Goal: Task Accomplishment & Management: Manage account settings

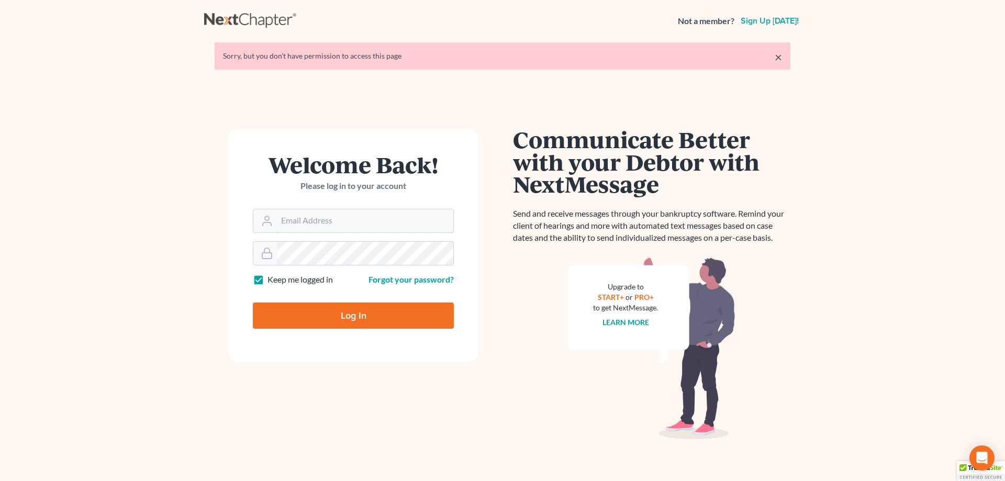
type input "amy@northgabankruptcy.com"
click at [347, 314] on input "Log In" at bounding box center [353, 315] width 201 height 26
type input "Thinking..."
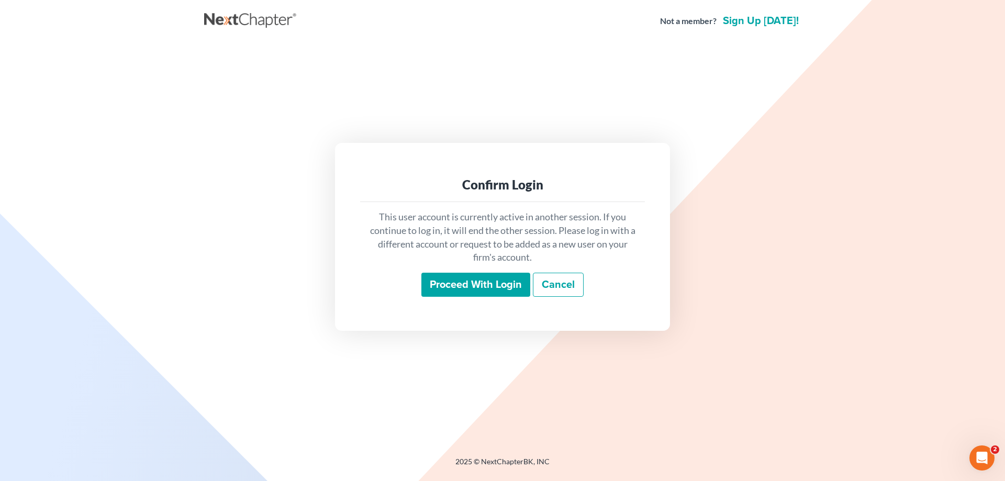
click at [475, 279] on input "Proceed with login" at bounding box center [475, 285] width 109 height 24
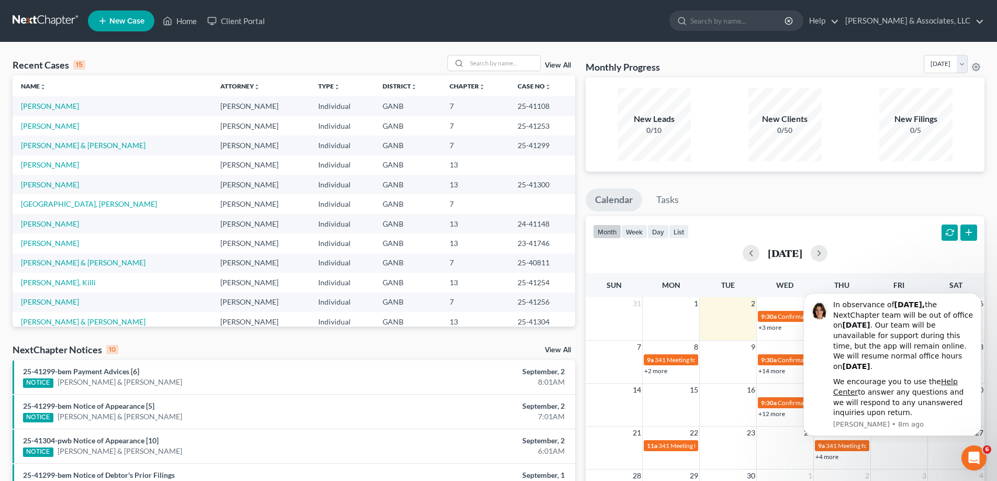
drag, startPoint x: 986, startPoint y: 189, endPoint x: 706, endPoint y: 195, distance: 280.5
click at [983, 189] on div "Monthly Progress Bankruptcy Bankruptcy [DATE] [DATE] [DATE] [DATE] [DATE] [DATE…" at bounding box center [784, 388] width 409 height 667
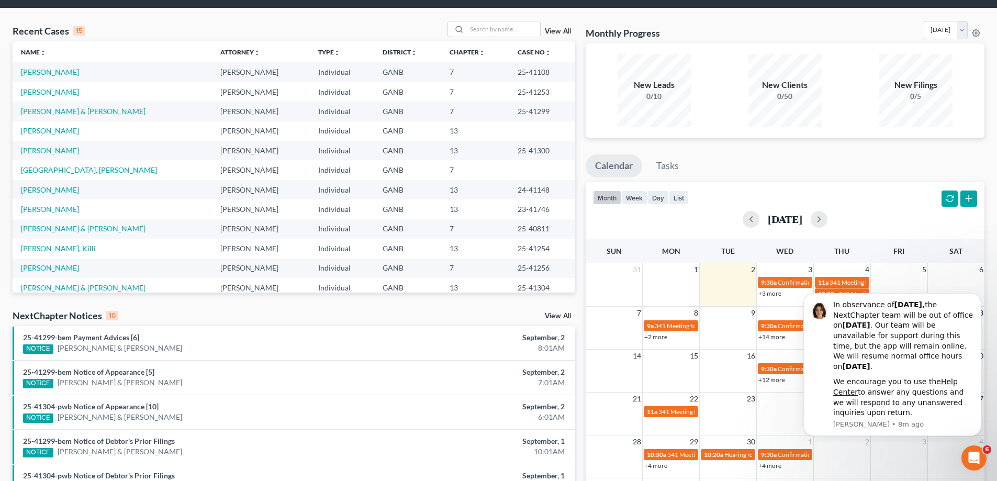
scroll to position [52, 0]
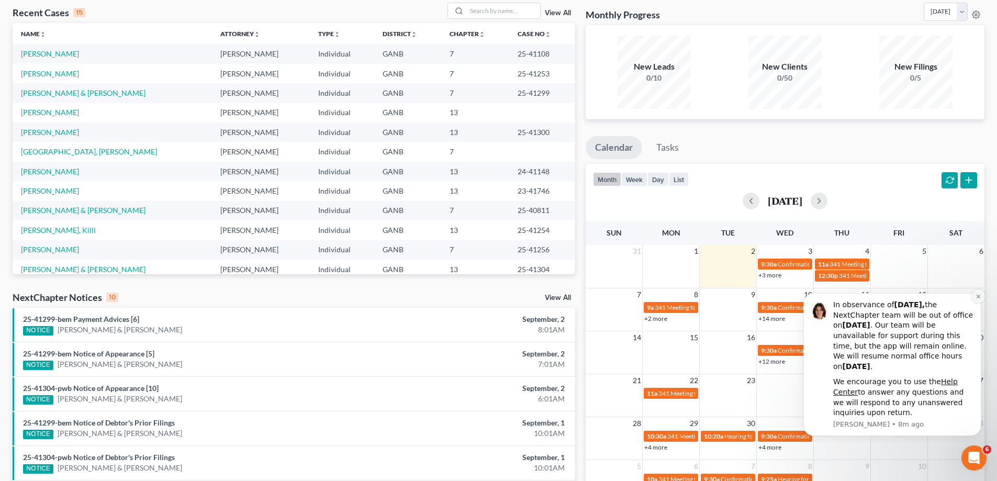
click at [978, 294] on icon "Dismiss notification" at bounding box center [978, 297] width 6 height 6
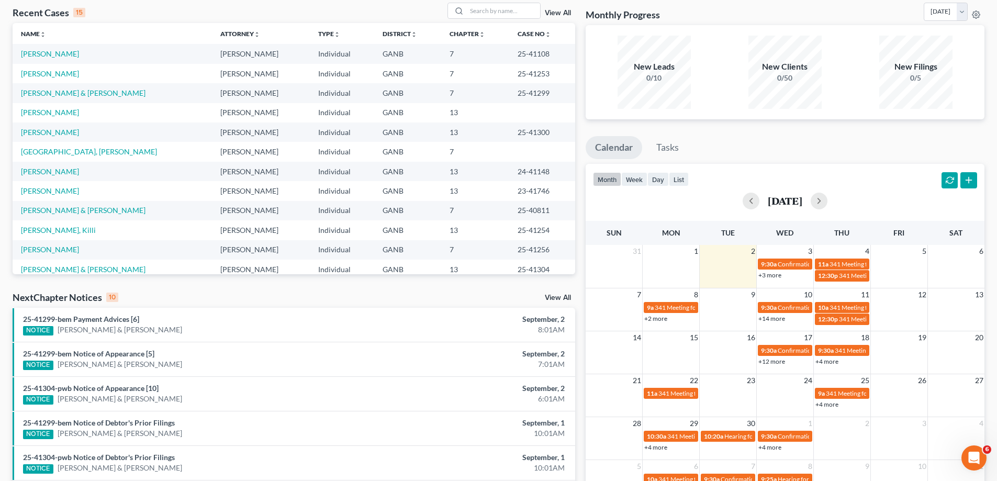
click at [554, 296] on link "View All" at bounding box center [558, 297] width 26 height 7
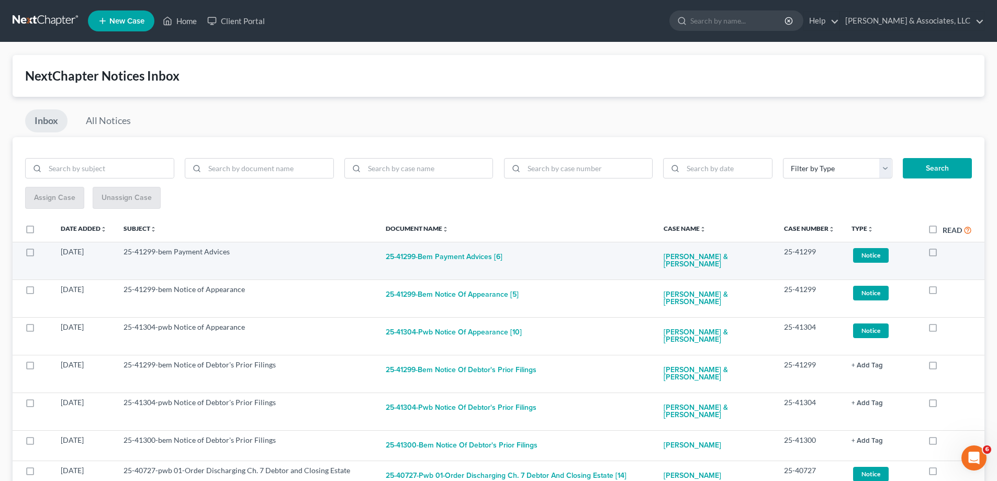
click at [942, 254] on label at bounding box center [942, 254] width 0 height 0
click at [947, 253] on input "checkbox" at bounding box center [950, 249] width 7 height 7
checkbox input "true"
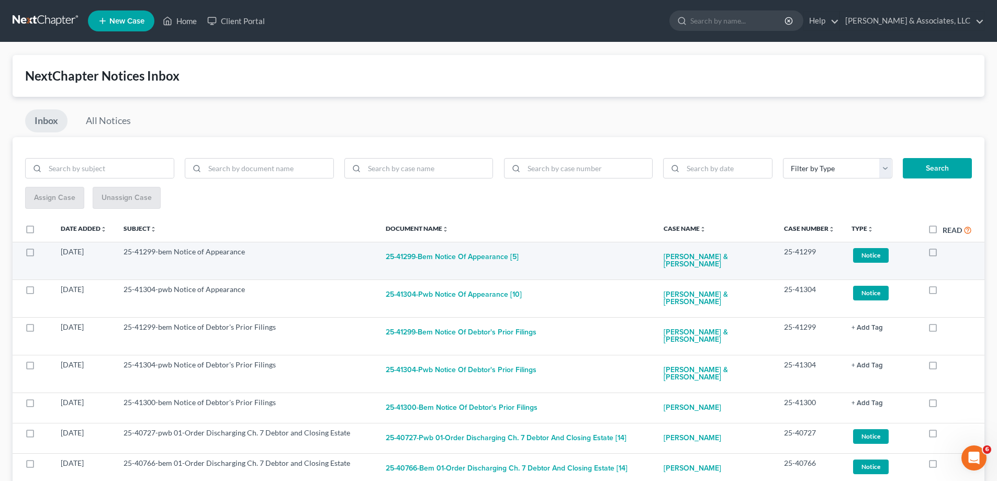
click at [942, 254] on label at bounding box center [942, 254] width 0 height 0
click at [947, 253] on input "checkbox" at bounding box center [950, 249] width 7 height 7
checkbox input "true"
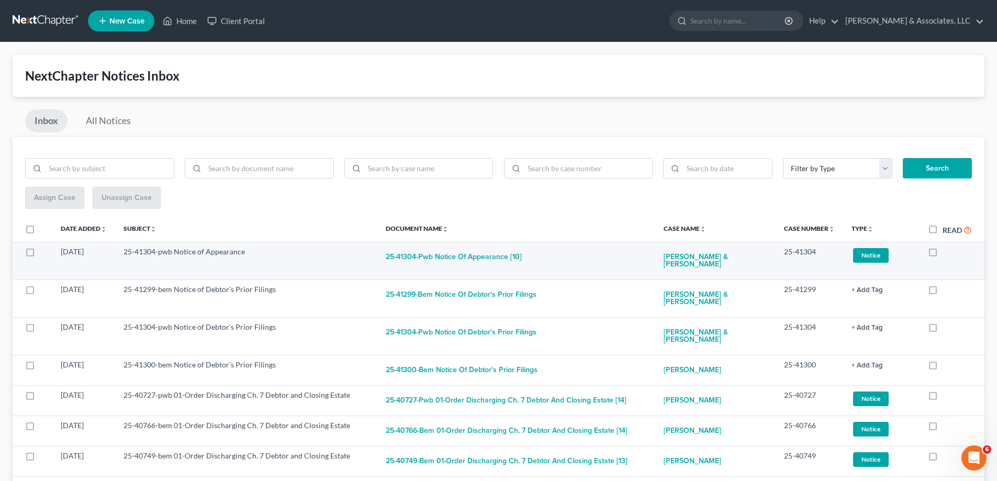
click at [942, 254] on label at bounding box center [942, 254] width 0 height 0
click at [947, 253] on input "checkbox" at bounding box center [950, 249] width 7 height 7
checkbox input "true"
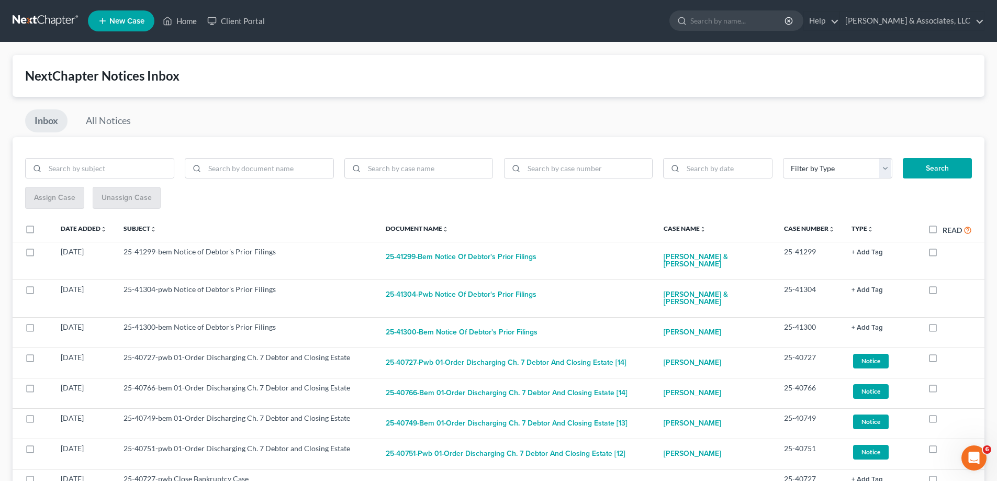
click at [942, 254] on label at bounding box center [942, 254] width 0 height 0
click at [947, 253] on input "checkbox" at bounding box center [950, 249] width 7 height 7
checkbox input "true"
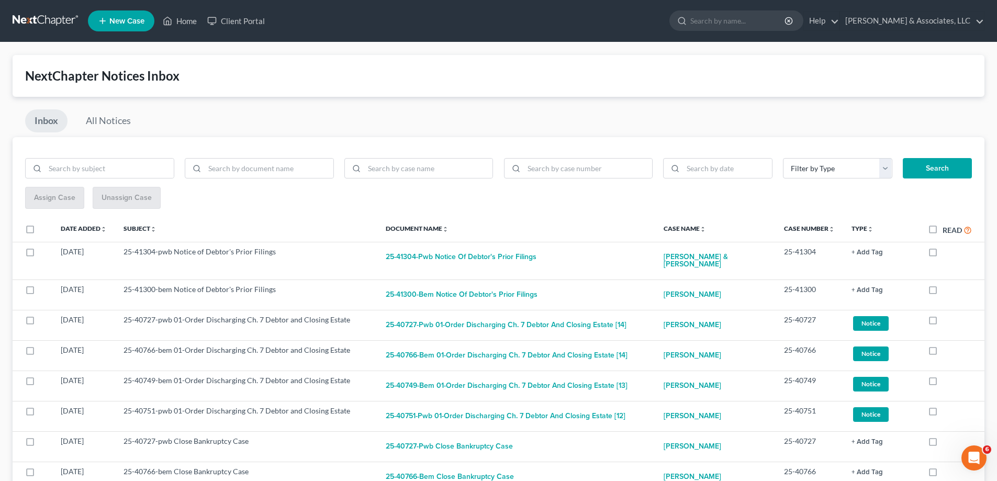
click at [942, 254] on label at bounding box center [942, 254] width 0 height 0
click at [947, 253] on input "checkbox" at bounding box center [950, 249] width 7 height 7
checkbox input "true"
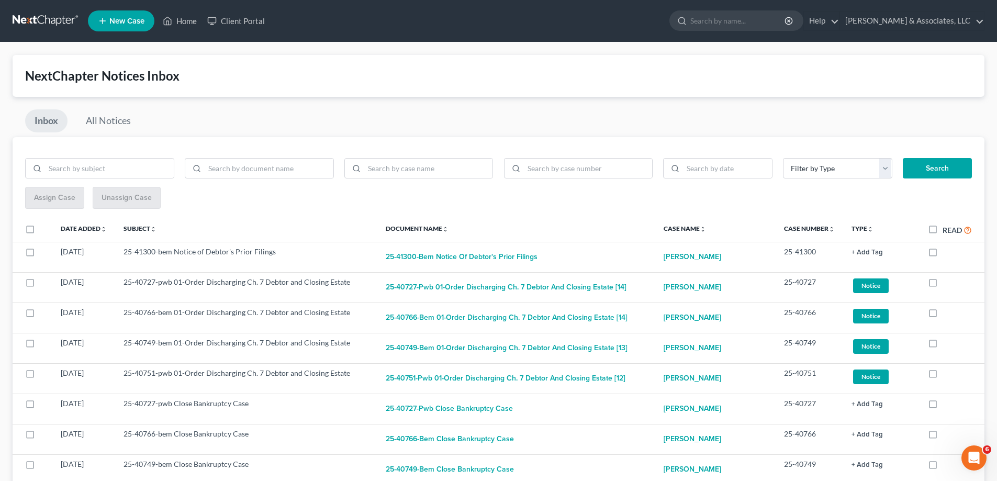
click at [942, 254] on label at bounding box center [942, 254] width 0 height 0
click at [947, 253] on input "checkbox" at bounding box center [950, 249] width 7 height 7
checkbox input "true"
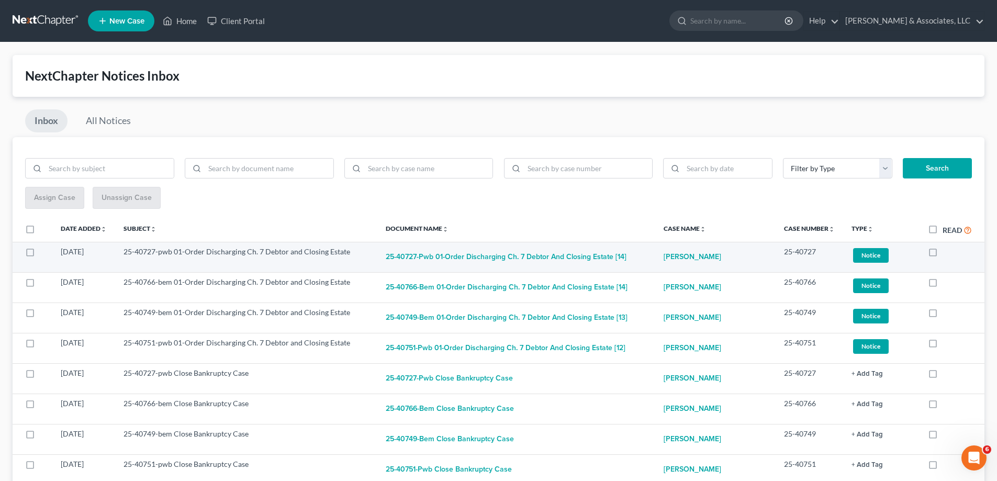
click at [942, 254] on label at bounding box center [942, 254] width 0 height 0
click at [947, 251] on input "checkbox" at bounding box center [950, 249] width 7 height 7
checkbox input "true"
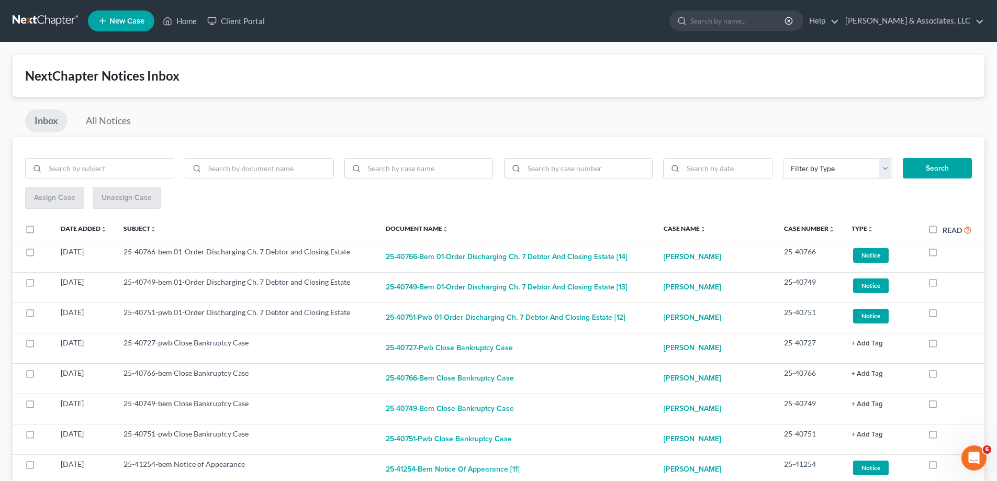
click at [942, 254] on label at bounding box center [942, 254] width 0 height 0
click at [947, 251] on input "checkbox" at bounding box center [950, 249] width 7 height 7
checkbox input "true"
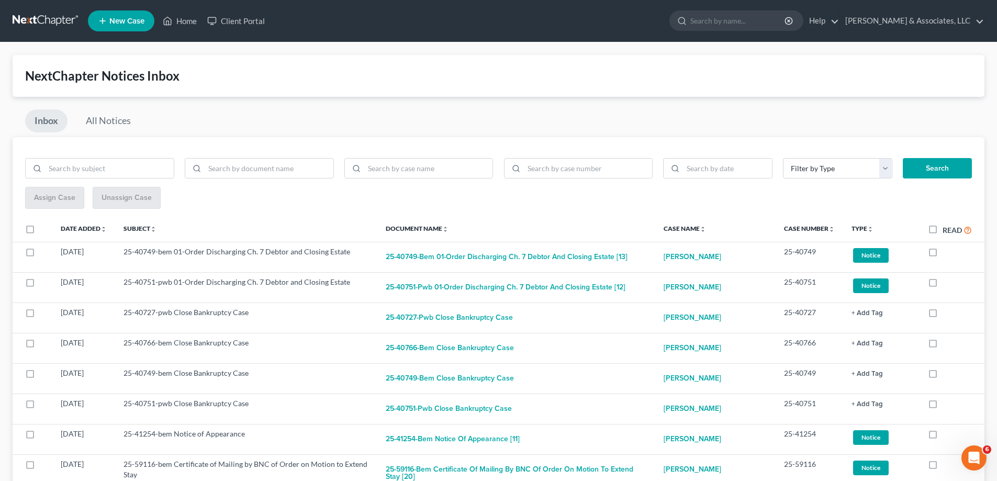
click at [942, 254] on label at bounding box center [942, 254] width 0 height 0
click at [947, 251] on input "checkbox" at bounding box center [950, 249] width 7 height 7
checkbox input "true"
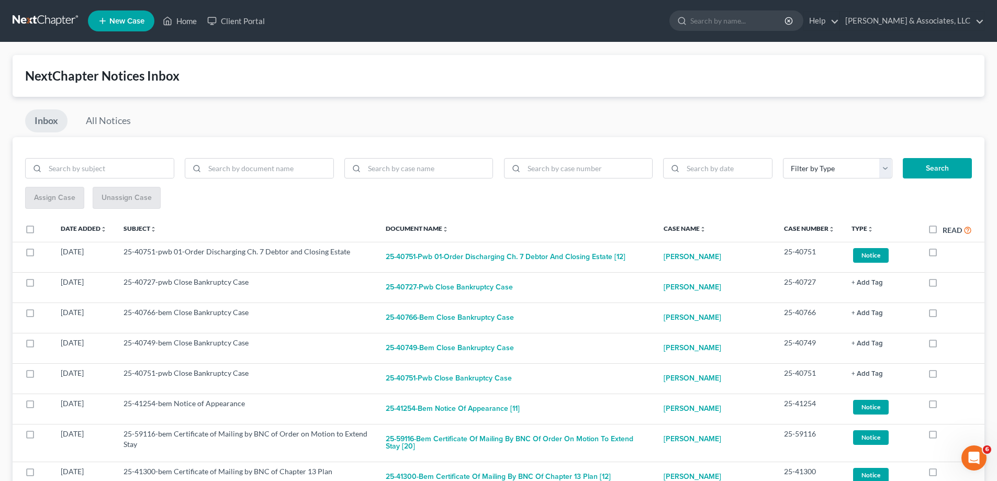
click at [942, 254] on label at bounding box center [942, 254] width 0 height 0
click at [947, 251] on input "checkbox" at bounding box center [950, 249] width 7 height 7
checkbox input "true"
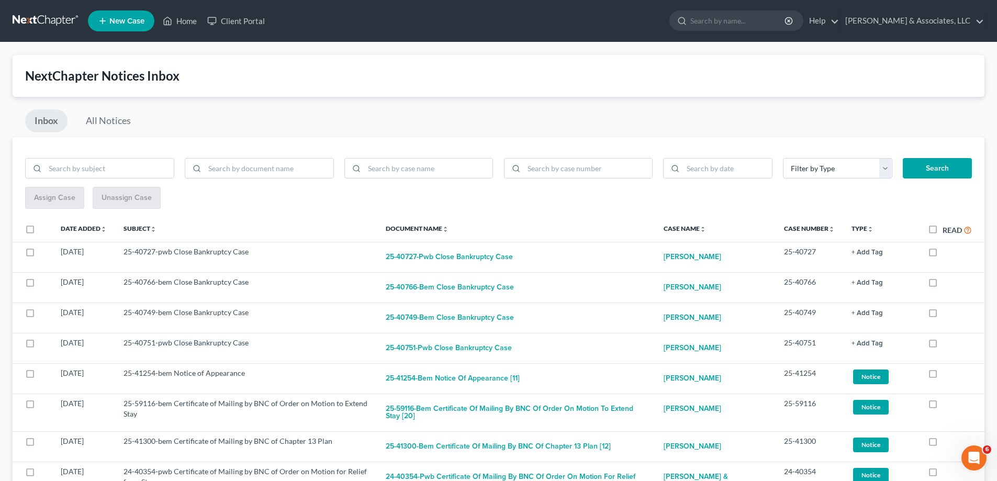
click at [942, 254] on label at bounding box center [942, 254] width 0 height 0
click at [947, 251] on input "checkbox" at bounding box center [950, 249] width 7 height 7
checkbox input "true"
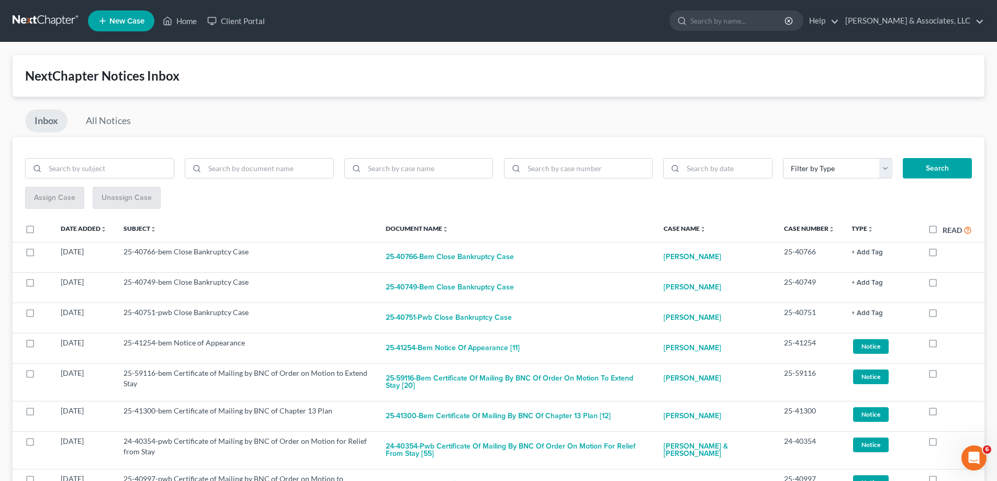
click at [942, 254] on label at bounding box center [942, 254] width 0 height 0
click at [947, 251] on input "checkbox" at bounding box center [950, 249] width 7 height 7
checkbox input "true"
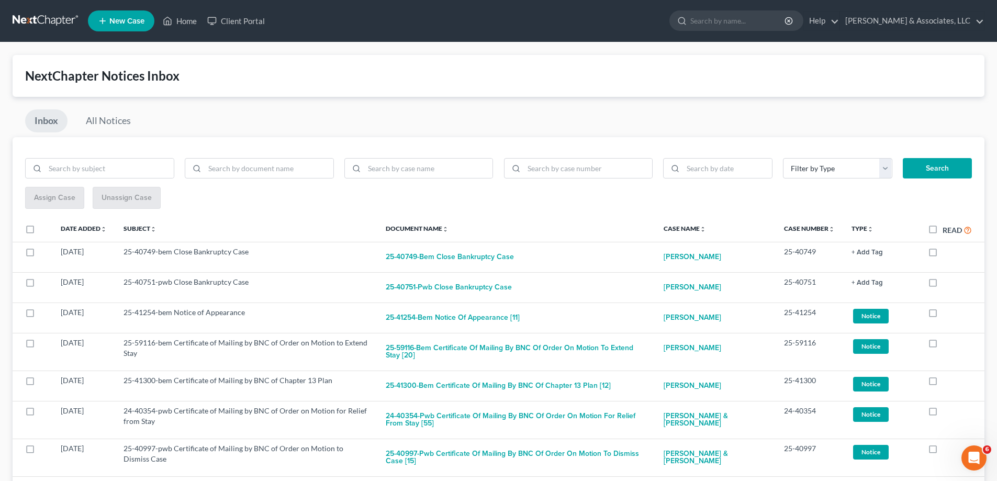
click at [942, 254] on label at bounding box center [942, 254] width 0 height 0
click at [947, 251] on input "checkbox" at bounding box center [950, 249] width 7 height 7
checkbox input "true"
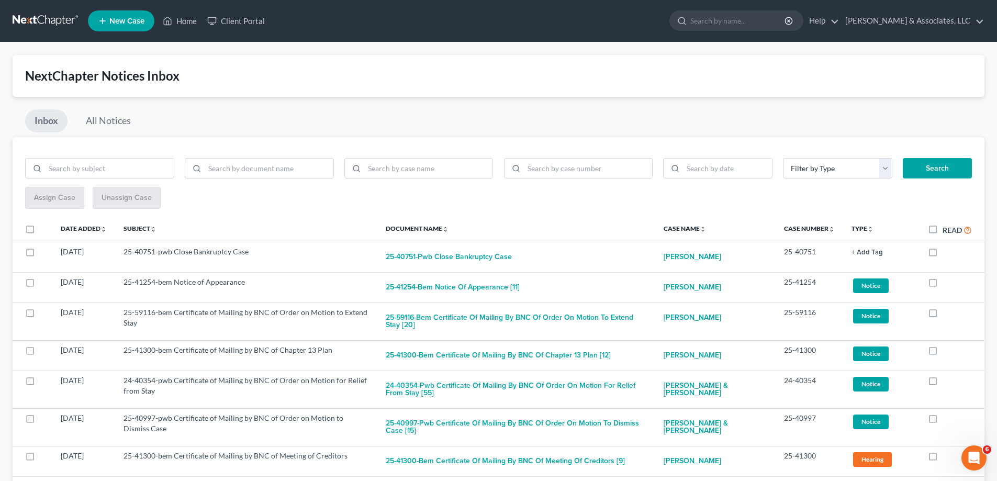
click at [942, 254] on label at bounding box center [942, 254] width 0 height 0
click at [947, 251] on input "checkbox" at bounding box center [950, 249] width 7 height 7
checkbox input "true"
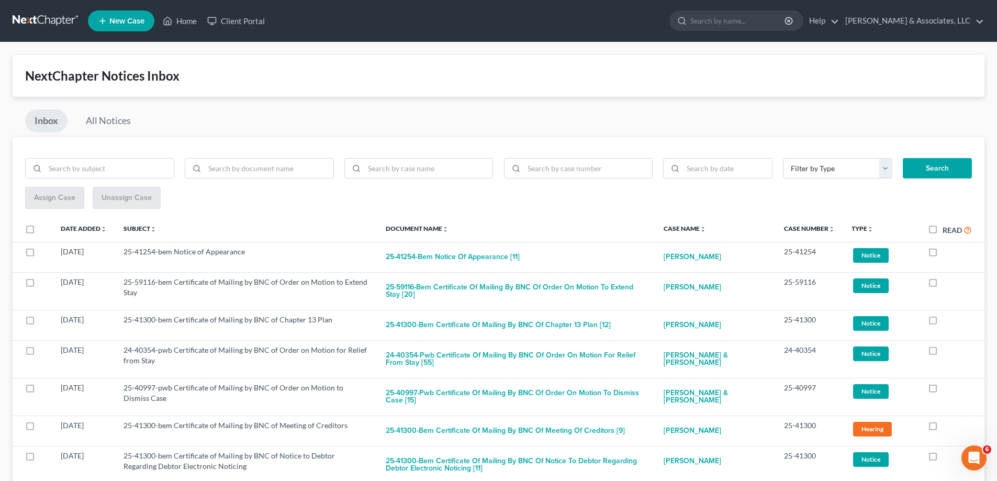
click at [942, 254] on label at bounding box center [942, 254] width 0 height 0
click at [947, 249] on input "checkbox" at bounding box center [950, 249] width 7 height 7
checkbox input "true"
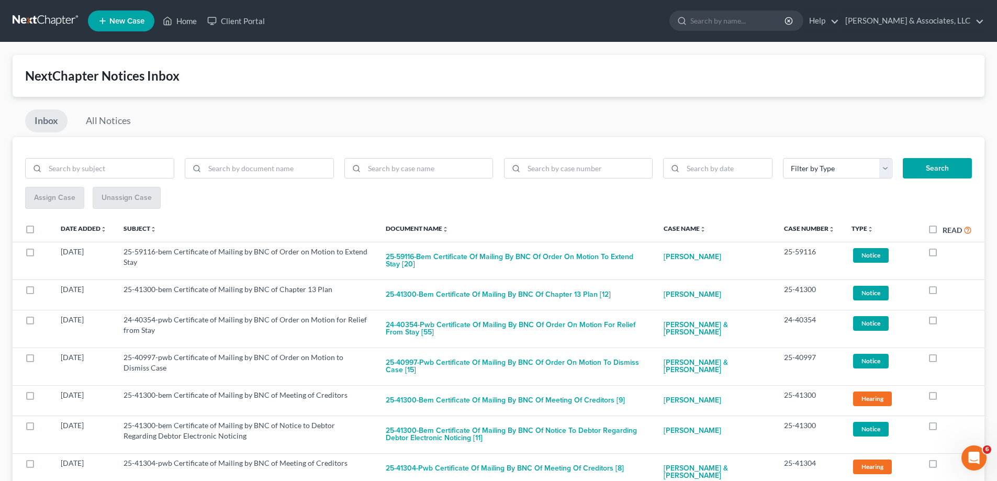
click at [942, 254] on label at bounding box center [942, 254] width 0 height 0
click at [947, 253] on input "checkbox" at bounding box center [950, 249] width 7 height 7
checkbox input "true"
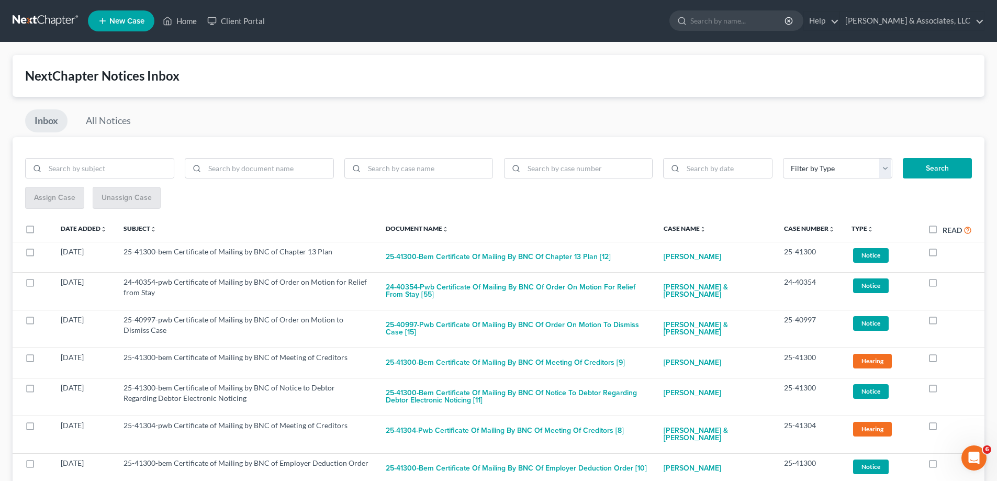
click at [942, 254] on label at bounding box center [942, 254] width 0 height 0
click at [947, 253] on input "checkbox" at bounding box center [950, 249] width 7 height 7
checkbox input "true"
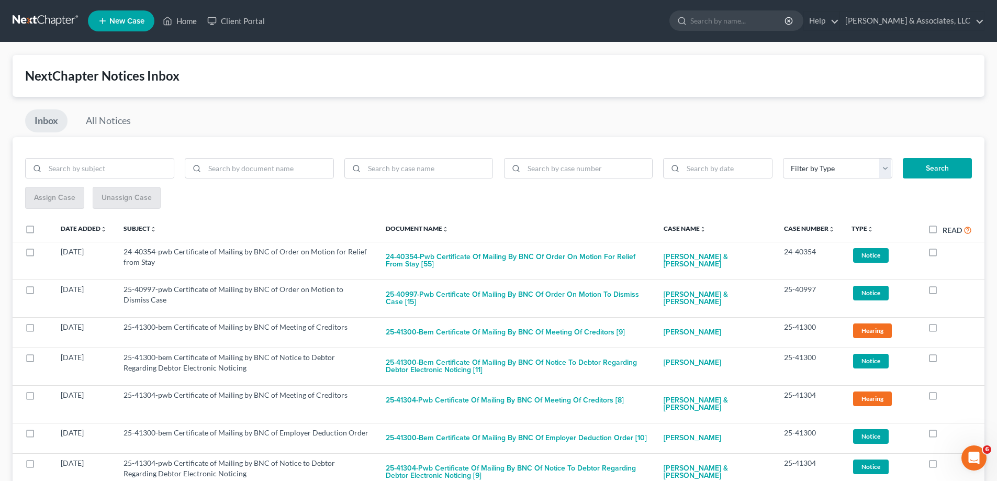
click at [942, 254] on label at bounding box center [942, 254] width 0 height 0
click at [947, 253] on input "checkbox" at bounding box center [950, 249] width 7 height 7
checkbox input "true"
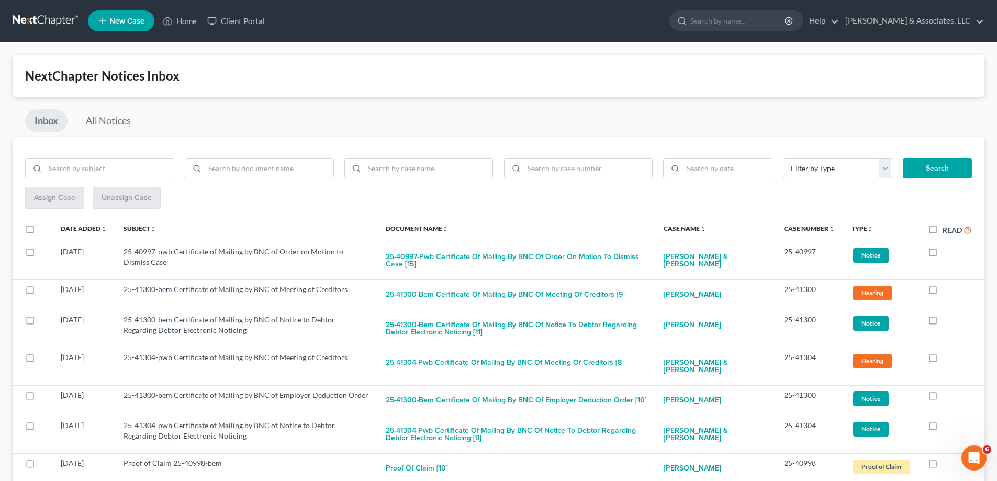
click at [942, 254] on label at bounding box center [942, 254] width 0 height 0
click at [947, 251] on input "checkbox" at bounding box center [950, 249] width 7 height 7
checkbox input "true"
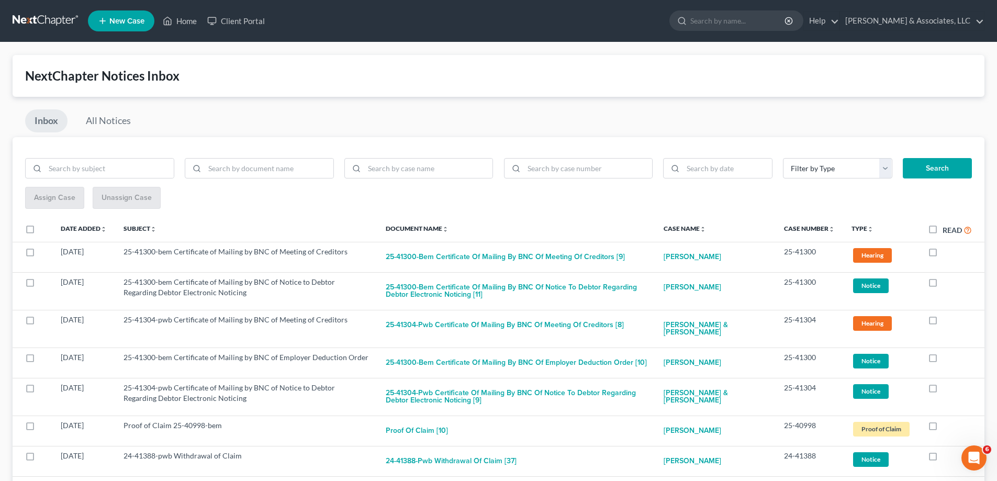
click at [942, 254] on label at bounding box center [942, 254] width 0 height 0
click at [947, 251] on input "checkbox" at bounding box center [950, 249] width 7 height 7
checkbox input "true"
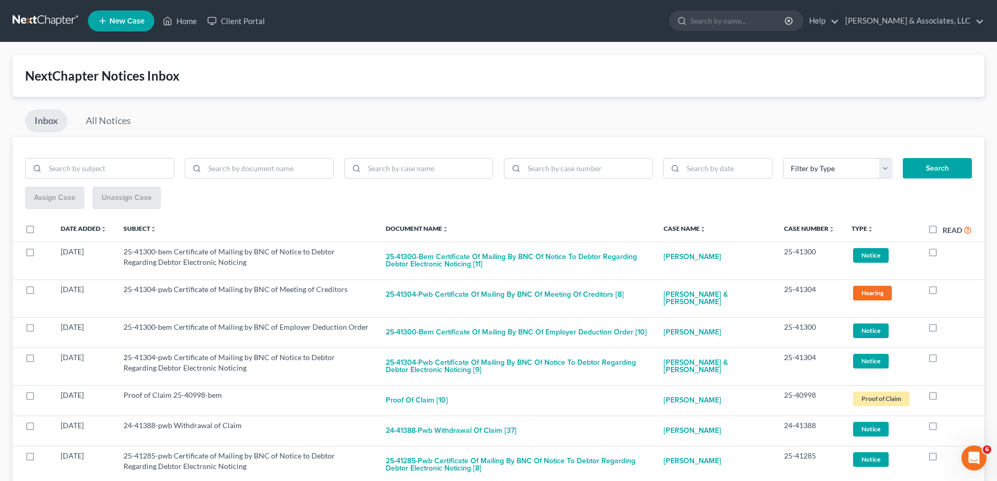
click at [942, 254] on label at bounding box center [942, 254] width 0 height 0
click at [947, 251] on input "checkbox" at bounding box center [950, 249] width 7 height 7
checkbox input "true"
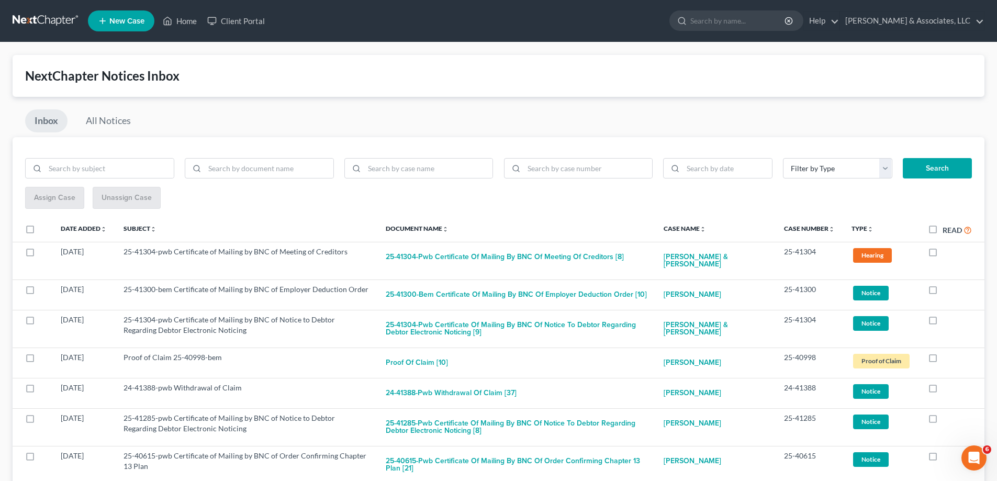
click at [942, 254] on label at bounding box center [942, 254] width 0 height 0
click at [947, 251] on input "checkbox" at bounding box center [950, 249] width 7 height 7
checkbox input "true"
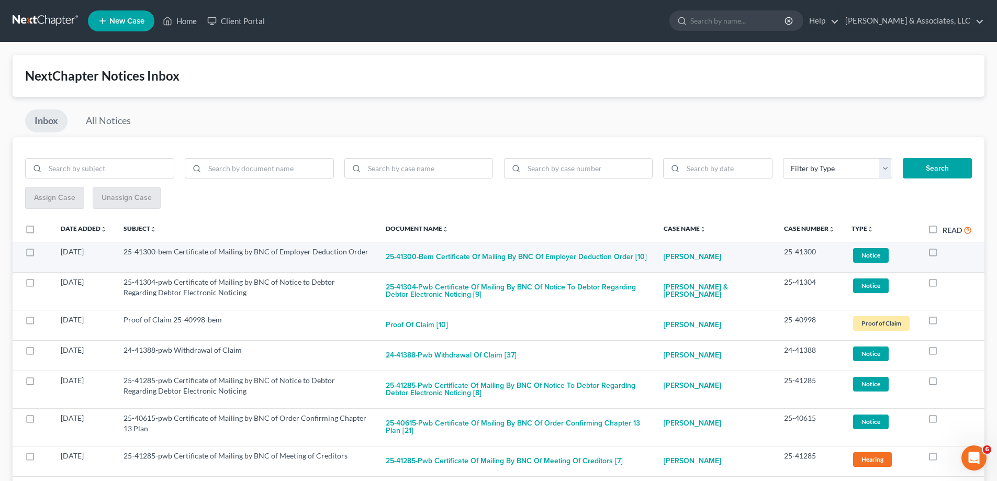
click at [942, 254] on label at bounding box center [942, 254] width 0 height 0
click at [947, 250] on input "checkbox" at bounding box center [950, 249] width 7 height 7
checkbox input "true"
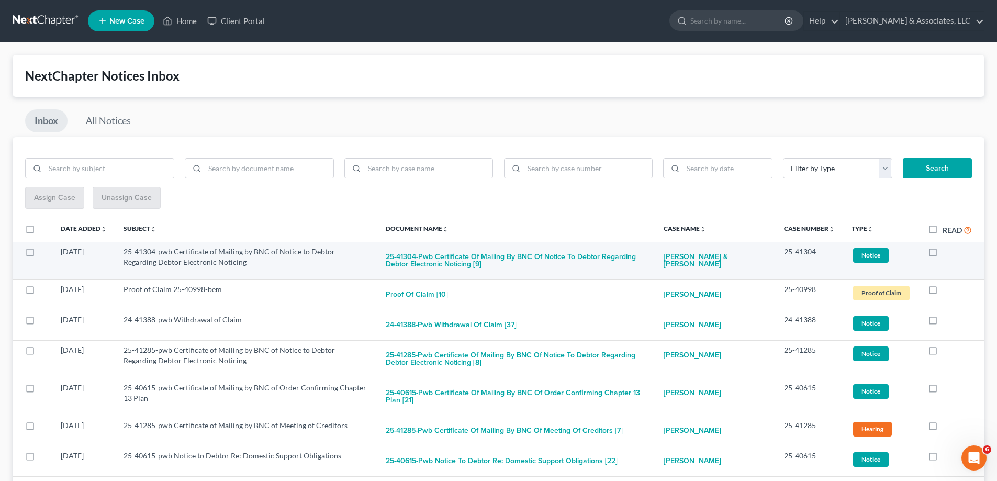
click at [942, 254] on label at bounding box center [942, 254] width 0 height 0
click at [947, 253] on input "checkbox" at bounding box center [950, 249] width 7 height 7
checkbox input "true"
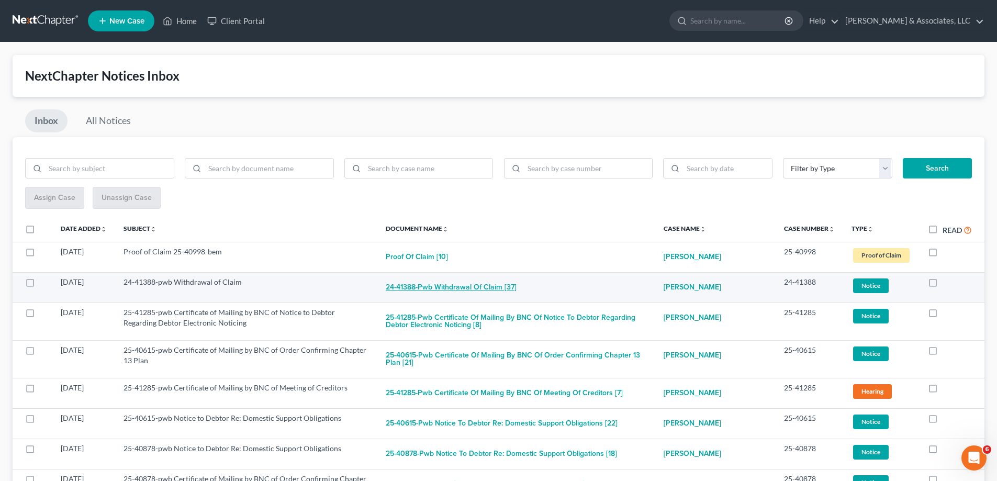
click at [475, 285] on button "24-41388-pwb Withdrawal of Claim [37]" at bounding box center [451, 287] width 131 height 21
checkbox input "true"
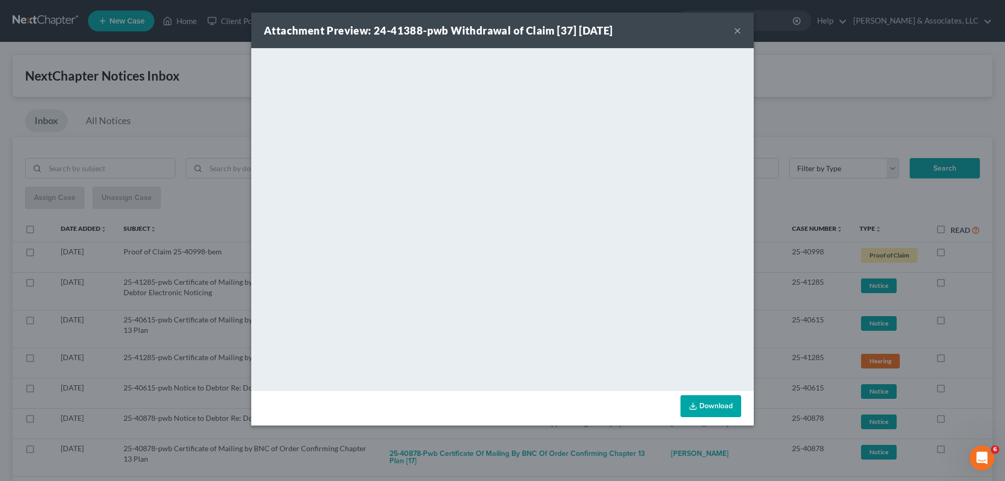
click at [736, 30] on button "×" at bounding box center [737, 30] width 7 height 13
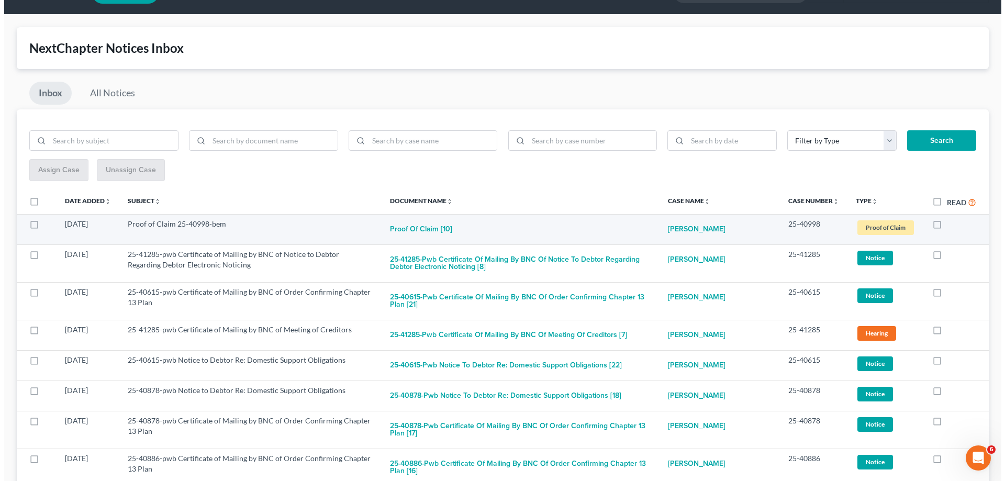
scroll to position [52, 0]
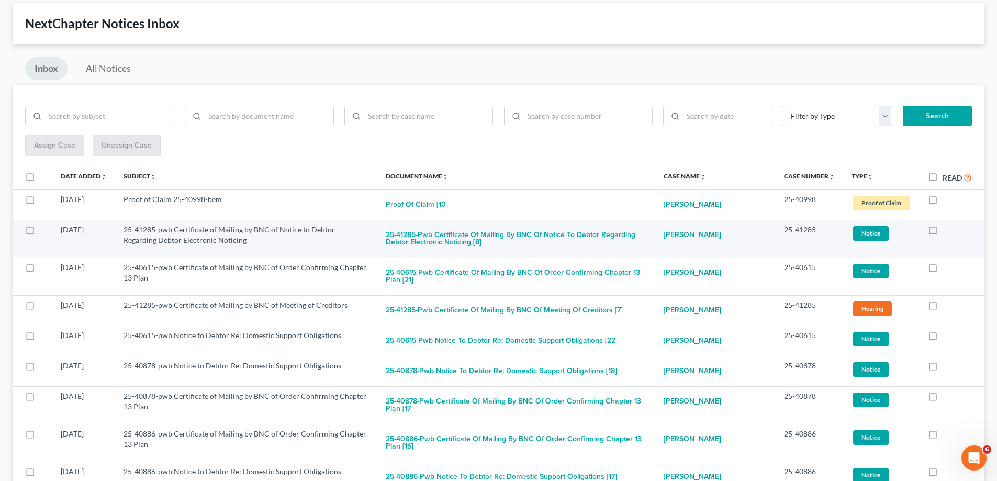
click at [942, 232] on label at bounding box center [942, 232] width 0 height 0
click at [947, 231] on input "checkbox" at bounding box center [950, 227] width 7 height 7
checkbox input "true"
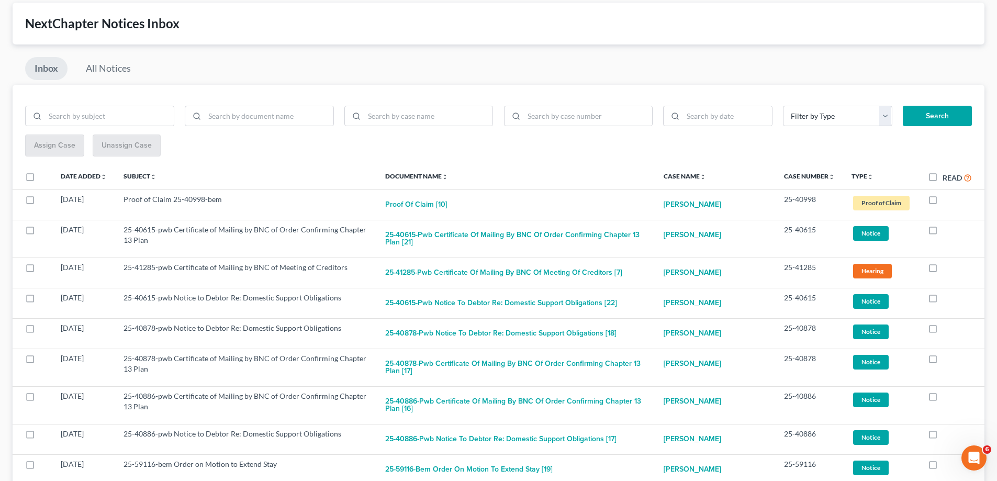
click at [942, 232] on label at bounding box center [942, 232] width 0 height 0
click at [947, 231] on input "checkbox" at bounding box center [950, 227] width 7 height 7
checkbox input "true"
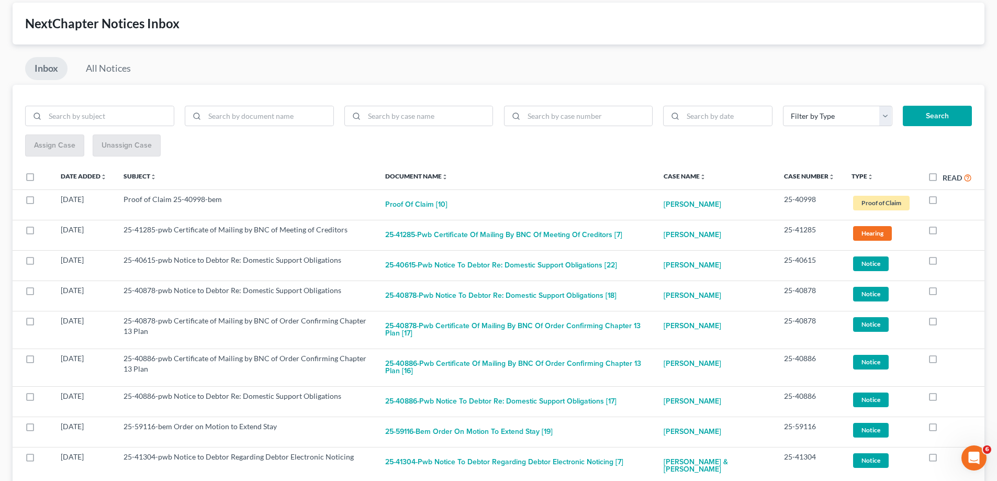
click at [942, 232] on label at bounding box center [942, 232] width 0 height 0
click at [947, 231] on input "checkbox" at bounding box center [950, 227] width 7 height 7
checkbox input "true"
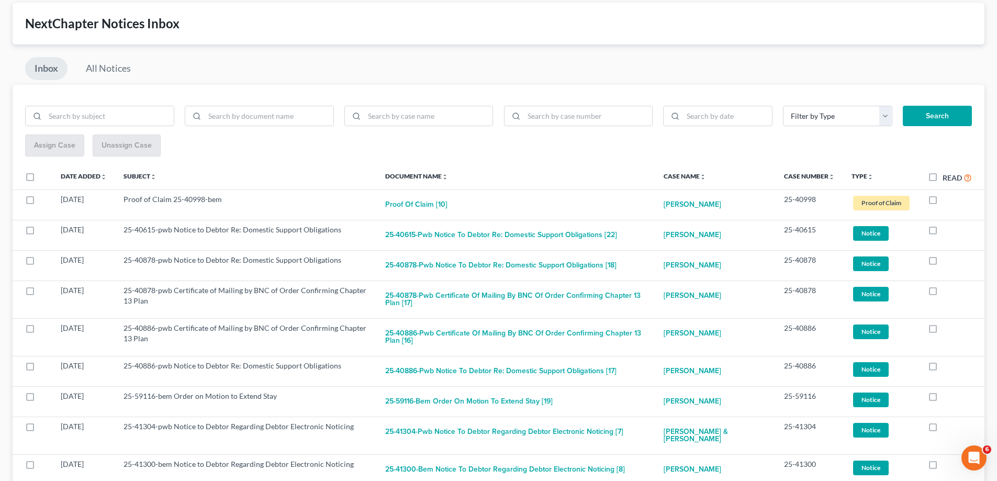
click at [942, 232] on label at bounding box center [942, 232] width 0 height 0
click at [947, 231] on input "checkbox" at bounding box center [950, 227] width 7 height 7
checkbox input "true"
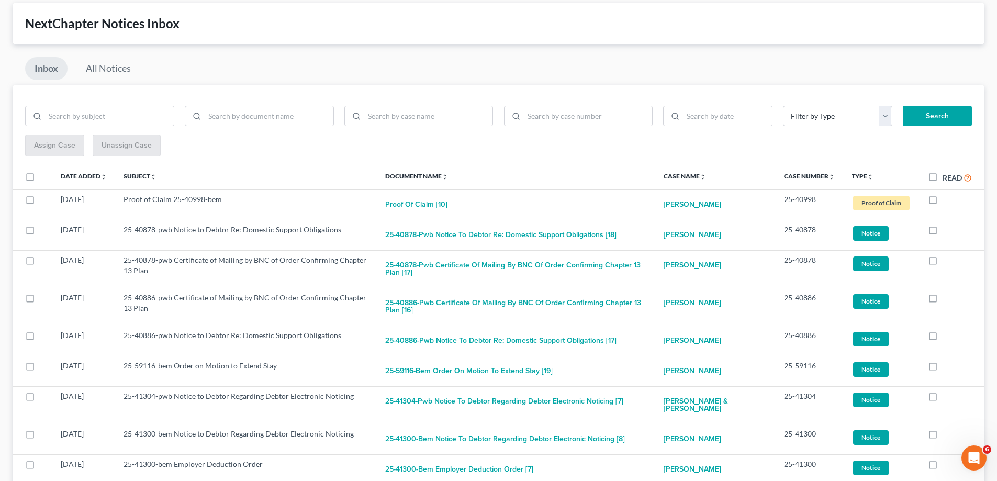
click at [942, 232] on label at bounding box center [942, 232] width 0 height 0
click at [947, 231] on input "checkbox" at bounding box center [950, 227] width 7 height 7
checkbox input "true"
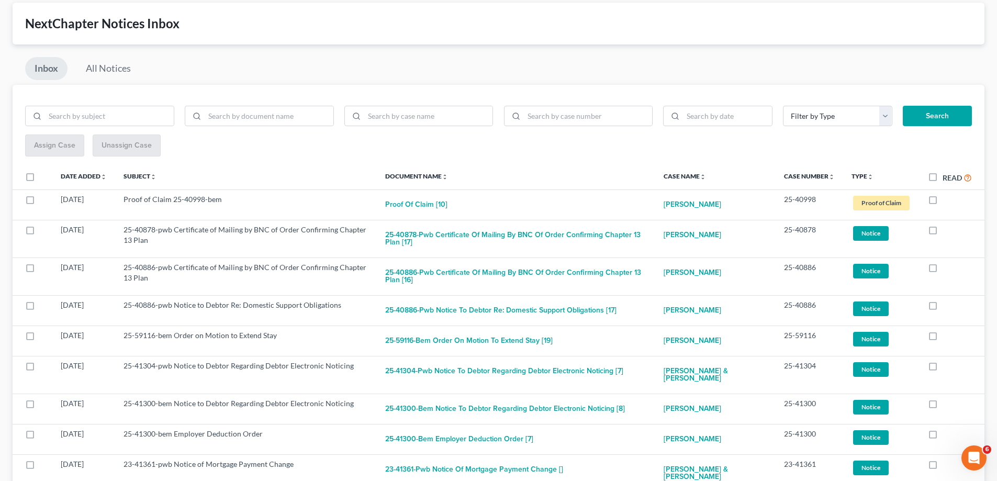
click at [942, 232] on label at bounding box center [942, 232] width 0 height 0
click at [947, 231] on input "checkbox" at bounding box center [950, 227] width 7 height 7
checkbox input "true"
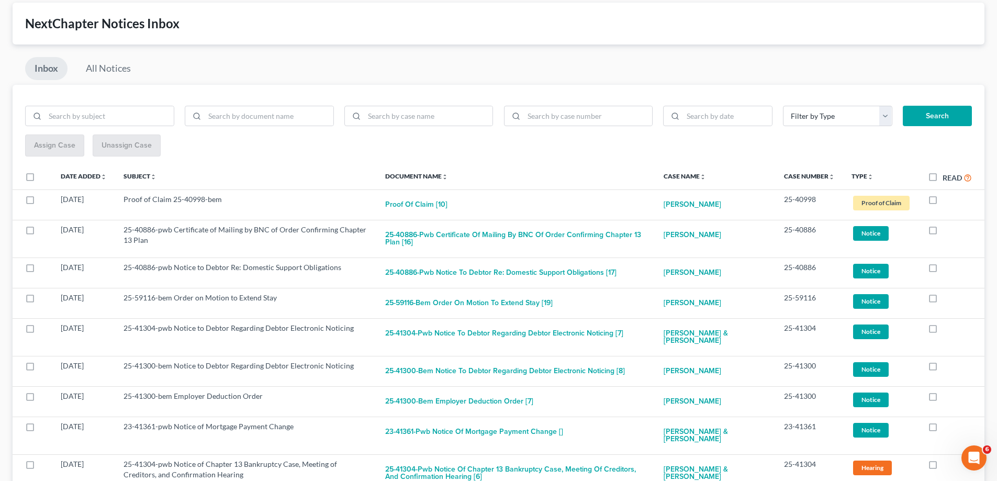
click at [942, 232] on label at bounding box center [942, 232] width 0 height 0
click at [947, 231] on input "checkbox" at bounding box center [950, 227] width 7 height 7
checkbox input "true"
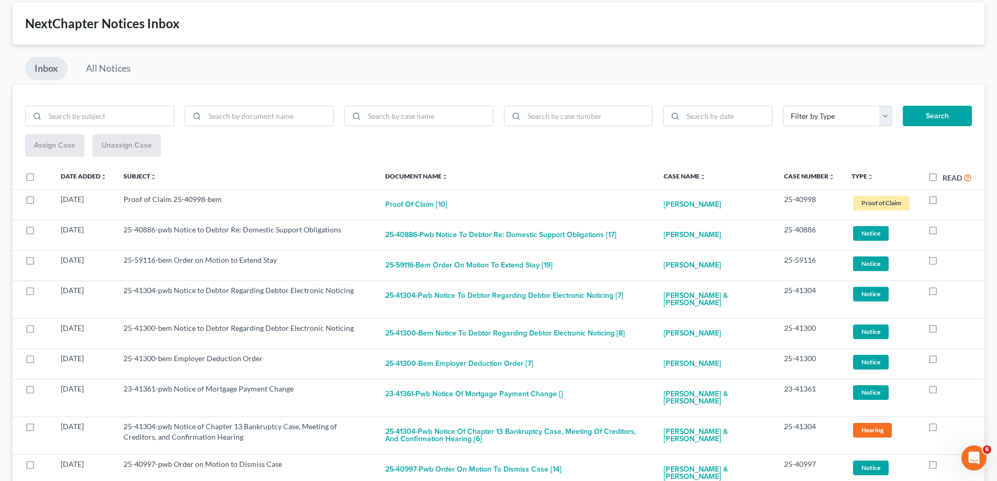
click at [942, 232] on label at bounding box center [942, 232] width 0 height 0
click at [947, 231] on input "checkbox" at bounding box center [950, 227] width 7 height 7
checkbox input "true"
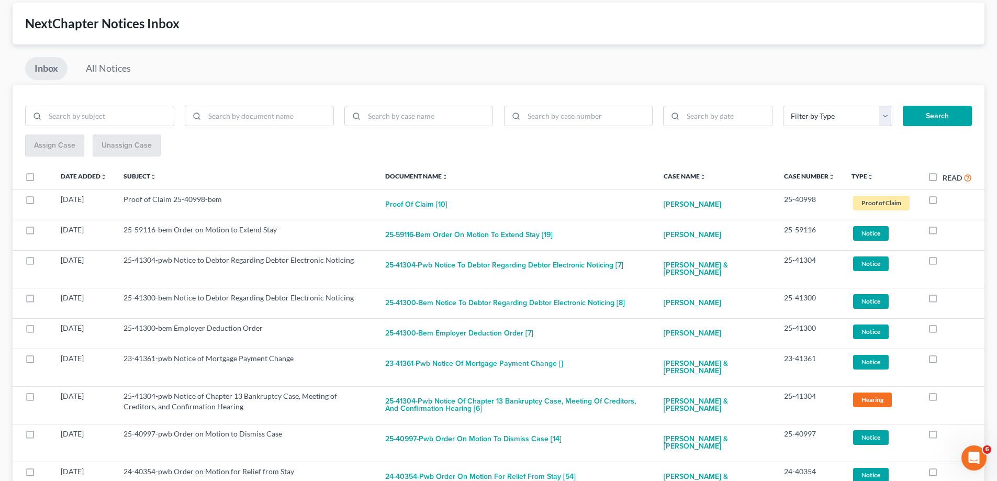
click at [942, 232] on label at bounding box center [942, 232] width 0 height 0
click at [947, 231] on input "checkbox" at bounding box center [950, 227] width 7 height 7
checkbox input "true"
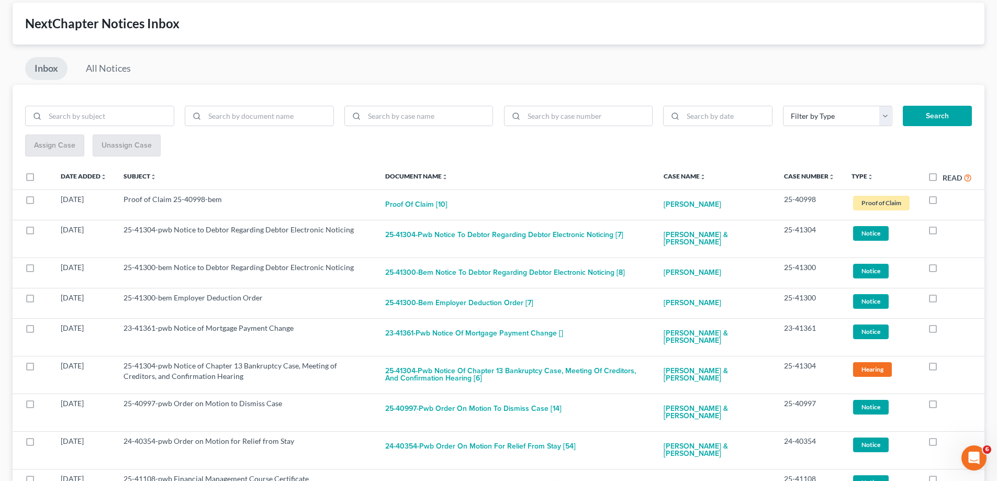
click at [942, 232] on label at bounding box center [942, 232] width 0 height 0
click at [947, 231] on input "checkbox" at bounding box center [950, 227] width 7 height 7
checkbox input "true"
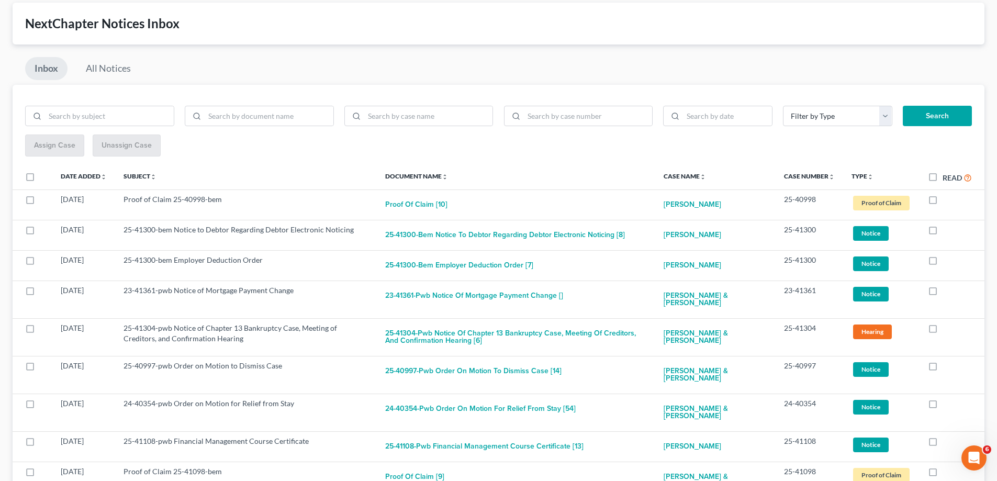
click at [942, 232] on label at bounding box center [942, 232] width 0 height 0
click at [947, 231] on input "checkbox" at bounding box center [950, 227] width 7 height 7
checkbox input "true"
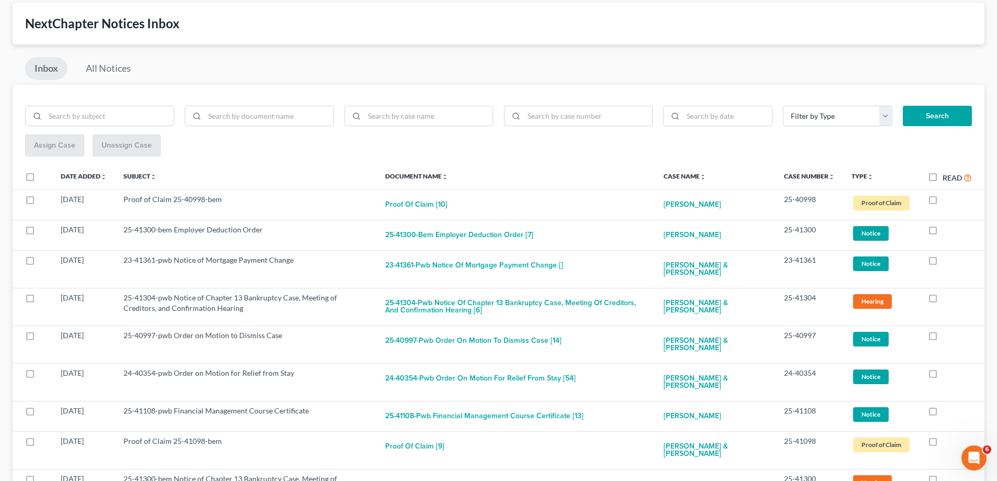
click at [942, 232] on label at bounding box center [942, 232] width 0 height 0
click at [947, 231] on input "checkbox" at bounding box center [950, 227] width 7 height 7
checkbox input "true"
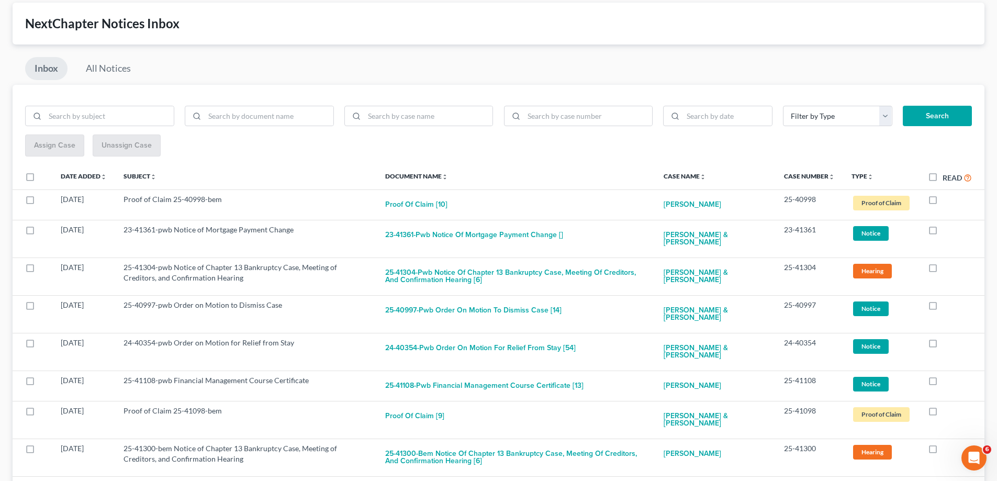
click at [942, 232] on label at bounding box center [942, 232] width 0 height 0
click at [947, 231] on input "checkbox" at bounding box center [950, 227] width 7 height 7
checkbox input "true"
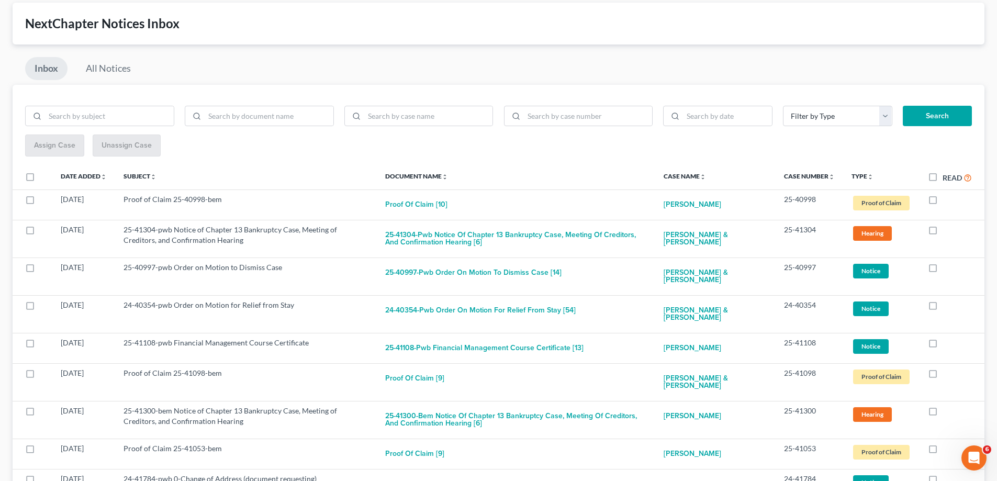
click at [942, 232] on label at bounding box center [942, 232] width 0 height 0
click at [947, 231] on input "checkbox" at bounding box center [950, 227] width 7 height 7
checkbox input "true"
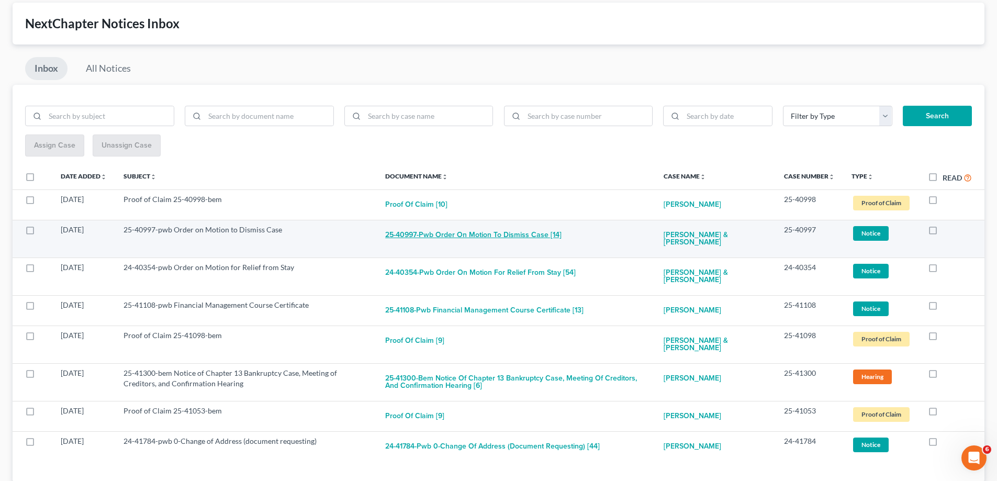
click at [468, 234] on button "25-40997-pwb Order on Motion to Dismiss Case [14]" at bounding box center [473, 234] width 176 height 21
checkbox input "true"
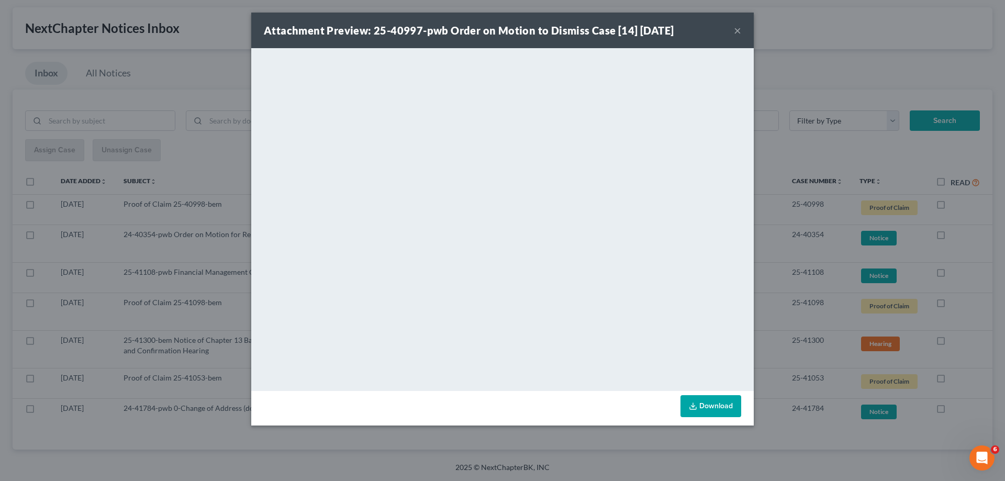
scroll to position [40, 0]
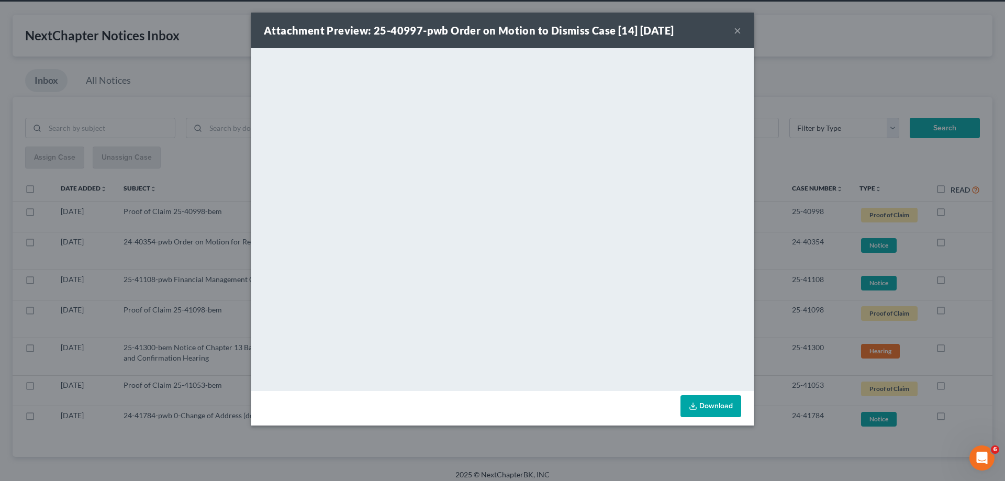
click at [739, 29] on button "×" at bounding box center [737, 30] width 7 height 13
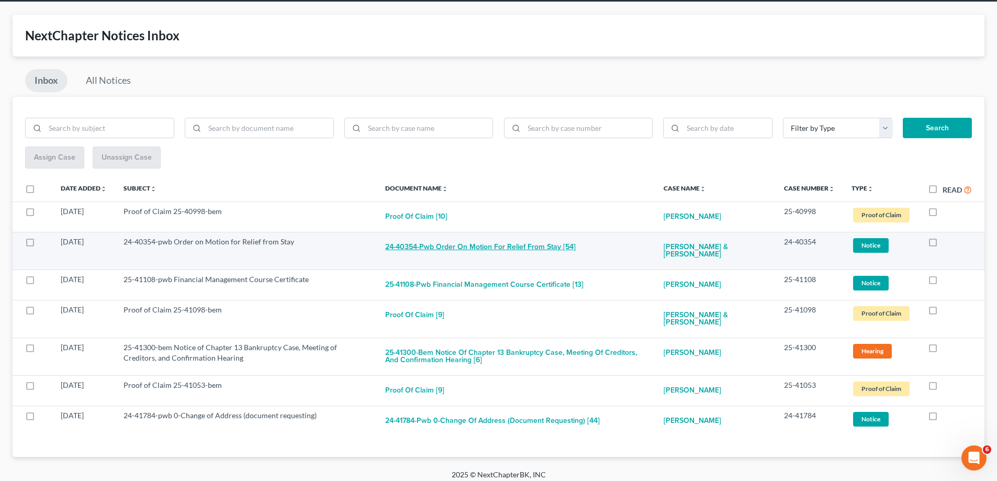
click at [439, 247] on button "24-40354-pwb Order on Motion for Relief from Stay [54]" at bounding box center [480, 247] width 190 height 21
checkbox input "true"
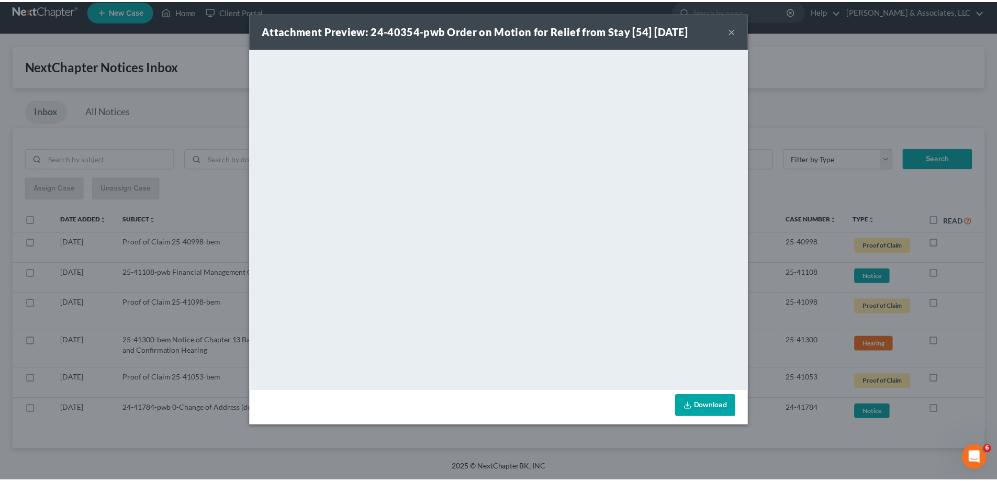
scroll to position [10, 0]
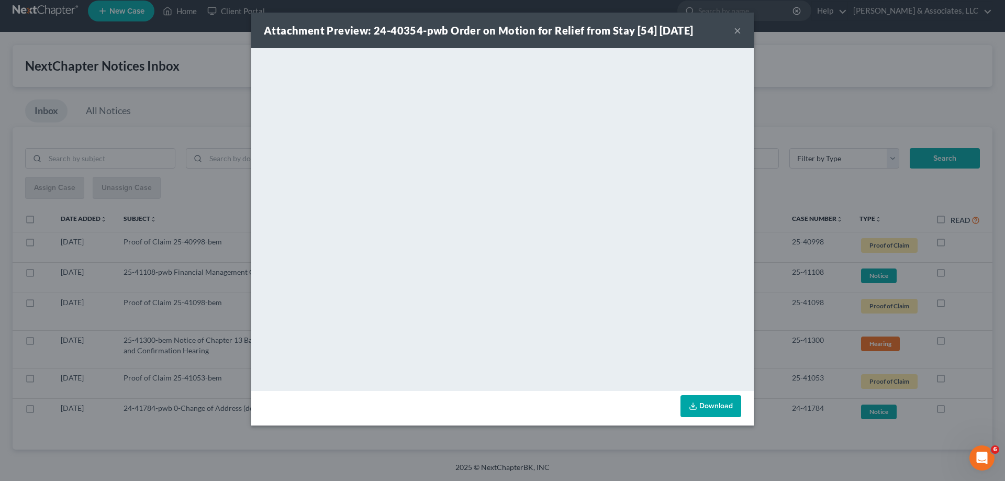
click at [738, 31] on button "×" at bounding box center [737, 30] width 7 height 13
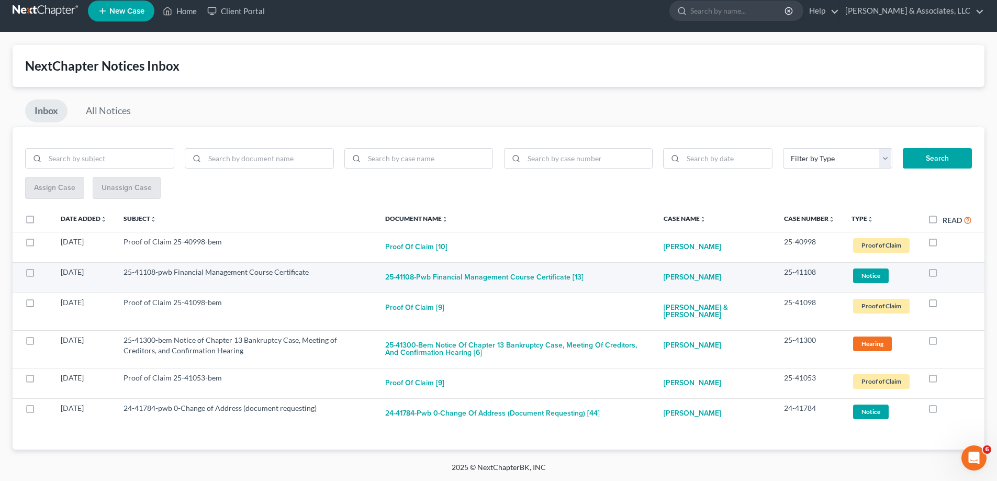
click at [942, 275] on label at bounding box center [942, 275] width 0 height 0
click at [947, 273] on input "checkbox" at bounding box center [950, 270] width 7 height 7
checkbox input "true"
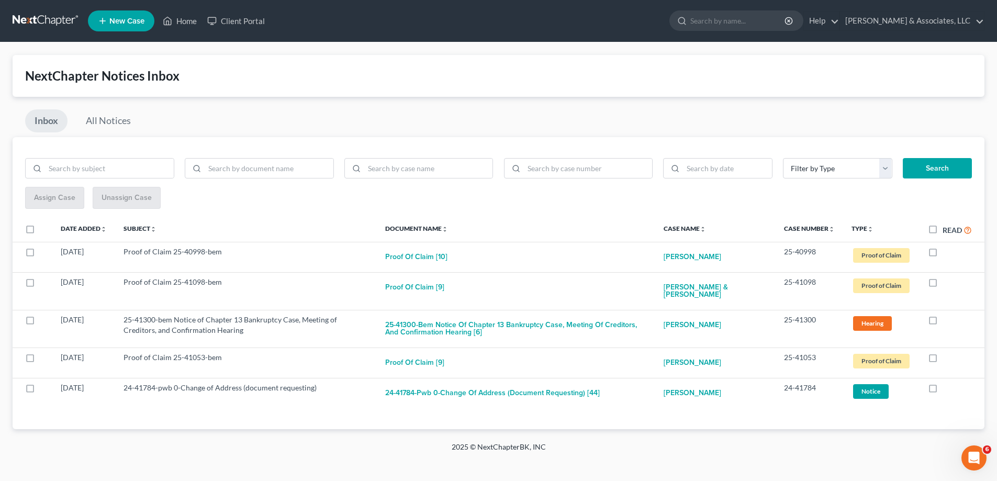
scroll to position [0, 0]
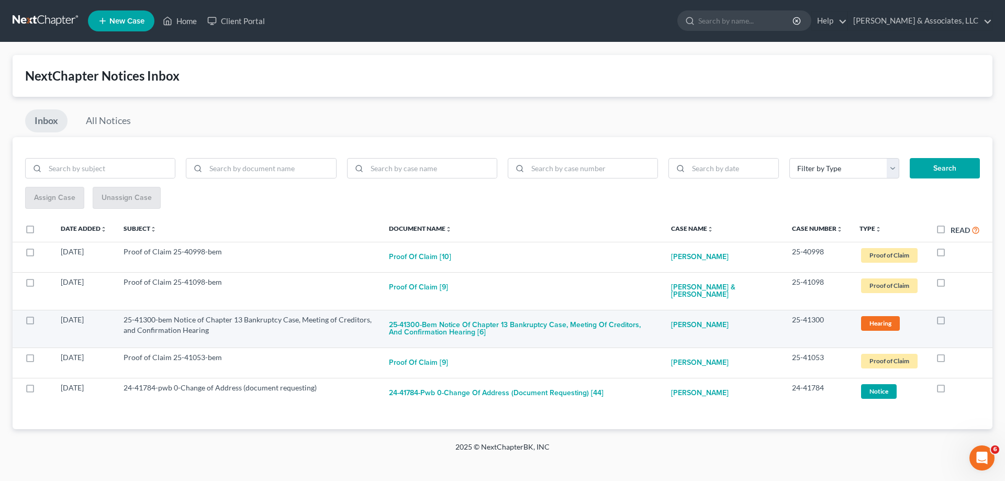
click at [950, 322] on label at bounding box center [950, 322] width 0 height 0
click at [954, 320] on input "checkbox" at bounding box center [957, 317] width 7 height 7
checkbox input "true"
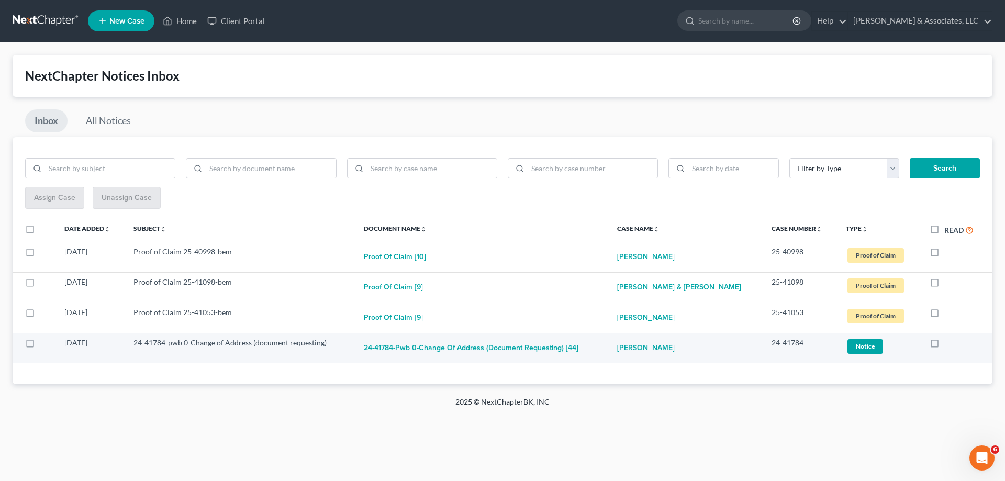
click at [944, 345] on label at bounding box center [944, 345] width 0 height 0
click at [948, 343] on input "checkbox" at bounding box center [951, 341] width 7 height 7
checkbox input "true"
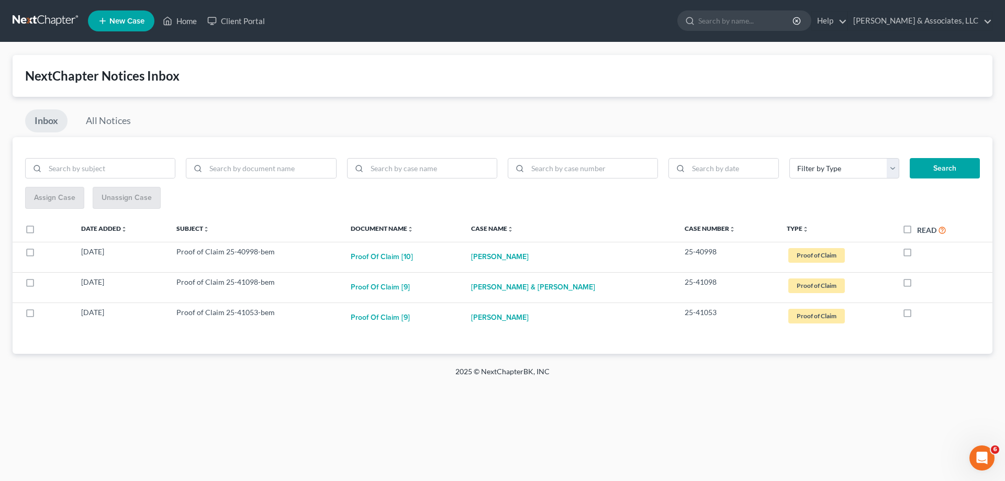
click at [917, 224] on label "Read" at bounding box center [931, 230] width 29 height 12
click at [921, 224] on input "Read" at bounding box center [924, 227] width 7 height 7
checkbox input "true"
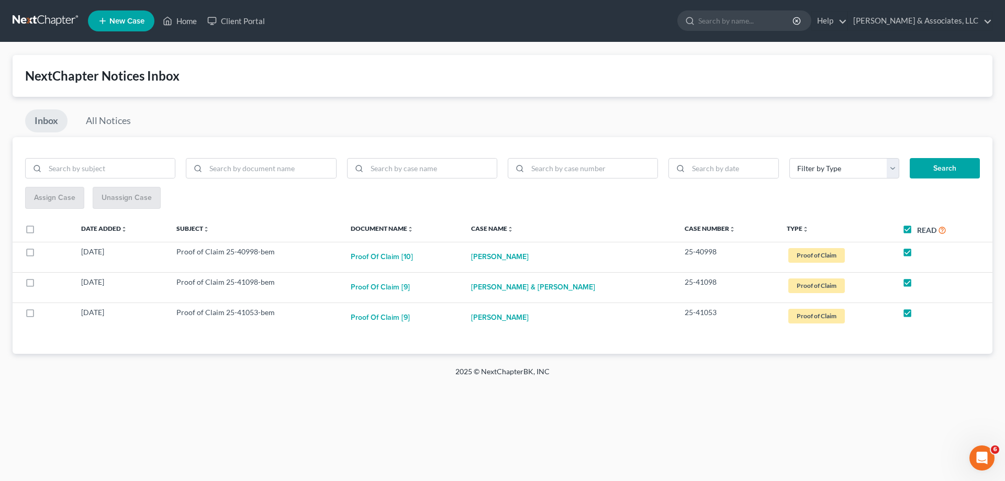
checkbox input "true"
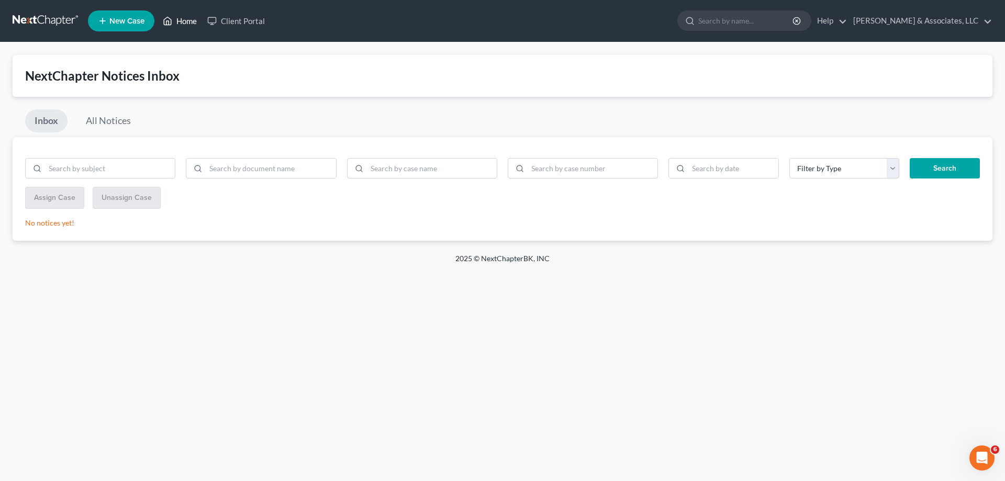
click at [187, 23] on link "Home" at bounding box center [180, 21] width 44 height 19
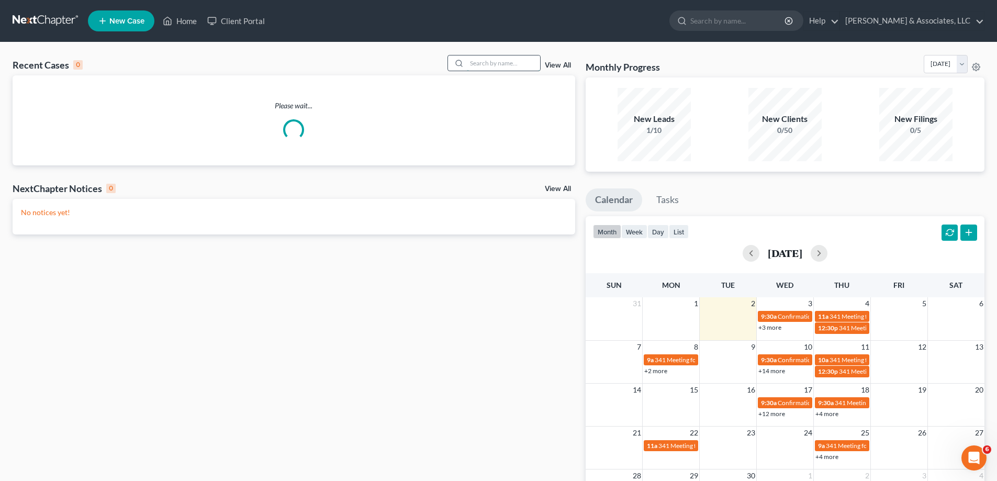
click at [493, 59] on input "search" at bounding box center [503, 62] width 73 height 15
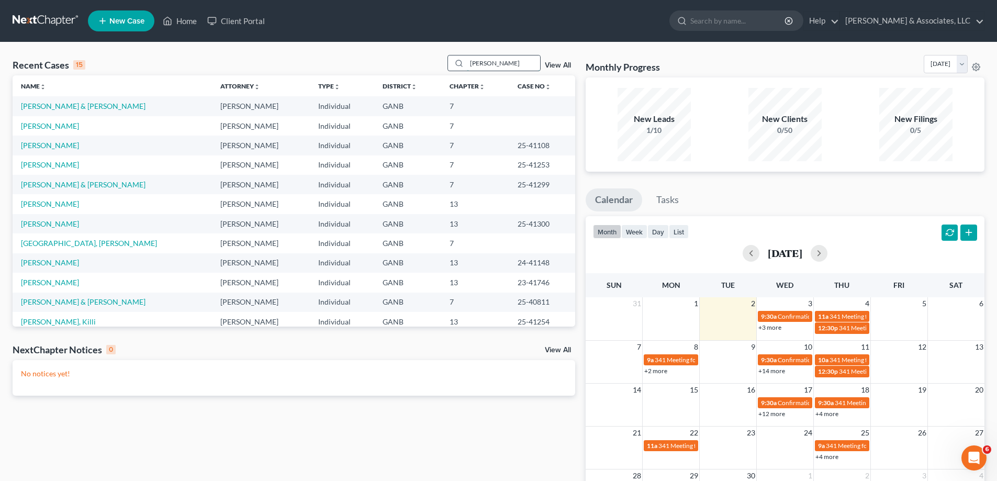
type input "[PERSON_NAME]"
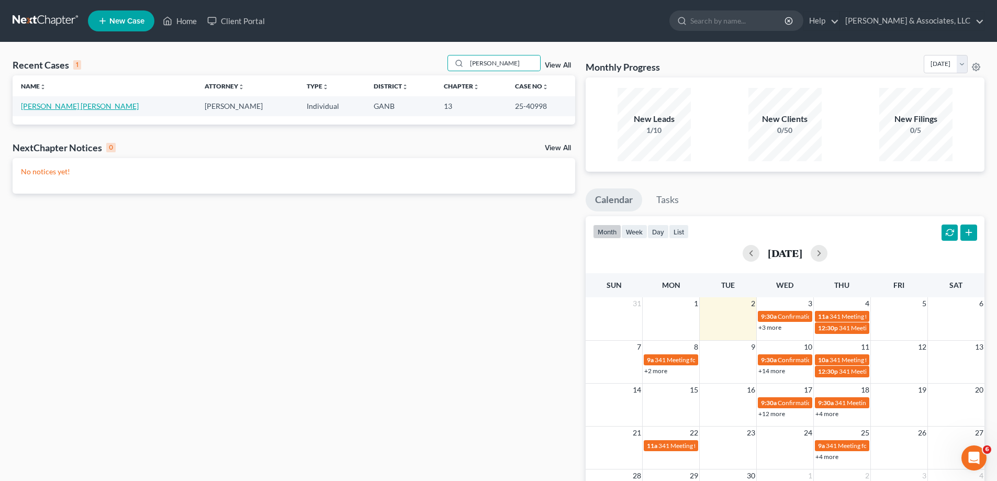
click at [32, 102] on link "[PERSON_NAME] [PERSON_NAME]" at bounding box center [80, 106] width 118 height 9
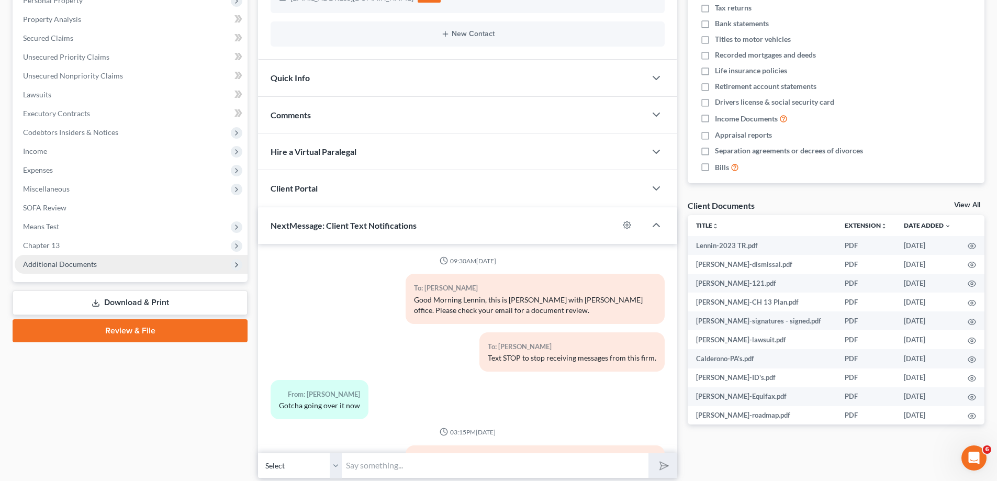
scroll to position [128, 0]
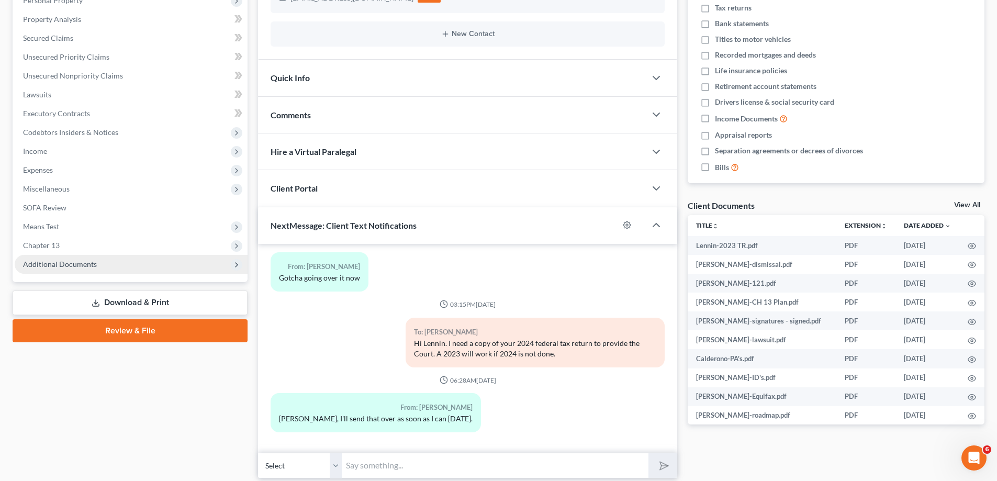
click at [30, 267] on span "Additional Documents" at bounding box center [60, 264] width 74 height 9
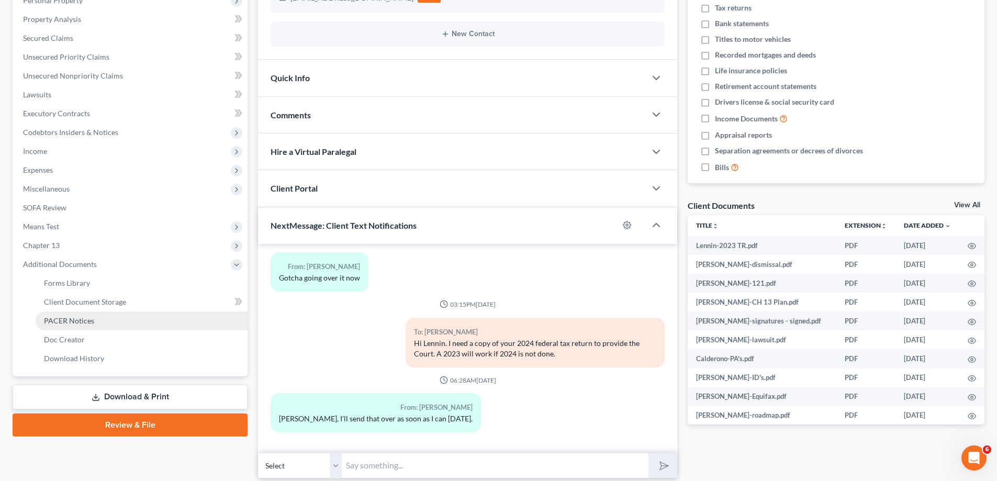
click at [54, 322] on span "PACER Notices" at bounding box center [69, 320] width 50 height 9
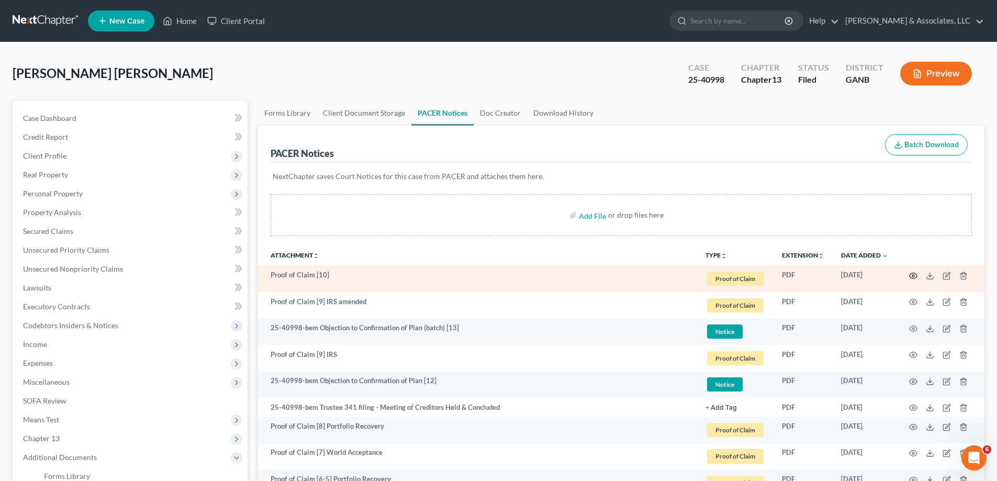
click at [913, 274] on icon "button" at bounding box center [913, 276] width 8 height 8
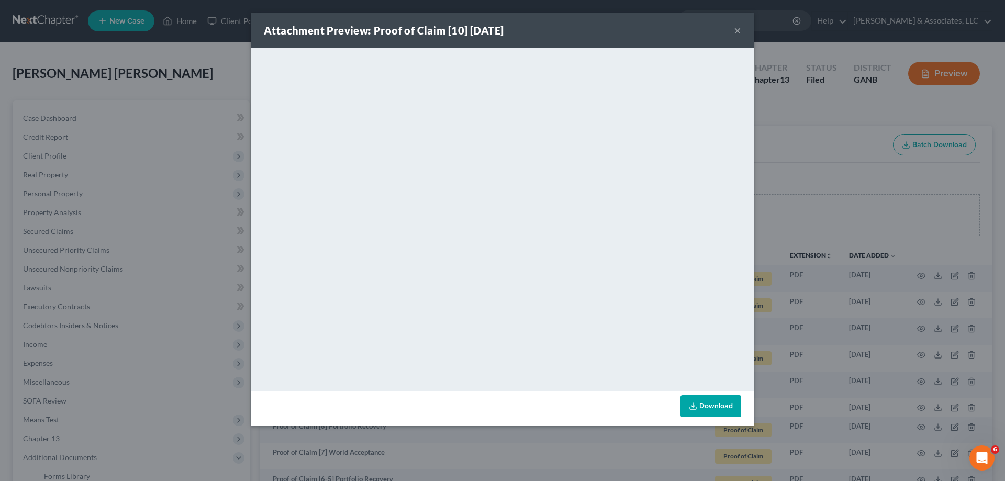
drag, startPoint x: 738, startPoint y: 30, endPoint x: 822, endPoint y: 125, distance: 125.7
click at [738, 31] on button "×" at bounding box center [737, 30] width 7 height 13
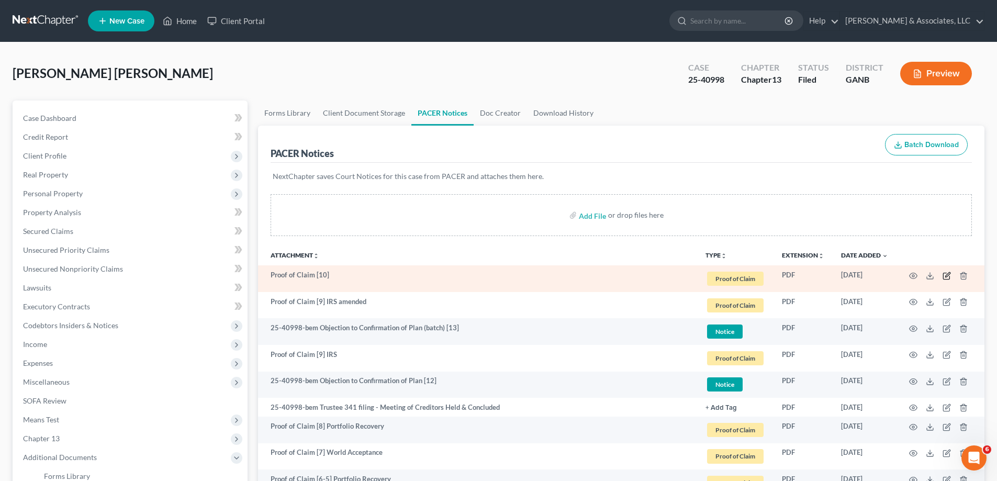
click at [947, 276] on icon "button" at bounding box center [946, 276] width 8 height 8
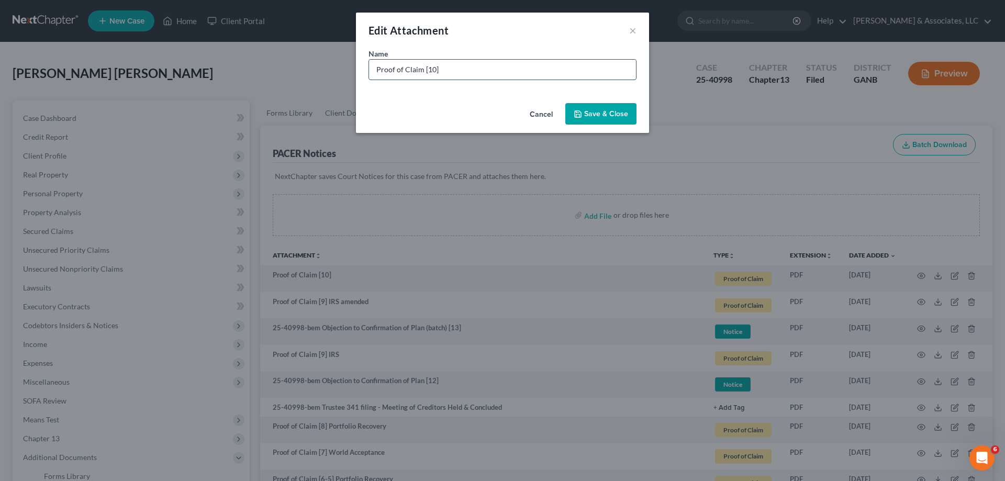
click at [541, 71] on input "Proof of Claim [10]" at bounding box center [502, 70] width 267 height 20
type input "Proof of Claim [10] [PERSON_NAME] Fargo"
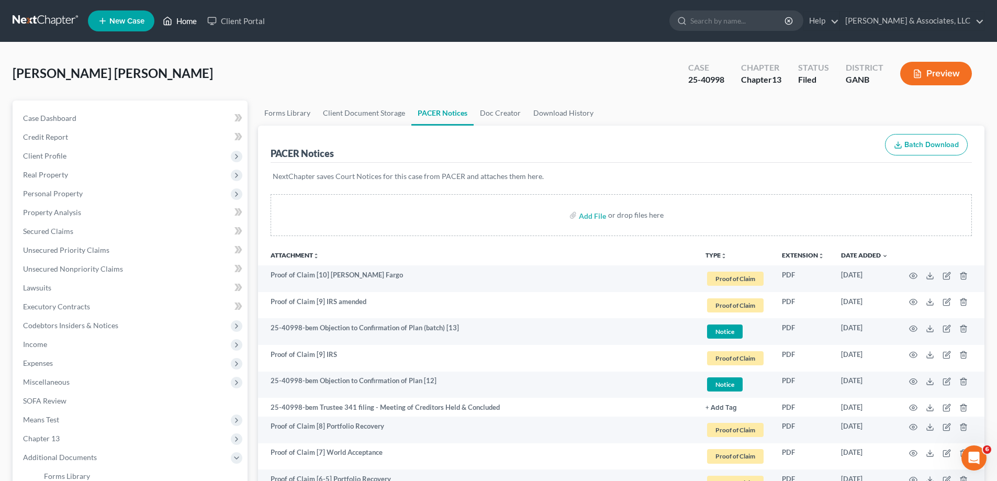
click at [187, 19] on link "Home" at bounding box center [180, 21] width 44 height 19
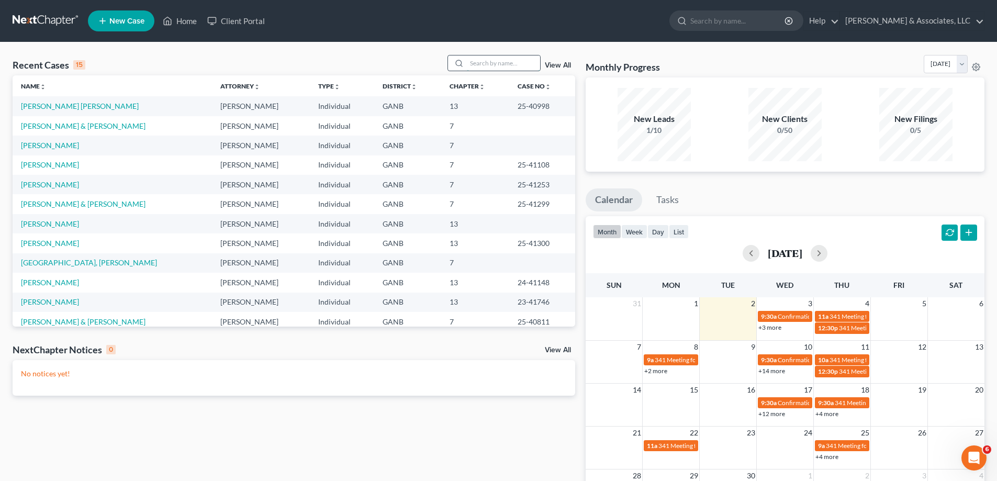
click at [496, 62] on input "search" at bounding box center [503, 62] width 73 height 15
type input "[PERSON_NAME]"
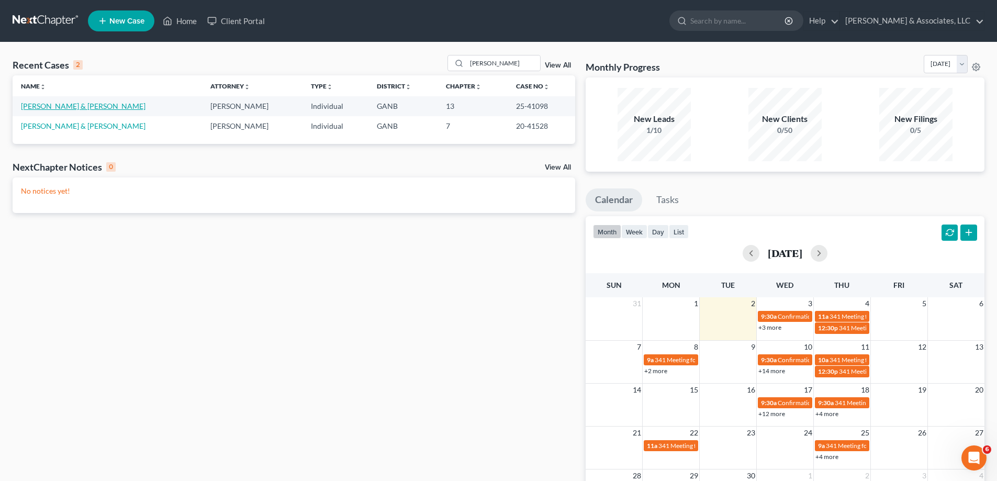
click at [63, 106] on link "[PERSON_NAME] & [PERSON_NAME]" at bounding box center [83, 106] width 125 height 9
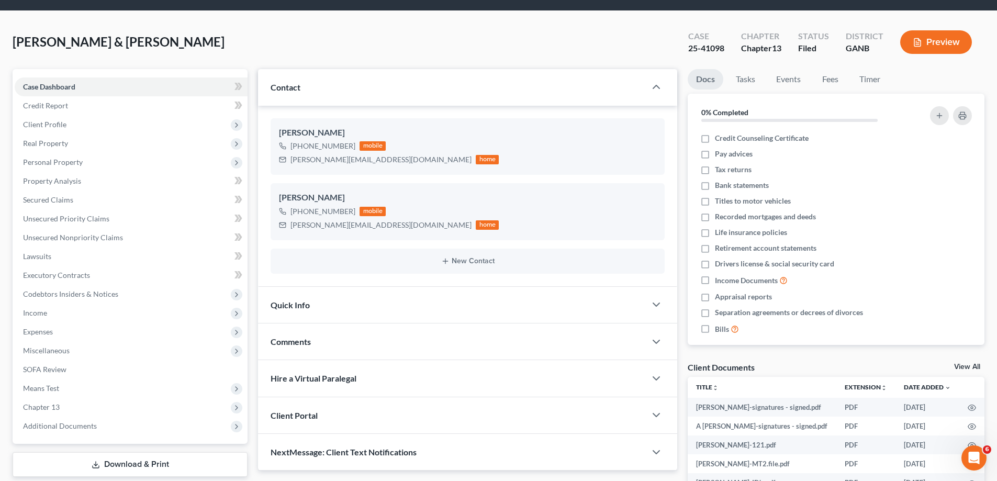
scroll to position [157, 0]
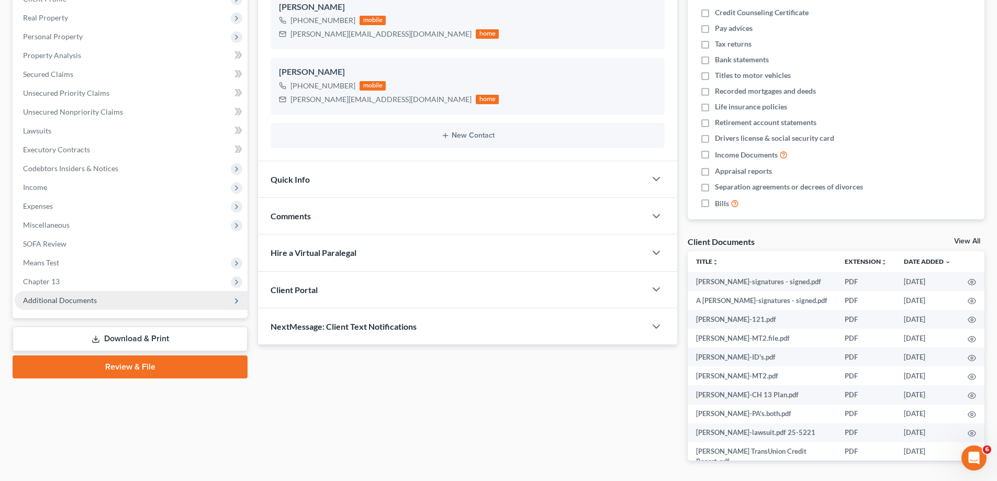
click at [64, 302] on span "Additional Documents" at bounding box center [60, 300] width 74 height 9
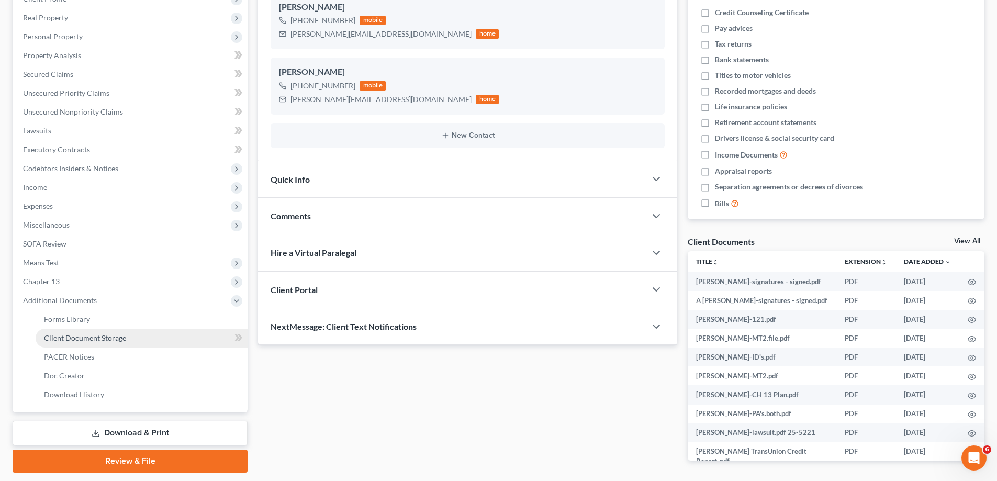
click at [66, 340] on span "Client Document Storage" at bounding box center [85, 337] width 82 height 9
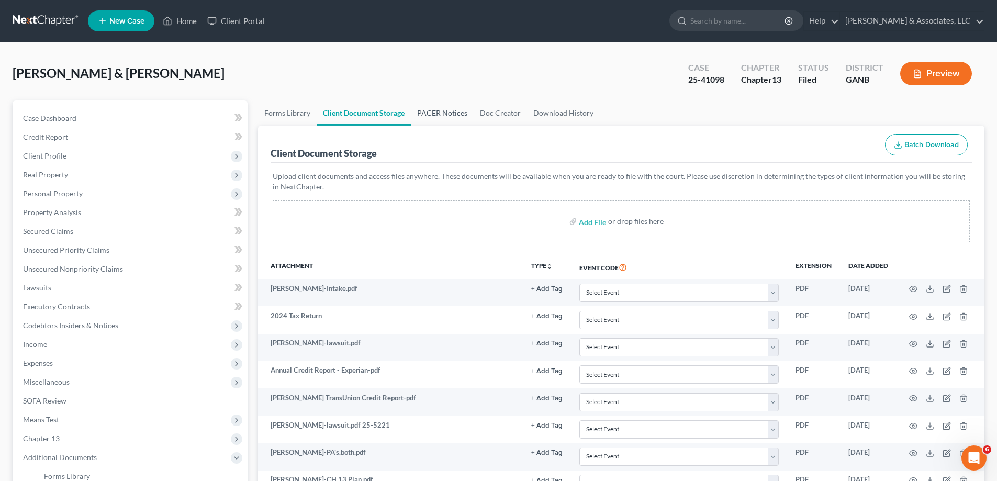
click at [419, 113] on link "PACER Notices" at bounding box center [442, 112] width 63 height 25
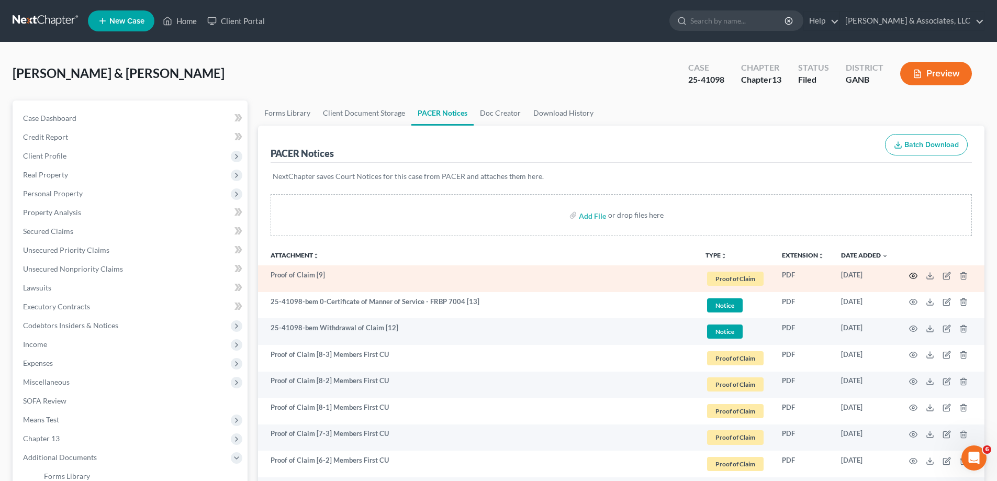
click at [913, 276] on icon "button" at bounding box center [913, 276] width 8 height 8
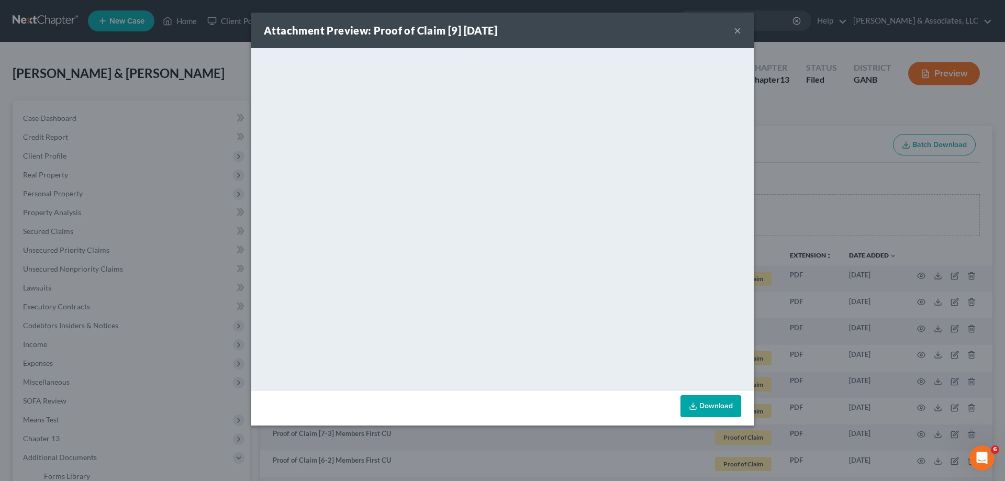
drag, startPoint x: 737, startPoint y: 31, endPoint x: 882, endPoint y: 129, distance: 174.9
click at [738, 32] on button "×" at bounding box center [737, 30] width 7 height 13
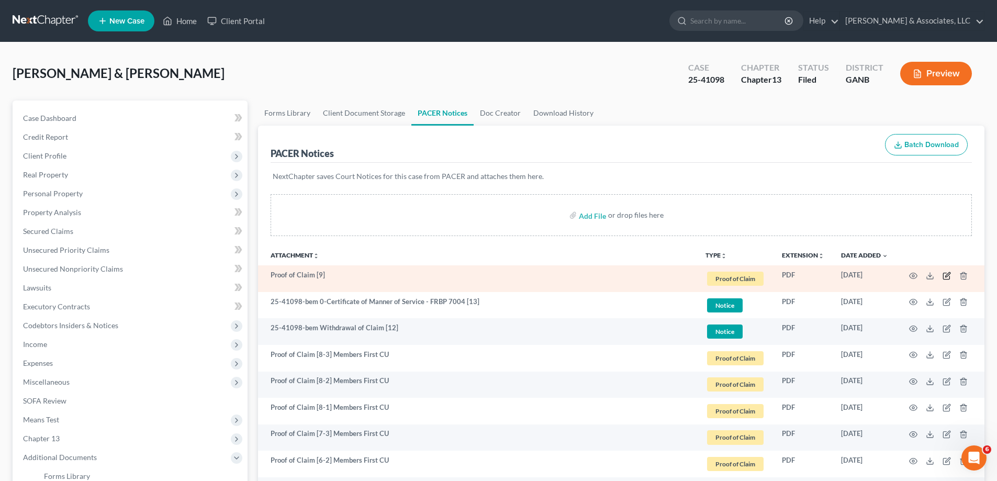
click at [946, 277] on icon "button" at bounding box center [946, 276] width 8 height 8
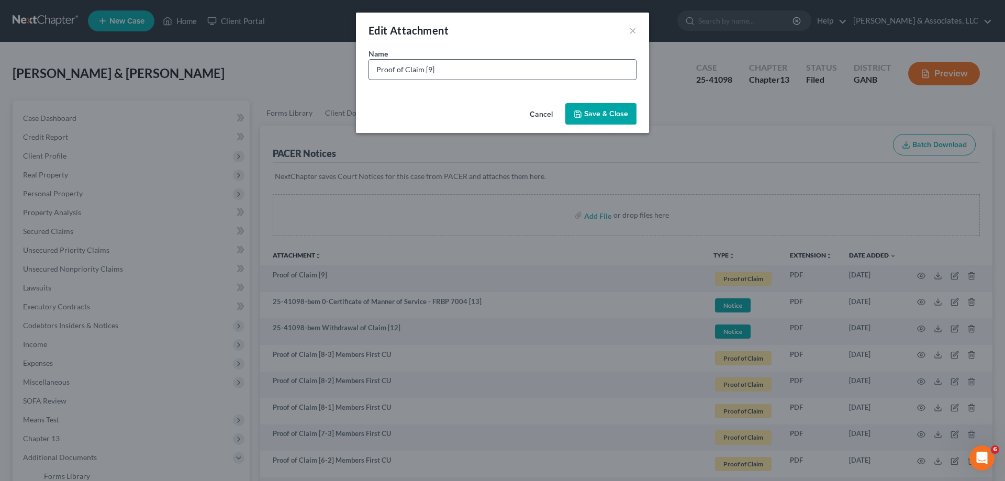
click at [468, 70] on input "Proof of Claim [9]" at bounding box center [502, 70] width 267 height 20
type input "Proof of Claim [9] Ally Bank"
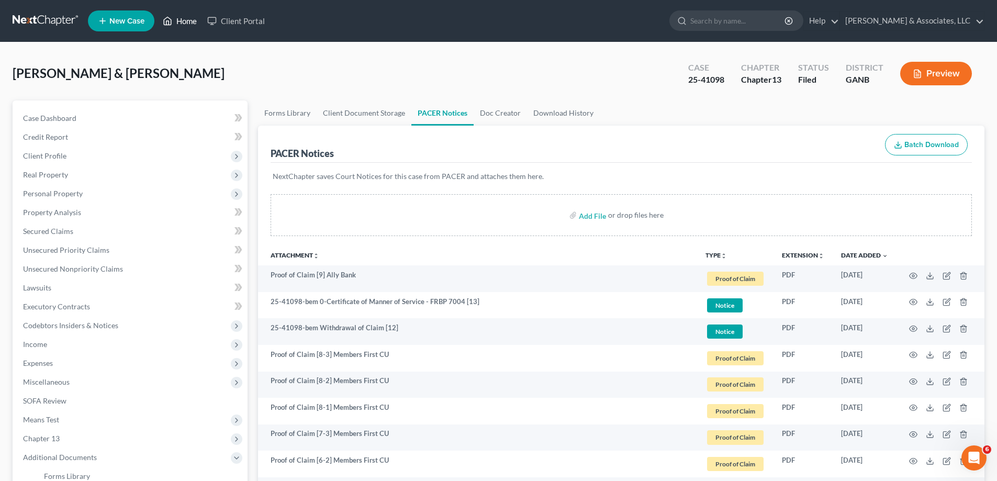
click at [178, 22] on link "Home" at bounding box center [180, 21] width 44 height 19
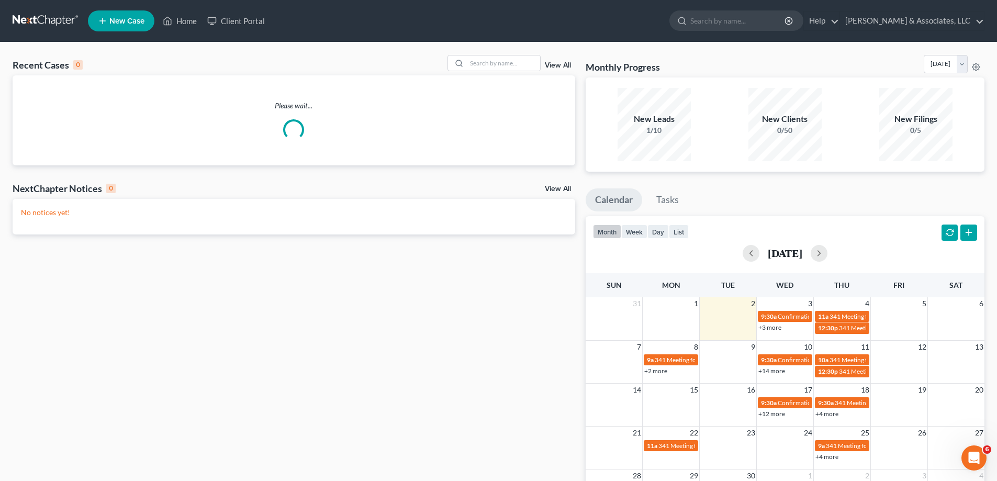
click at [509, 72] on div "Recent Cases 0 View All" at bounding box center [294, 65] width 563 height 20
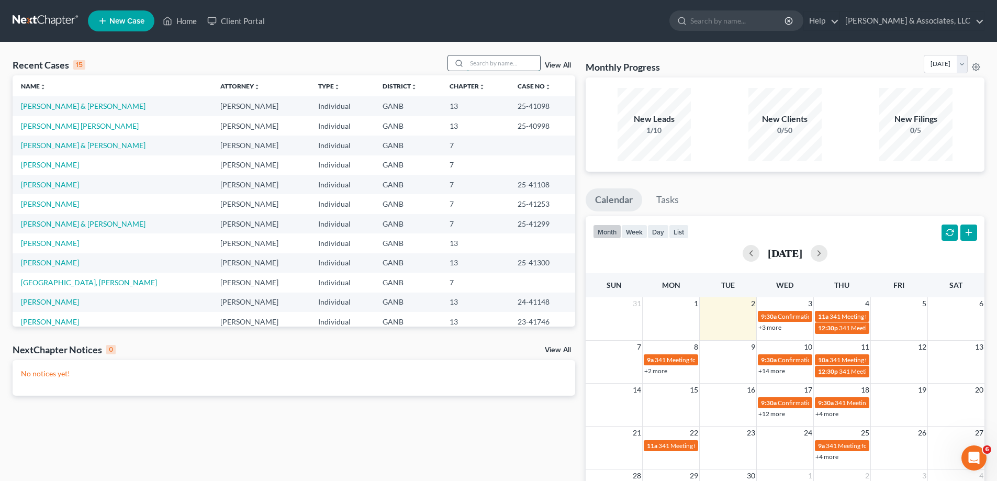
click at [505, 69] on input "search" at bounding box center [503, 62] width 73 height 15
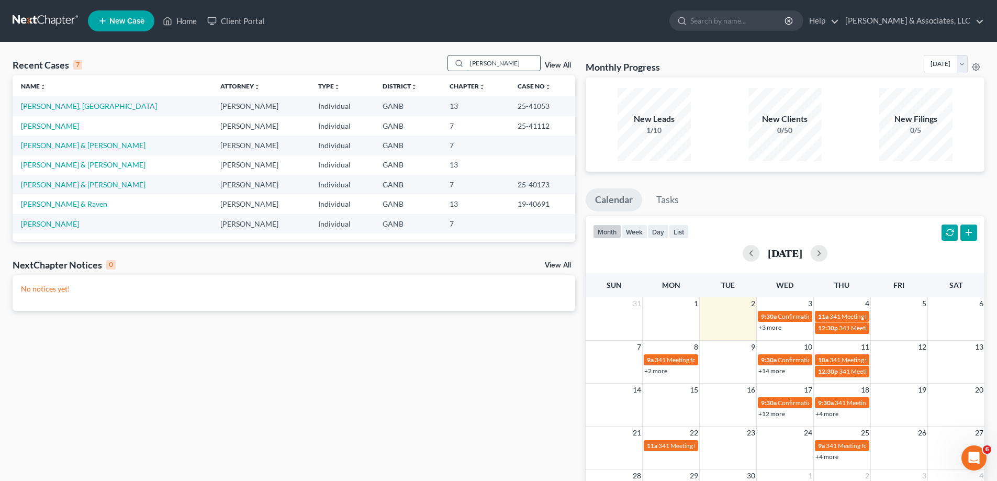
type input "[PERSON_NAME]"
click at [40, 104] on link "[PERSON_NAME], [GEOGRAPHIC_DATA]" at bounding box center [89, 106] width 136 height 9
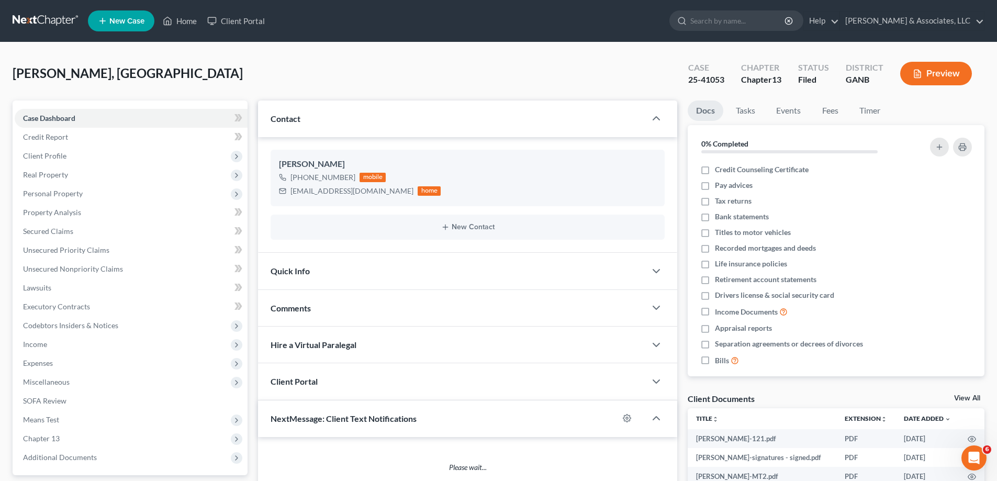
scroll to position [157, 0]
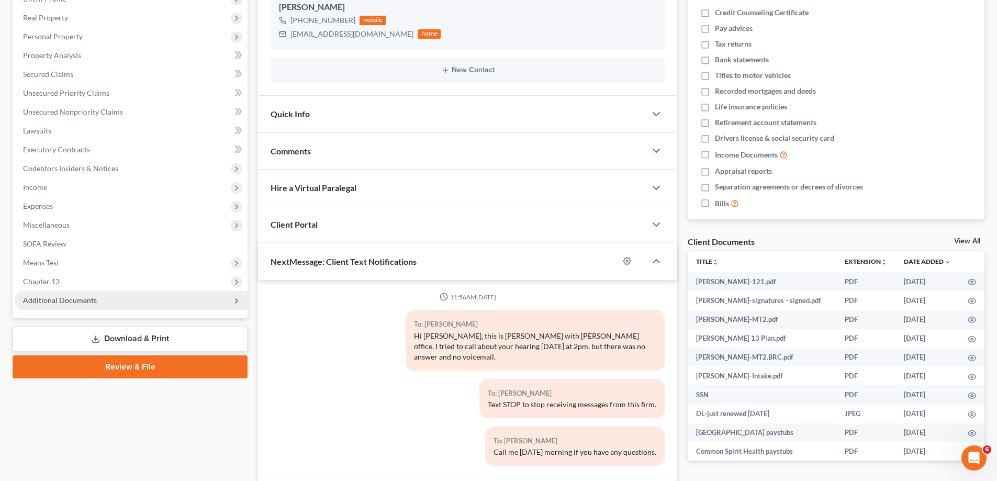
click at [68, 299] on span "Additional Documents" at bounding box center [60, 300] width 74 height 9
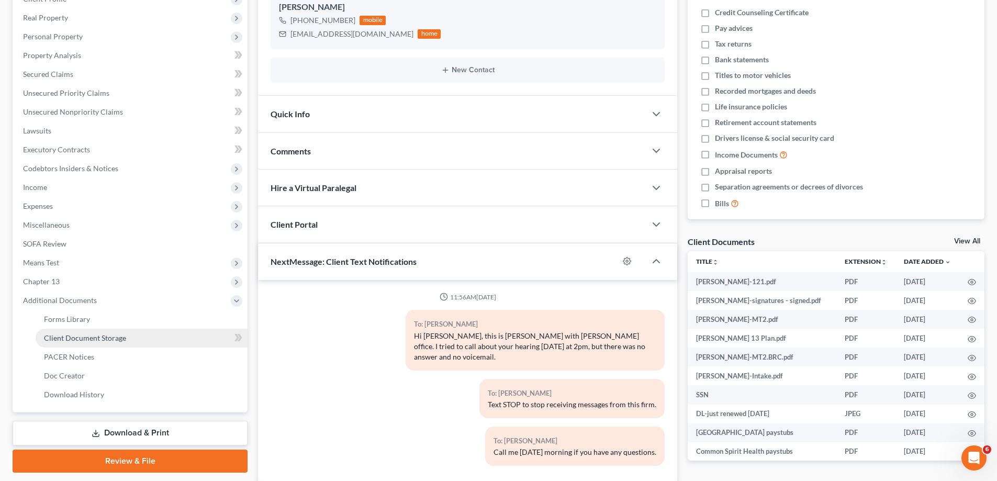
click at [72, 329] on link "Client Document Storage" at bounding box center [142, 338] width 212 height 19
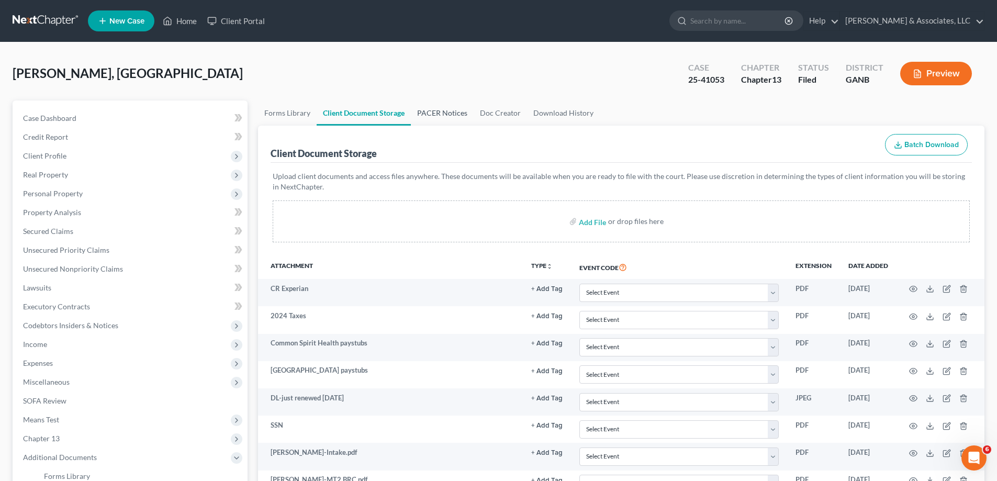
click at [452, 110] on link "PACER Notices" at bounding box center [442, 112] width 63 height 25
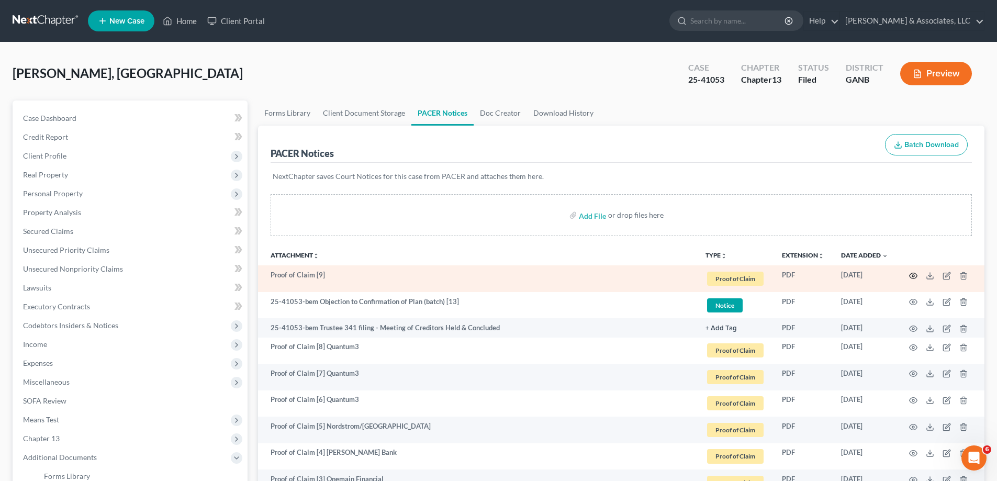
click at [914, 276] on circle "button" at bounding box center [913, 276] width 2 height 2
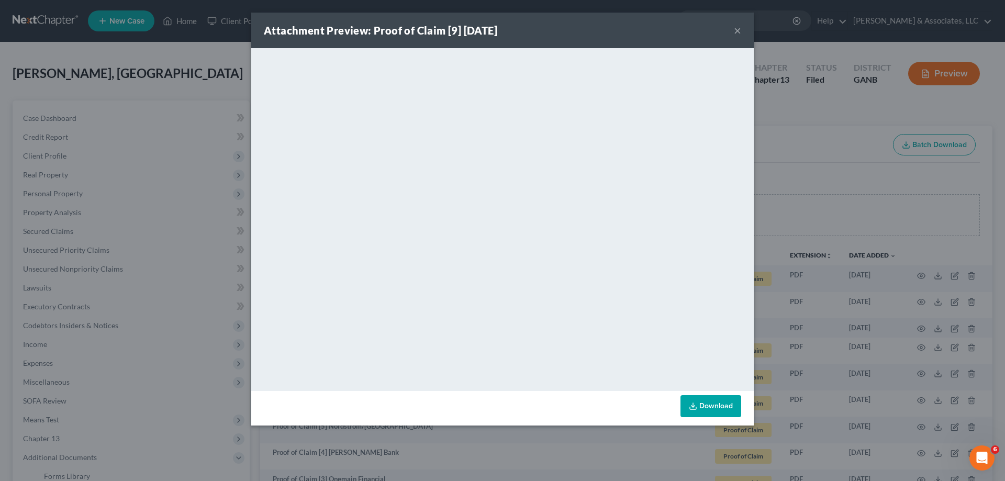
drag, startPoint x: 734, startPoint y: 28, endPoint x: 832, endPoint y: 65, distance: 105.3
click at [738, 28] on button "×" at bounding box center [737, 30] width 7 height 13
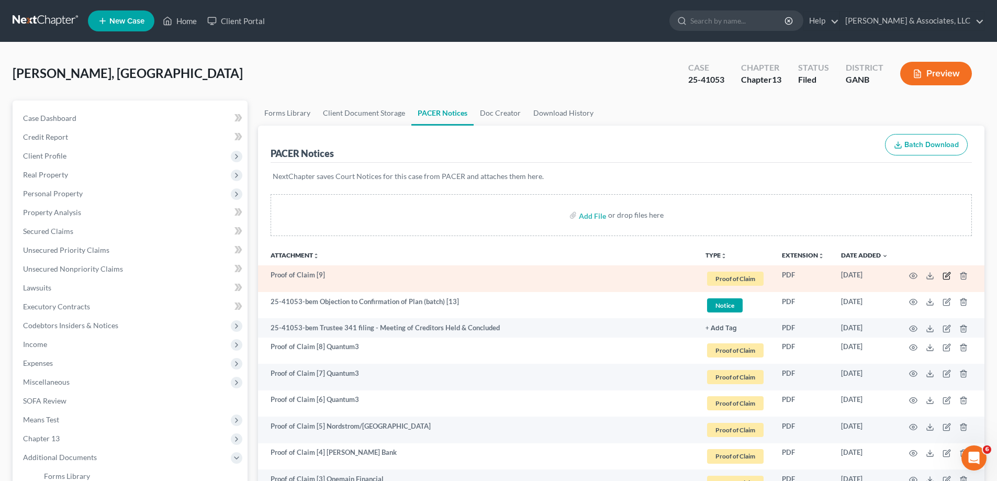
click at [947, 279] on icon "button" at bounding box center [946, 276] width 6 height 6
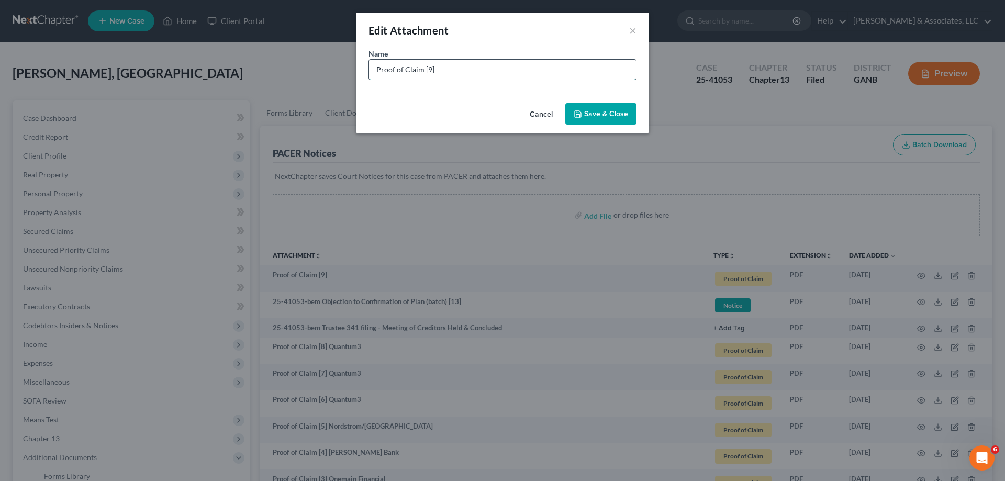
click at [476, 71] on input "Proof of Claim [9]" at bounding box center [502, 70] width 267 height 20
type input "Proof of Claim [9] Jefferson Capital"
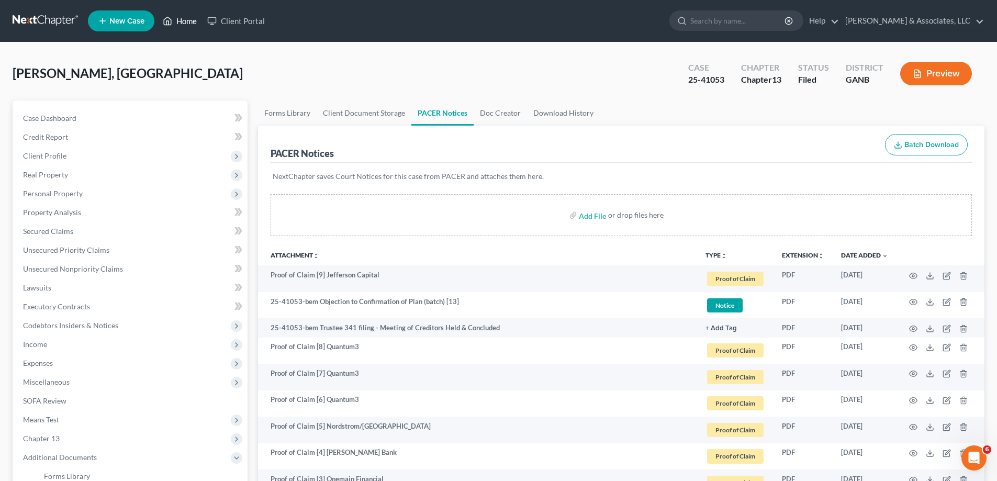
click at [185, 21] on link "Home" at bounding box center [180, 21] width 44 height 19
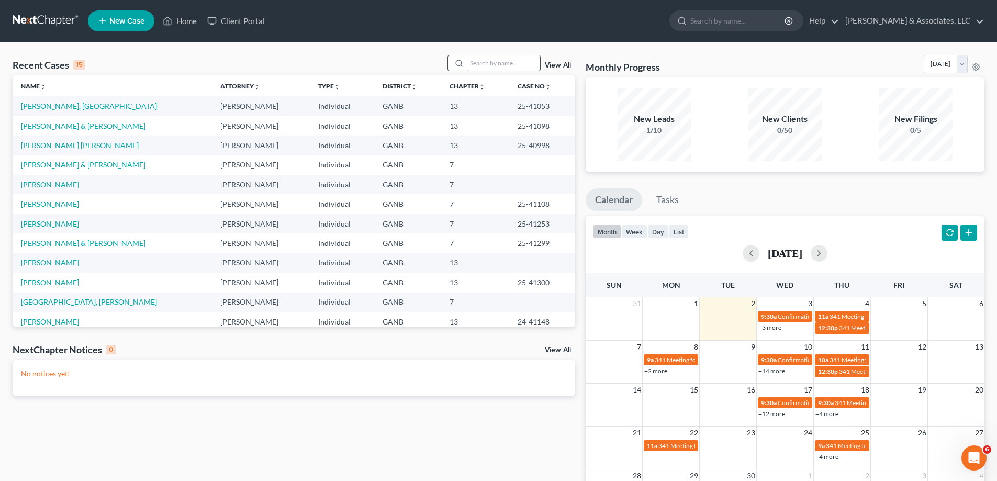
click at [515, 64] on input "search" at bounding box center [503, 62] width 73 height 15
type input "[PERSON_NAME]"
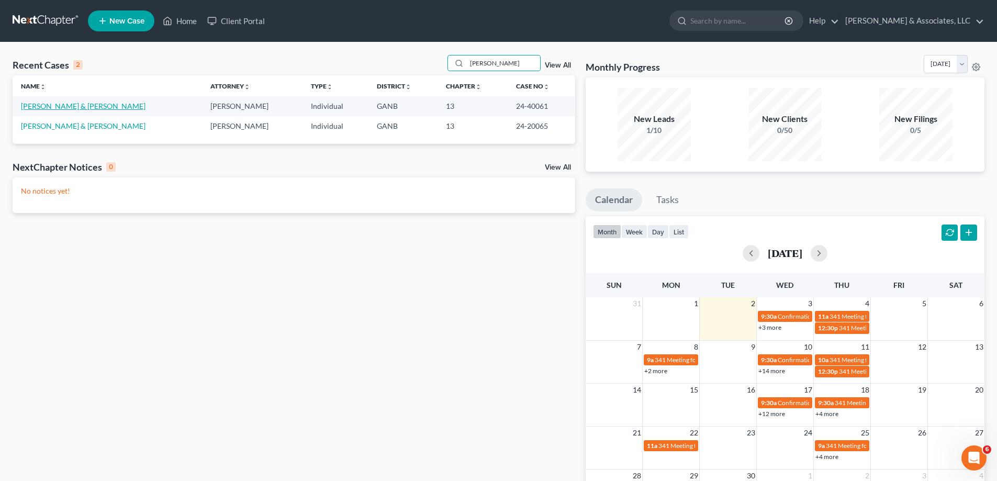
click at [48, 105] on link "[PERSON_NAME] & [PERSON_NAME]" at bounding box center [83, 106] width 125 height 9
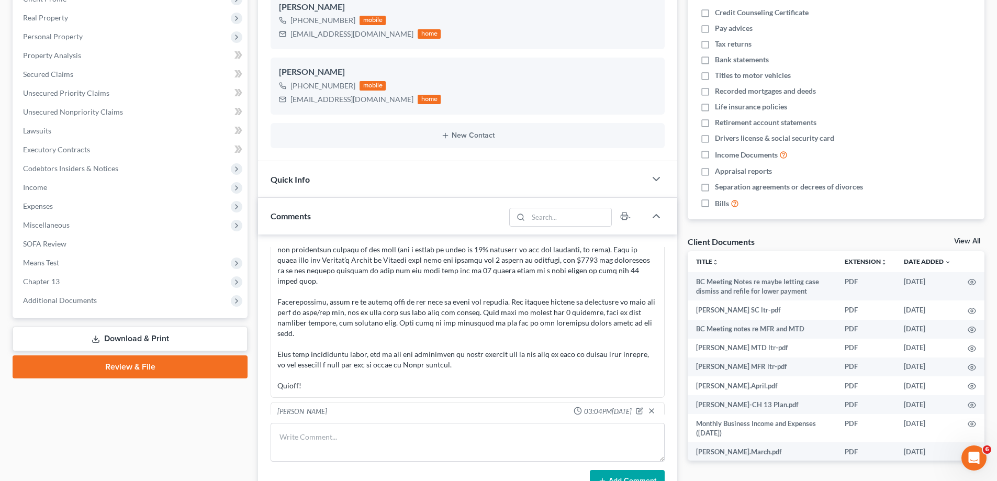
scroll to position [941, 0]
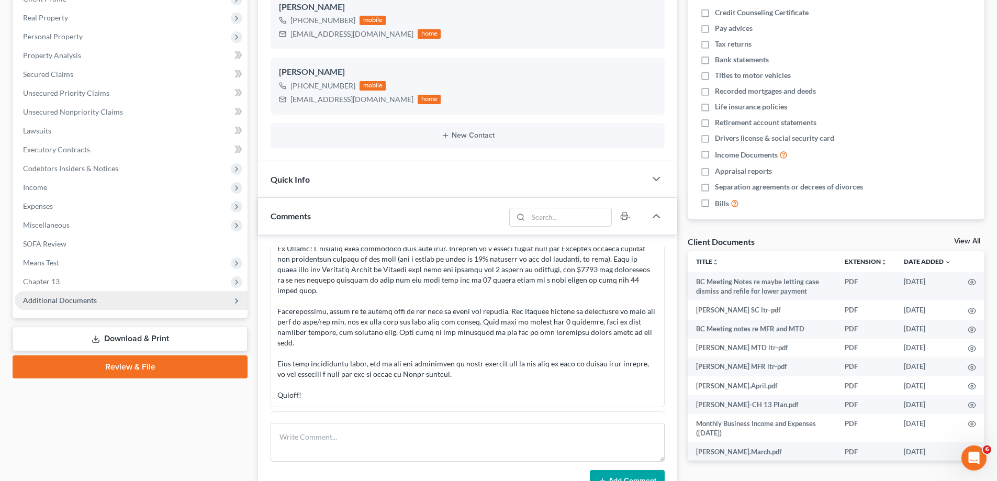
click at [62, 293] on span "Additional Documents" at bounding box center [131, 300] width 233 height 19
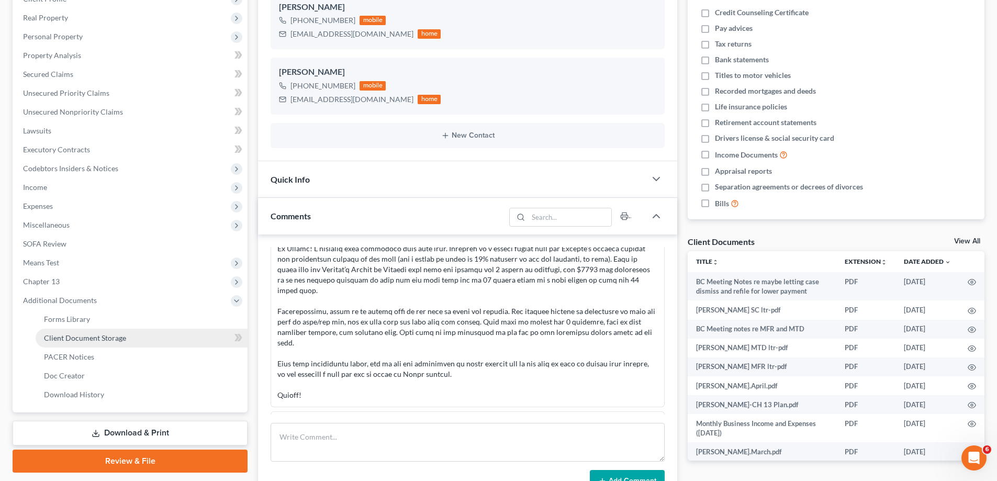
click at [54, 334] on span "Client Document Storage" at bounding box center [85, 337] width 82 height 9
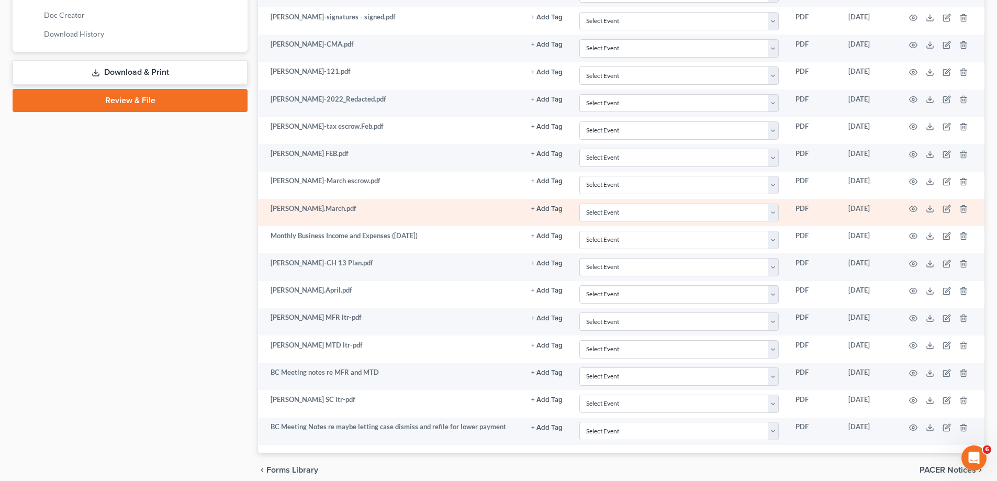
scroll to position [563, 0]
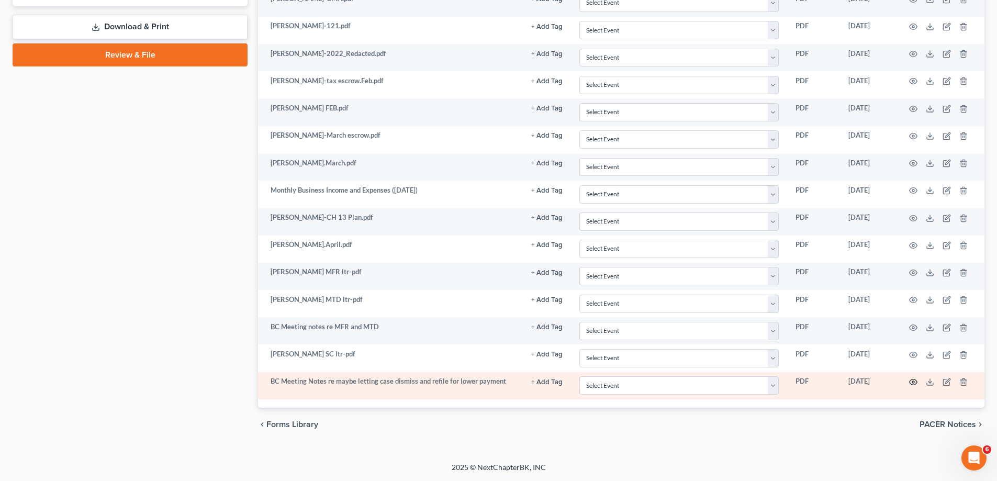
click at [912, 381] on circle "button" at bounding box center [913, 382] width 2 height 2
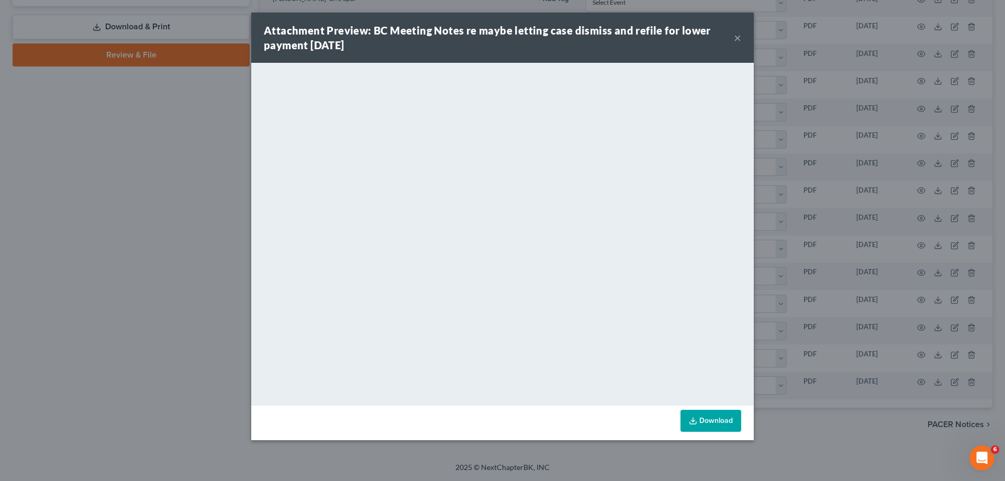
click at [737, 38] on button "×" at bounding box center [737, 37] width 7 height 13
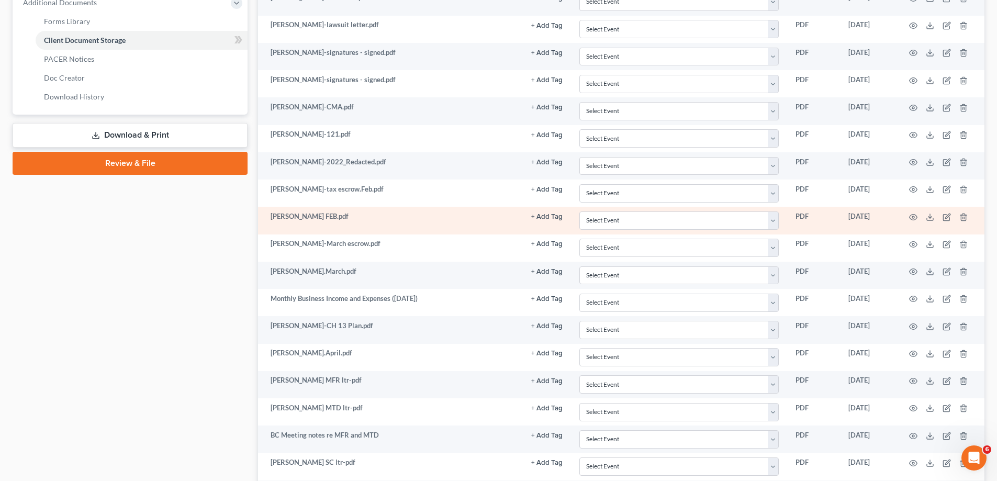
scroll to position [523, 0]
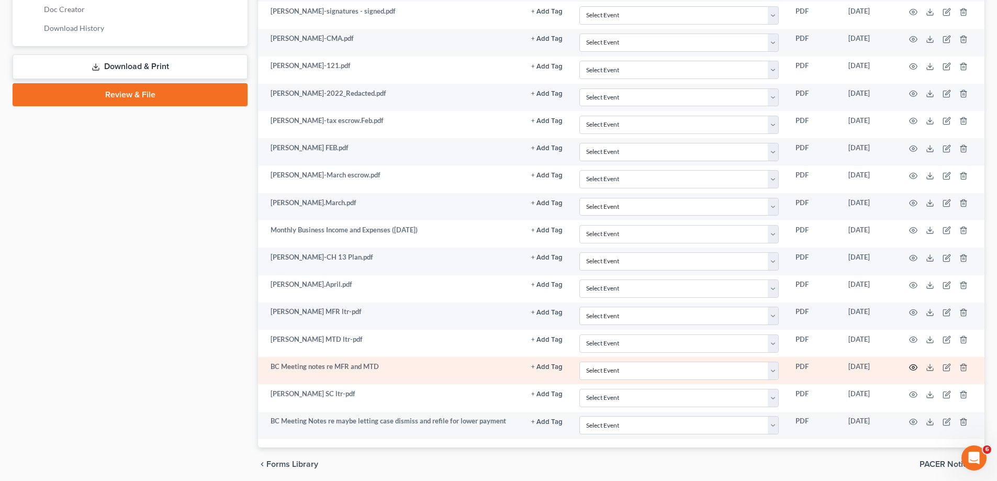
click at [913, 367] on icon "button" at bounding box center [913, 367] width 8 height 8
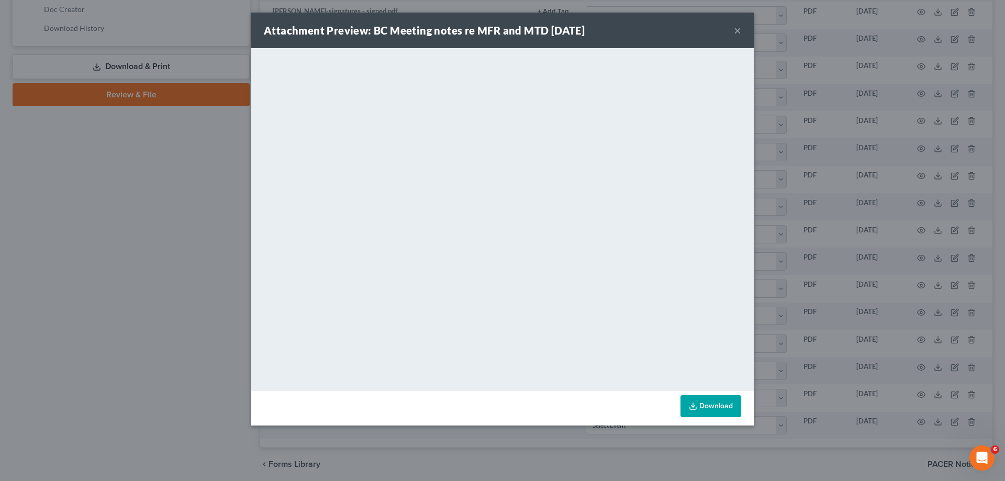
drag, startPoint x: 738, startPoint y: 30, endPoint x: 679, endPoint y: 53, distance: 64.1
click at [737, 30] on button "×" at bounding box center [737, 30] width 7 height 13
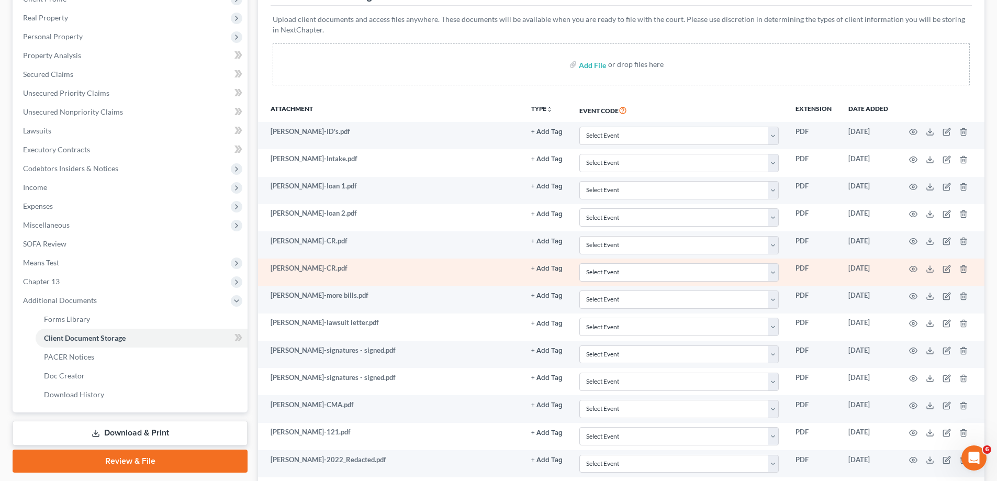
scroll to position [105, 0]
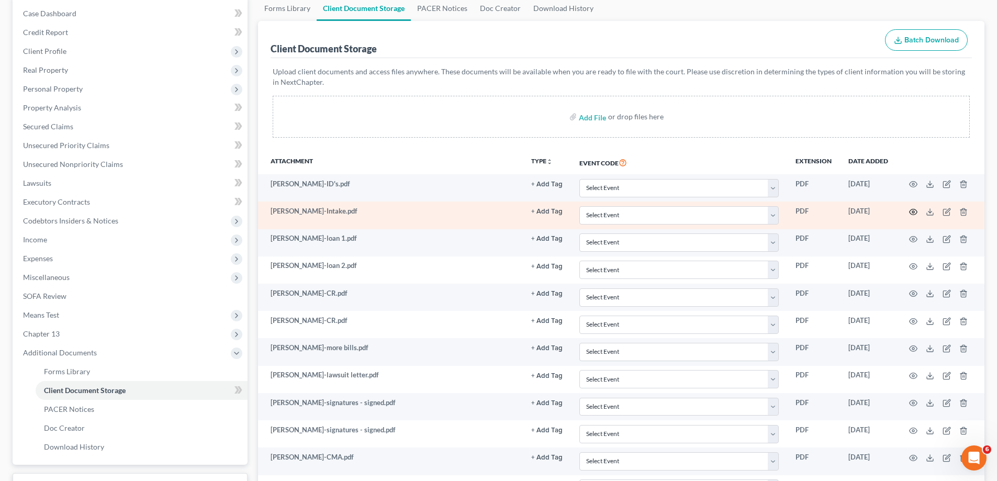
click at [912, 212] on icon "button" at bounding box center [913, 212] width 8 height 8
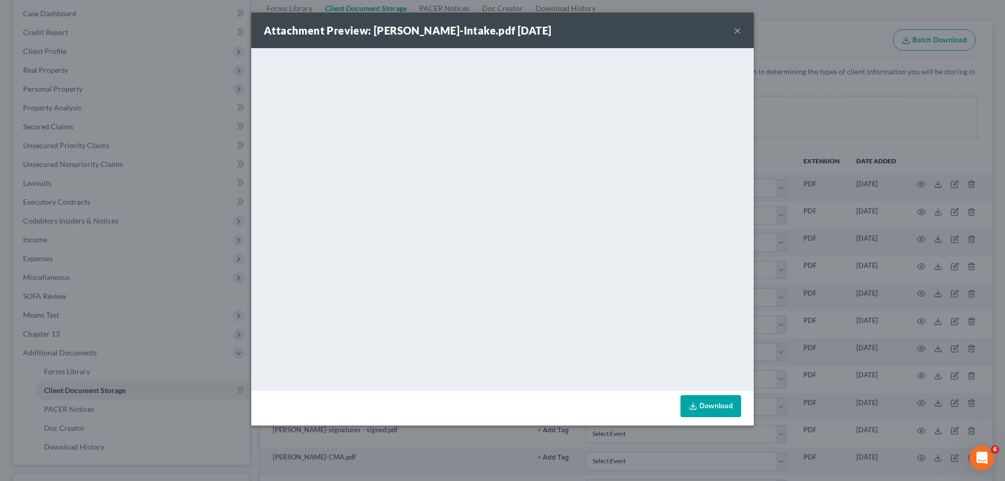
click at [739, 27] on button "×" at bounding box center [737, 30] width 7 height 13
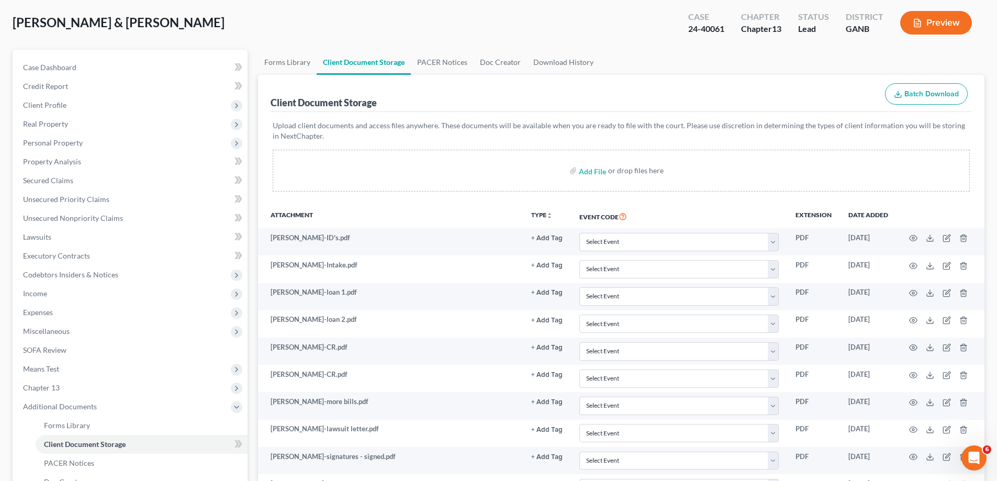
scroll to position [0, 0]
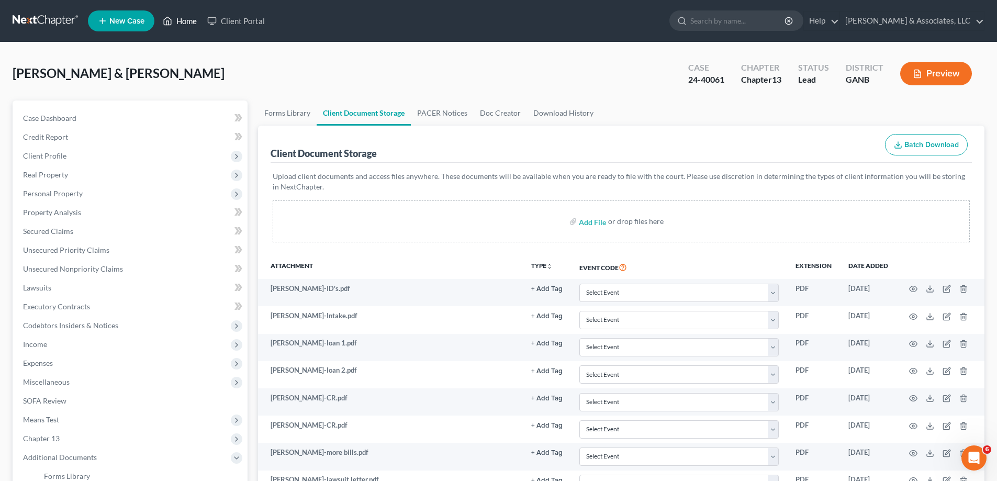
click at [186, 16] on link "Home" at bounding box center [180, 21] width 44 height 19
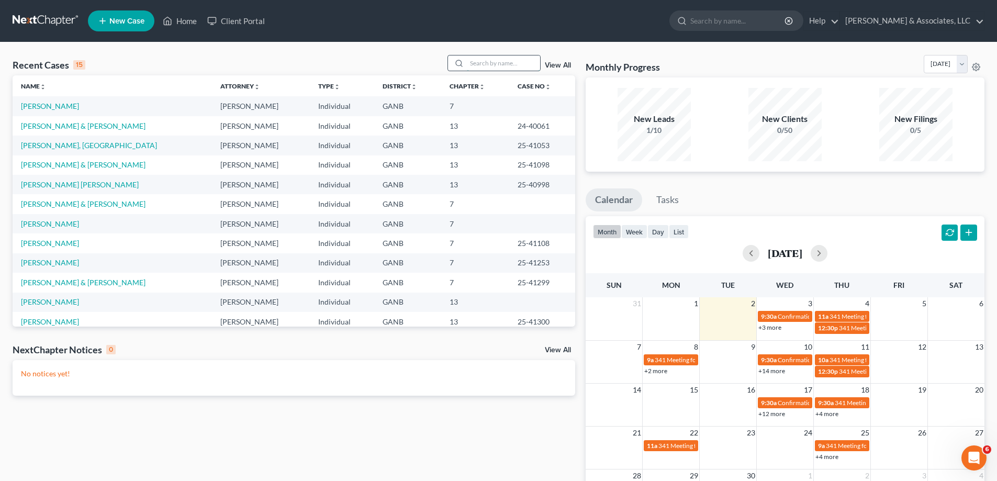
click at [482, 65] on input "search" at bounding box center [503, 62] width 73 height 15
type input "coralis"
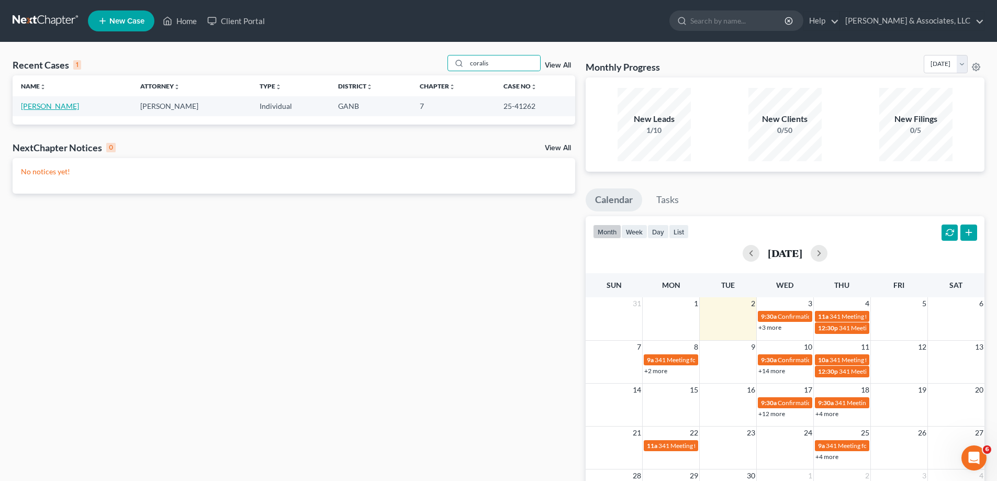
click at [35, 109] on link "[PERSON_NAME]" at bounding box center [50, 106] width 58 height 9
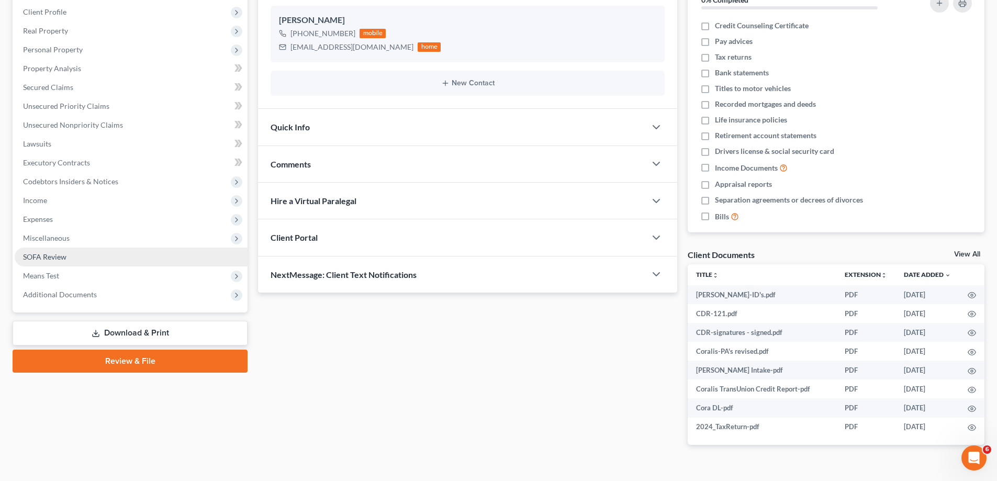
scroll to position [157, 0]
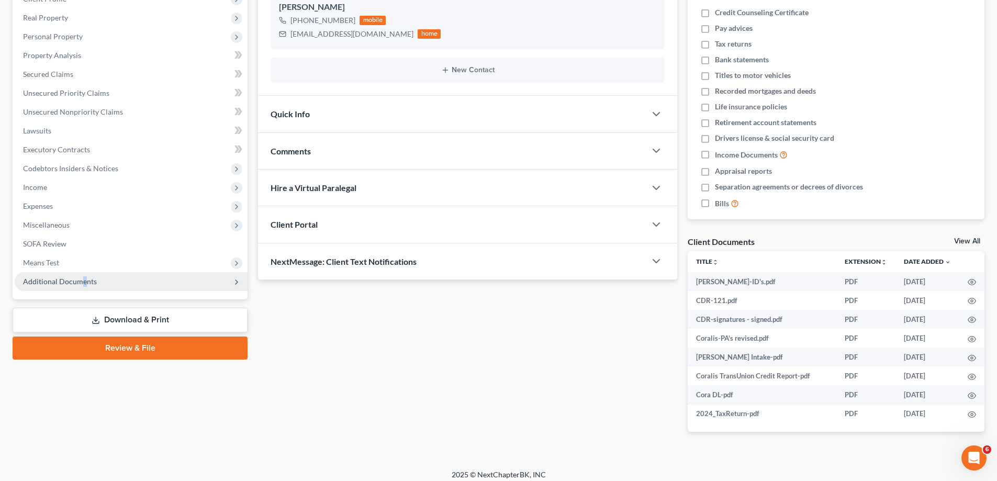
click at [83, 282] on span "Additional Documents" at bounding box center [60, 281] width 74 height 9
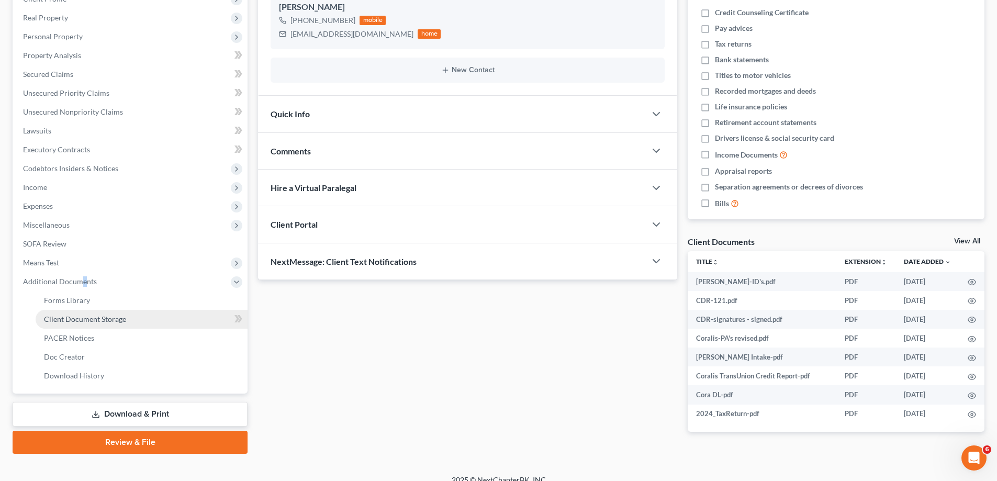
click at [79, 322] on span "Client Document Storage" at bounding box center [85, 318] width 82 height 9
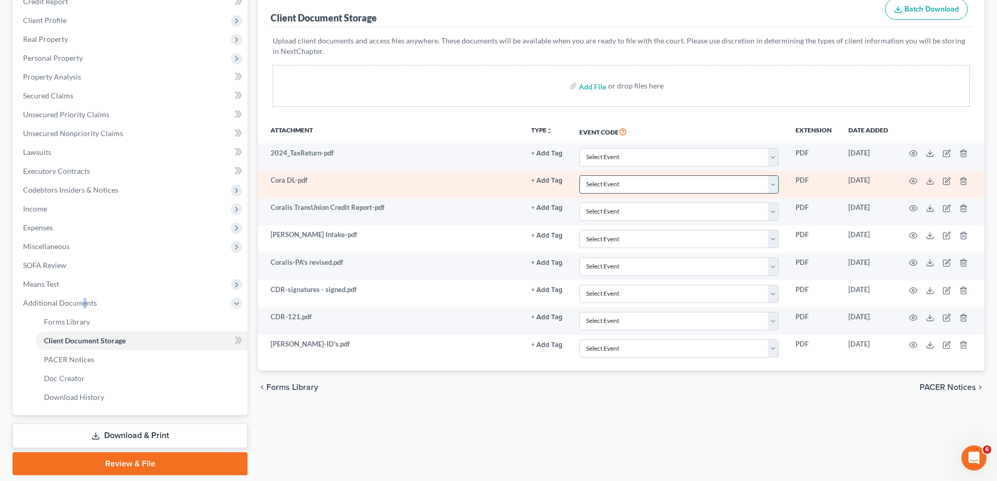
scroll to position [117, 0]
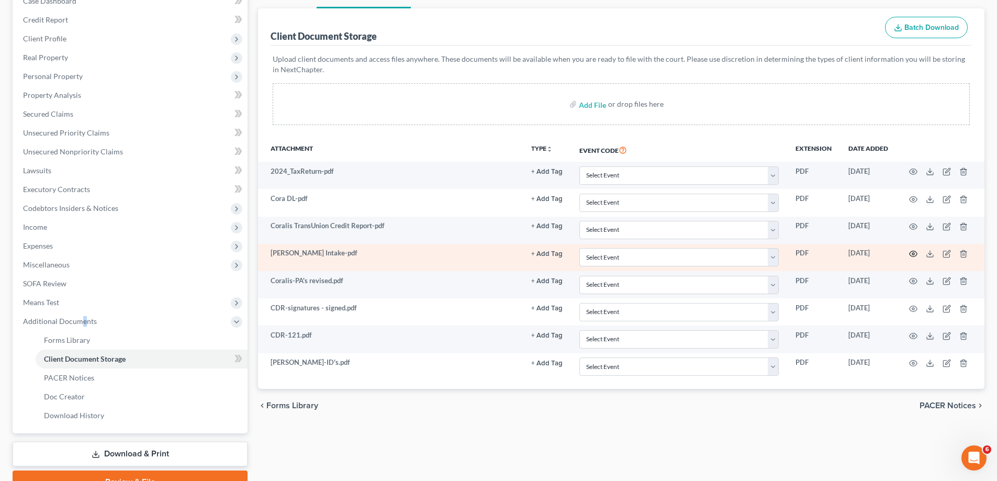
click at [912, 251] on icon "button" at bounding box center [913, 254] width 8 height 6
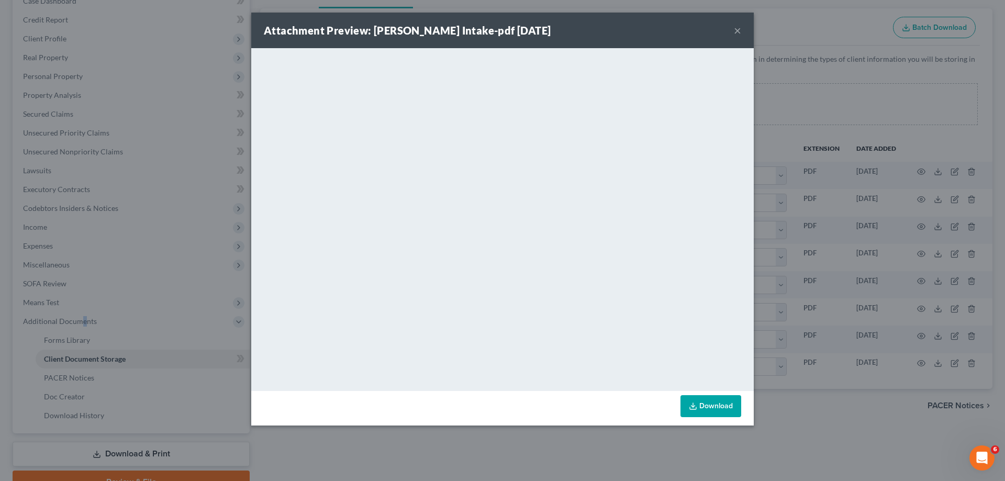
click at [737, 29] on button "×" at bounding box center [737, 30] width 7 height 13
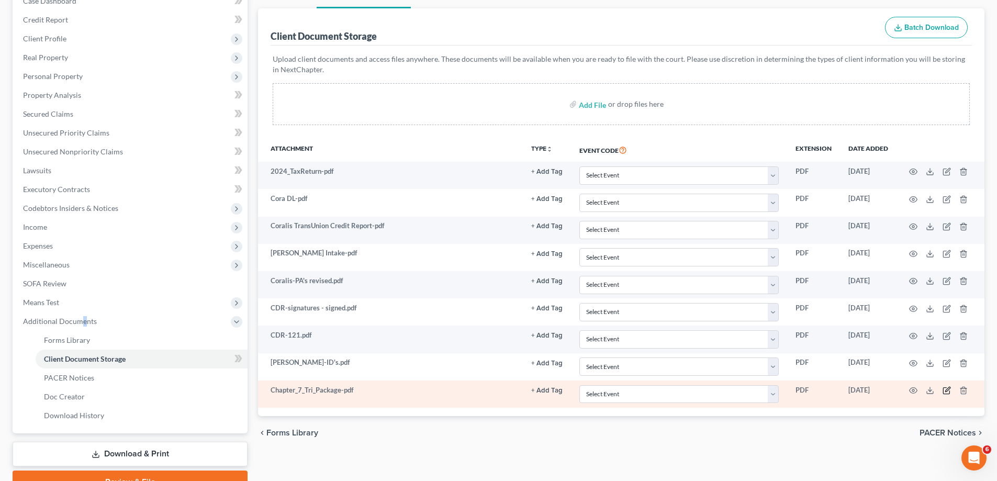
click at [946, 390] on icon "button" at bounding box center [946, 390] width 8 height 8
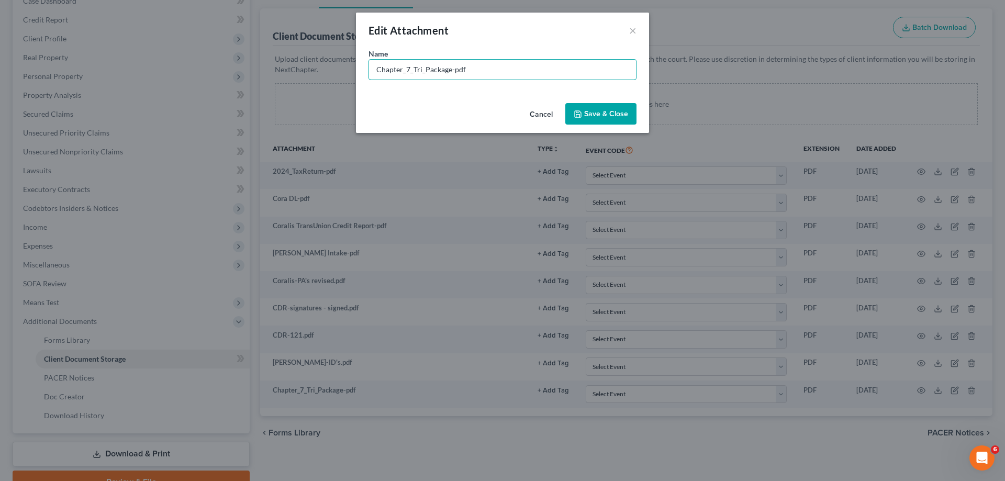
drag, startPoint x: 475, startPoint y: 65, endPoint x: 263, endPoint y: 59, distance: 212.0
click at [263, 59] on div "Edit Attachment × Name * Chapter_7_Tri_Package-pdf Cancel Save & Close" at bounding box center [502, 240] width 1005 height 481
type input "Reaff-Carvana-2017 Porsche-Keep"
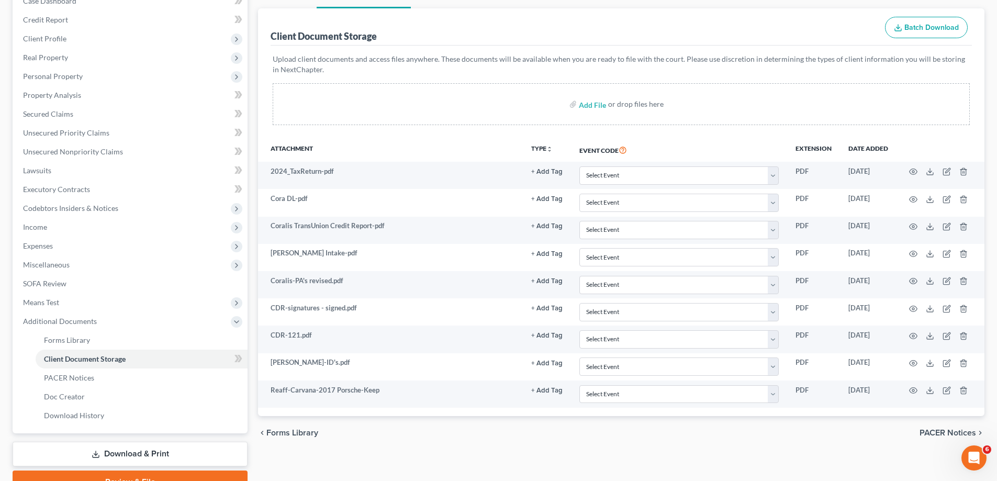
scroll to position [0, 0]
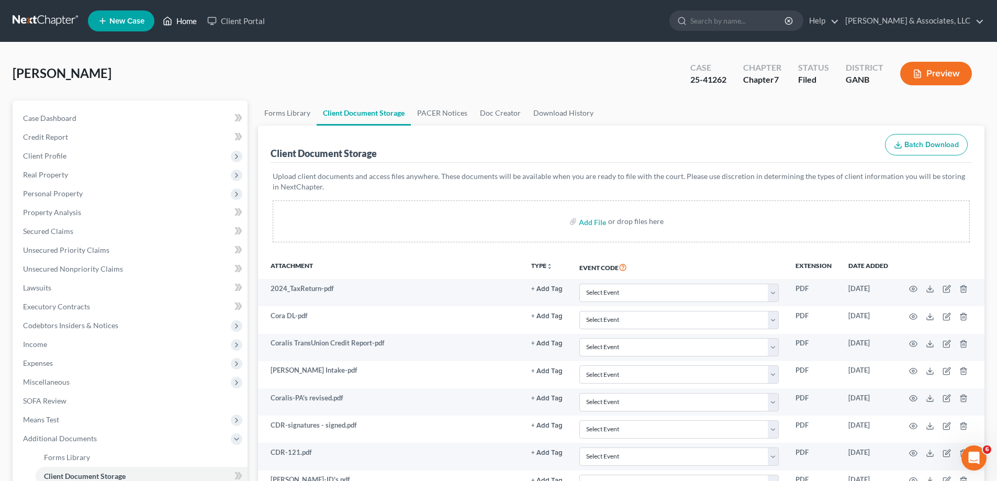
click at [189, 18] on link "Home" at bounding box center [180, 21] width 44 height 19
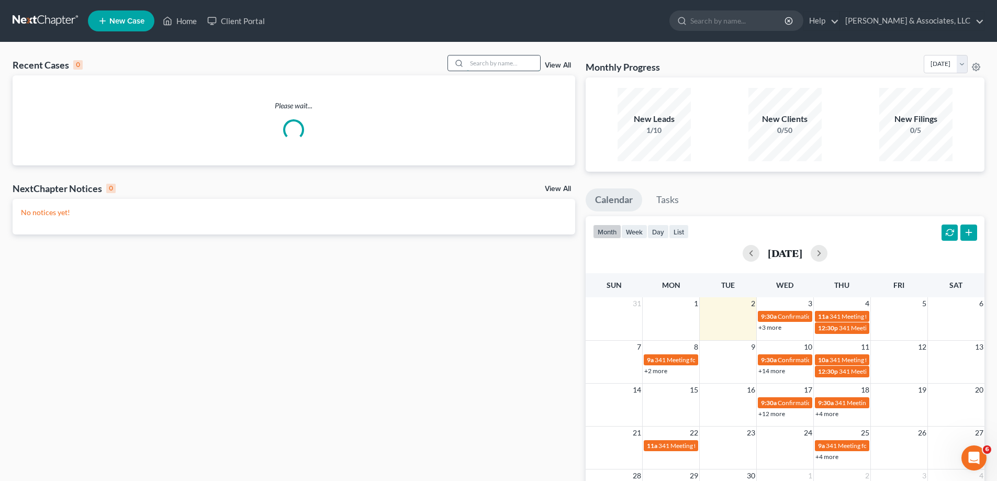
click at [478, 64] on input "search" at bounding box center [503, 62] width 73 height 15
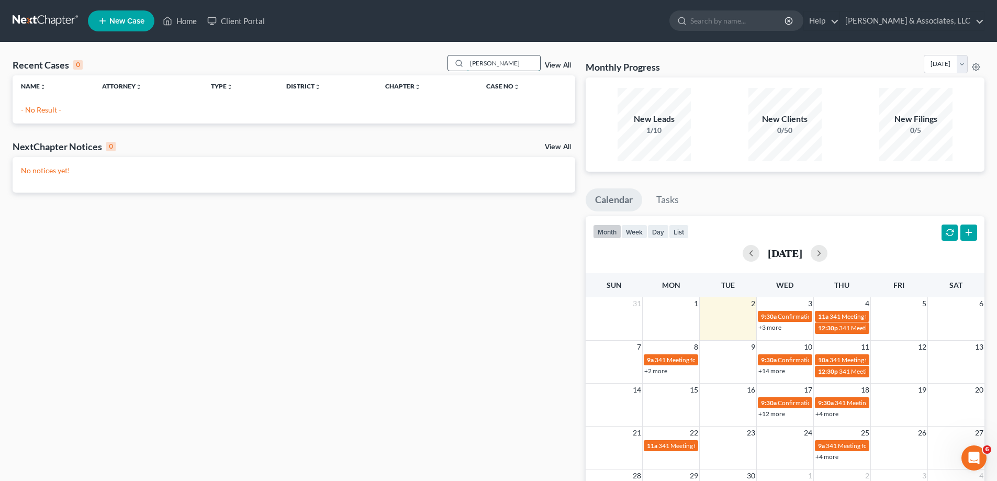
drag, startPoint x: 509, startPoint y: 63, endPoint x: 452, endPoint y: 64, distance: 57.6
click at [452, 64] on div "[PERSON_NAME]" at bounding box center [493, 63] width 93 height 16
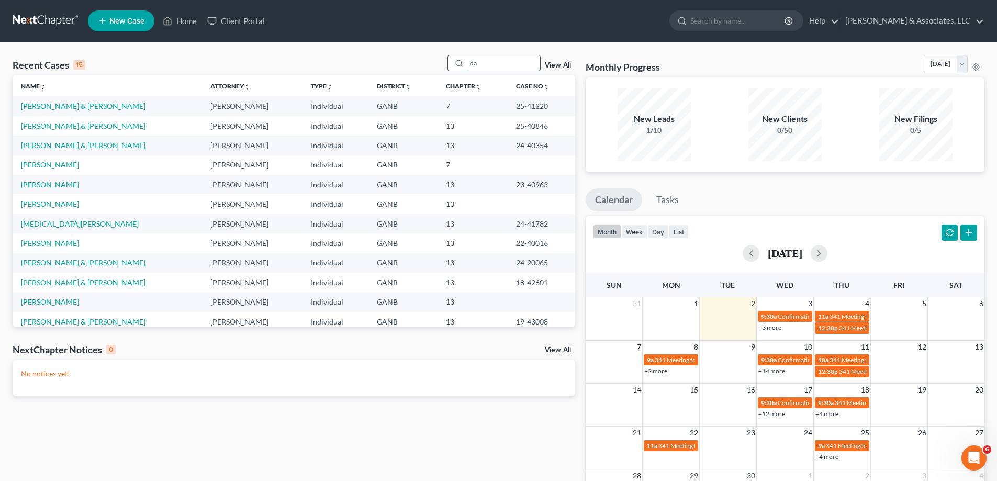
type input "d"
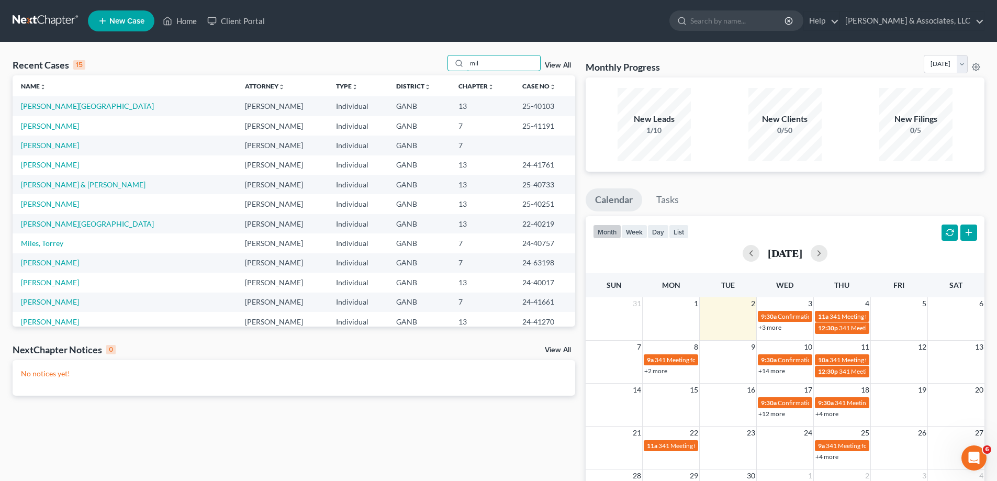
type input "mil"
click at [119, 25] on span "New Case" at bounding box center [126, 21] width 35 height 8
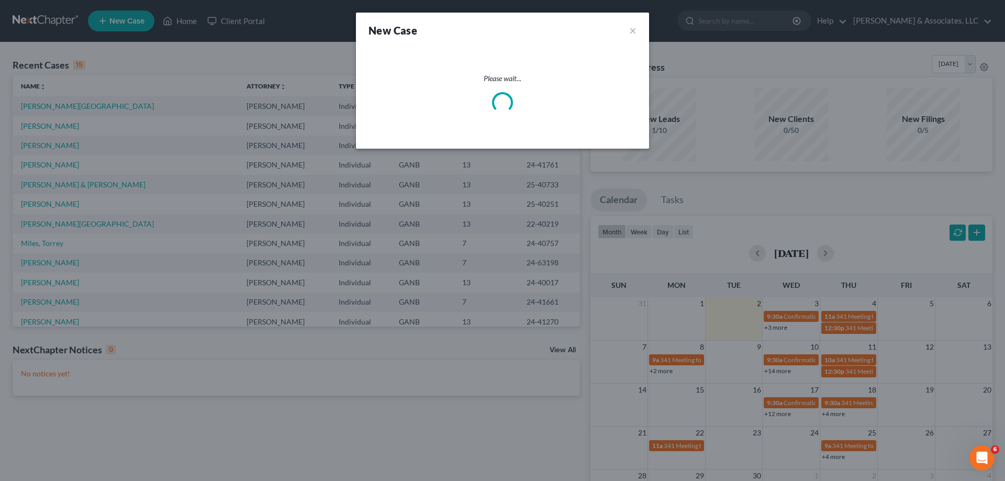
select select "19"
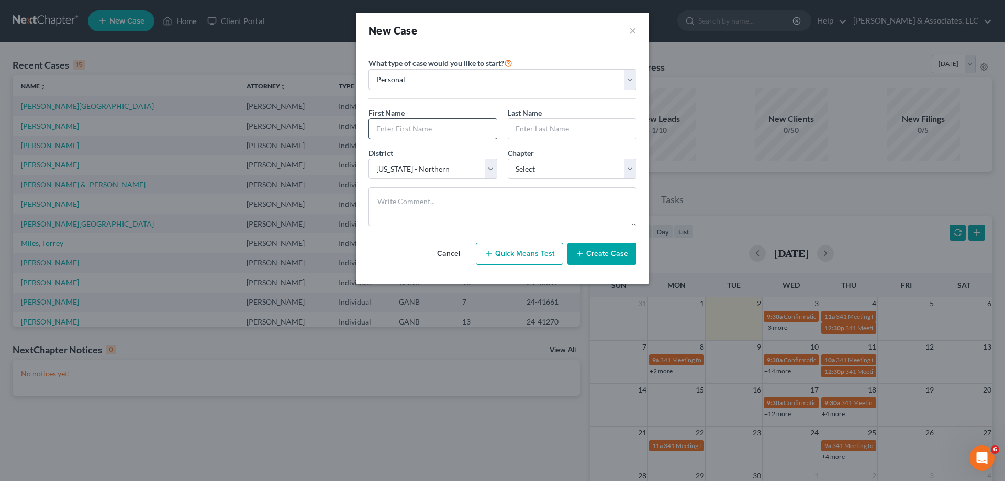
click at [430, 126] on input "text" at bounding box center [433, 129] width 128 height 20
type input "[PERSON_NAME]"
click at [564, 165] on select "Select 7 11 12 13" at bounding box center [572, 169] width 129 height 21
select select "0"
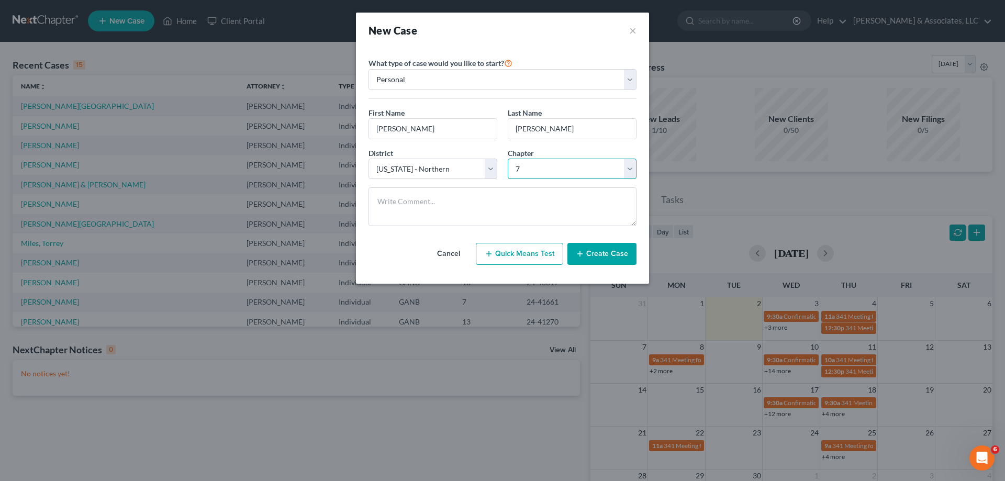
click at [508, 159] on select "Select 7 11 12 13" at bounding box center [572, 169] width 129 height 21
click at [601, 257] on button "Create Case" at bounding box center [601, 254] width 69 height 22
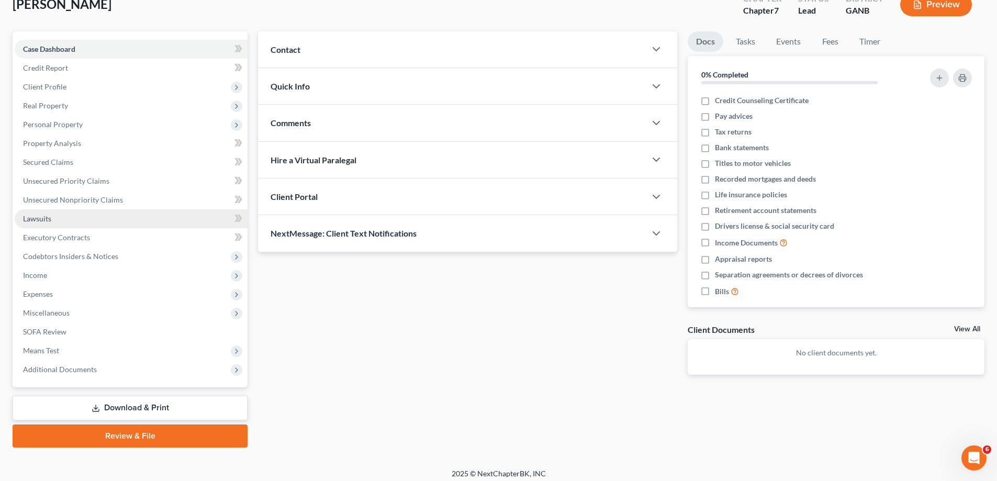
scroll to position [75, 0]
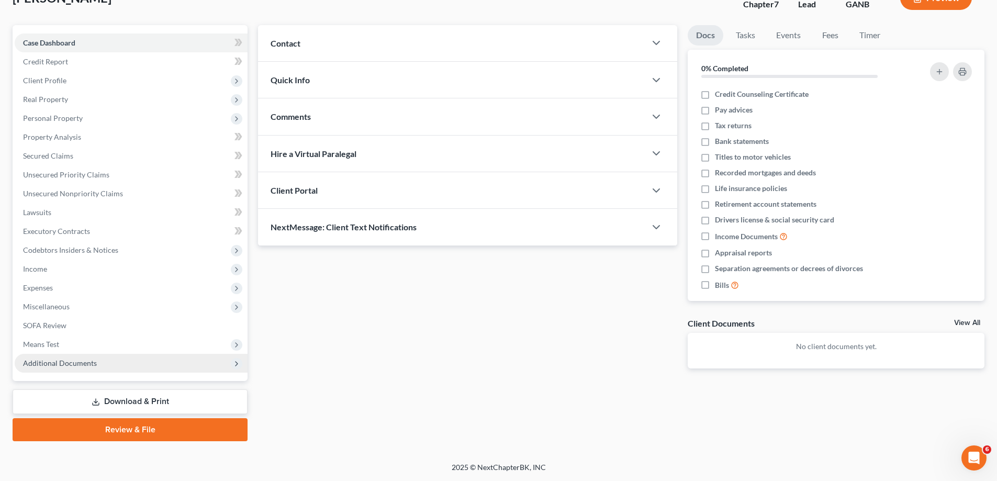
click at [52, 366] on span "Additional Documents" at bounding box center [60, 362] width 74 height 9
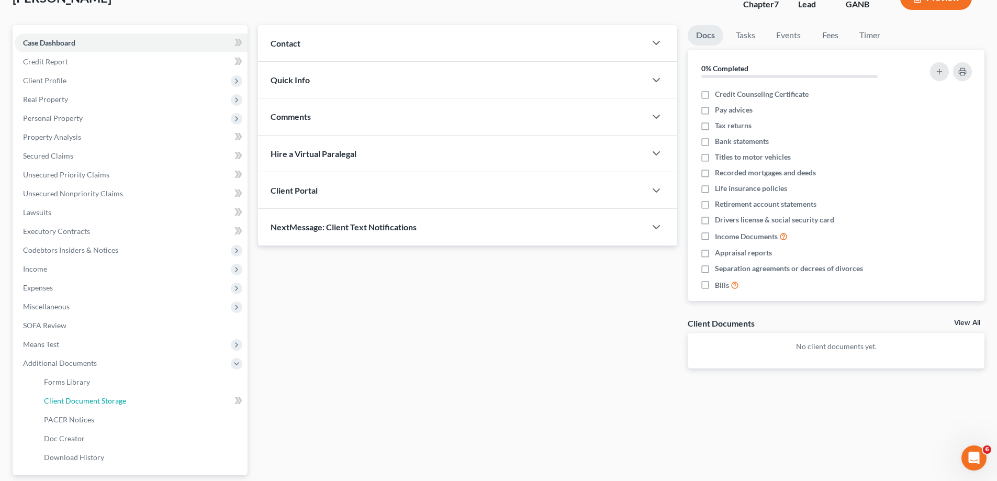
drag, startPoint x: 73, startPoint y: 400, endPoint x: 492, endPoint y: 330, distance: 425.6
click at [73, 401] on span "Client Document Storage" at bounding box center [85, 400] width 82 height 9
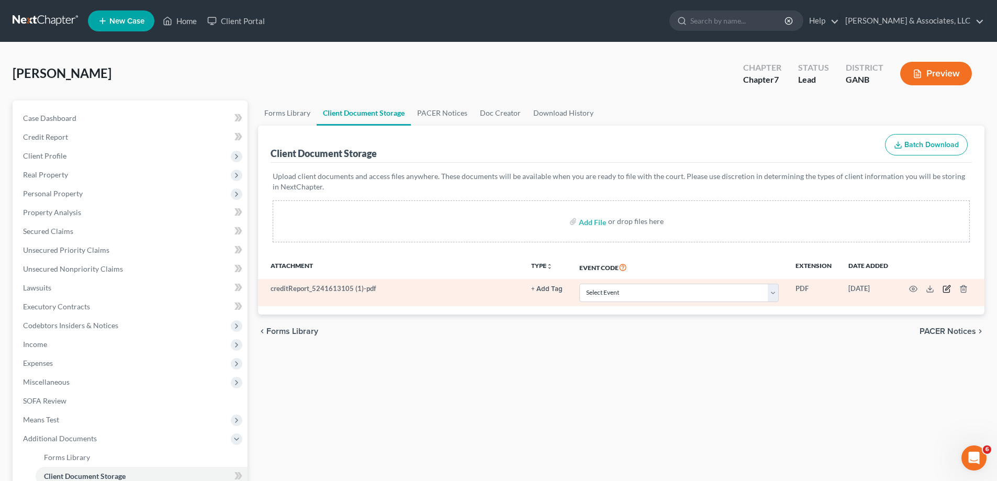
click at [946, 285] on icon "button" at bounding box center [946, 289] width 8 height 8
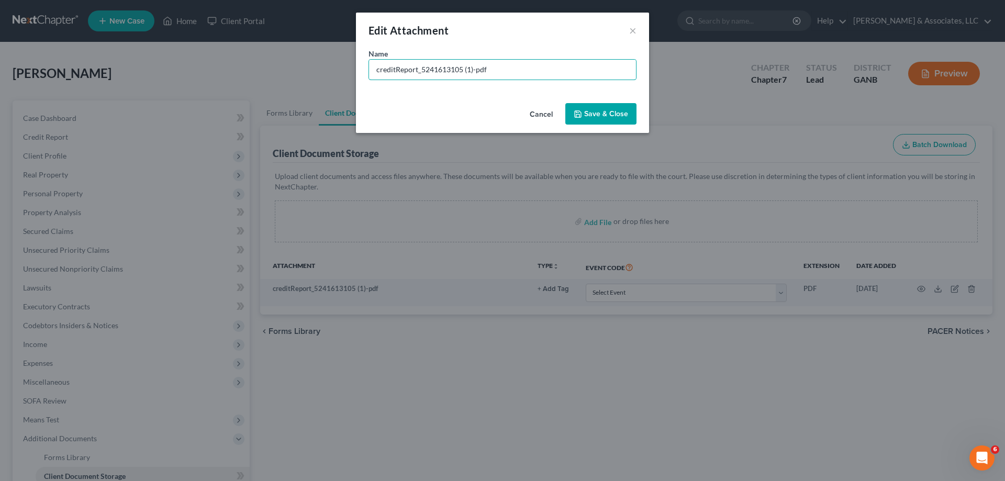
drag, startPoint x: 525, startPoint y: 63, endPoint x: 282, endPoint y: 58, distance: 243.9
click at [282, 58] on div "Edit Attachment × Name * creditReport_5241613105 (1)-pdf Cancel Save & Close" at bounding box center [502, 240] width 1005 height 481
type input "Credit Report"
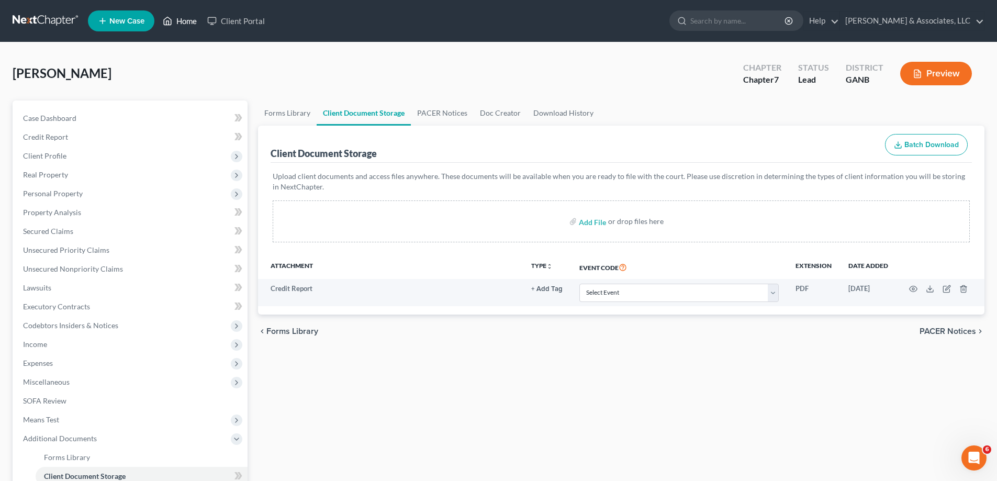
click at [183, 19] on link "Home" at bounding box center [180, 21] width 44 height 19
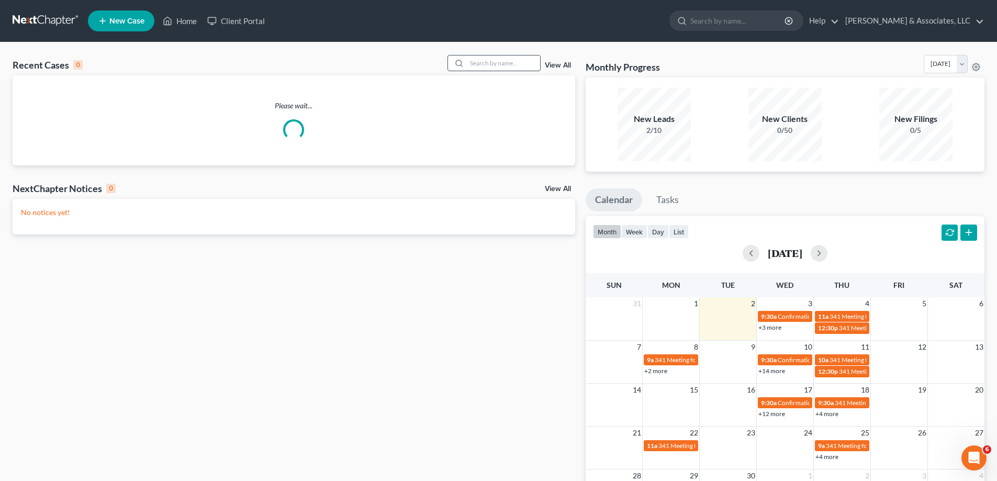
click at [502, 62] on input "search" at bounding box center [503, 62] width 73 height 15
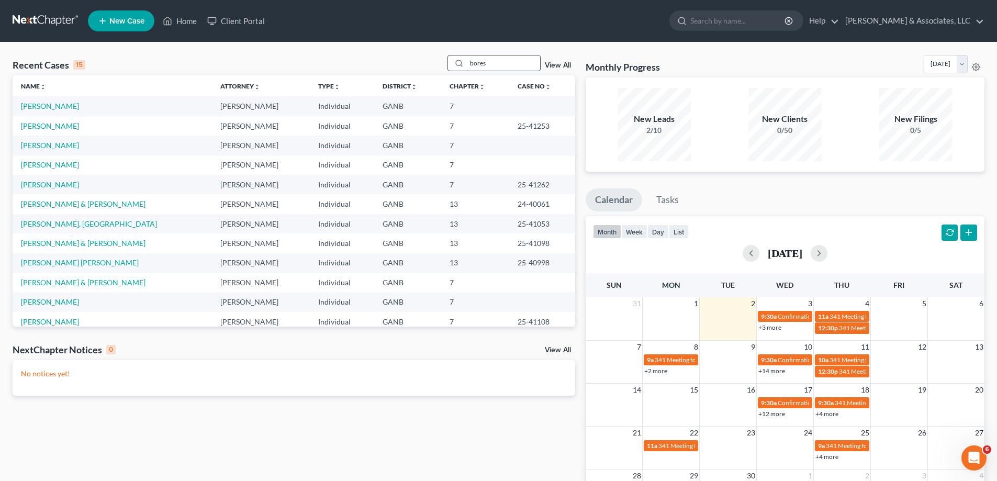
type input "bores"
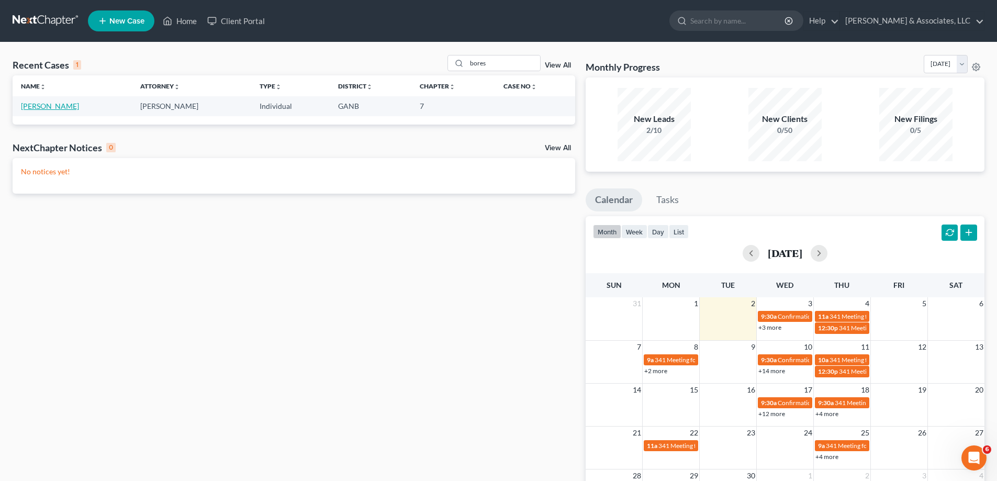
click at [41, 106] on link "[PERSON_NAME]" at bounding box center [50, 106] width 58 height 9
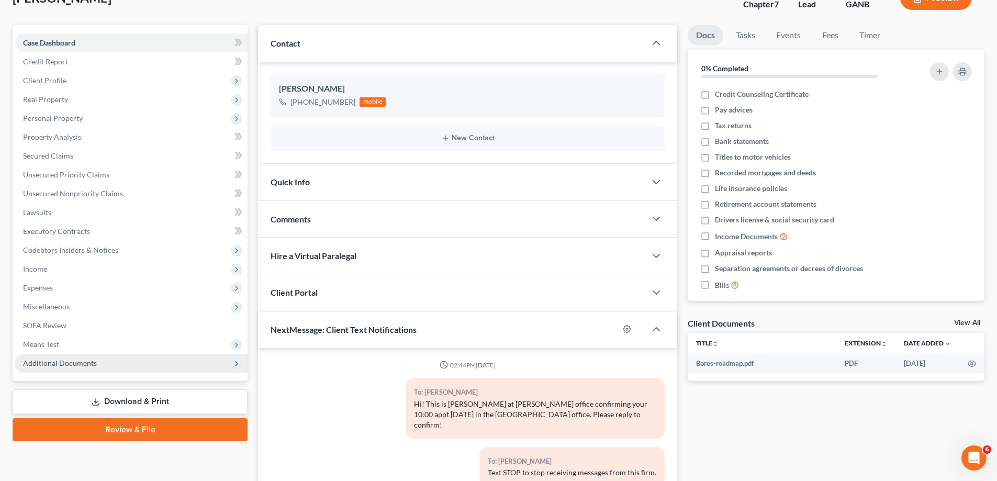
scroll to position [149, 0]
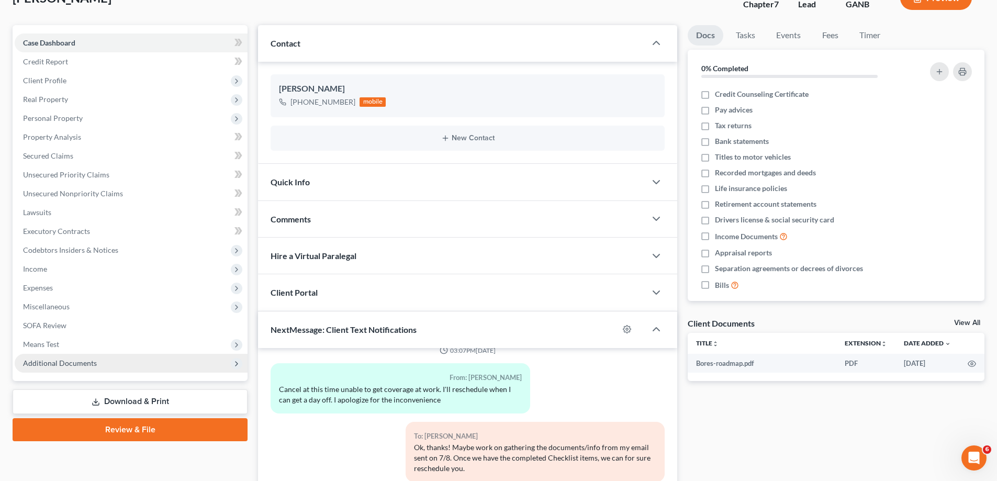
drag, startPoint x: 56, startPoint y: 364, endPoint x: 80, endPoint y: 346, distance: 30.2
click at [56, 364] on span "Additional Documents" at bounding box center [60, 362] width 74 height 9
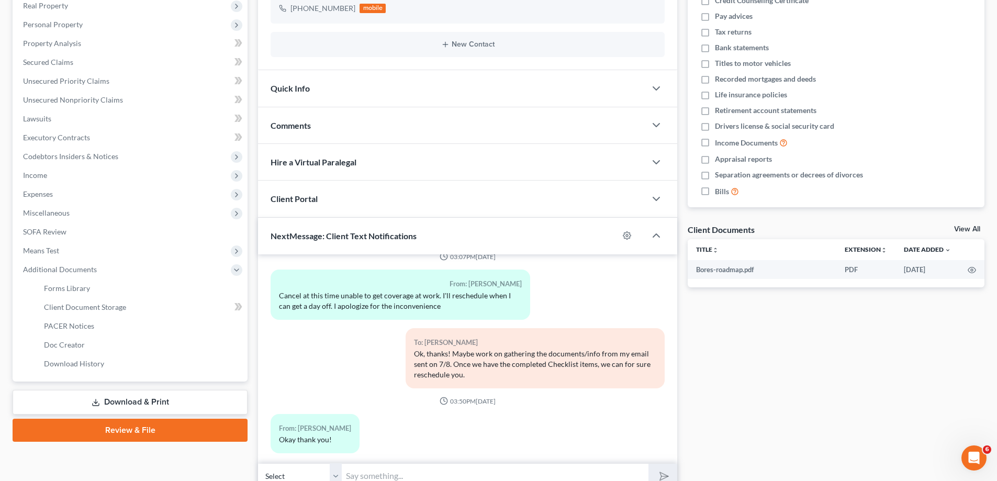
scroll to position [180, 0]
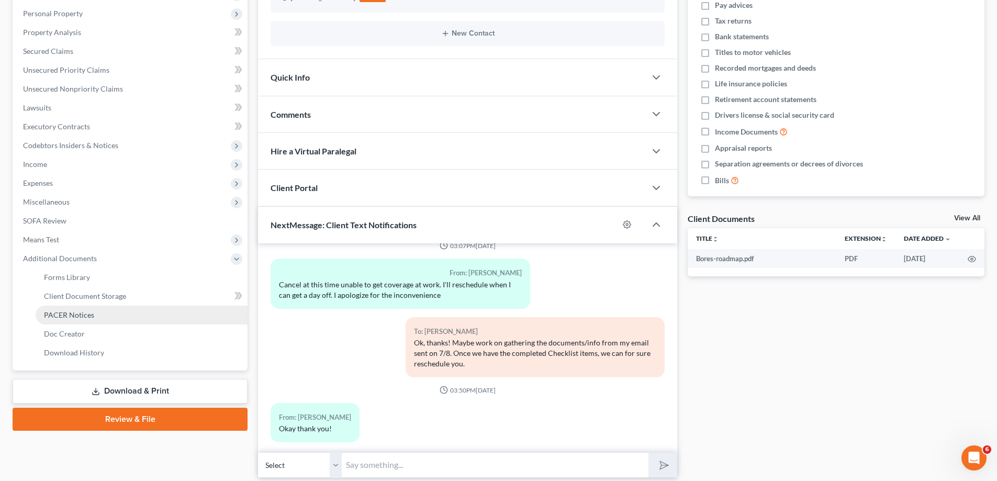
click at [64, 311] on span "PACER Notices" at bounding box center [69, 314] width 50 height 9
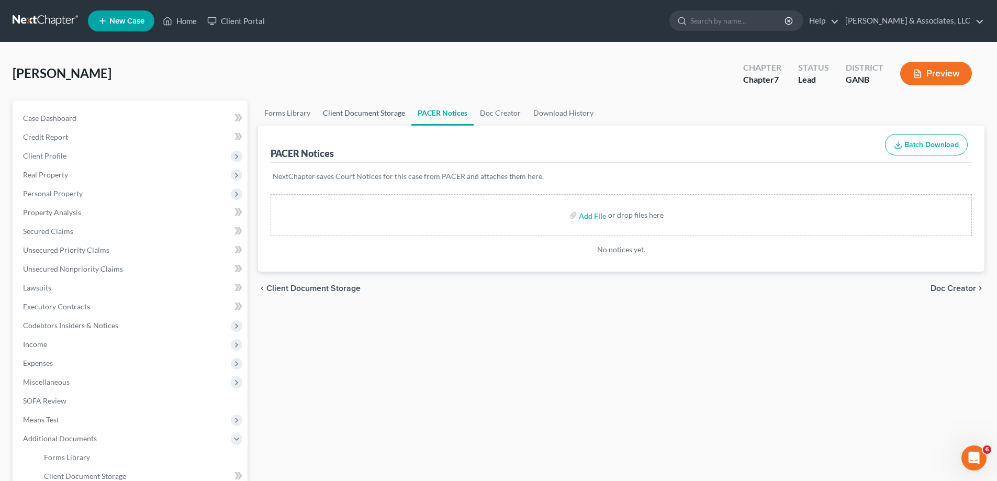
click at [344, 113] on link "Client Document Storage" at bounding box center [364, 112] width 95 height 25
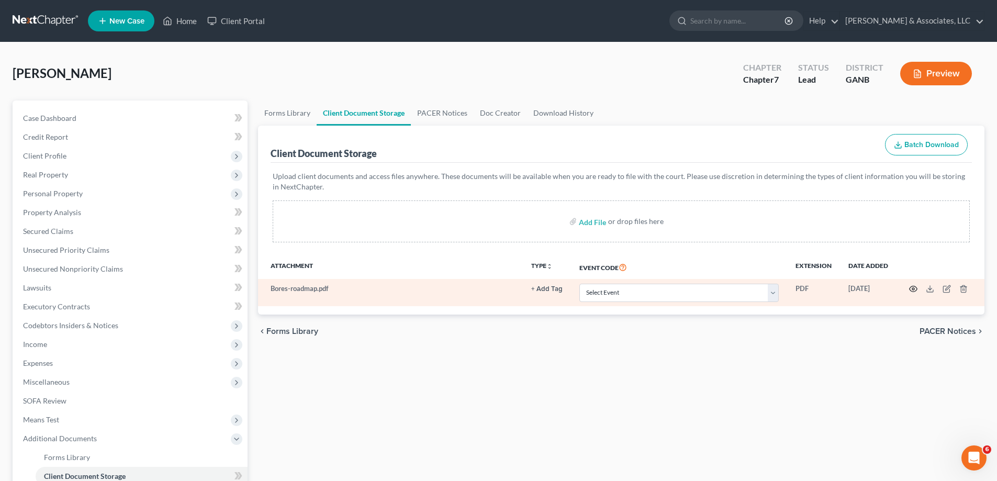
click at [915, 288] on icon "button" at bounding box center [913, 289] width 8 height 8
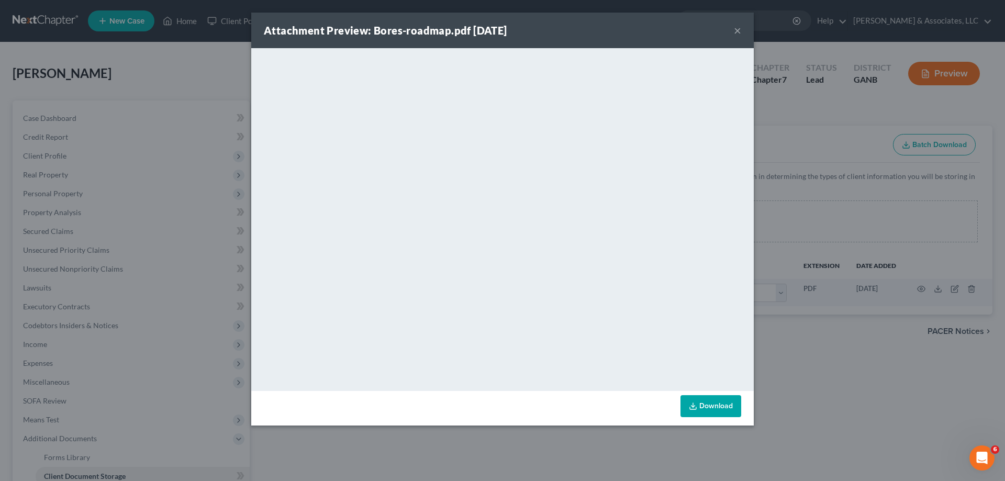
click at [735, 29] on button "×" at bounding box center [737, 30] width 7 height 13
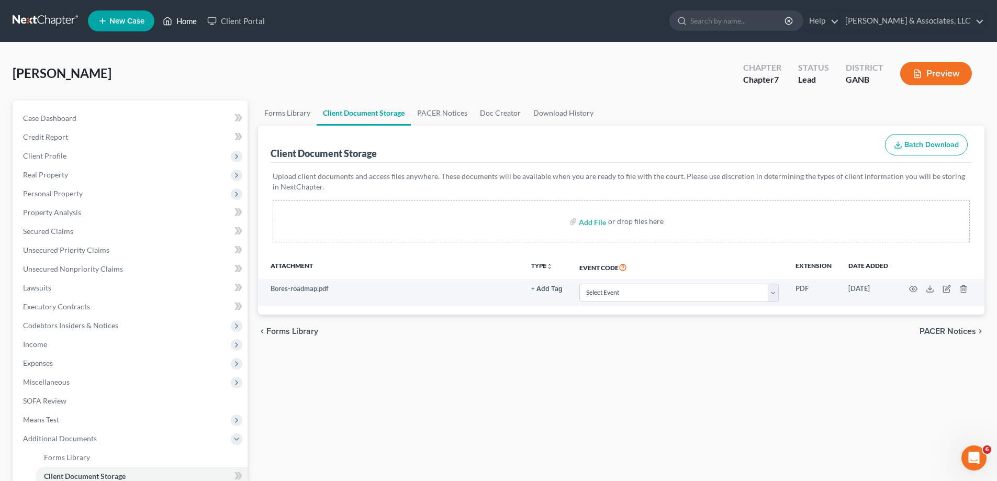
click at [185, 22] on link "Home" at bounding box center [180, 21] width 44 height 19
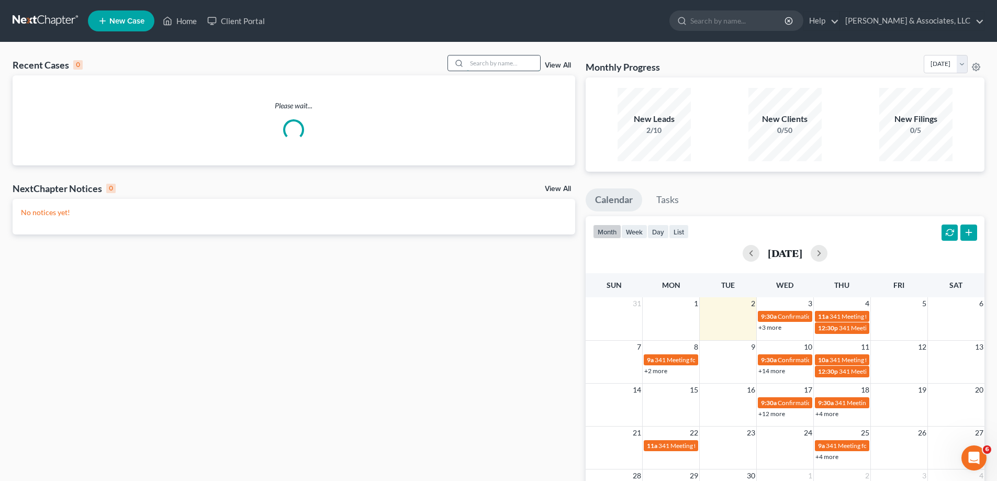
click at [518, 59] on input "search" at bounding box center [503, 62] width 73 height 15
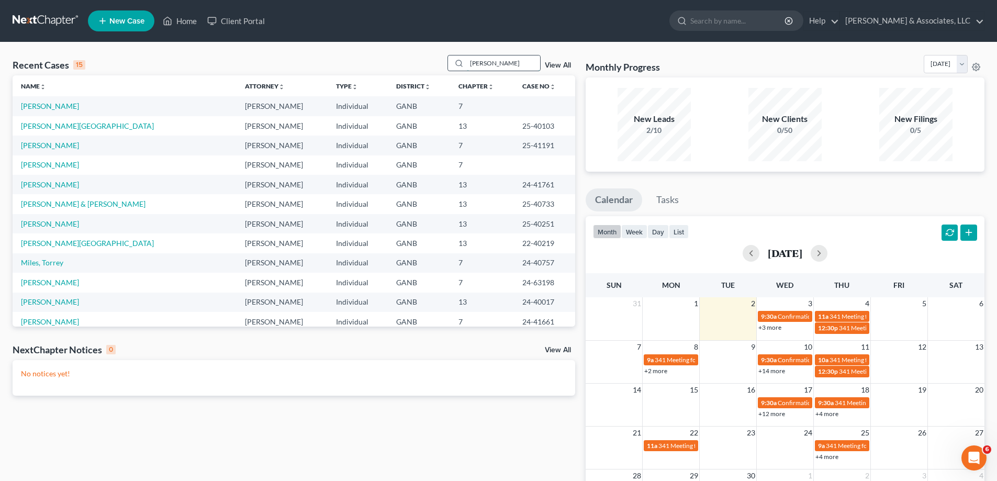
type input "[PERSON_NAME]"
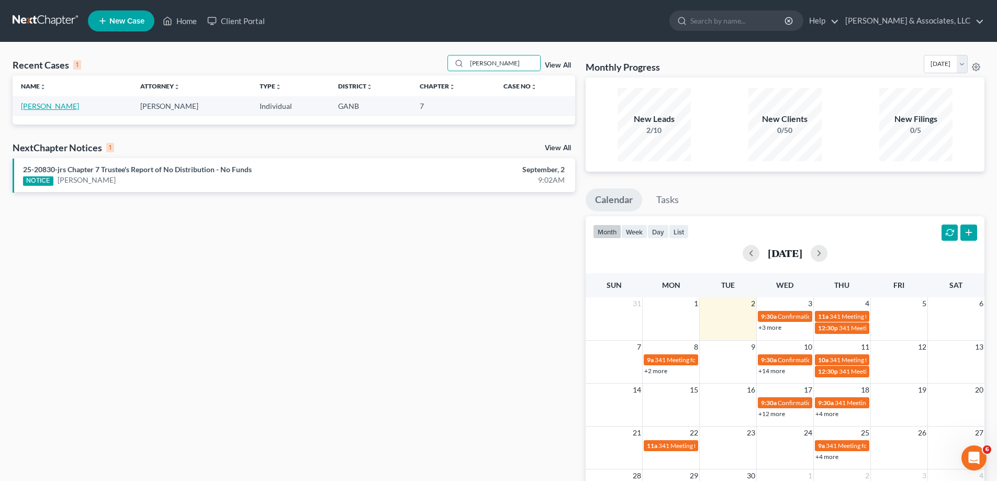
click at [44, 110] on link "[PERSON_NAME]" at bounding box center [50, 106] width 58 height 9
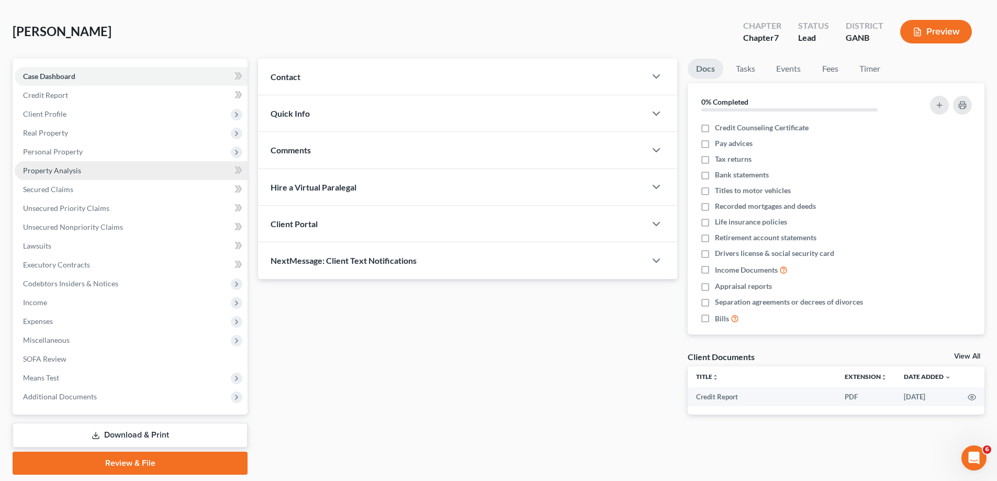
scroll to position [75, 0]
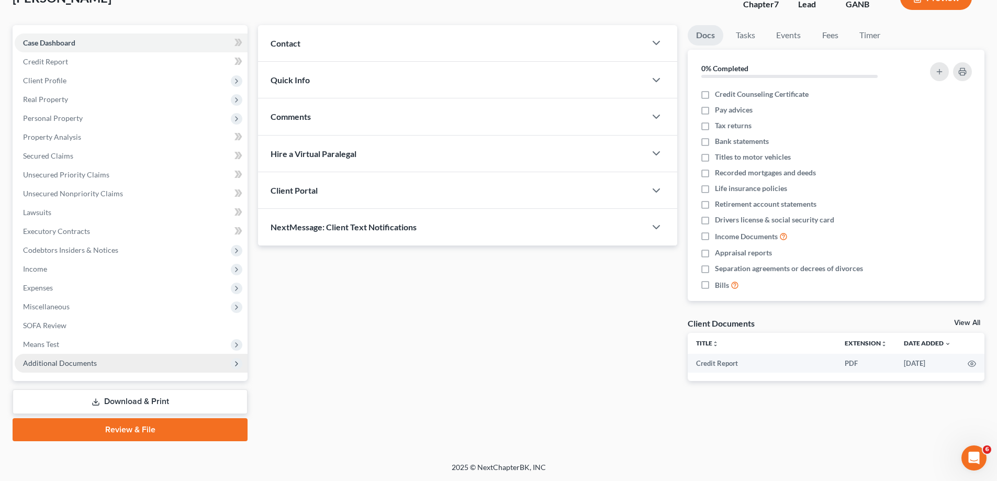
click at [48, 364] on span "Additional Documents" at bounding box center [60, 362] width 74 height 9
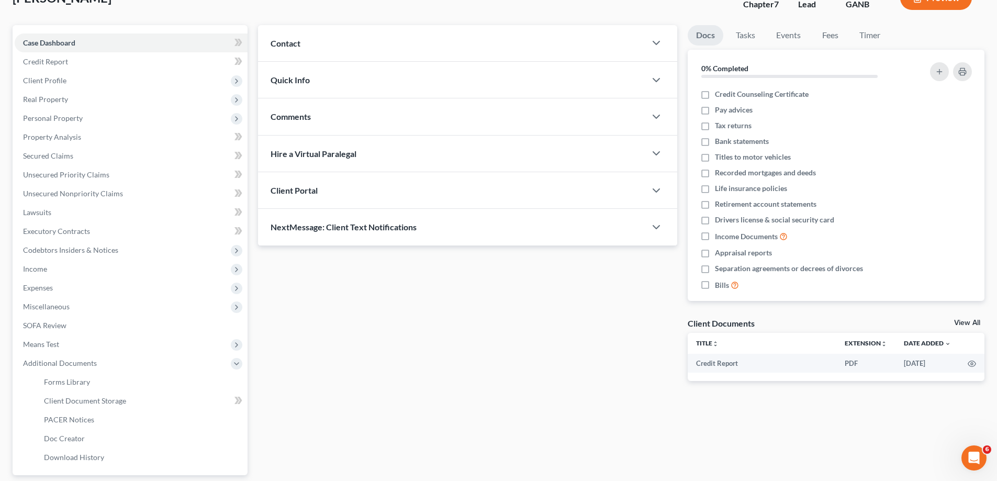
drag, startPoint x: 902, startPoint y: 37, endPoint x: 479, endPoint y: 172, distance: 443.3
click at [901, 36] on ul "Docs Tasks Events Fees Timer" at bounding box center [836, 37] width 297 height 25
click at [75, 400] on span "Client Document Storage" at bounding box center [85, 400] width 82 height 9
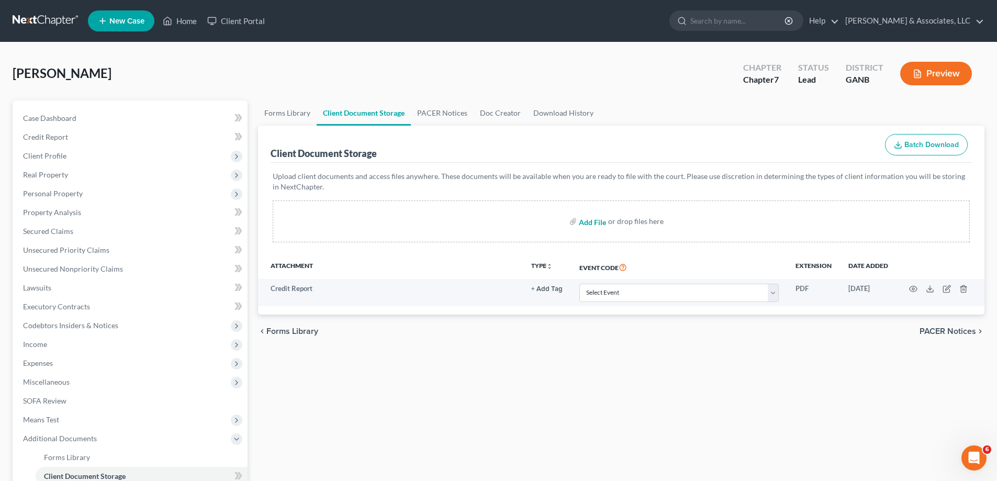
click at [592, 222] on input "file" at bounding box center [591, 221] width 25 height 19
type input "C:\fakepath\[PERSON_NAME] ID's.pdf"
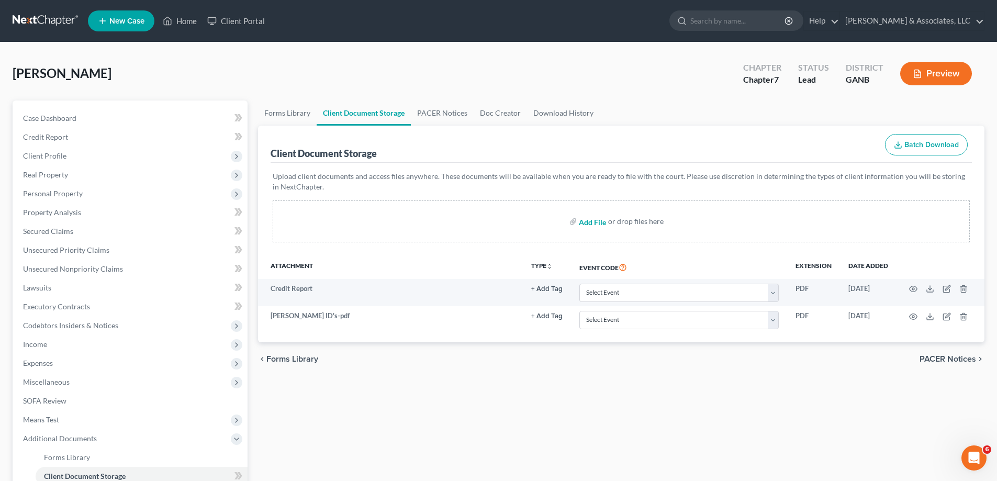
click at [586, 224] on input "file" at bounding box center [591, 221] width 25 height 19
type input "C:\fakepath\[PERSON_NAME] Medical Bill.pdf"
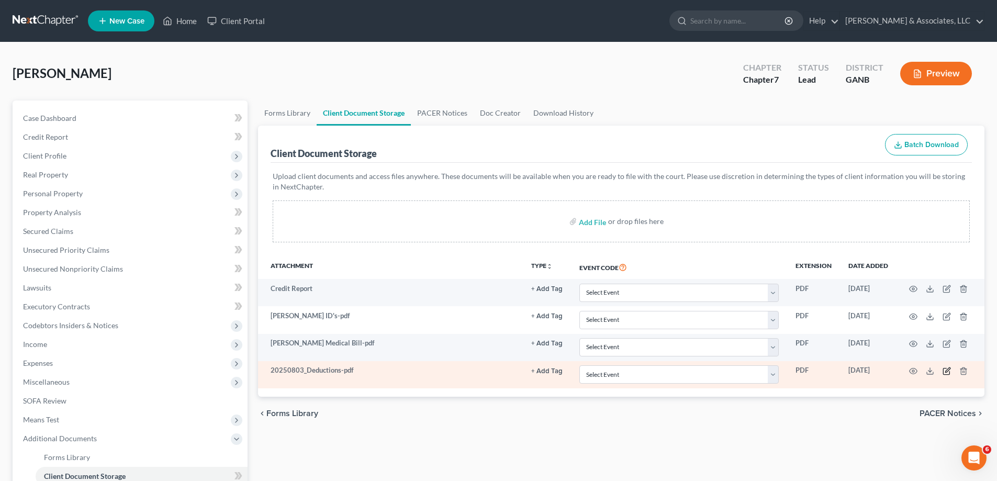
click at [945, 370] on icon "button" at bounding box center [946, 371] width 8 height 8
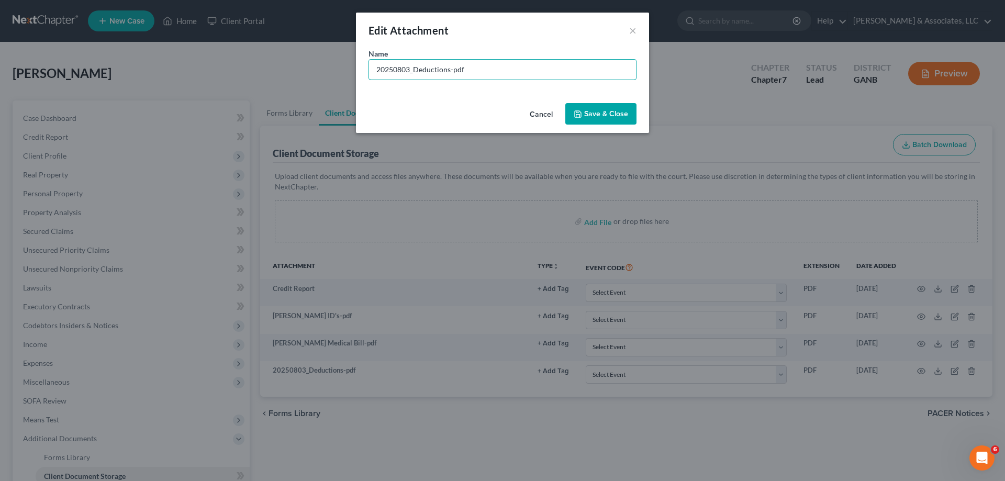
drag, startPoint x: 498, startPoint y: 68, endPoint x: 250, endPoint y: 69, distance: 247.5
click at [252, 68] on div "Edit Attachment × Name * 20250803_Deductions-pdf Cancel Save & Close" at bounding box center [502, 240] width 1005 height 481
type input "Stubs"
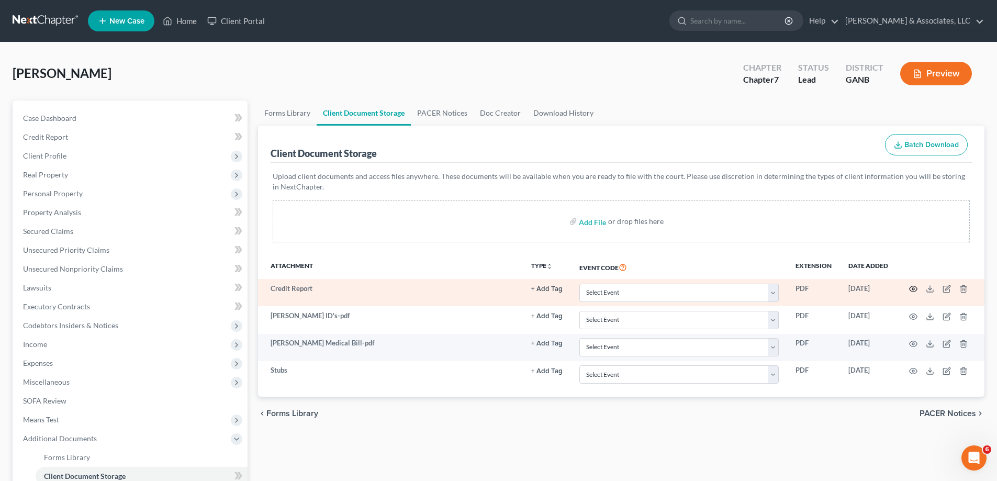
click at [914, 289] on icon "button" at bounding box center [913, 289] width 8 height 8
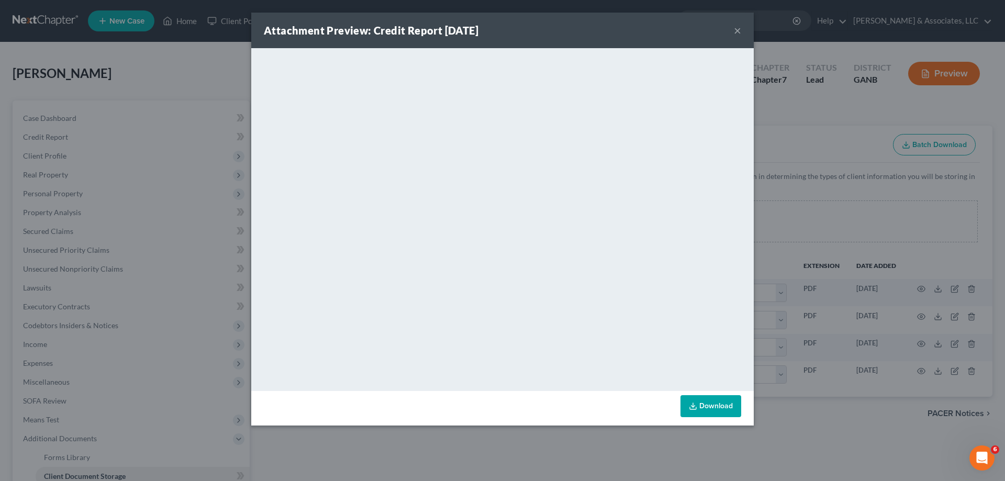
click at [738, 35] on button "×" at bounding box center [737, 30] width 7 height 13
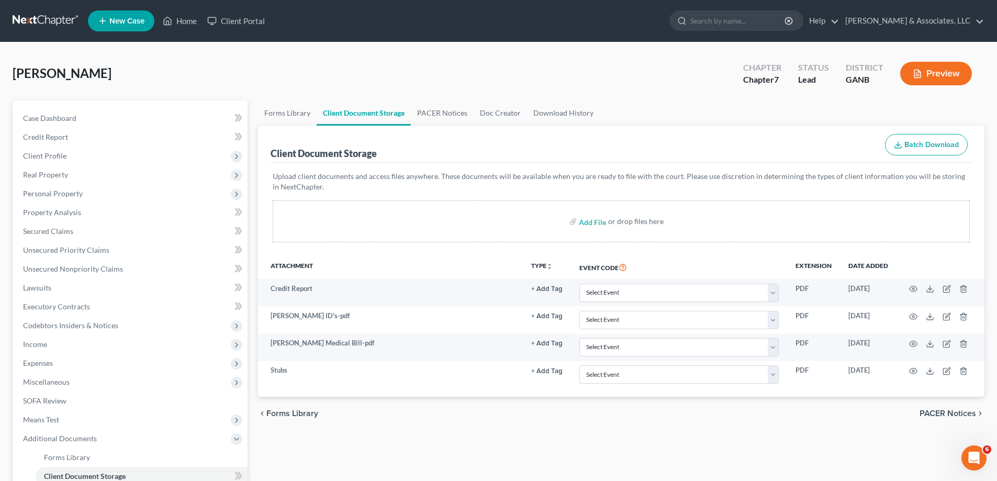
drag, startPoint x: 633, startPoint y: 9, endPoint x: 553, endPoint y: 16, distance: 80.3
click at [632, 9] on ul "New Case Home Client Portal - No Result - See all results Or Press Enter... Hel…" at bounding box center [536, 20] width 896 height 27
click at [183, 19] on link "Home" at bounding box center [180, 21] width 44 height 19
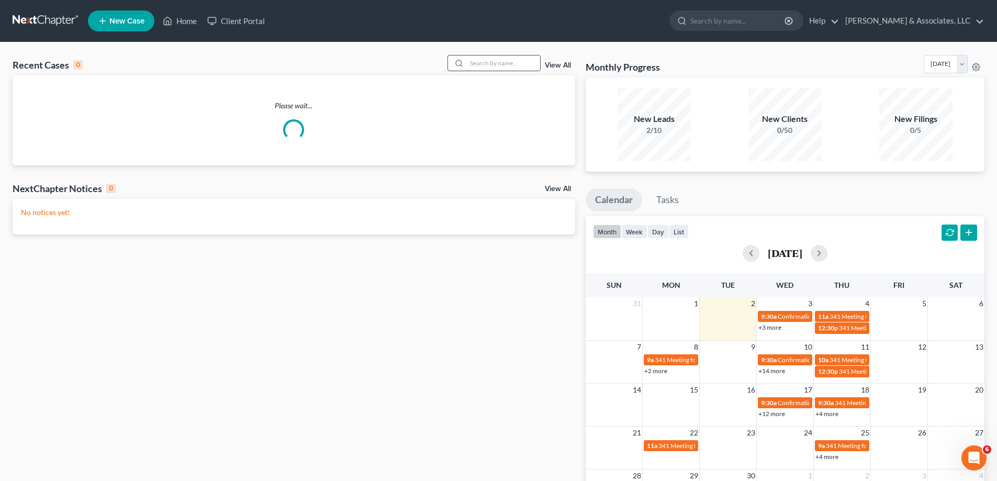
click at [520, 63] on input "search" at bounding box center [503, 62] width 73 height 15
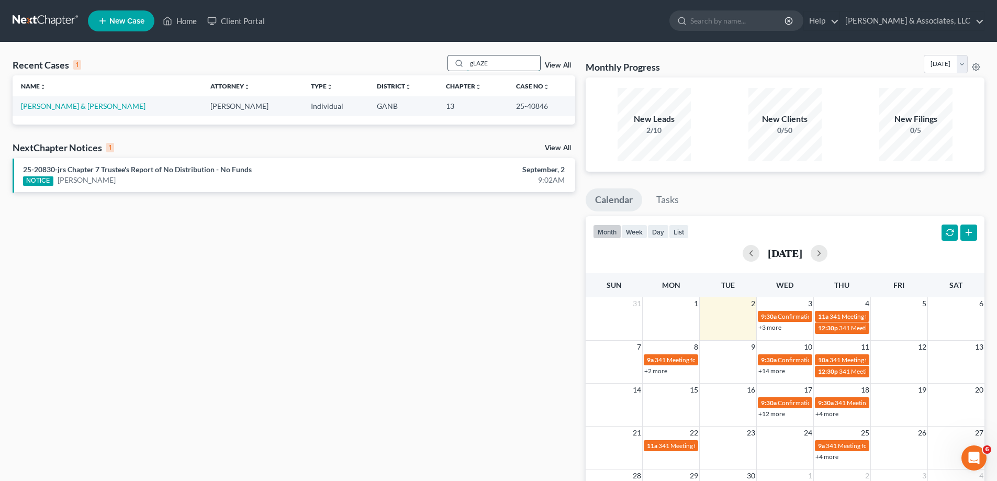
type input "gLAZE"
click at [41, 105] on link "[PERSON_NAME] & [PERSON_NAME]" at bounding box center [83, 106] width 125 height 9
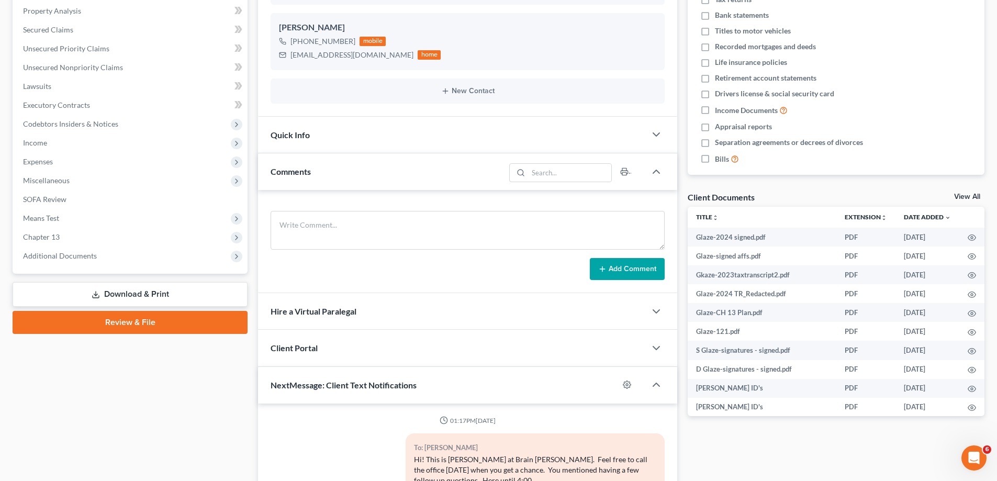
scroll to position [209, 0]
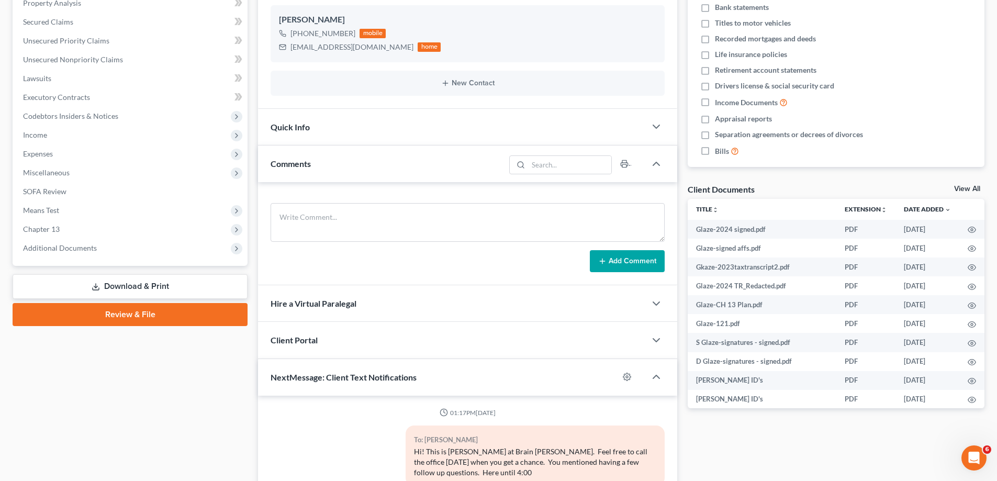
drag, startPoint x: 52, startPoint y: 243, endPoint x: 250, endPoint y: 227, distance: 198.5
click at [52, 243] on span "Additional Documents" at bounding box center [60, 247] width 74 height 9
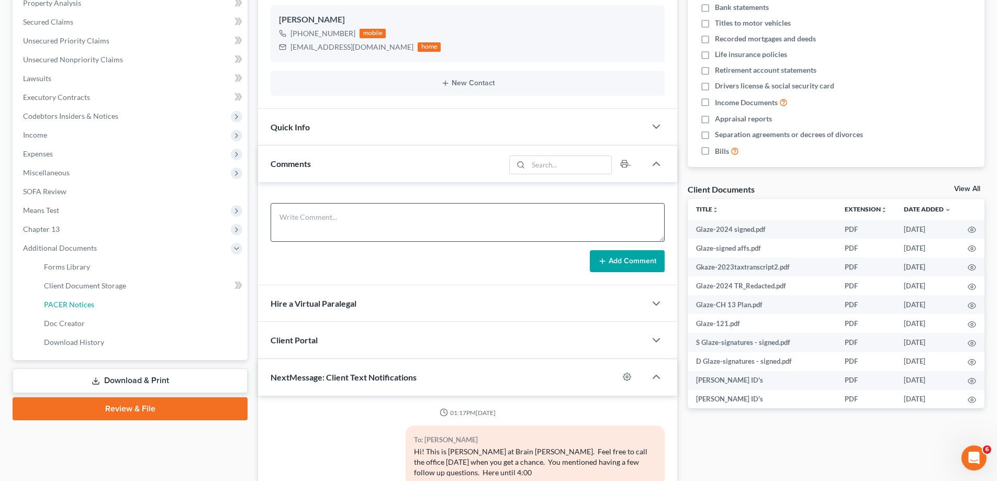
drag, startPoint x: 72, startPoint y: 306, endPoint x: 358, endPoint y: 226, distance: 297.4
click at [72, 306] on span "PACER Notices" at bounding box center [69, 304] width 50 height 9
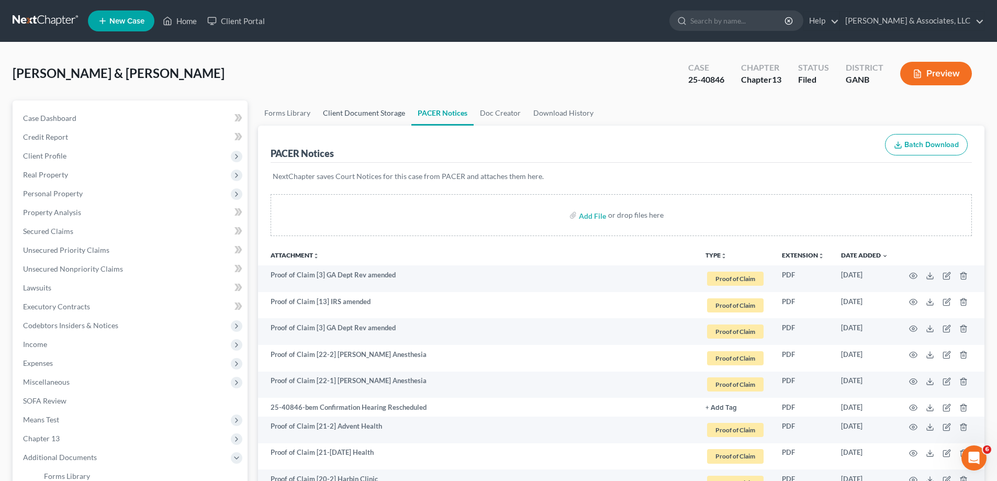
click at [353, 113] on link "Client Document Storage" at bounding box center [364, 112] width 95 height 25
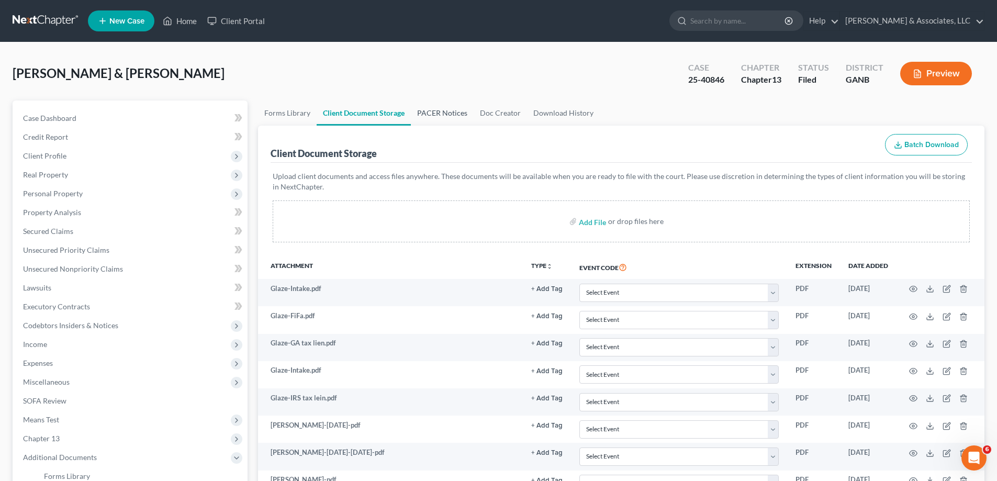
click at [435, 114] on link "PACER Notices" at bounding box center [442, 112] width 63 height 25
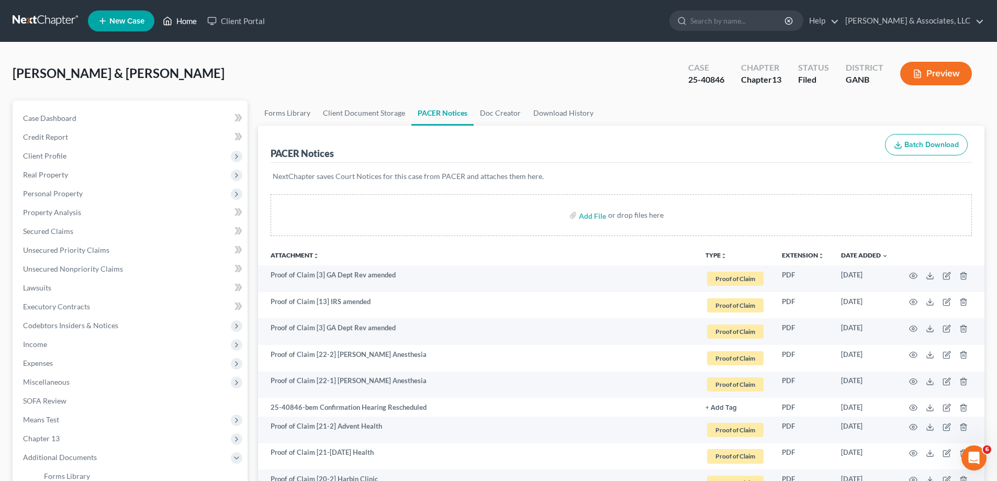
click at [181, 20] on link "Home" at bounding box center [180, 21] width 44 height 19
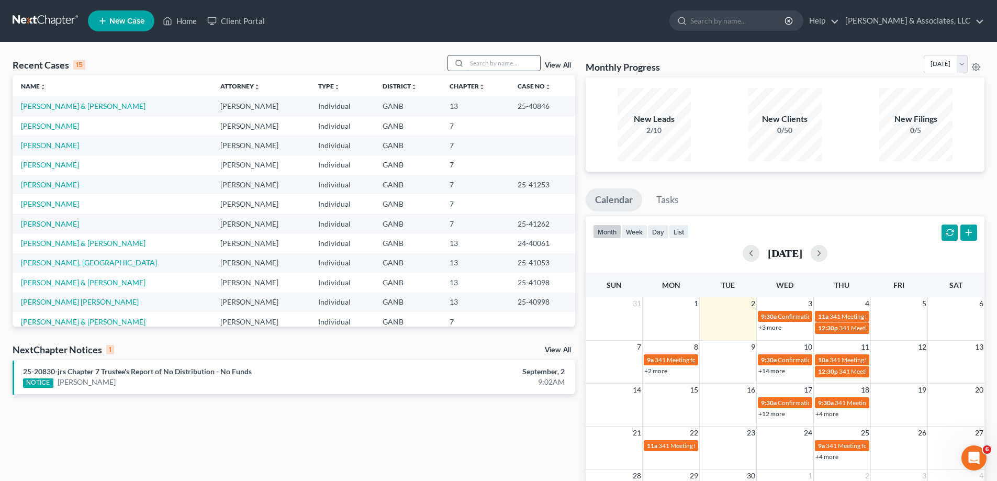
click at [481, 64] on input "search" at bounding box center [503, 62] width 73 height 15
click at [509, 64] on input "search" at bounding box center [503, 62] width 73 height 15
type input "[PERSON_NAME]"
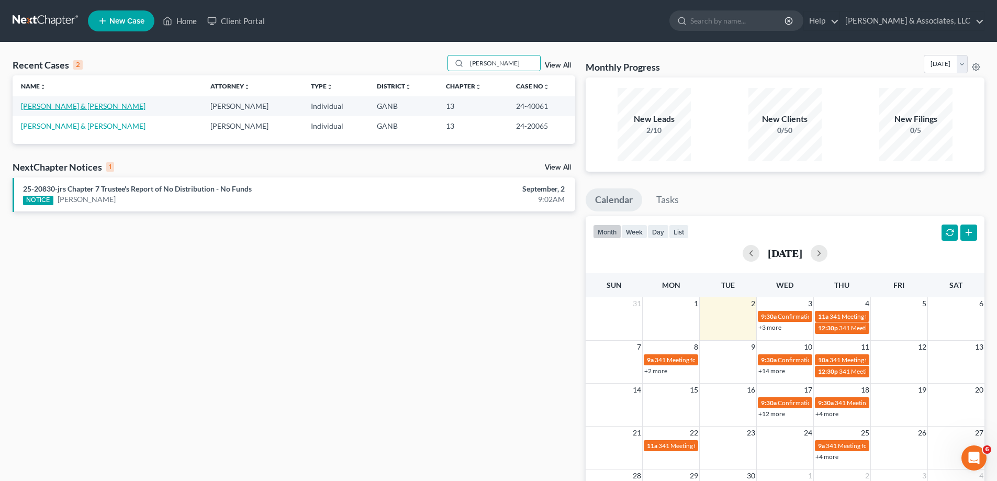
click at [61, 106] on link "[PERSON_NAME] & [PERSON_NAME]" at bounding box center [83, 106] width 125 height 9
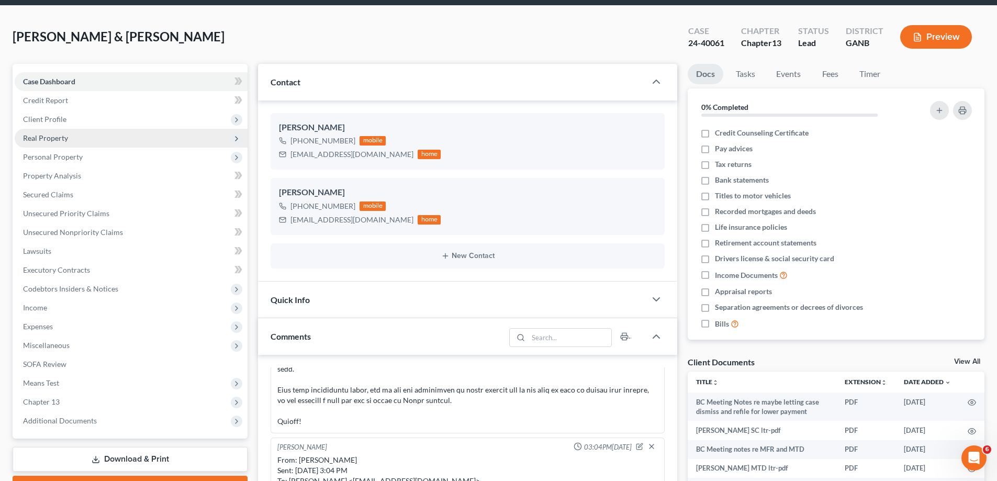
scroll to position [52, 0]
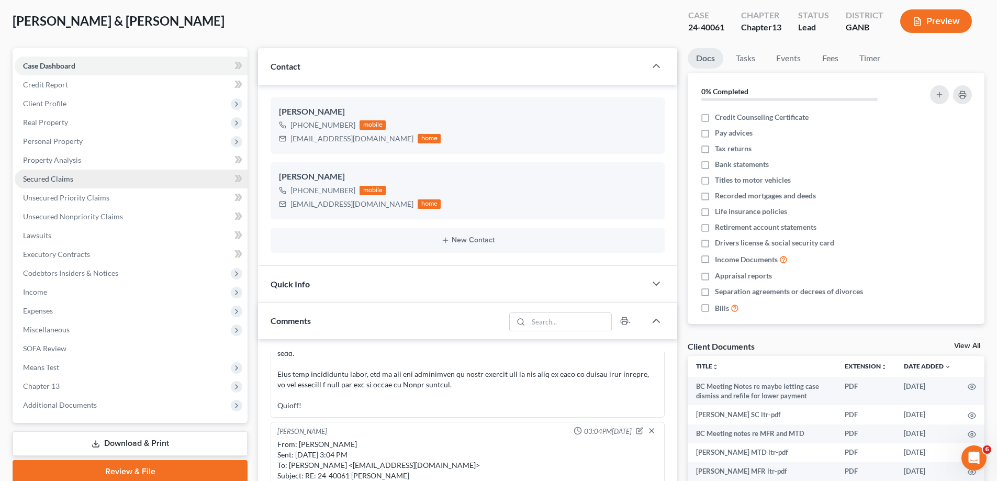
click at [49, 178] on span "Secured Claims" at bounding box center [48, 178] width 50 height 9
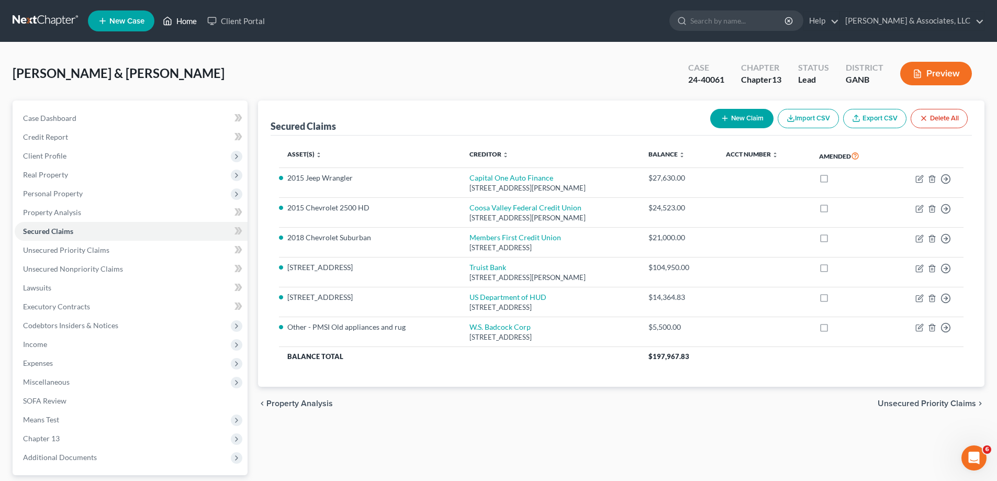
click at [192, 19] on link "Home" at bounding box center [180, 21] width 44 height 19
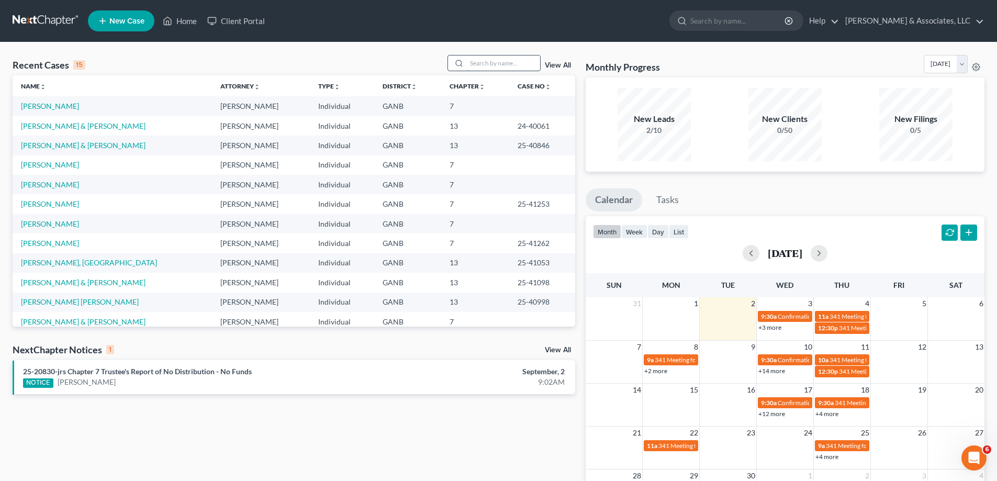
click at [471, 63] on input "search" at bounding box center [503, 62] width 73 height 15
type input "a"
type input "[PERSON_NAME]"
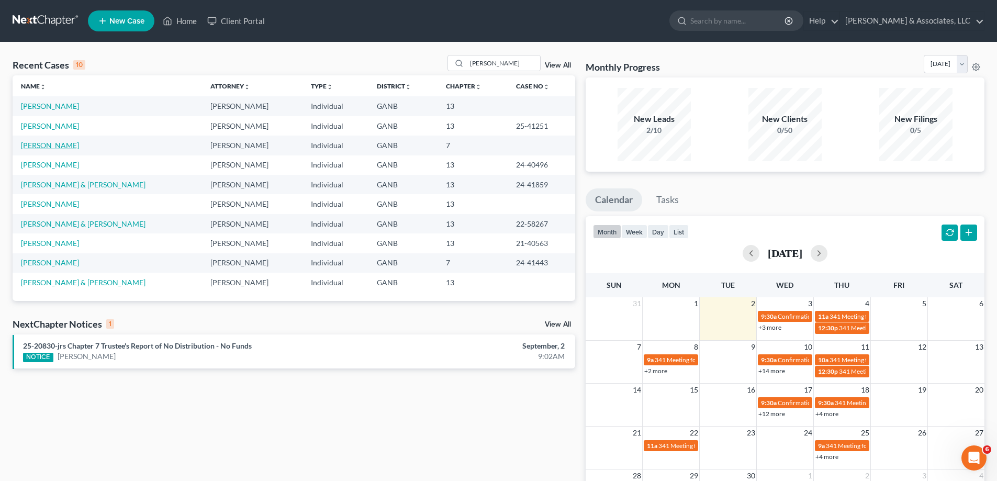
click at [44, 145] on link "[PERSON_NAME]" at bounding box center [50, 145] width 58 height 9
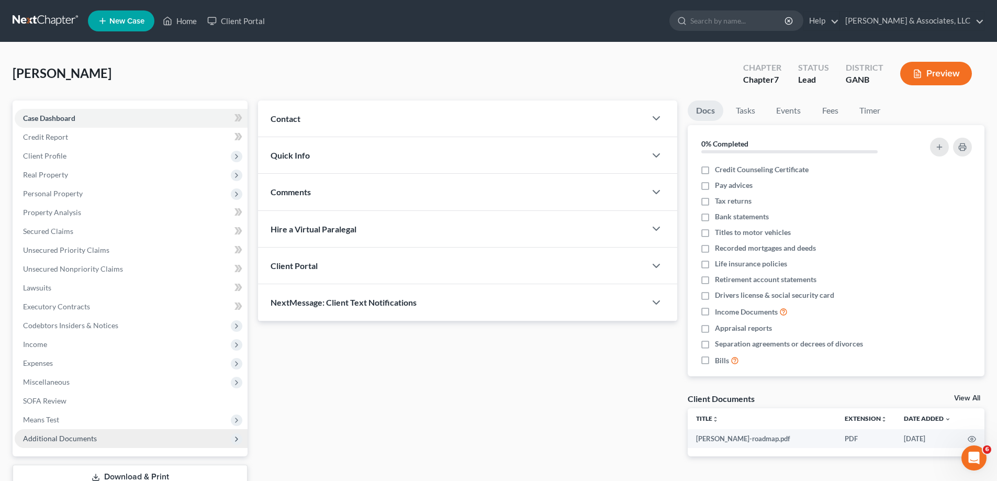
click at [46, 438] on span "Additional Documents" at bounding box center [60, 438] width 74 height 9
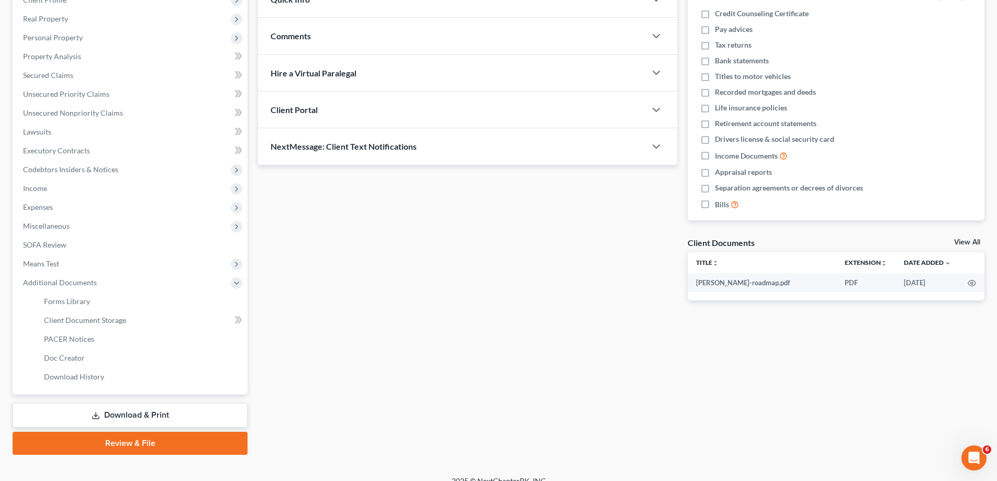
scroll to position [157, 0]
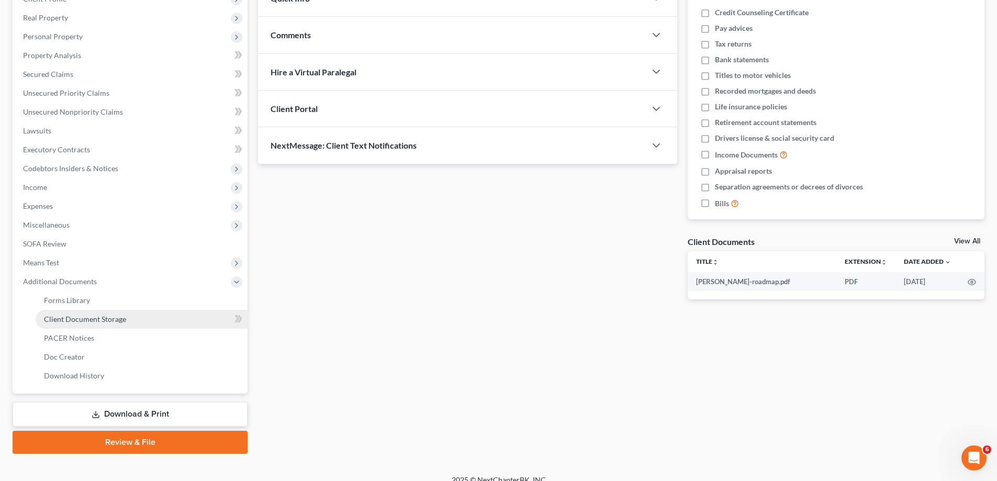
click at [57, 319] on span "Client Document Storage" at bounding box center [85, 318] width 82 height 9
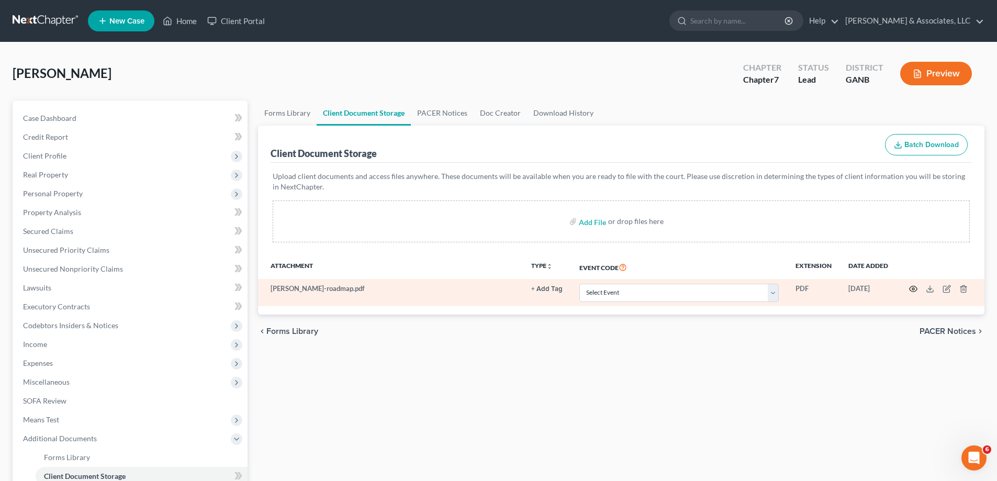
click at [913, 288] on circle "button" at bounding box center [913, 289] width 2 height 2
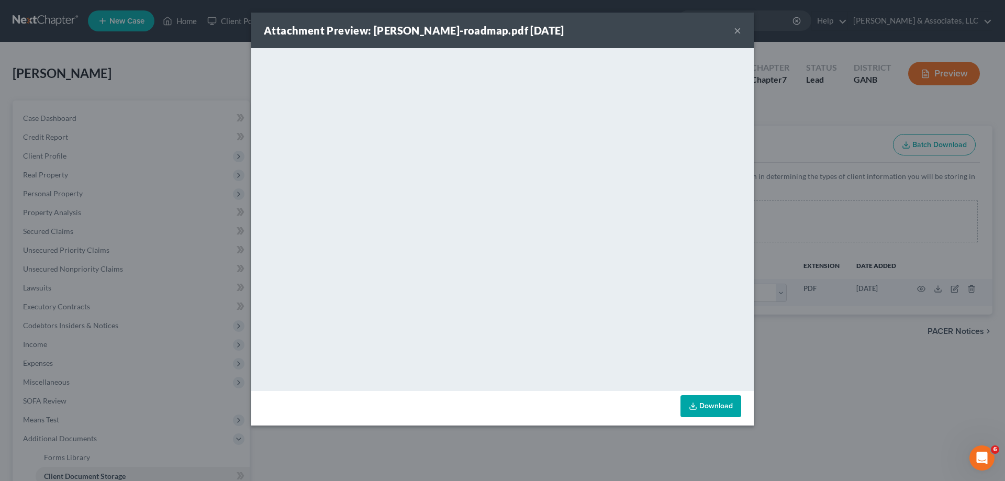
click at [735, 29] on button "×" at bounding box center [737, 30] width 7 height 13
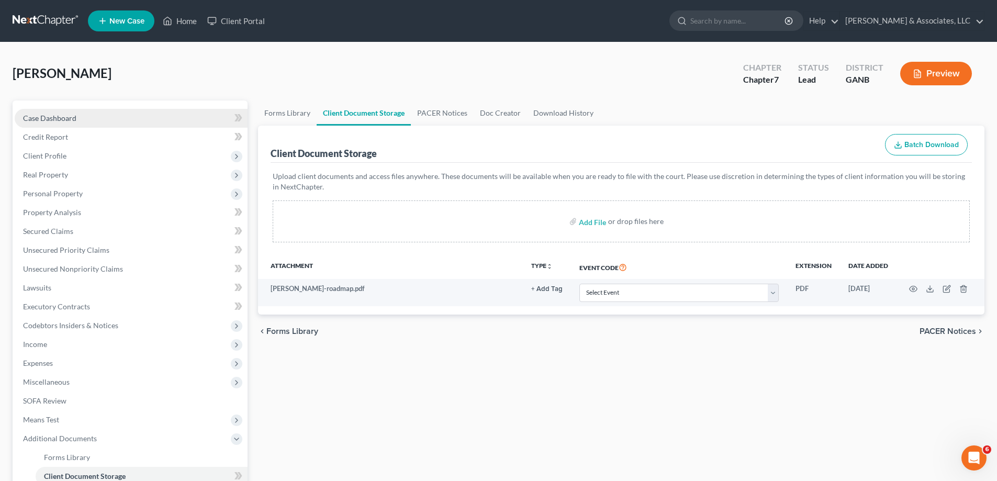
click at [73, 121] on span "Case Dashboard" at bounding box center [49, 118] width 53 height 9
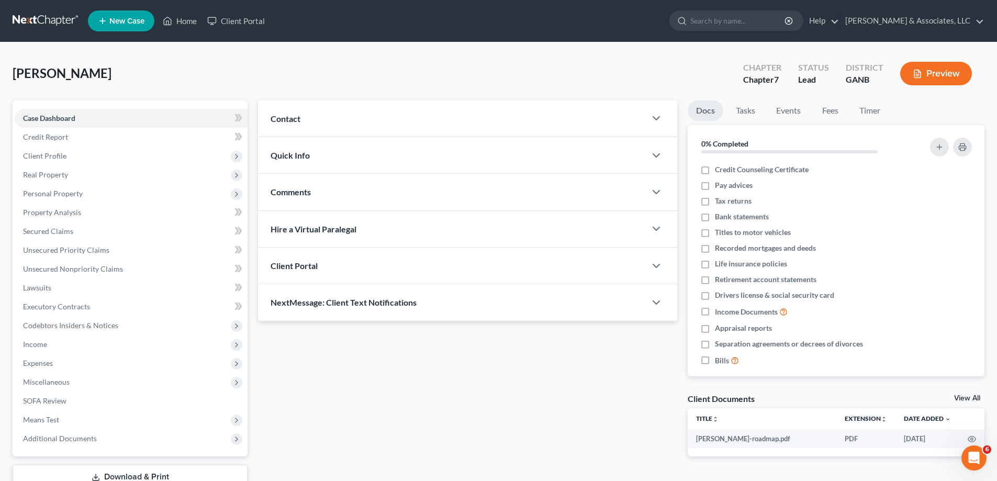
click at [287, 119] on span "Contact" at bounding box center [286, 119] width 30 height 10
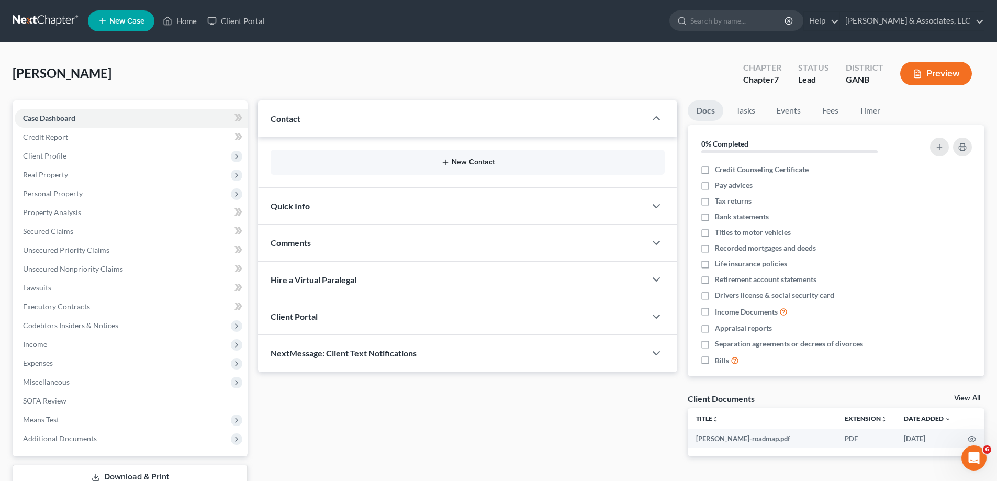
click at [464, 163] on button "New Contact" at bounding box center [467, 162] width 377 height 8
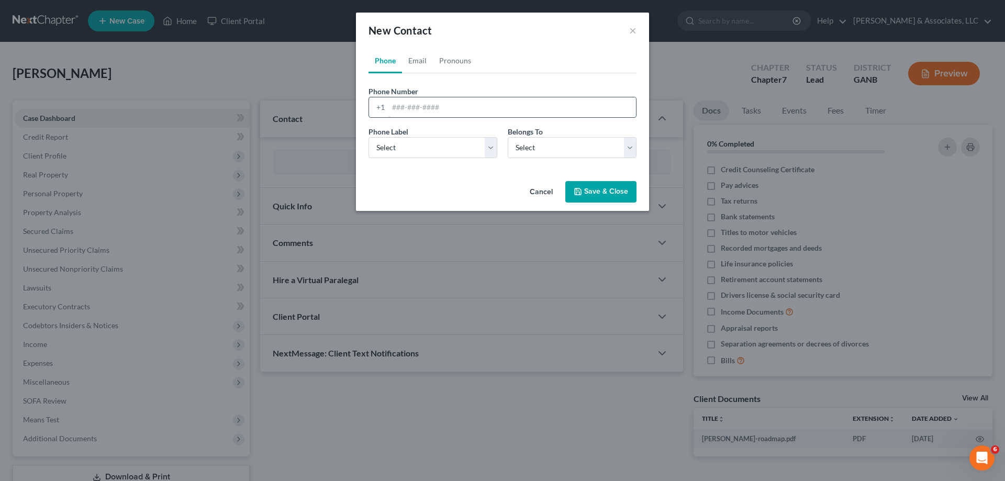
click at [414, 102] on input "tel" at bounding box center [512, 107] width 248 height 20
type input "[PHONE_NUMBER]"
drag, startPoint x: 406, startPoint y: 139, endPoint x: 406, endPoint y: 149, distance: 9.9
click at [406, 139] on select "Select Mobile Home Work Other" at bounding box center [432, 147] width 129 height 21
select select "0"
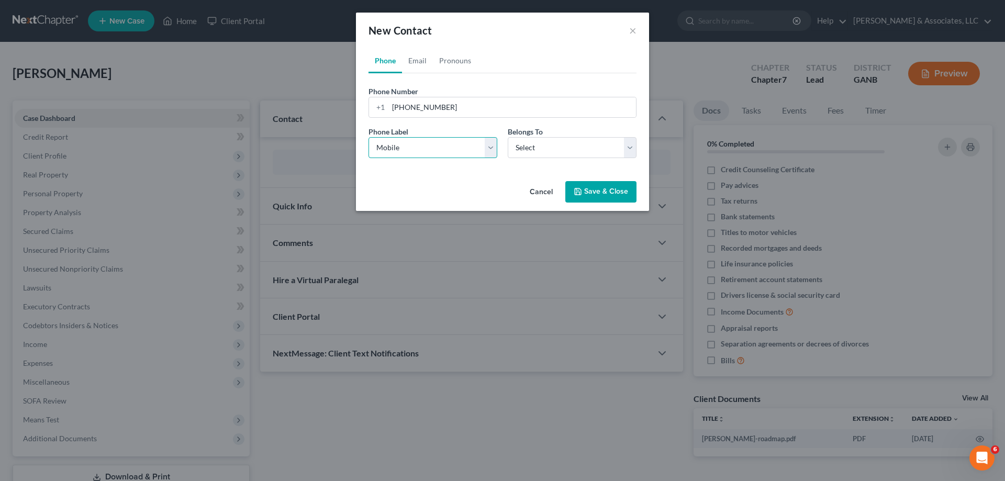
click at [368, 137] on select "Select Mobile Home Work Other" at bounding box center [432, 147] width 129 height 21
click at [527, 150] on select "Select Client Other" at bounding box center [572, 147] width 129 height 21
select select "0"
click at [508, 137] on select "Select Client Other" at bounding box center [572, 147] width 129 height 21
click at [590, 194] on button "Save & Close" at bounding box center [600, 192] width 71 height 22
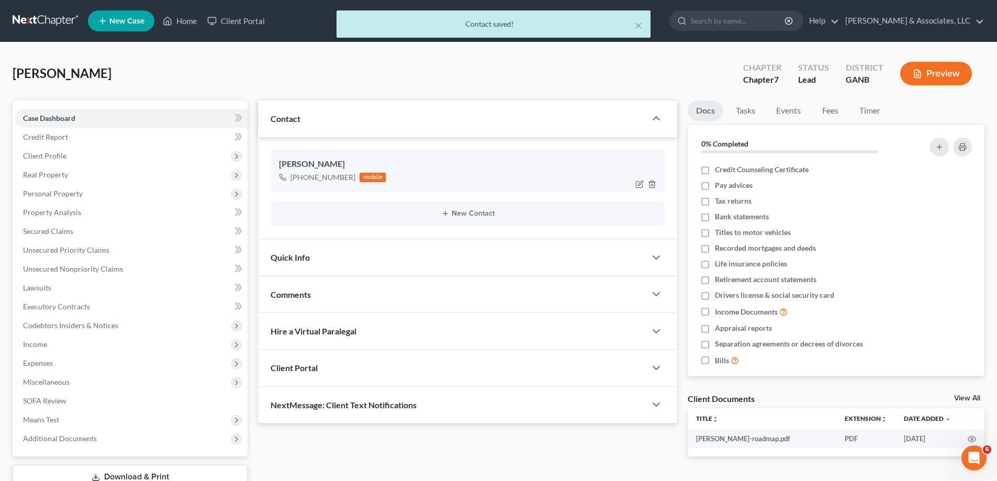
click at [333, 189] on div "[PERSON_NAME] [PHONE_NUMBER] mobile" at bounding box center [468, 171] width 394 height 43
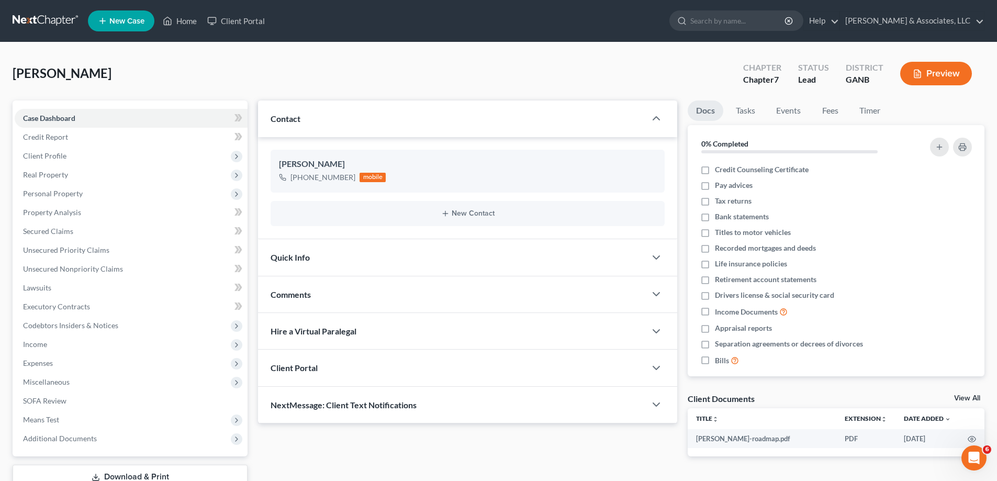
scroll to position [75, 0]
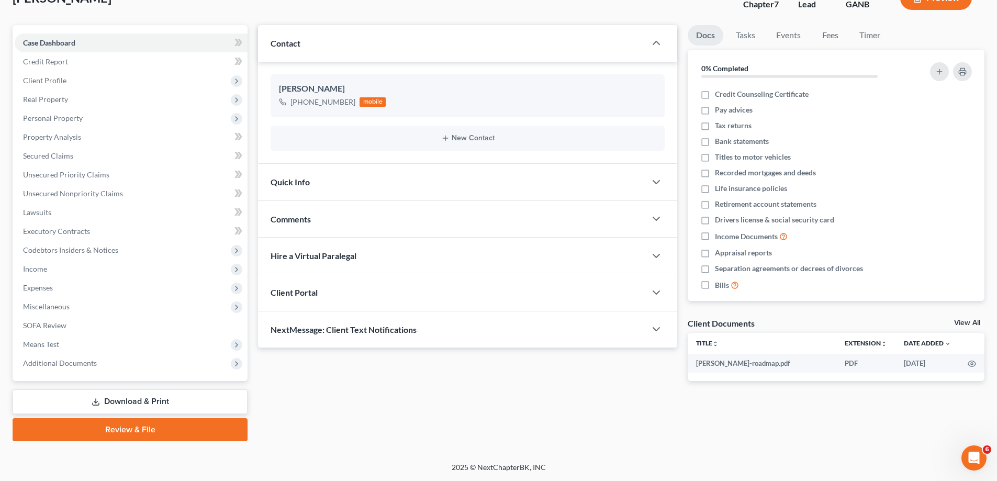
click at [323, 330] on span "NextMessage: Client Text Notifications" at bounding box center [344, 329] width 146 height 10
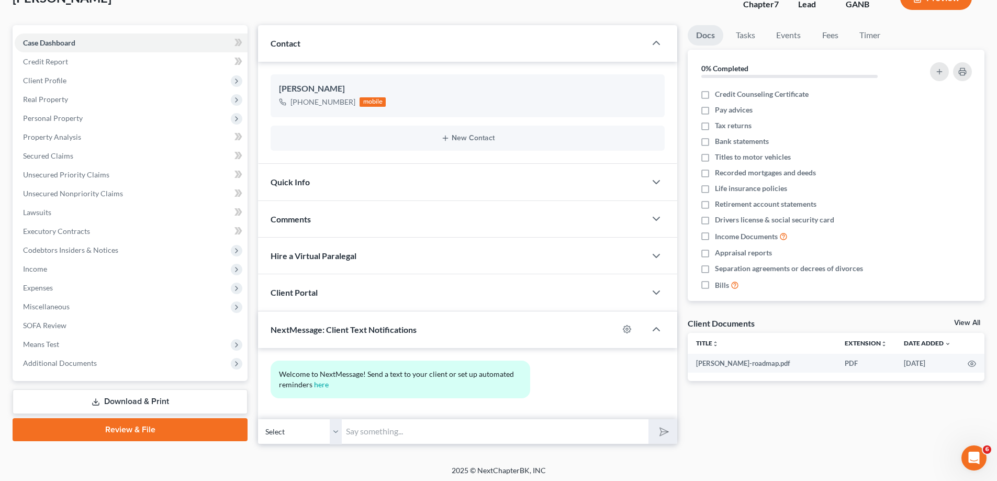
click at [369, 428] on input "text" at bounding box center [495, 432] width 307 height 26
click at [392, 430] on input "Hi [PERSON_NAME]! This is [PERSON_NAME] at Attorney [PERSON_NAME]. Are you able…" at bounding box center [495, 432] width 307 height 26
drag, startPoint x: 589, startPoint y: 425, endPoint x: 594, endPoint y: 431, distance: 7.4
click at [590, 425] on input "Hi [PERSON_NAME]! This is [PERSON_NAME] at Attorney [PERSON_NAME]. Are you able…" at bounding box center [495, 432] width 307 height 26
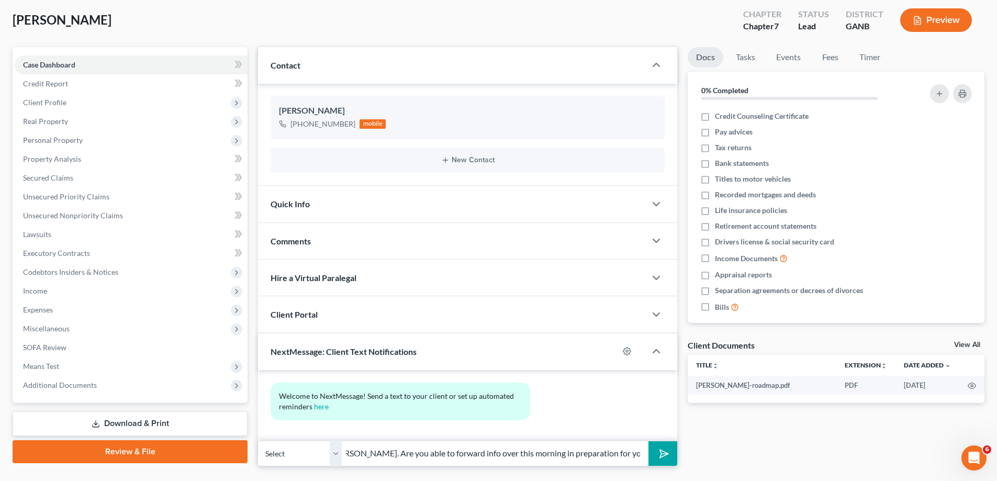
scroll to position [78, 0]
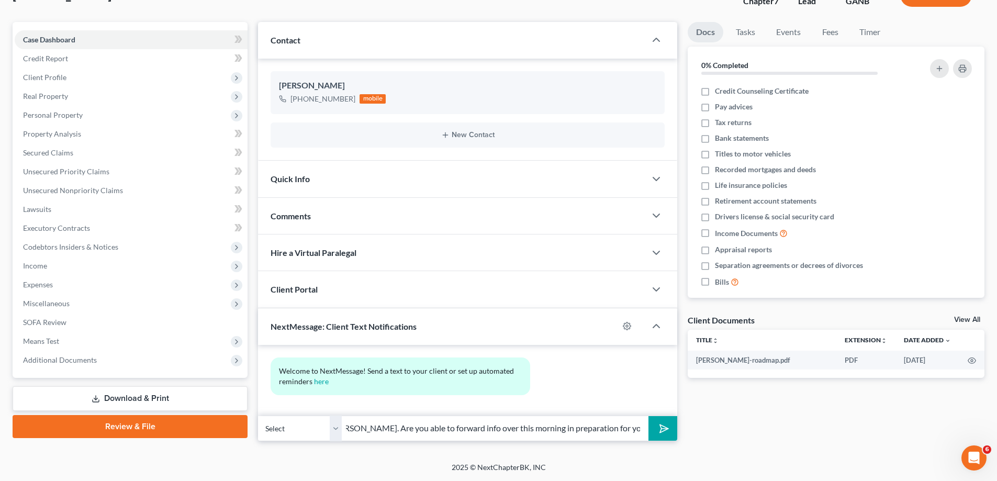
type input "Hi [PERSON_NAME]! This is [PERSON_NAME] at Attorney [PERSON_NAME]. Are you able…"
drag, startPoint x: 661, startPoint y: 425, endPoint x: 671, endPoint y: 422, distance: 10.6
click at [661, 425] on polygon "submit" at bounding box center [662, 428] width 13 height 13
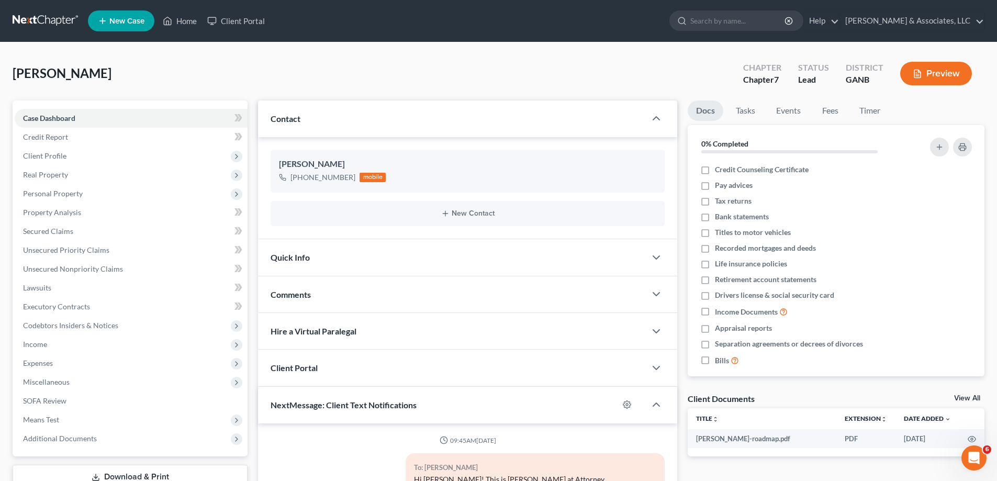
drag, startPoint x: 969, startPoint y: 42, endPoint x: 430, endPoint y: 106, distance: 542.7
click at [969, 42] on main "[PERSON_NAME] Upgraded Chapter Chapter 7 Status Lead District GANB Preview Peti…" at bounding box center [498, 335] width 997 height 587
click at [179, 16] on link "Home" at bounding box center [180, 21] width 44 height 19
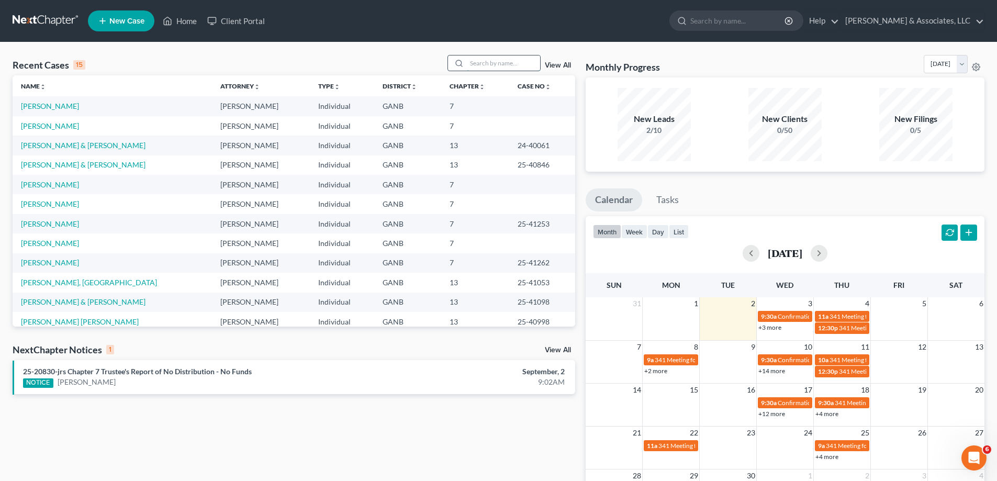
click at [510, 66] on input "search" at bounding box center [503, 62] width 73 height 15
type input "cor"
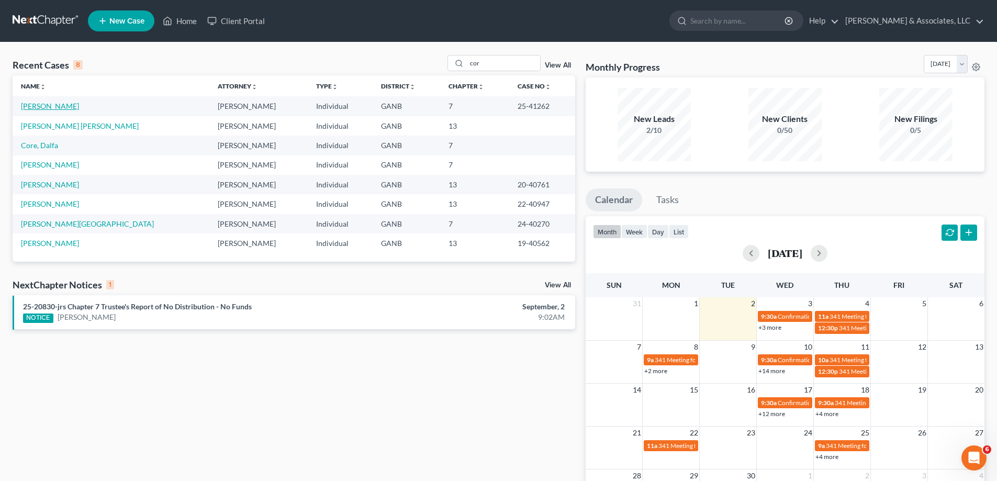
click at [28, 107] on link "[PERSON_NAME]" at bounding box center [50, 106] width 58 height 9
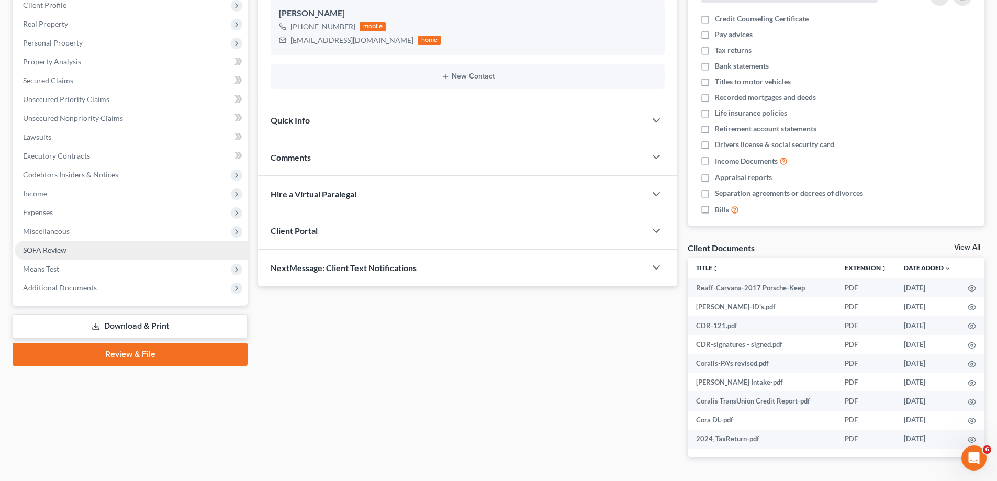
scroll to position [157, 0]
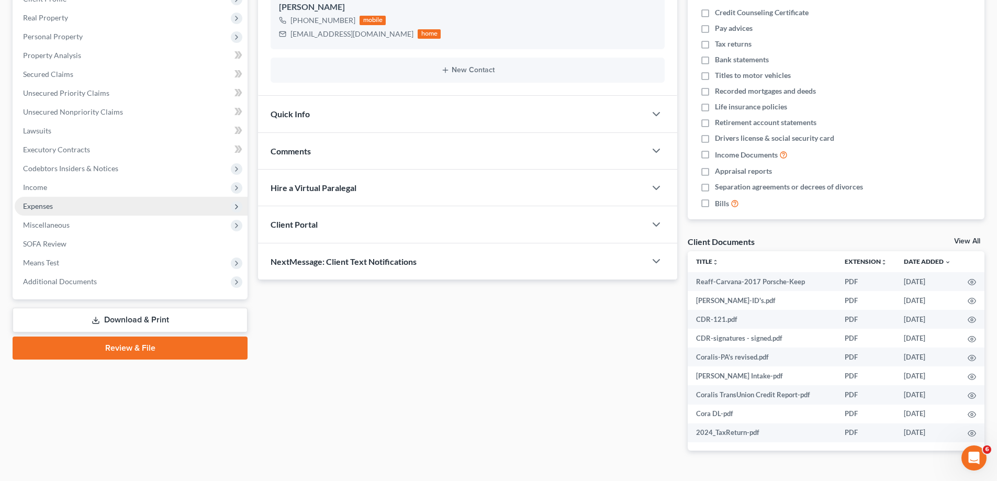
click at [27, 206] on span "Expenses" at bounding box center [38, 205] width 30 height 9
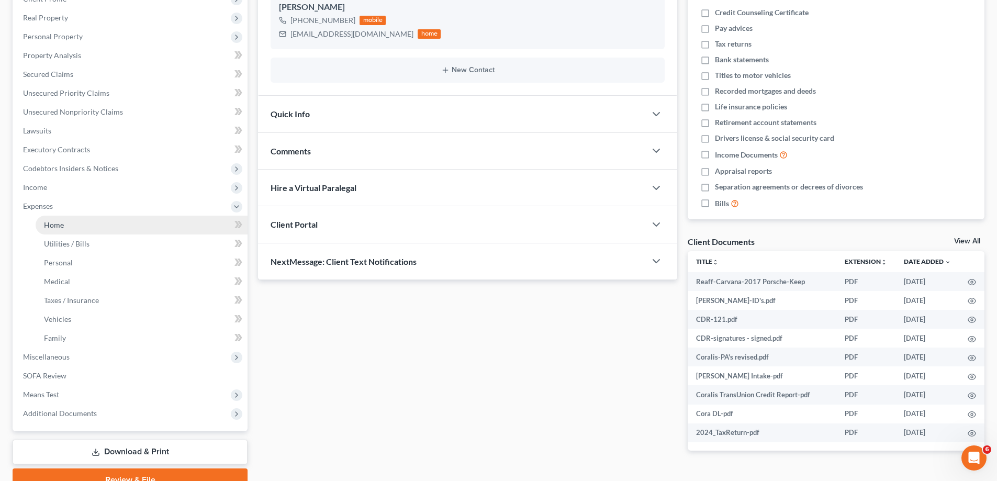
click at [60, 220] on span "Home" at bounding box center [54, 224] width 20 height 9
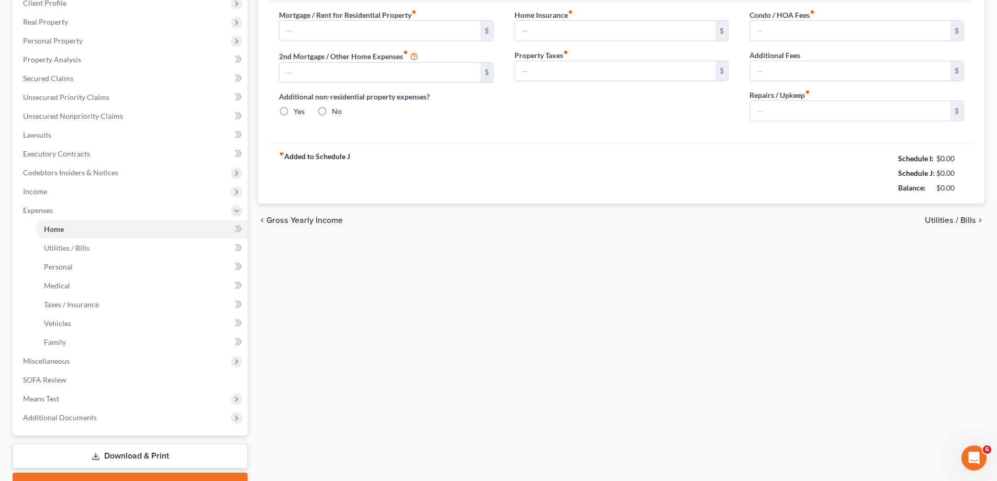
type input "2,135.00"
type input "0.00"
radio input "true"
type input "25.00"
type input "0.00"
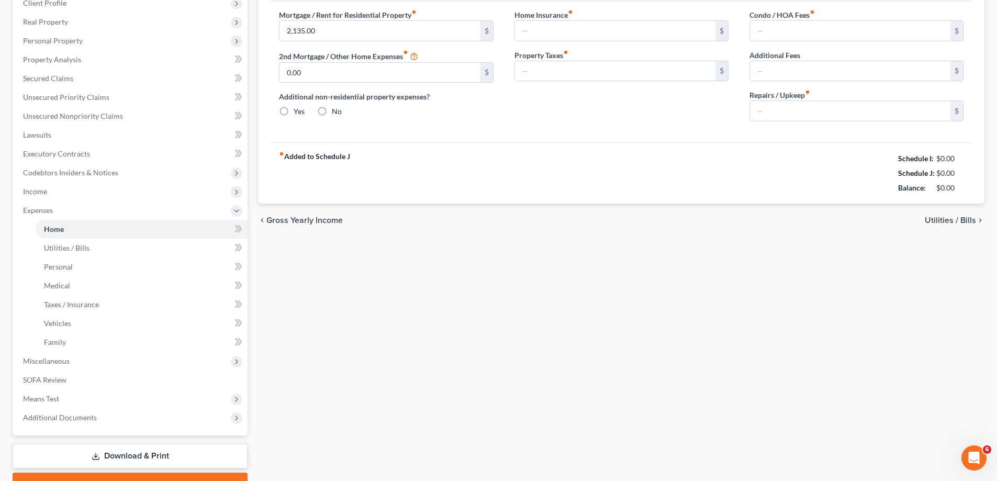
type input "0.00"
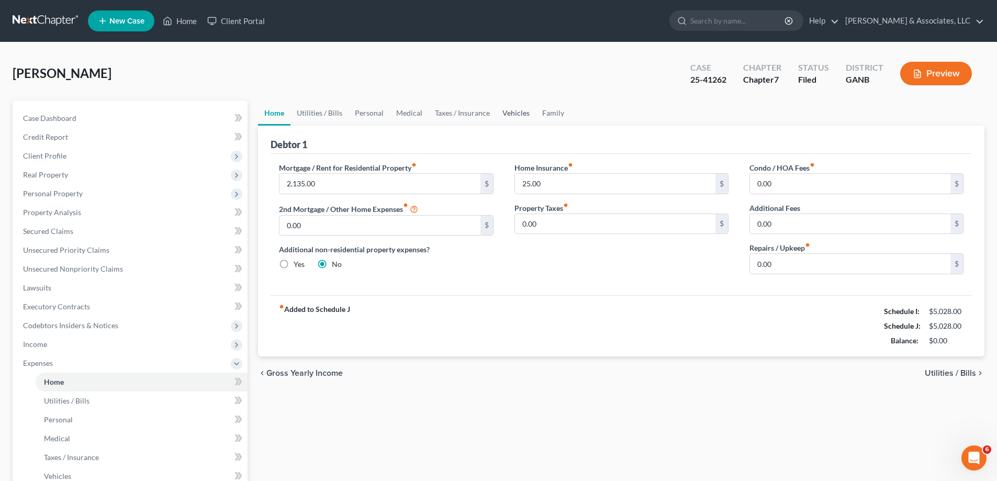
click at [510, 107] on link "Vehicles" at bounding box center [516, 112] width 40 height 25
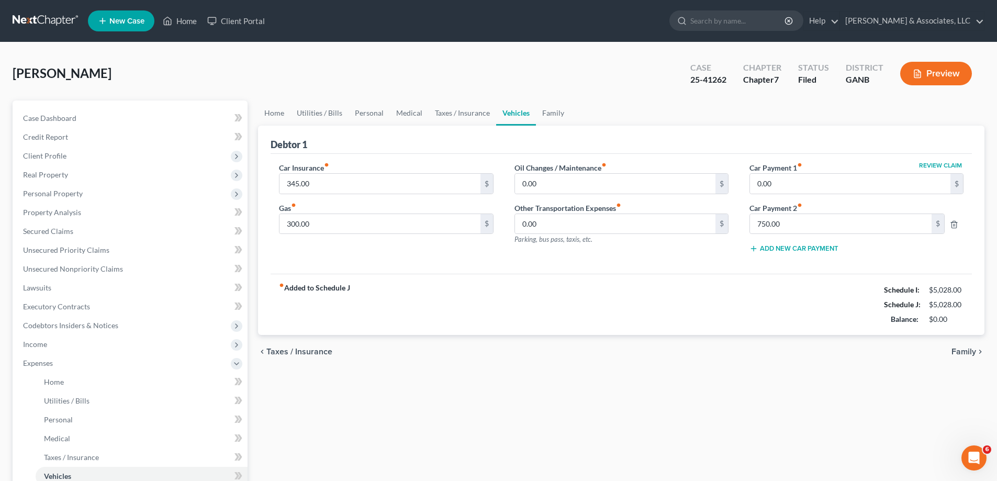
drag, startPoint x: 965, startPoint y: 92, endPoint x: 710, endPoint y: 131, distance: 257.8
click at [964, 93] on div "[PERSON_NAME] Upgraded Case 25-41262 Chapter Chapter 7 Status Filed District GA…" at bounding box center [499, 78] width 972 height 46
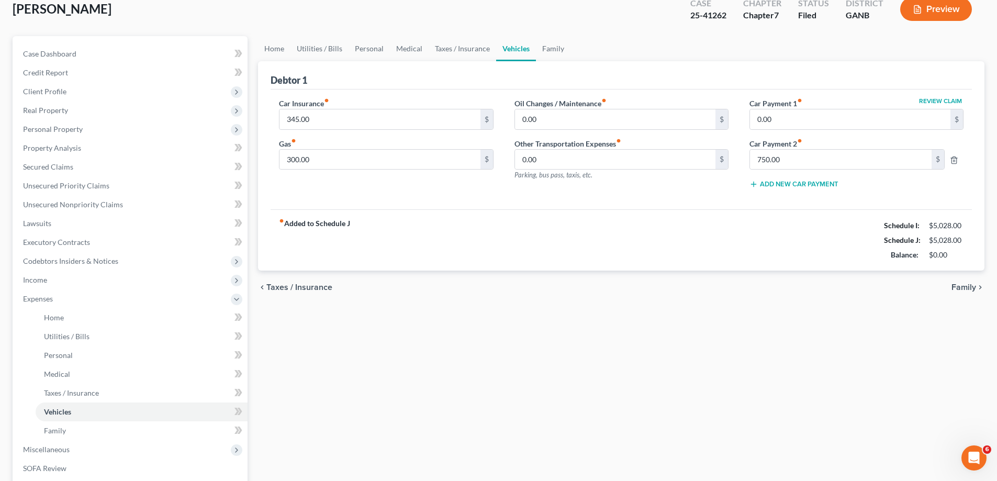
scroll to position [207, 0]
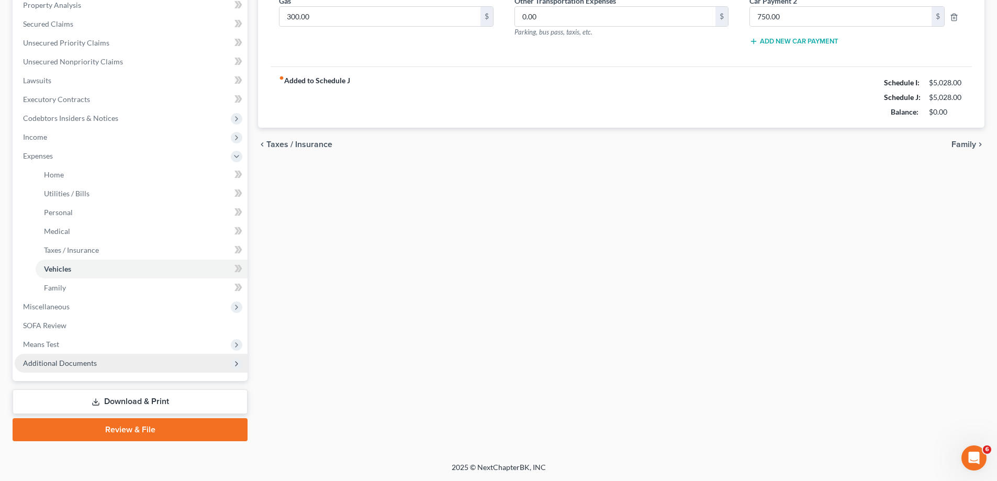
click at [41, 363] on span "Additional Documents" at bounding box center [60, 362] width 74 height 9
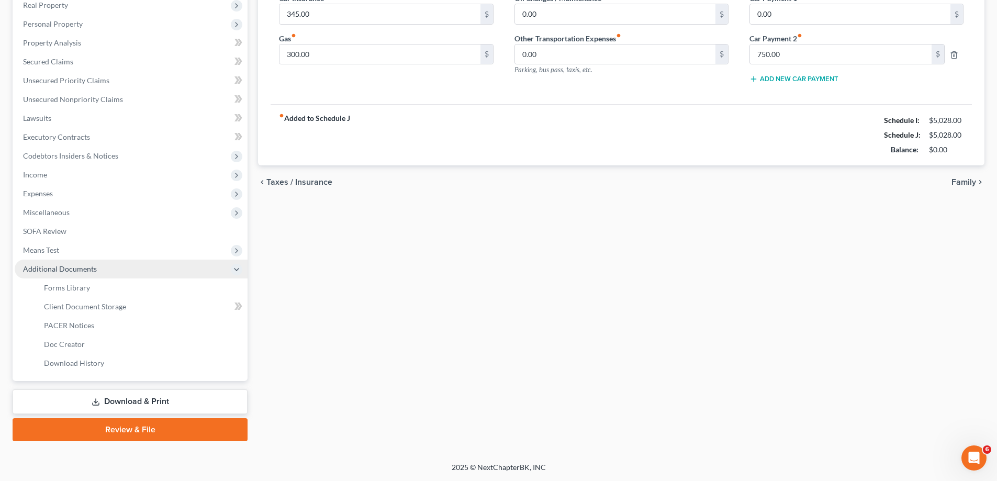
scroll to position [170, 0]
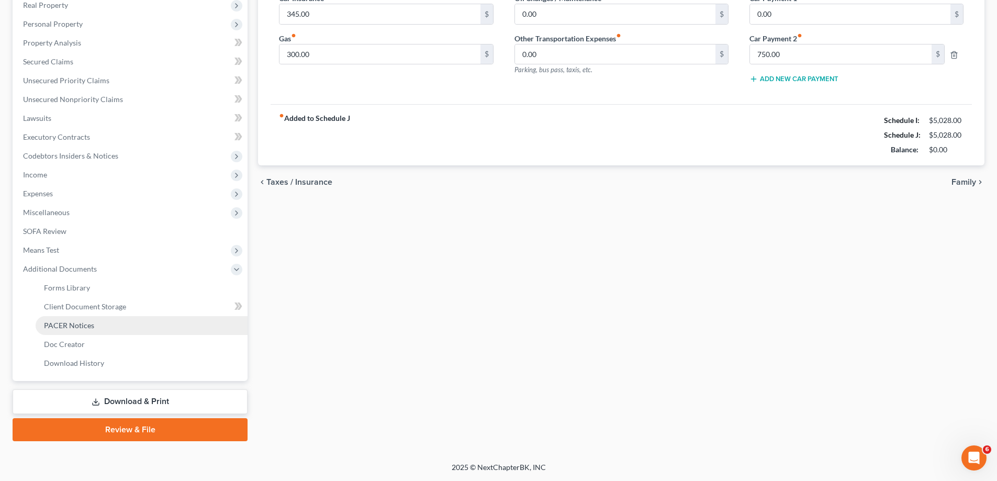
click at [58, 325] on span "PACER Notices" at bounding box center [69, 325] width 50 height 9
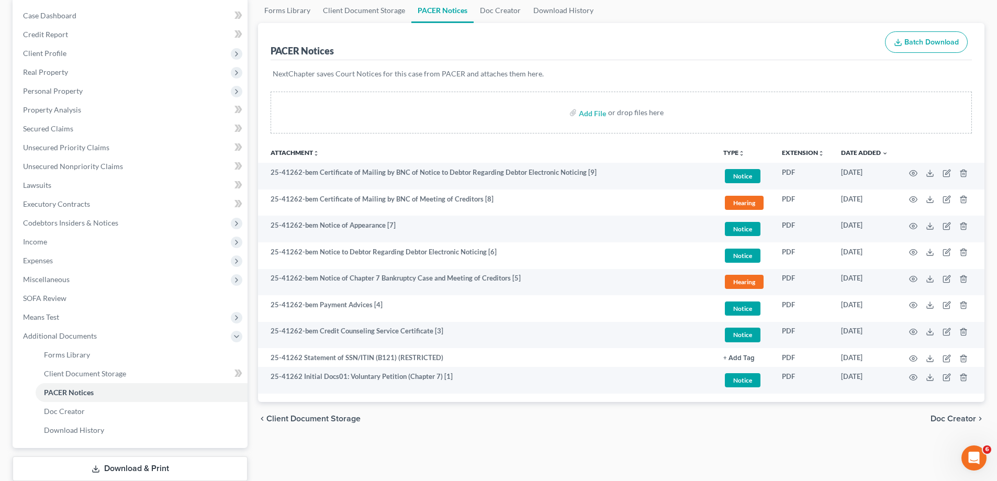
scroll to position [105, 0]
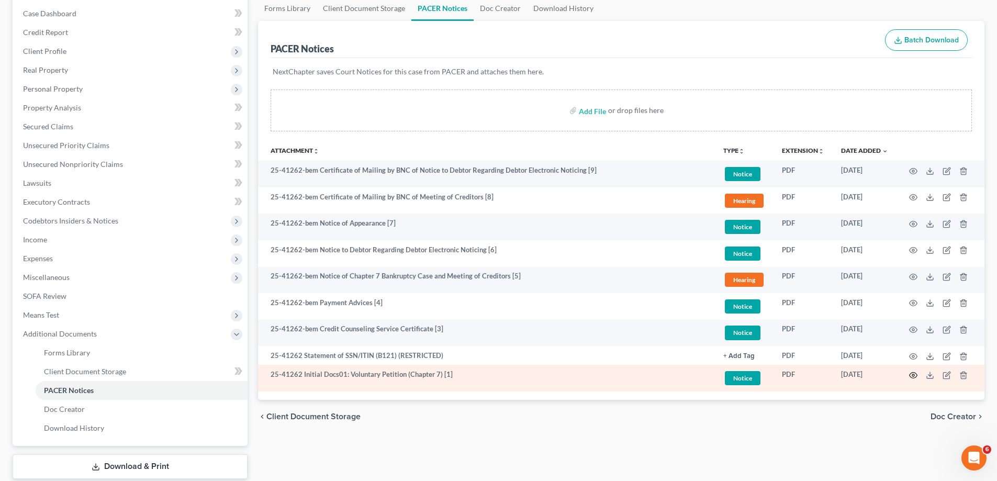
click at [912, 375] on icon "button" at bounding box center [913, 375] width 8 height 8
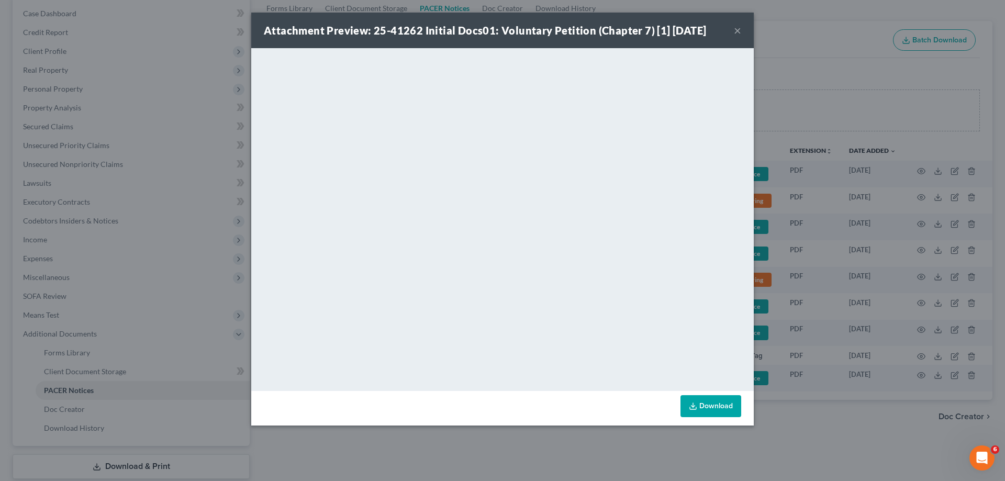
click at [734, 29] on button "×" at bounding box center [737, 30] width 7 height 13
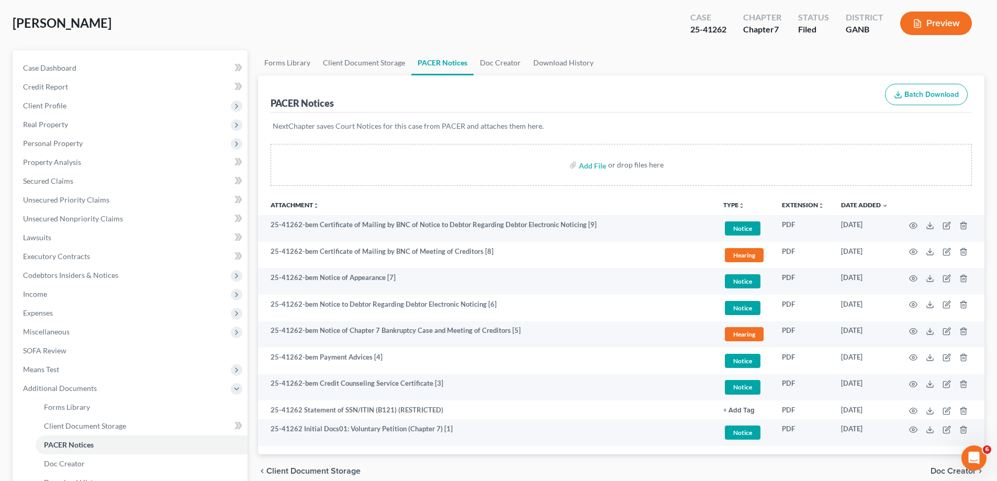
scroll to position [0, 0]
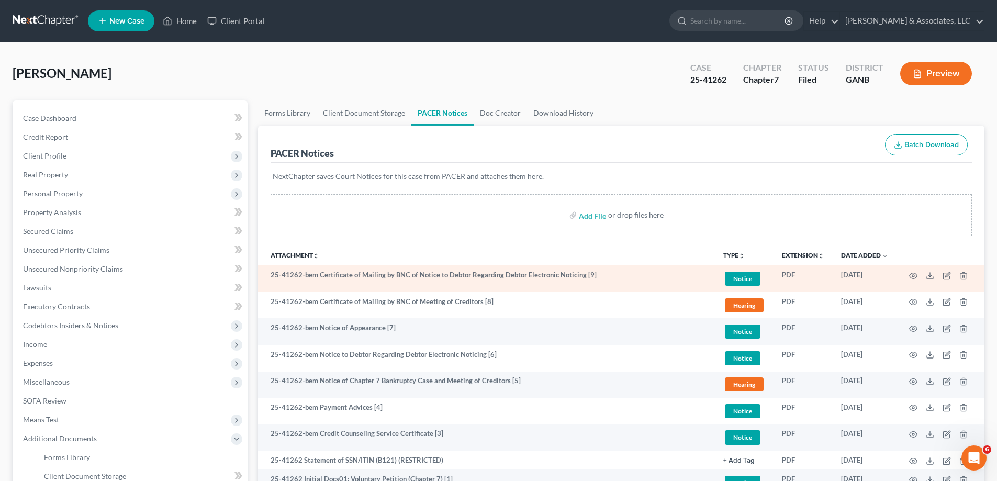
drag, startPoint x: 937, startPoint y: 103, endPoint x: 689, endPoint y: 266, distance: 296.5
click at [937, 103] on ul "Forms Library Client Document Storage PACER Notices Doc Creator Download History" at bounding box center [621, 112] width 726 height 25
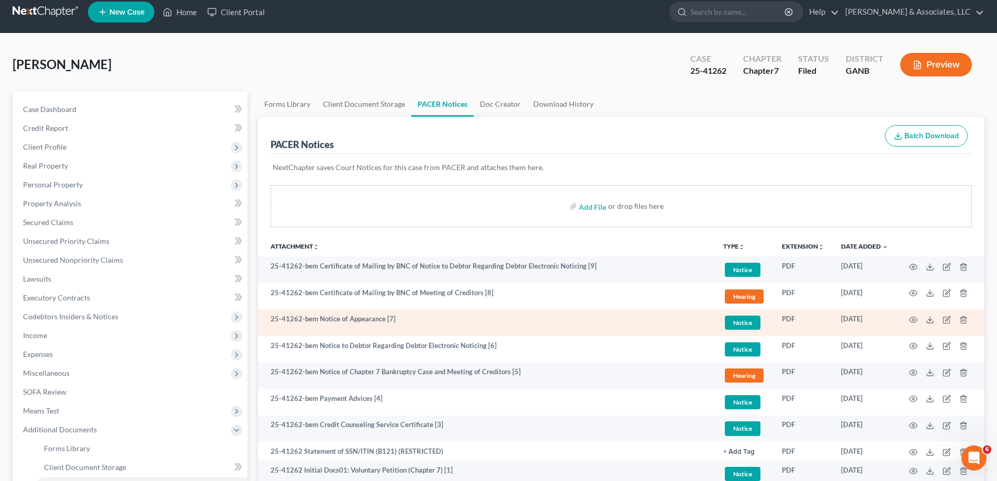
scroll to position [170, 0]
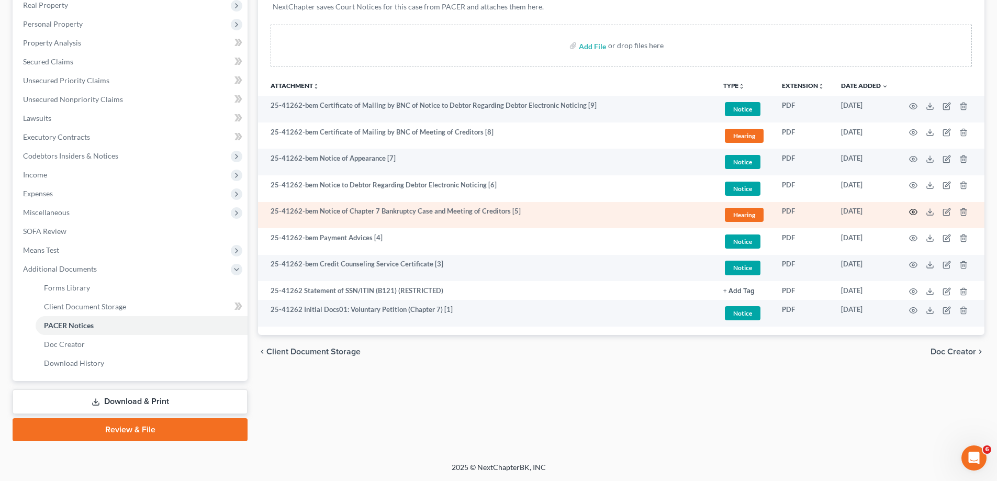
click at [913, 210] on icon "button" at bounding box center [913, 212] width 8 height 8
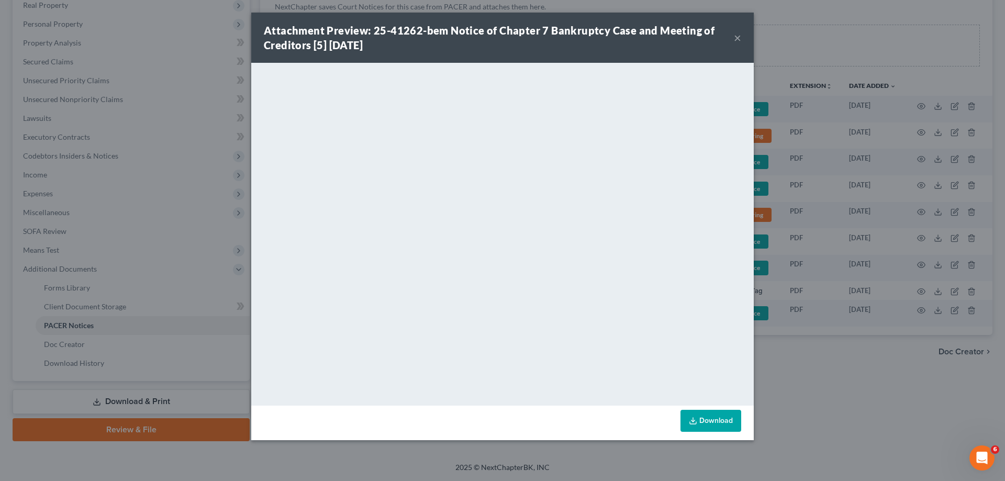
drag, startPoint x: 736, startPoint y: 37, endPoint x: 717, endPoint y: 68, distance: 36.6
click at [736, 37] on button "×" at bounding box center [737, 37] width 7 height 13
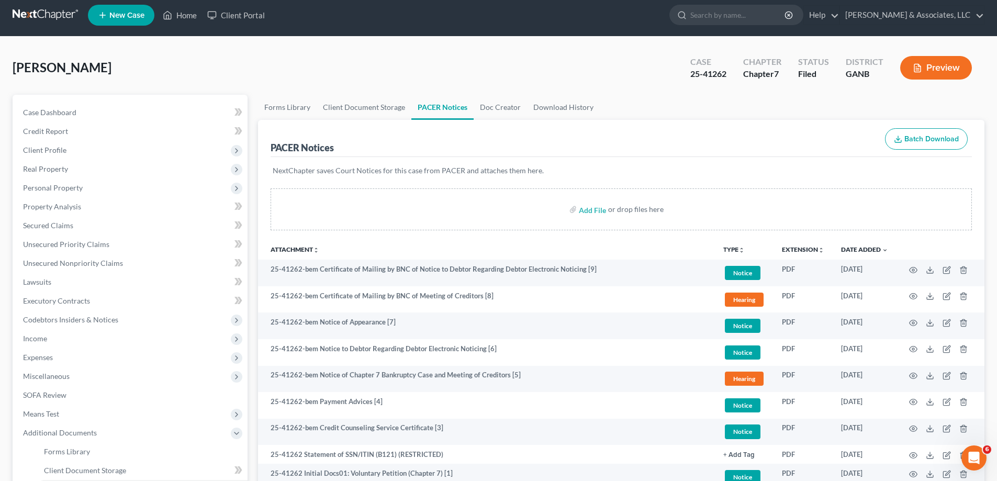
scroll to position [0, 0]
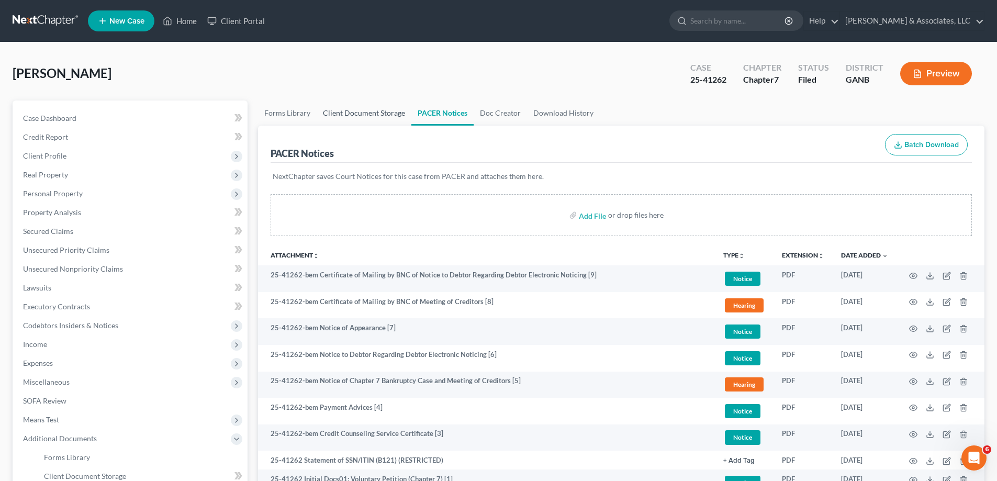
click at [369, 113] on link "Client Document Storage" at bounding box center [364, 112] width 95 height 25
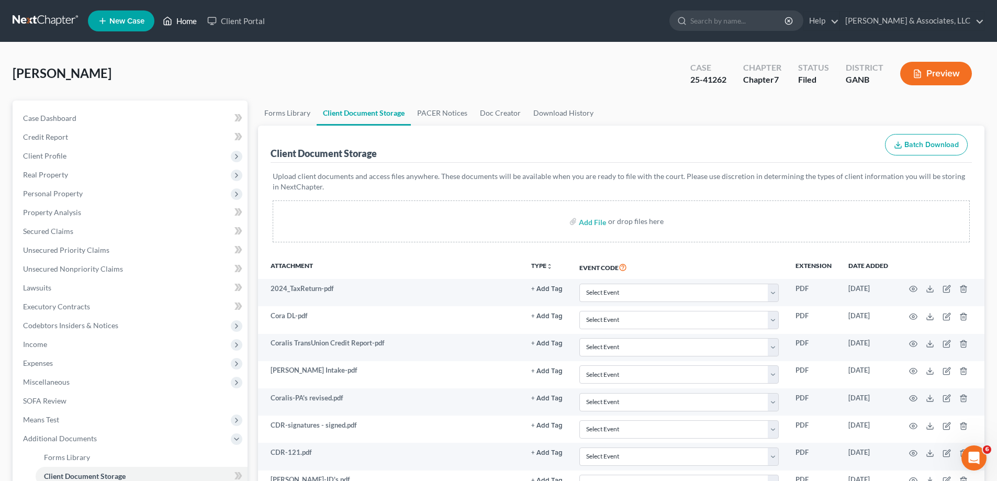
click at [191, 21] on link "Home" at bounding box center [180, 21] width 44 height 19
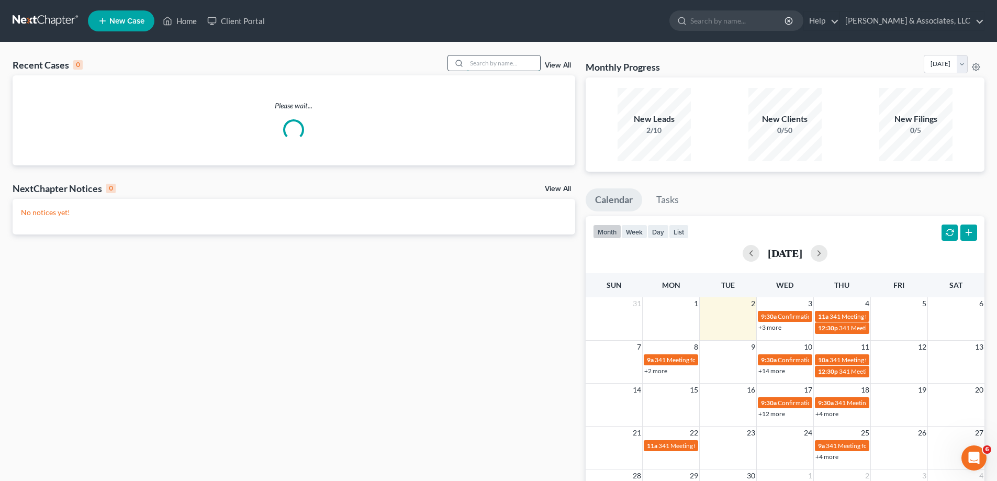
click at [507, 63] on input "search" at bounding box center [503, 62] width 73 height 15
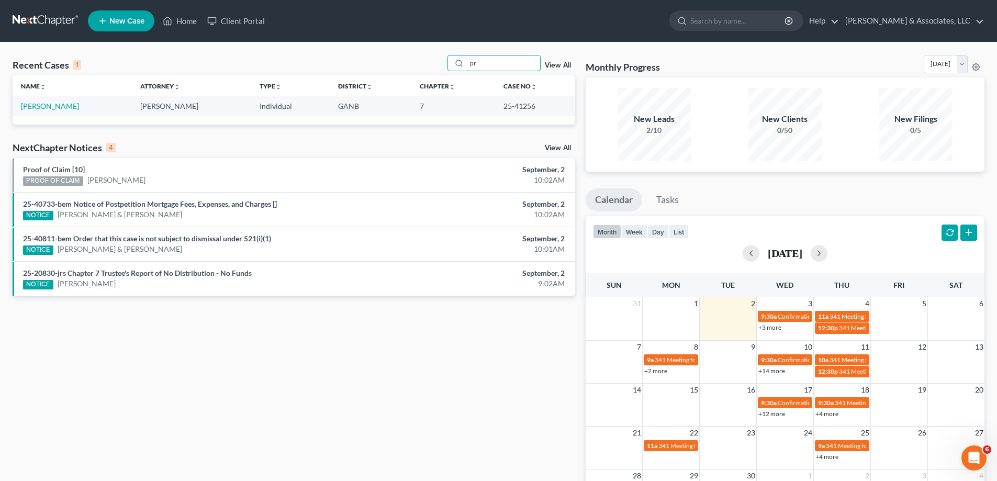
type input "p"
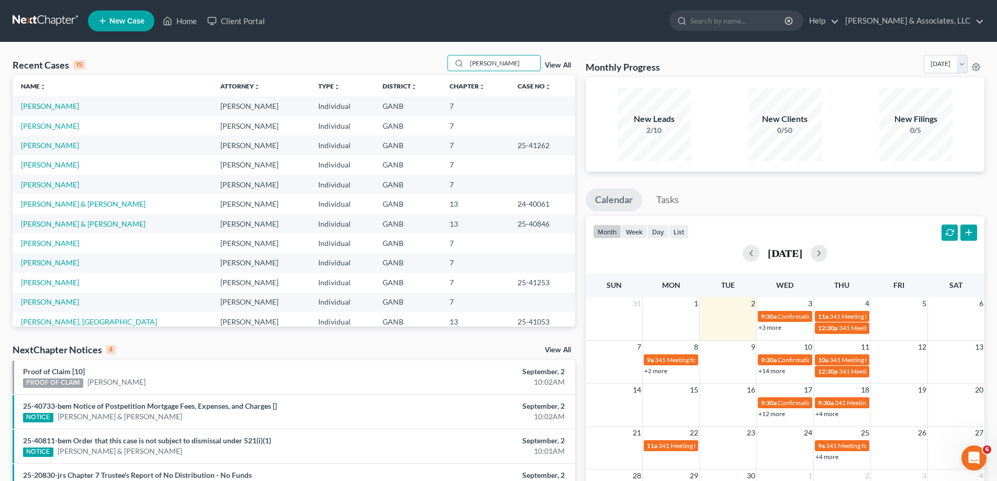
type input "[PERSON_NAME]"
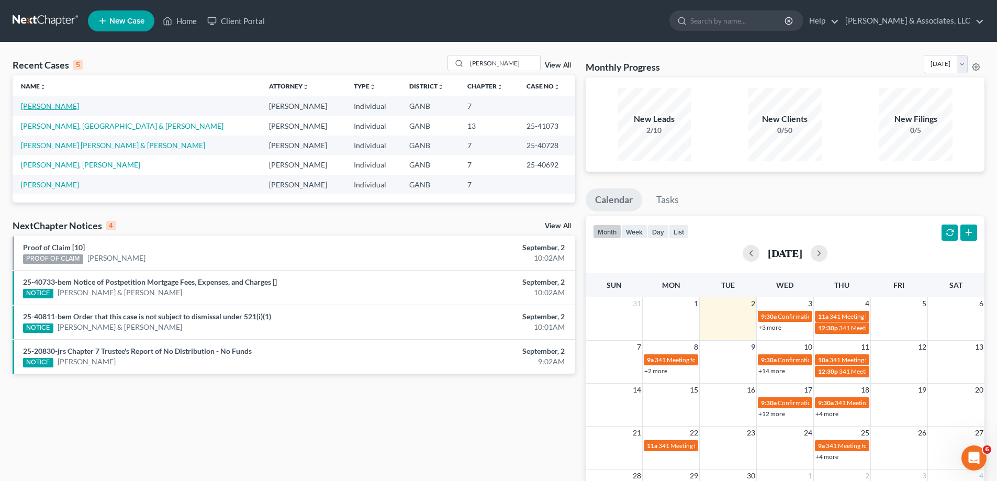
click at [36, 105] on link "[PERSON_NAME]" at bounding box center [50, 106] width 58 height 9
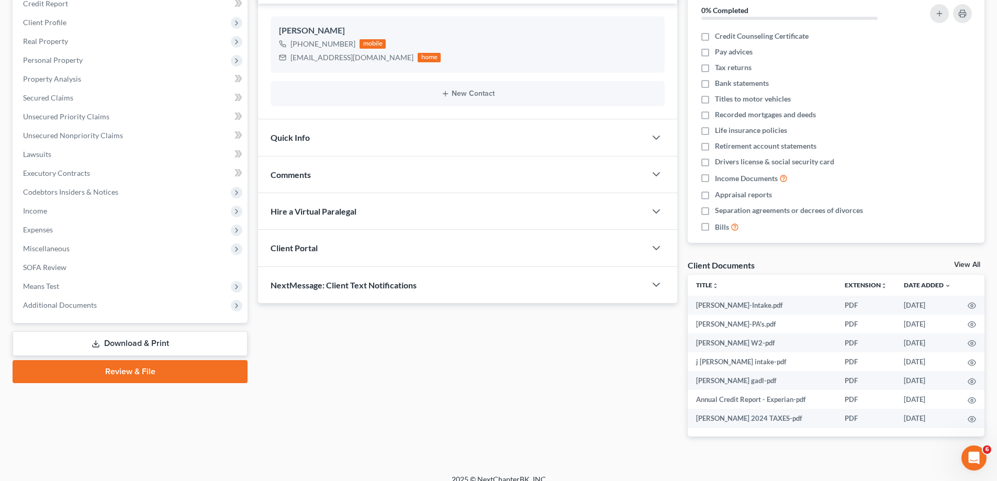
scroll to position [155, 0]
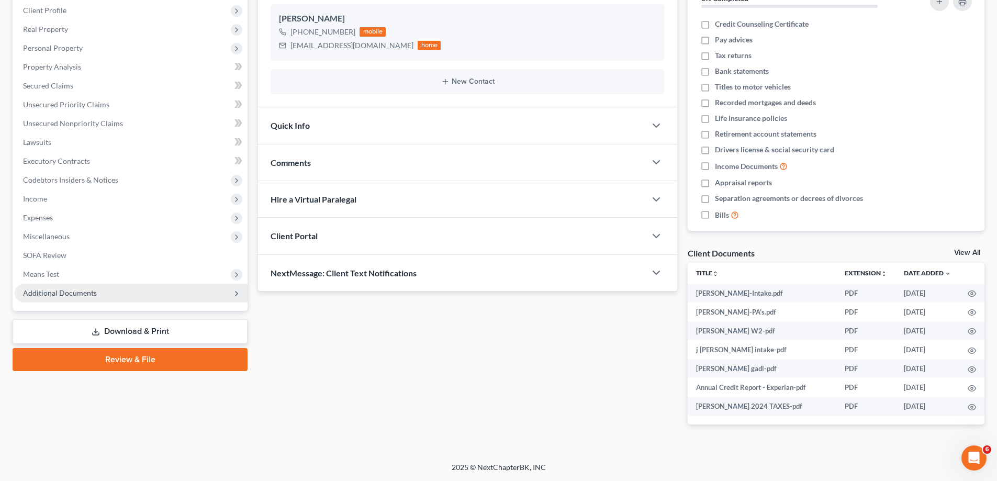
click at [55, 288] on span "Additional Documents" at bounding box center [60, 292] width 74 height 9
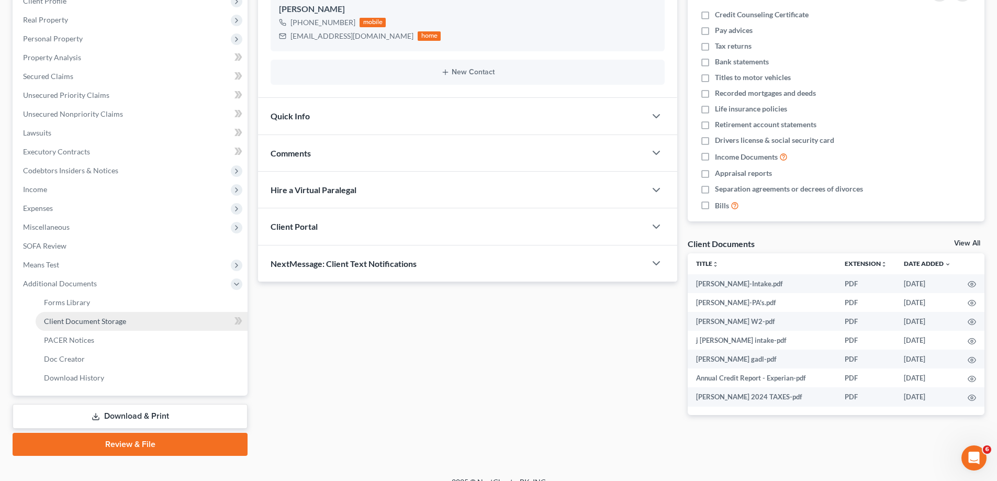
click at [65, 320] on span "Client Document Storage" at bounding box center [85, 321] width 82 height 9
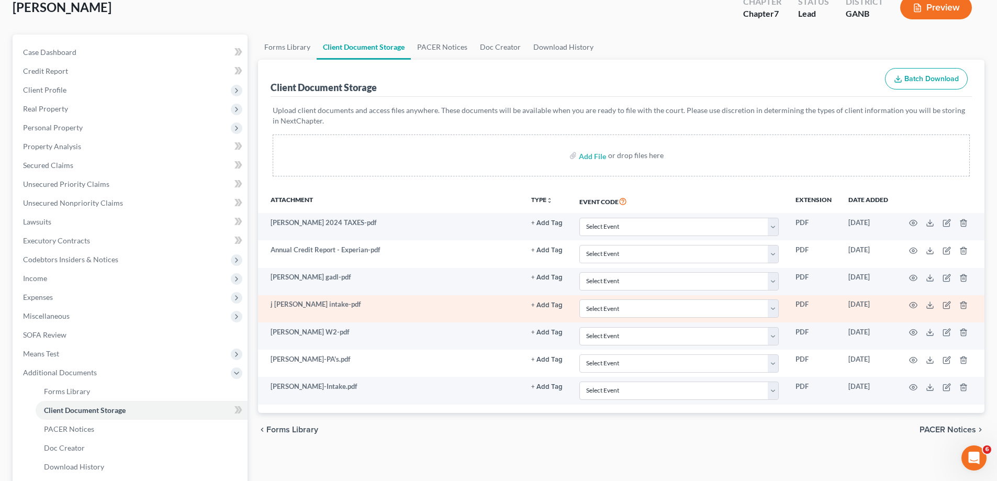
scroll to position [170, 0]
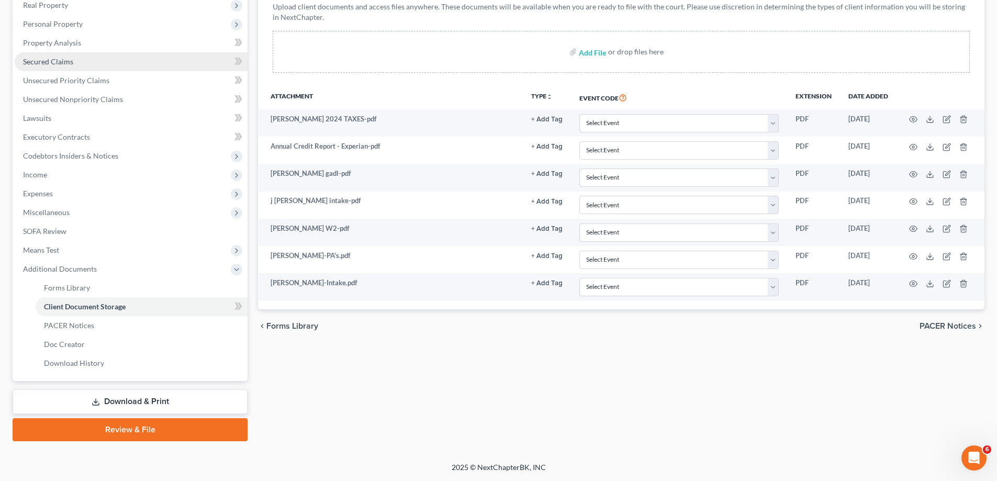
click at [39, 65] on span "Secured Claims" at bounding box center [48, 61] width 50 height 9
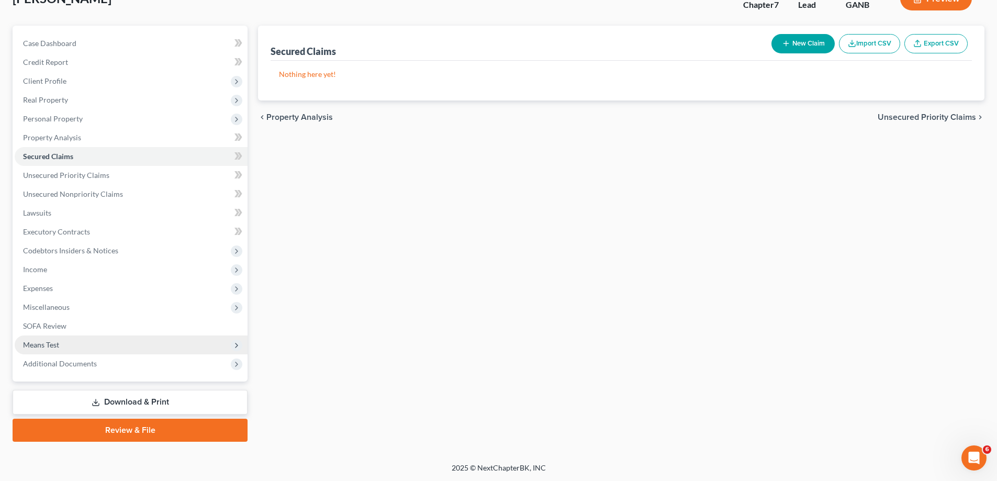
scroll to position [75, 0]
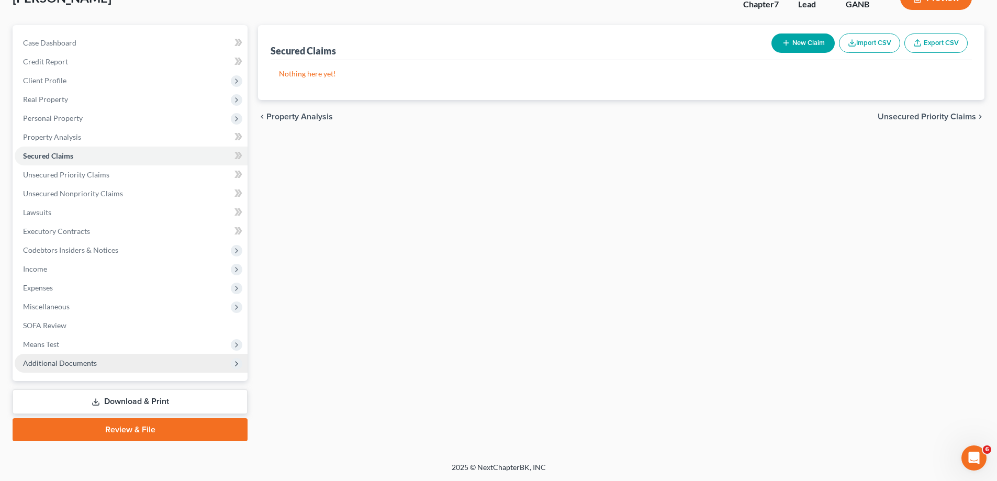
click at [55, 364] on span "Additional Documents" at bounding box center [60, 362] width 74 height 9
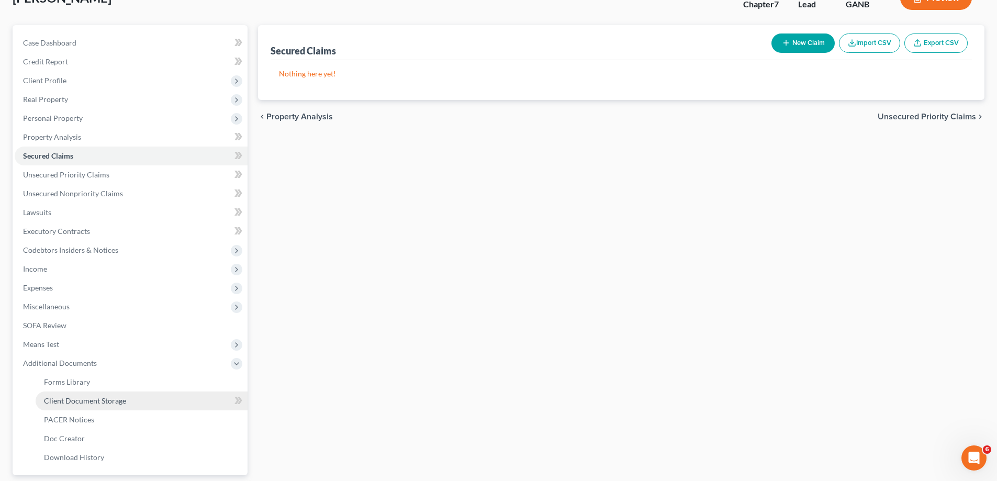
click at [52, 399] on span "Client Document Storage" at bounding box center [85, 400] width 82 height 9
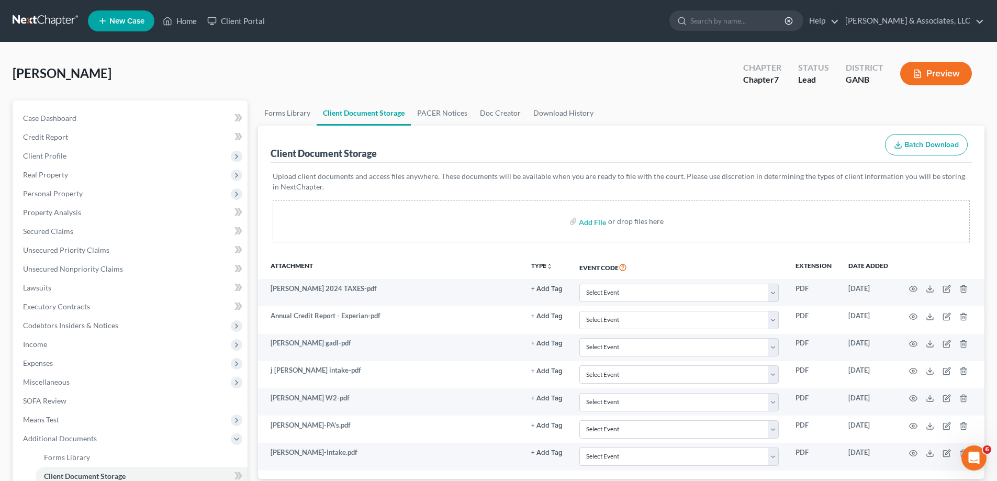
scroll to position [170, 0]
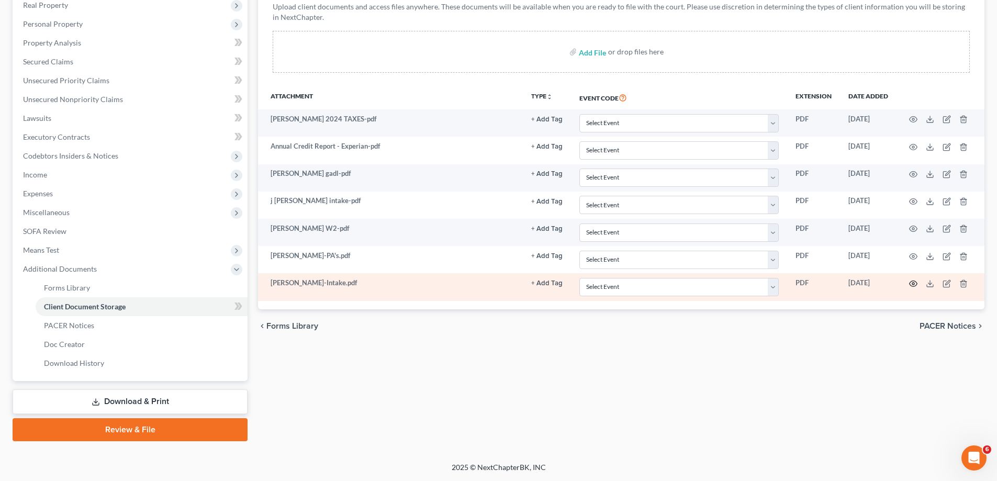
click at [913, 282] on icon "button" at bounding box center [913, 283] width 8 height 8
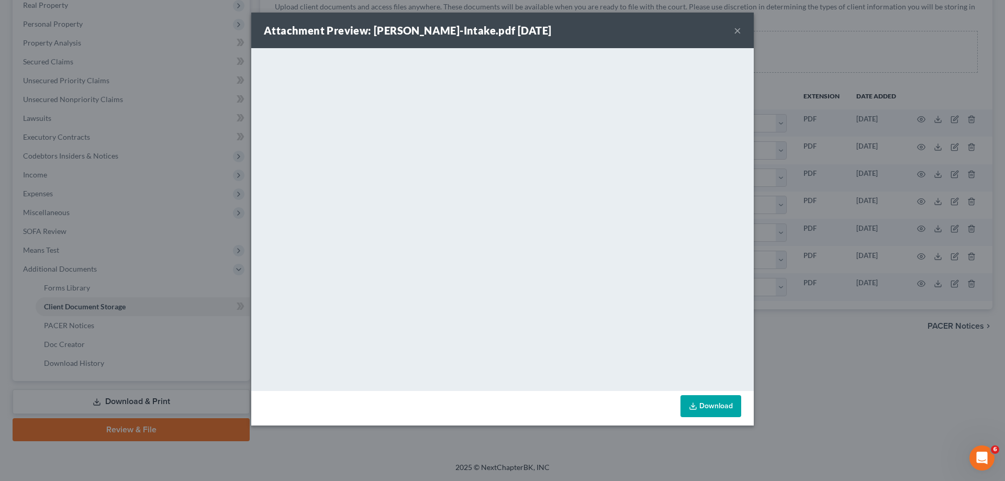
click at [736, 30] on button "×" at bounding box center [737, 30] width 7 height 13
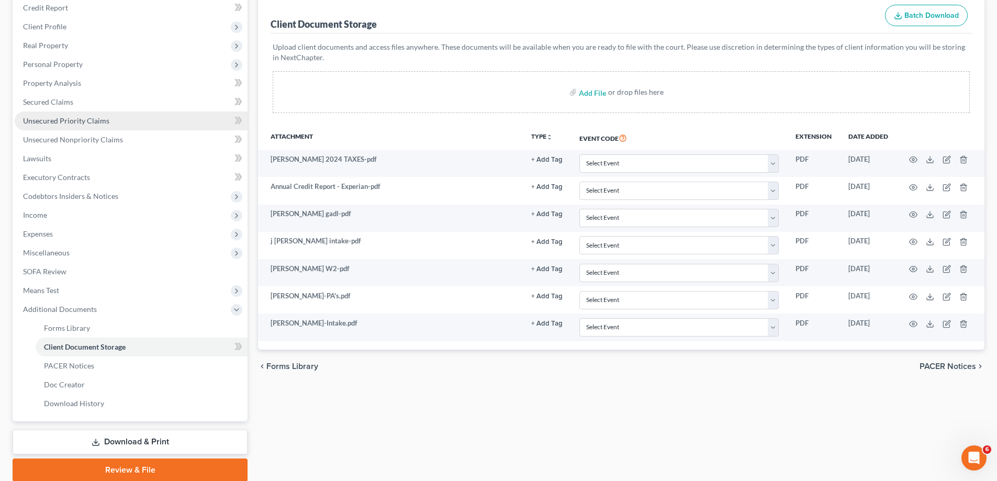
scroll to position [117, 0]
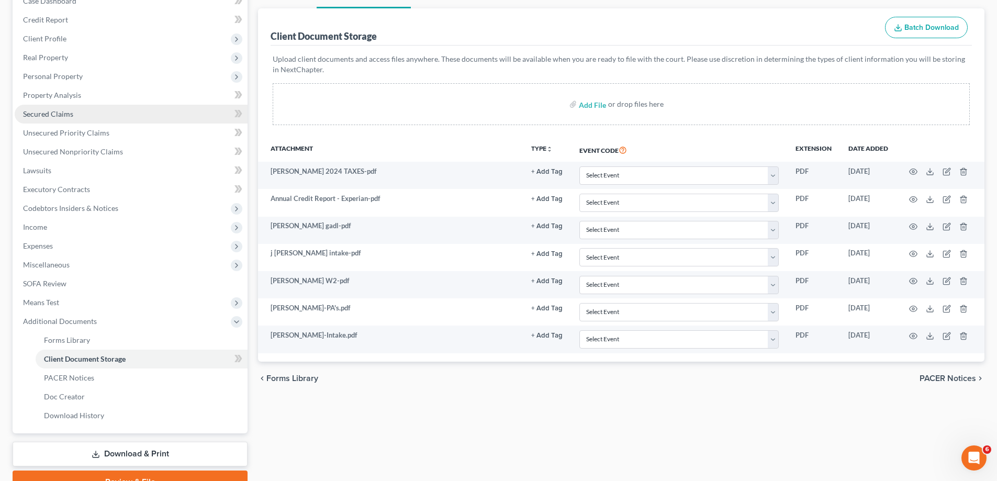
click at [50, 114] on span "Secured Claims" at bounding box center [48, 113] width 50 height 9
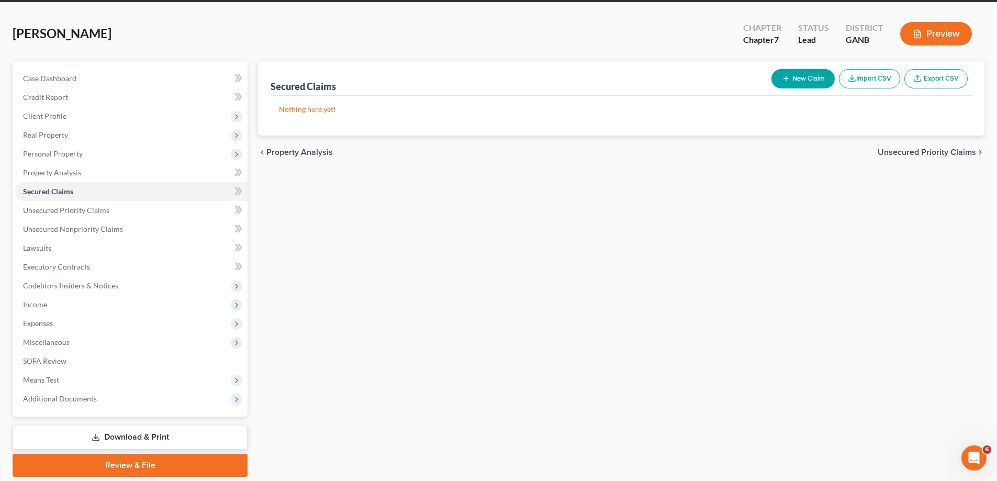
scroll to position [75, 0]
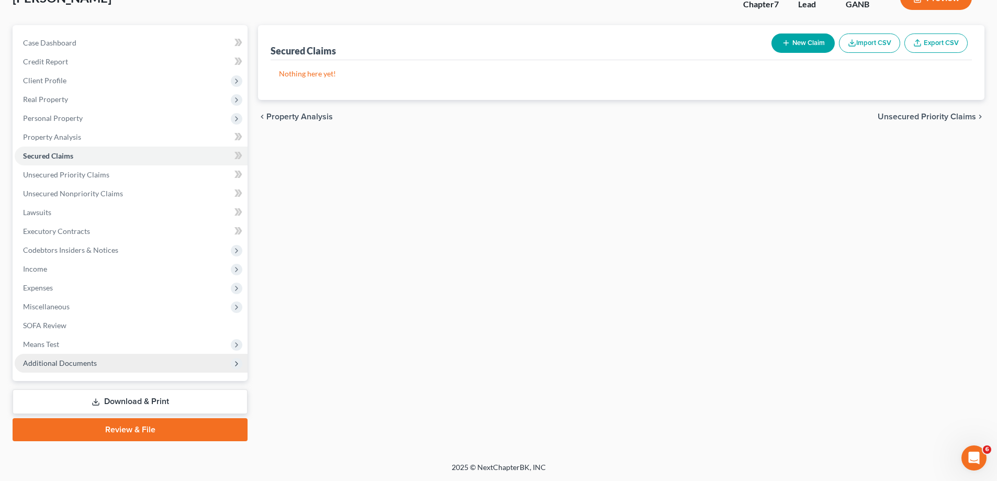
click at [53, 364] on span "Additional Documents" at bounding box center [60, 362] width 74 height 9
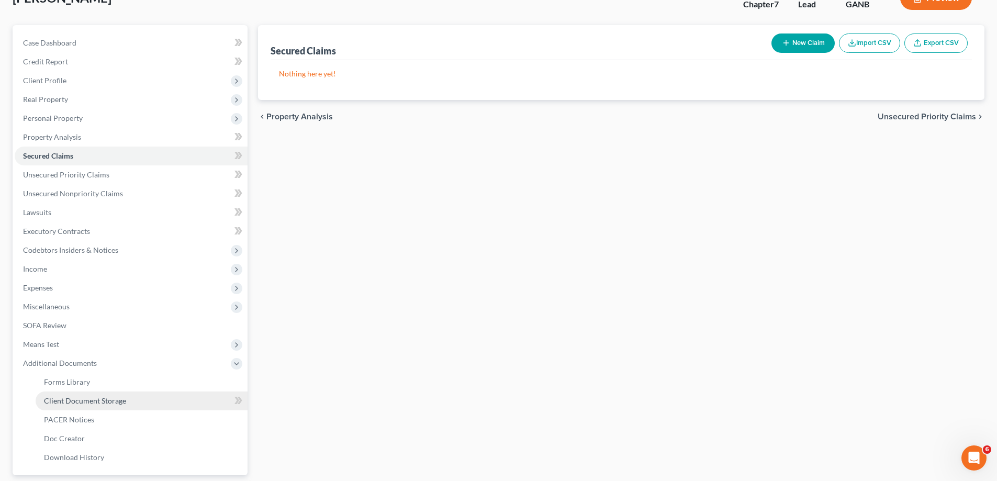
click at [110, 401] on span "Client Document Storage" at bounding box center [85, 400] width 82 height 9
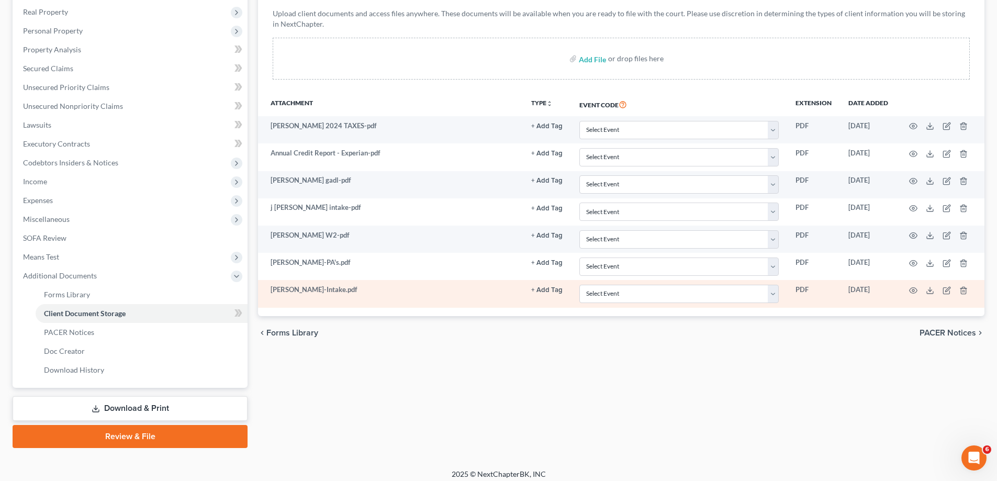
scroll to position [170, 0]
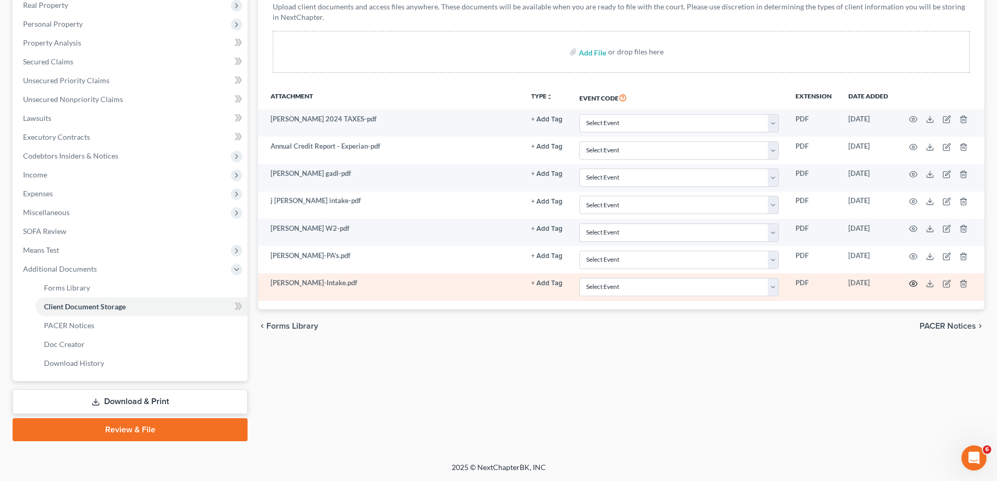
click at [912, 283] on icon "button" at bounding box center [913, 283] width 8 height 8
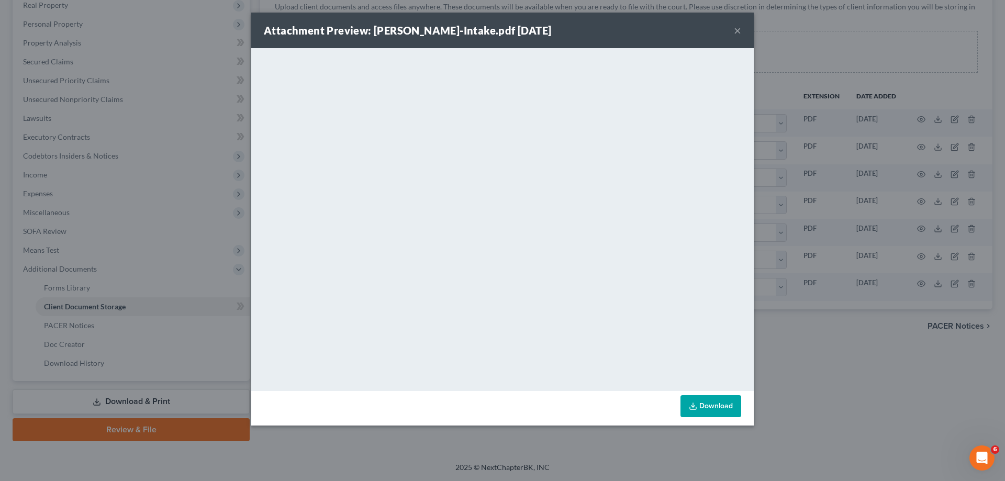
click at [739, 29] on button "×" at bounding box center [737, 30] width 7 height 13
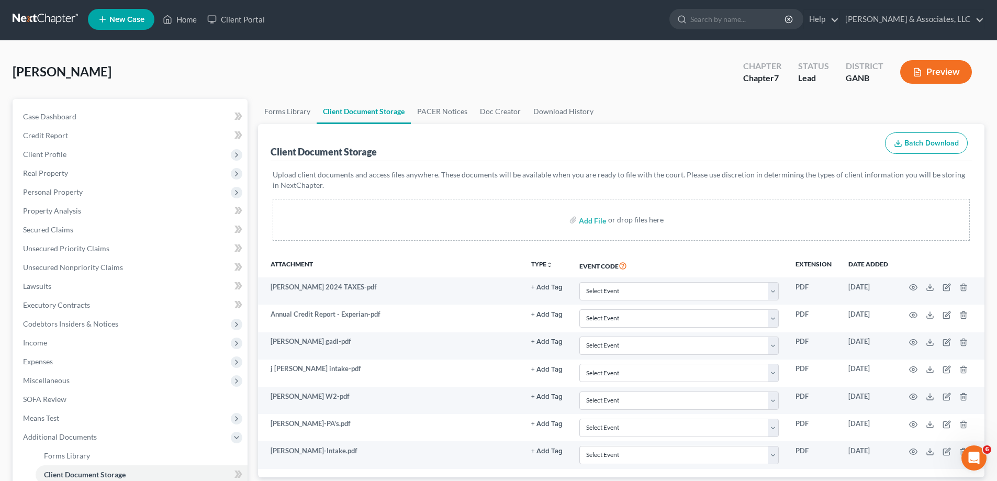
scroll to position [0, 0]
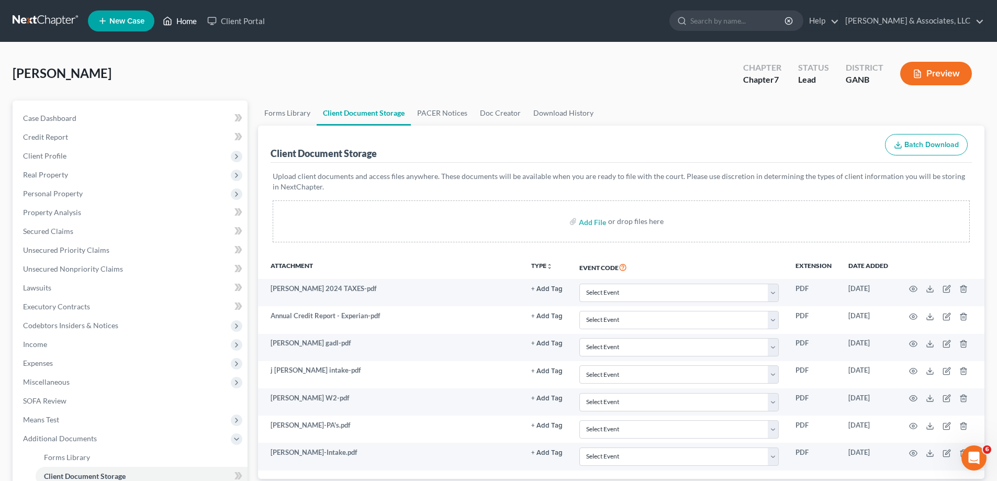
click at [185, 21] on link "Home" at bounding box center [180, 21] width 44 height 19
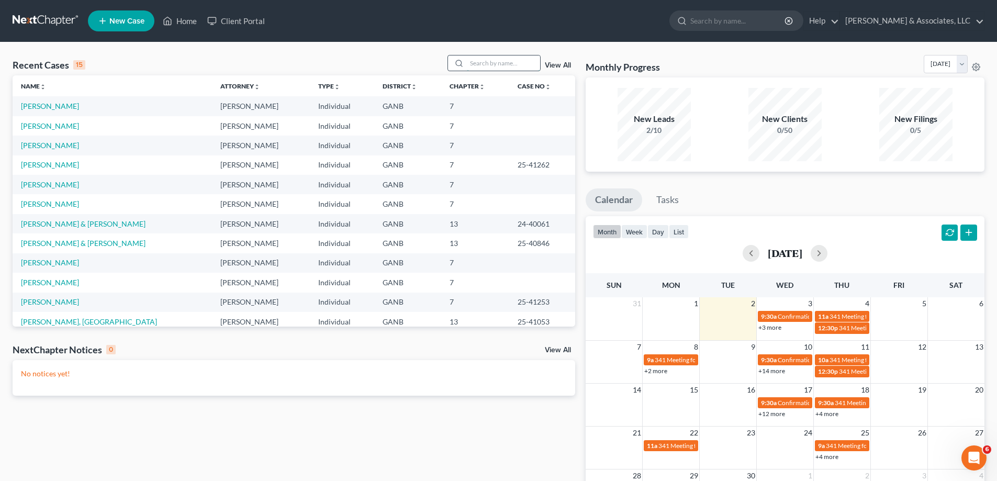
click at [515, 64] on input "search" at bounding box center [503, 62] width 73 height 15
type input "[PERSON_NAME]"
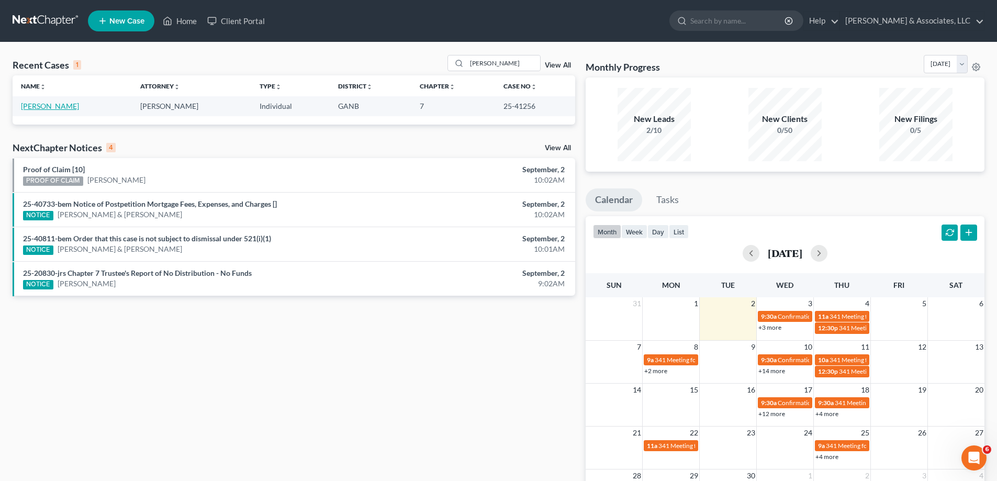
click at [26, 108] on link "[PERSON_NAME]" at bounding box center [50, 106] width 58 height 9
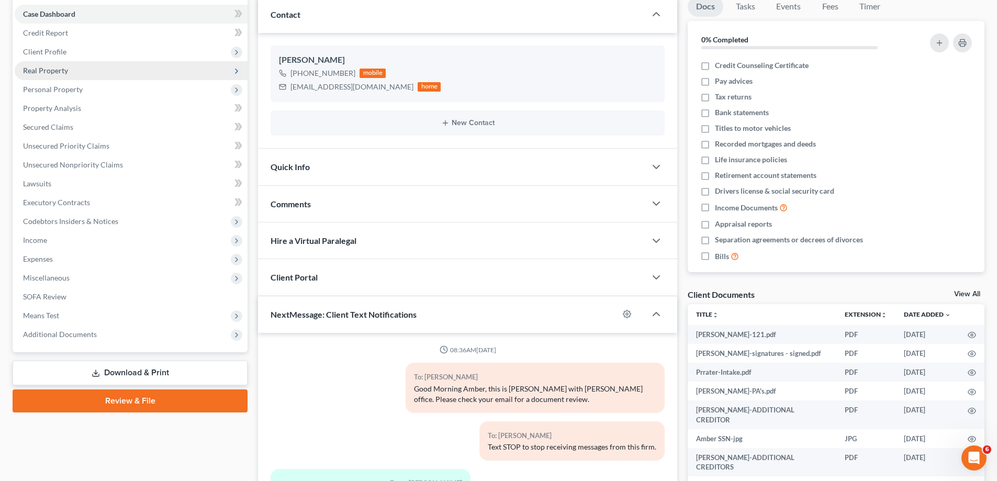
scroll to position [110, 0]
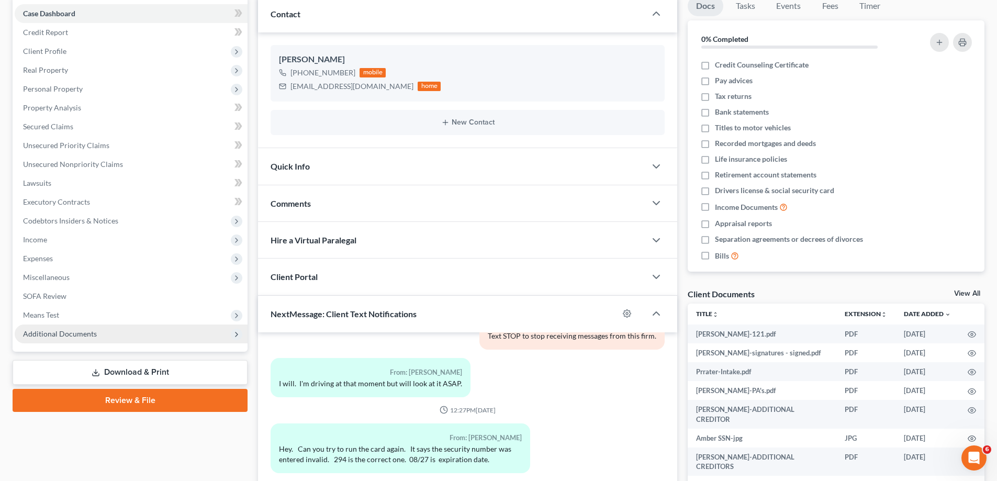
drag, startPoint x: 65, startPoint y: 333, endPoint x: 82, endPoint y: 340, distance: 17.6
click at [65, 334] on span "Additional Documents" at bounding box center [60, 333] width 74 height 9
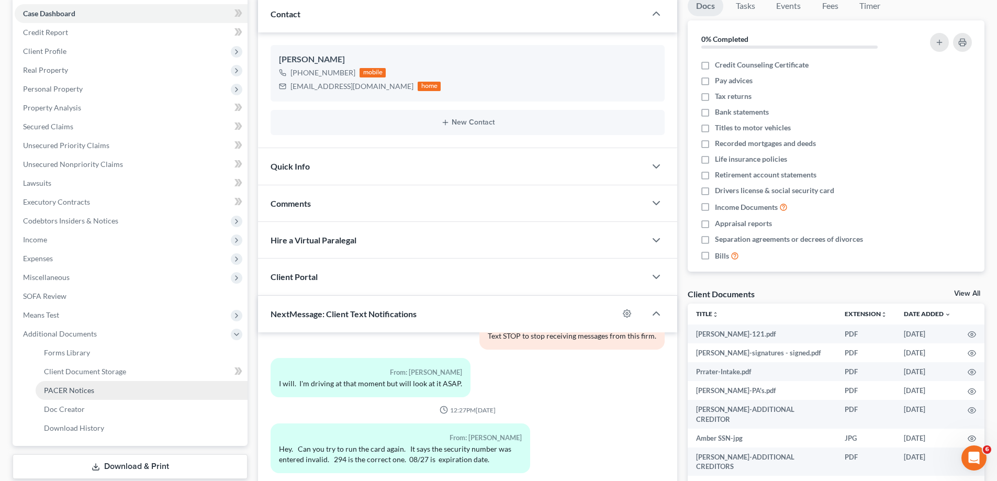
click at [55, 391] on span "PACER Notices" at bounding box center [69, 390] width 50 height 9
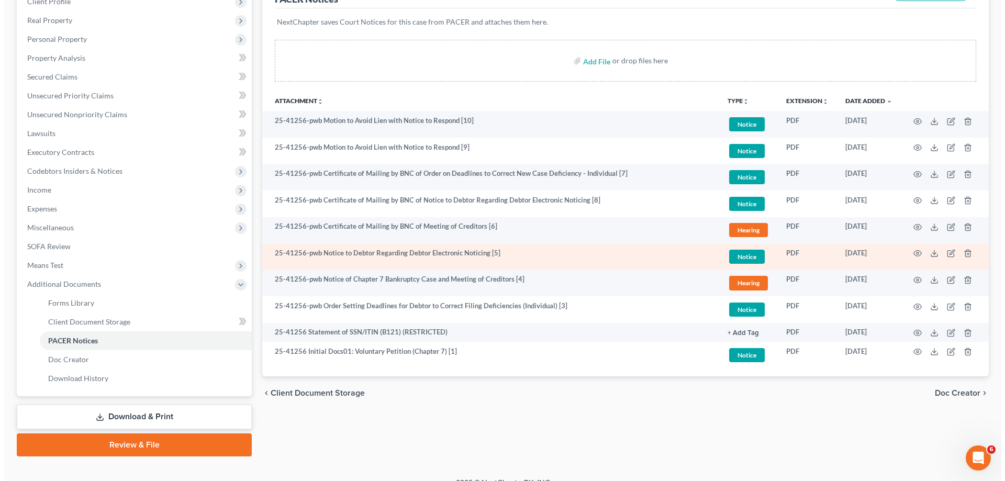
scroll to position [157, 0]
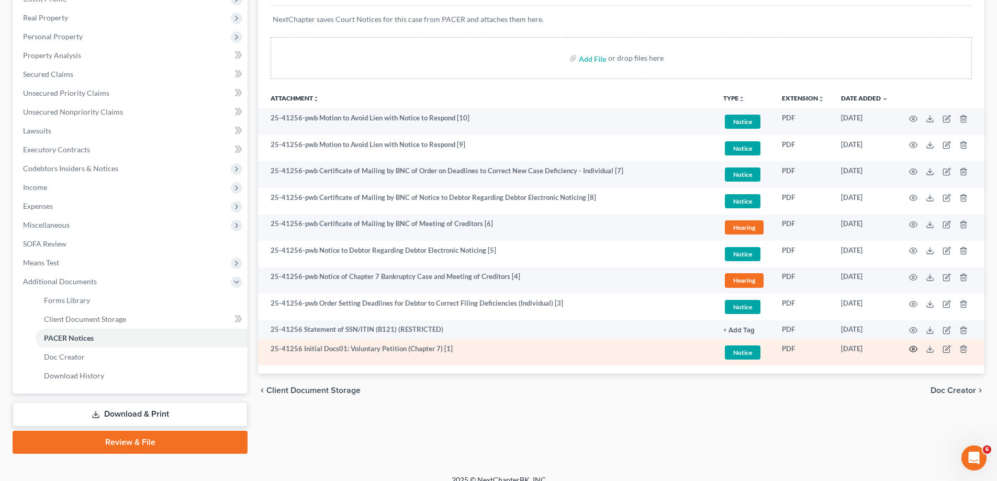
click at [913, 350] on icon "button" at bounding box center [913, 349] width 8 height 8
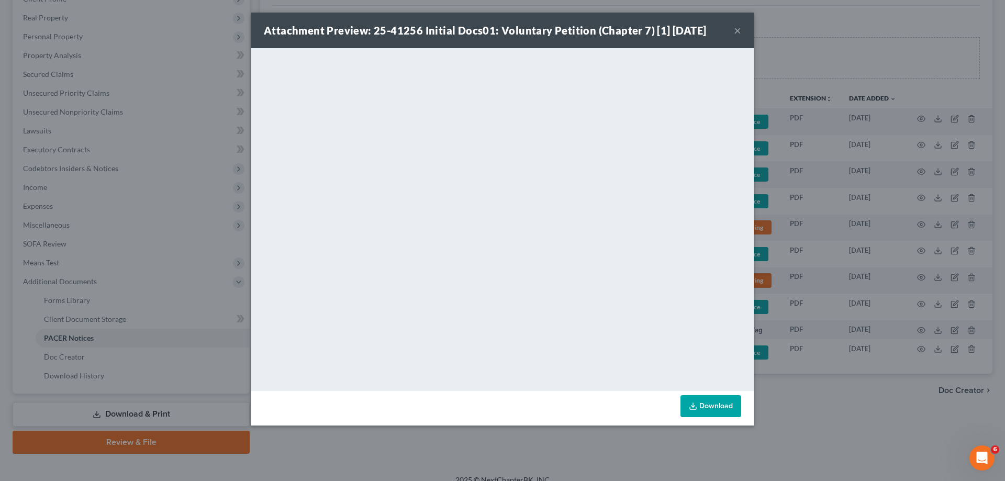
drag, startPoint x: 976, startPoint y: 16, endPoint x: 752, endPoint y: 88, distance: 234.8
click at [976, 16] on div "Attachment Preview: 25-41256 Initial Docs01: Voluntary Petition (Chapter 7) [1]…" at bounding box center [502, 240] width 1005 height 481
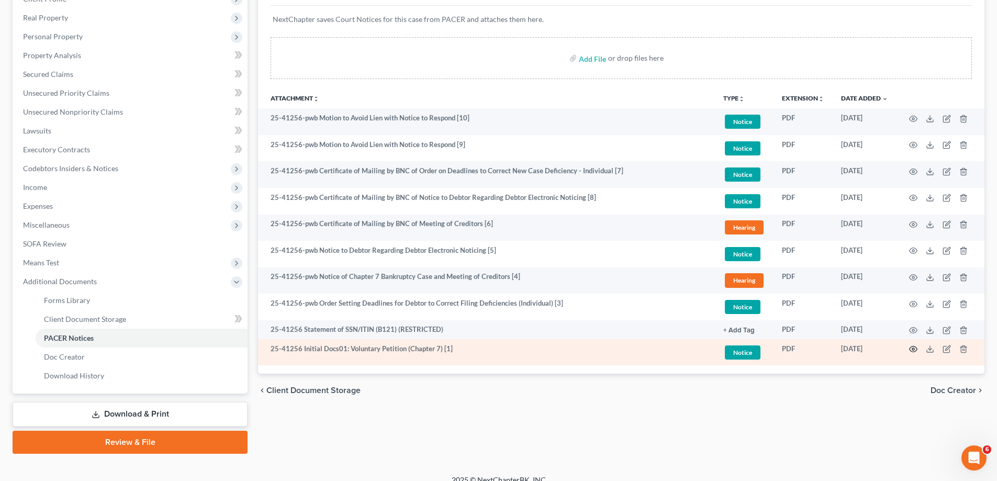
click at [912, 347] on icon "button" at bounding box center [913, 349] width 8 height 8
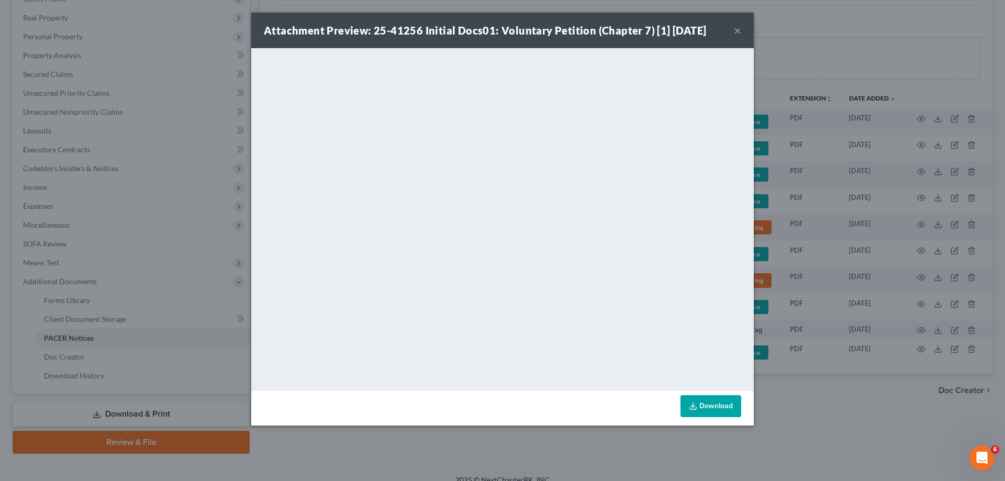
drag, startPoint x: 734, startPoint y: 29, endPoint x: 723, endPoint y: 49, distance: 22.3
click at [734, 29] on button "×" at bounding box center [737, 30] width 7 height 13
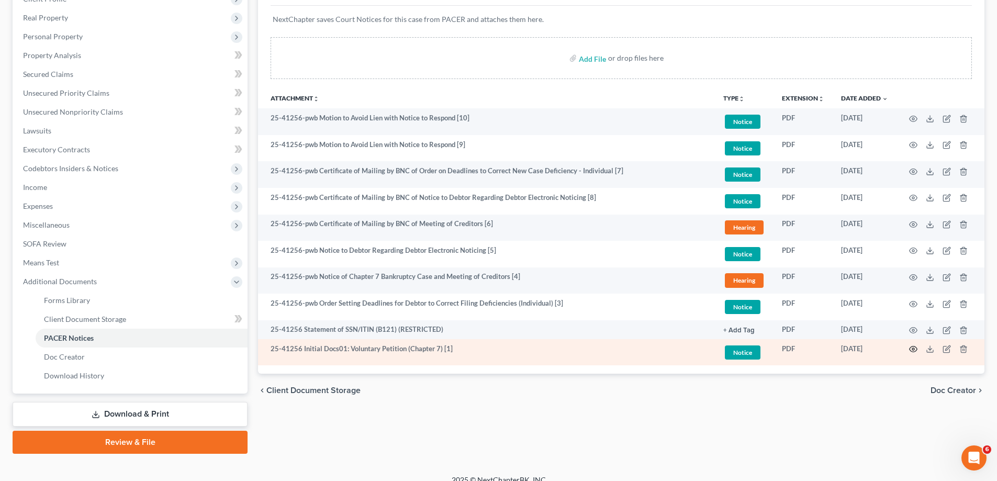
click at [910, 348] on icon "button" at bounding box center [913, 349] width 8 height 8
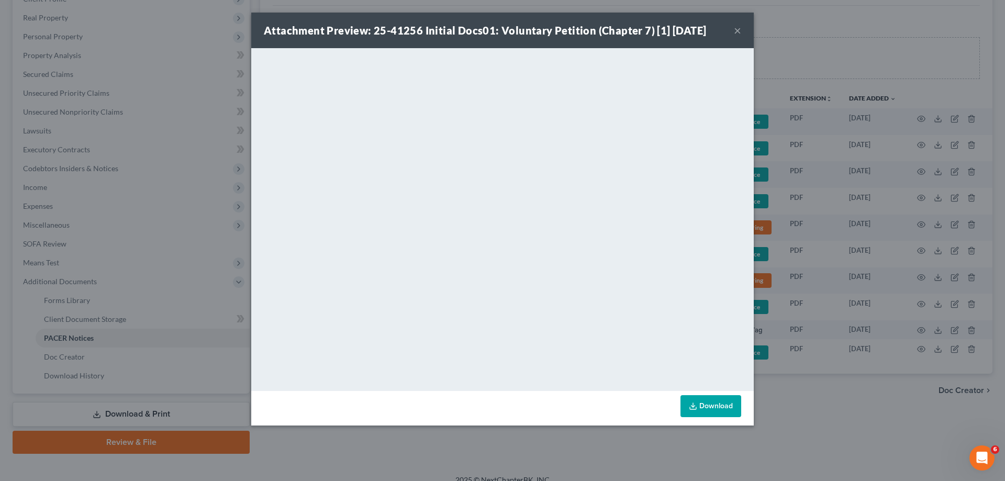
drag, startPoint x: 963, startPoint y: 18, endPoint x: 744, endPoint y: 97, distance: 233.0
click at [963, 18] on div "Attachment Preview: 25-41256 Initial Docs01: Voluntary Petition (Chapter 7) [1]…" at bounding box center [502, 240] width 1005 height 481
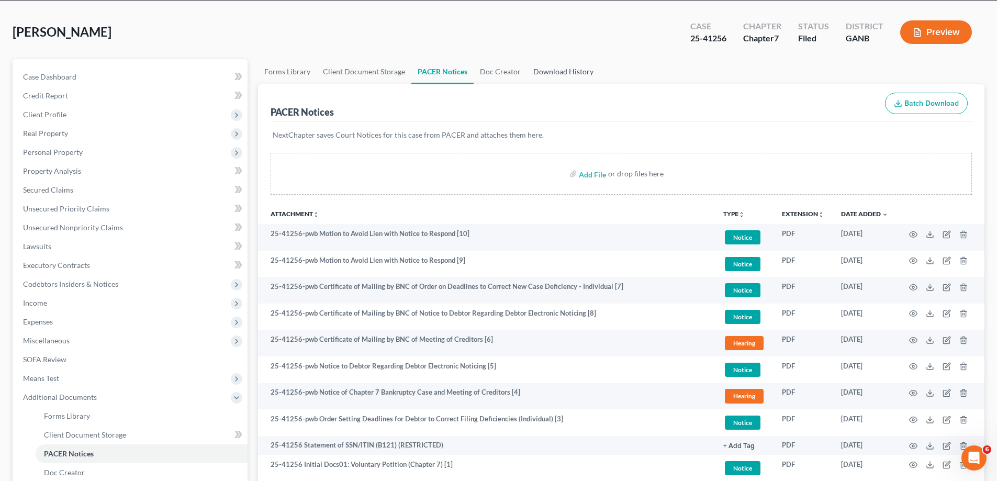
scroll to position [0, 0]
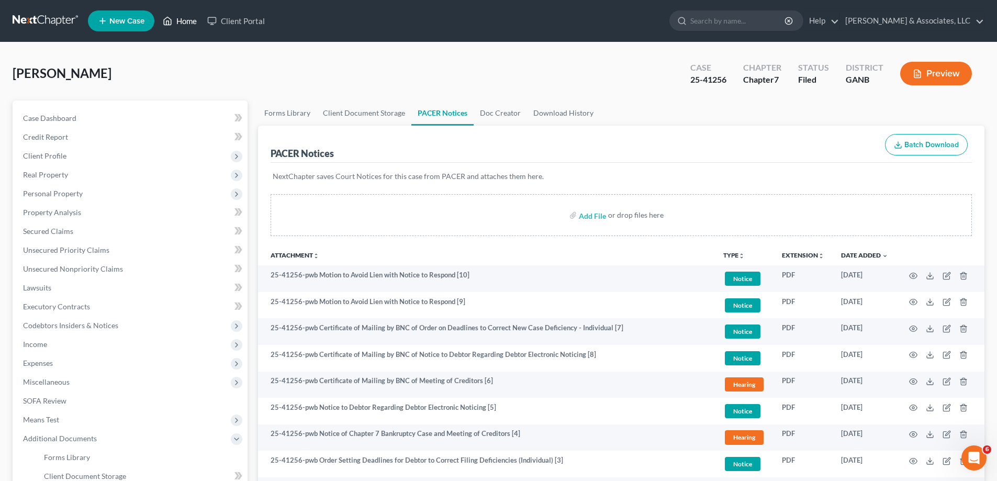
click at [178, 23] on link "Home" at bounding box center [180, 21] width 44 height 19
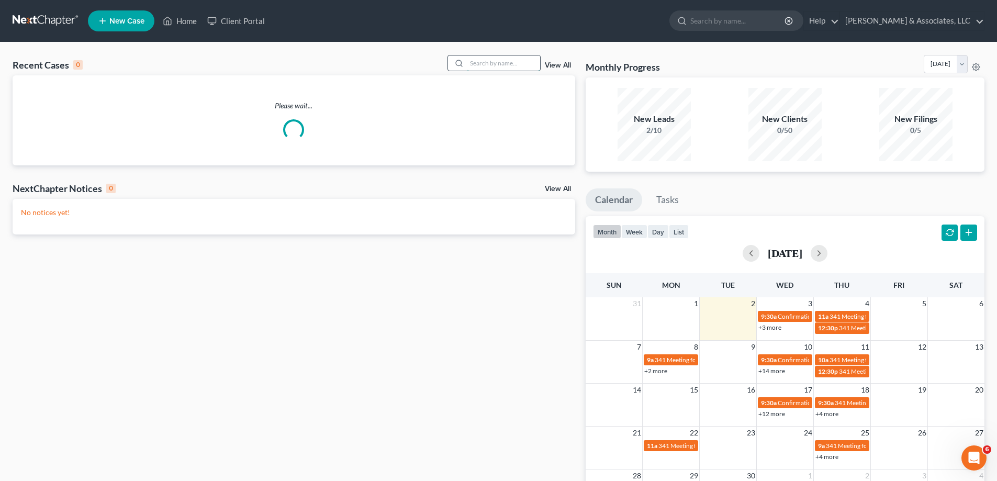
click at [488, 69] on input "search" at bounding box center [503, 62] width 73 height 15
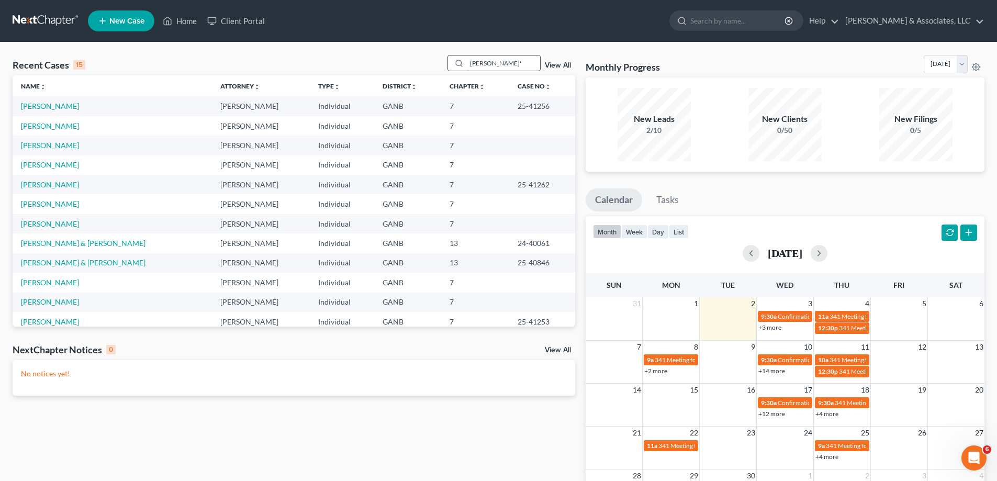
type input "[PERSON_NAME]'"
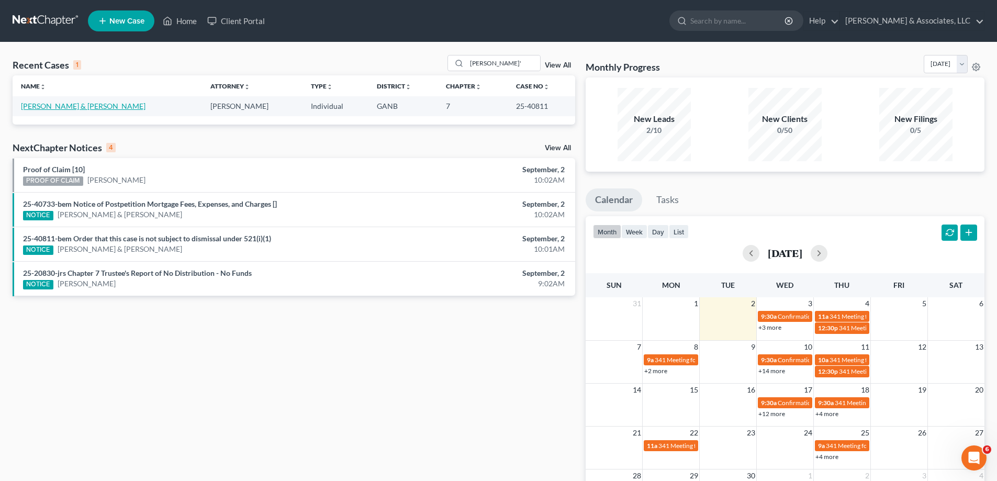
click at [57, 106] on link "[PERSON_NAME] & [PERSON_NAME]" at bounding box center [83, 106] width 125 height 9
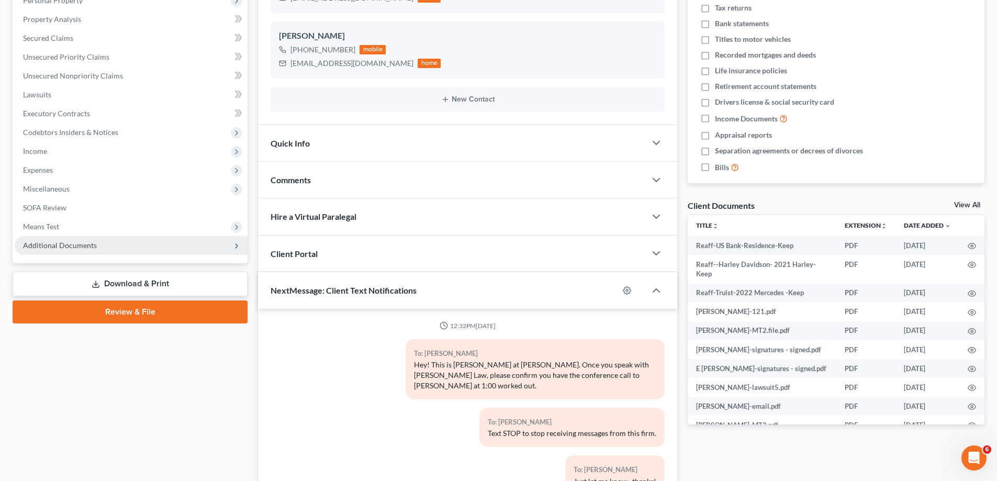
scroll to position [1544, 0]
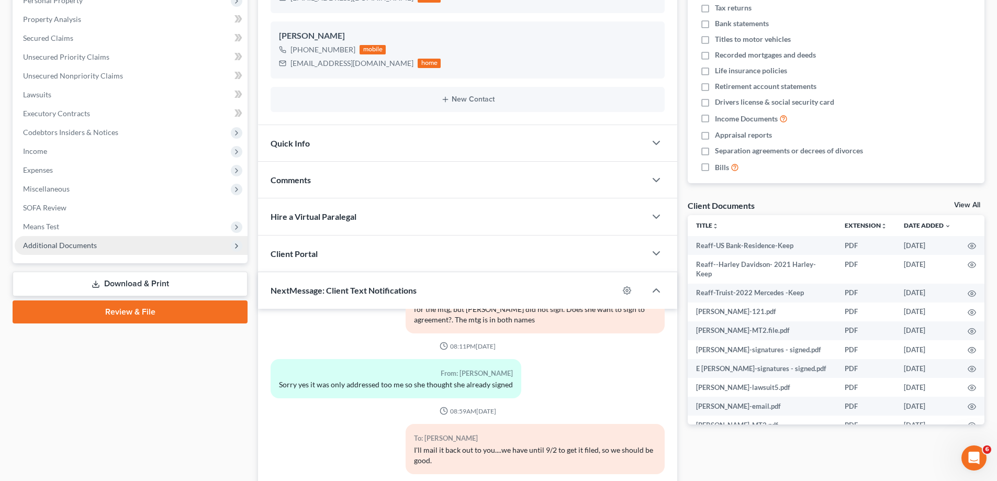
click at [45, 244] on span "Additional Documents" at bounding box center [60, 245] width 74 height 9
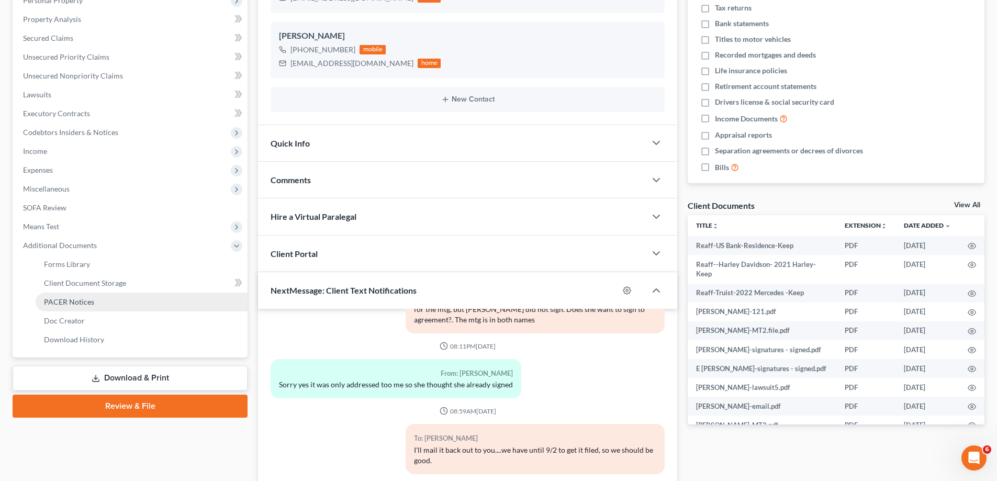
click at [62, 302] on span "PACER Notices" at bounding box center [69, 301] width 50 height 9
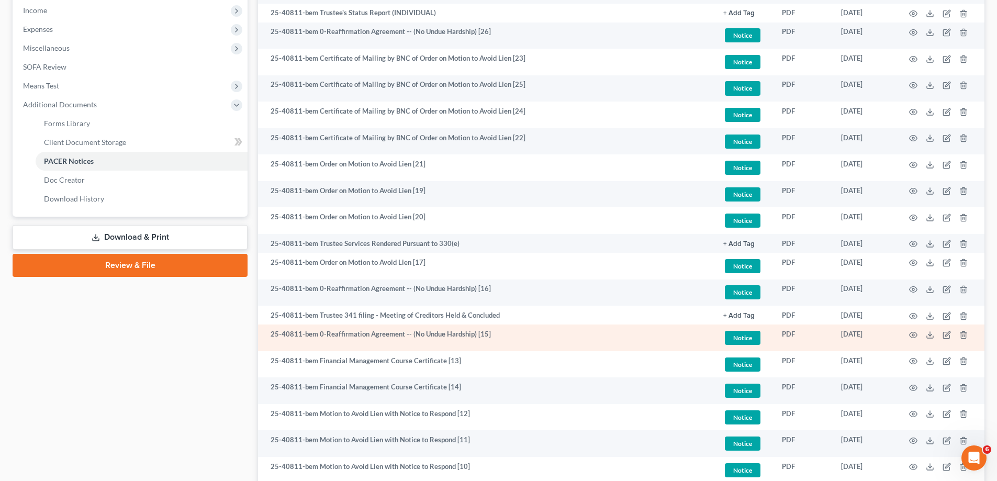
scroll to position [314, 0]
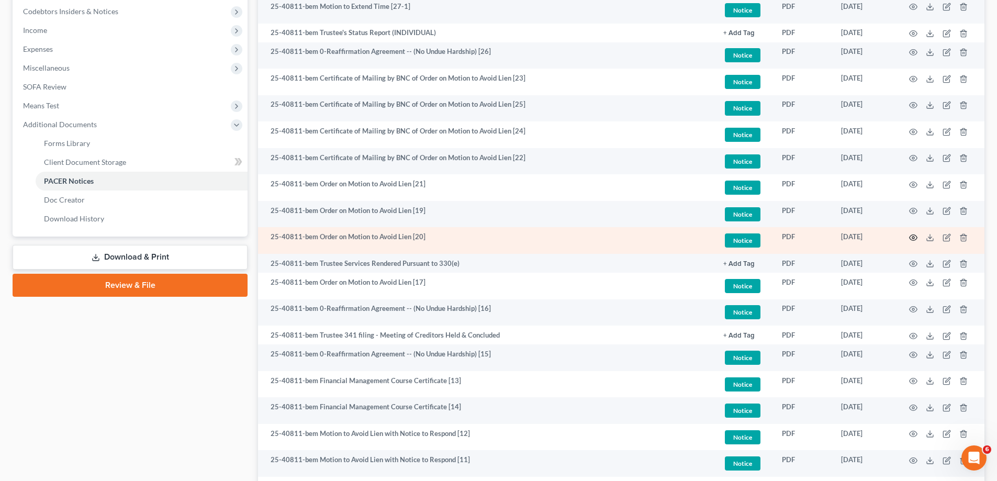
click at [911, 235] on icon "button" at bounding box center [913, 237] width 8 height 6
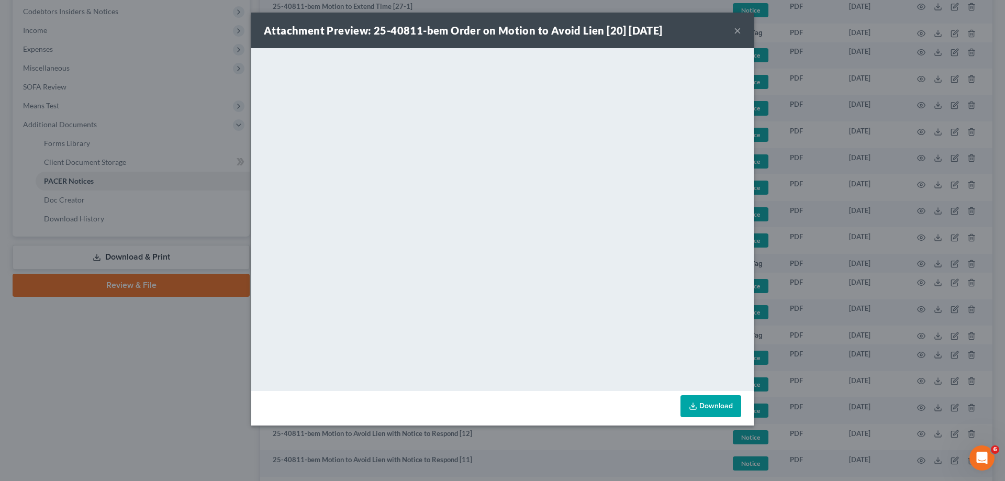
click at [736, 30] on button "×" at bounding box center [737, 30] width 7 height 13
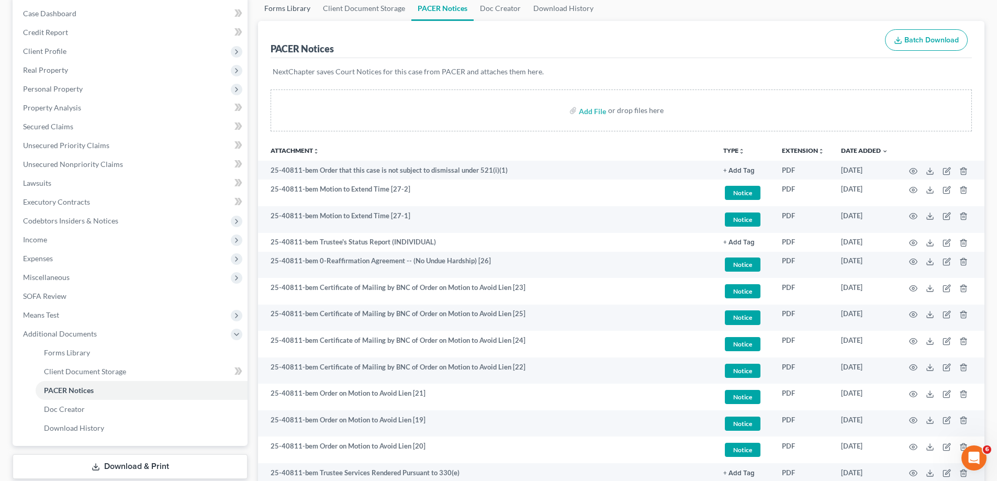
scroll to position [0, 0]
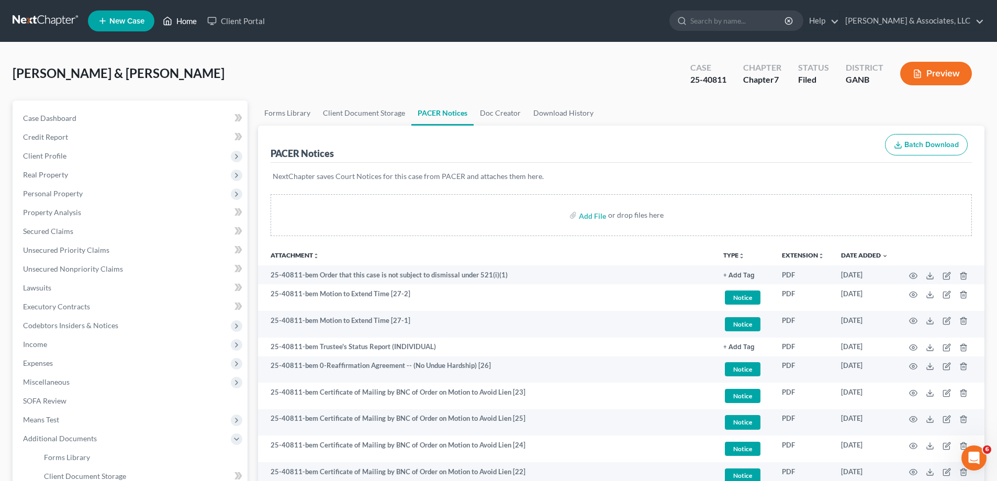
click at [187, 21] on link "Home" at bounding box center [180, 21] width 44 height 19
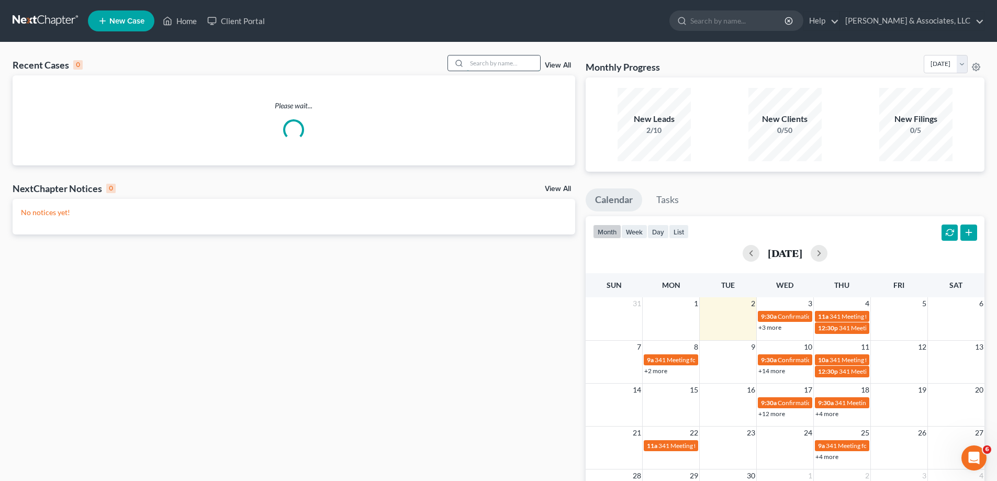
click at [523, 68] on input "search" at bounding box center [503, 62] width 73 height 15
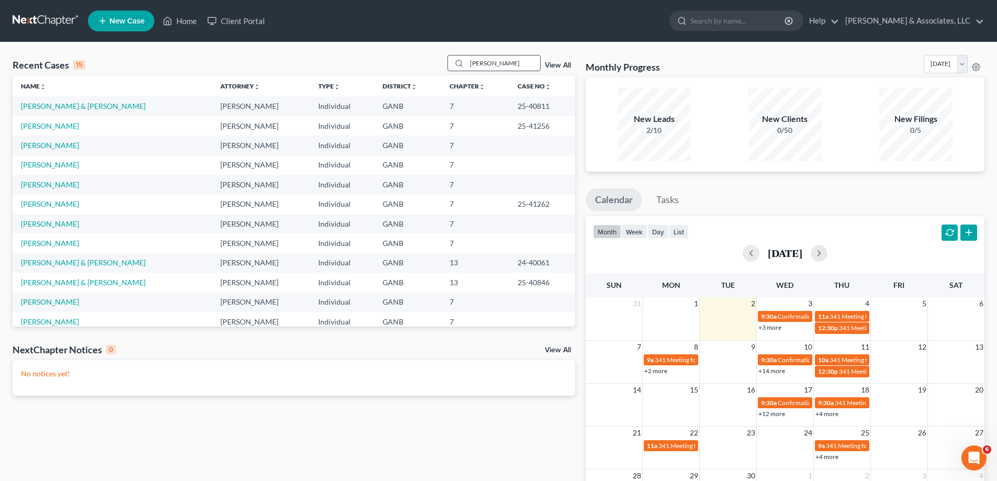
type input "[PERSON_NAME]"
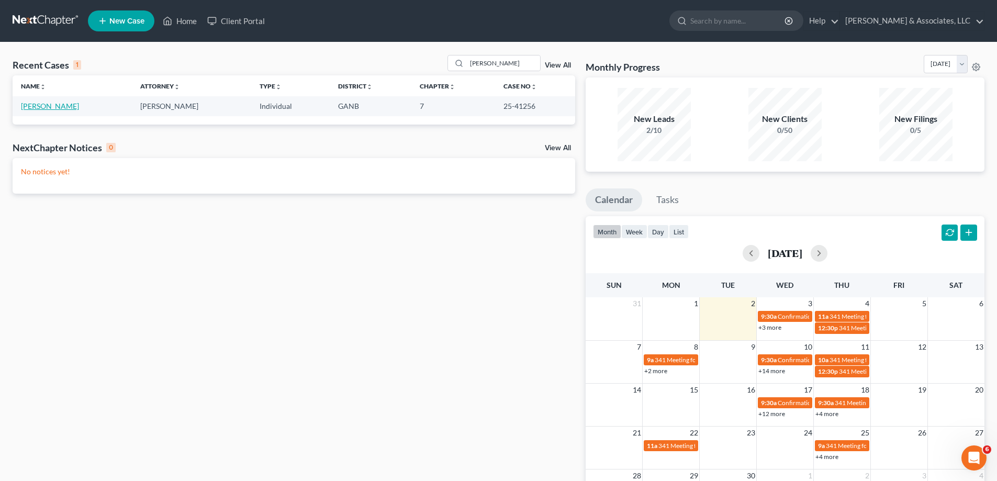
click at [37, 108] on link "[PERSON_NAME]" at bounding box center [50, 106] width 58 height 9
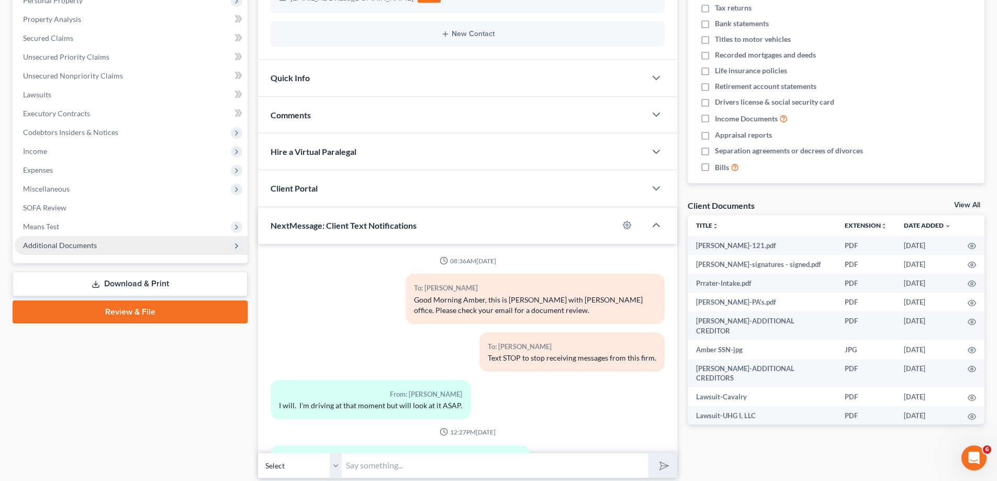
scroll to position [110, 0]
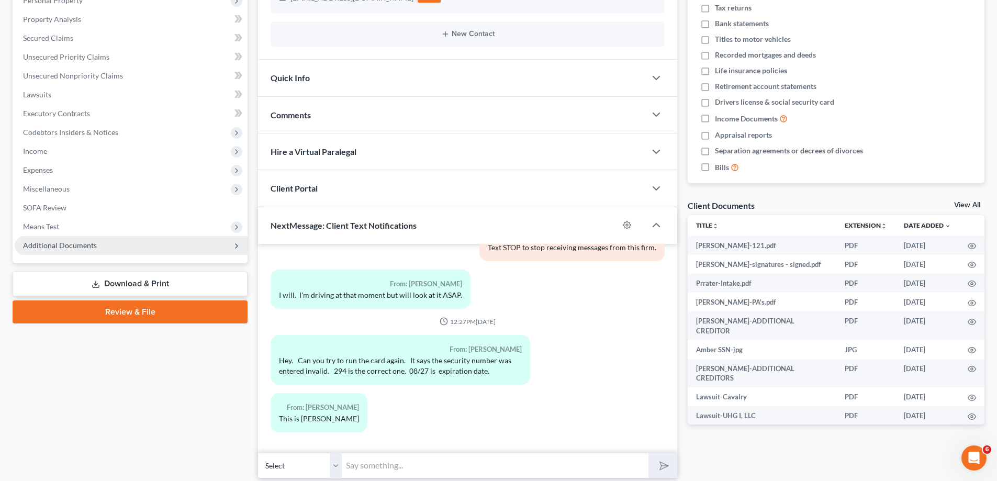
click at [53, 242] on span "Additional Documents" at bounding box center [60, 245] width 74 height 9
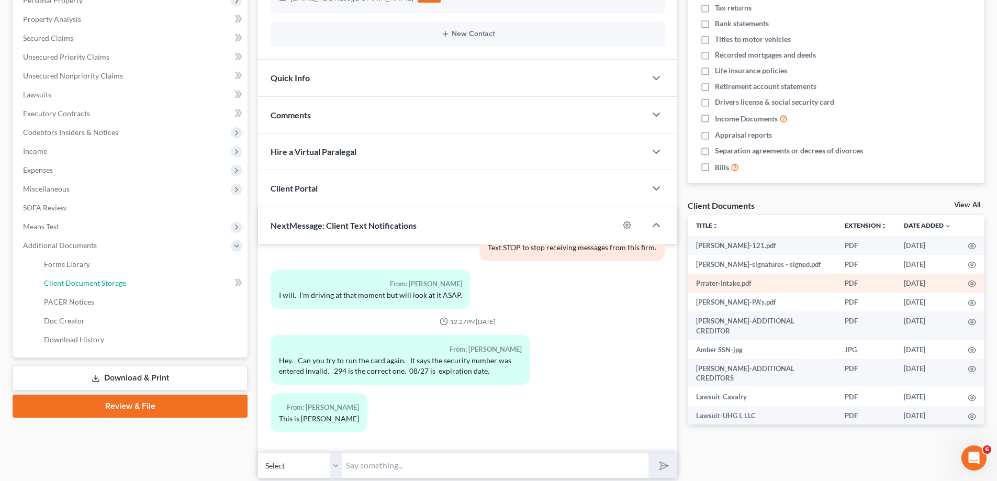
drag, startPoint x: 83, startPoint y: 288, endPoint x: 942, endPoint y: 277, distance: 859.3
click at [82, 288] on link "Client Document Storage" at bounding box center [142, 283] width 212 height 19
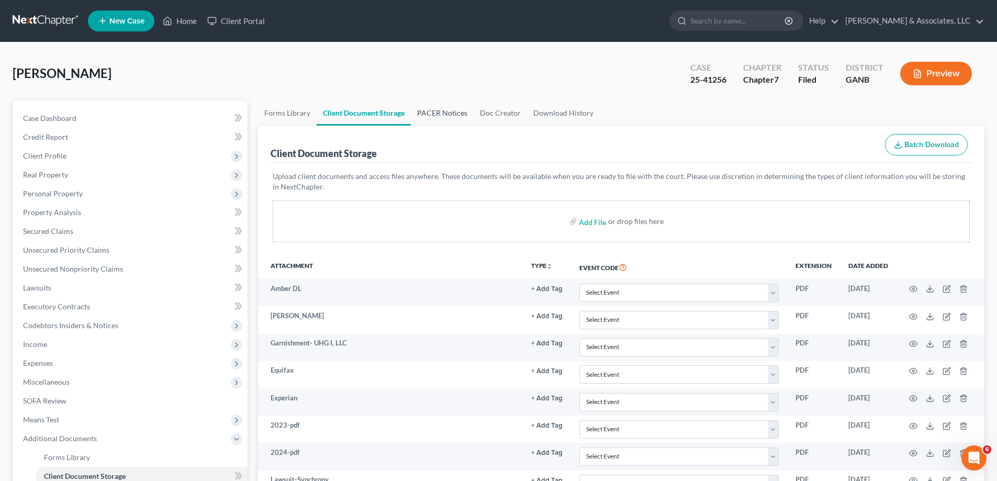
click at [452, 113] on link "PACER Notices" at bounding box center [442, 112] width 63 height 25
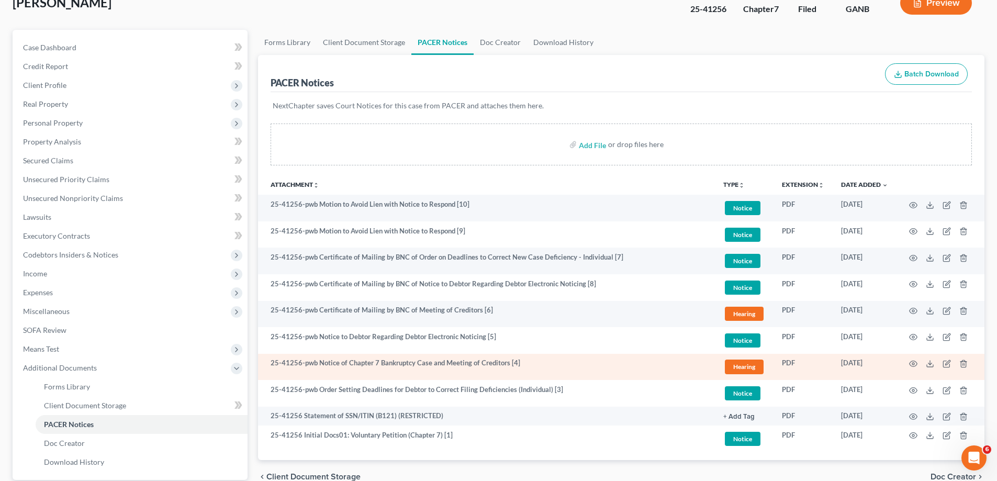
scroll to position [170, 0]
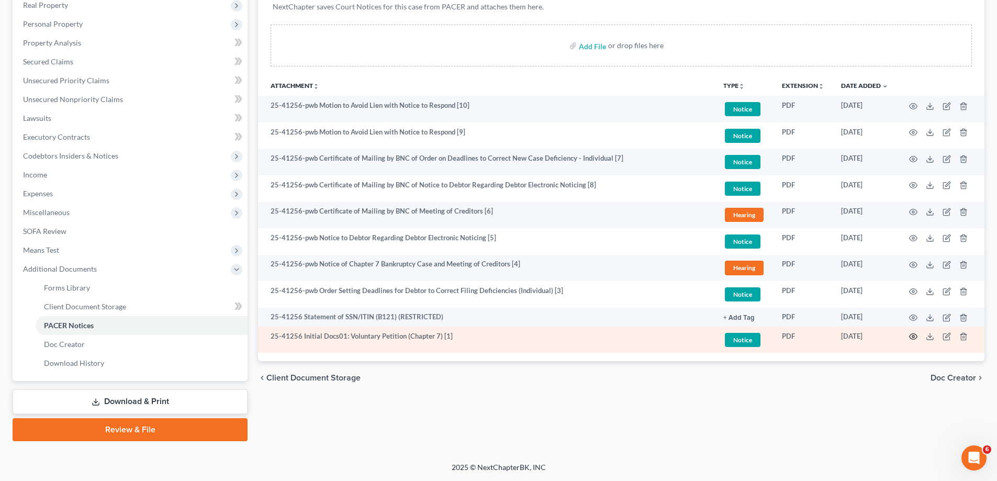
click at [913, 334] on icon "button" at bounding box center [913, 336] width 8 height 8
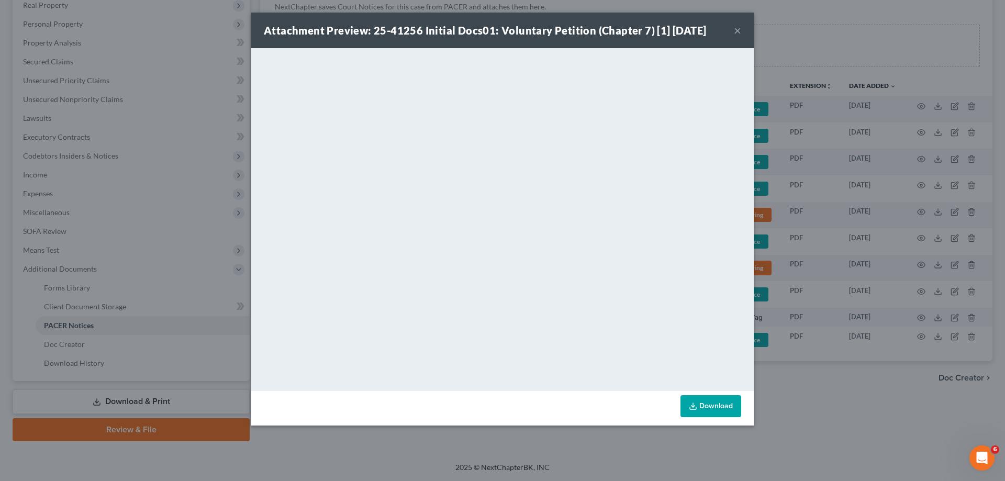
click at [738, 30] on button "×" at bounding box center [737, 30] width 7 height 13
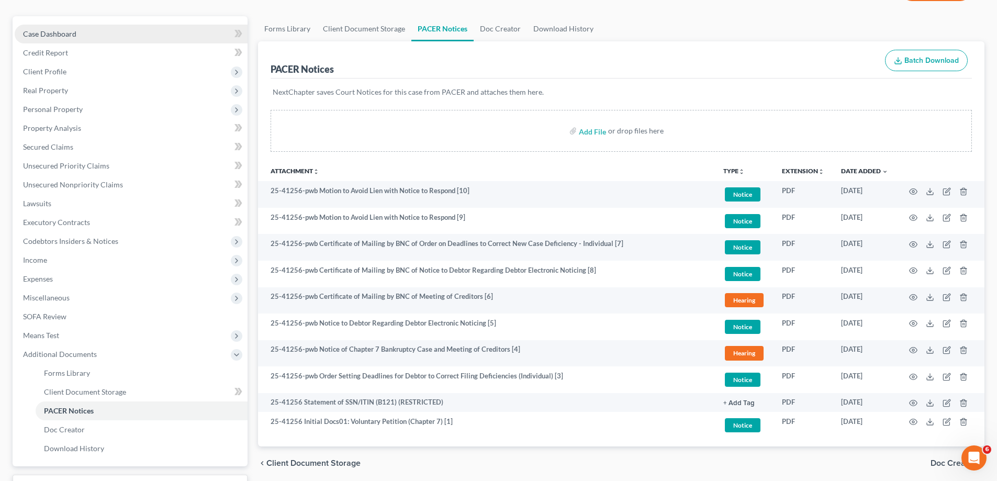
scroll to position [0, 0]
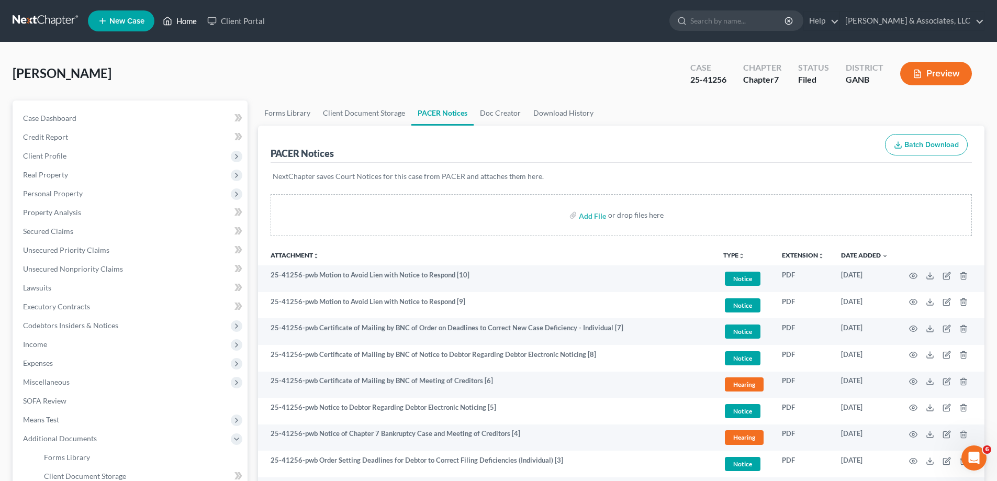
click at [178, 18] on link "Home" at bounding box center [180, 21] width 44 height 19
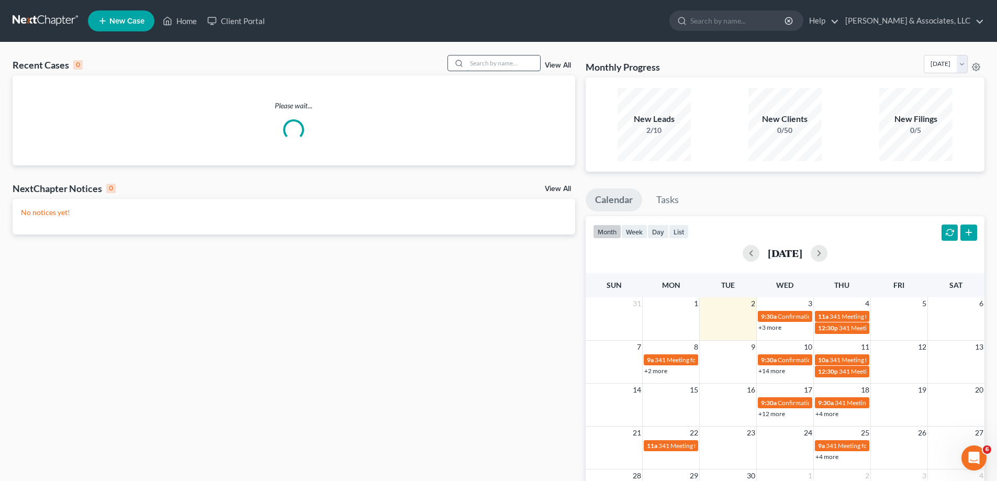
click at [471, 62] on input "search" at bounding box center [503, 62] width 73 height 15
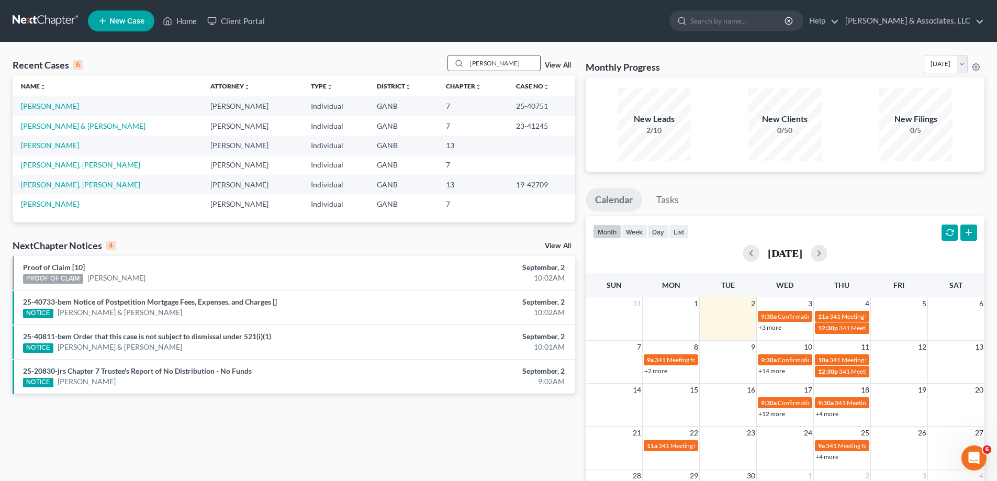
drag, startPoint x: 502, startPoint y: 66, endPoint x: 459, endPoint y: 65, distance: 42.4
click at [461, 65] on div "[PERSON_NAME]" at bounding box center [493, 63] width 93 height 16
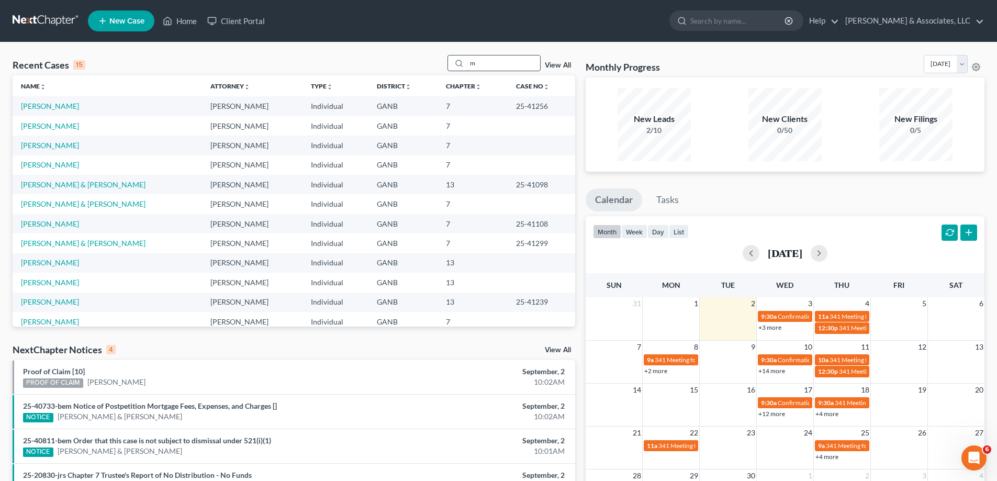
click at [503, 68] on input "m" at bounding box center [503, 62] width 73 height 15
type input "mah"
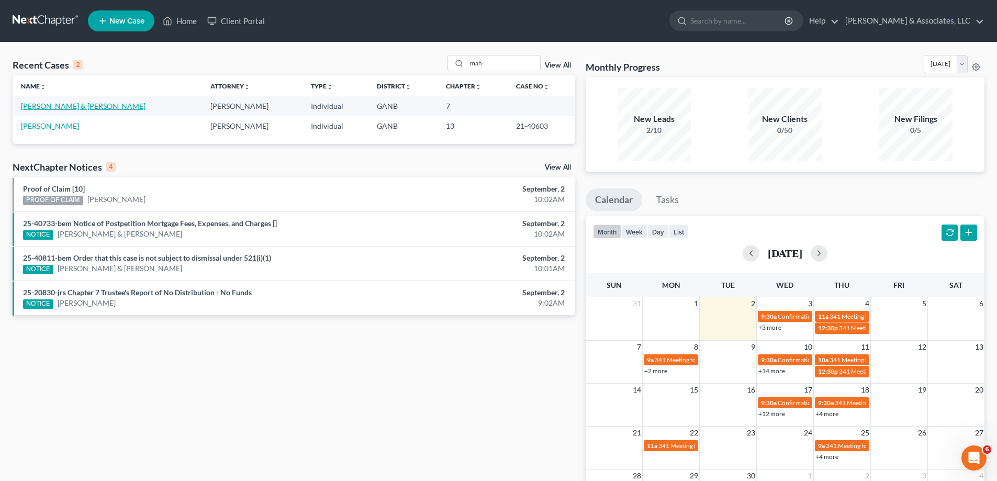
click at [41, 105] on link "[PERSON_NAME] & [PERSON_NAME]" at bounding box center [83, 106] width 125 height 9
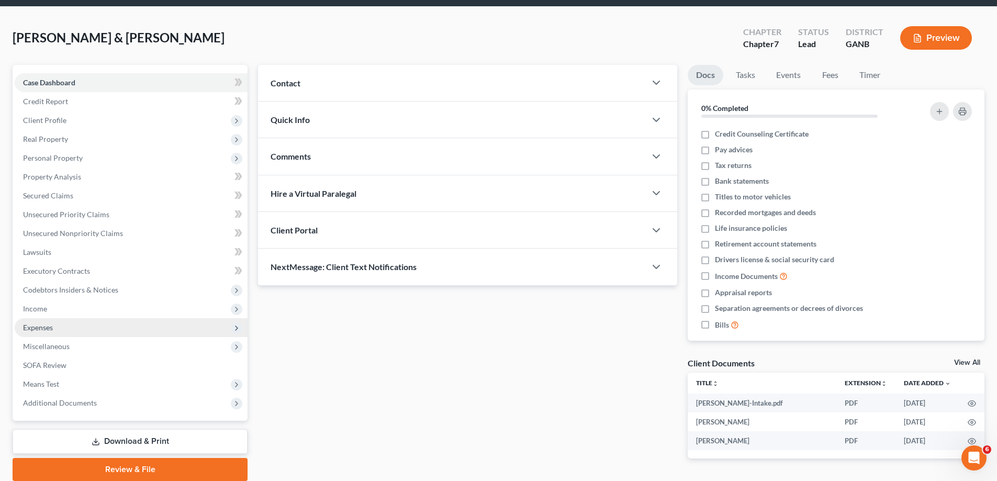
scroll to position [75, 0]
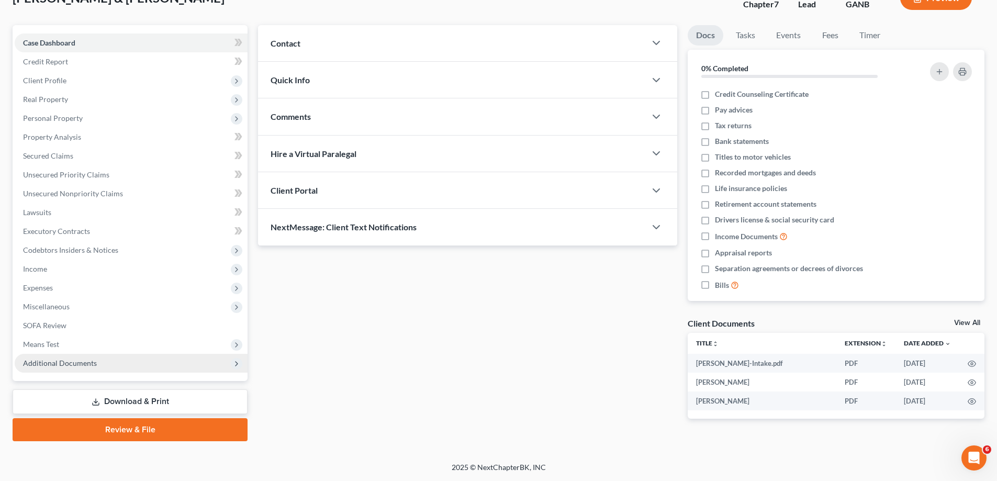
click at [37, 363] on span "Additional Documents" at bounding box center [60, 362] width 74 height 9
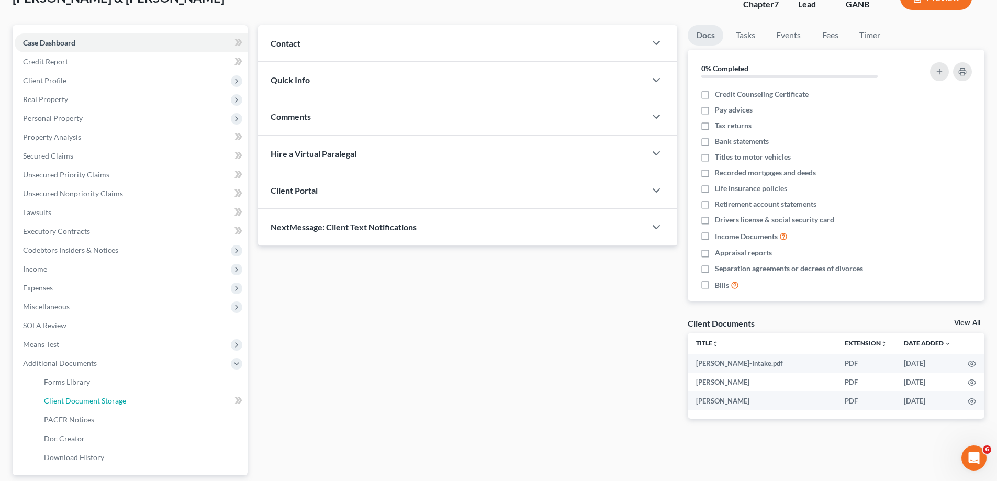
drag, startPoint x: 54, startPoint y: 395, endPoint x: 336, endPoint y: 244, distance: 319.6
click at [54, 396] on link "Client Document Storage" at bounding box center [142, 400] width 212 height 19
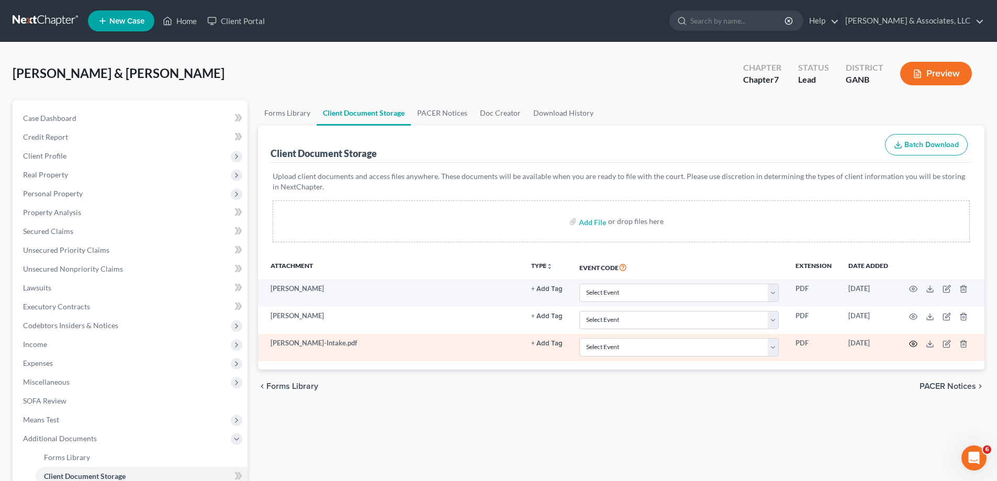
click at [914, 342] on icon "button" at bounding box center [913, 344] width 8 height 8
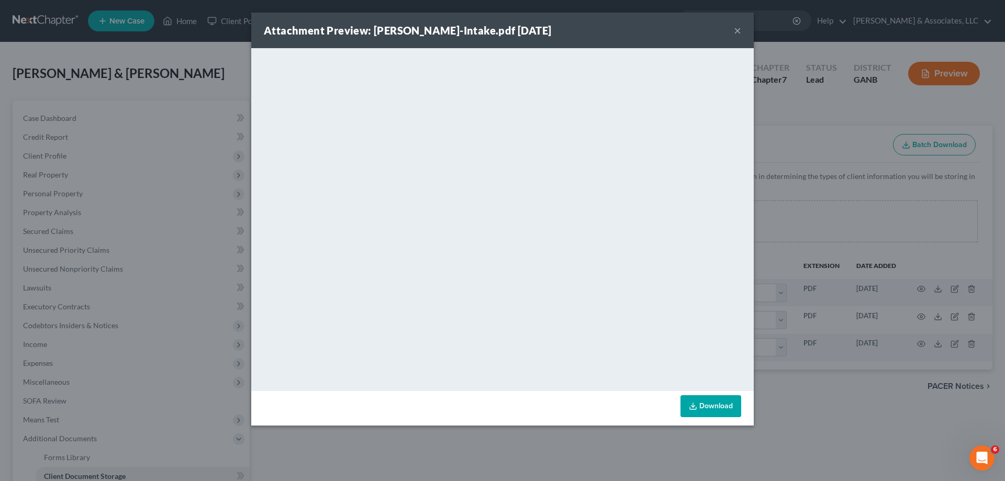
click at [737, 28] on button "×" at bounding box center [737, 30] width 7 height 13
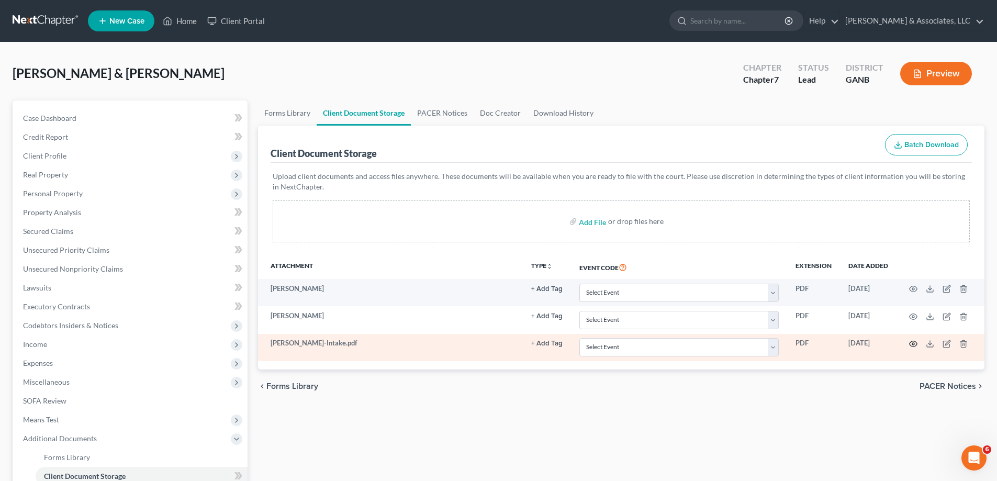
click at [912, 343] on circle "button" at bounding box center [913, 344] width 2 height 2
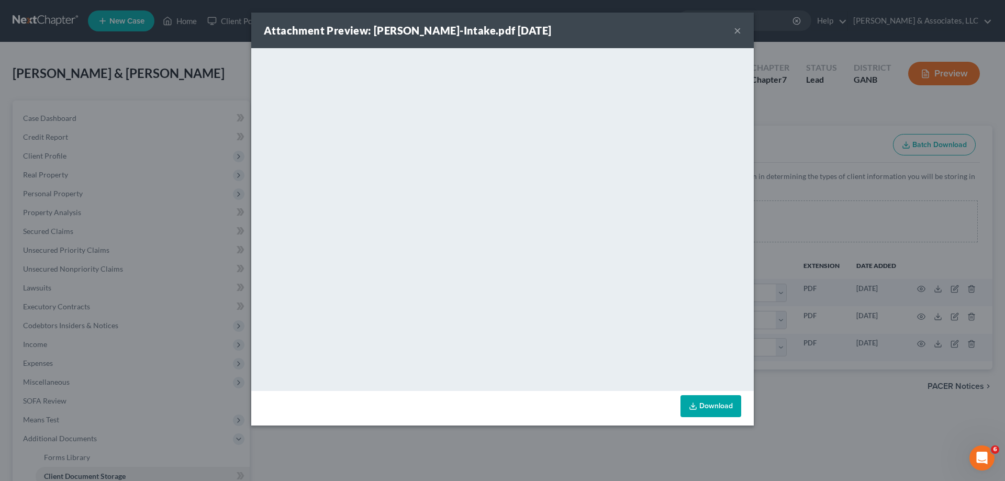
click at [736, 28] on button "×" at bounding box center [737, 30] width 7 height 13
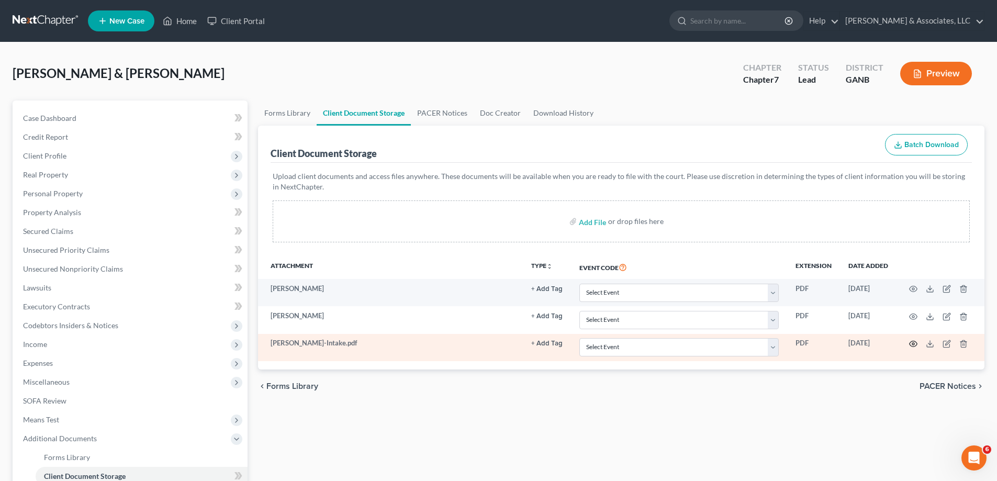
click at [912, 343] on circle "button" at bounding box center [913, 344] width 2 height 2
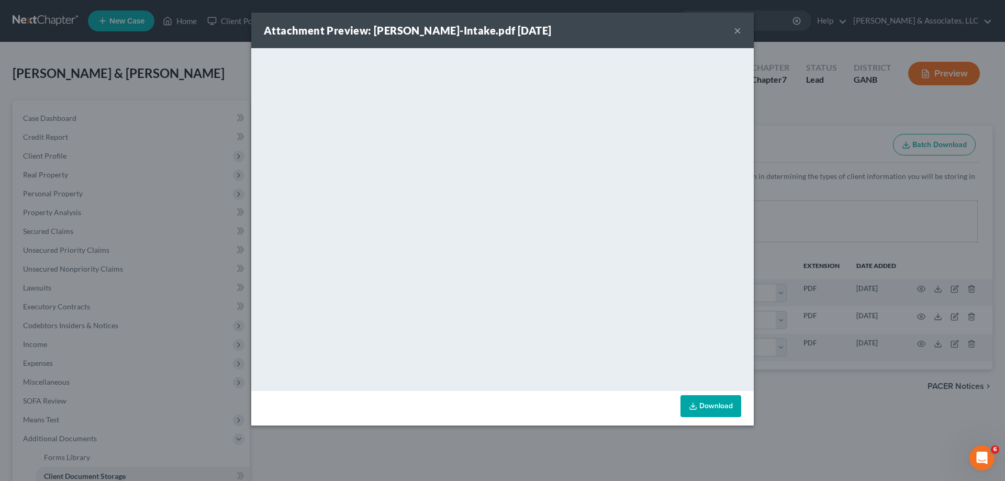
click at [736, 31] on button "×" at bounding box center [737, 30] width 7 height 13
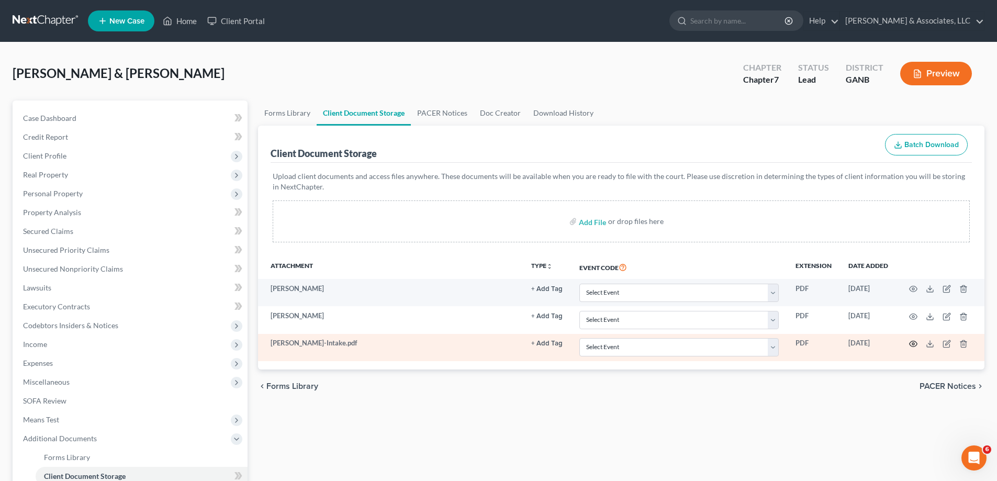
click at [912, 344] on icon "button" at bounding box center [913, 344] width 8 height 8
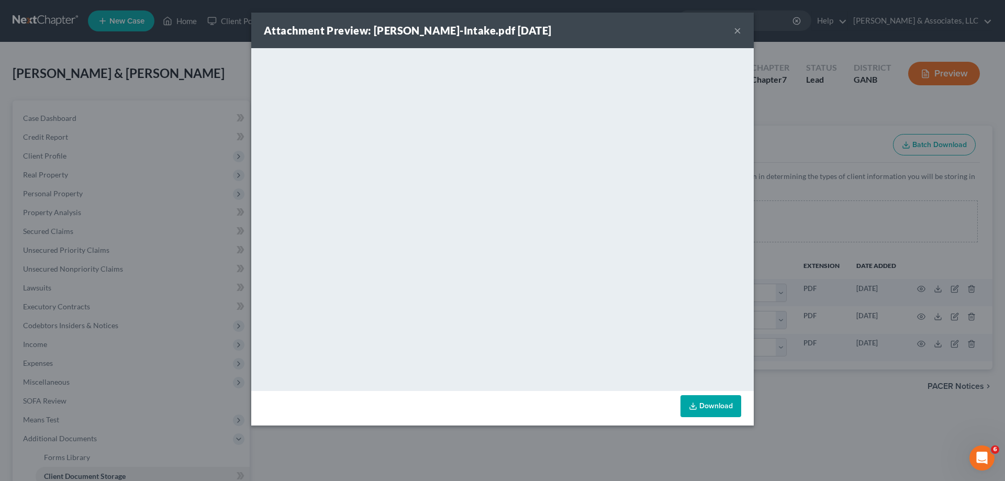
drag, startPoint x: 738, startPoint y: 28, endPoint x: 729, endPoint y: 32, distance: 9.6
click at [738, 28] on button "×" at bounding box center [737, 30] width 7 height 13
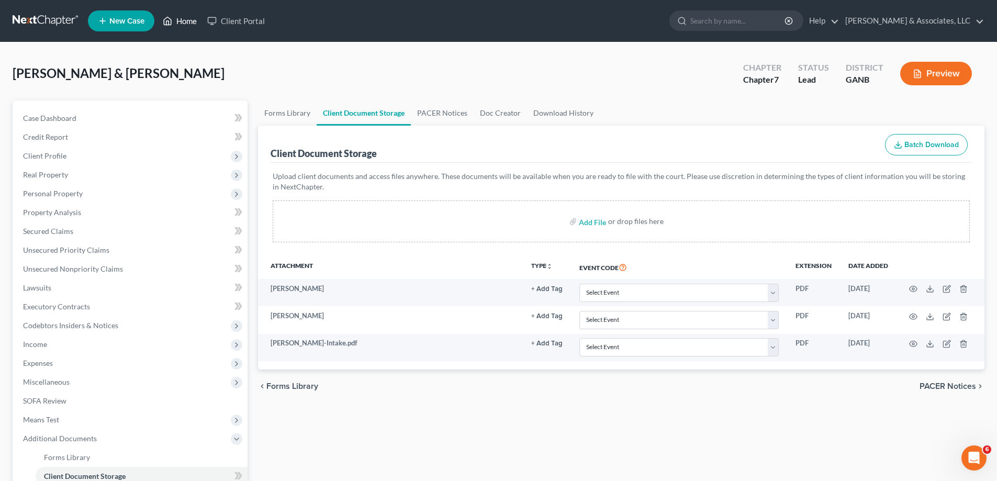
click at [182, 25] on link "Home" at bounding box center [180, 21] width 44 height 19
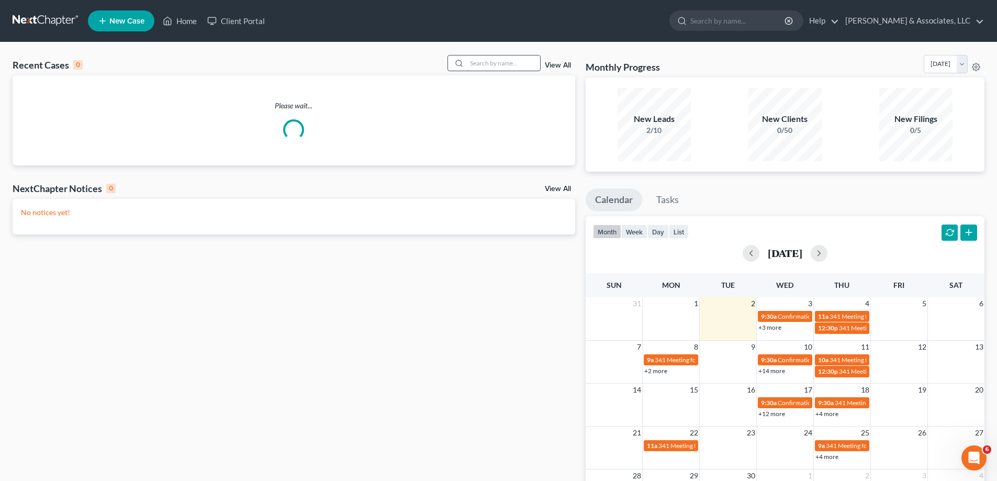
click at [477, 68] on input "search" at bounding box center [503, 62] width 73 height 15
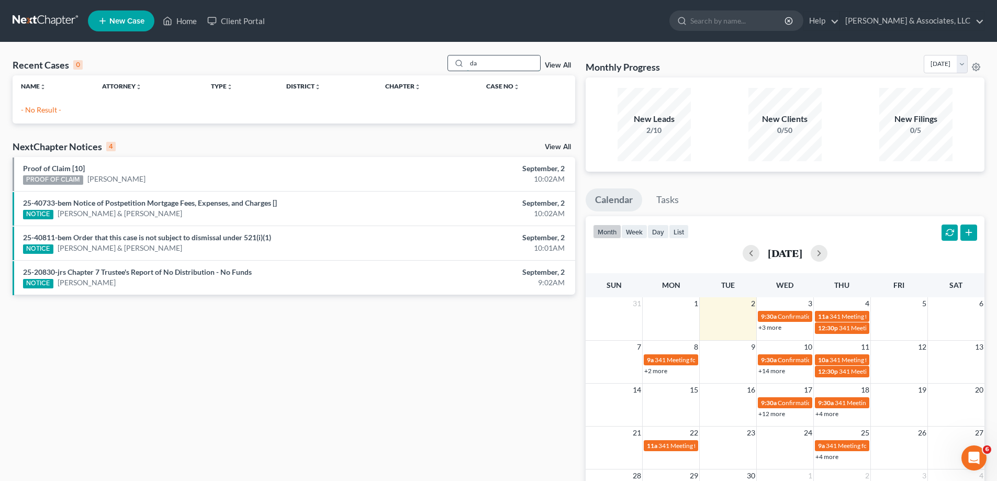
type input "d"
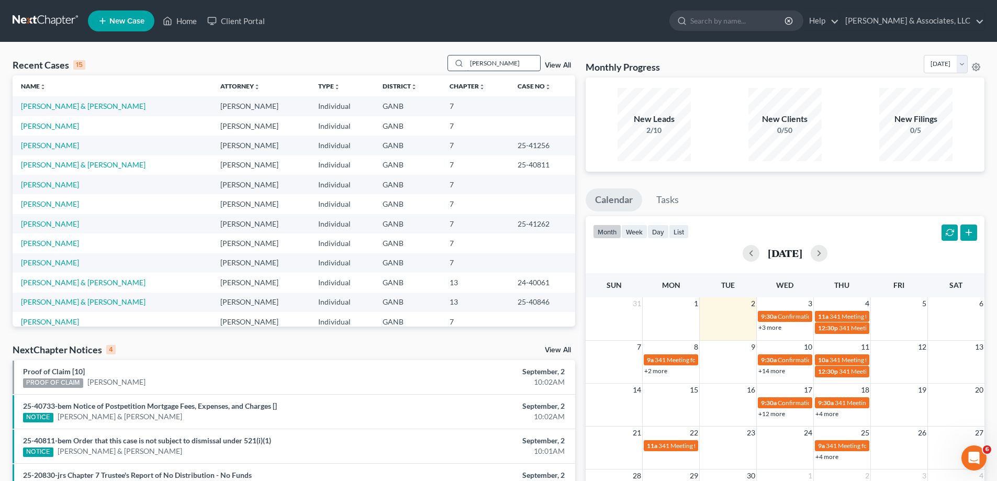
type input "[PERSON_NAME]"
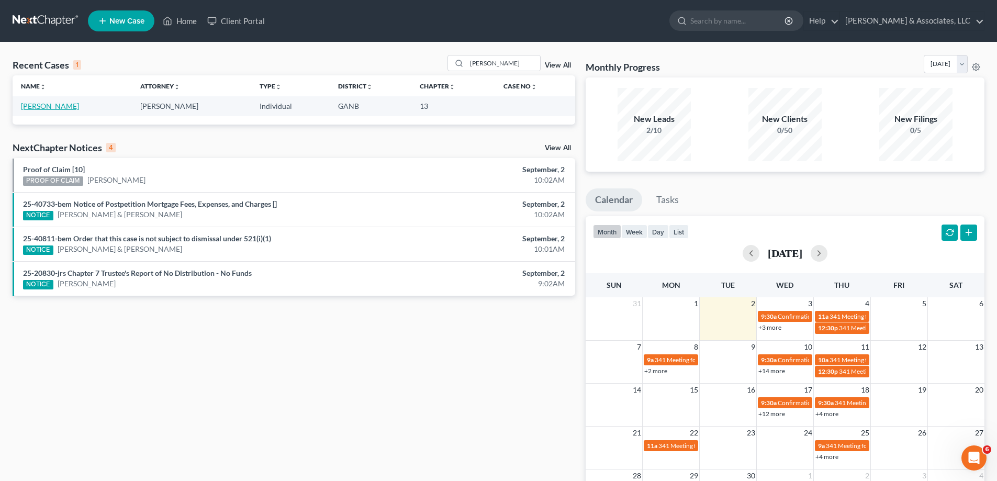
click at [40, 104] on link "[PERSON_NAME]" at bounding box center [50, 106] width 58 height 9
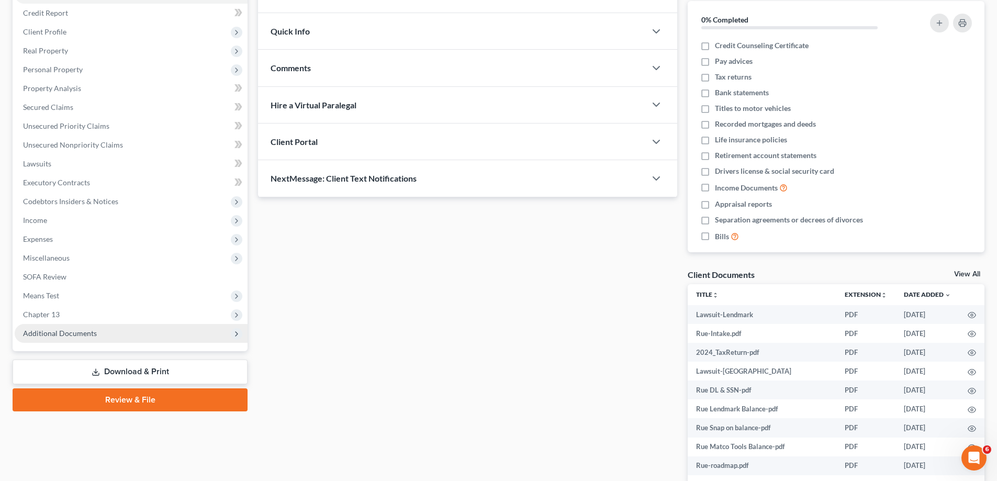
scroll to position [183, 0]
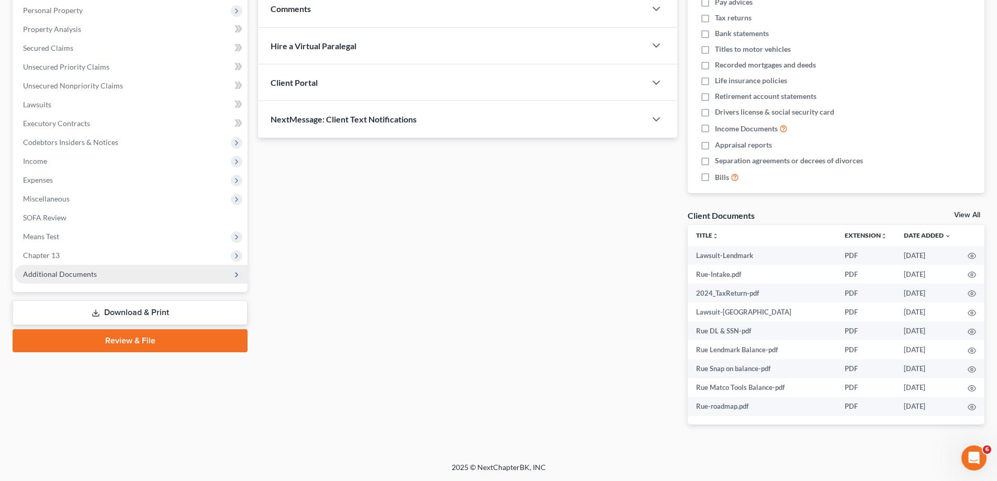
click at [73, 268] on span "Additional Documents" at bounding box center [131, 274] width 233 height 19
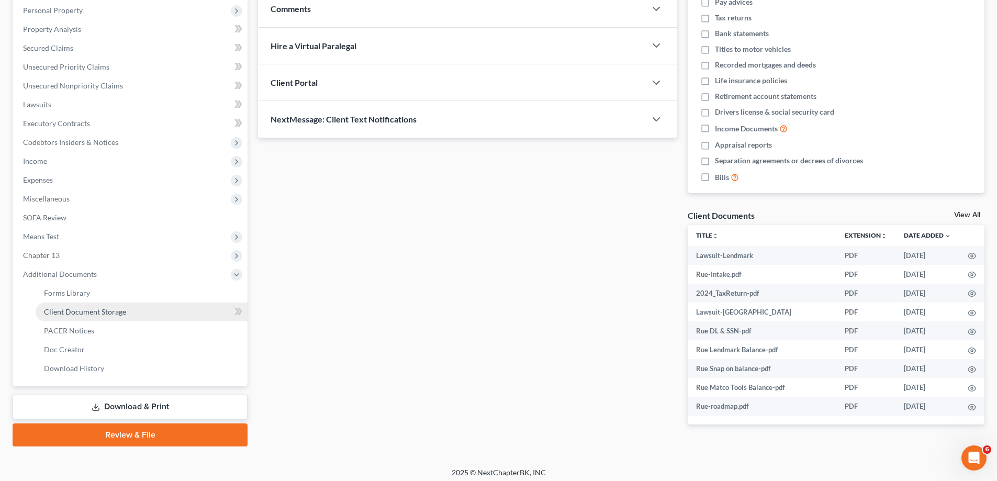
click at [83, 314] on span "Client Document Storage" at bounding box center [85, 311] width 82 height 9
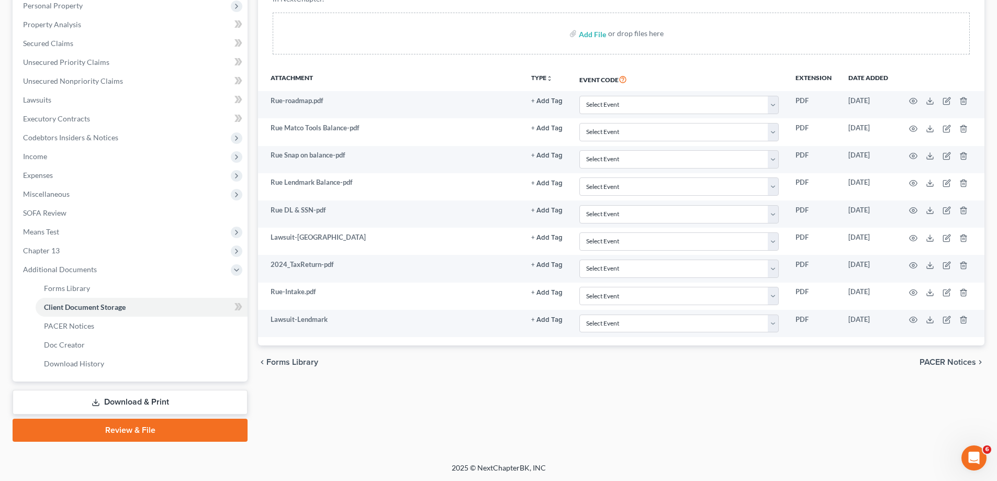
scroll to position [188, 0]
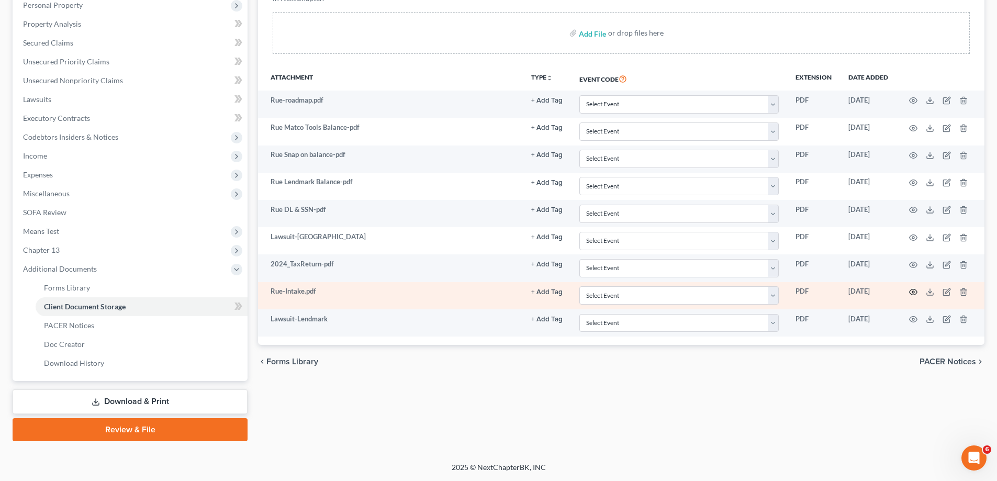
click at [913, 292] on icon "button" at bounding box center [913, 292] width 8 height 8
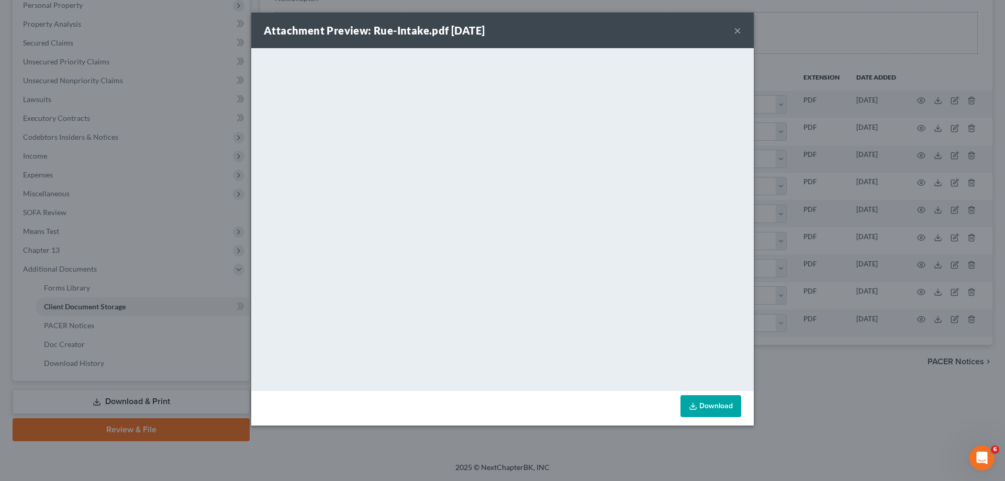
click at [738, 27] on button "×" at bounding box center [737, 30] width 7 height 13
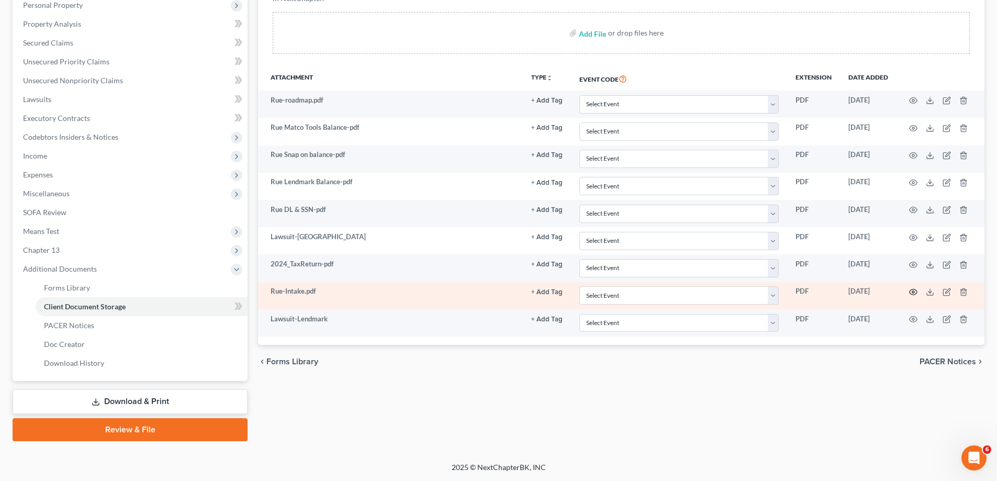
click at [913, 292] on icon "button" at bounding box center [913, 292] width 8 height 8
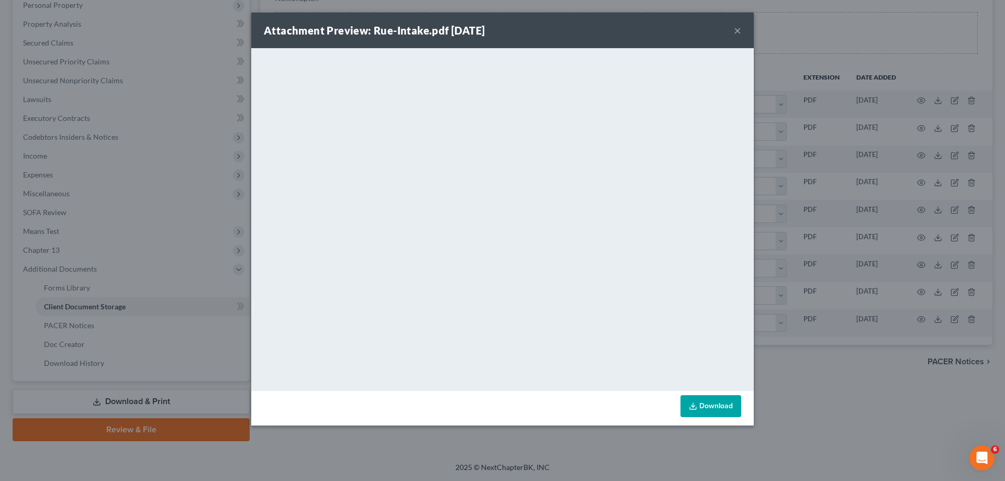
drag, startPoint x: 737, startPoint y: 31, endPoint x: 966, endPoint y: 61, distance: 230.7
click at [737, 31] on button "×" at bounding box center [737, 30] width 7 height 13
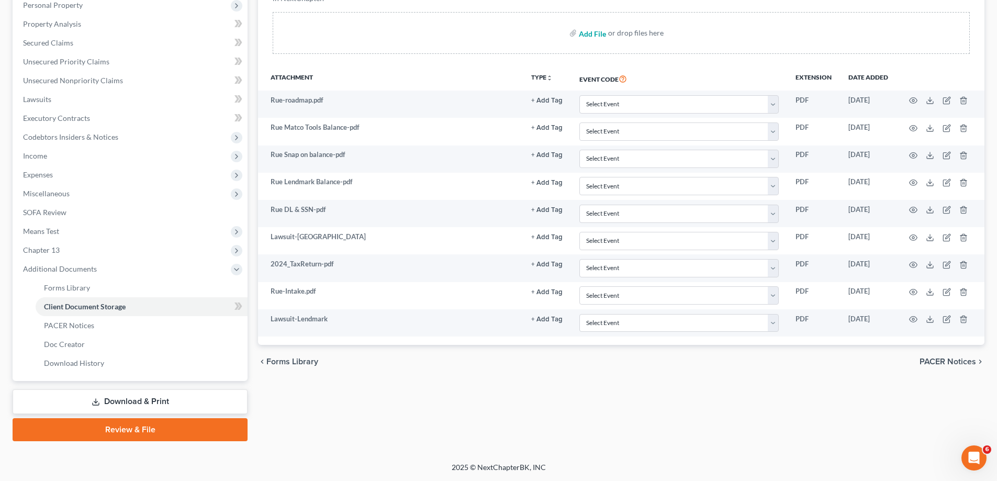
click at [593, 36] on input "file" at bounding box center [591, 33] width 25 height 19
type input "C:\fakepath\Rue CR.pdf"
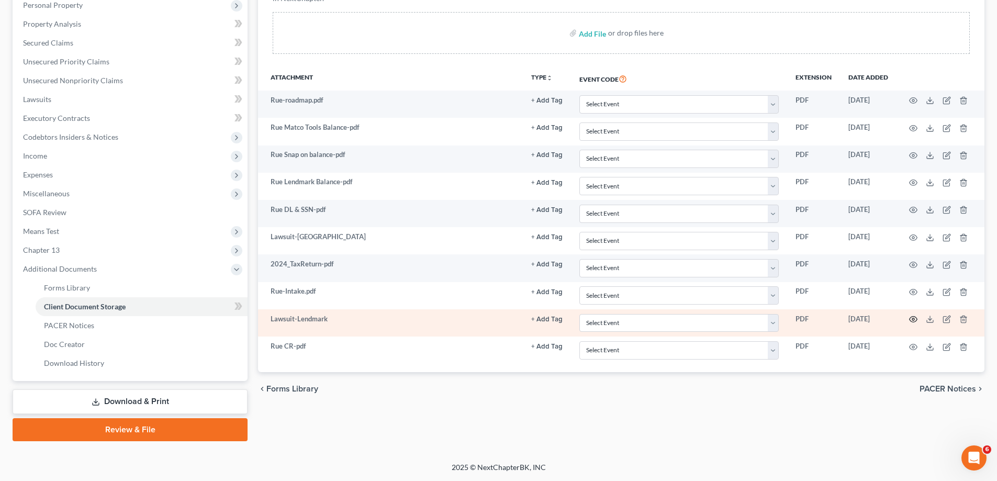
click at [912, 316] on icon "button" at bounding box center [913, 319] width 8 height 8
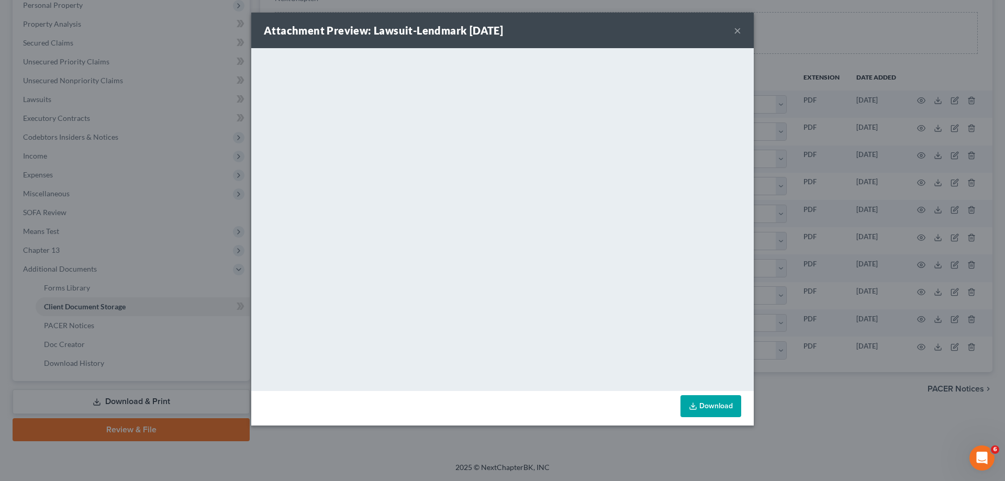
click at [737, 29] on button "×" at bounding box center [737, 30] width 7 height 13
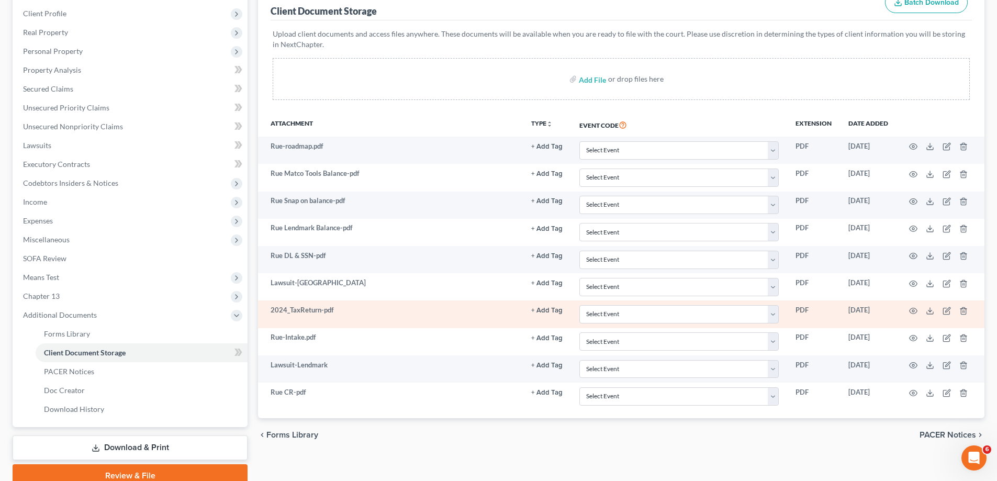
scroll to position [157, 0]
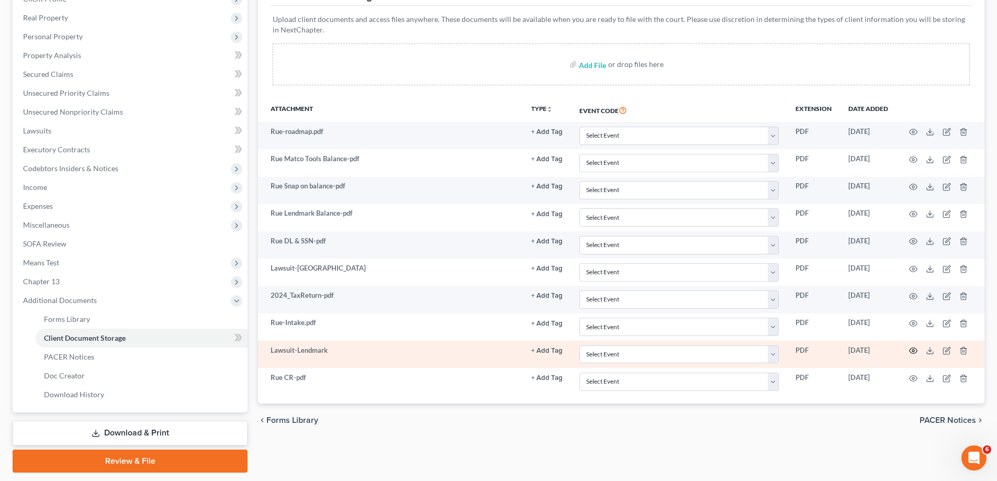
click at [913, 350] on circle "button" at bounding box center [913, 351] width 2 height 2
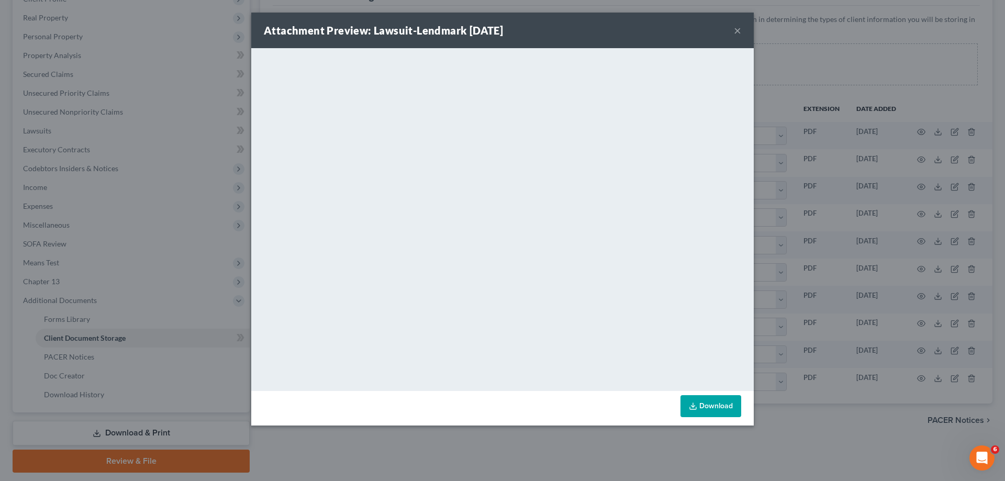
drag, startPoint x: 737, startPoint y: 27, endPoint x: 85, endPoint y: 264, distance: 694.0
click at [738, 27] on button "×" at bounding box center [737, 30] width 7 height 13
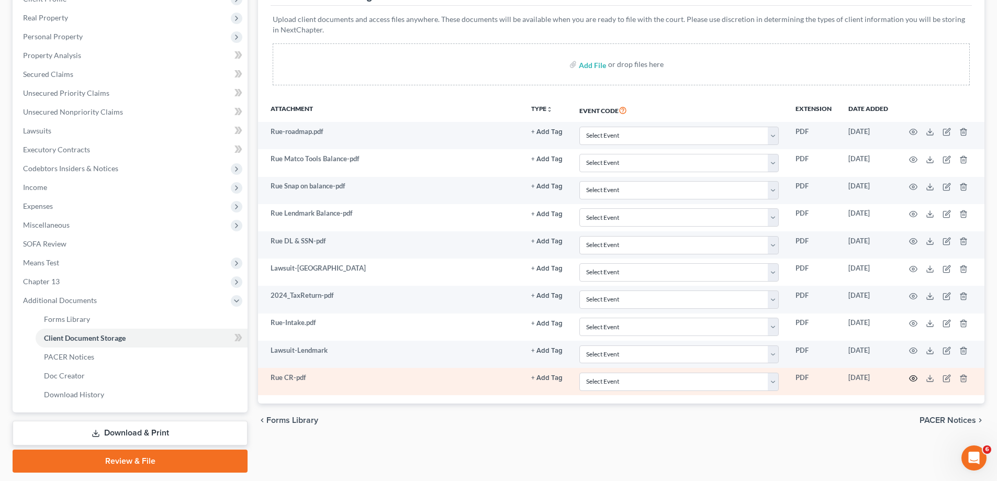
click at [913, 379] on circle "button" at bounding box center [913, 378] width 2 height 2
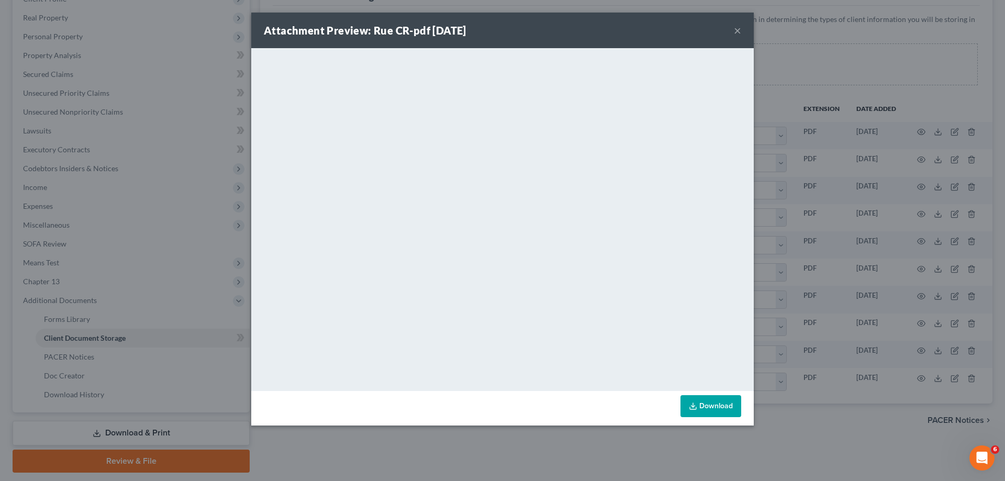
click at [737, 30] on button "×" at bounding box center [737, 30] width 7 height 13
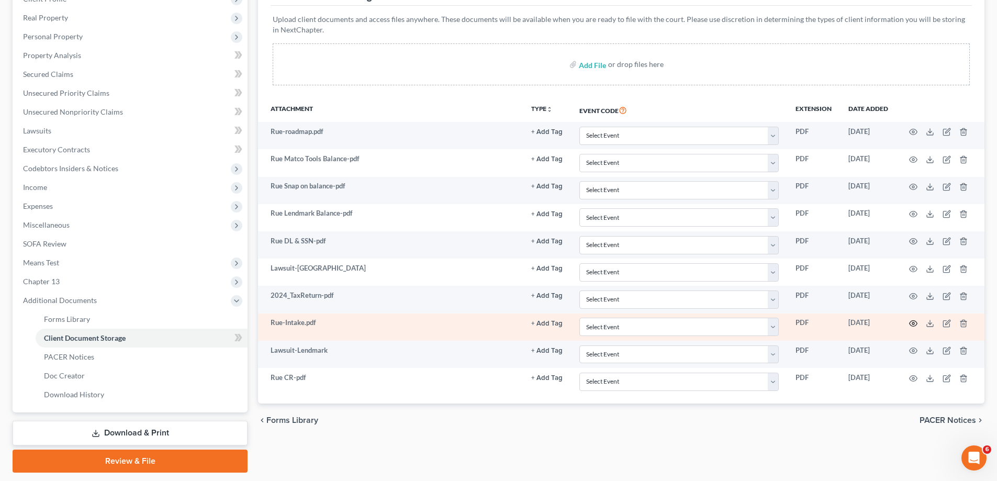
click at [913, 321] on icon "button" at bounding box center [913, 323] width 8 height 8
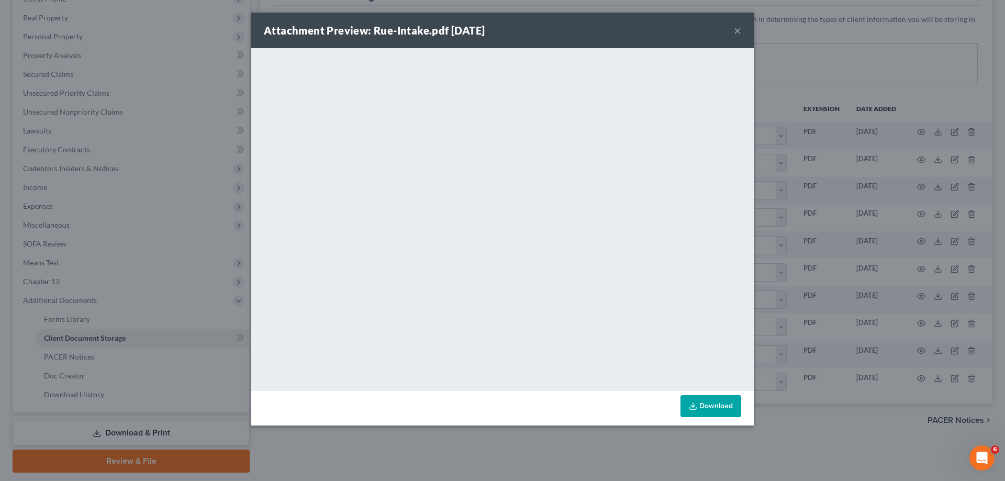
click at [737, 30] on button "×" at bounding box center [737, 30] width 7 height 13
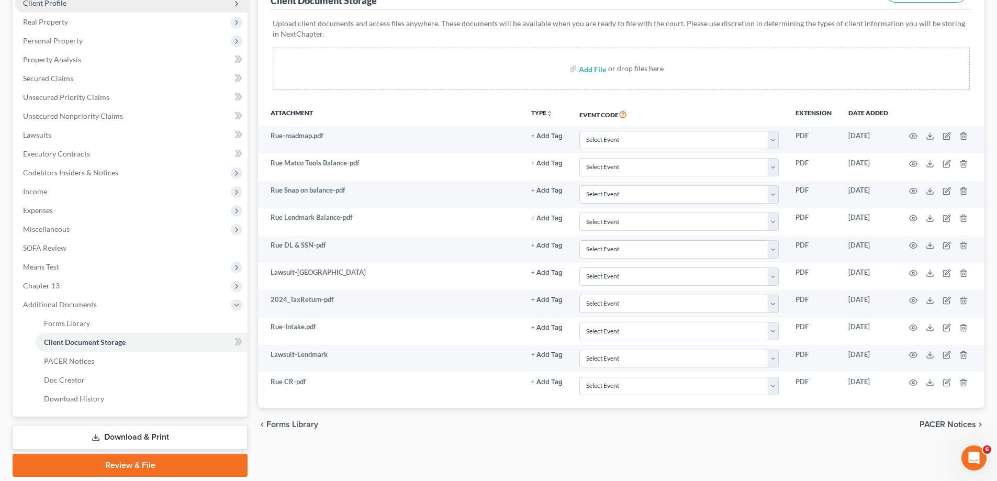
scroll to position [0, 0]
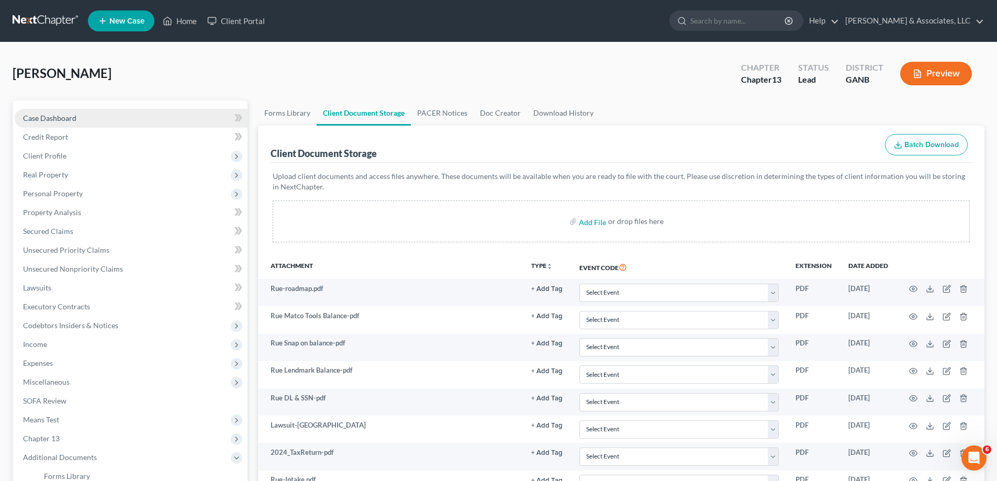
click at [51, 119] on span "Case Dashboard" at bounding box center [49, 118] width 53 height 9
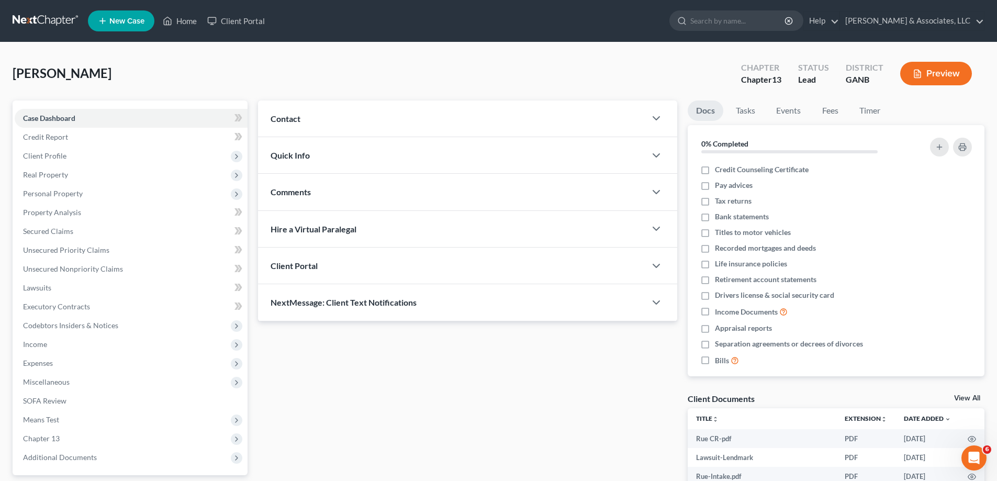
drag, startPoint x: 280, startPoint y: 115, endPoint x: 290, endPoint y: 120, distance: 11.0
click at [280, 115] on span "Contact" at bounding box center [286, 119] width 30 height 10
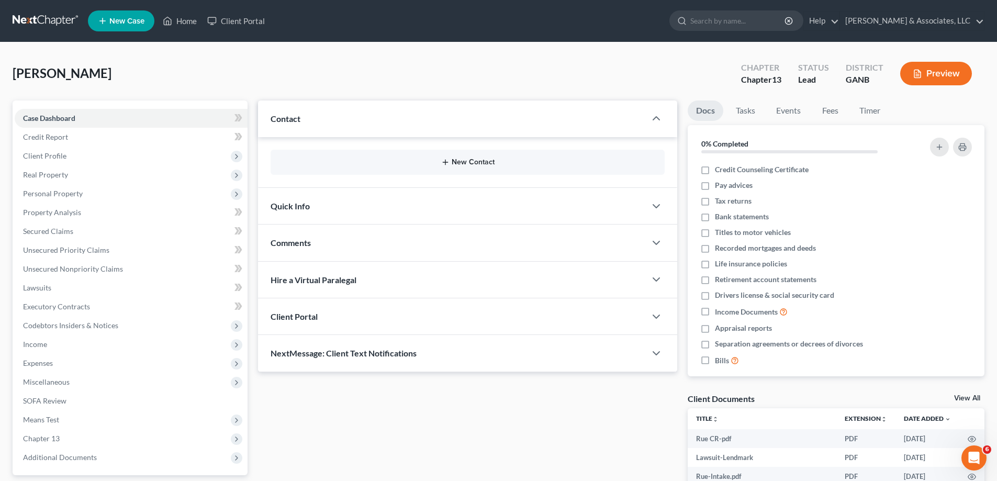
click at [450, 160] on button "New Contact" at bounding box center [467, 162] width 377 height 8
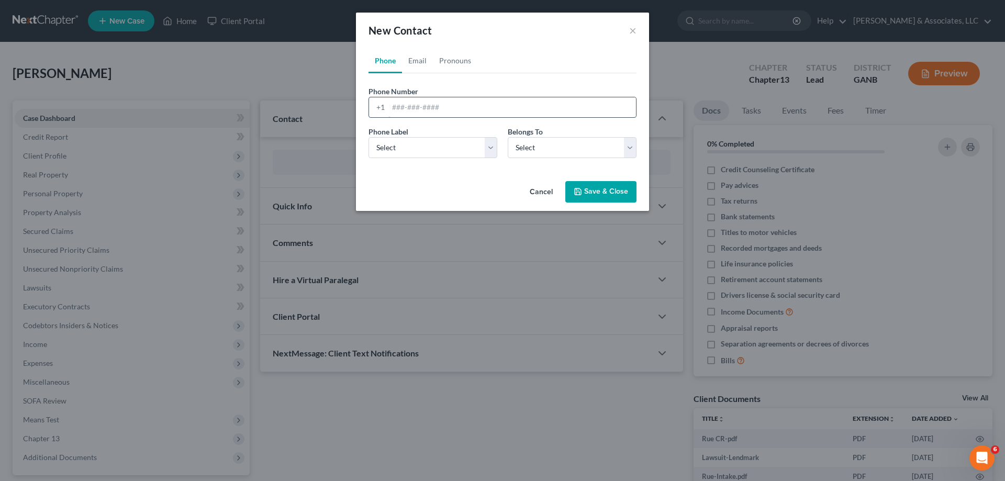
click at [398, 108] on input "tel" at bounding box center [512, 107] width 248 height 20
paste input "[PHONE_NUMBER]"
type input "[PHONE_NUMBER]"
drag, startPoint x: 399, startPoint y: 148, endPoint x: 399, endPoint y: 158, distance: 9.4
click at [399, 149] on select "Select Mobile Home Work Other" at bounding box center [432, 147] width 129 height 21
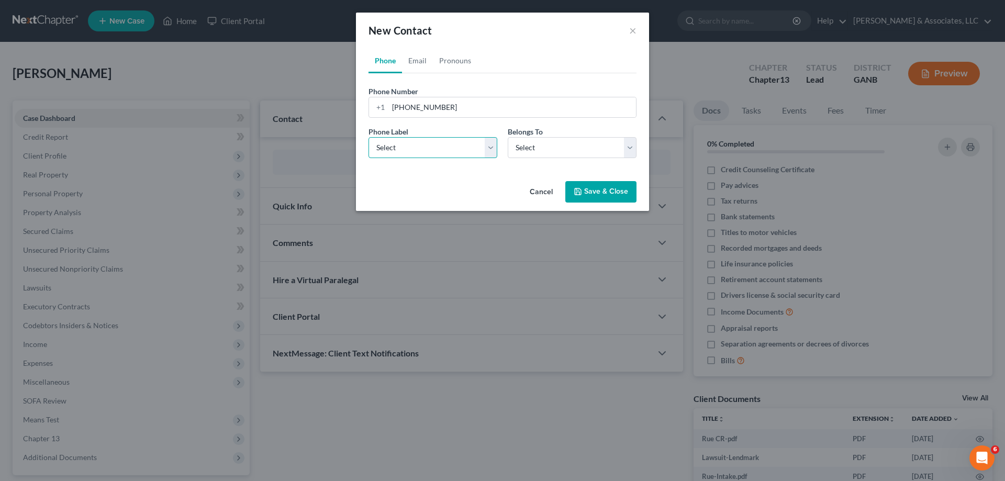
select select "0"
click at [368, 137] on select "Select Mobile Home Work Other" at bounding box center [432, 147] width 129 height 21
click at [513, 147] on select "Select Client Other" at bounding box center [572, 147] width 129 height 21
select select "0"
click at [508, 137] on select "Select Client Other" at bounding box center [572, 147] width 129 height 21
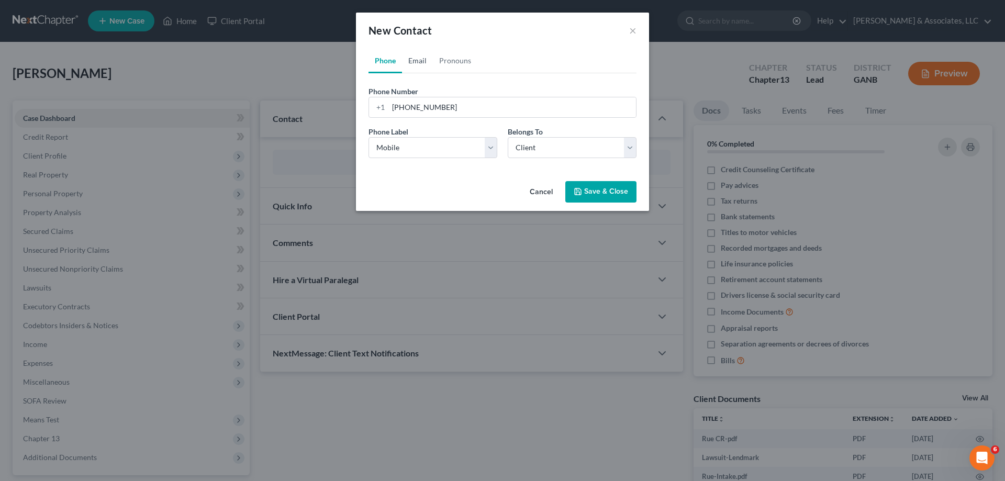
click at [419, 61] on link "Email" at bounding box center [417, 60] width 31 height 25
click at [399, 107] on input "email" at bounding box center [512, 107] width 248 height 20
paste input "[EMAIL_ADDRESS][DOMAIN_NAME]"
type input "[EMAIL_ADDRESS][DOMAIN_NAME]"
click at [400, 153] on select "Select Home Work Other" at bounding box center [432, 147] width 129 height 21
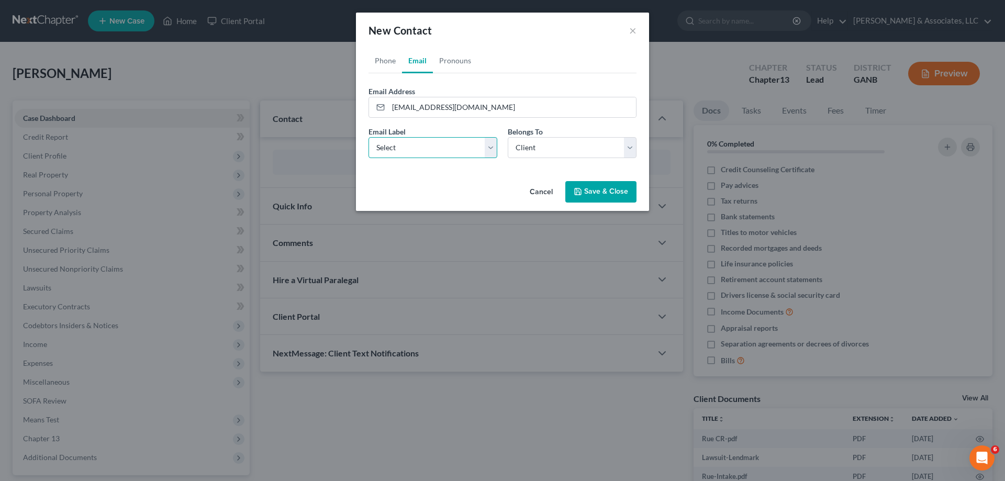
select select "0"
click at [368, 137] on select "Select Home Work Other" at bounding box center [432, 147] width 129 height 21
click at [538, 152] on select "Select Client Other" at bounding box center [572, 147] width 129 height 21
click at [508, 137] on select "Select Client Other" at bounding box center [572, 147] width 129 height 21
click at [605, 190] on button "Save & Close" at bounding box center [600, 192] width 71 height 22
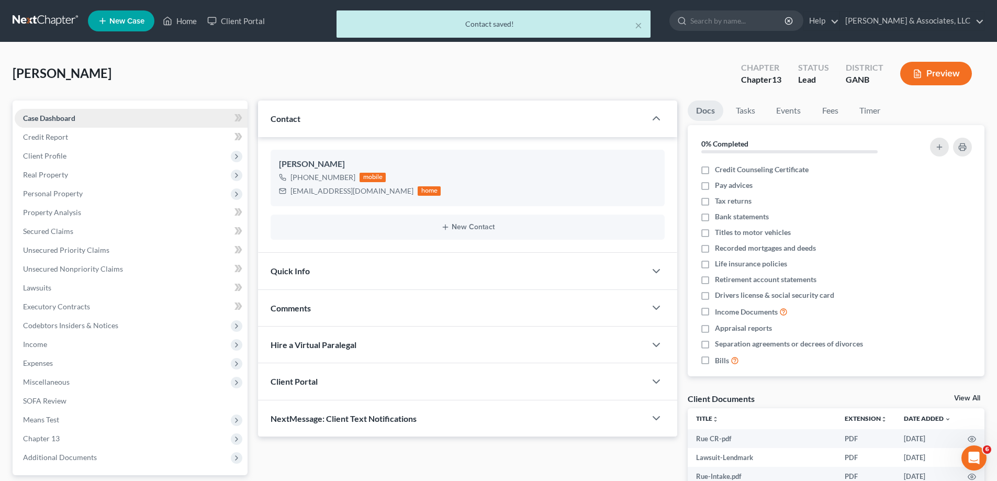
click at [42, 118] on span "Case Dashboard" at bounding box center [49, 118] width 52 height 9
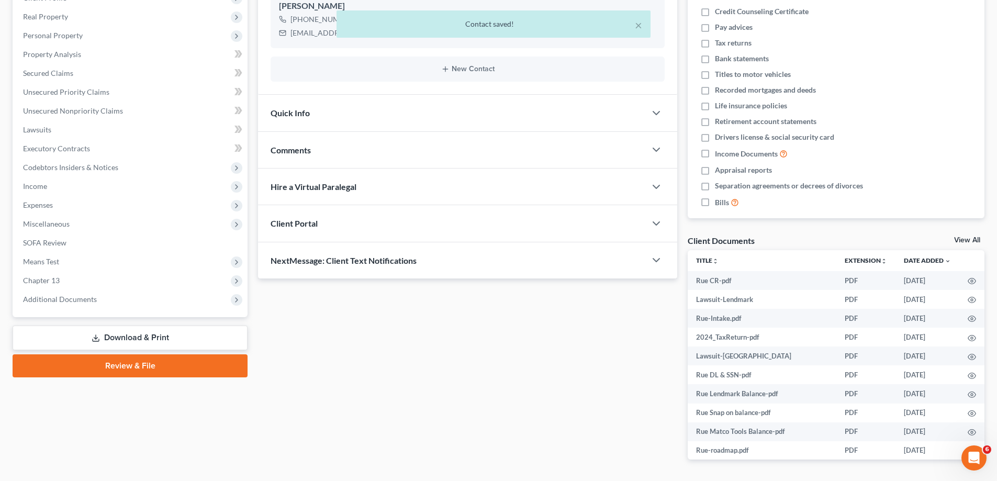
scroll to position [193, 0]
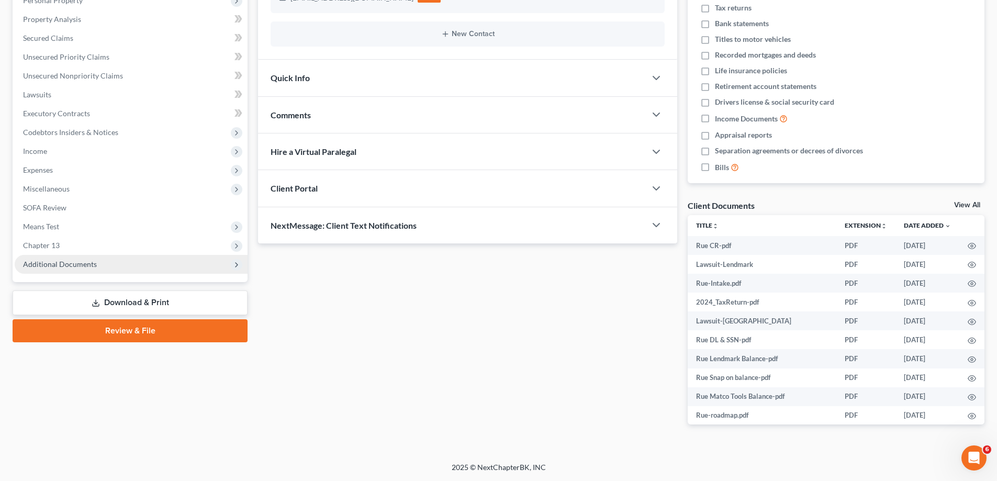
click at [52, 261] on span "Additional Documents" at bounding box center [60, 264] width 74 height 9
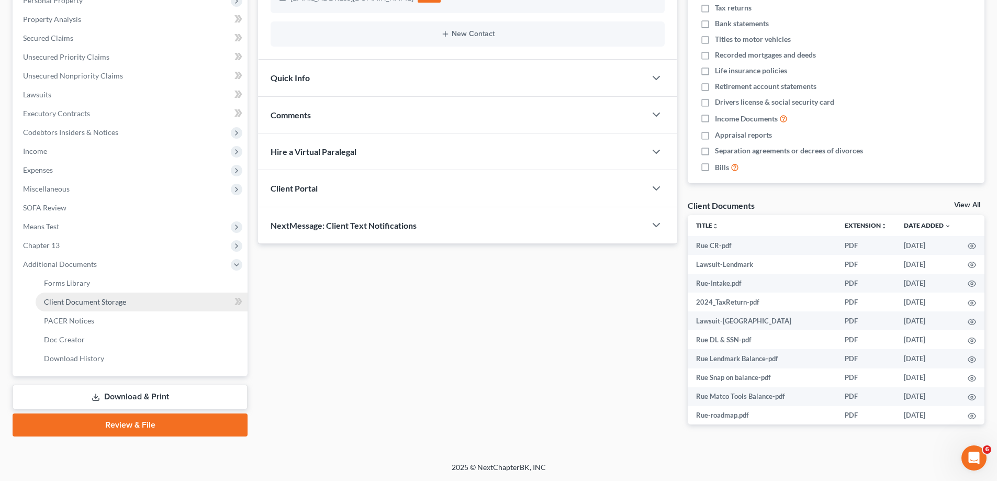
click at [60, 301] on span "Client Document Storage" at bounding box center [85, 301] width 82 height 9
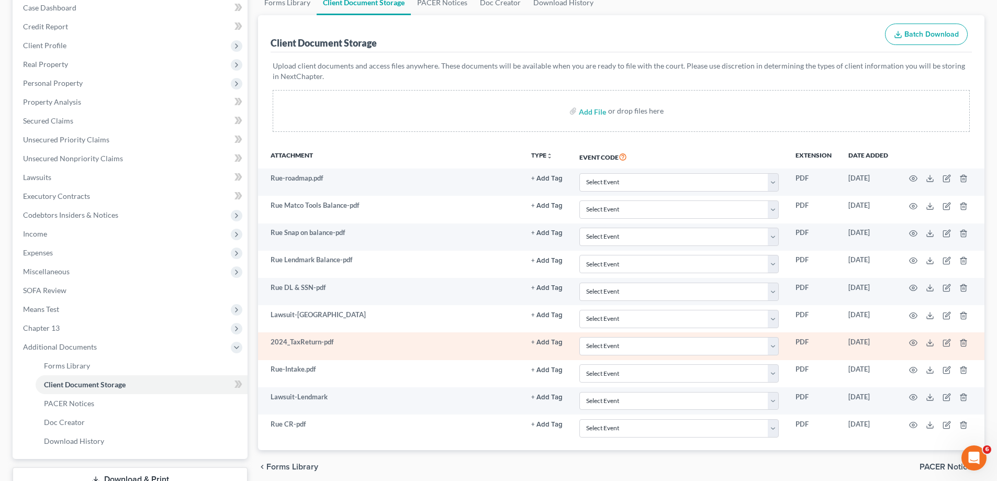
scroll to position [188, 0]
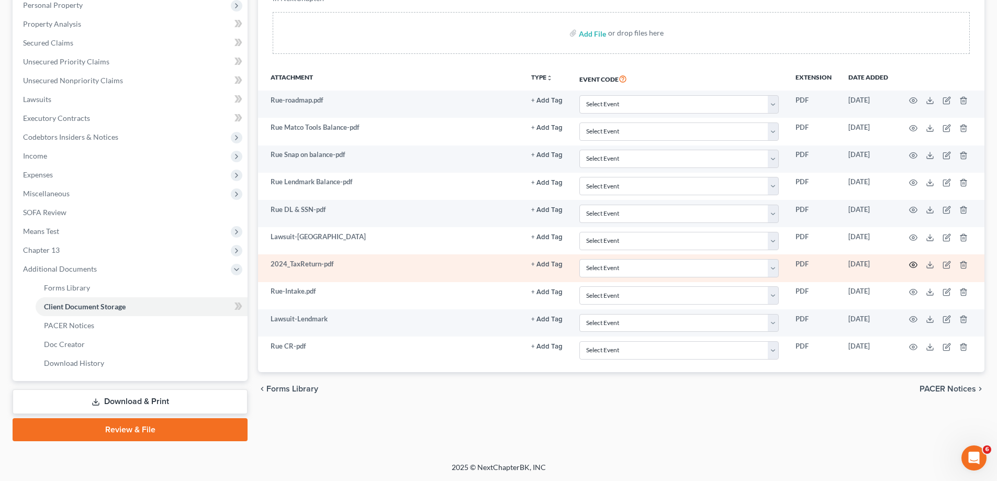
click at [914, 266] on circle "button" at bounding box center [913, 265] width 2 height 2
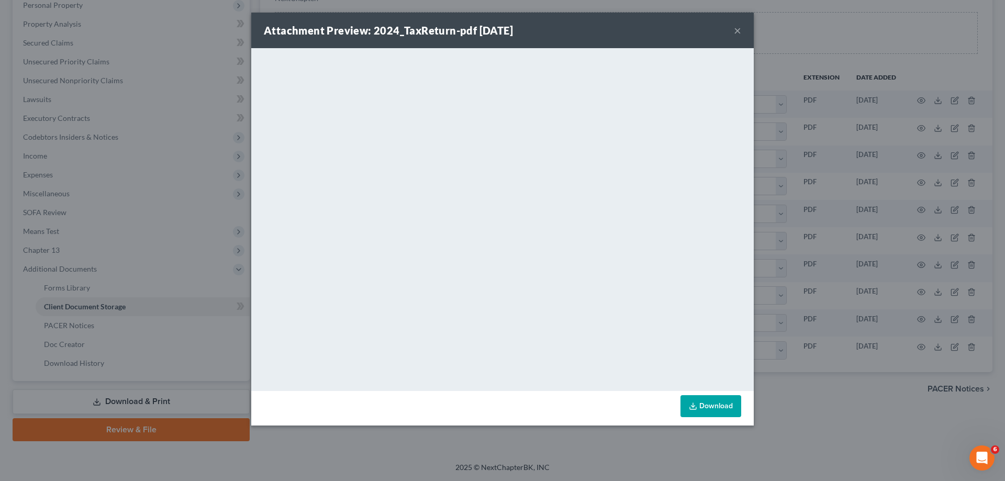
click at [736, 26] on button "×" at bounding box center [737, 30] width 7 height 13
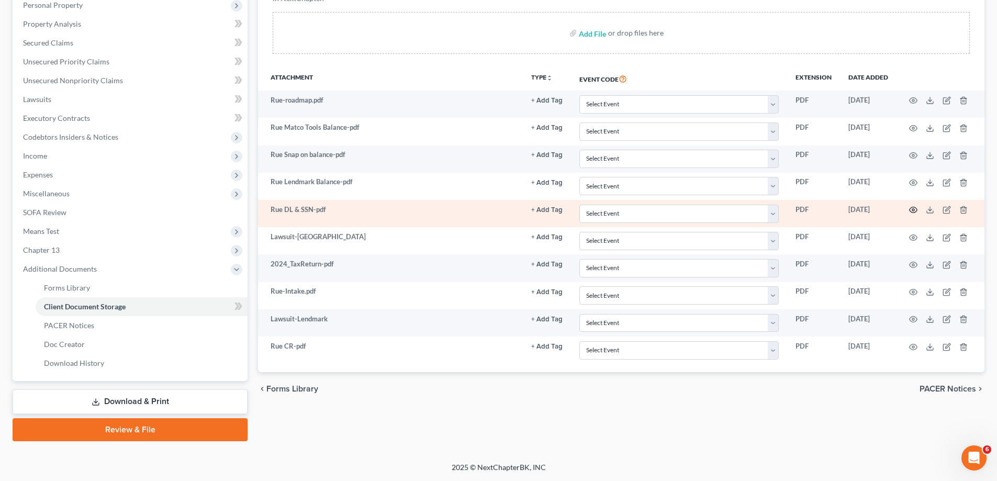
click at [912, 208] on icon "button" at bounding box center [913, 210] width 8 height 6
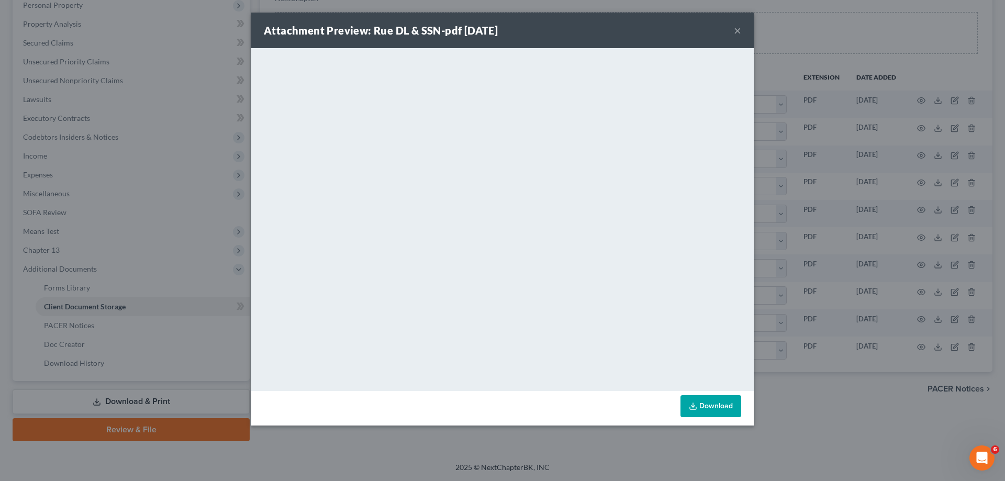
click at [737, 30] on button "×" at bounding box center [737, 30] width 7 height 13
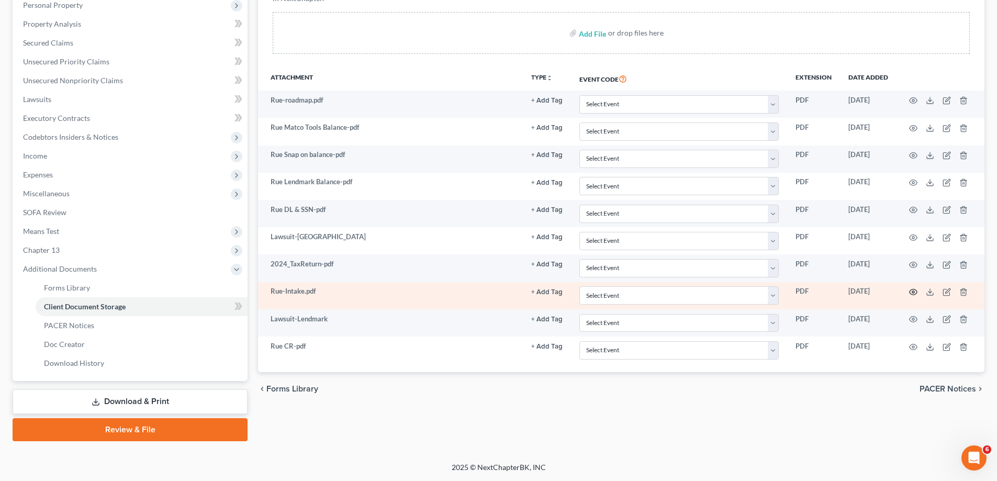
click at [912, 293] on icon "button" at bounding box center [913, 292] width 8 height 8
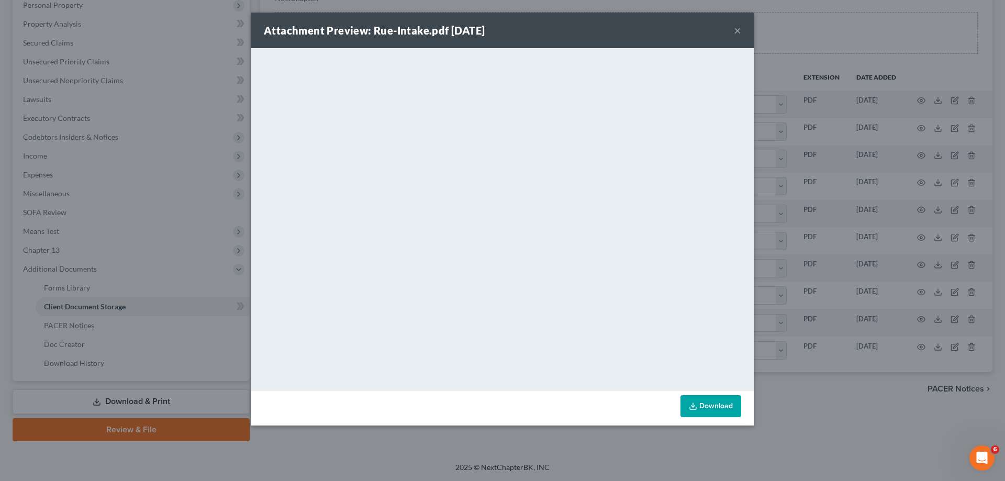
drag, startPoint x: 736, startPoint y: 30, endPoint x: 993, endPoint y: 71, distance: 260.1
click at [736, 30] on button "×" at bounding box center [737, 30] width 7 height 13
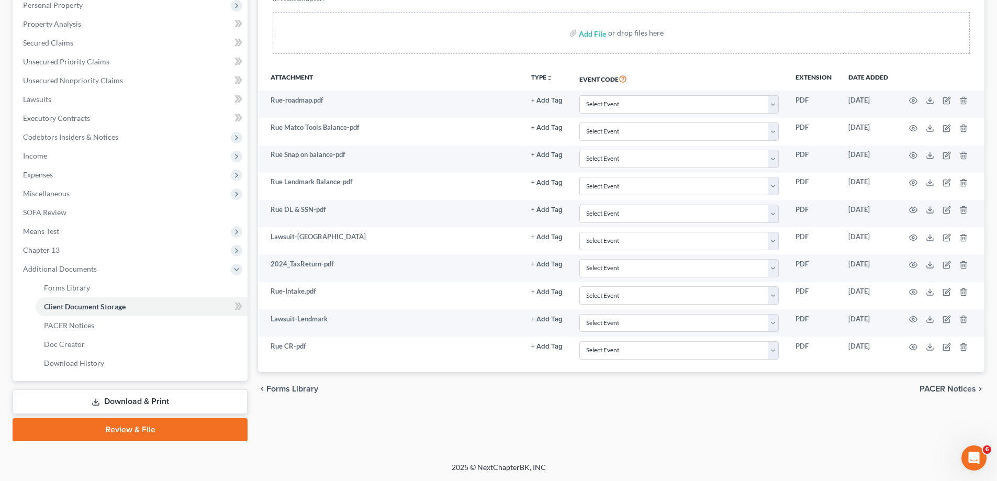
scroll to position [0, 0]
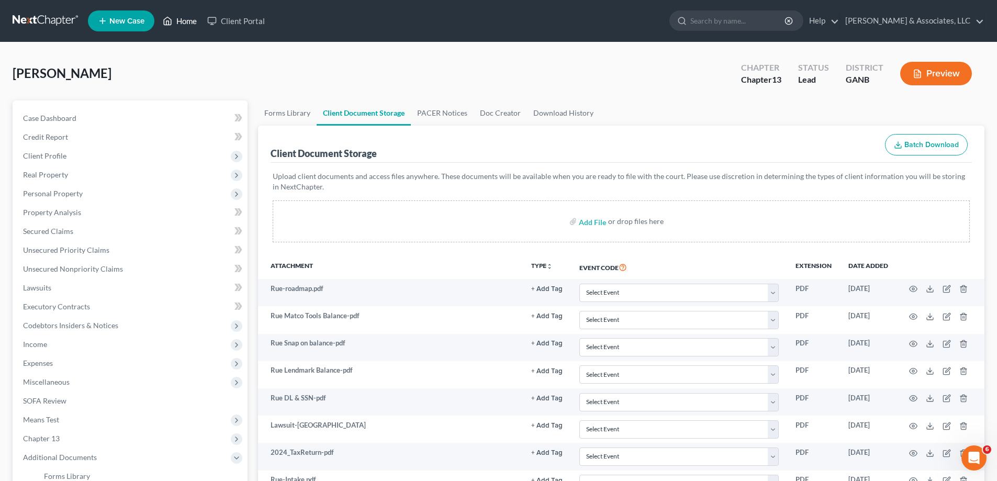
click at [185, 19] on link "Home" at bounding box center [180, 21] width 44 height 19
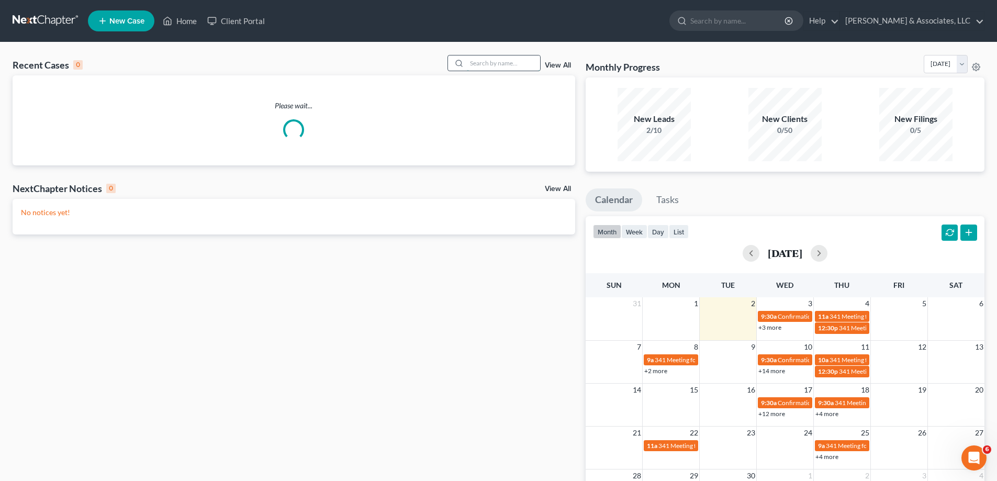
click at [481, 66] on input "search" at bounding box center [503, 62] width 73 height 15
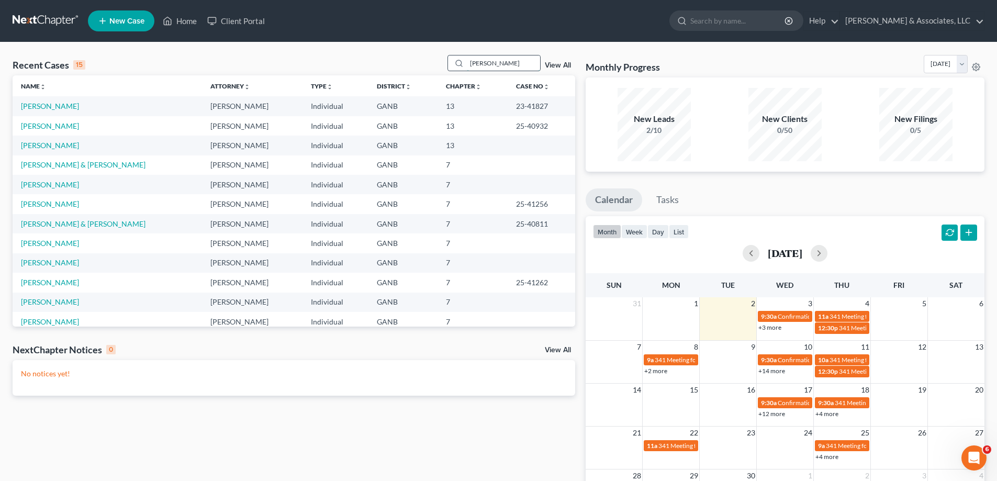
type input "[PERSON_NAME]"
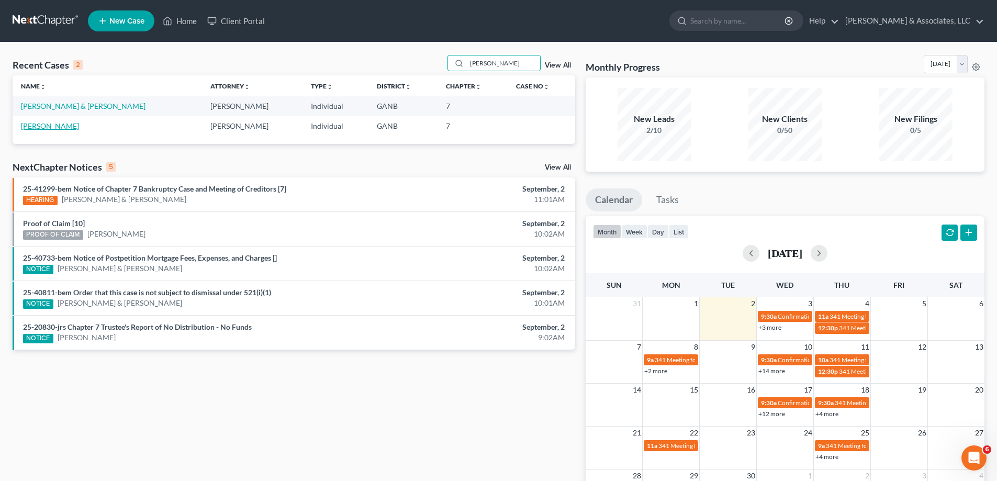
click at [56, 125] on link "[PERSON_NAME]" at bounding box center [50, 125] width 58 height 9
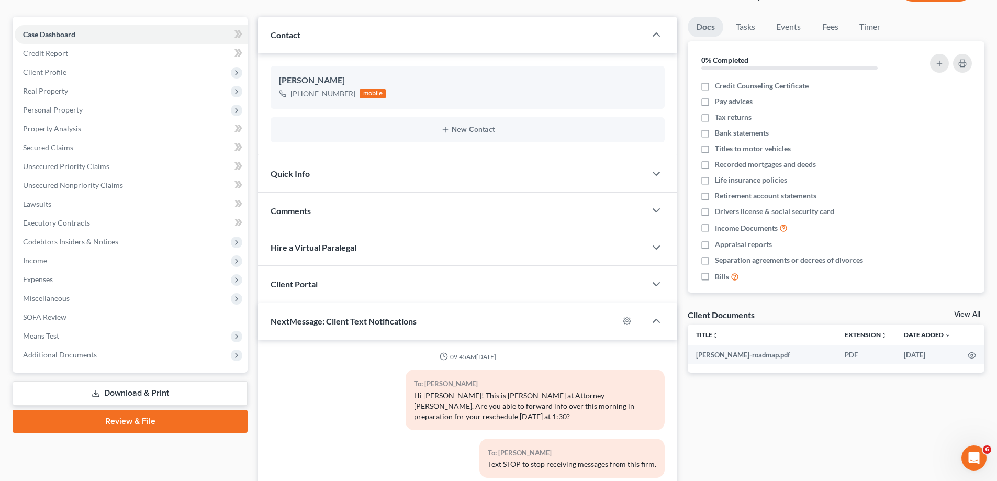
scroll to position [156, 0]
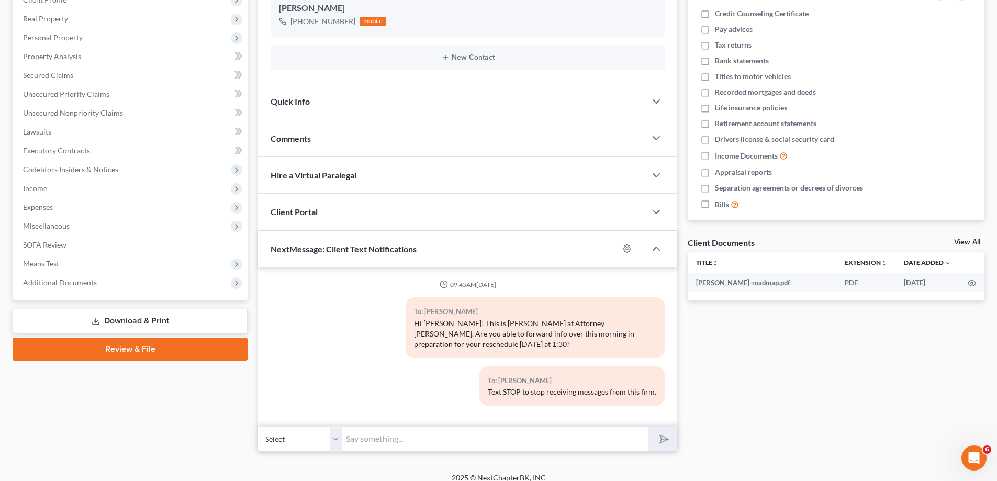
click at [375, 430] on input "text" at bounding box center [495, 439] width 307 height 26
type input "H"
click at [994, 27] on div "[PERSON_NAME] Upgraded Chapter Chapter 7 Status Lead District GANB Preview Peti…" at bounding box center [498, 179] width 997 height 586
click at [49, 274] on span "Additional Documents" at bounding box center [131, 282] width 233 height 19
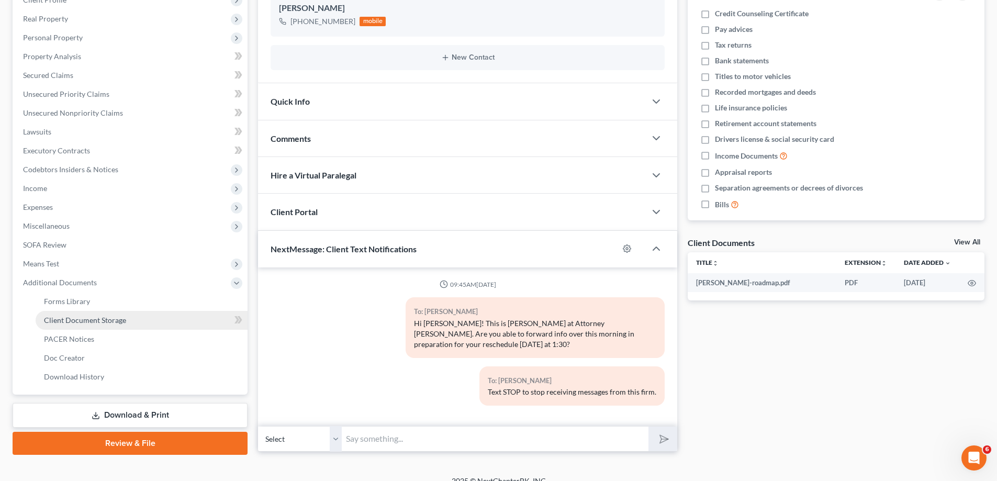
click at [55, 322] on span "Client Document Storage" at bounding box center [85, 320] width 82 height 9
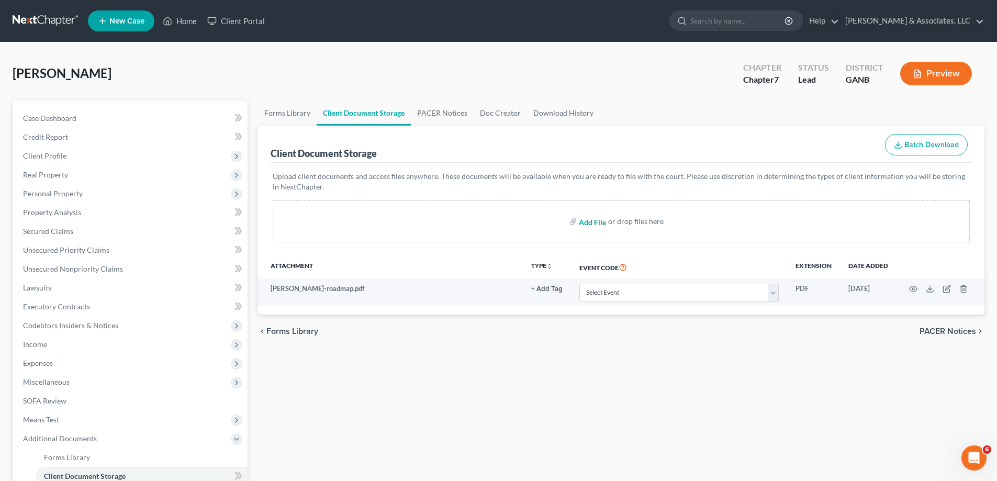
click at [581, 219] on input "file" at bounding box center [591, 221] width 25 height 19
type input "C:\fakepath\[PERSON_NAME], ID.pdf"
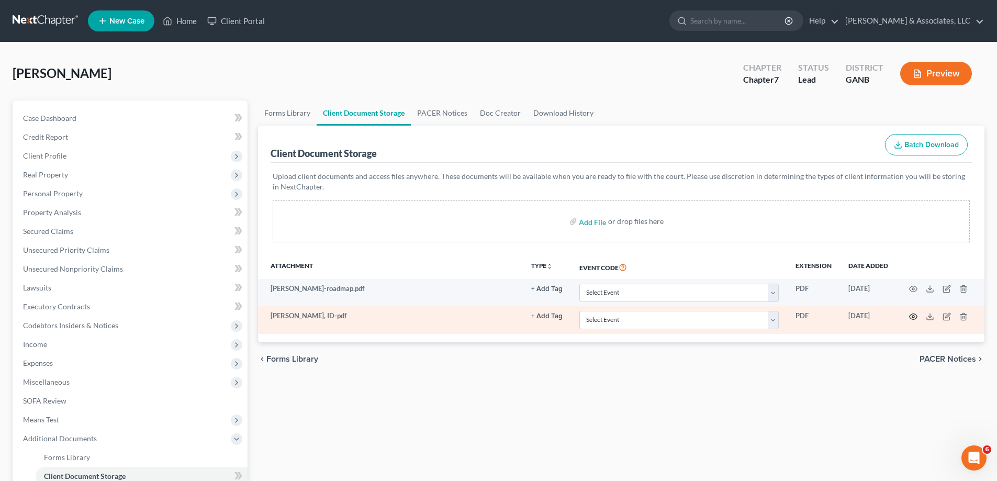
click at [914, 316] on icon "button" at bounding box center [913, 316] width 8 height 8
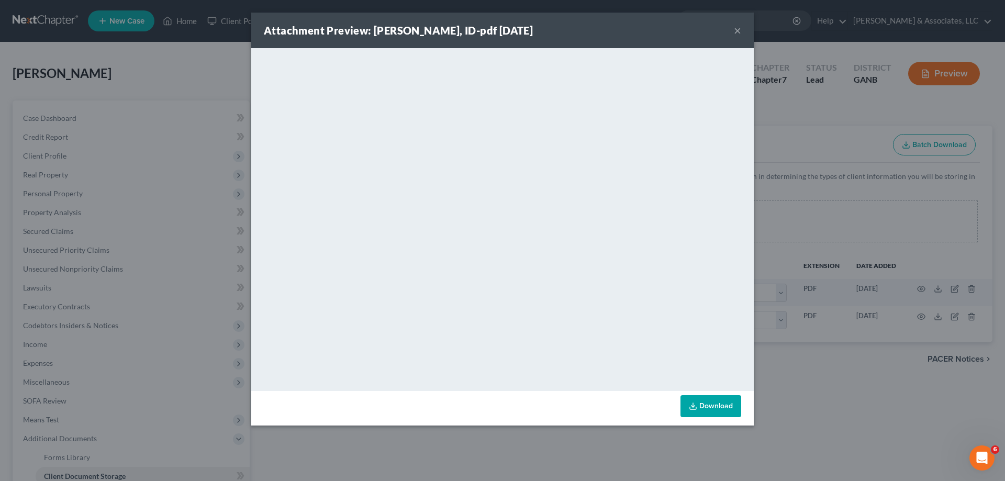
click at [737, 28] on button "×" at bounding box center [737, 30] width 7 height 13
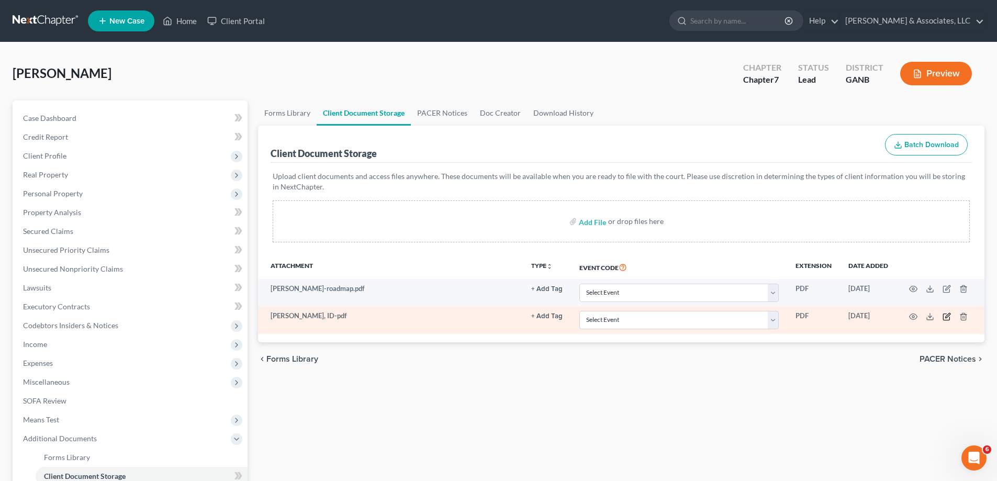
click at [944, 312] on icon "button" at bounding box center [946, 316] width 8 height 8
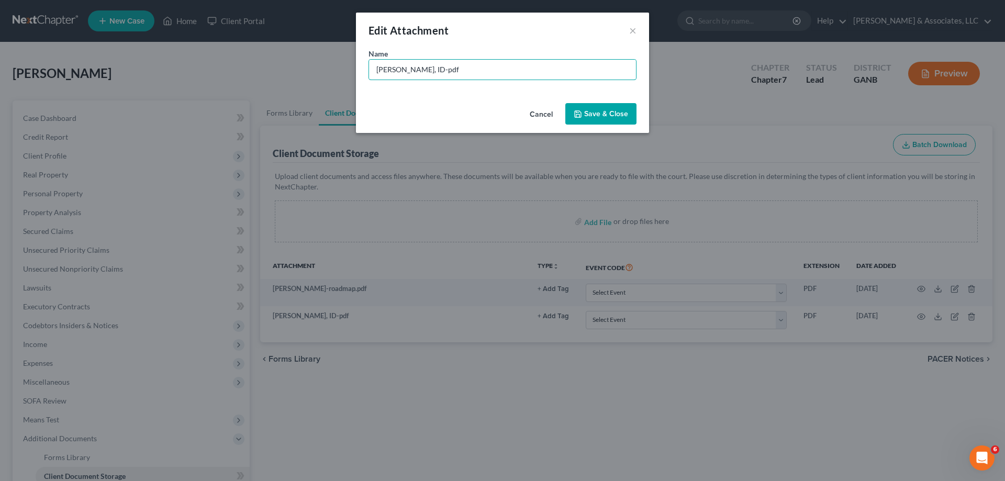
drag, startPoint x: 439, startPoint y: 71, endPoint x: 305, endPoint y: 60, distance: 134.4
click at [305, 60] on div "Edit Attachment × Name * [PERSON_NAME], ID-pdf Cancel Save & Close" at bounding box center [502, 240] width 1005 height 481
type input "DL 7 SSN"
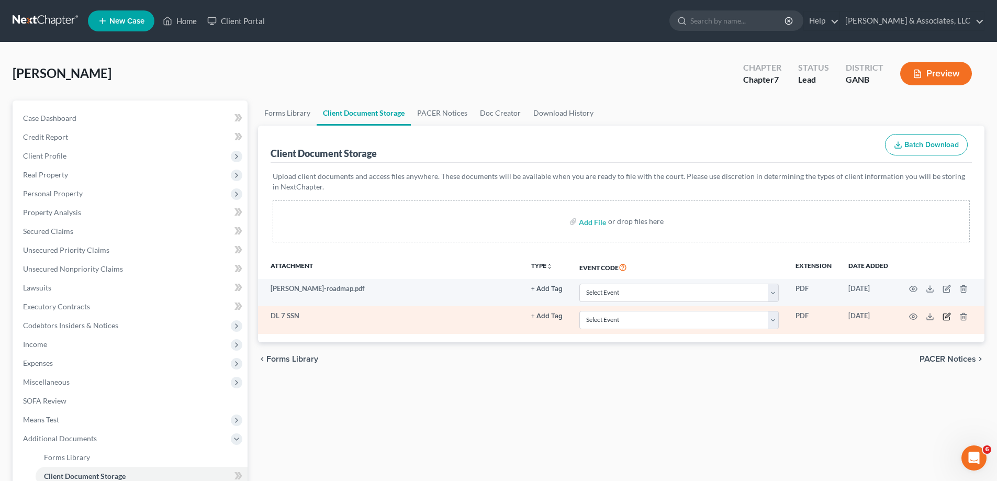
click at [947, 315] on icon "button" at bounding box center [946, 316] width 8 height 8
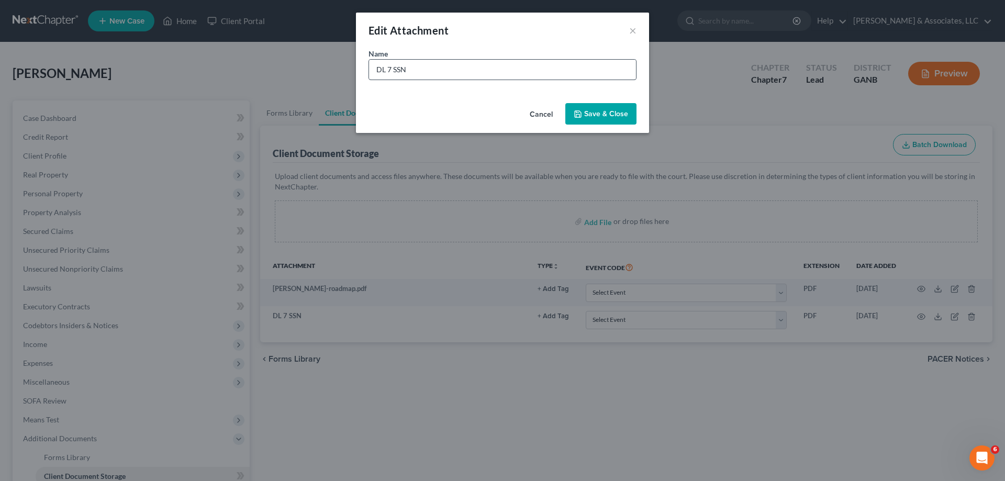
drag, startPoint x: 398, startPoint y: 76, endPoint x: 396, endPoint y: 69, distance: 7.6
click at [398, 74] on div "Name * DL 7 SSN" at bounding box center [502, 73] width 293 height 51
click at [396, 69] on input "DL 7 SSN" at bounding box center [502, 70] width 267 height 20
type input "DL & SSN"
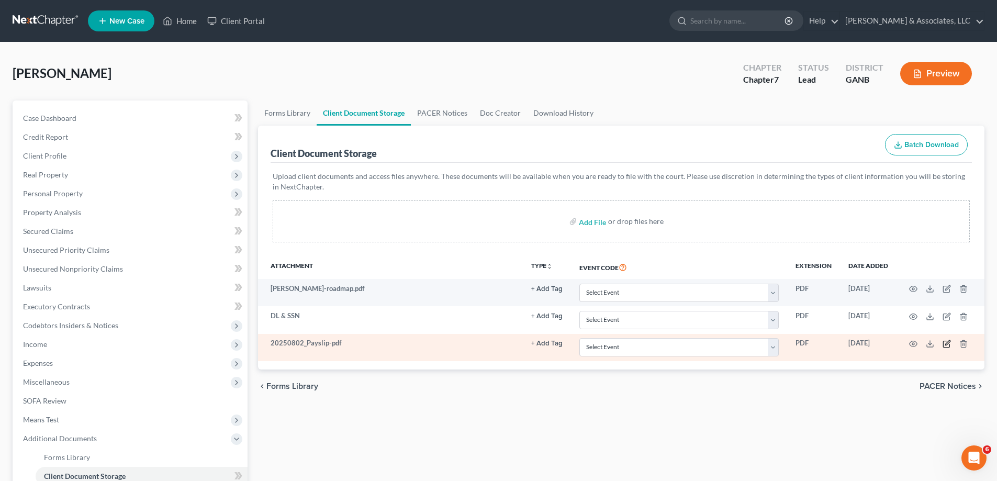
click at [946, 344] on icon "button" at bounding box center [947, 342] width 5 height 5
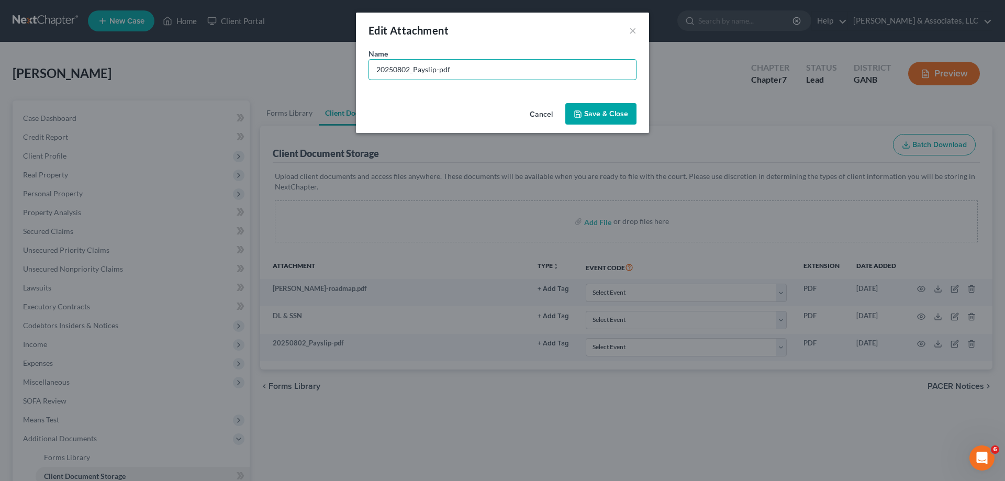
drag, startPoint x: 466, startPoint y: 69, endPoint x: 290, endPoint y: 66, distance: 175.8
click at [291, 66] on div "Edit Attachment × Name * 20250802_Payslip-pdf Cancel Save & Close" at bounding box center [502, 240] width 1005 height 481
type input "Stubs-[PERSON_NAME]"
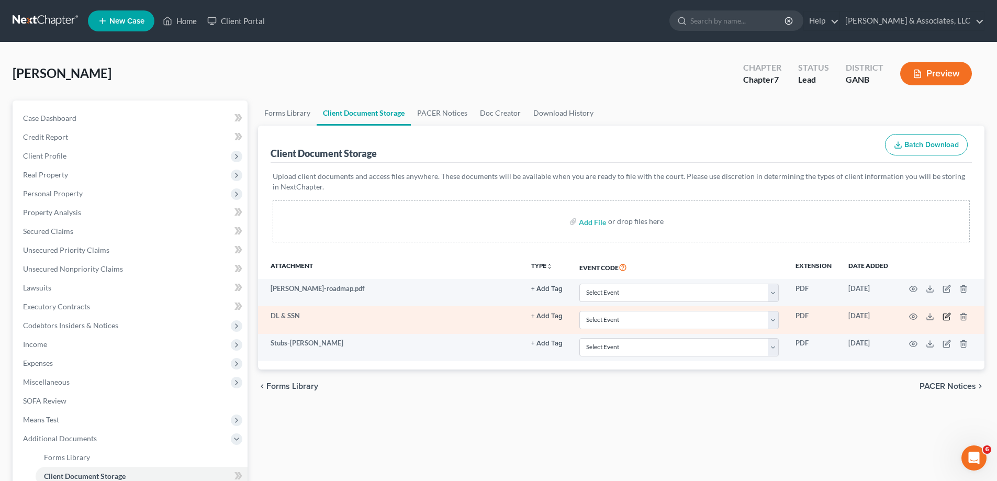
click at [946, 315] on icon "button" at bounding box center [946, 316] width 8 height 8
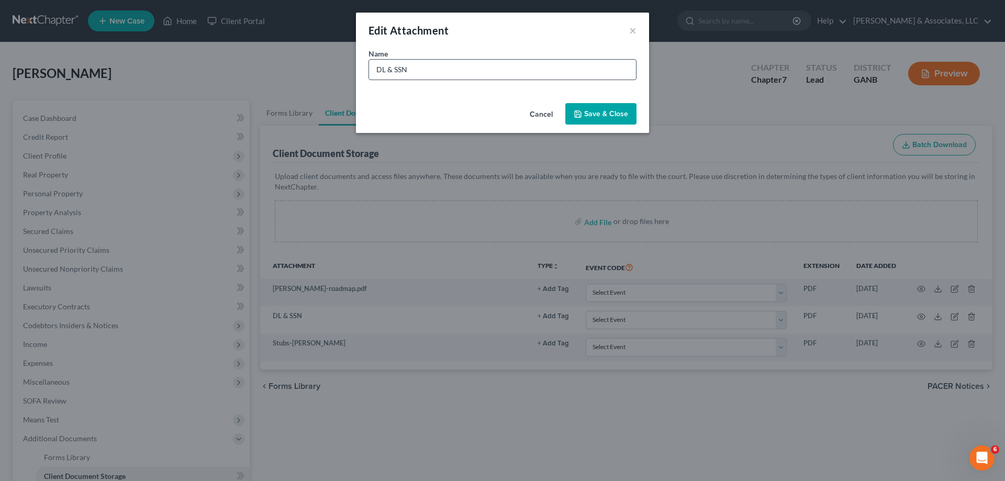
click at [436, 72] on input "DL & SSN" at bounding box center [502, 70] width 267 height 20
type input "DL & SSN-[PERSON_NAME]"
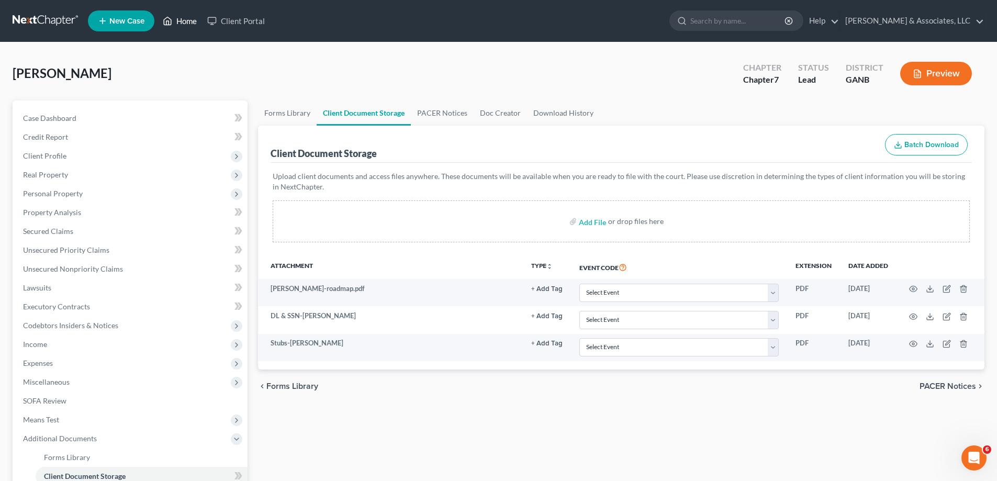
click at [185, 18] on link "Home" at bounding box center [180, 21] width 44 height 19
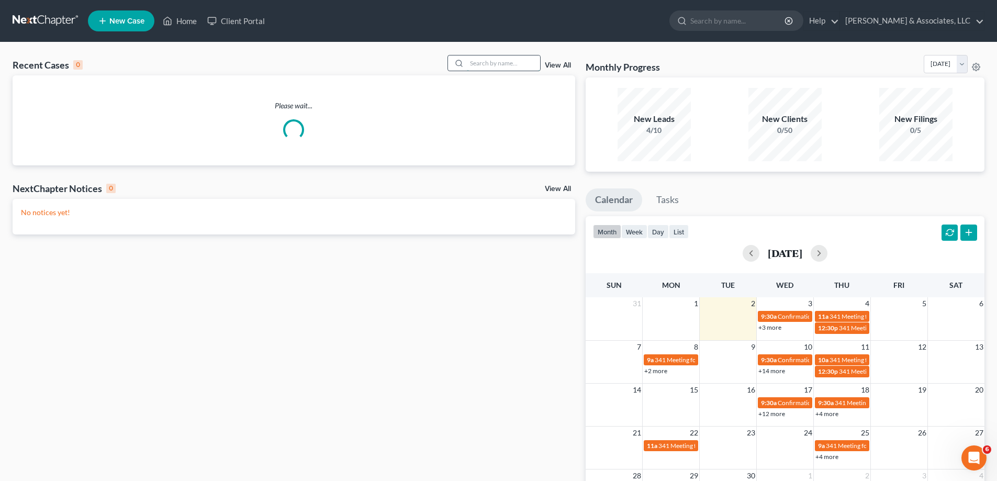
click at [500, 62] on input "search" at bounding box center [503, 62] width 73 height 15
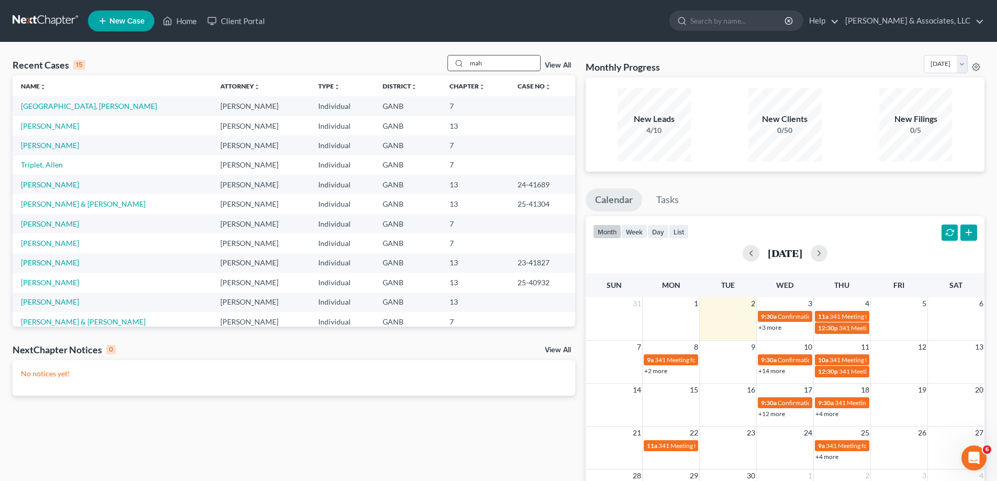
type input "mah"
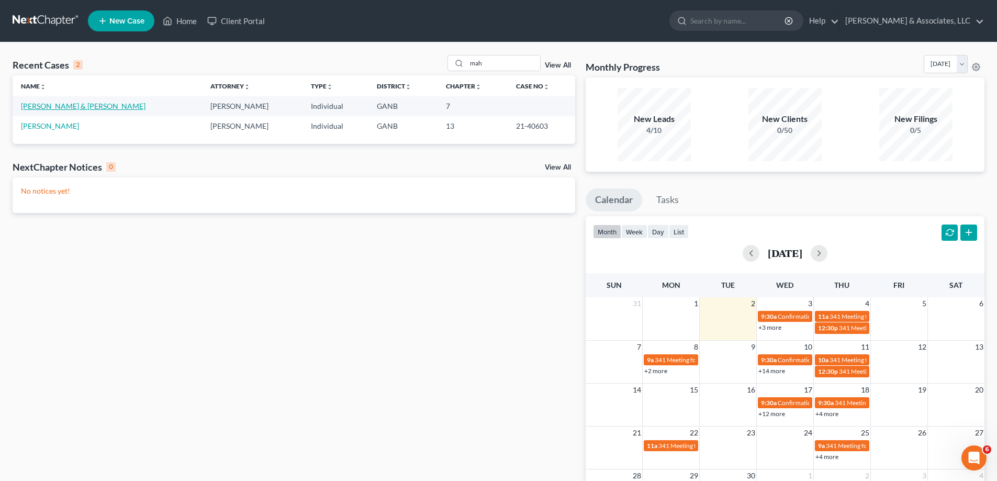
click at [36, 105] on link "[PERSON_NAME] & [PERSON_NAME]" at bounding box center [83, 106] width 125 height 9
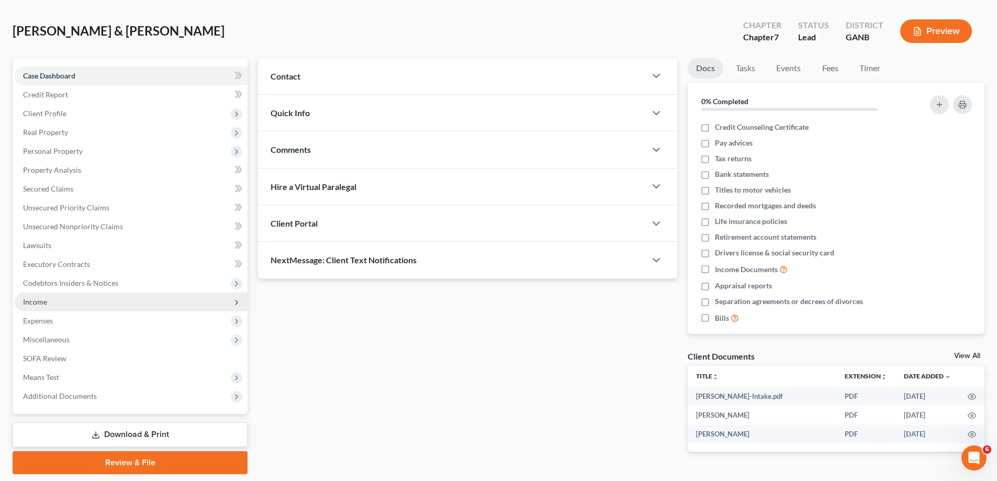
scroll to position [75, 0]
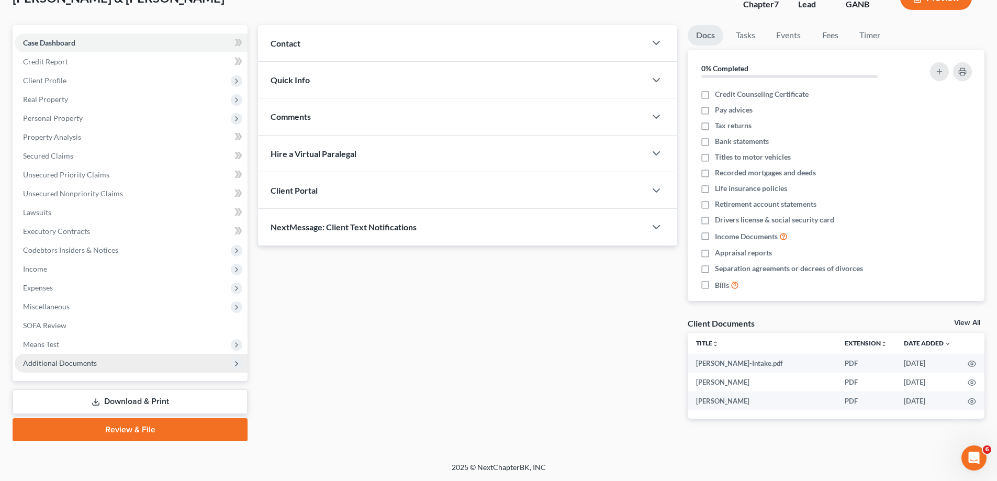
click at [37, 357] on span "Additional Documents" at bounding box center [131, 363] width 233 height 19
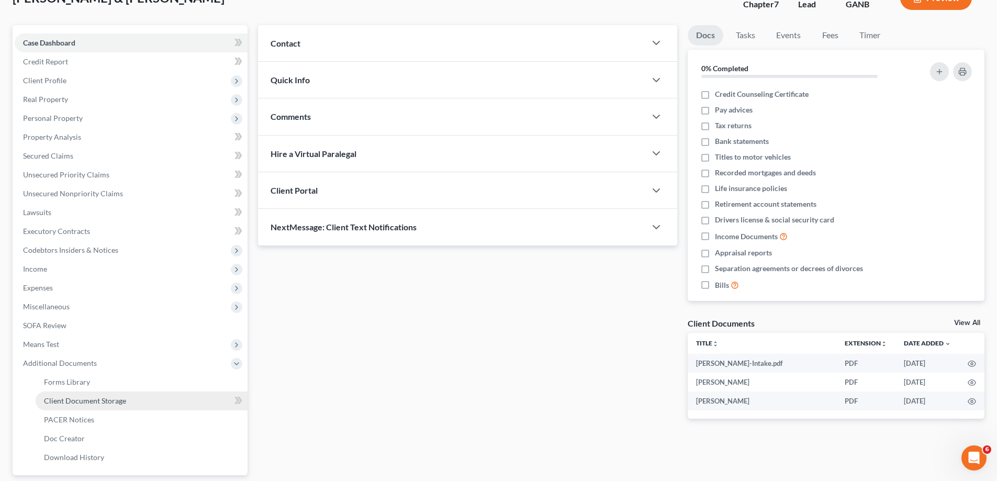
click at [75, 401] on span "Client Document Storage" at bounding box center [85, 400] width 82 height 9
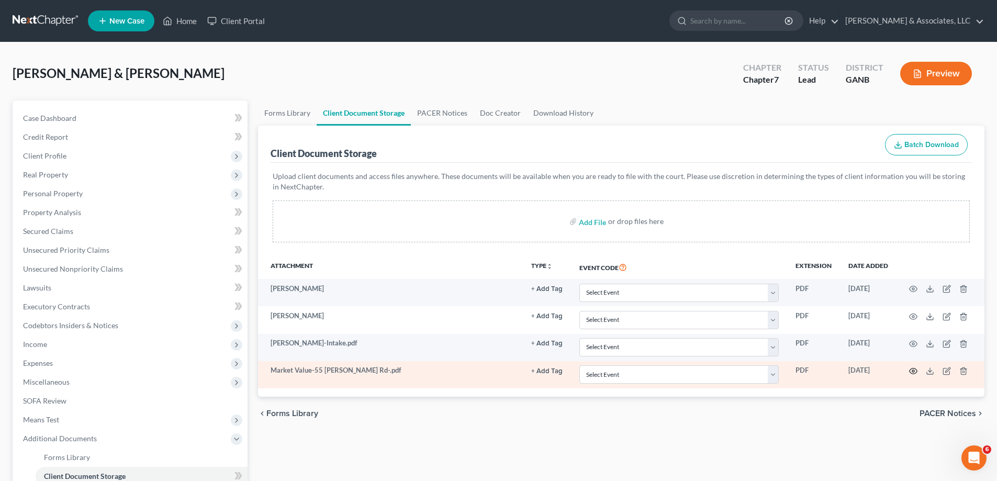
click at [913, 370] on icon "button" at bounding box center [913, 371] width 8 height 8
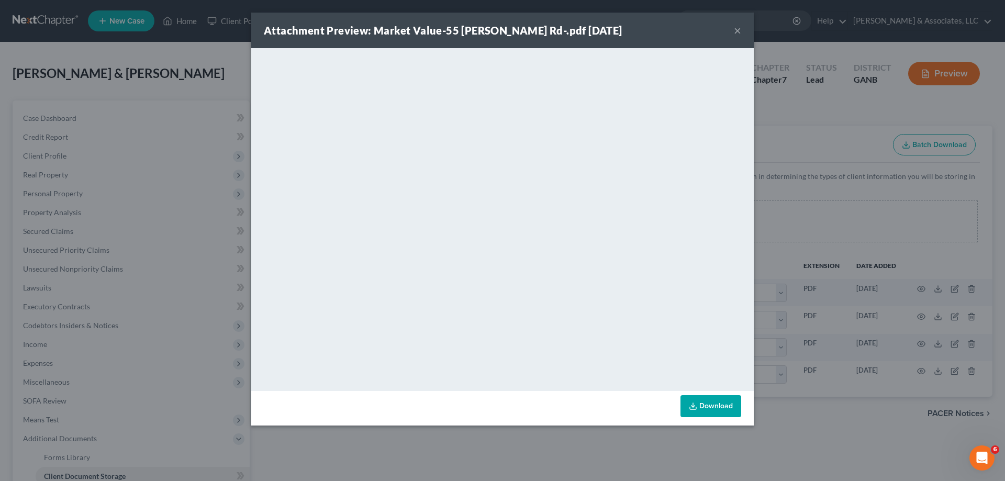
click at [737, 27] on button "×" at bounding box center [737, 30] width 7 height 13
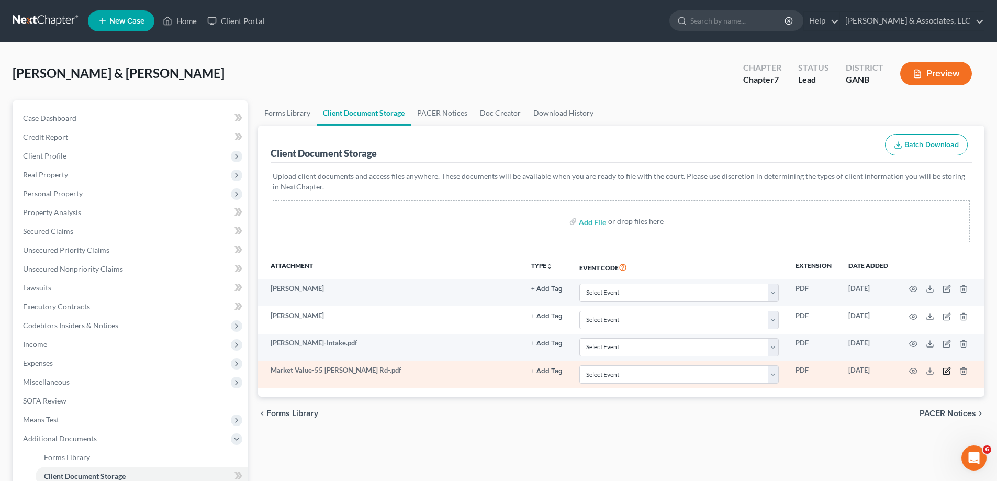
click at [947, 370] on icon "button" at bounding box center [947, 369] width 5 height 5
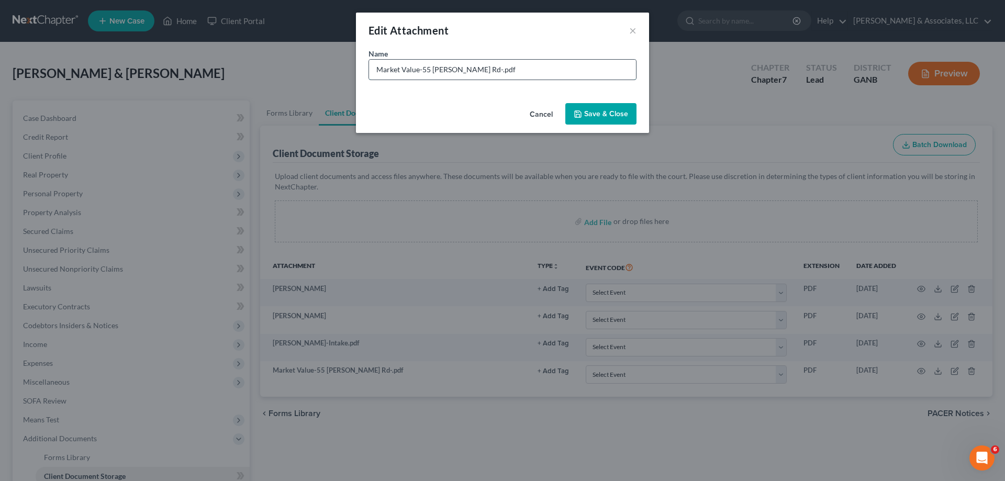
click at [375, 69] on input "Market Value-55 [PERSON_NAME] Rd-.pdf" at bounding box center [502, 70] width 267 height 20
type input "CMA - [STREET_ADDRESS][PERSON_NAME]"
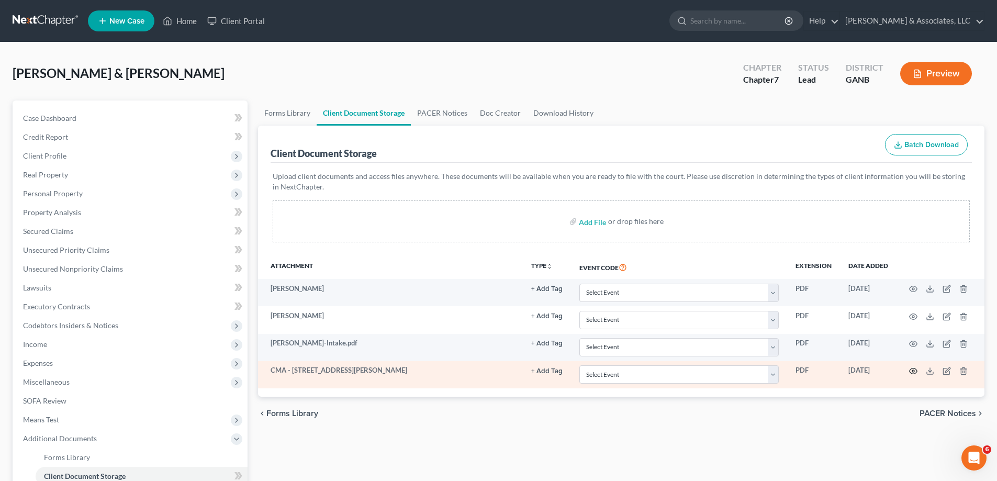
click at [913, 369] on icon "button" at bounding box center [913, 371] width 8 height 8
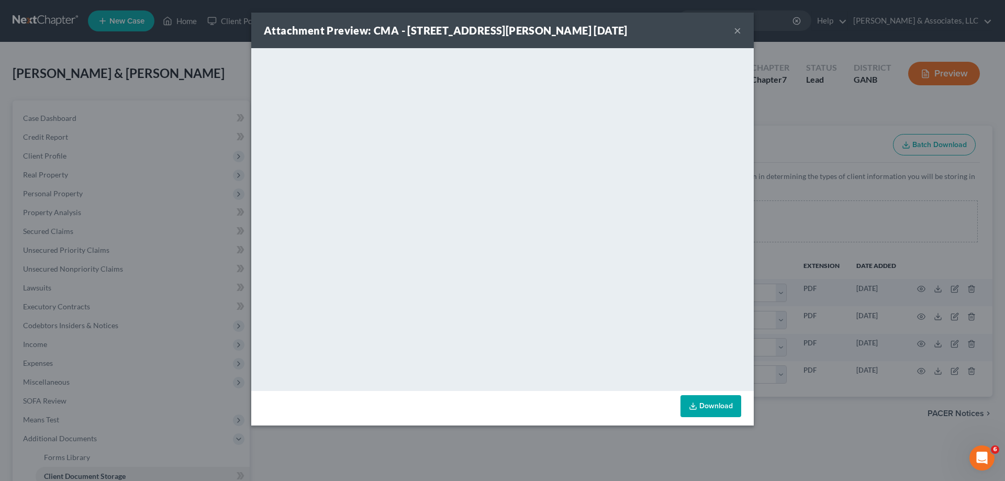
click at [736, 30] on button "×" at bounding box center [737, 30] width 7 height 13
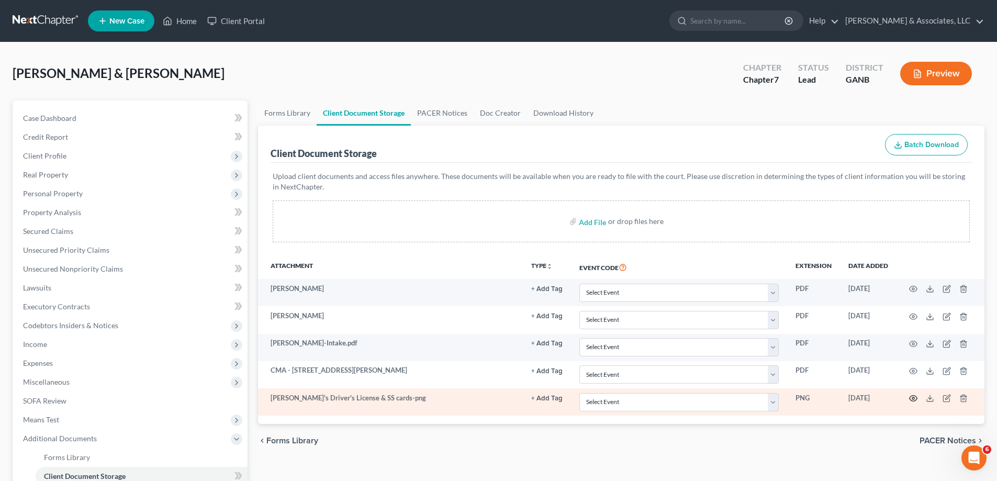
click at [914, 396] on icon "button" at bounding box center [913, 399] width 8 height 6
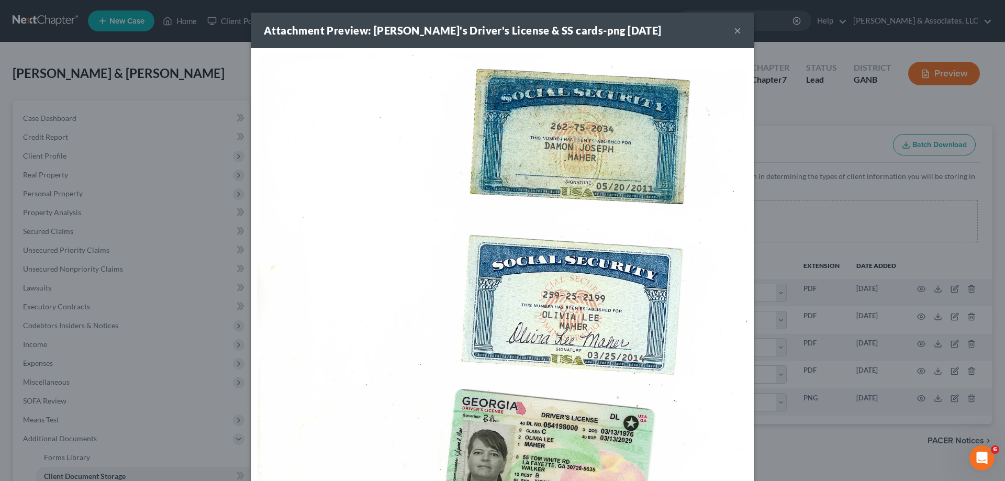
click at [734, 28] on button "×" at bounding box center [737, 30] width 7 height 13
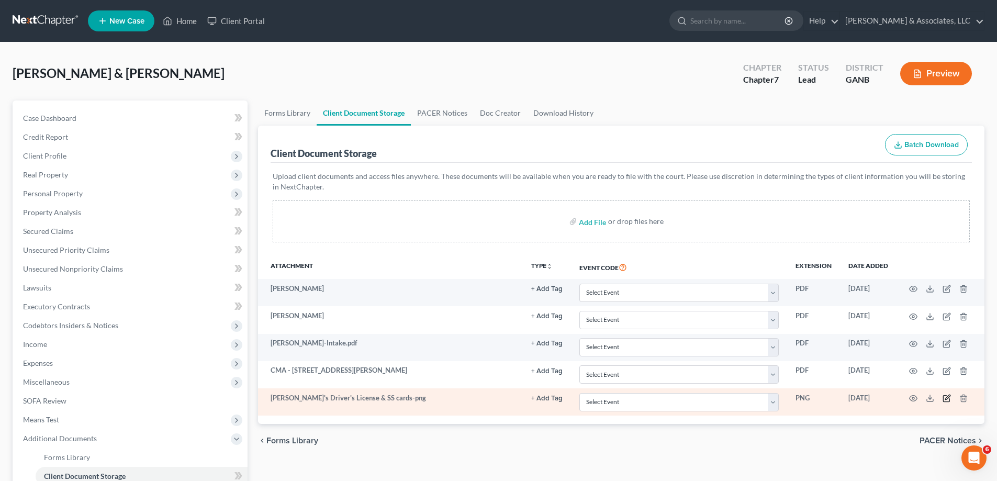
click at [944, 399] on icon "button" at bounding box center [946, 398] width 8 height 8
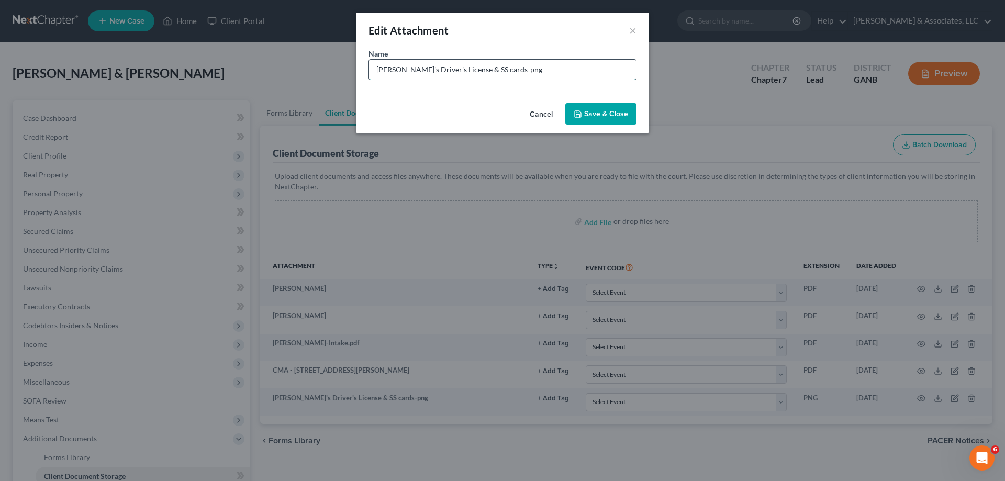
drag, startPoint x: 503, startPoint y: 67, endPoint x: 486, endPoint y: 72, distance: 17.9
click at [486, 72] on input "[PERSON_NAME]'s Driver's License & SS cards-png" at bounding box center [502, 70] width 267 height 20
click at [459, 68] on input "[PERSON_NAME]'s Driver's License & SS cards" at bounding box center [502, 70] width 267 height 20
type input "[PERSON_NAME]'s Driver's License & Both SS cards"
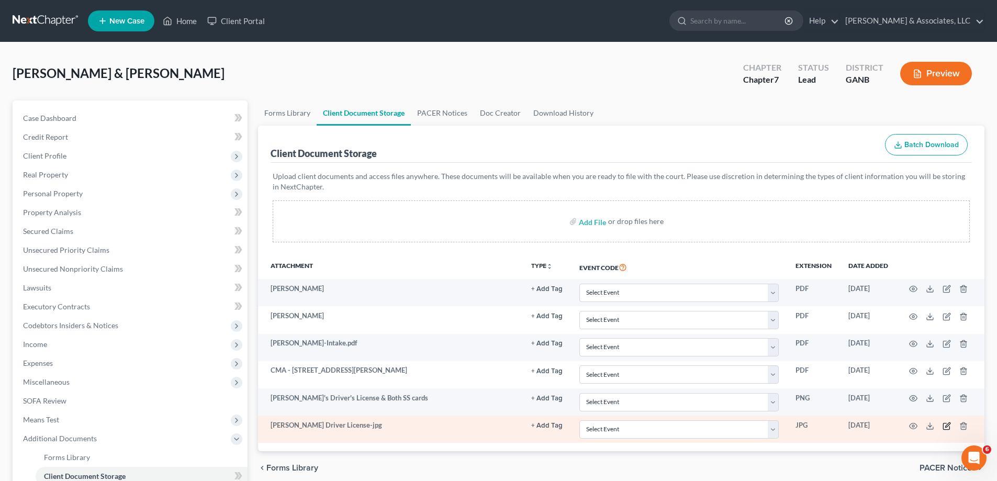
click at [947, 423] on icon "button" at bounding box center [946, 426] width 8 height 8
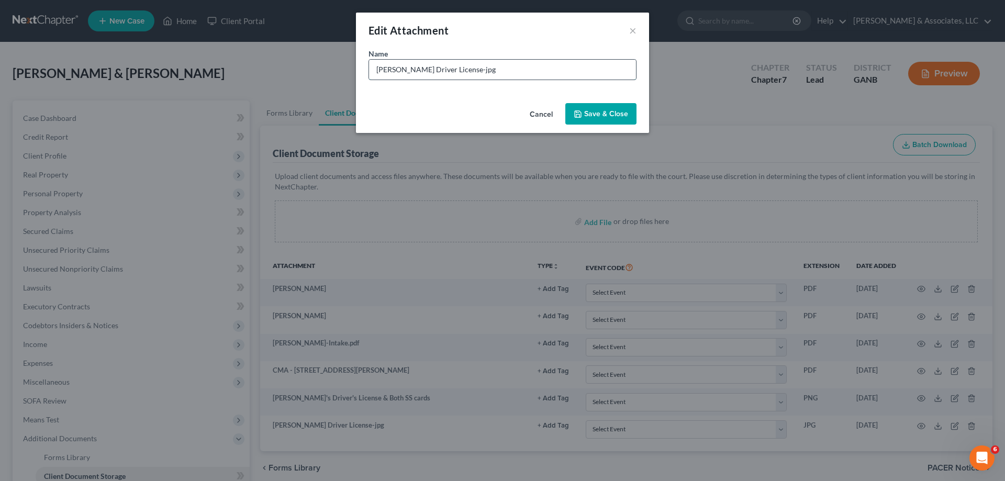
drag, startPoint x: 496, startPoint y: 69, endPoint x: 452, endPoint y: 71, distance: 44.0
click at [452, 71] on input "[PERSON_NAME] Driver License-jpg" at bounding box center [502, 70] width 267 height 20
click at [399, 66] on input "Damons Driver License" at bounding box center [502, 70] width 267 height 20
type input "[PERSON_NAME]'s Driver License"
click at [625, 110] on span "Save & Close" at bounding box center [606, 113] width 44 height 9
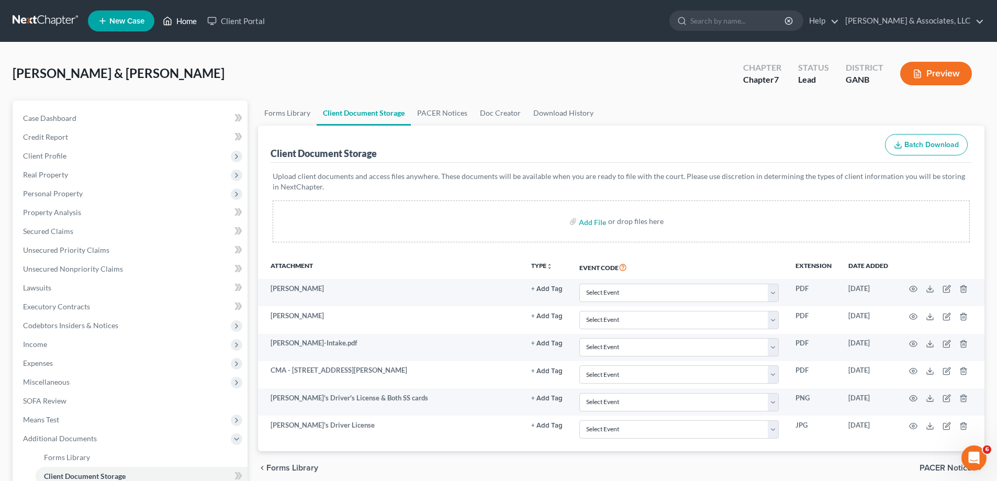
click at [183, 16] on link "Home" at bounding box center [180, 21] width 44 height 19
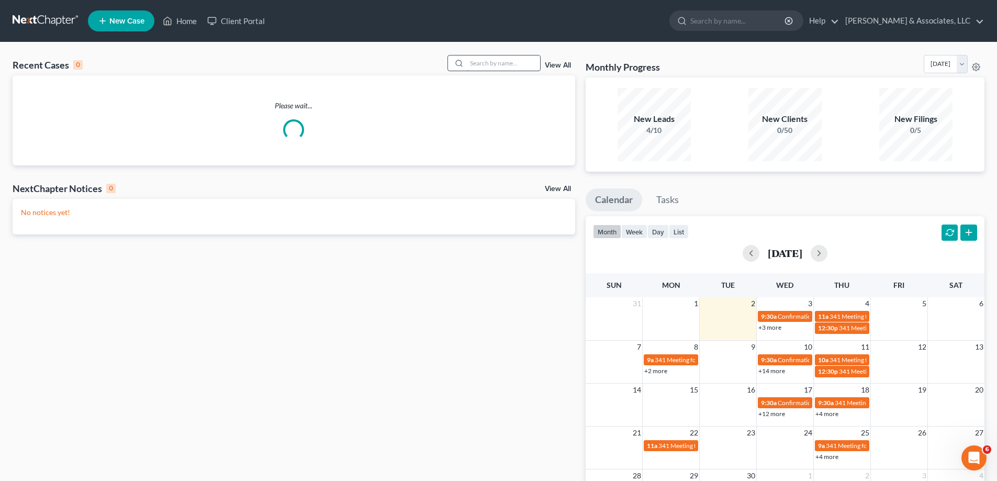
click at [476, 63] on input "search" at bounding box center [503, 62] width 73 height 15
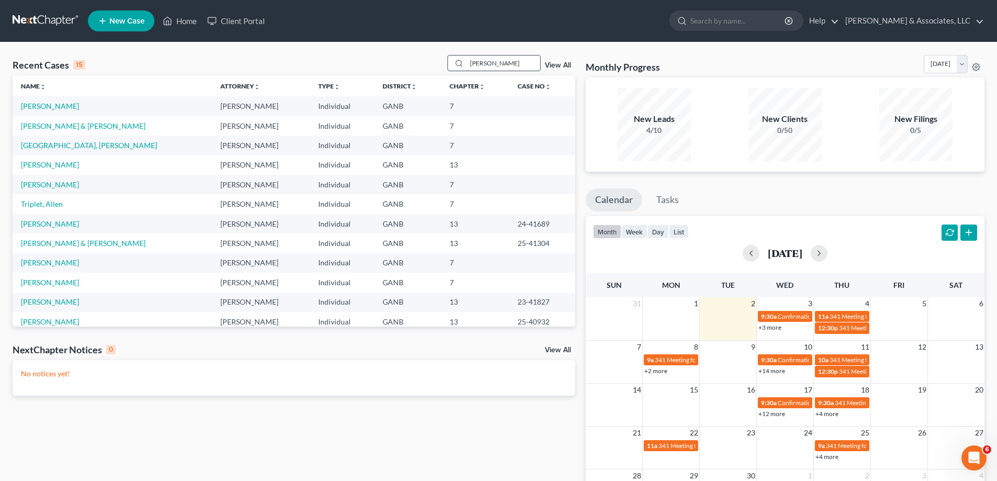
type input "[PERSON_NAME]"
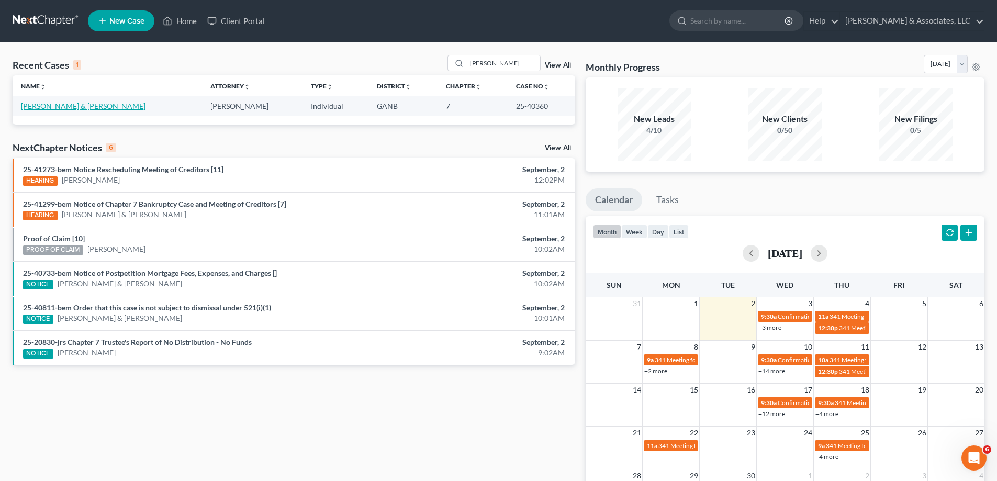
click at [31, 107] on link "[PERSON_NAME] & [PERSON_NAME]" at bounding box center [83, 106] width 125 height 9
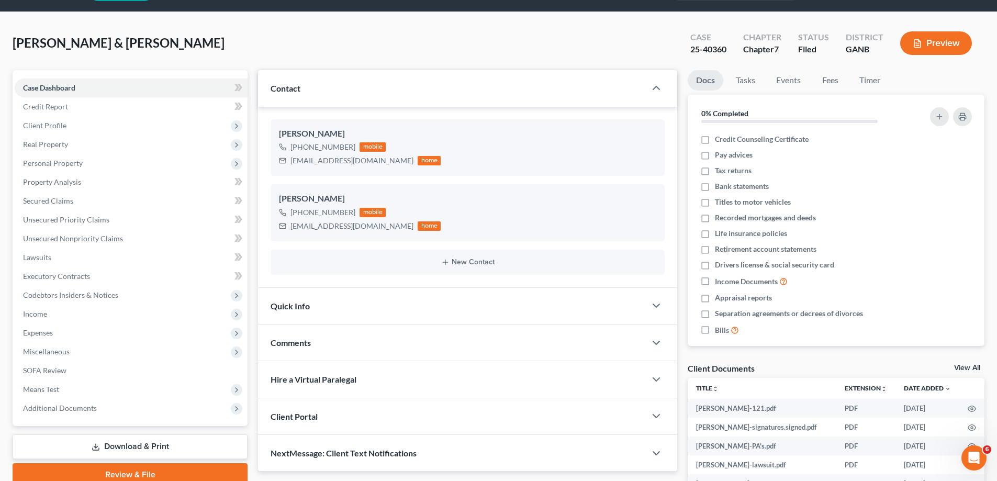
scroll to position [193, 0]
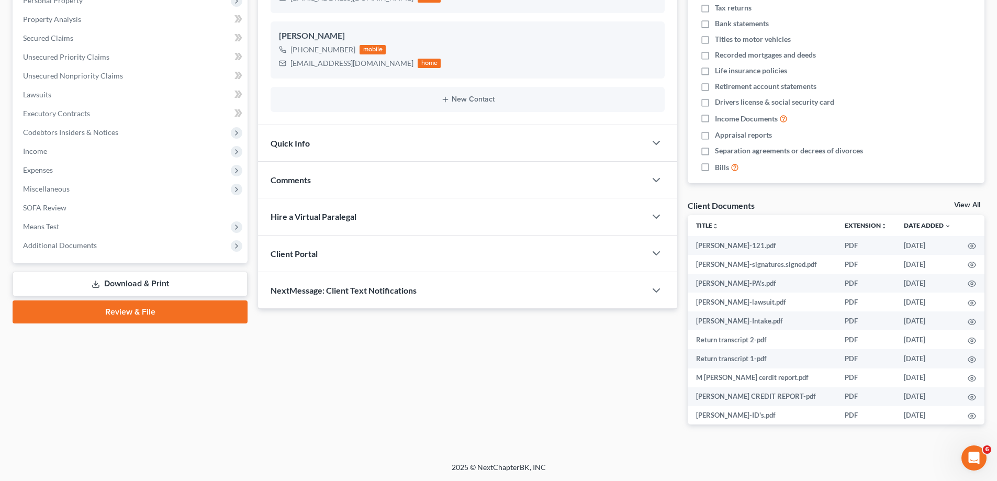
drag, startPoint x: 67, startPoint y: 246, endPoint x: 68, endPoint y: 259, distance: 12.6
click at [66, 249] on span "Additional Documents" at bounding box center [60, 245] width 74 height 9
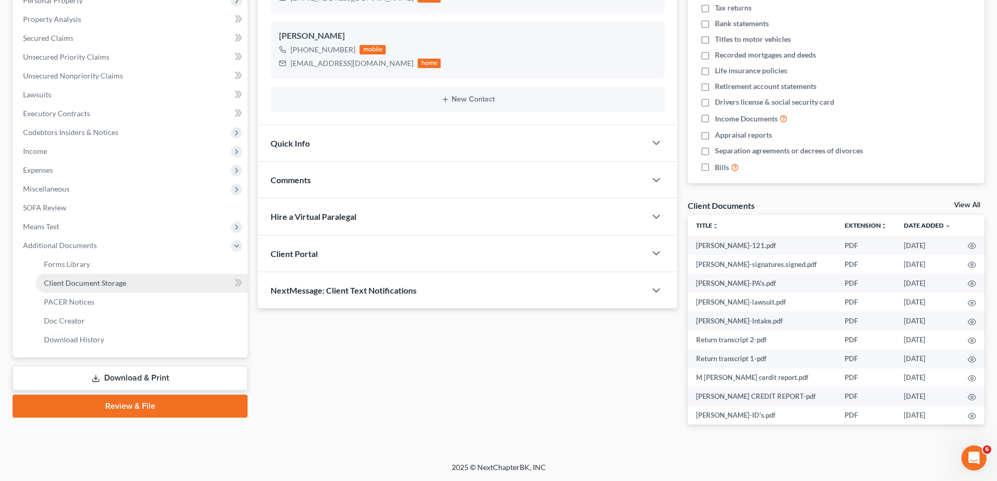
click at [68, 285] on span "Client Document Storage" at bounding box center [85, 282] width 82 height 9
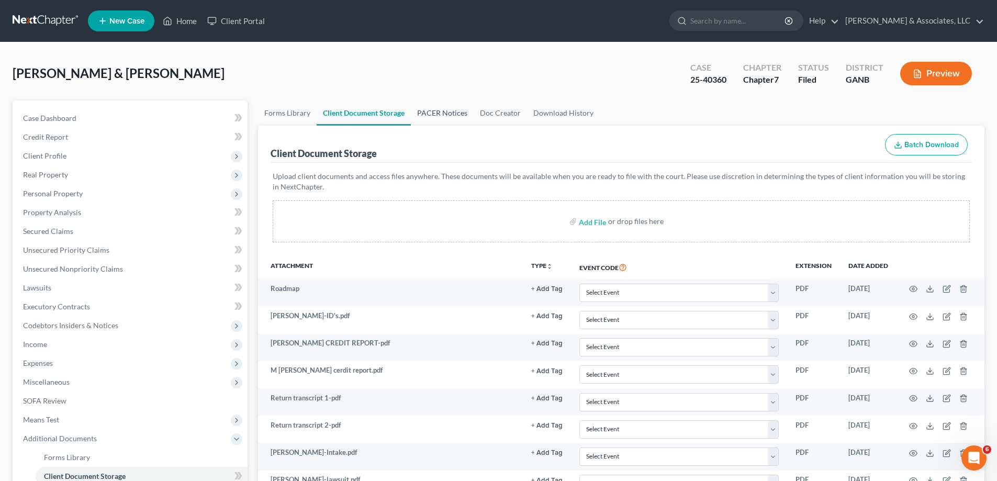
click at [438, 111] on link "PACER Notices" at bounding box center [442, 112] width 63 height 25
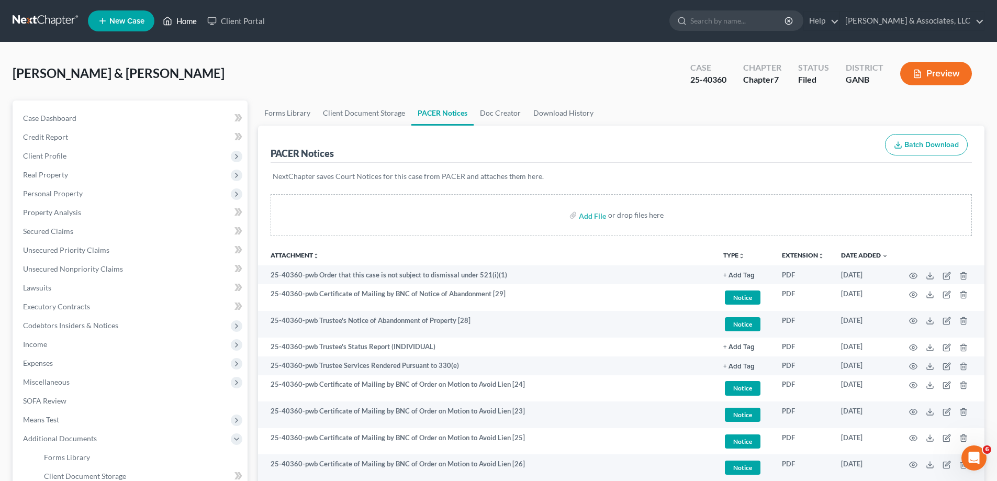
click at [182, 19] on link "Home" at bounding box center [180, 21] width 44 height 19
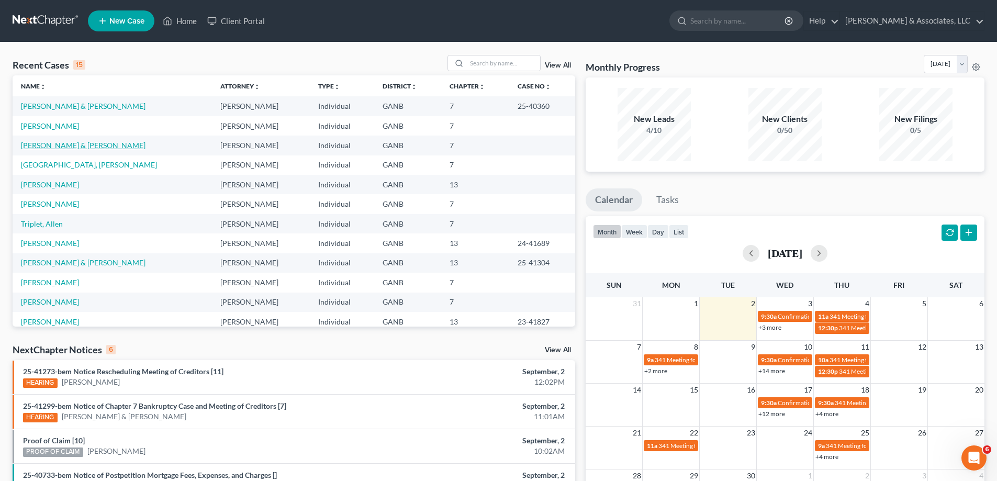
click at [30, 149] on link "[PERSON_NAME] & [PERSON_NAME]" at bounding box center [83, 145] width 125 height 9
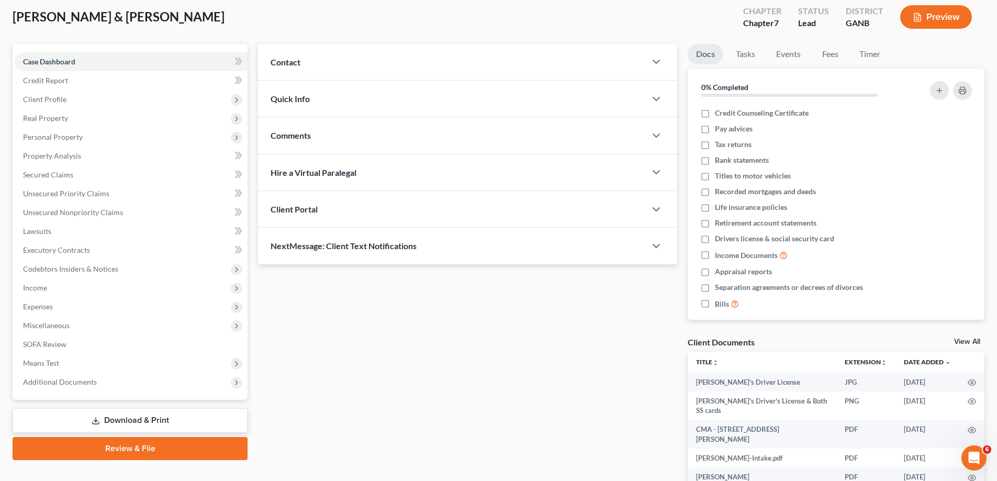
scroll to position [126, 0]
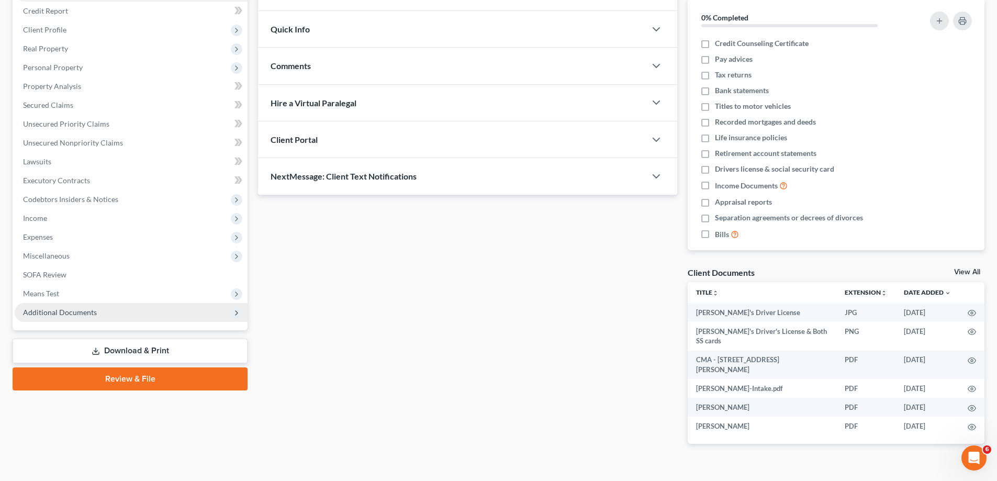
drag, startPoint x: 60, startPoint y: 317, endPoint x: 75, endPoint y: 310, distance: 17.1
click at [60, 318] on span "Additional Documents" at bounding box center [131, 312] width 233 height 19
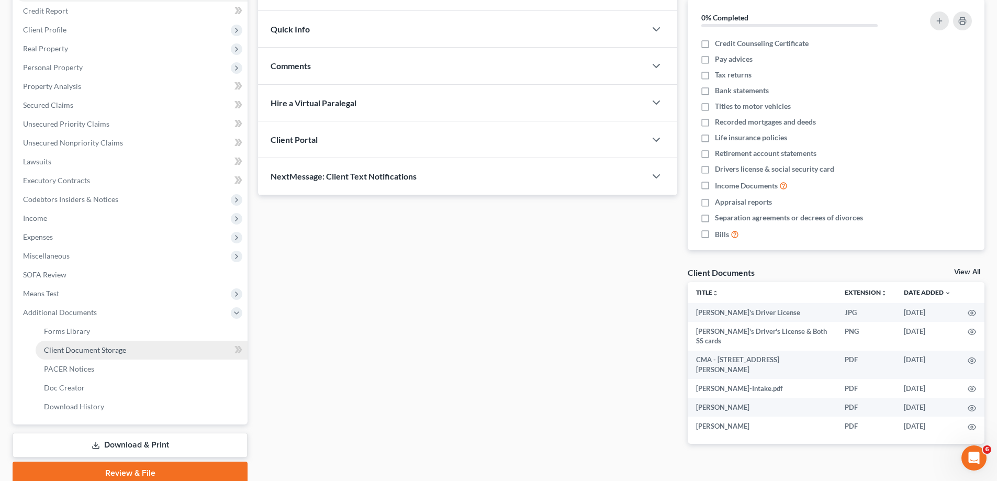
click at [61, 354] on span "Client Document Storage" at bounding box center [85, 349] width 82 height 9
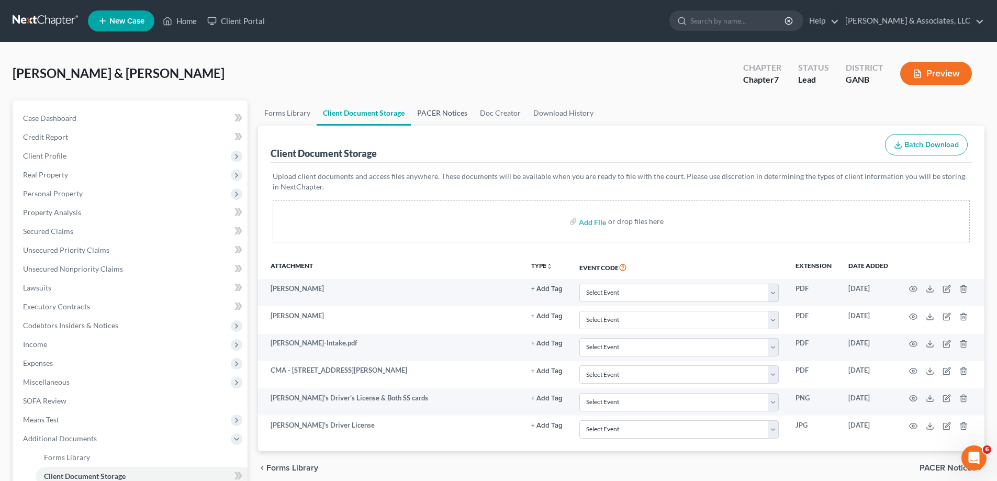
click at [456, 109] on link "PACER Notices" at bounding box center [442, 112] width 63 height 25
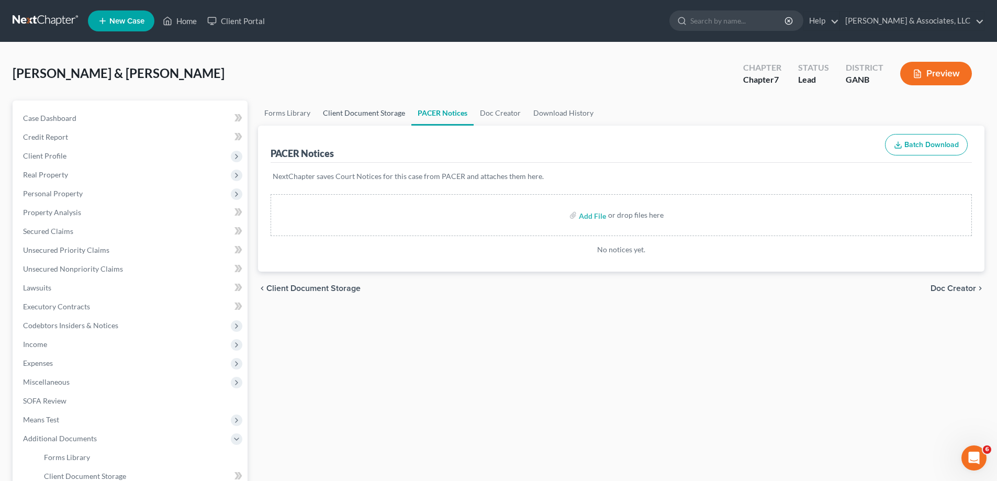
click at [335, 109] on link "Client Document Storage" at bounding box center [364, 112] width 95 height 25
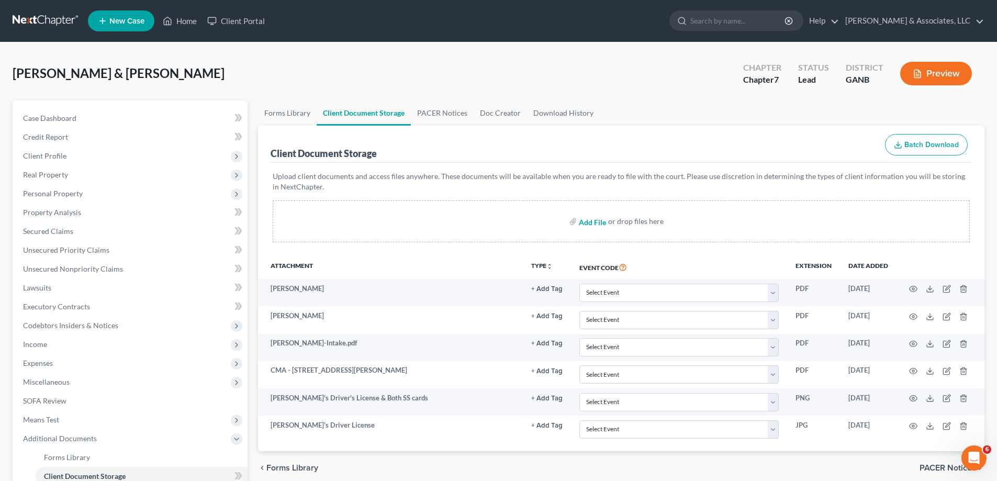
click at [589, 222] on input "file" at bounding box center [591, 221] width 25 height 19
type input "C:\fakepath\Maher-Email List of Creditors.pdf"
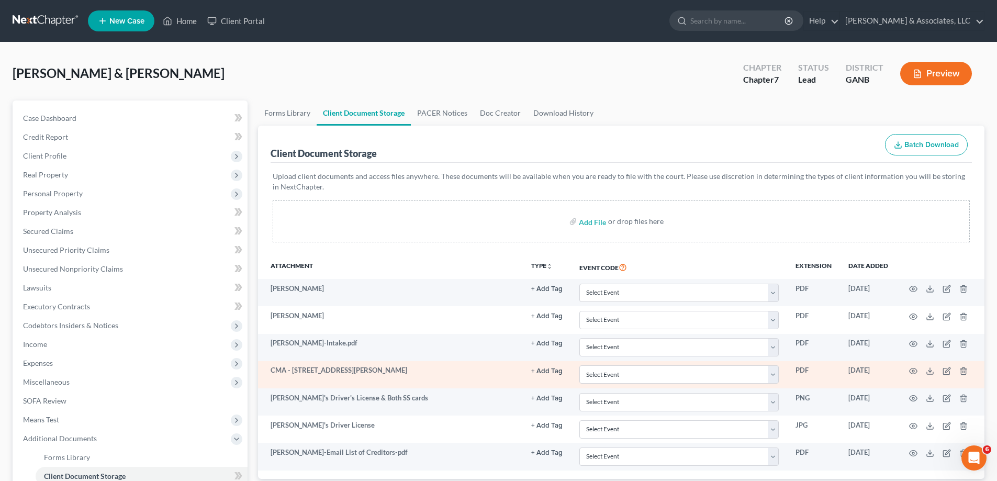
scroll to position [170, 0]
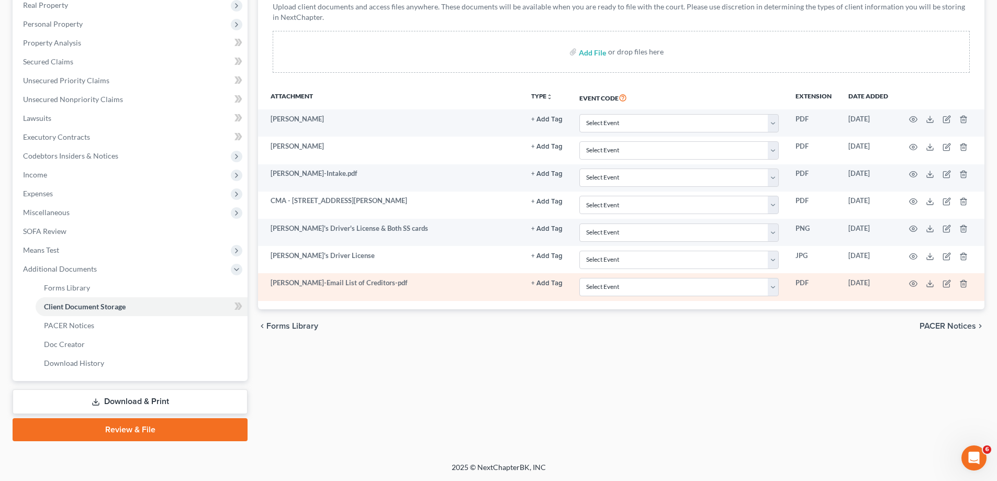
drag, startPoint x: 355, startPoint y: 289, endPoint x: 548, endPoint y: 290, distance: 192.6
click at [356, 289] on td "Maher-Email List of Creditors-pdf" at bounding box center [390, 286] width 265 height 27
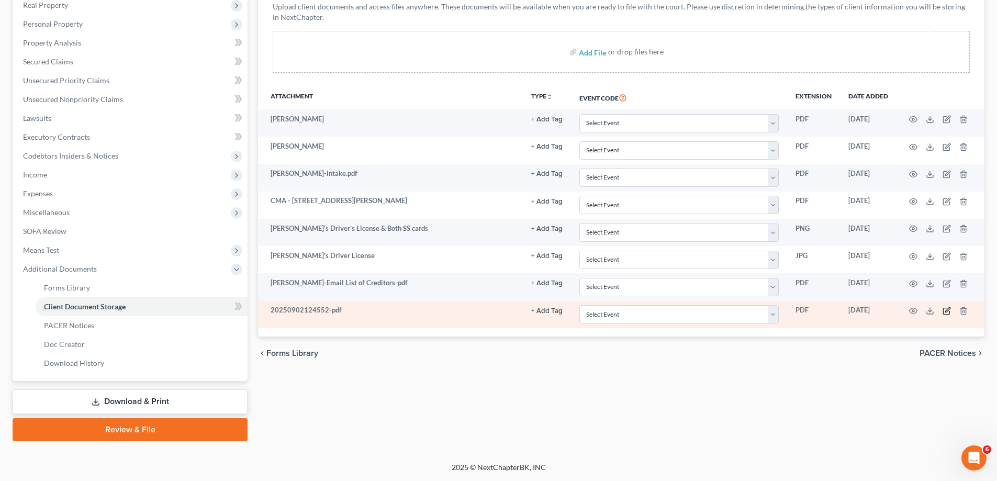
click at [943, 308] on icon "button" at bounding box center [946, 311] width 8 height 8
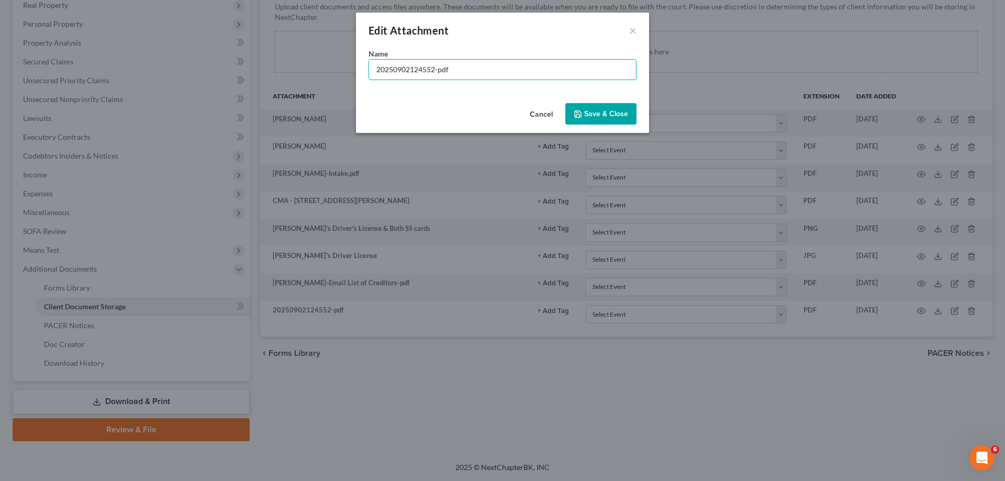
drag, startPoint x: 297, startPoint y: 57, endPoint x: 146, endPoint y: 46, distance: 151.7
click at [147, 45] on div "Edit Attachment × Name * 20250902124552-pdf Cancel Save & Close" at bounding box center [502, 240] width 1005 height 481
type input "2024 taxes"
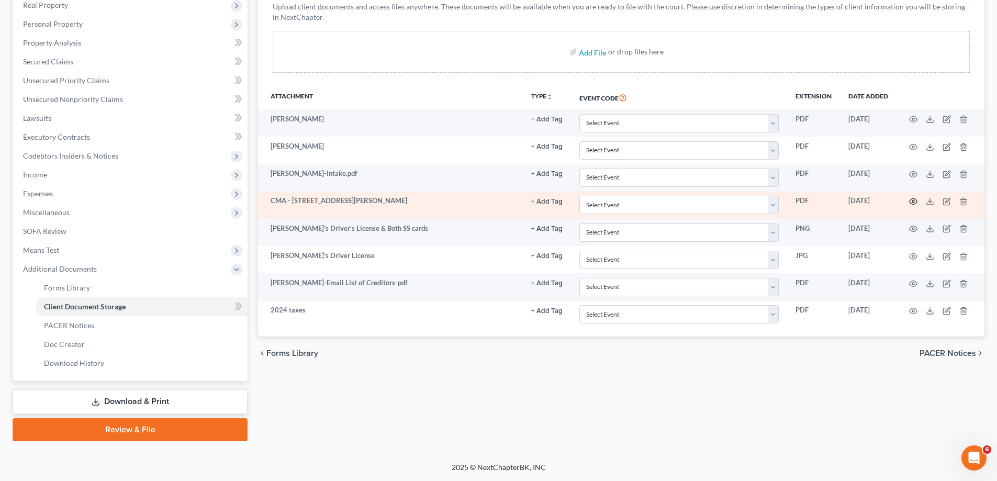
click at [912, 202] on icon "button" at bounding box center [913, 201] width 8 height 8
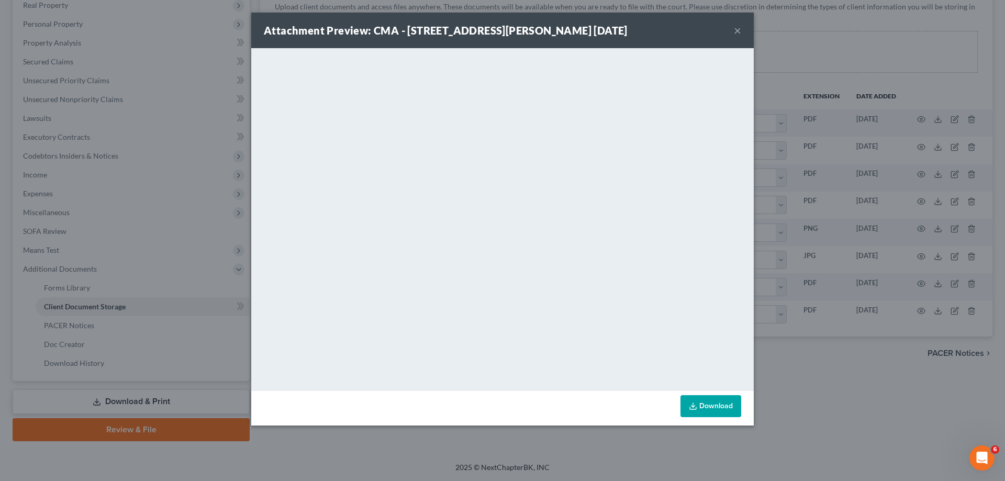
drag, startPoint x: 732, startPoint y: 28, endPoint x: 741, endPoint y: 27, distance: 9.5
click at [737, 29] on div "Attachment Preview: CMA - 55 Tom White Rd 09/02/2025 ×" at bounding box center [502, 31] width 502 height 36
click at [736, 27] on button "×" at bounding box center [737, 30] width 7 height 13
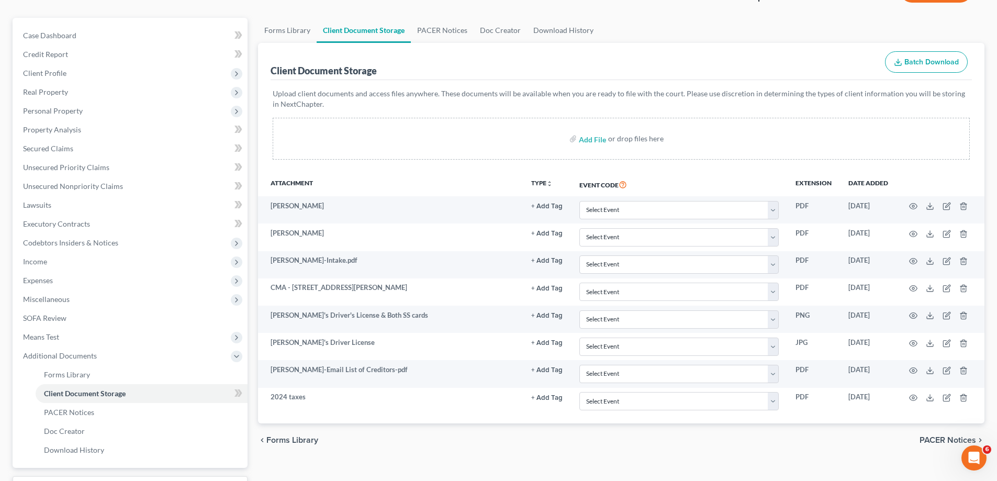
scroll to position [0, 0]
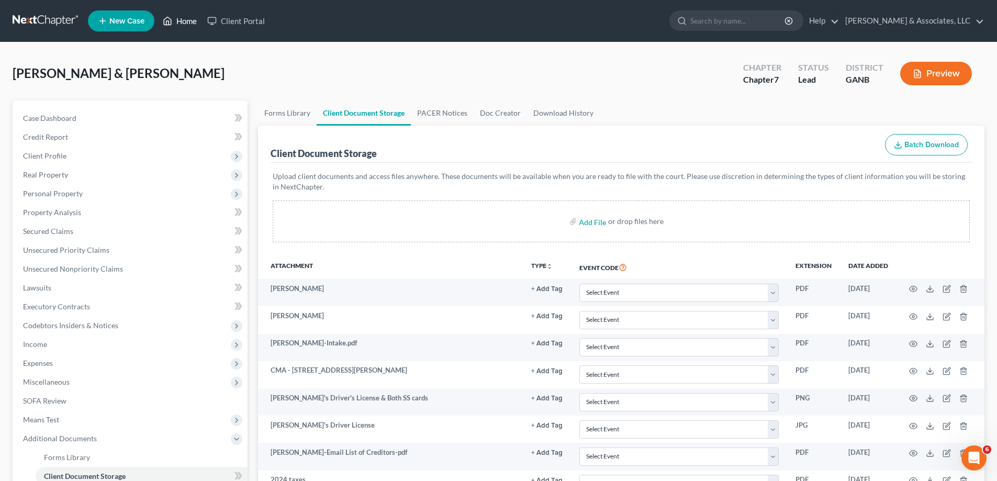
drag, startPoint x: 178, startPoint y: 21, endPoint x: 210, endPoint y: 32, distance: 33.8
click at [178, 21] on link "Home" at bounding box center [180, 21] width 44 height 19
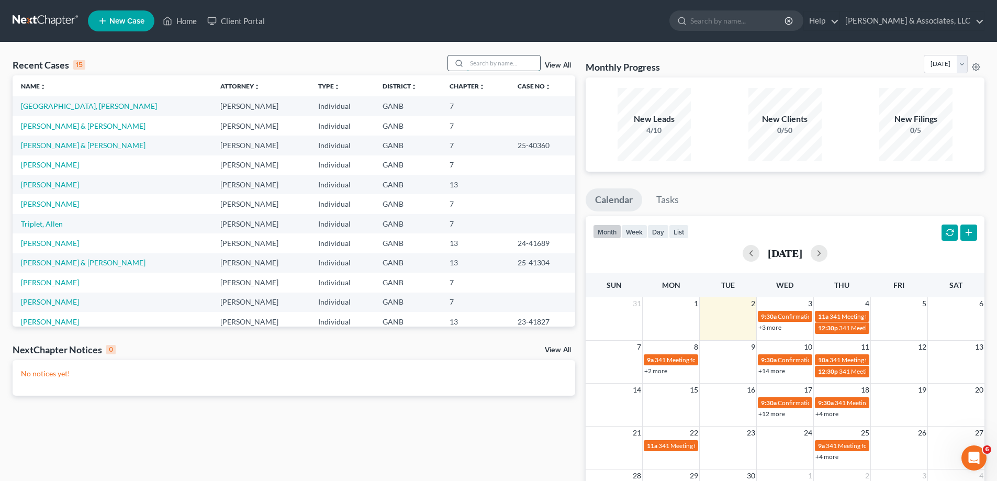
click at [524, 63] on input "search" at bounding box center [503, 62] width 73 height 15
type input "conner"
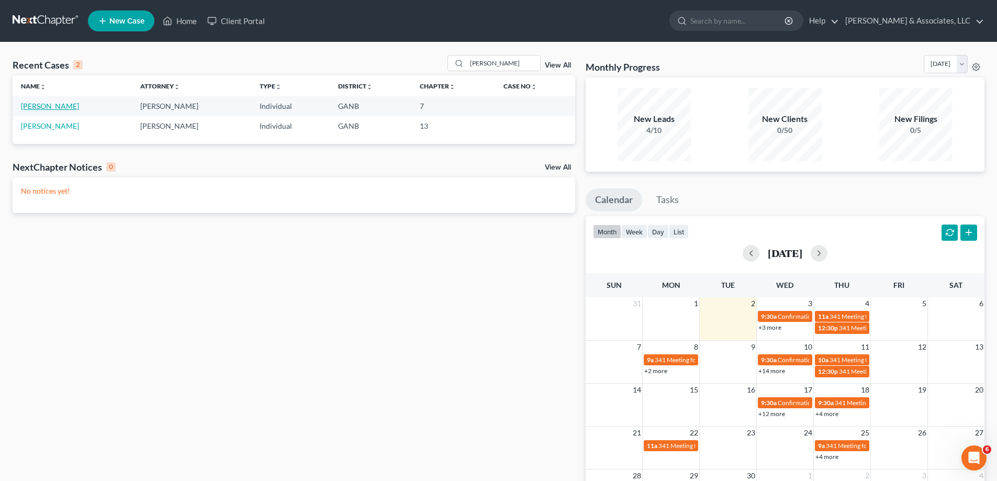
click at [37, 103] on link "Conner, Darrin" at bounding box center [50, 106] width 58 height 9
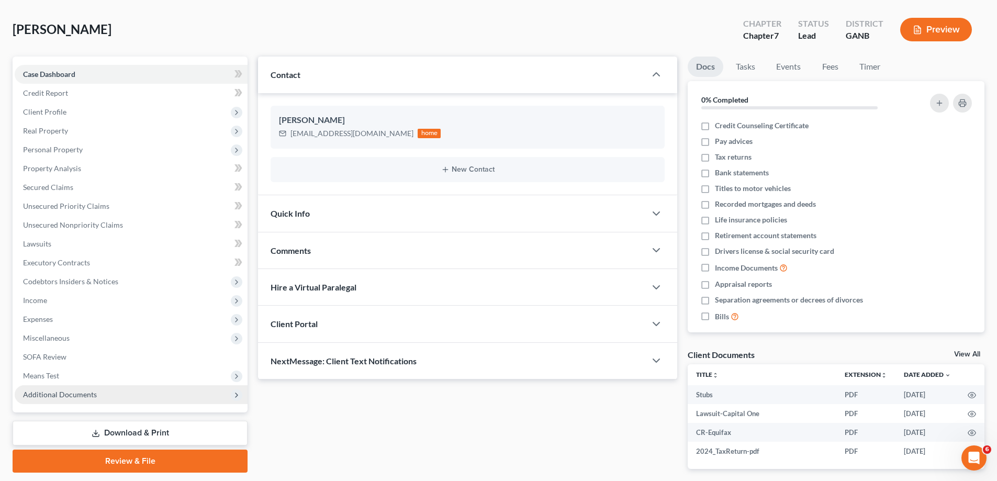
scroll to position [88, 0]
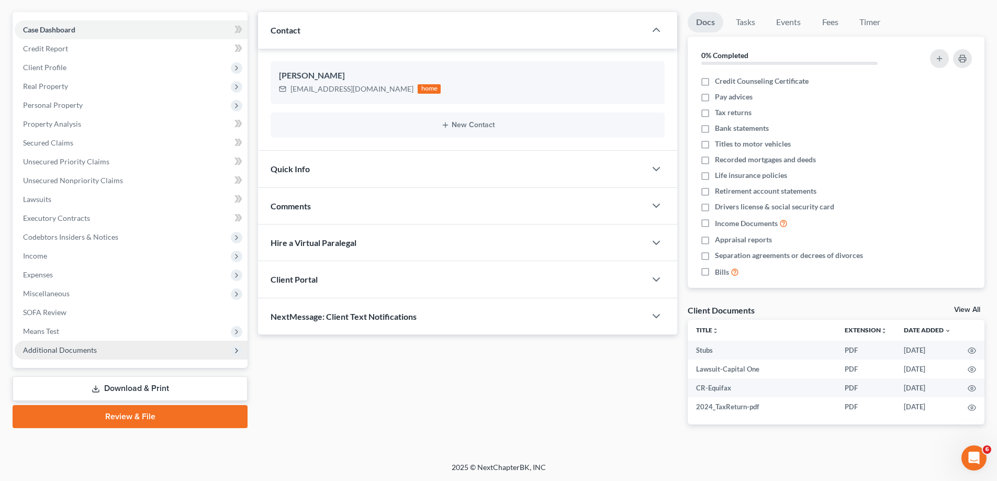
click at [43, 350] on span "Additional Documents" at bounding box center [60, 349] width 74 height 9
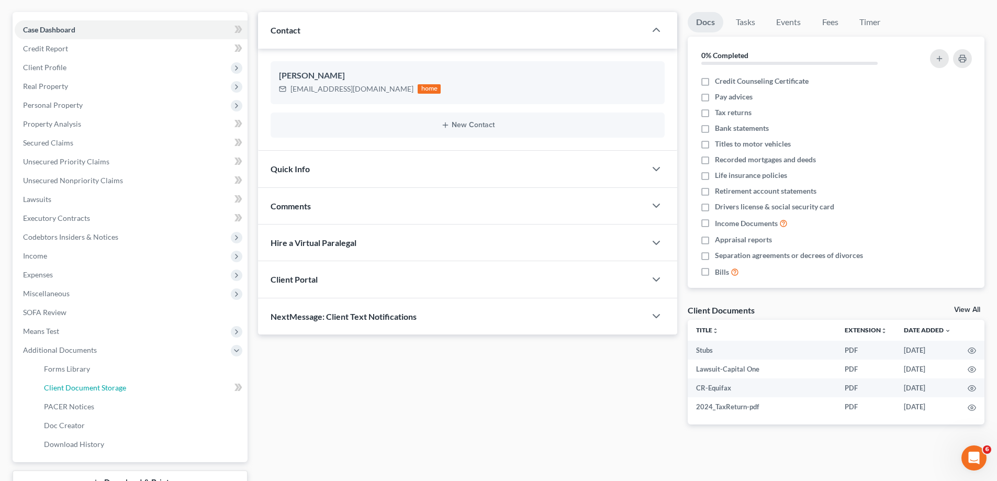
drag, startPoint x: 73, startPoint y: 388, endPoint x: 982, endPoint y: 176, distance: 933.3
click at [73, 388] on span "Client Document Storage" at bounding box center [85, 387] width 82 height 9
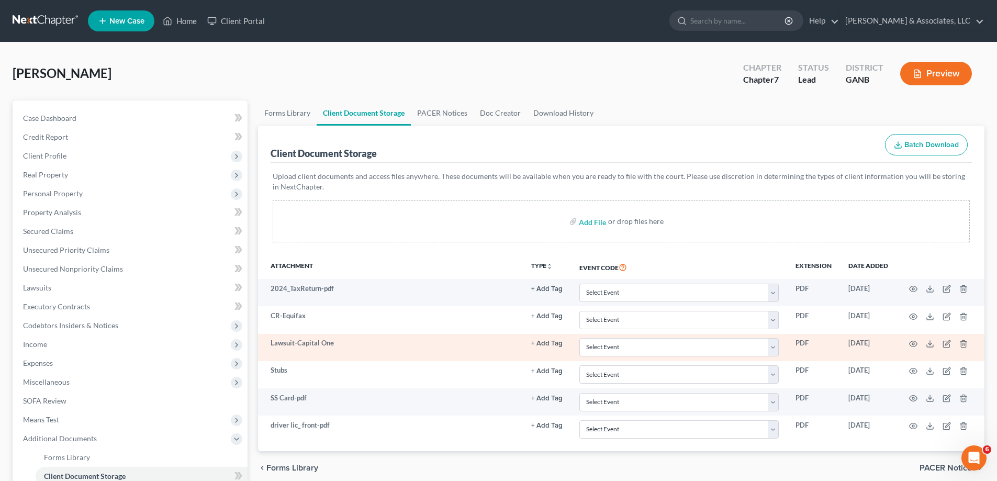
scroll to position [105, 0]
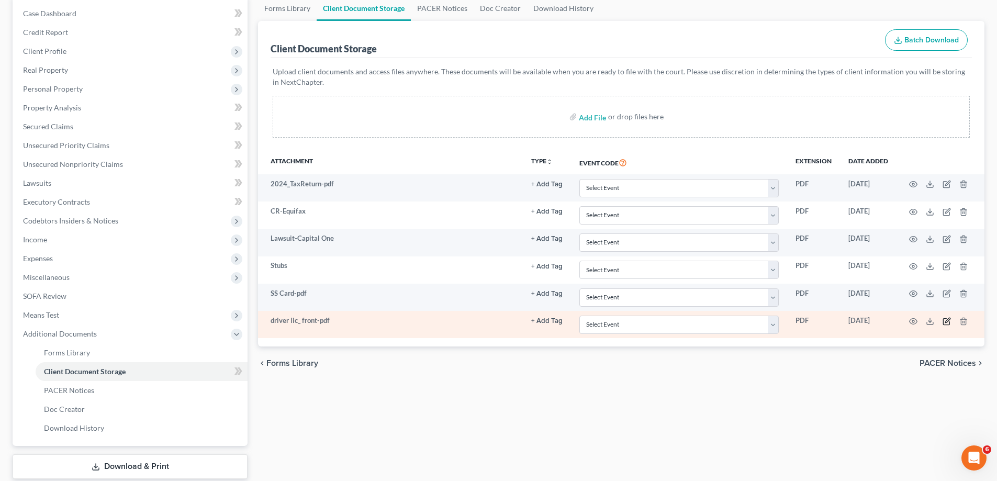
click at [948, 320] on icon "button" at bounding box center [946, 321] width 8 height 8
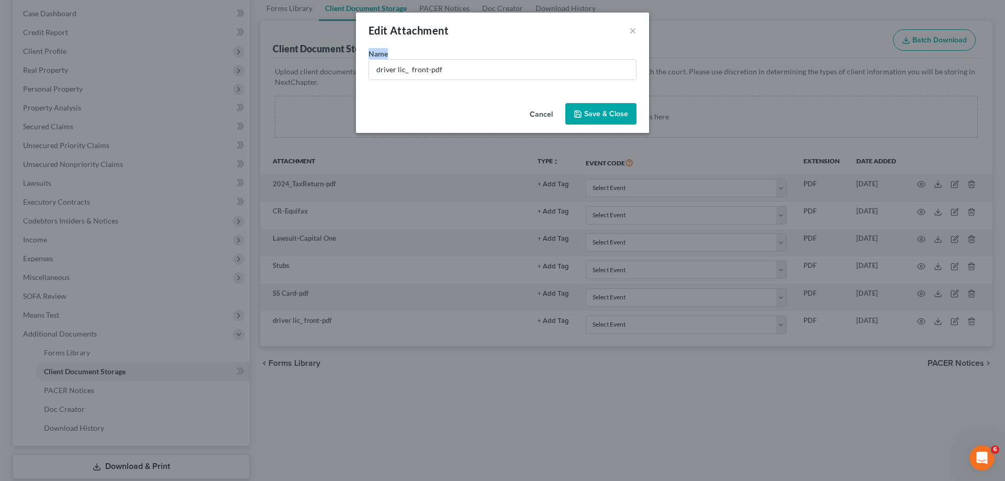
drag, startPoint x: 488, startPoint y: 78, endPoint x: 306, endPoint y: 58, distance: 183.2
click at [306, 58] on div "Edit Attachment × Name * driver lic_ front-pdf Cancel Save & Close" at bounding box center [502, 240] width 1005 height 481
drag, startPoint x: 466, startPoint y: 59, endPoint x: 367, endPoint y: 70, distance: 99.4
click at [367, 70] on div "Name * driver lic_ front-pdf" at bounding box center [502, 73] width 293 height 51
drag, startPoint x: 449, startPoint y: 72, endPoint x: 291, endPoint y: 66, distance: 158.1
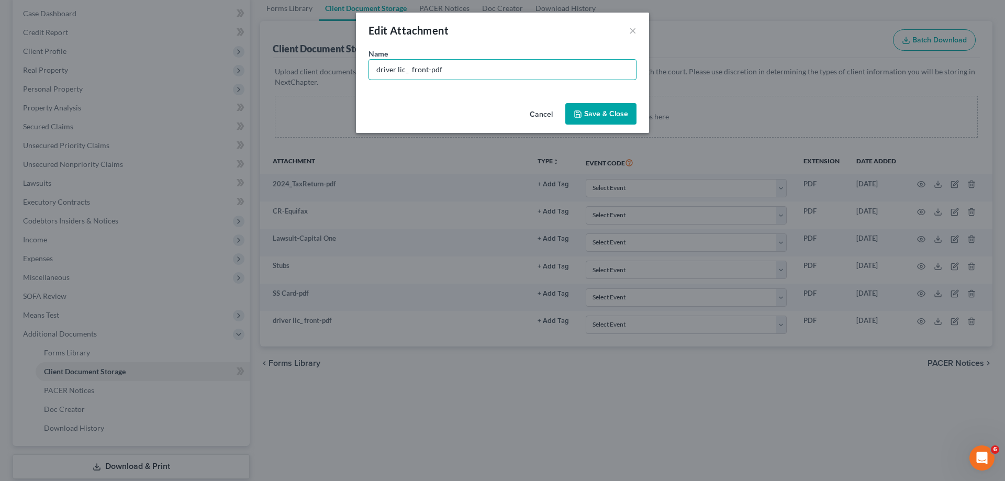
click at [291, 66] on div "Edit Attachment × Name * driver lic_ front-pdf Cancel Save & Close" at bounding box center [502, 240] width 1005 height 481
type input "DL"
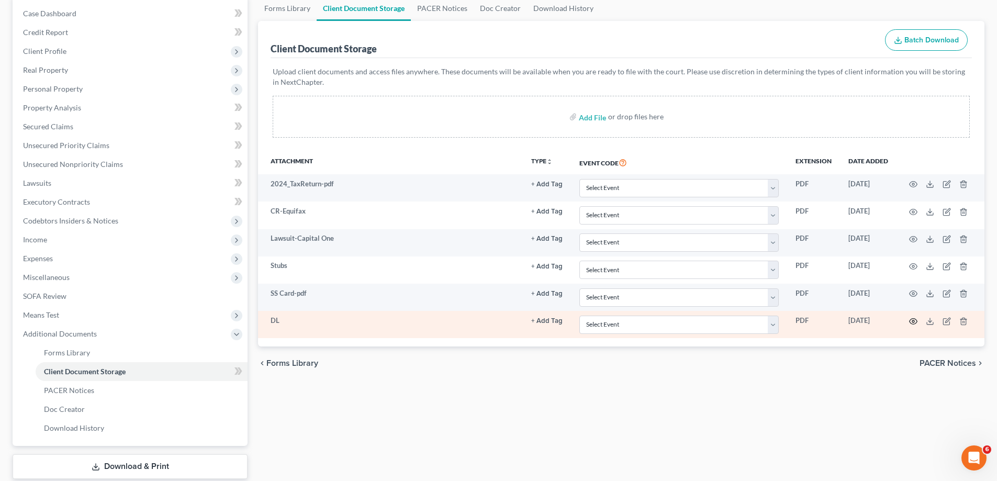
click at [912, 321] on icon "button" at bounding box center [913, 321] width 8 height 8
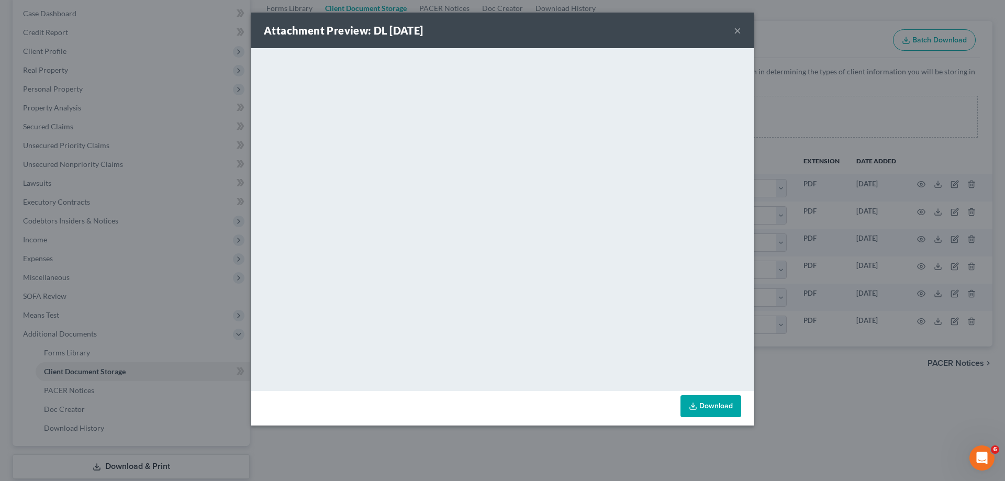
click at [736, 31] on button "×" at bounding box center [737, 30] width 7 height 13
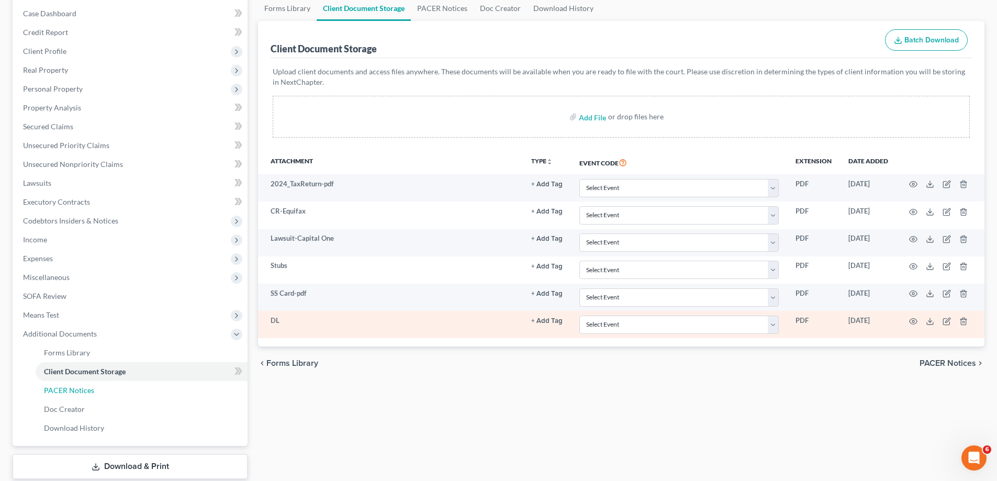
drag, startPoint x: 78, startPoint y: 388, endPoint x: 265, endPoint y: 336, distance: 193.9
click at [78, 388] on span "PACER Notices" at bounding box center [69, 390] width 50 height 9
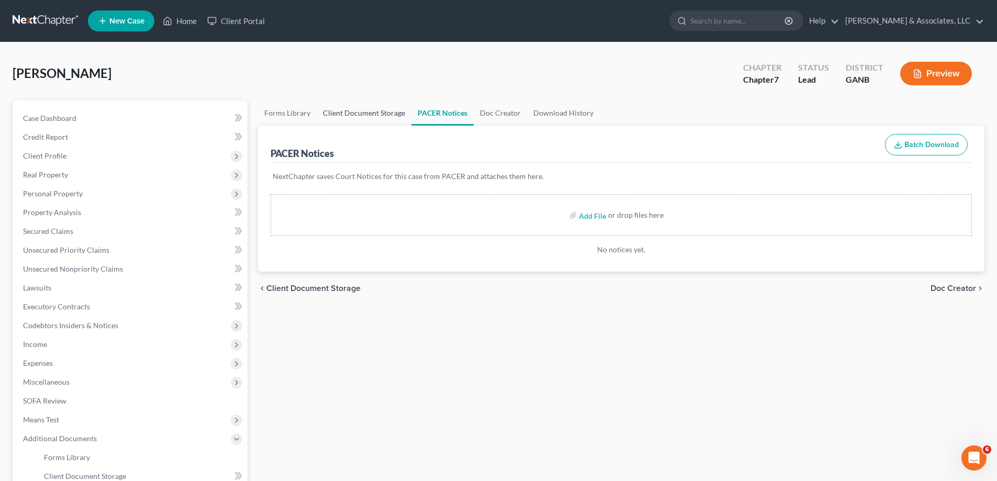
click at [366, 109] on link "Client Document Storage" at bounding box center [364, 112] width 95 height 25
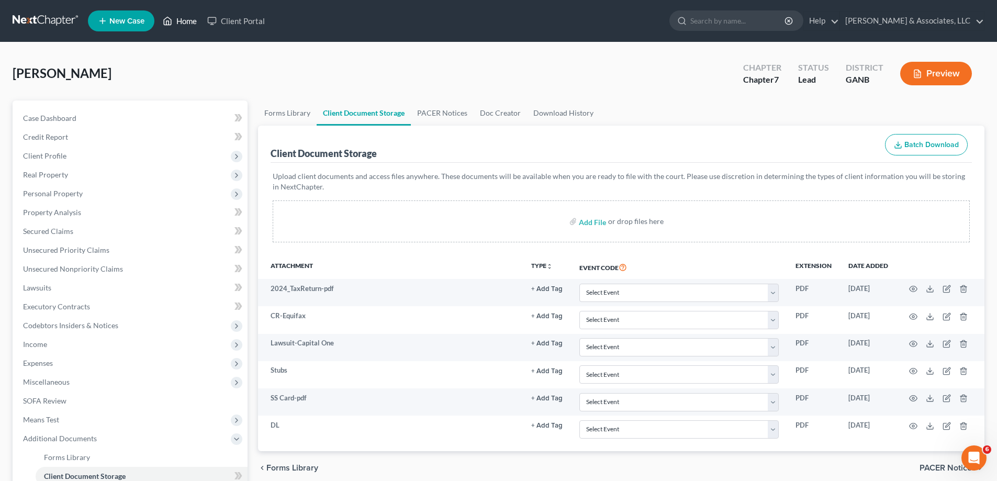
drag, startPoint x: 183, startPoint y: 20, endPoint x: 186, endPoint y: 0, distance: 20.1
click at [183, 20] on link "Home" at bounding box center [180, 21] width 44 height 19
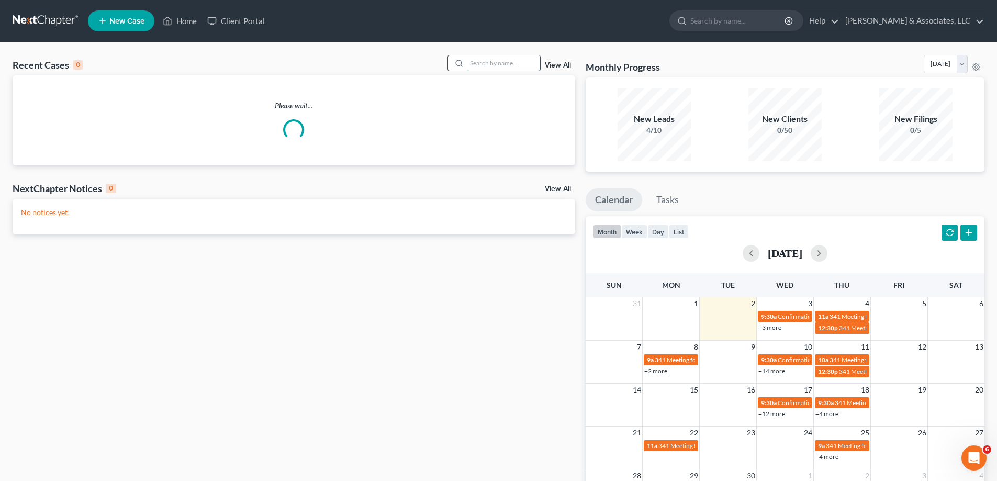
click at [477, 61] on input "search" at bounding box center [503, 62] width 73 height 15
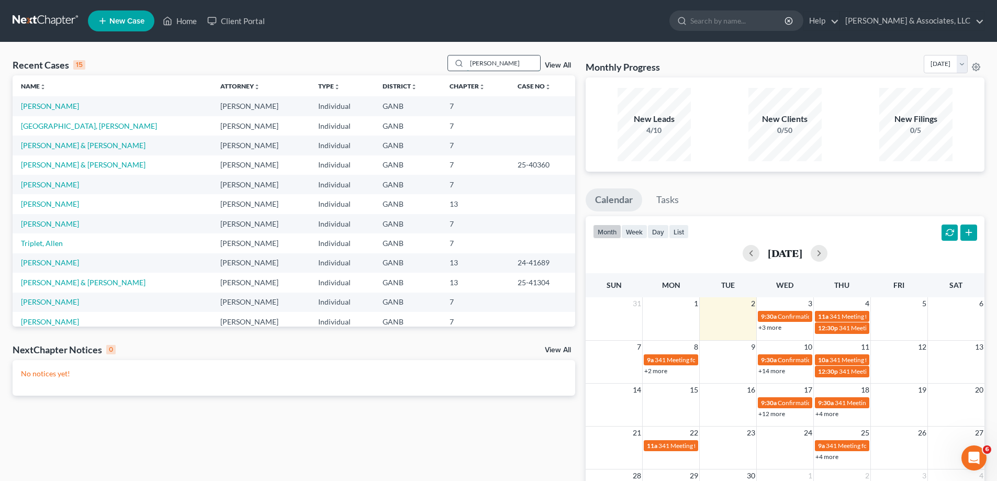
type input "ferguson"
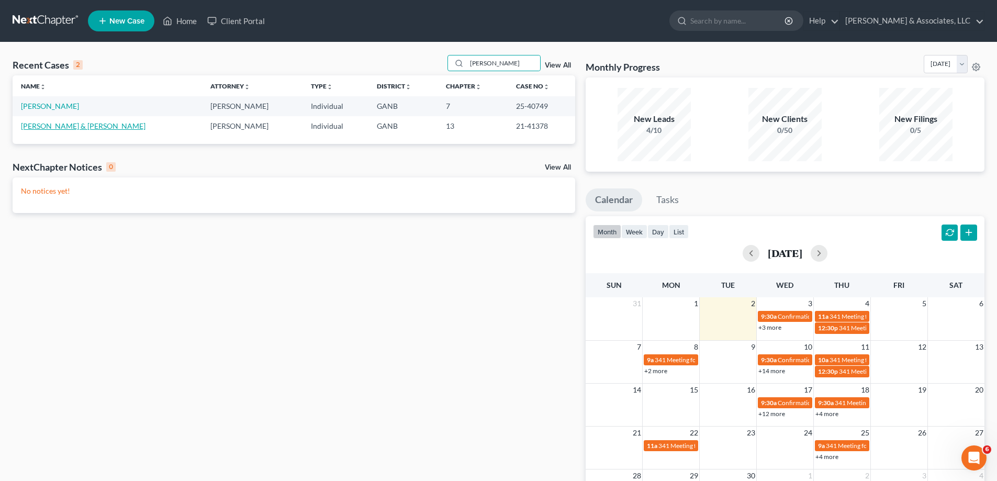
click at [30, 128] on link "Ferguson, Thomas & Mable" at bounding box center [83, 125] width 125 height 9
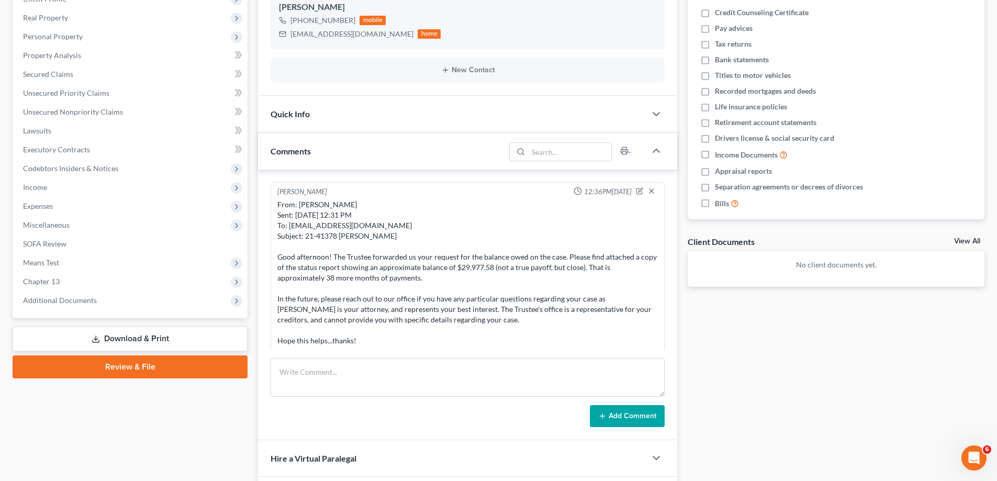
scroll to position [91, 0]
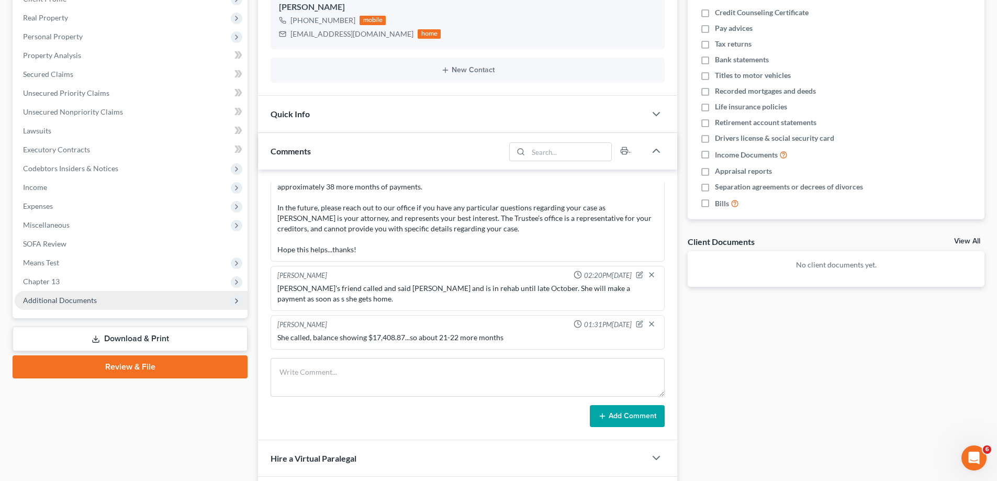
click at [75, 297] on span "Additional Documents" at bounding box center [60, 300] width 74 height 9
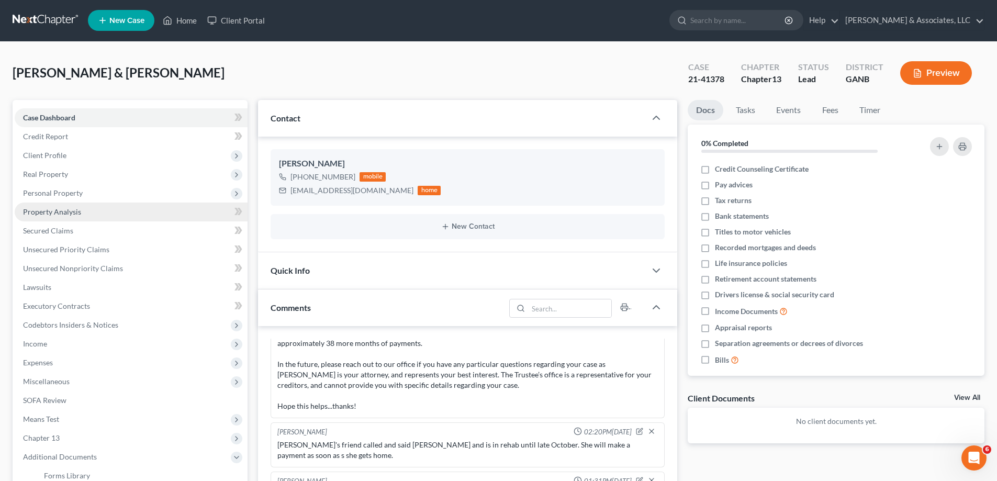
scroll to position [0, 0]
drag, startPoint x: 188, startPoint y: 17, endPoint x: 491, endPoint y: 123, distance: 321.0
click at [188, 17] on link "Home" at bounding box center [180, 21] width 44 height 19
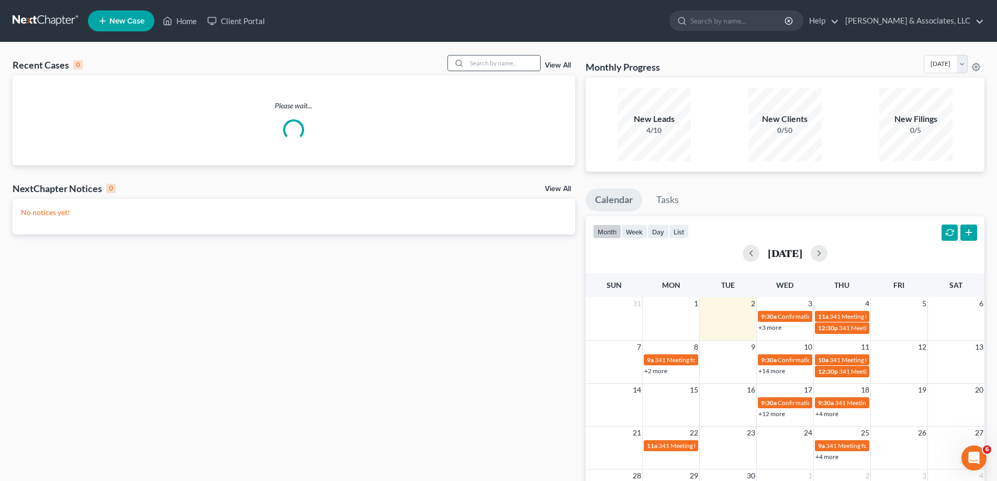
click at [491, 62] on input "search" at bounding box center [503, 62] width 73 height 15
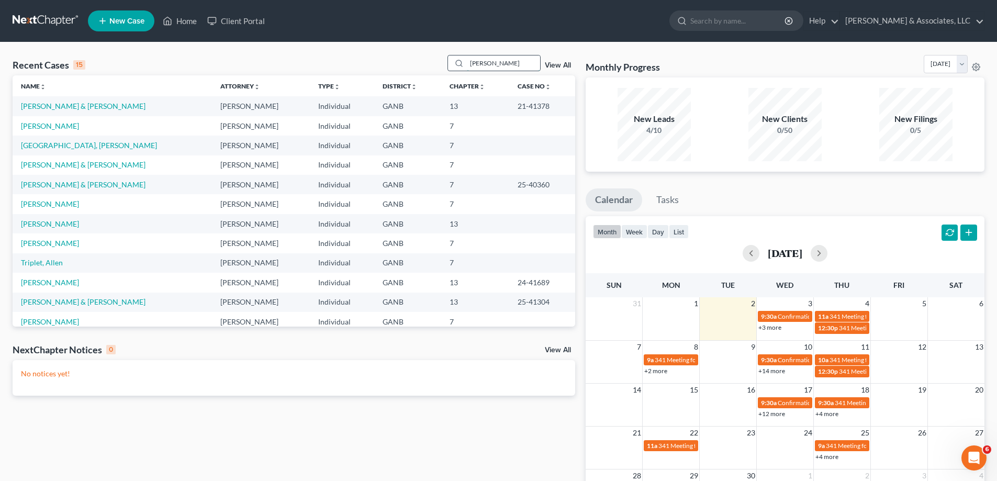
type input "[PERSON_NAME]"
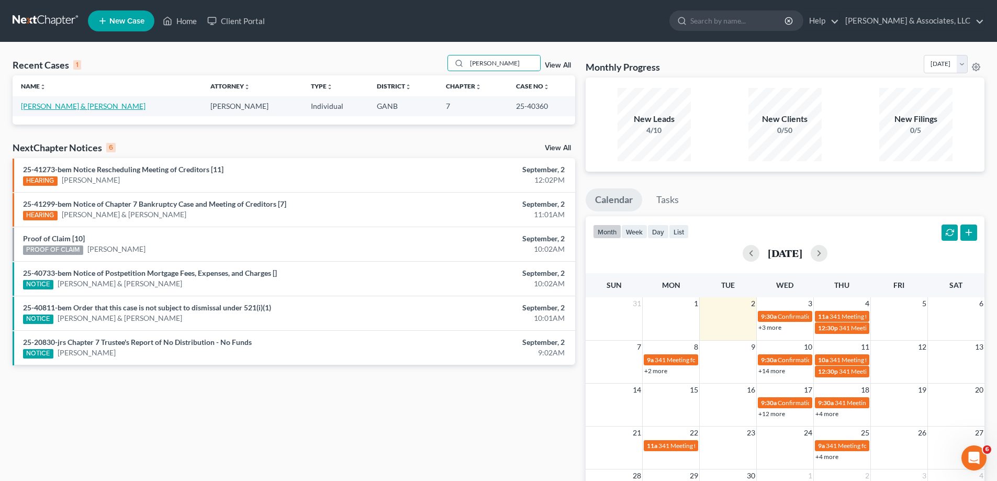
click at [41, 109] on link "[PERSON_NAME] & [PERSON_NAME]" at bounding box center [83, 106] width 125 height 9
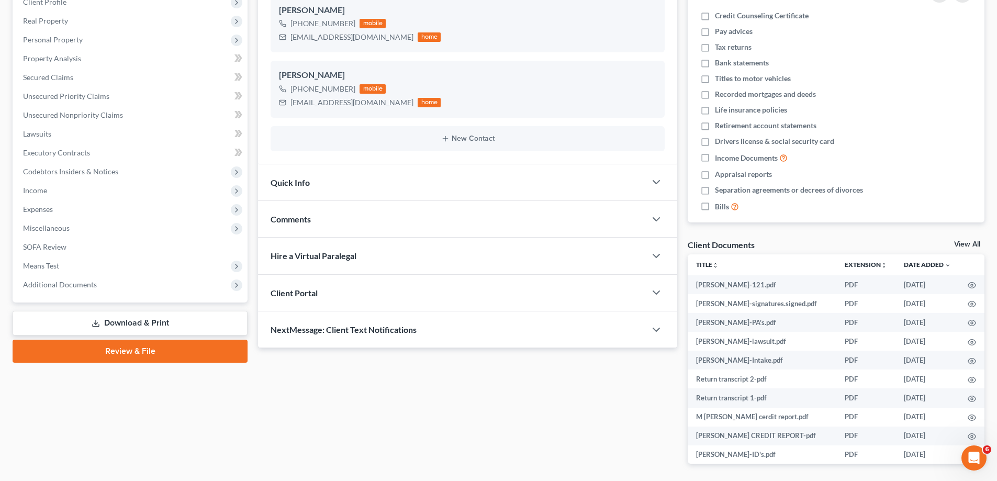
scroll to position [157, 0]
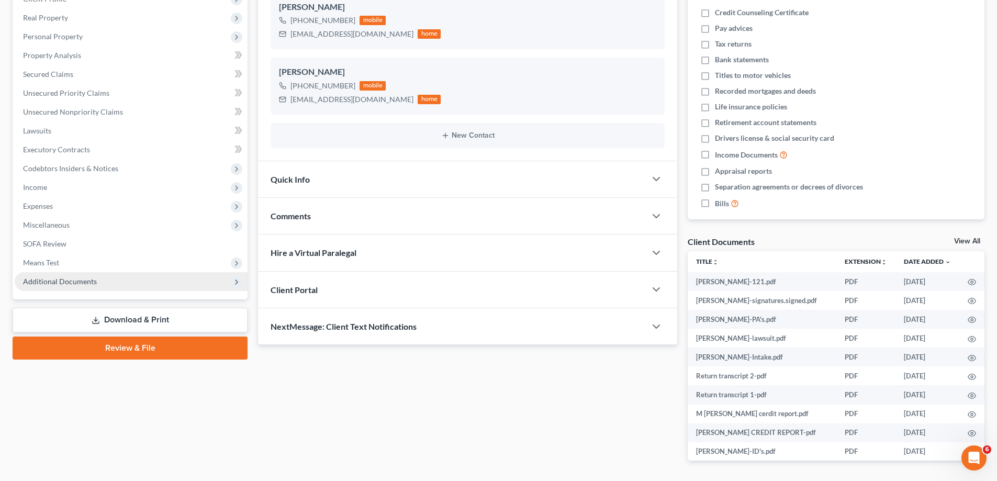
click at [29, 275] on span "Additional Documents" at bounding box center [131, 281] width 233 height 19
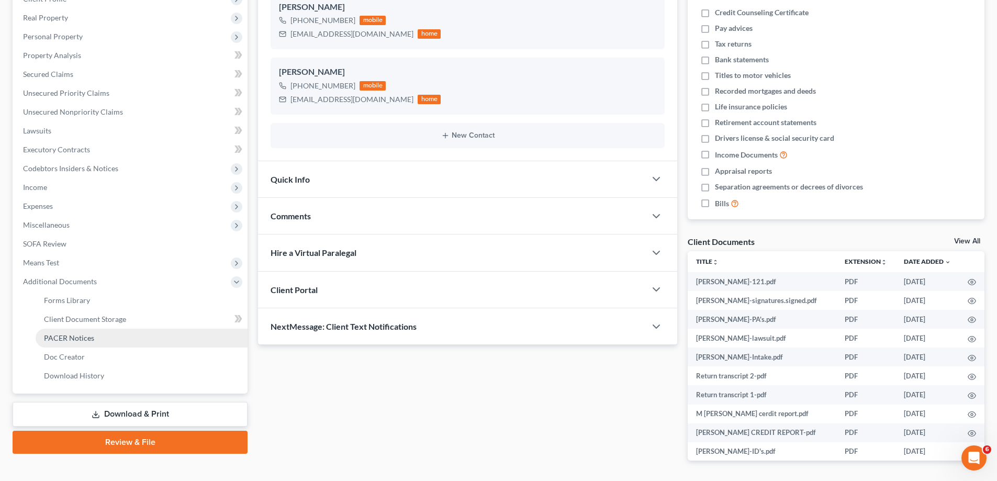
click at [44, 336] on span "PACER Notices" at bounding box center [69, 337] width 50 height 9
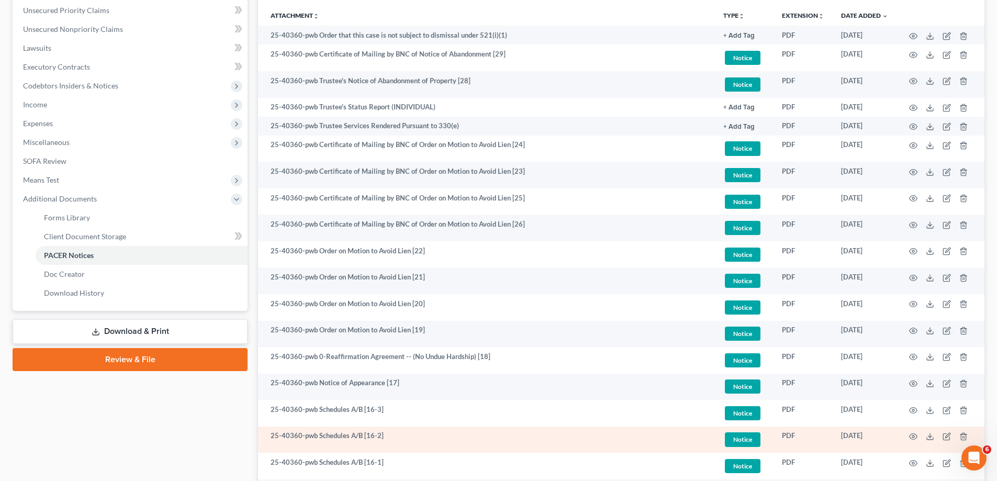
scroll to position [52, 0]
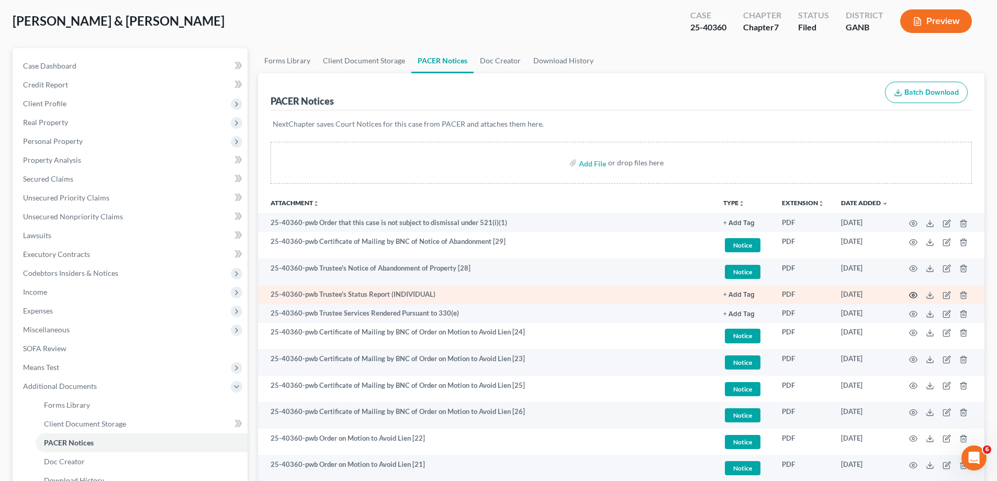
click at [913, 295] on icon "button" at bounding box center [913, 295] width 8 height 8
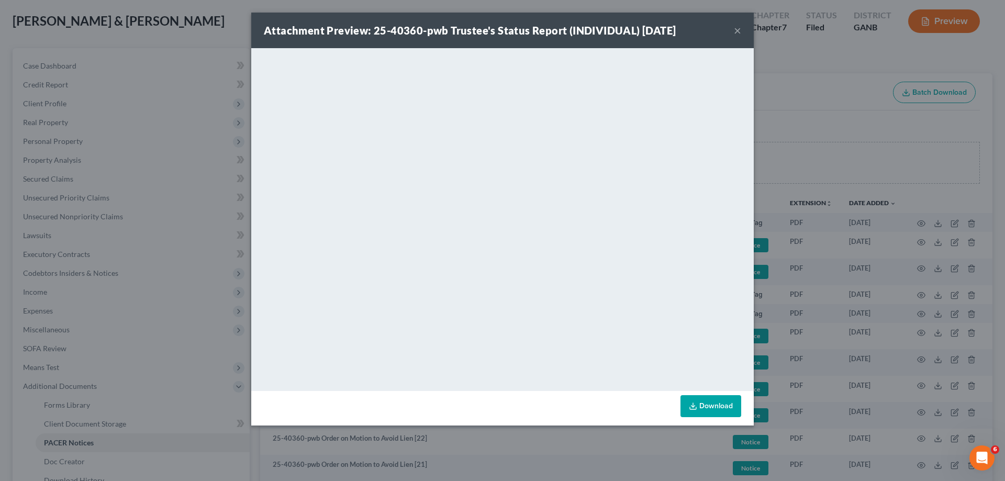
click at [736, 29] on button "×" at bounding box center [737, 30] width 7 height 13
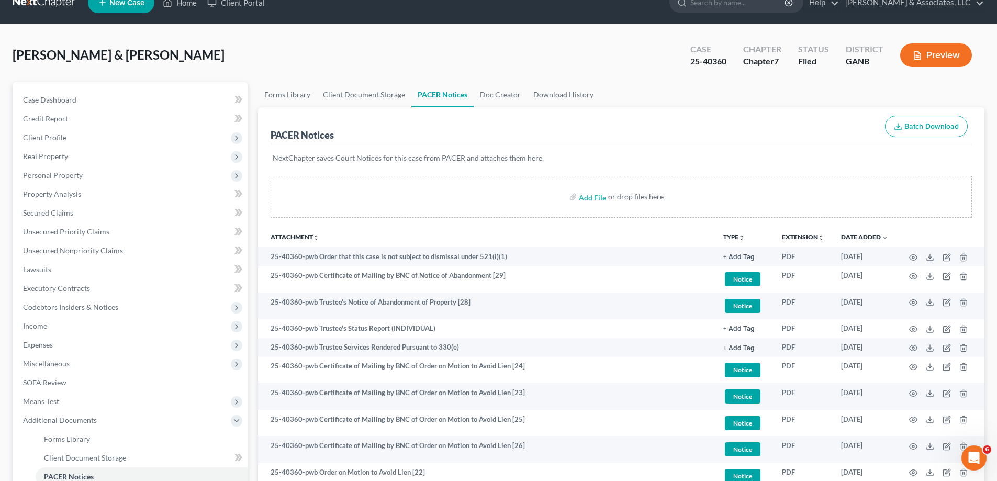
scroll to position [0, 0]
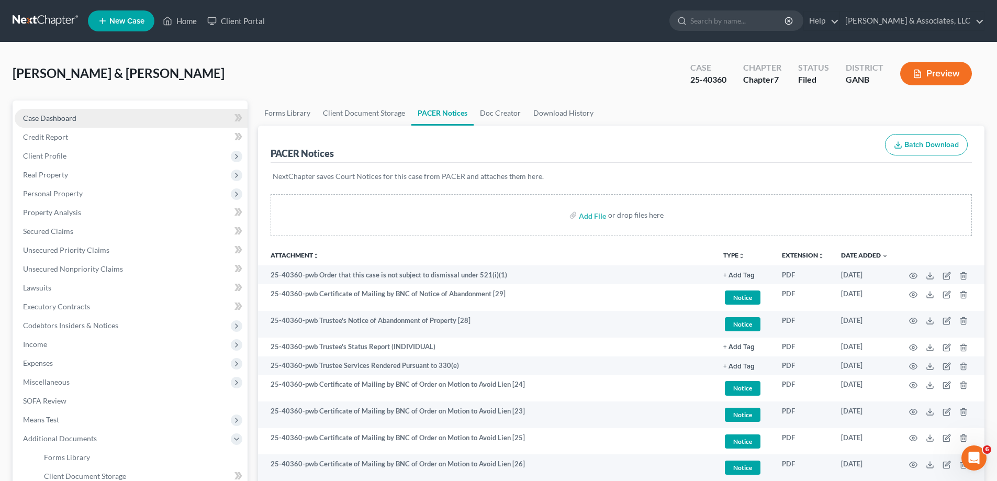
click at [47, 119] on span "Case Dashboard" at bounding box center [49, 118] width 53 height 9
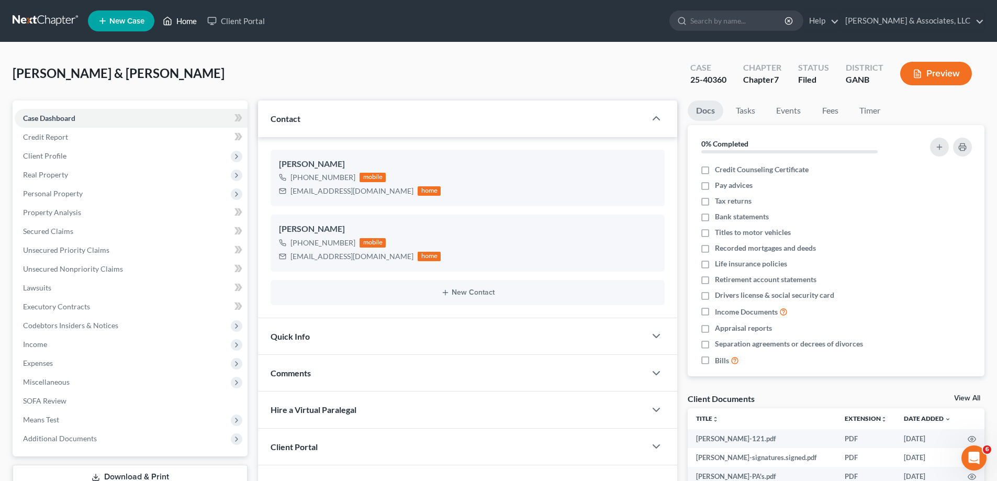
click at [181, 18] on link "Home" at bounding box center [180, 21] width 44 height 19
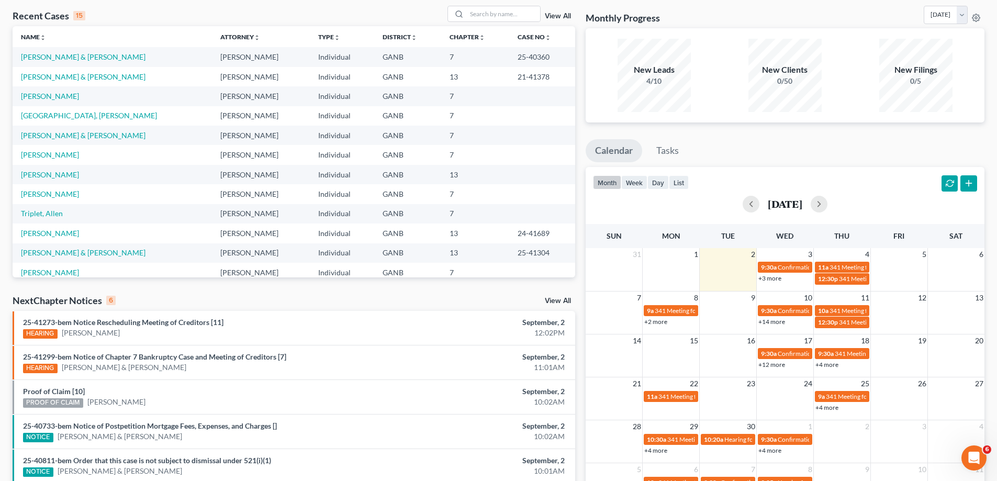
scroll to position [134, 0]
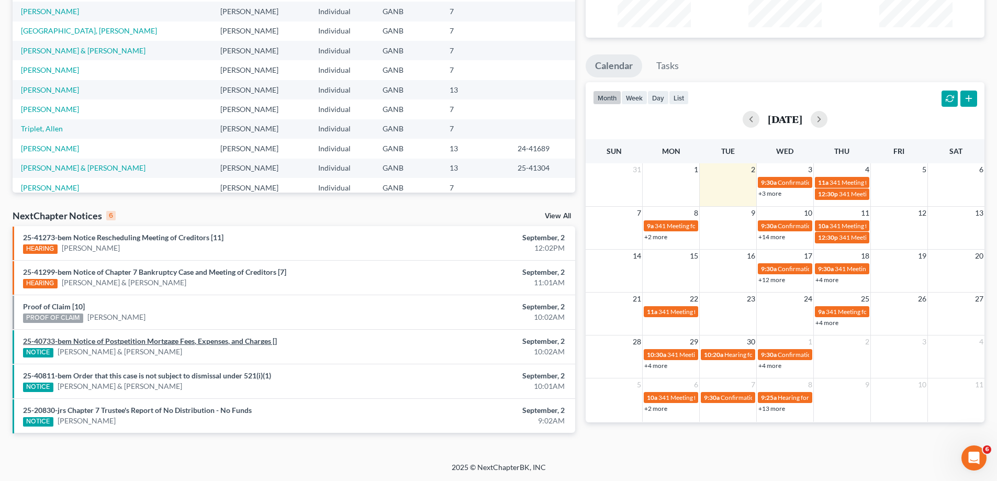
click at [115, 340] on link "25-40733-bem Notice of Postpetition Mortgage Fees, Expenses, and Charges []" at bounding box center [150, 340] width 254 height 9
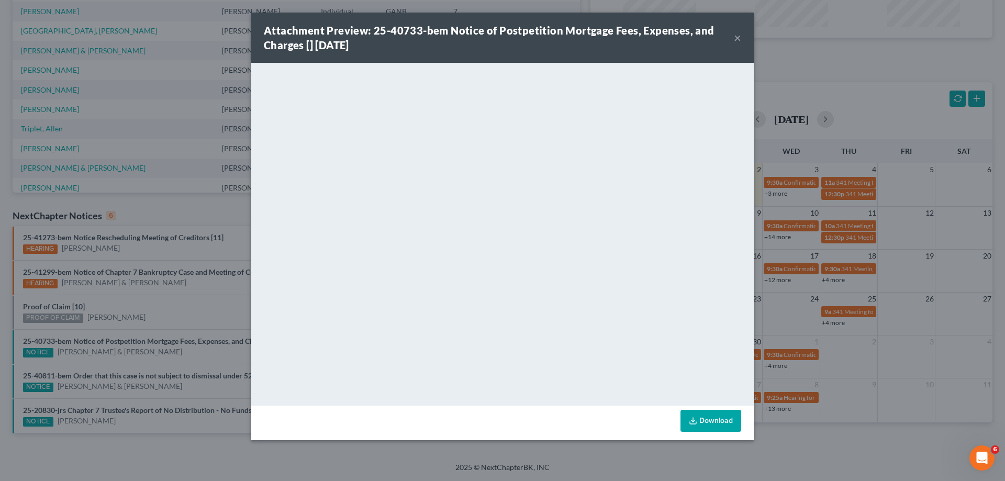
click at [735, 37] on button "×" at bounding box center [737, 37] width 7 height 13
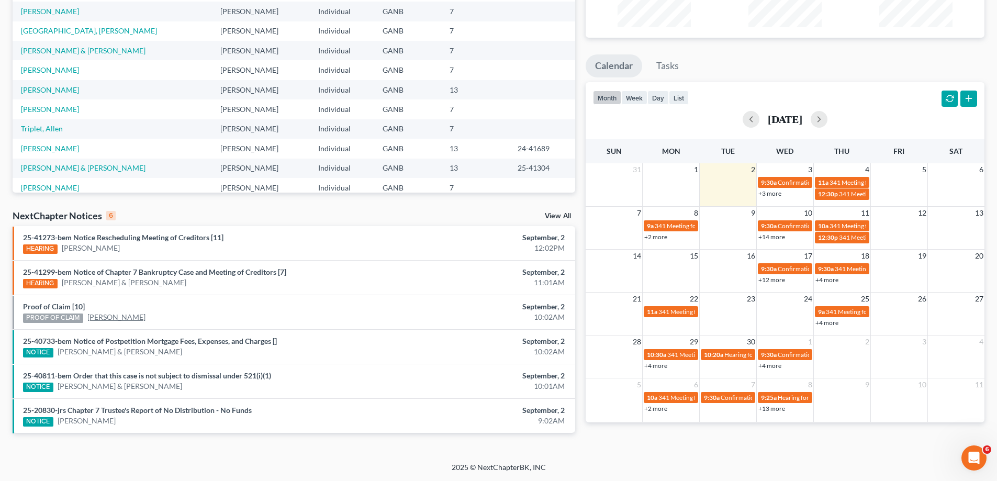
click at [110, 317] on link "[PERSON_NAME]" at bounding box center [116, 317] width 58 height 10
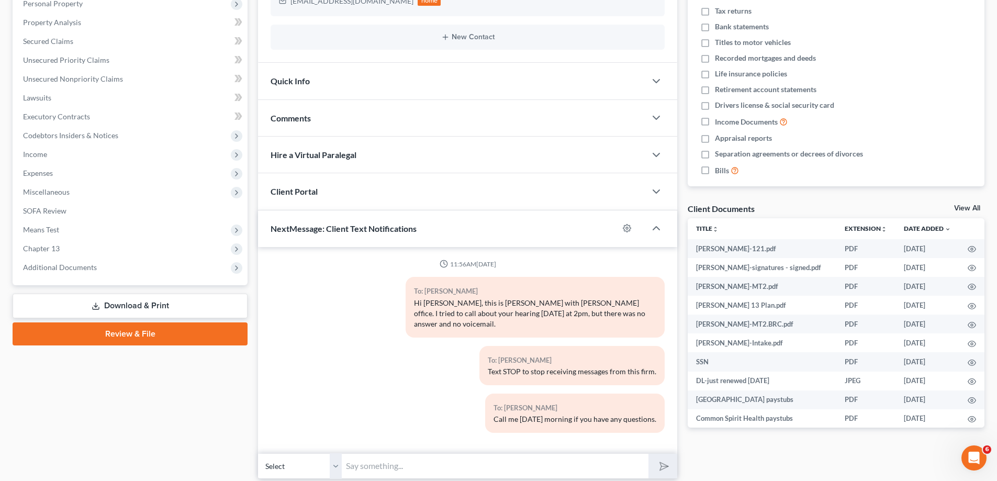
scroll to position [217, 0]
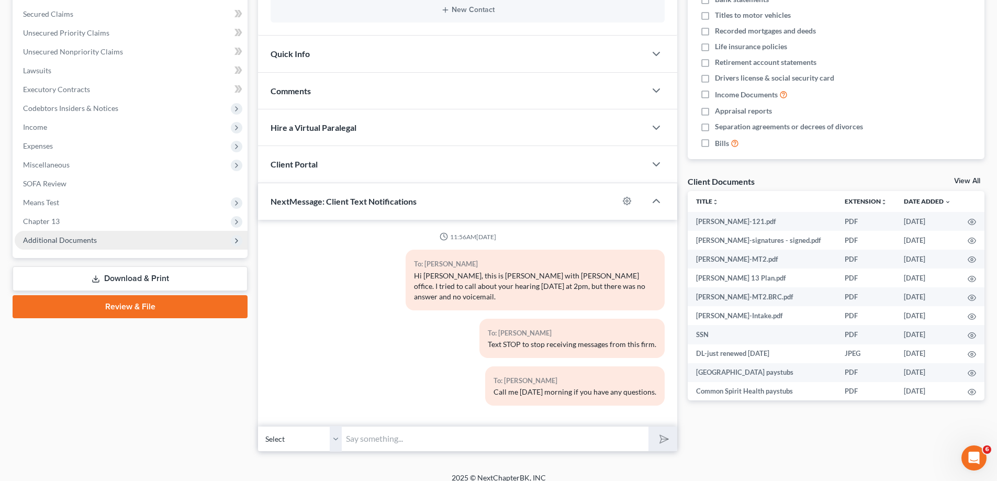
click at [69, 238] on span "Additional Documents" at bounding box center [60, 239] width 74 height 9
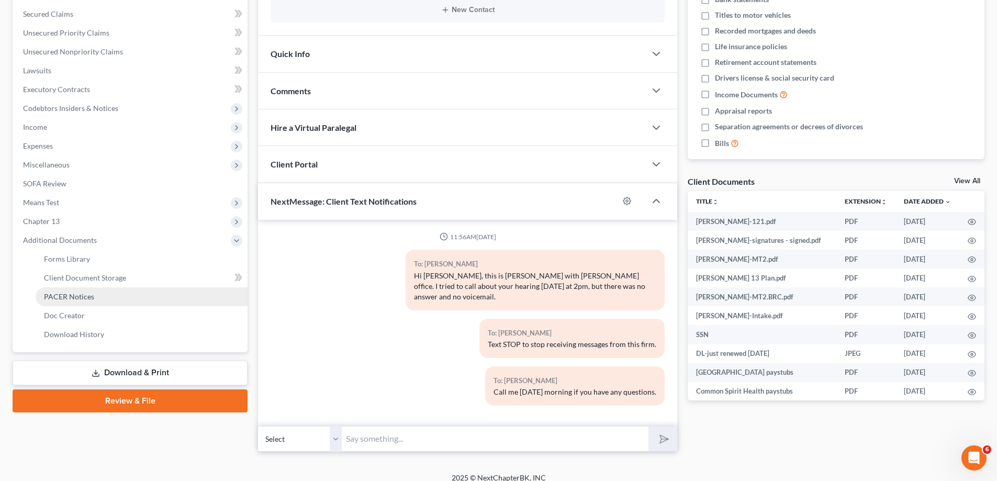
click at [58, 299] on span "PACER Notices" at bounding box center [69, 296] width 50 height 9
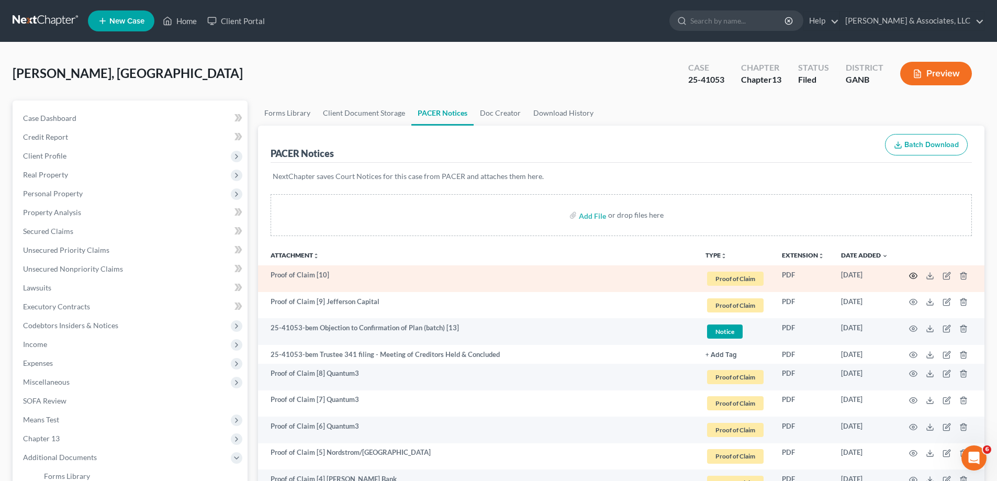
click at [913, 276] on icon "button" at bounding box center [913, 276] width 8 height 8
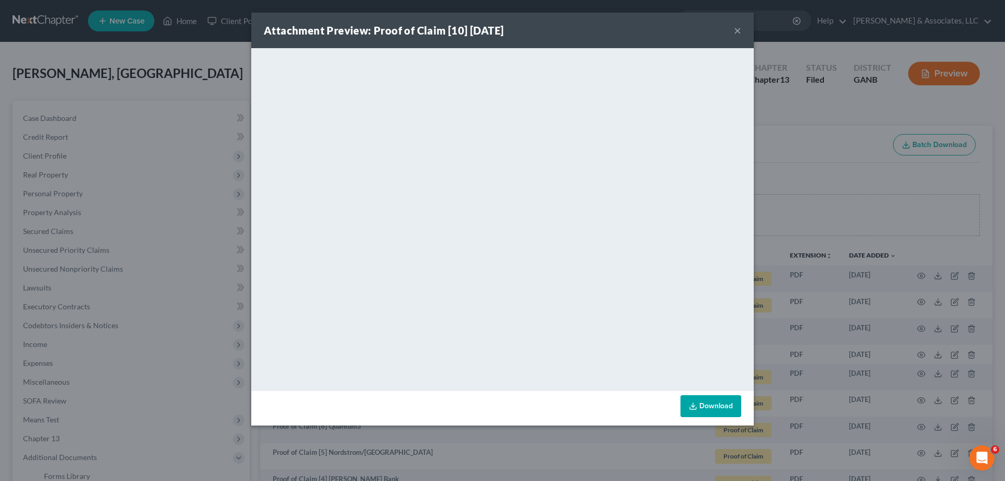
drag, startPoint x: 733, startPoint y: 28, endPoint x: 897, endPoint y: 260, distance: 284.1
click at [733, 29] on div "Attachment Preview: Proof of Claim [10] 09/02/2025 ×" at bounding box center [502, 31] width 502 height 36
click at [736, 27] on button "×" at bounding box center [737, 30] width 7 height 13
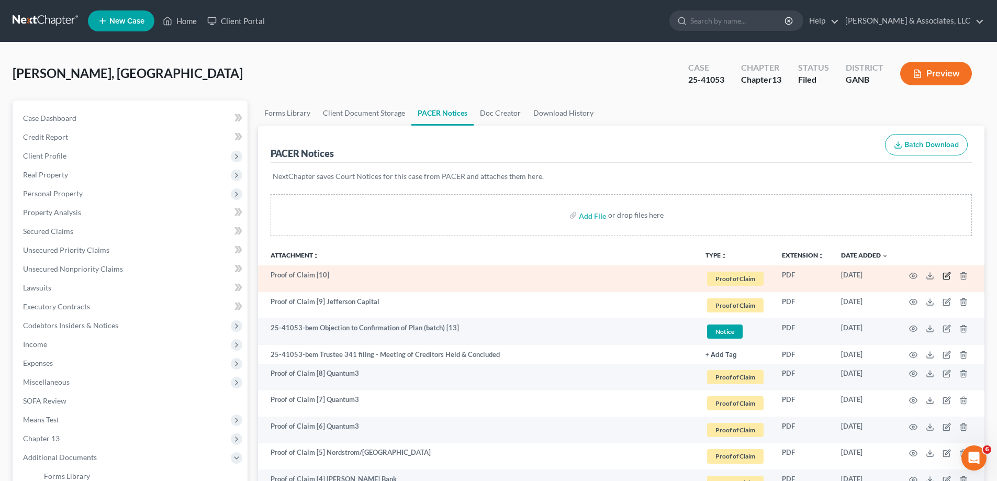
click at [944, 276] on icon "button" at bounding box center [946, 276] width 8 height 8
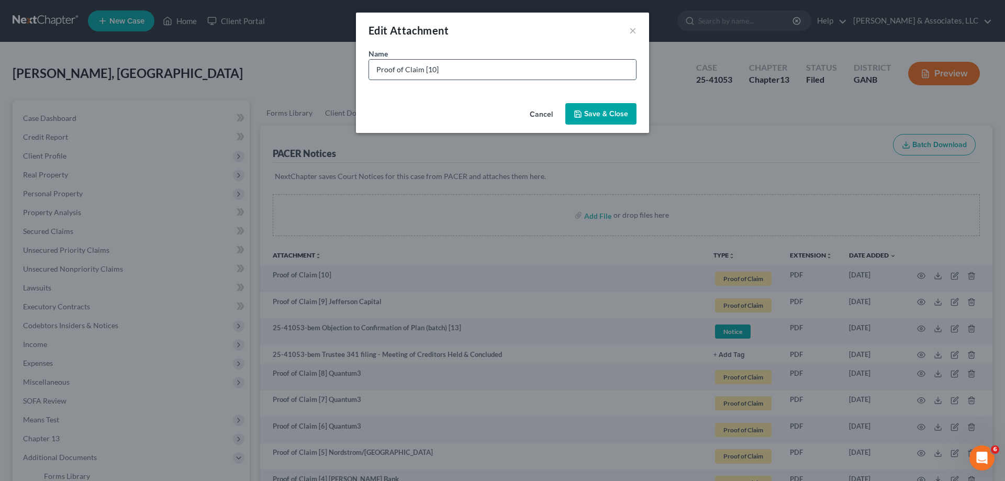
click at [454, 68] on input "Proof of Claim [10]" at bounding box center [502, 70] width 267 height 20
type input "Proof of Claim [10] Jefferson Capital"
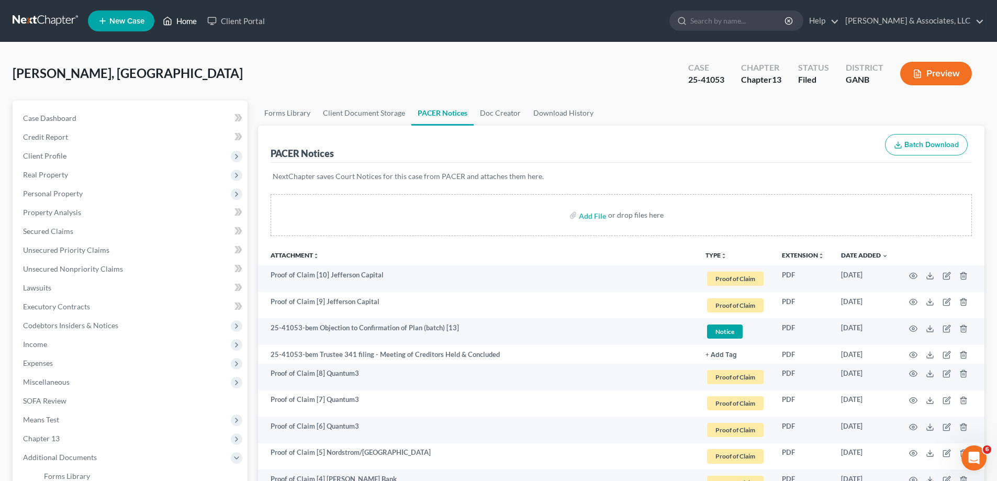
click at [184, 14] on link "Home" at bounding box center [180, 21] width 44 height 19
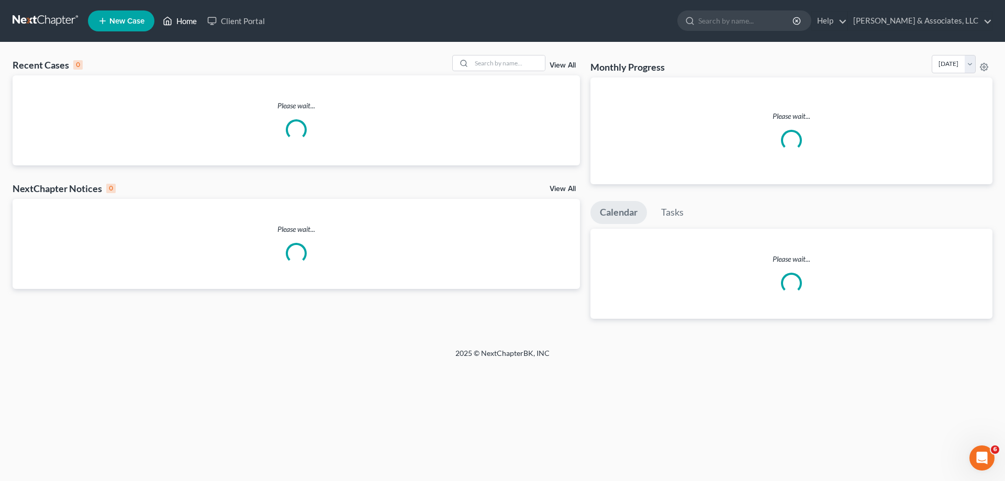
click at [184, 22] on link "Home" at bounding box center [180, 21] width 44 height 19
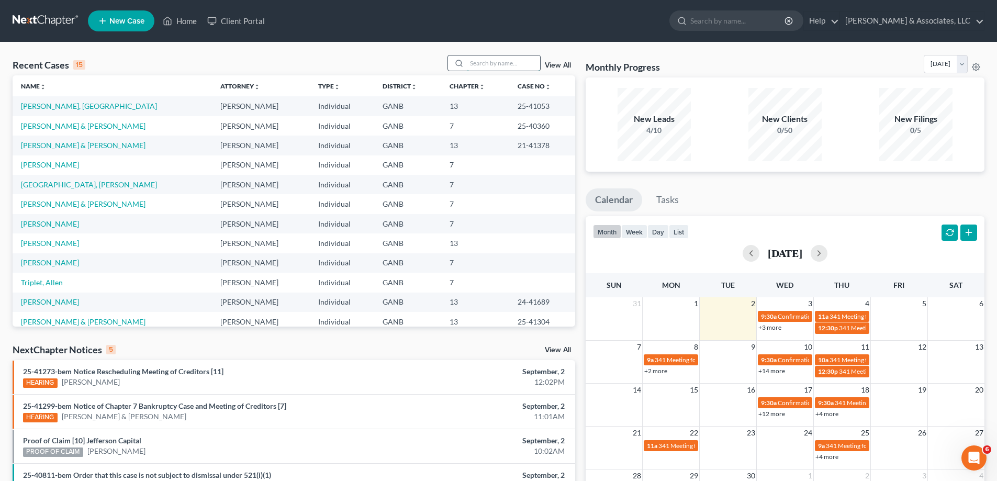
click at [527, 69] on input "search" at bounding box center [503, 62] width 73 height 15
type input "[PERSON_NAME]"
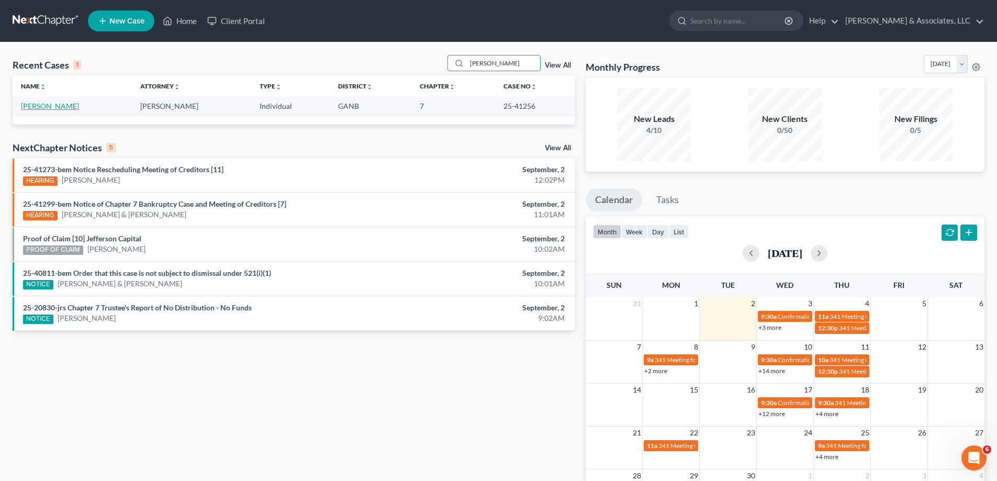
click at [50, 104] on link "[PERSON_NAME]" at bounding box center [50, 106] width 58 height 9
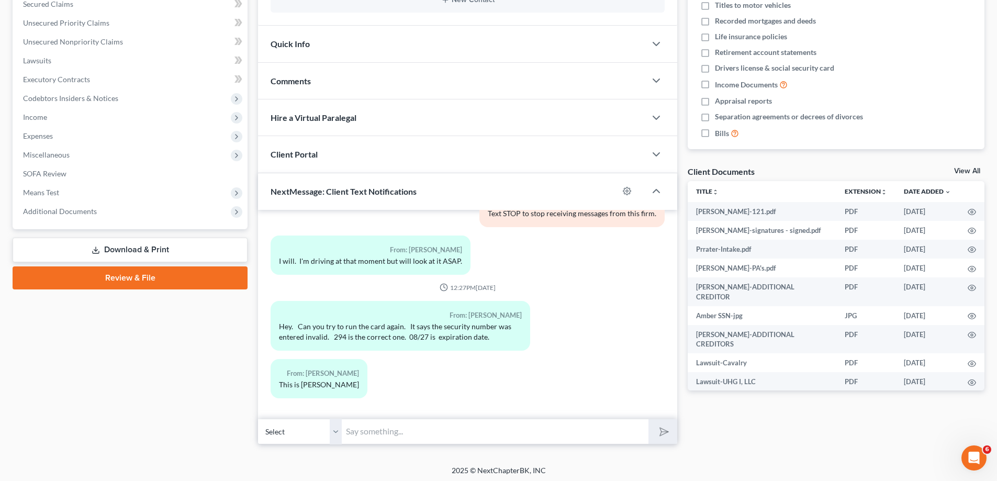
scroll to position [230, 0]
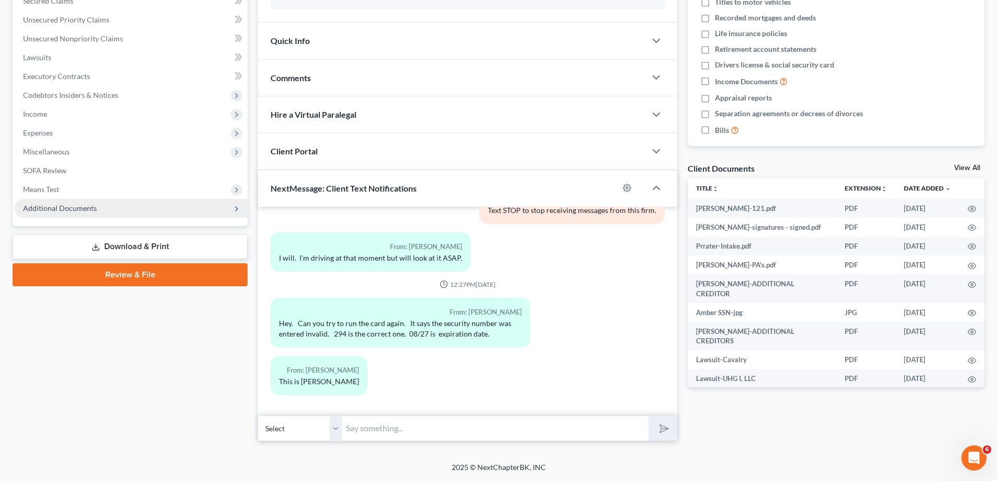
click at [78, 204] on span "Additional Documents" at bounding box center [60, 208] width 74 height 9
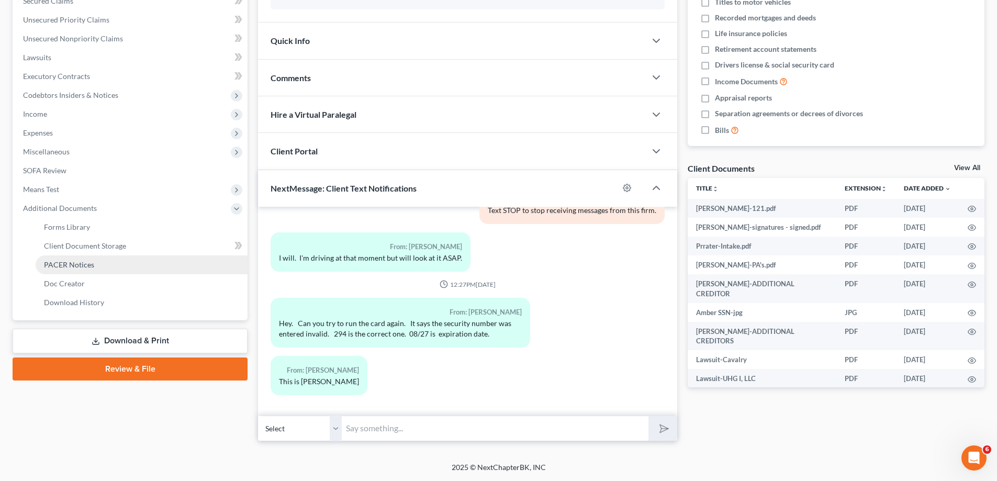
click at [89, 267] on span "PACER Notices" at bounding box center [69, 264] width 50 height 9
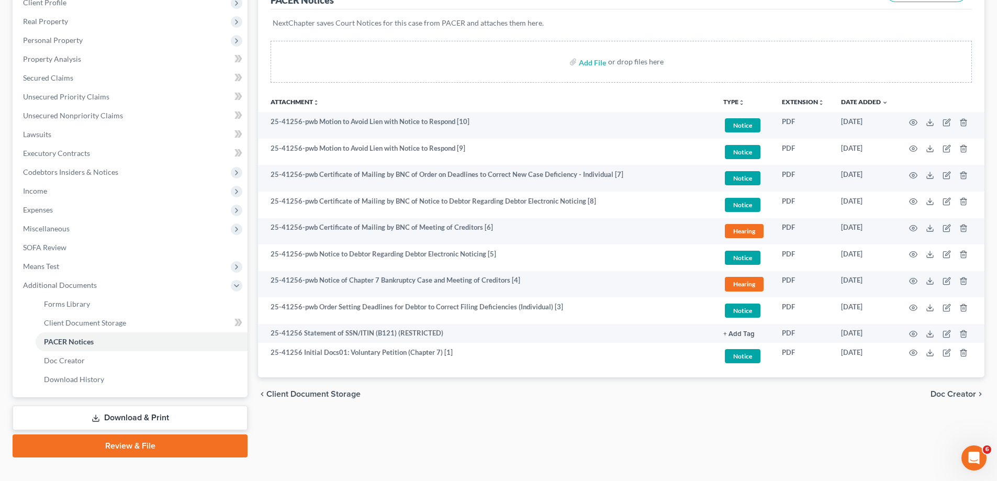
scroll to position [157, 0]
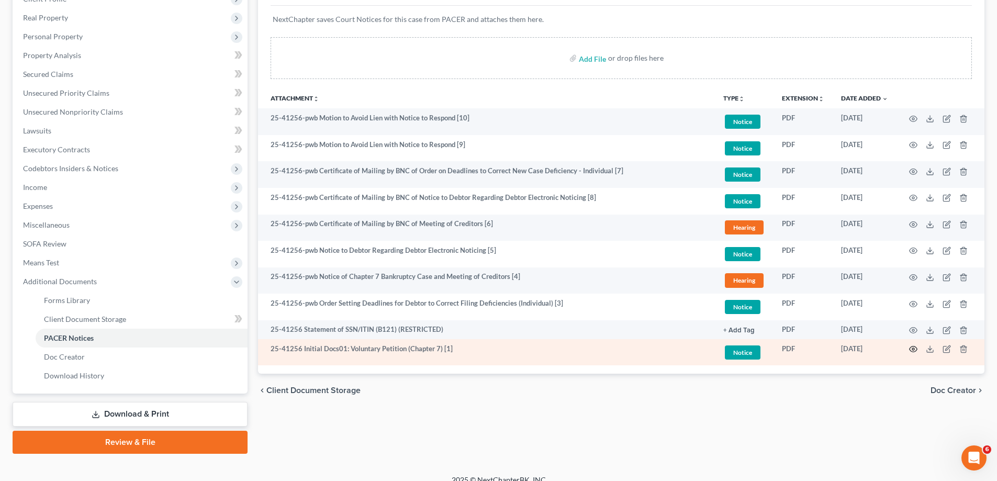
click at [914, 348] on icon "button" at bounding box center [913, 349] width 8 height 8
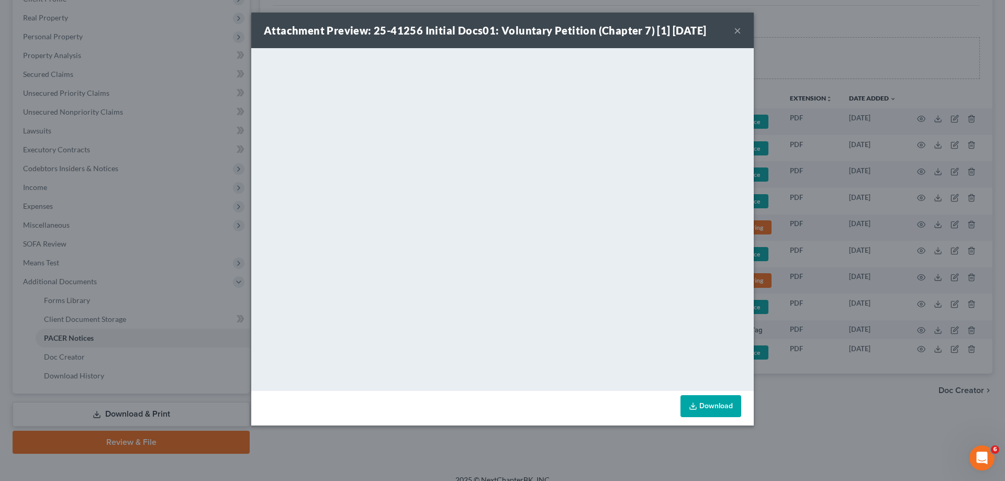
click at [774, 33] on div "Attachment Preview: 25-41256 Initial Docs01: Voluntary Petition (Chapter 7) [1]…" at bounding box center [502, 240] width 1005 height 481
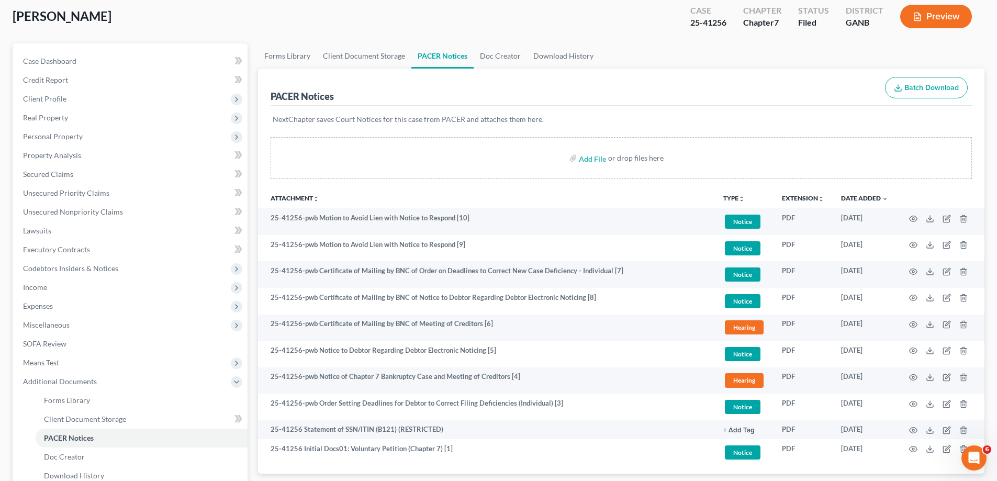
scroll to position [0, 0]
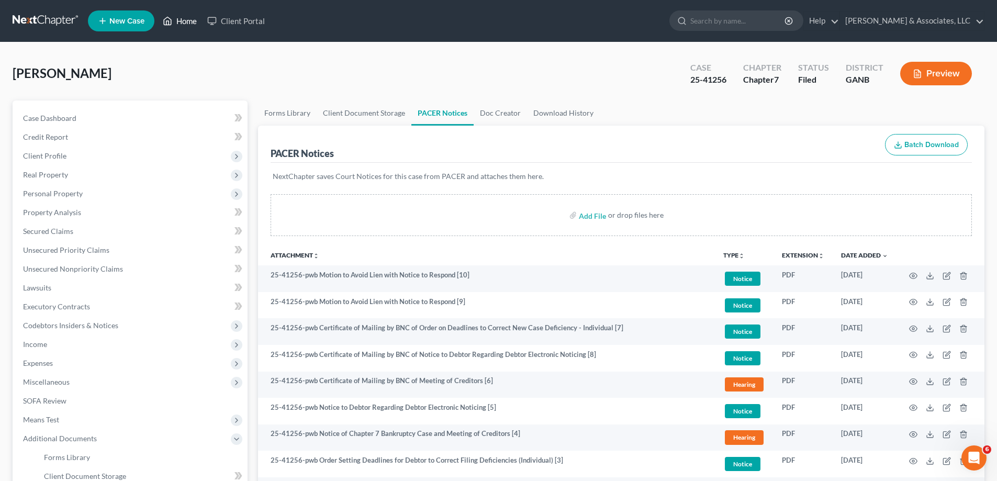
click at [191, 17] on link "Home" at bounding box center [180, 21] width 44 height 19
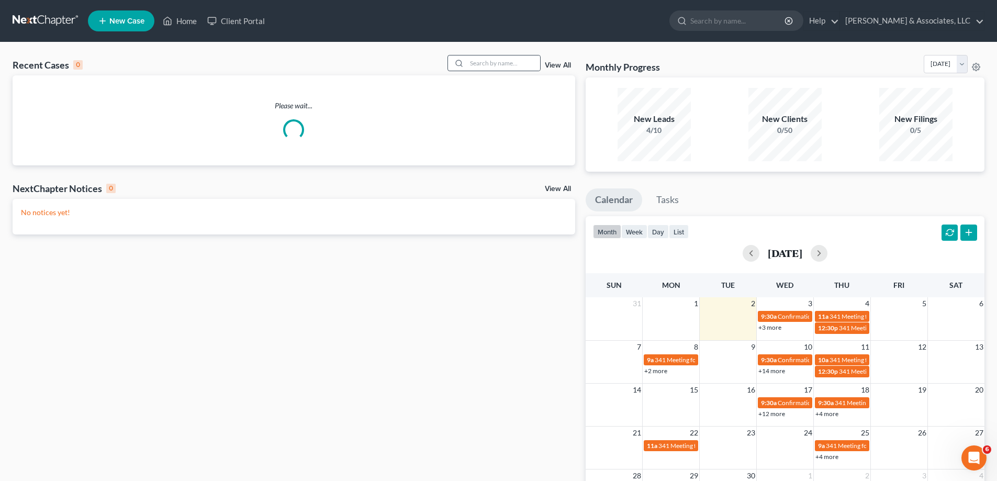
click at [463, 59] on icon at bounding box center [459, 63] width 8 height 8
click at [485, 62] on input "search" at bounding box center [503, 62] width 73 height 15
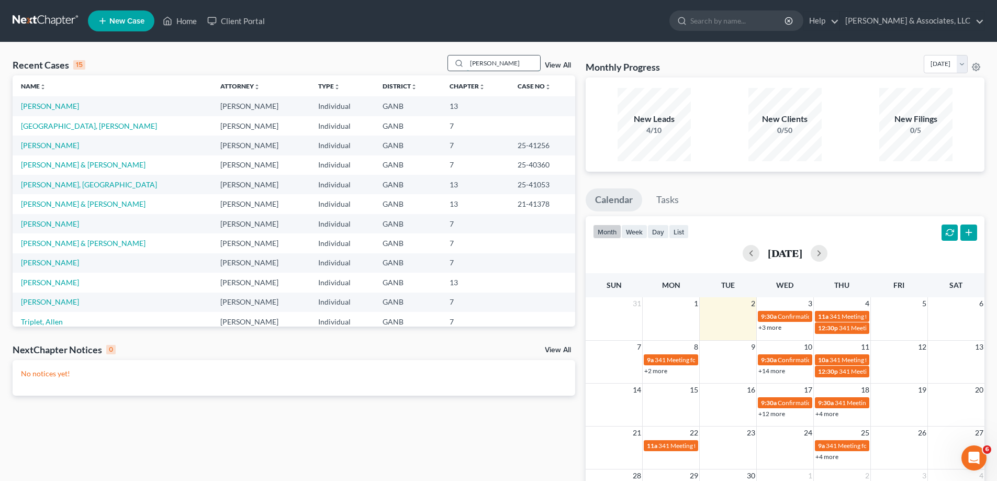
type input "fred"
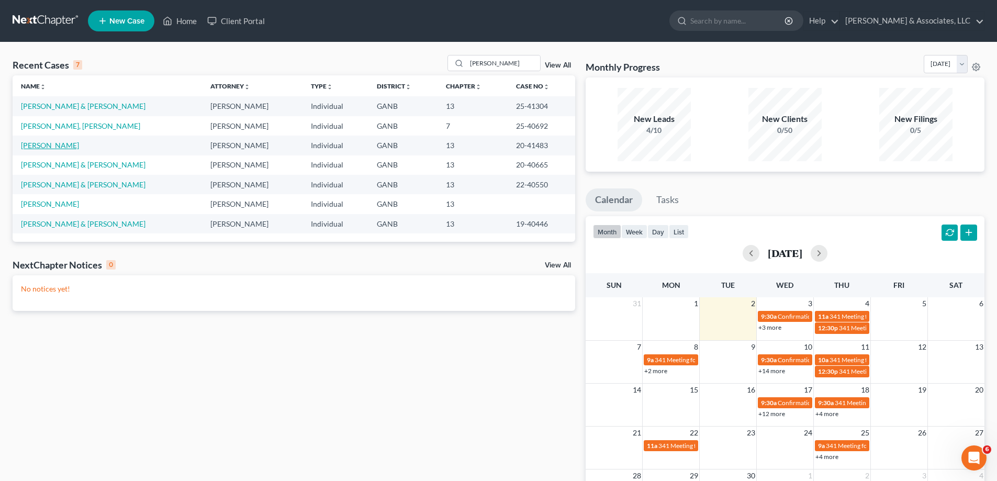
click at [39, 145] on link "Tomlinson, Frederick" at bounding box center [50, 145] width 58 height 9
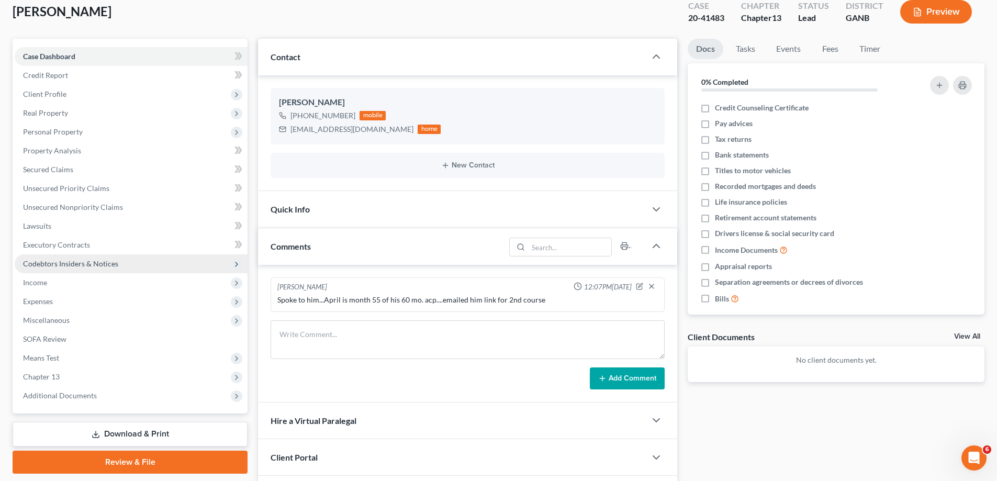
scroll to position [133, 0]
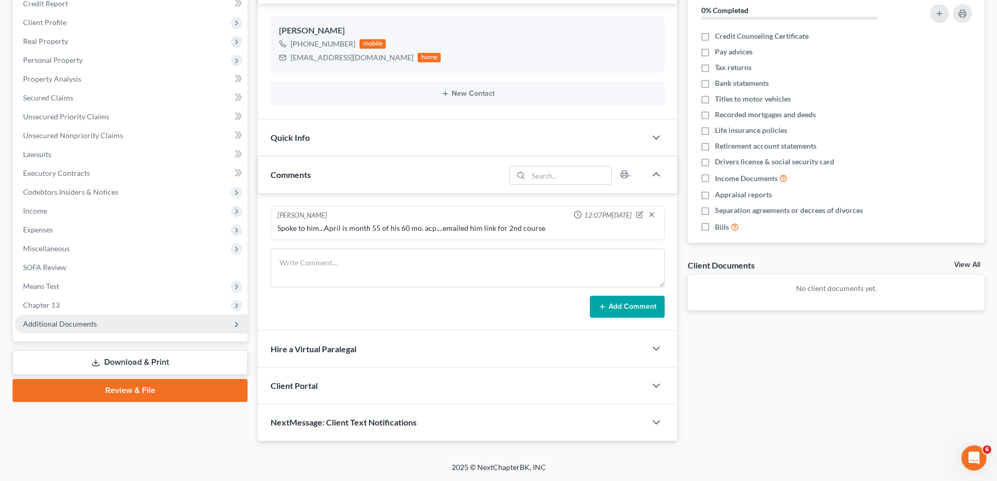
click at [63, 323] on span "Additional Documents" at bounding box center [60, 323] width 74 height 9
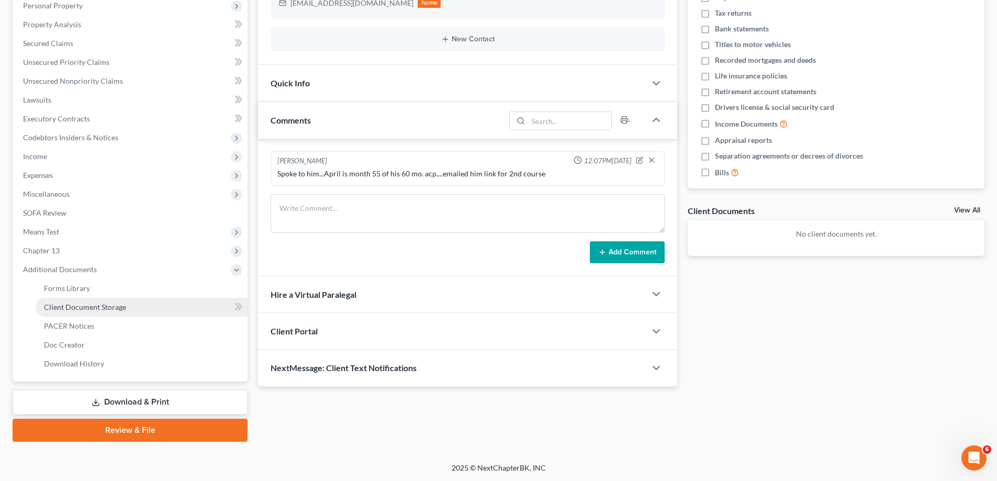
scroll to position [188, 0]
click at [83, 307] on span "Client Document Storage" at bounding box center [85, 306] width 82 height 9
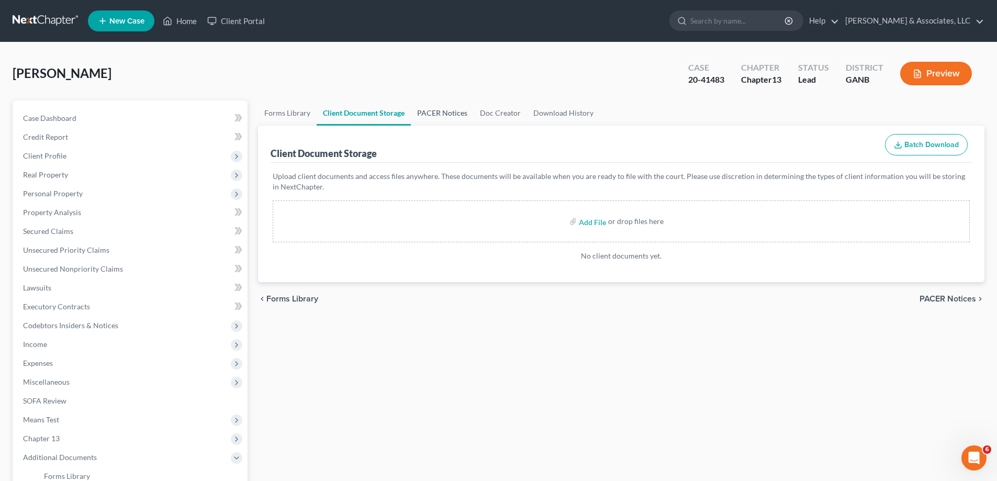
click at [450, 110] on link "PACER Notices" at bounding box center [442, 112] width 63 height 25
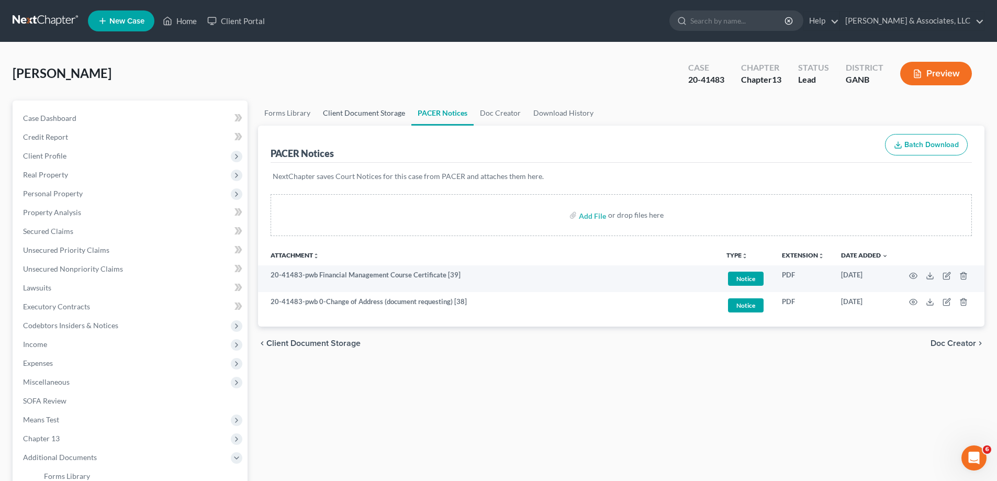
drag, startPoint x: 973, startPoint y: 44, endPoint x: 345, endPoint y: 115, distance: 632.4
click at [973, 44] on div "Tomlinson, Frederick Upgraded Case 20-41483 Chapter Chapter 13 Status Lead Dist…" at bounding box center [498, 346] width 997 height 608
click at [188, 18] on link "Home" at bounding box center [180, 21] width 44 height 19
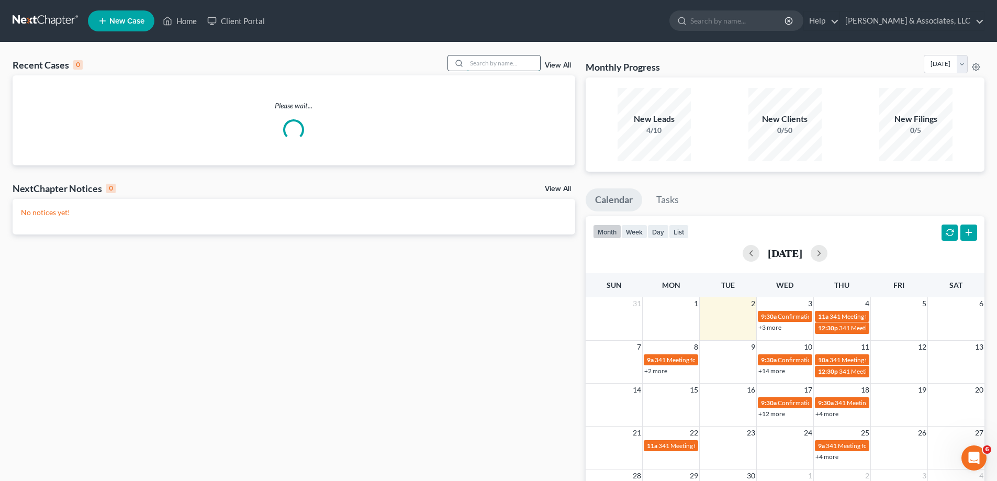
click at [501, 65] on input "search" at bounding box center [503, 62] width 73 height 15
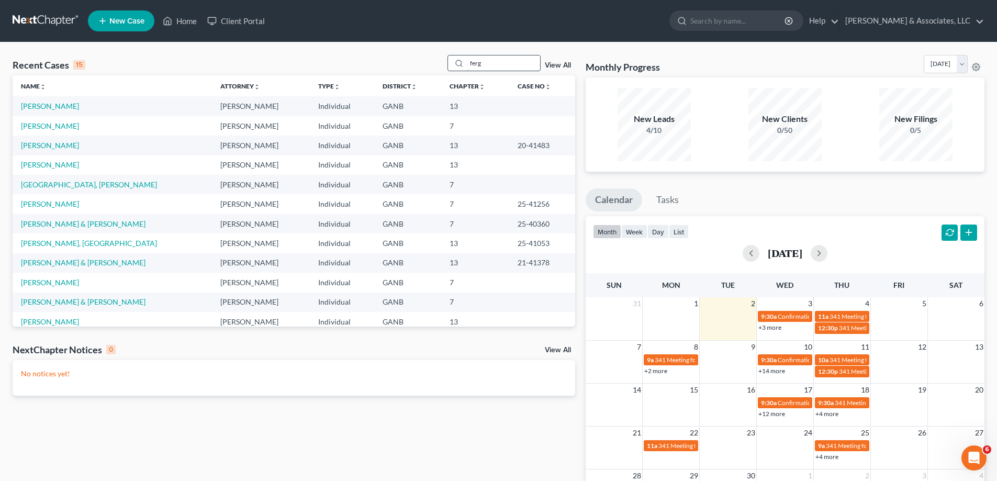
type input "ferg"
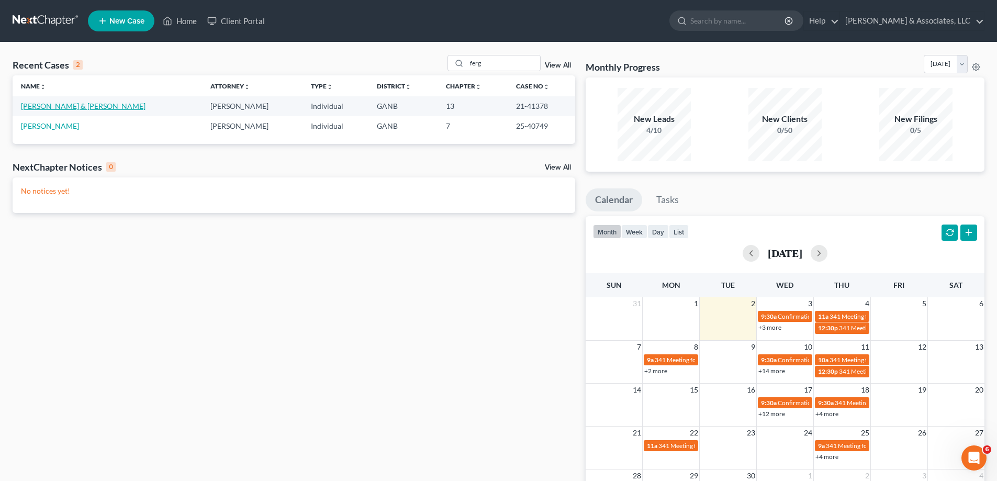
click at [48, 106] on link "Ferguson, Thomas & Mable" at bounding box center [83, 106] width 125 height 9
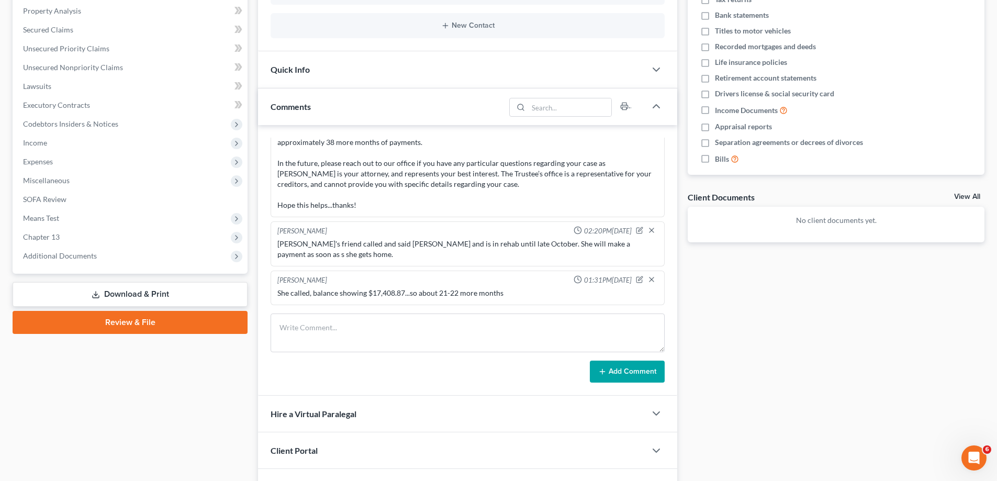
scroll to position [57, 0]
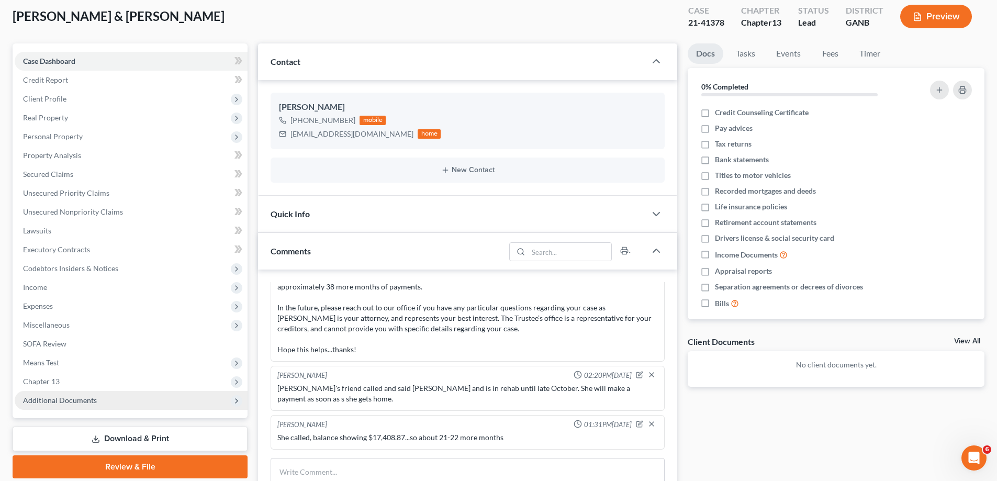
click at [39, 404] on span "Additional Documents" at bounding box center [60, 400] width 74 height 9
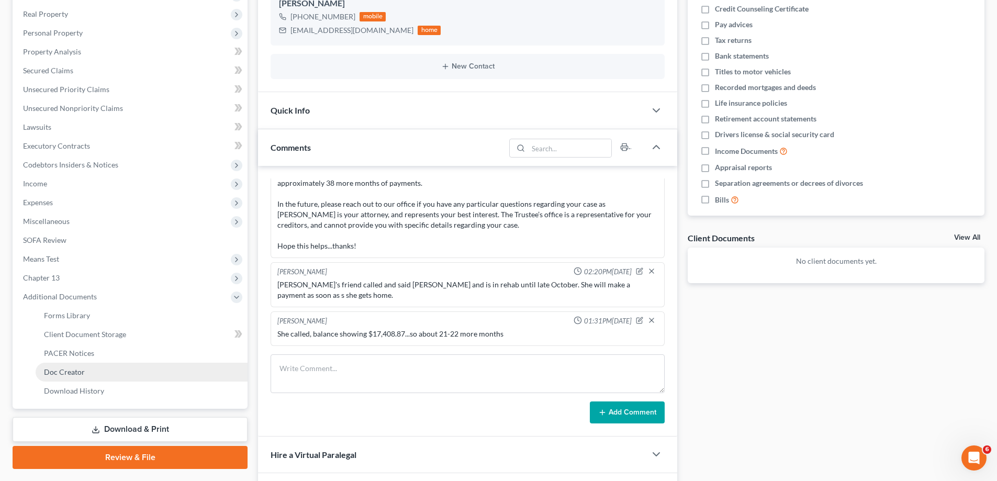
scroll to position [162, 0]
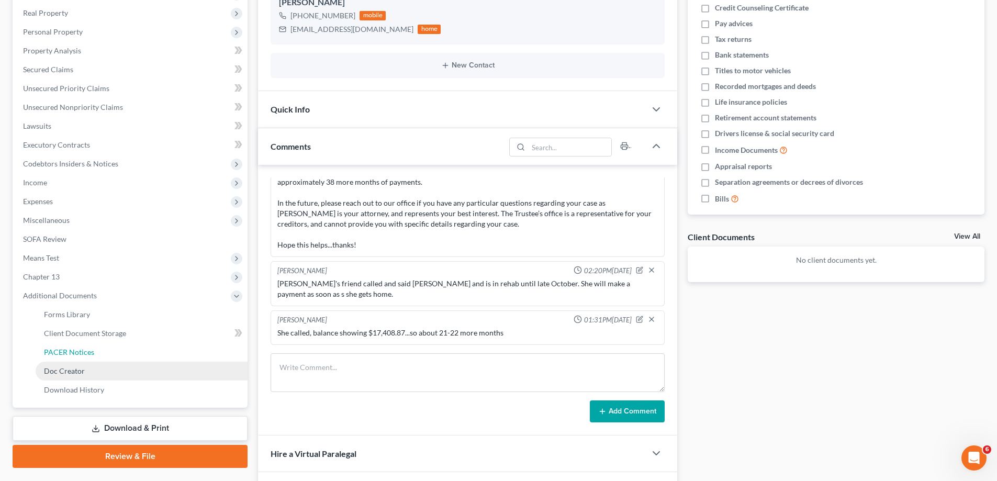
drag, startPoint x: 81, startPoint y: 353, endPoint x: 94, endPoint y: 361, distance: 15.3
click at [79, 354] on span "PACER Notices" at bounding box center [69, 351] width 50 height 9
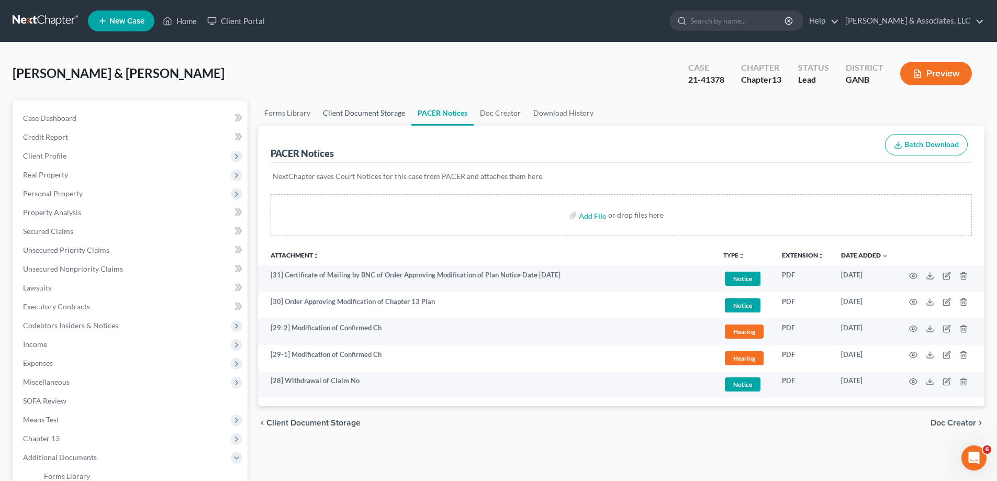
click at [365, 112] on link "Client Document Storage" at bounding box center [364, 112] width 95 height 25
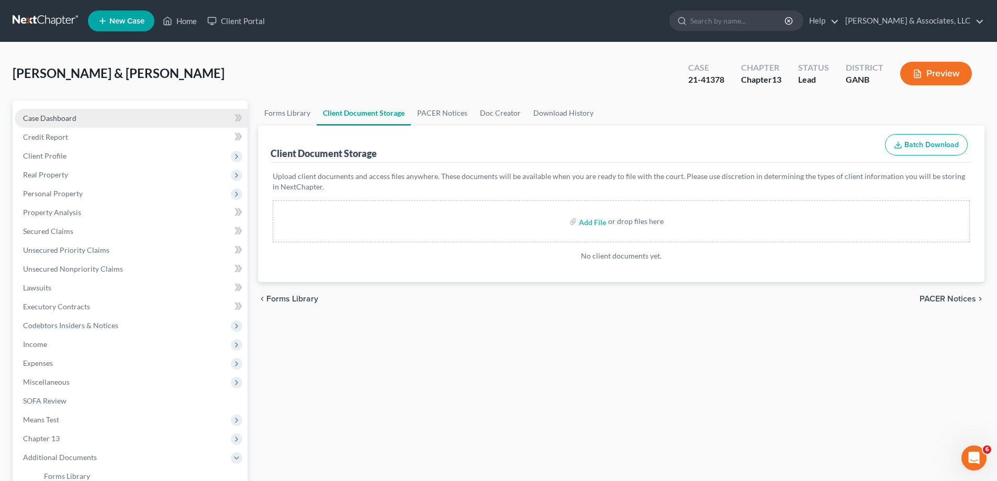
click at [44, 118] on span "Case Dashboard" at bounding box center [49, 118] width 53 height 9
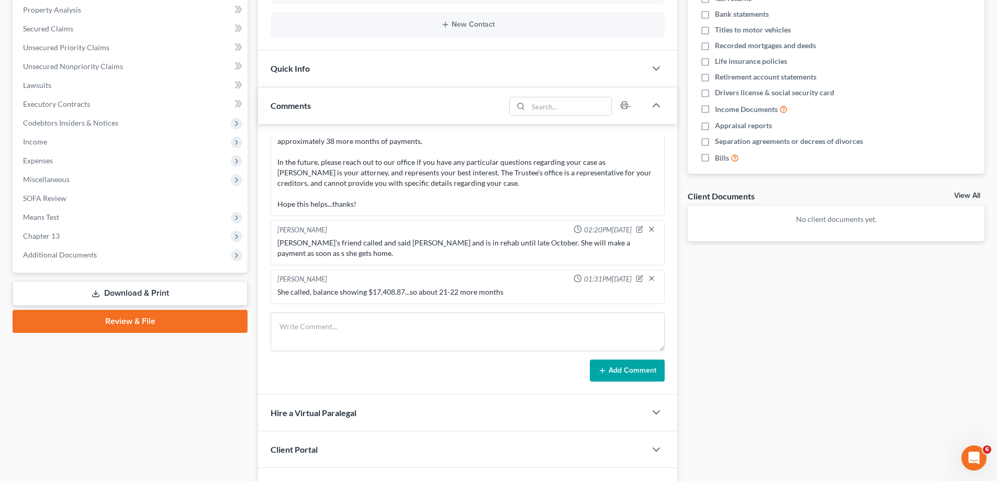
scroll to position [209, 0]
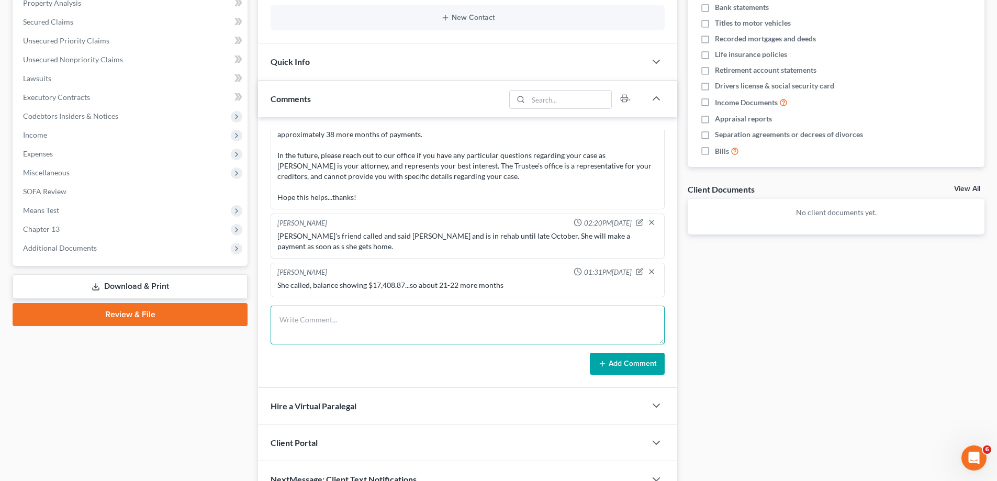
click at [302, 322] on textarea at bounding box center [468, 325] width 394 height 39
drag, startPoint x: 479, startPoint y: 317, endPoint x: 603, endPoint y: 329, distance: 124.5
click at [603, 329] on textarea "Vehicle in case is likely being totaled out...struck by lightening. She will ke…" at bounding box center [468, 325] width 394 height 39
type textarea "Vehicle in case is likely being totaled out...struck by lightening."
drag, startPoint x: 629, startPoint y: 363, endPoint x: 590, endPoint y: 152, distance: 214.5
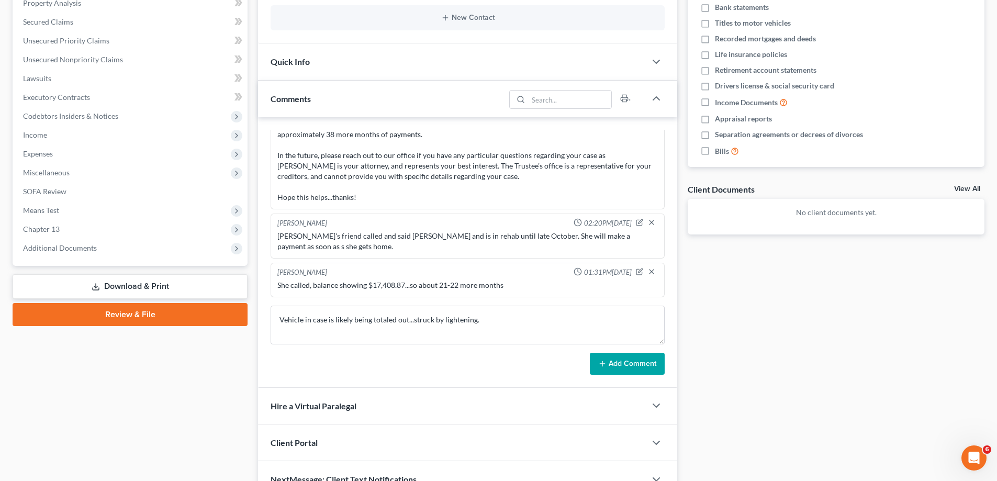
click at [629, 363] on button "Add Comment" at bounding box center [627, 364] width 75 height 22
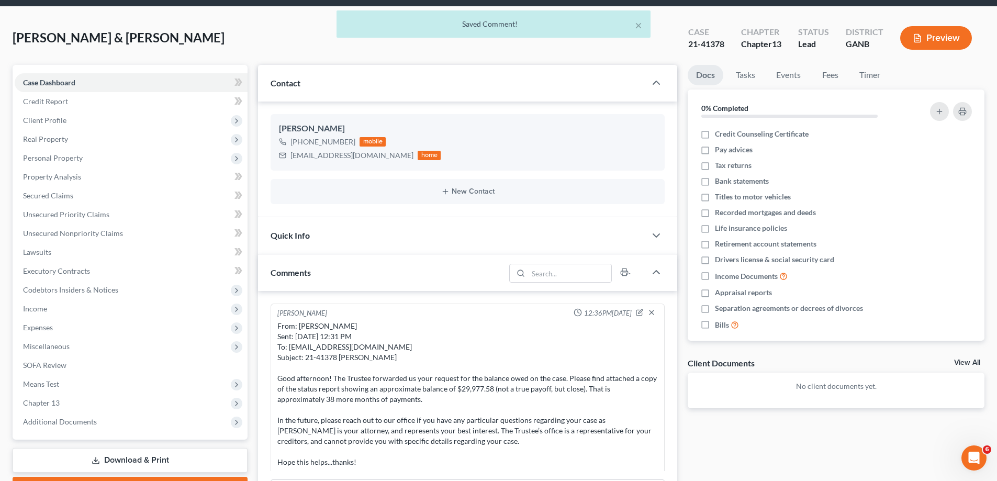
scroll to position [0, 0]
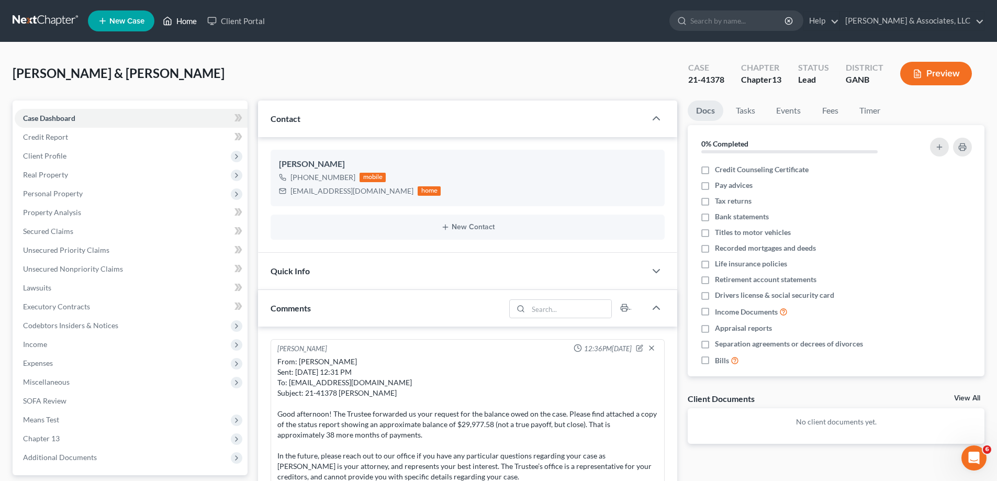
drag, startPoint x: 193, startPoint y: 19, endPoint x: 185, endPoint y: 19, distance: 7.3
click at [193, 19] on link "Home" at bounding box center [180, 21] width 44 height 19
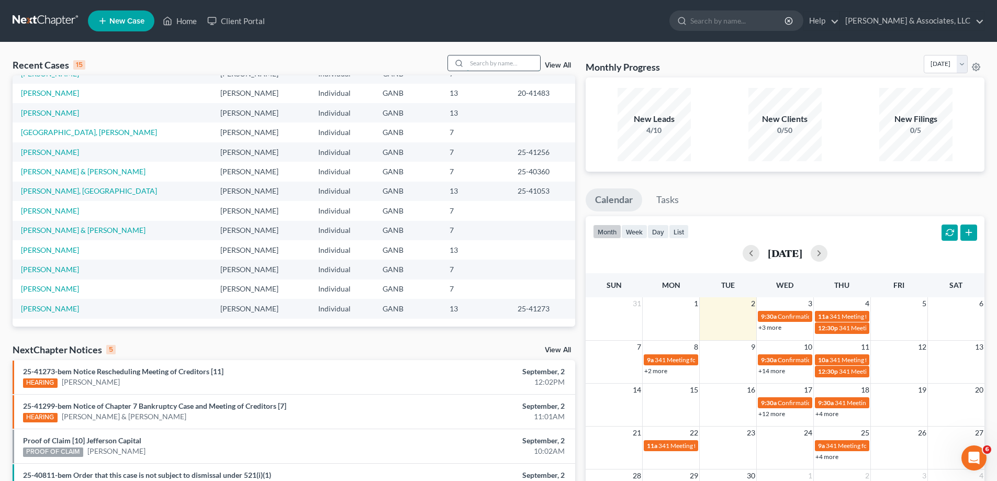
click at [480, 66] on input "search" at bounding box center [503, 62] width 73 height 15
type input "worley"
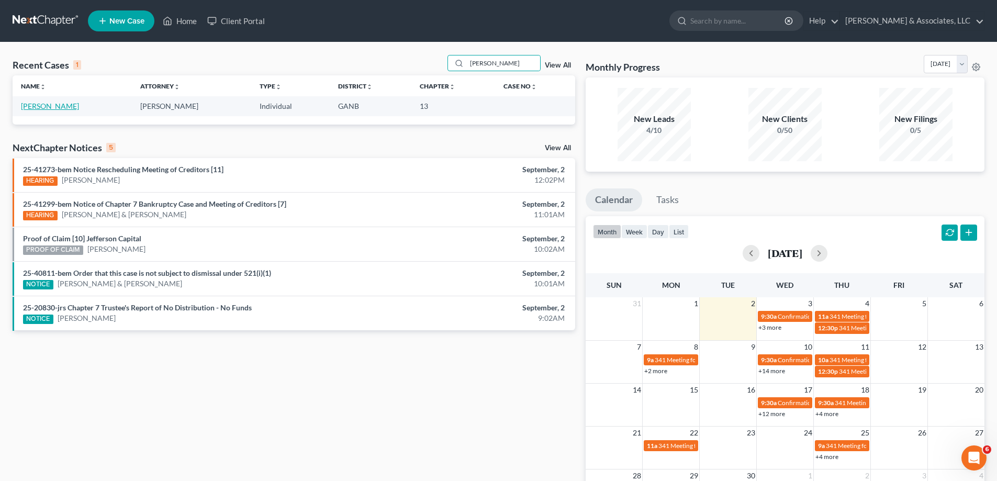
click at [32, 109] on link "Worley, Joe" at bounding box center [50, 106] width 58 height 9
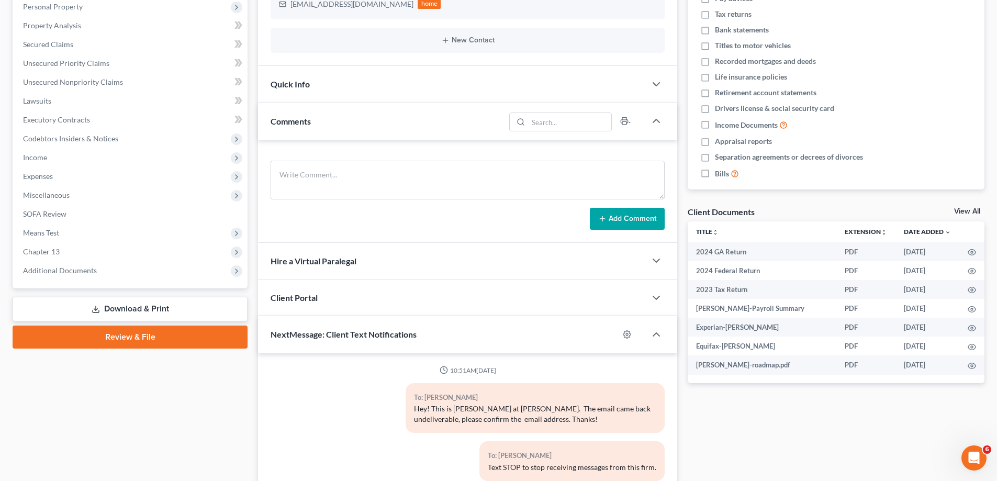
scroll to position [189, 0]
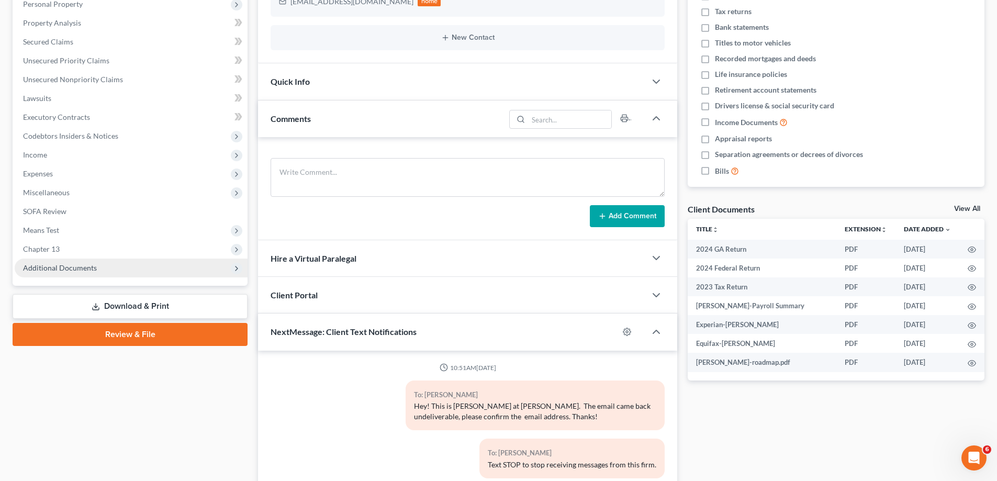
click at [67, 269] on span "Additional Documents" at bounding box center [60, 267] width 74 height 9
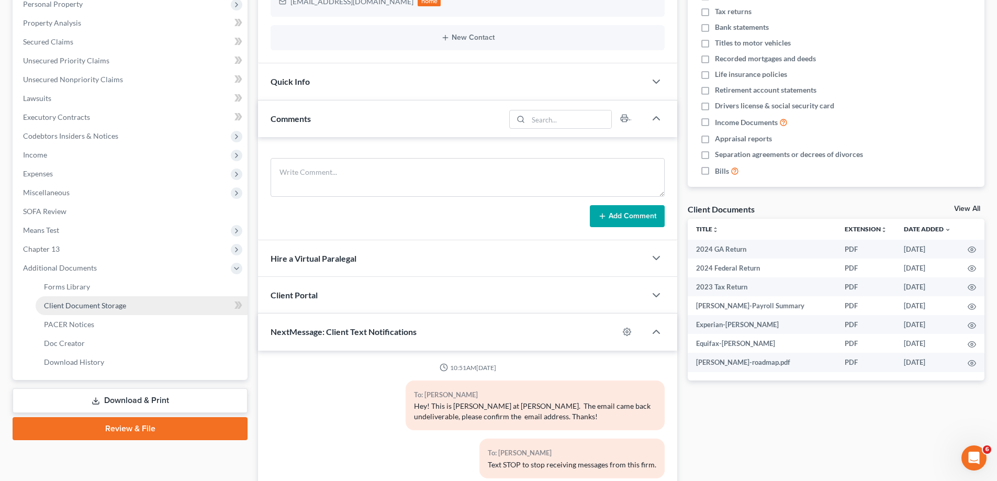
click at [58, 303] on span "Client Document Storage" at bounding box center [85, 305] width 82 height 9
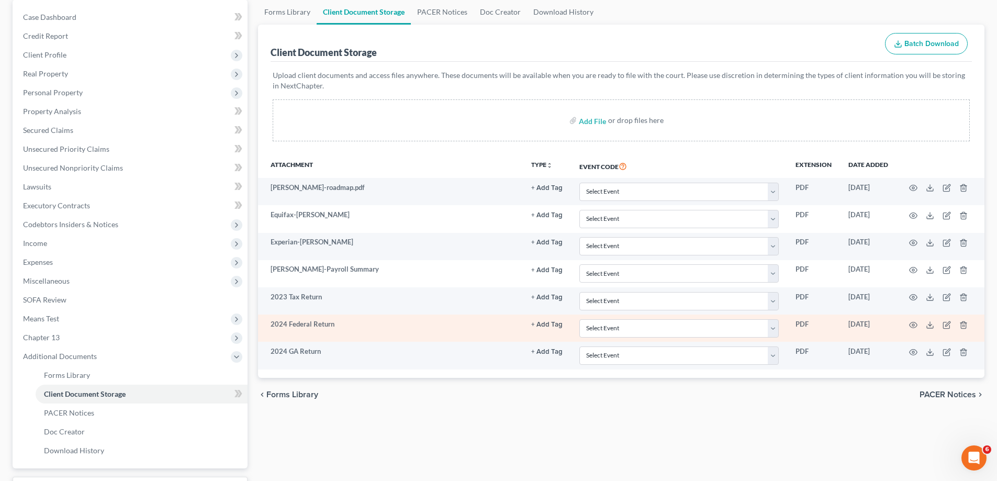
scroll to position [105, 0]
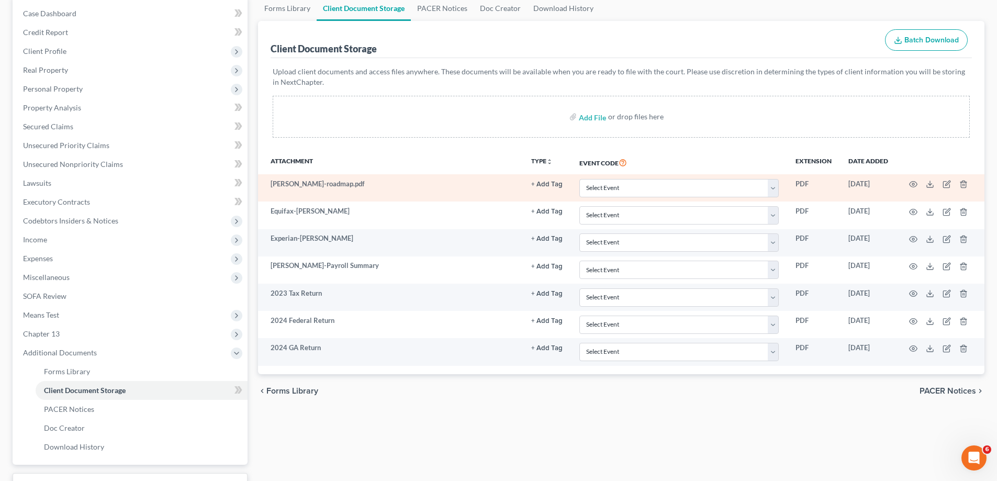
drag, startPoint x: 908, startPoint y: 182, endPoint x: 799, endPoint y: 189, distance: 109.6
click at [908, 182] on td at bounding box center [940, 187] width 88 height 27
click at [912, 182] on icon "button" at bounding box center [913, 185] width 8 height 6
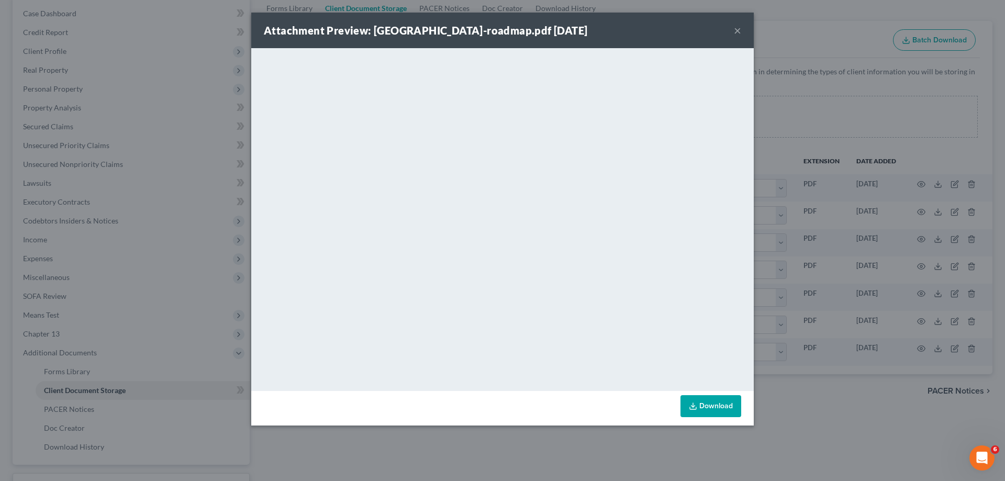
click at [737, 28] on button "×" at bounding box center [737, 30] width 7 height 13
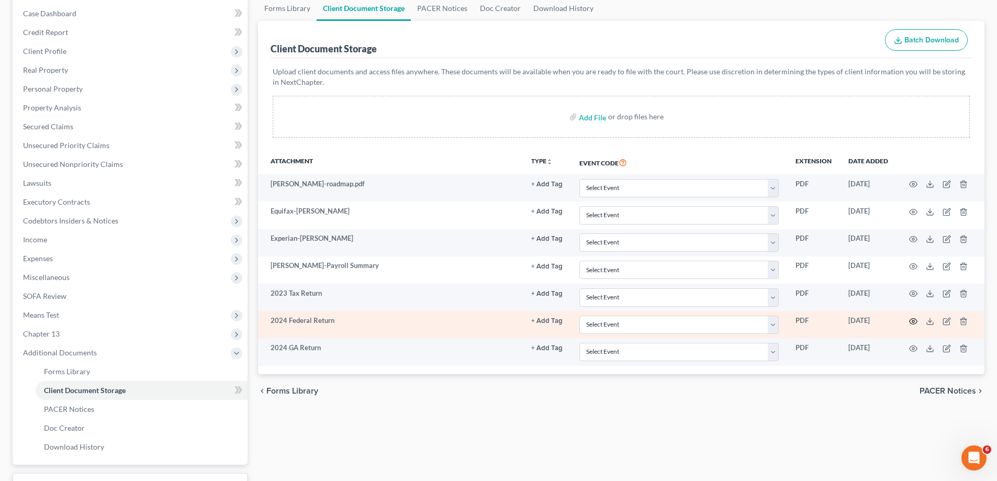
click at [914, 322] on circle "button" at bounding box center [913, 321] width 2 height 2
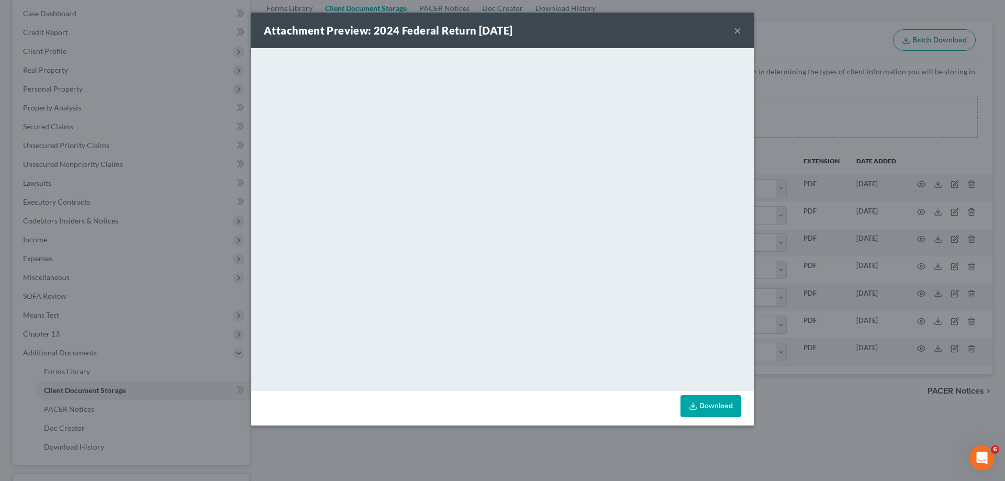
click at [738, 28] on button "×" at bounding box center [737, 30] width 7 height 13
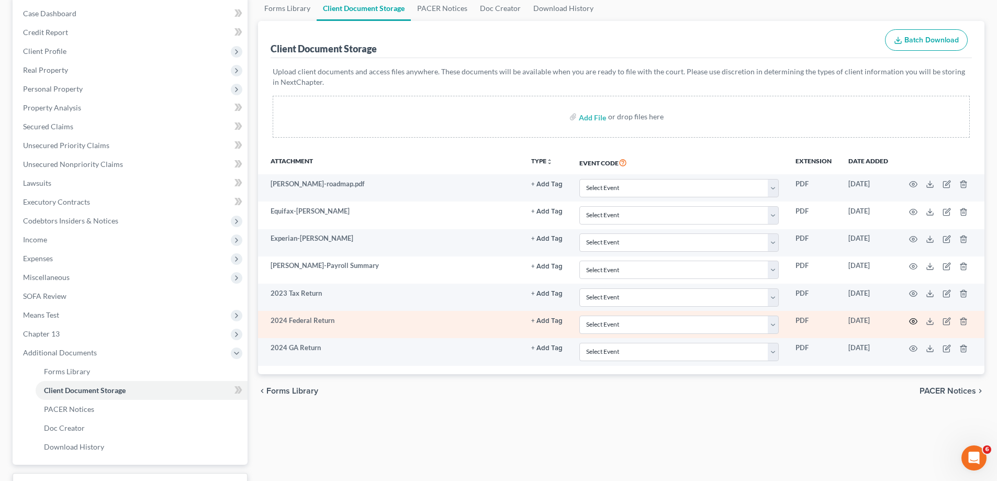
click at [912, 320] on circle "button" at bounding box center [913, 321] width 2 height 2
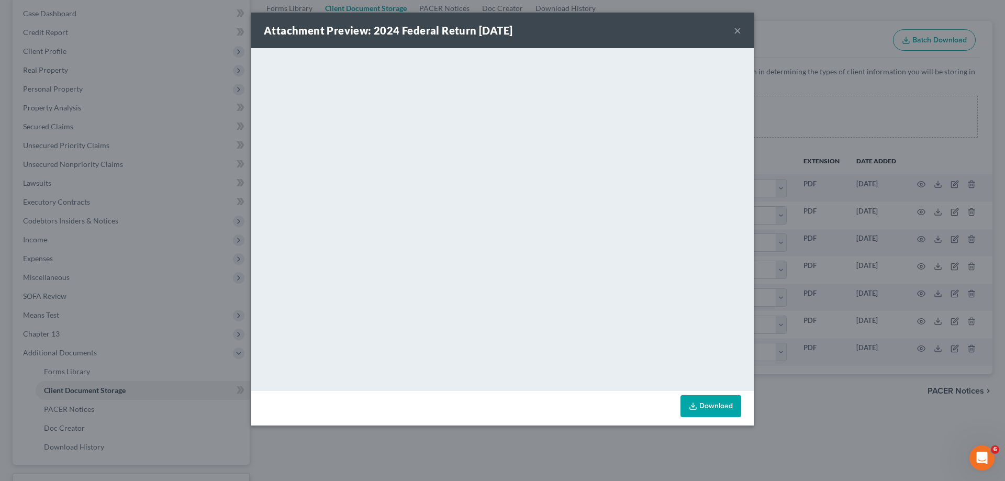
drag, startPoint x: 737, startPoint y: 28, endPoint x: 738, endPoint y: 50, distance: 22.0
click at [737, 29] on button "×" at bounding box center [737, 30] width 7 height 13
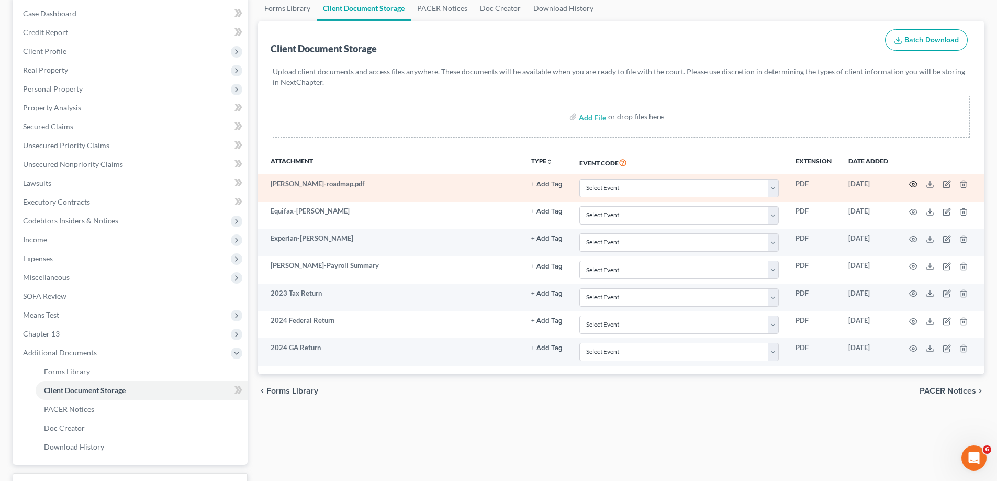
click at [912, 183] on icon "button" at bounding box center [913, 184] width 8 height 8
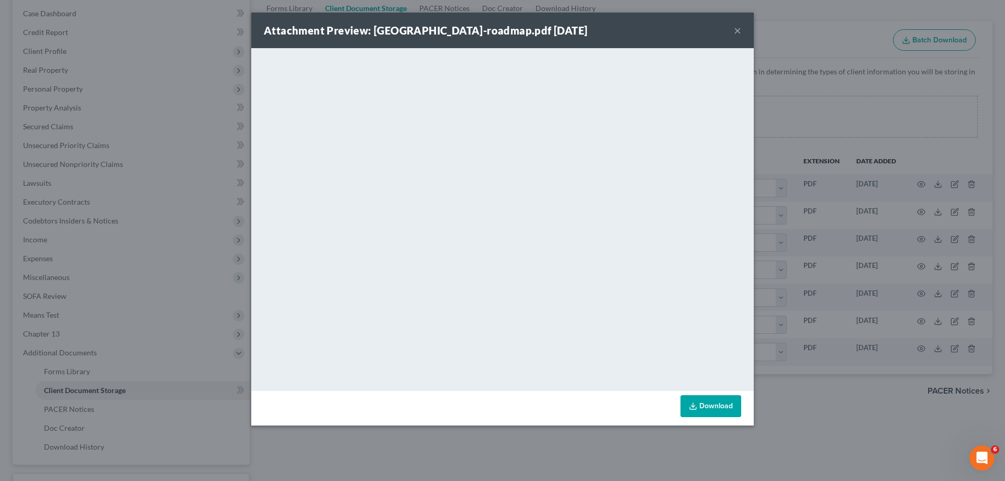
drag, startPoint x: 735, startPoint y: 30, endPoint x: 719, endPoint y: 55, distance: 30.1
click at [735, 30] on button "×" at bounding box center [737, 30] width 7 height 13
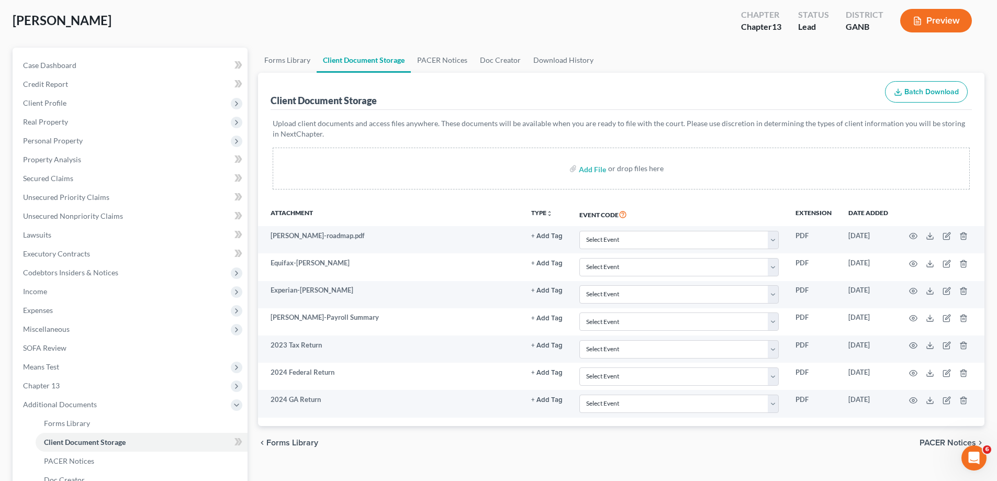
scroll to position [0, 0]
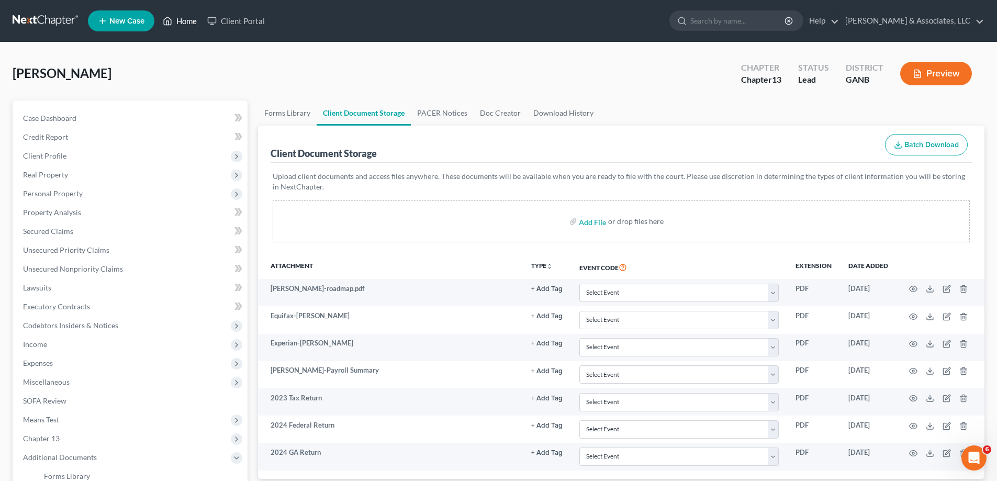
click at [188, 20] on link "Home" at bounding box center [180, 21] width 44 height 19
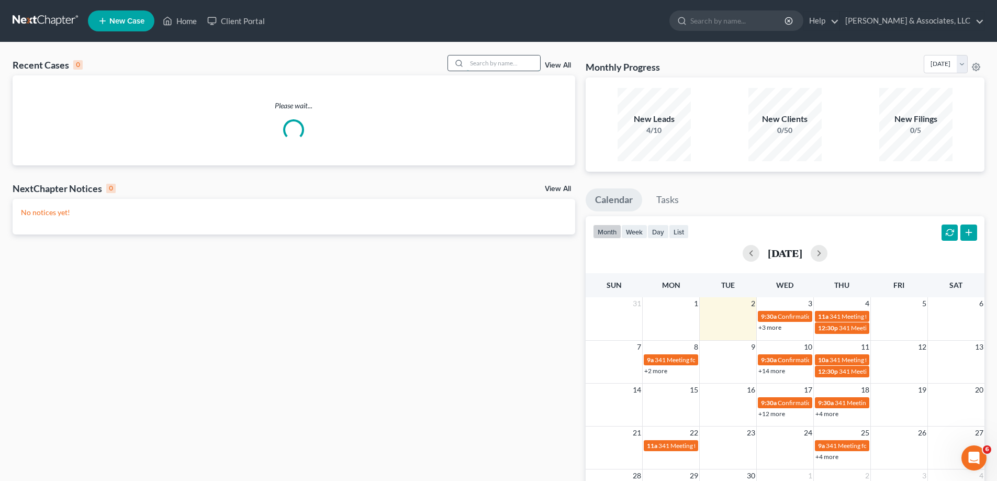
click at [489, 66] on input "search" at bounding box center [503, 62] width 73 height 15
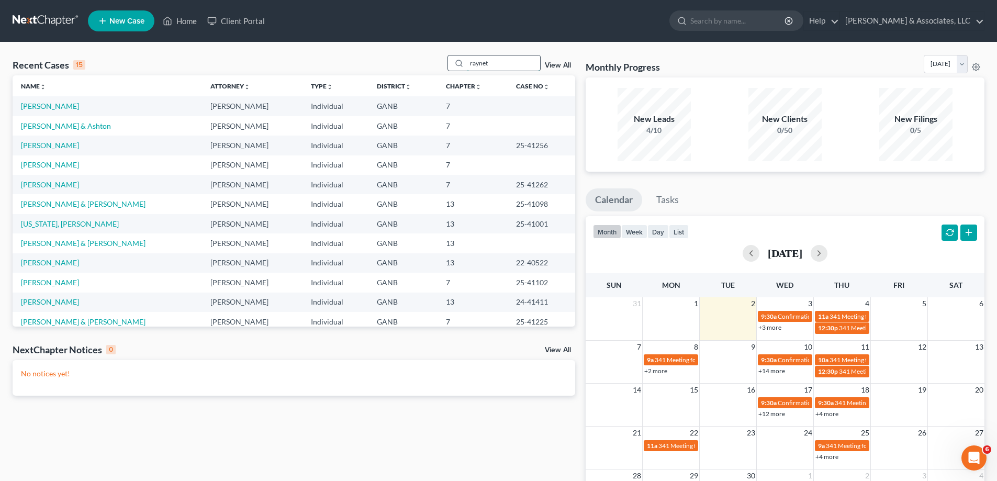
type input "raynet"
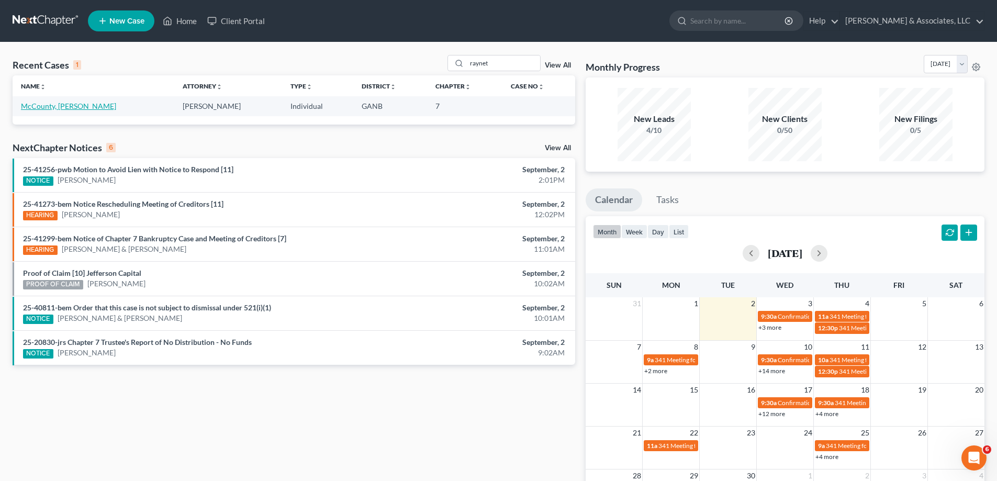
click at [52, 107] on link "McCounty, Raynette" at bounding box center [68, 106] width 95 height 9
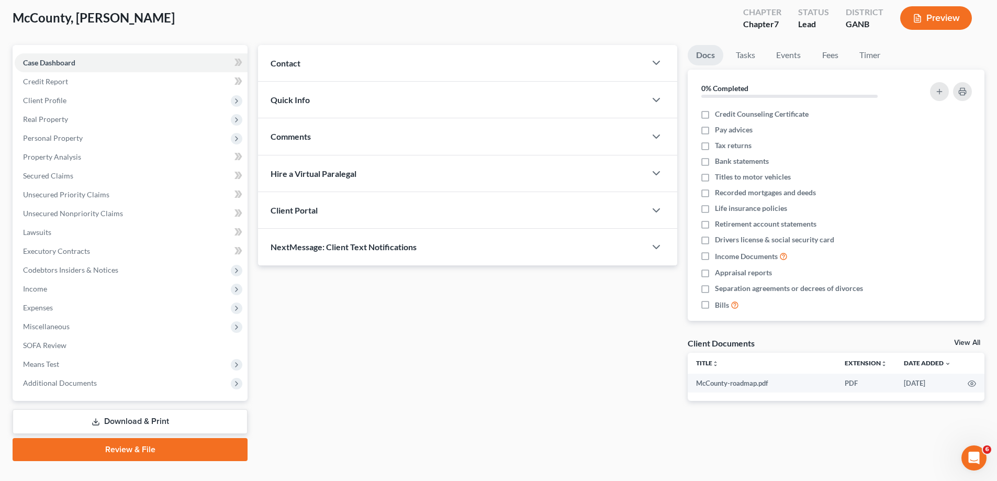
scroll to position [75, 0]
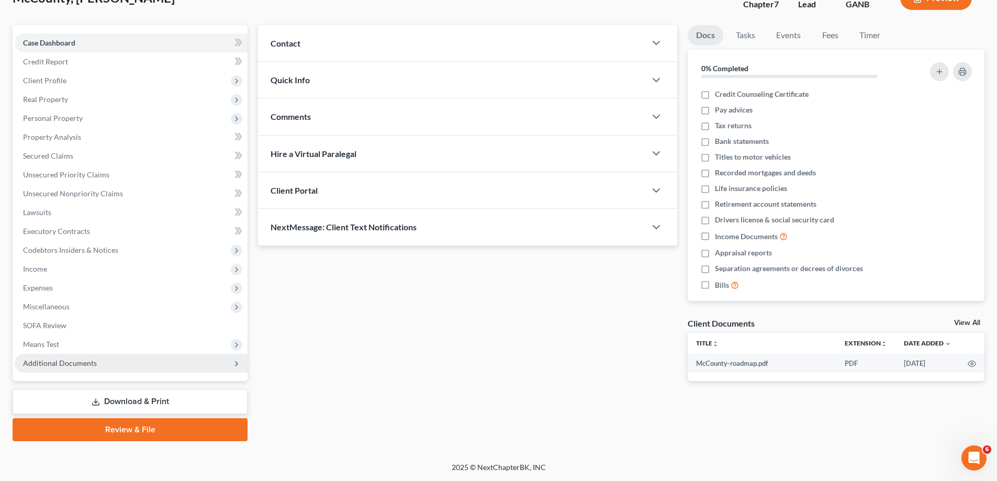
click at [44, 363] on span "Additional Documents" at bounding box center [60, 362] width 74 height 9
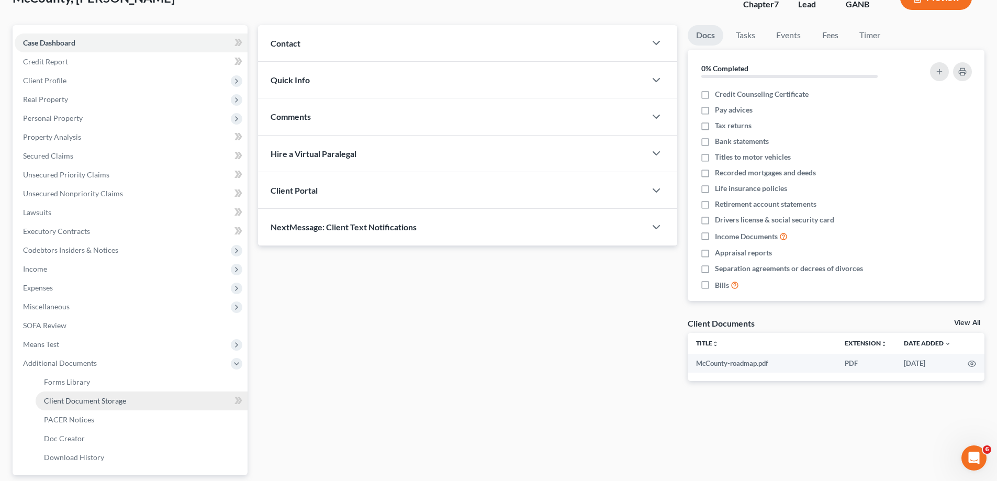
click at [64, 401] on span "Client Document Storage" at bounding box center [85, 400] width 82 height 9
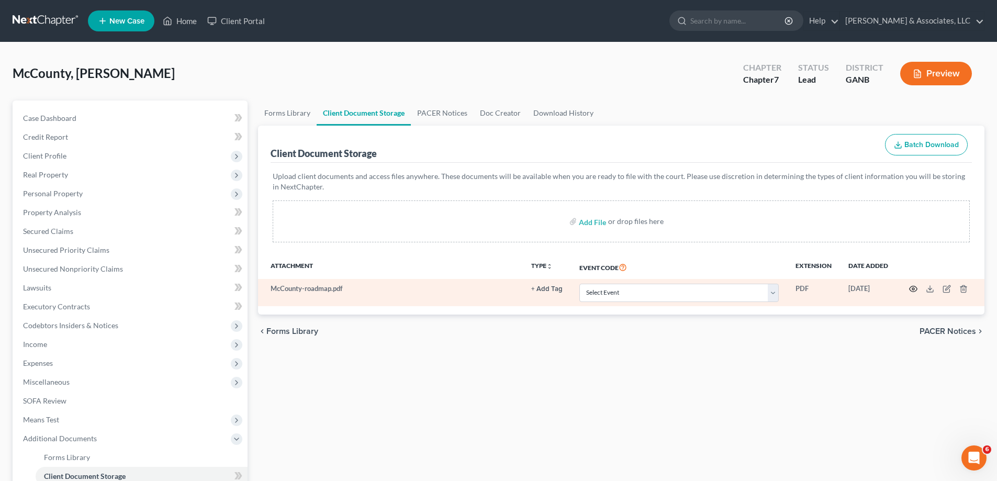
click at [914, 288] on circle "button" at bounding box center [913, 289] width 2 height 2
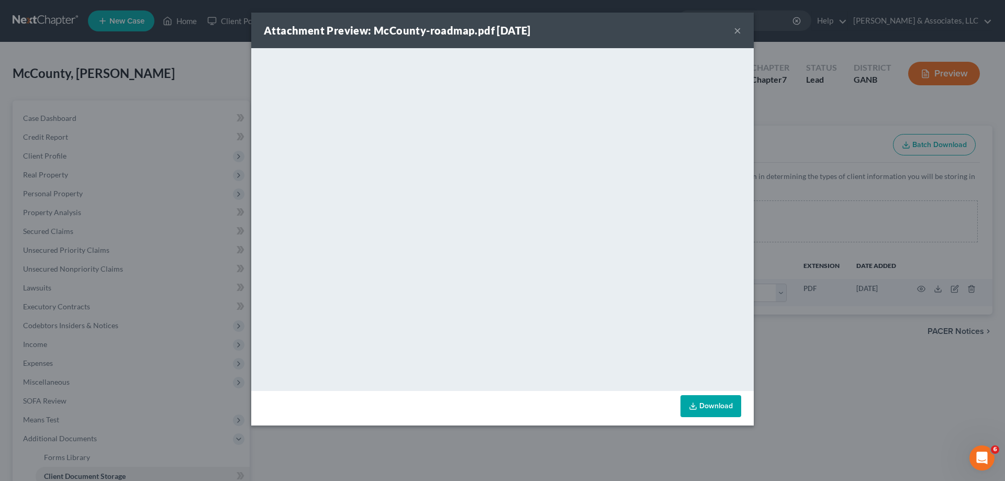
click at [736, 28] on button "×" at bounding box center [737, 30] width 7 height 13
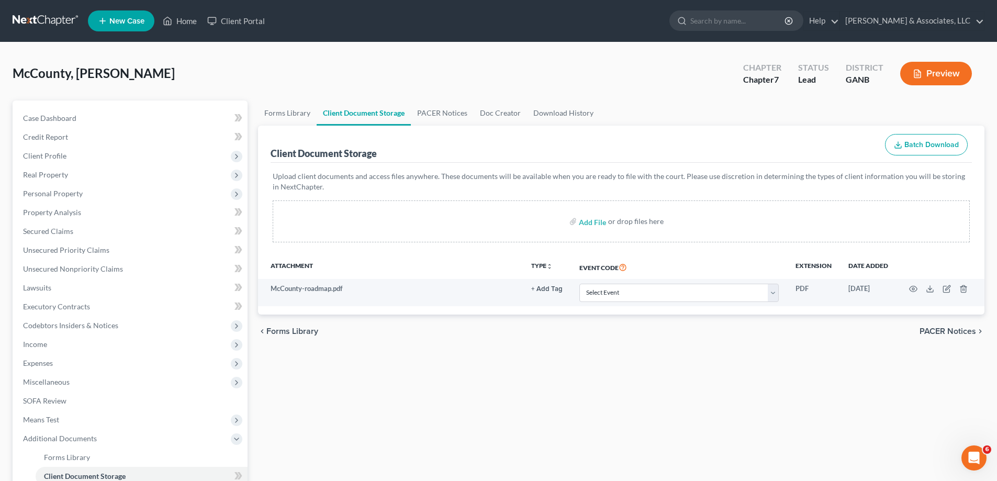
drag, startPoint x: 612, startPoint y: 24, endPoint x: 636, endPoint y: 19, distance: 24.0
click at [610, 24] on ul "New Case Home Client Portal - No Result - See all results Or Press Enter... Hel…" at bounding box center [536, 20] width 896 height 27
click at [183, 18] on link "Home" at bounding box center [180, 21] width 44 height 19
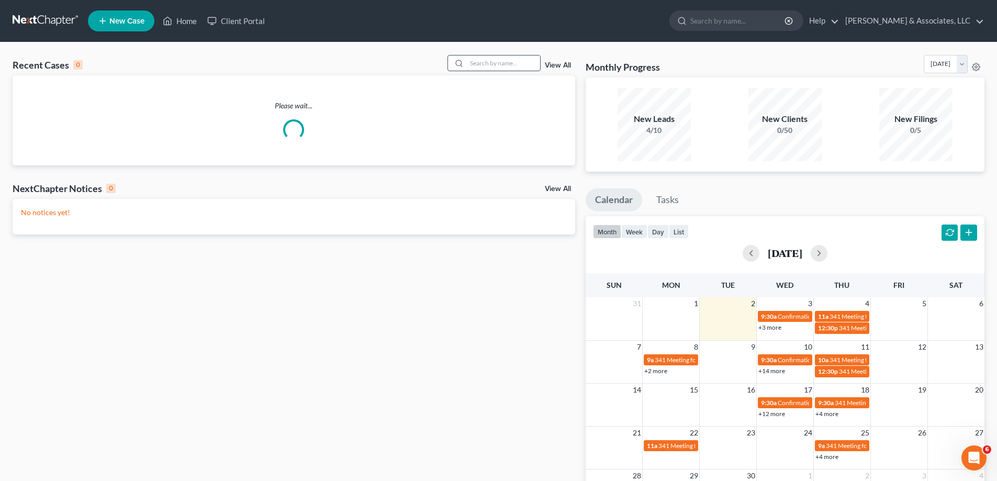
click at [526, 68] on input "search" at bounding box center [503, 62] width 73 height 15
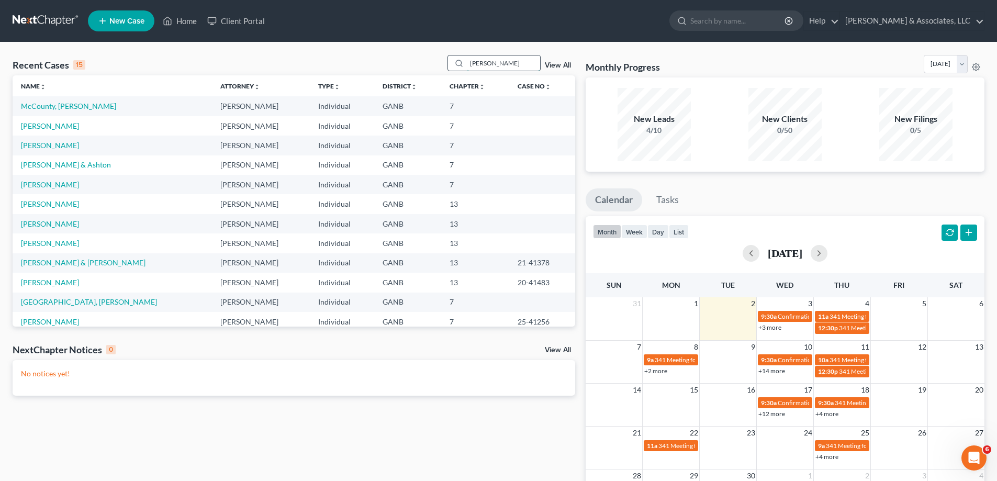
type input "[PERSON_NAME]"
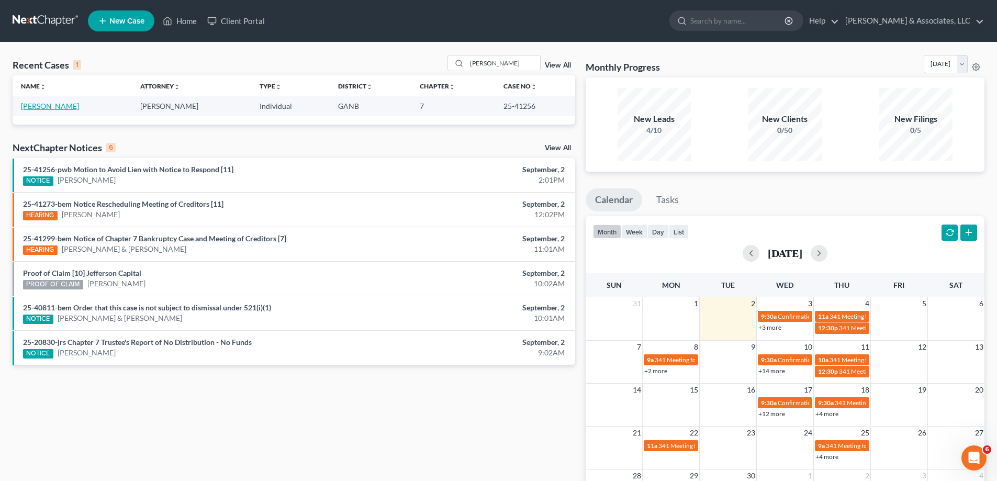
click at [53, 105] on link "[PERSON_NAME]" at bounding box center [50, 106] width 58 height 9
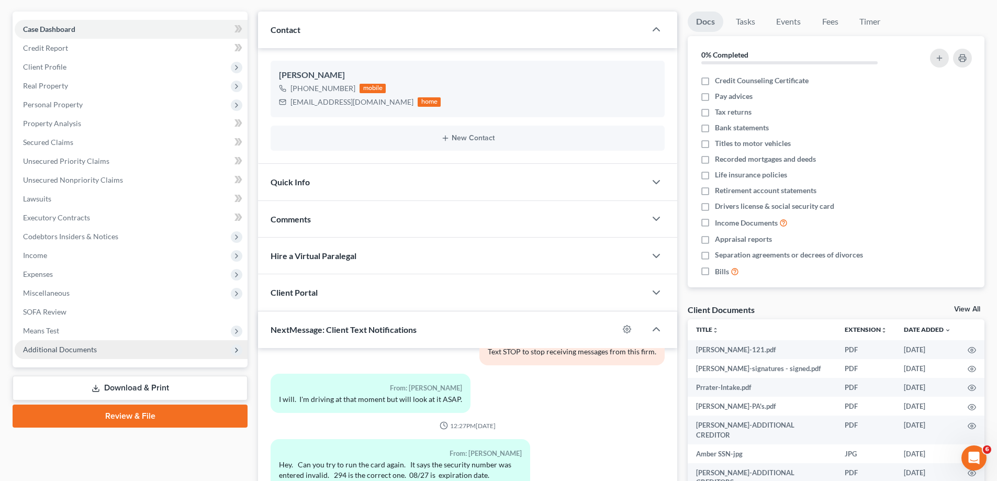
scroll to position [157, 0]
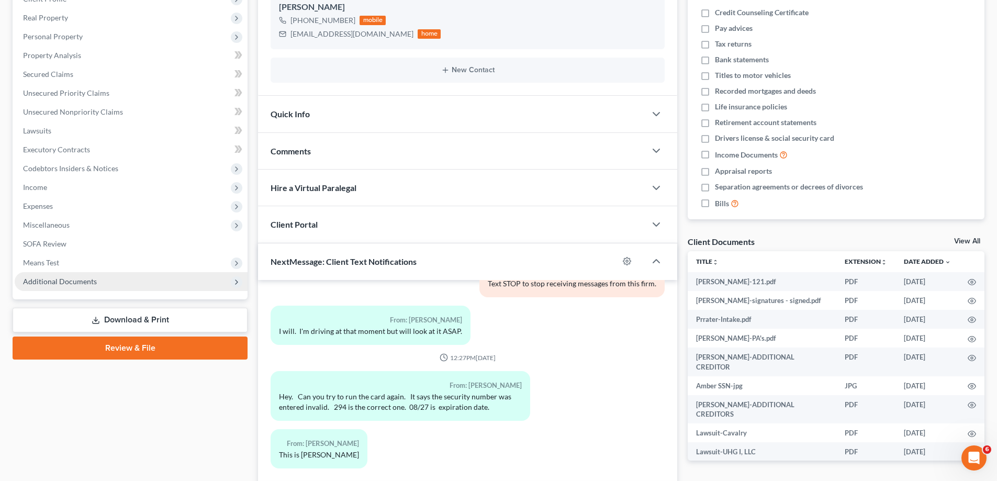
drag, startPoint x: 56, startPoint y: 283, endPoint x: 170, endPoint y: 277, distance: 114.2
click at [56, 283] on span "Additional Documents" at bounding box center [60, 281] width 74 height 9
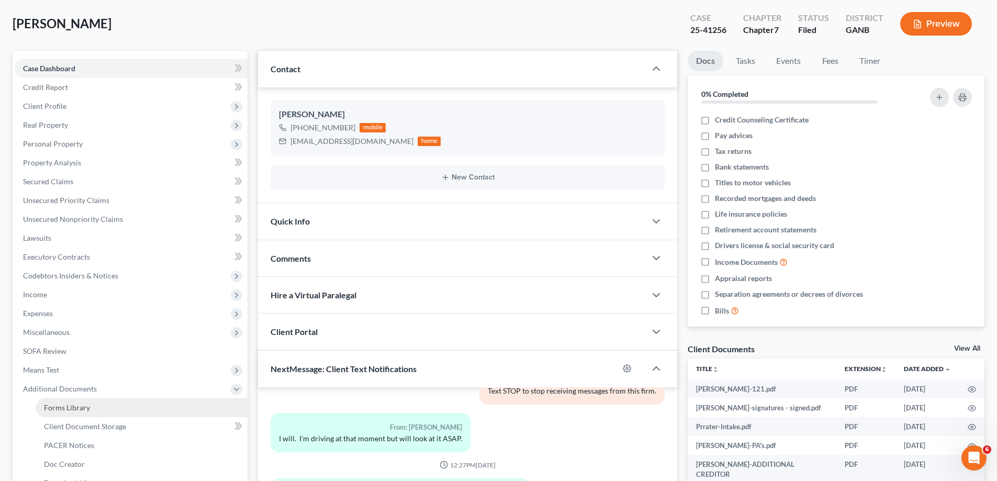
scroll to position [105, 0]
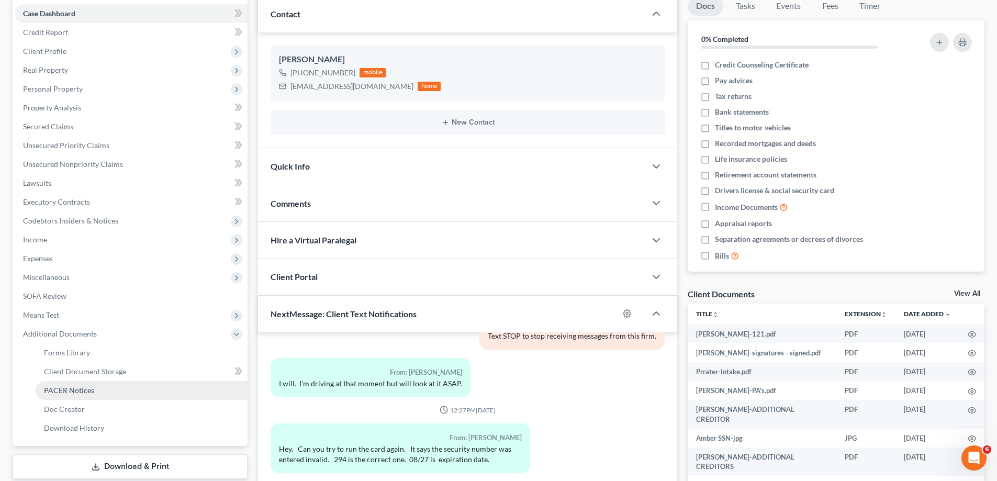
click at [46, 391] on span "PACER Notices" at bounding box center [69, 390] width 50 height 9
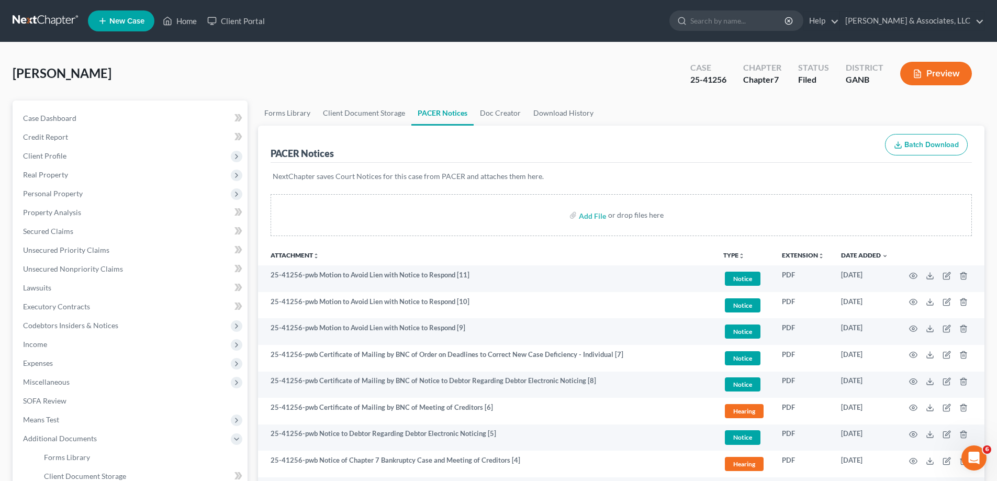
scroll to position [170, 0]
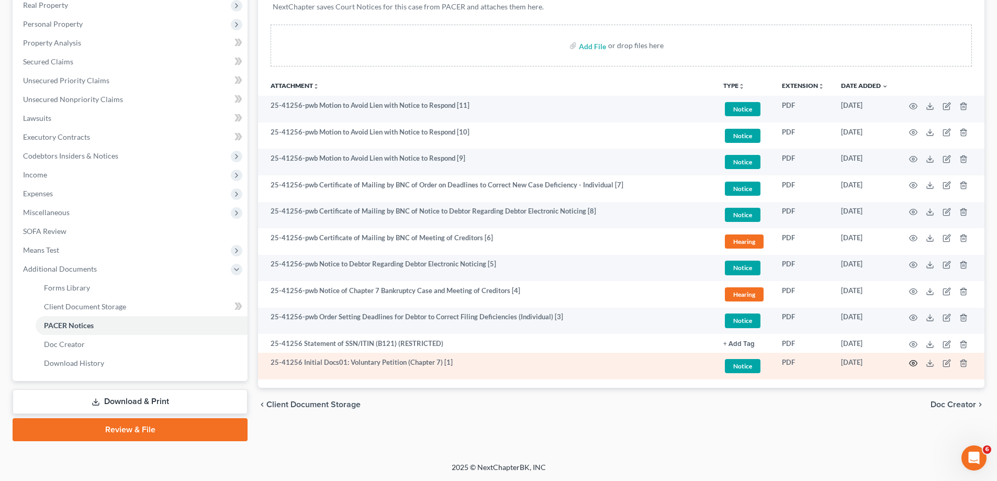
click at [911, 363] on icon "button" at bounding box center [913, 363] width 8 height 8
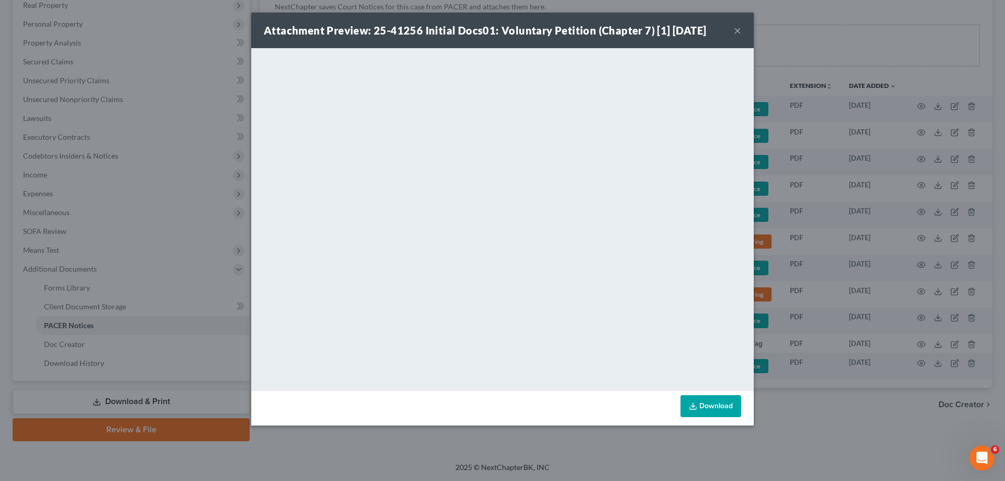
drag, startPoint x: 702, startPoint y: 13, endPoint x: 605, endPoint y: 2, distance: 96.9
click at [702, 13] on div "Attachment Preview: 25-41256 Initial Docs01: Voluntary Petition (Chapter 7) [1]…" at bounding box center [502, 31] width 502 height 36
drag, startPoint x: 735, startPoint y: 29, endPoint x: 192, endPoint y: 68, distance: 545.1
click at [735, 29] on button "×" at bounding box center [737, 30] width 7 height 13
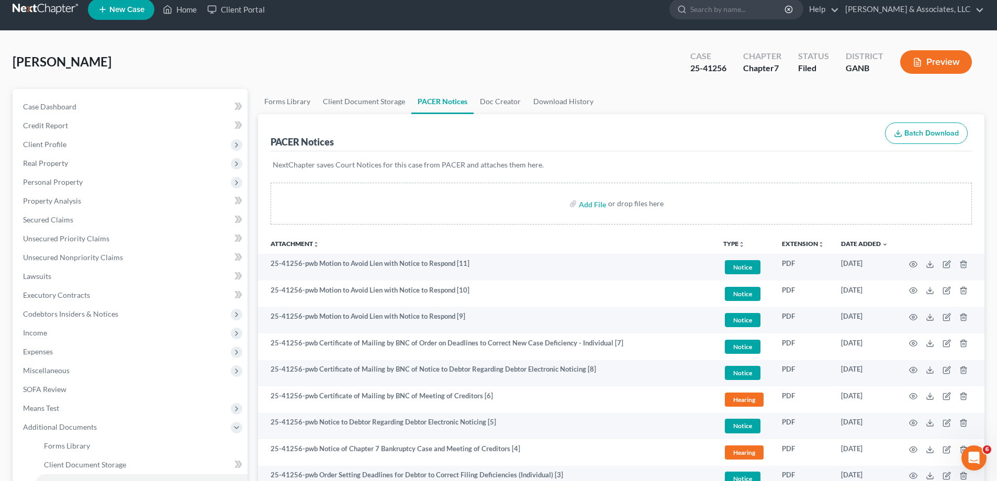
scroll to position [0, 0]
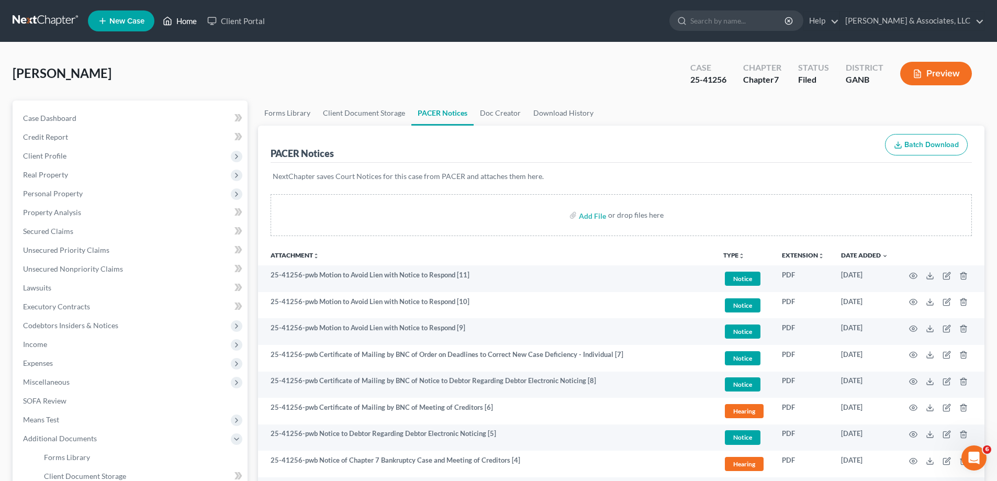
click at [198, 20] on link "Home" at bounding box center [180, 21] width 44 height 19
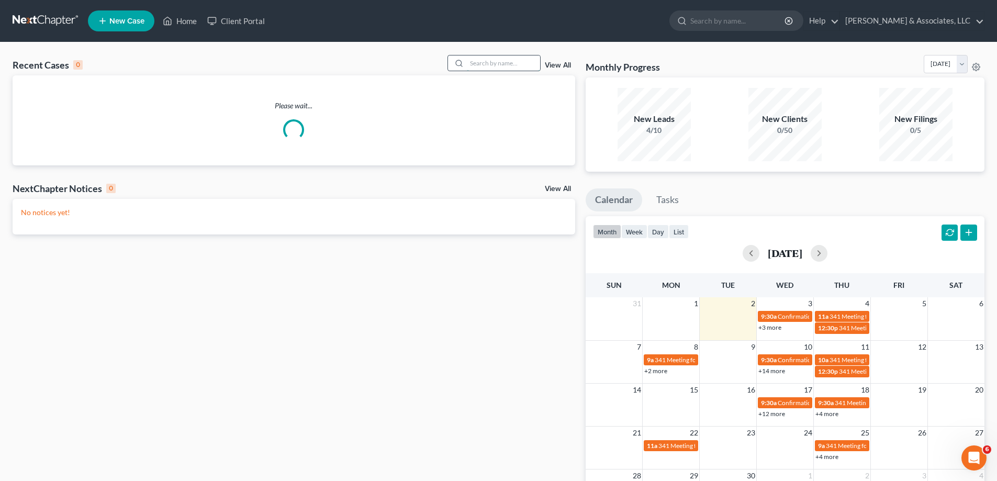
click at [493, 61] on input "search" at bounding box center [503, 62] width 73 height 15
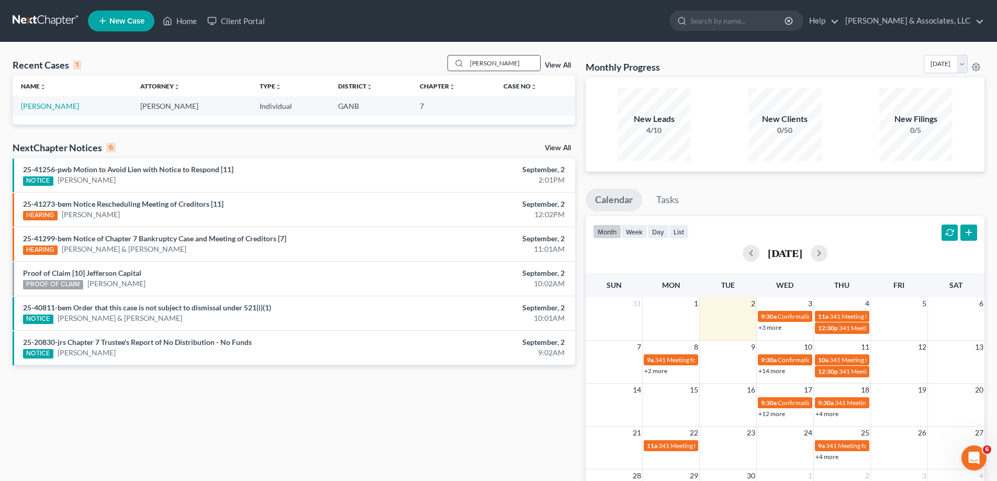
drag, startPoint x: 495, startPoint y: 61, endPoint x: 473, endPoint y: 63, distance: 22.0
click at [473, 63] on input "faulk" at bounding box center [503, 62] width 73 height 15
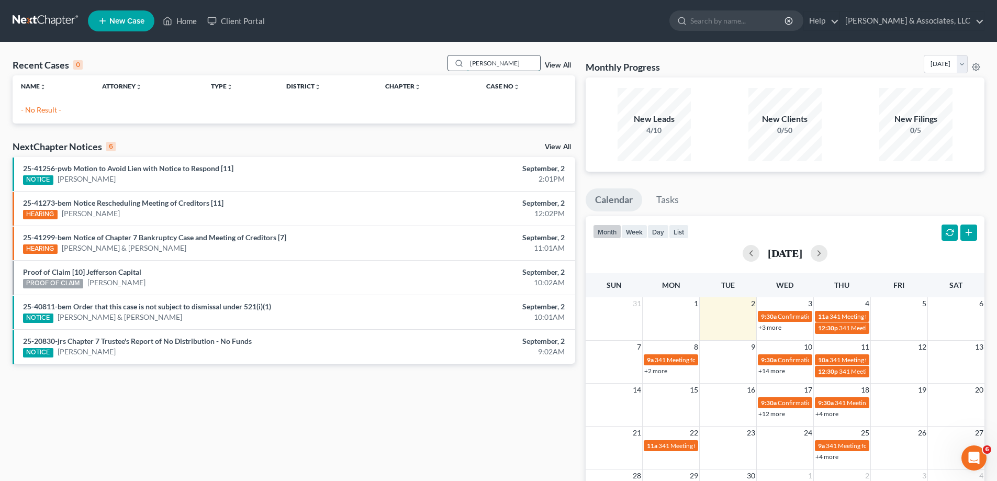
type input "[PERSON_NAME]"
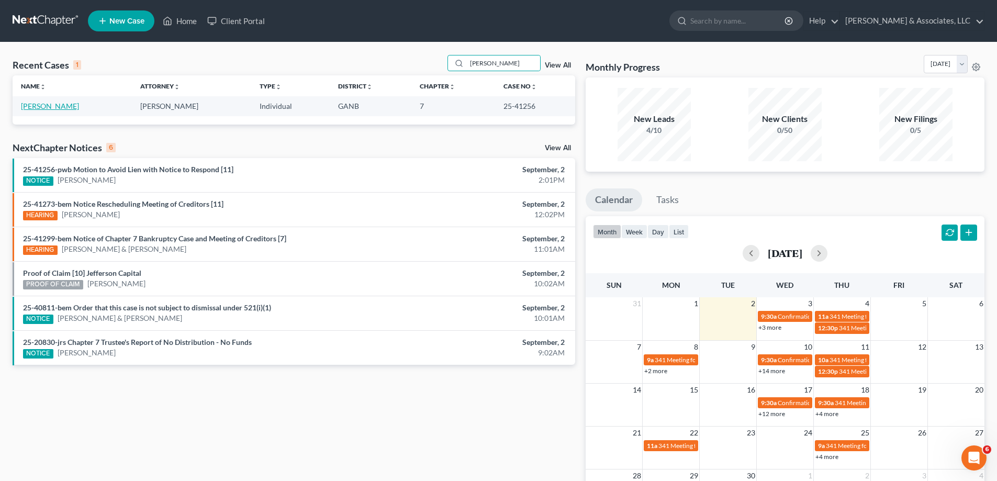
click at [46, 107] on link "[PERSON_NAME]" at bounding box center [50, 106] width 58 height 9
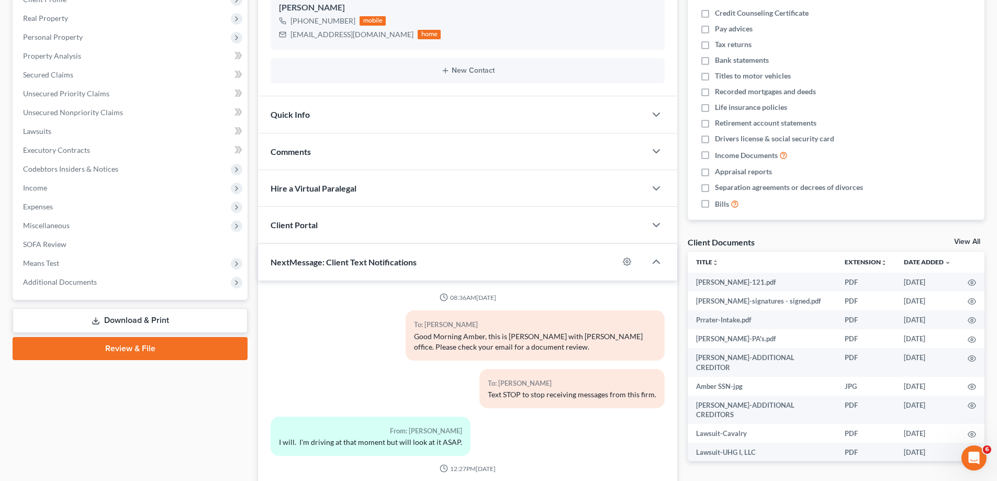
scroll to position [157, 0]
drag, startPoint x: 37, startPoint y: 284, endPoint x: 61, endPoint y: 317, distance: 41.2
click at [36, 283] on span "Additional Documents" at bounding box center [60, 281] width 74 height 9
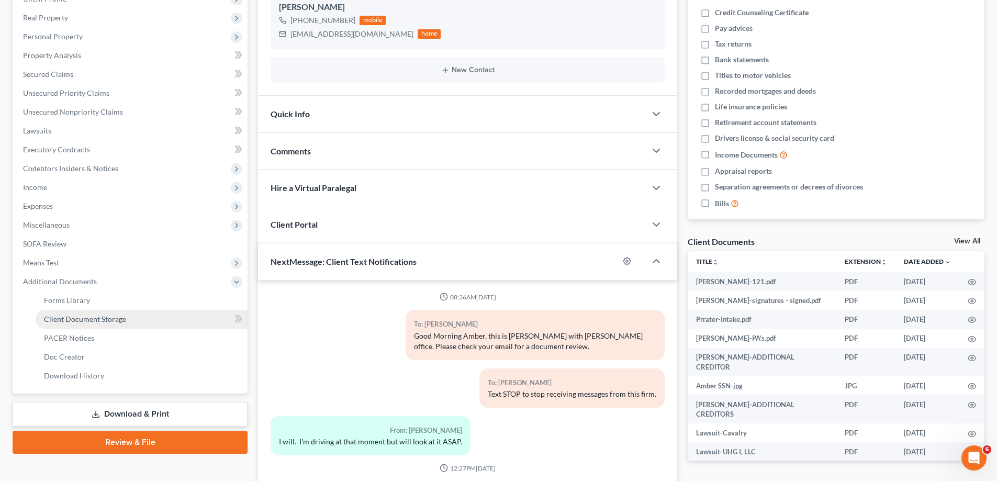
scroll to position [110, 0]
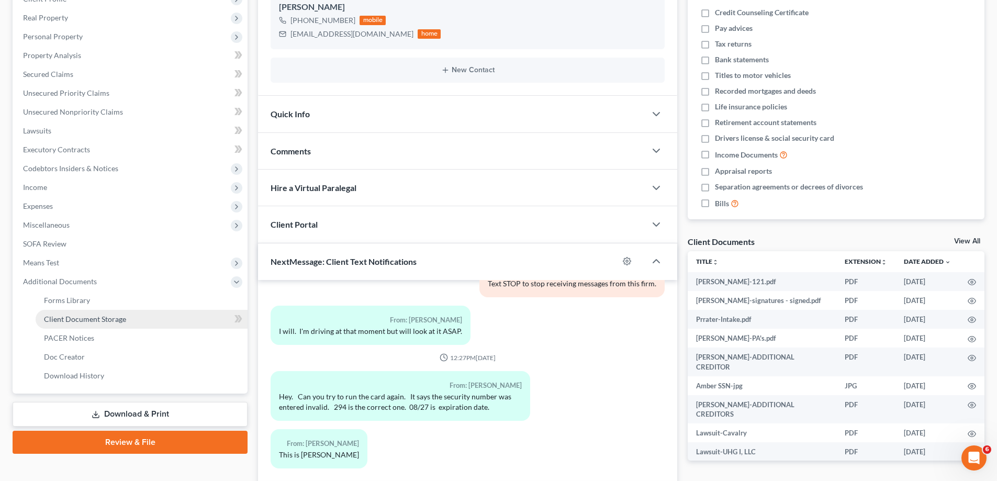
click at [62, 320] on span "Client Document Storage" at bounding box center [85, 318] width 82 height 9
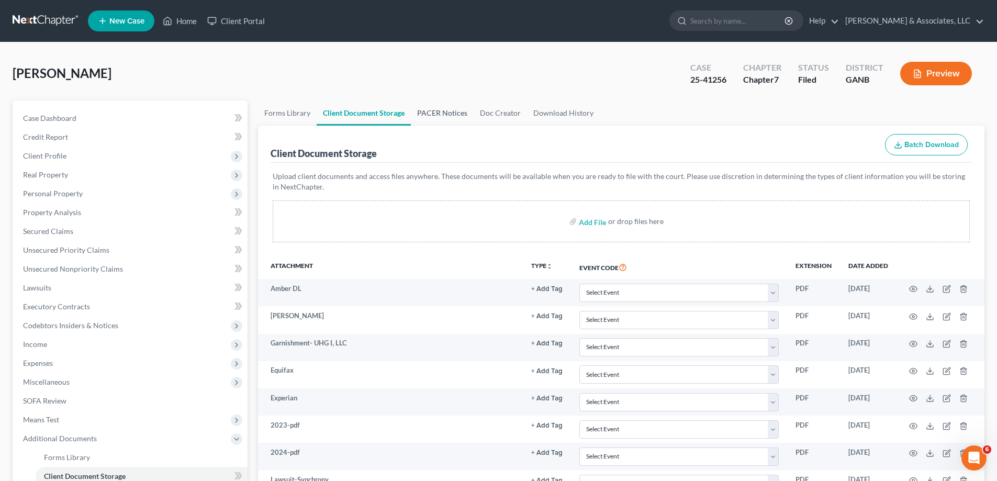
click at [440, 117] on link "PACER Notices" at bounding box center [442, 112] width 63 height 25
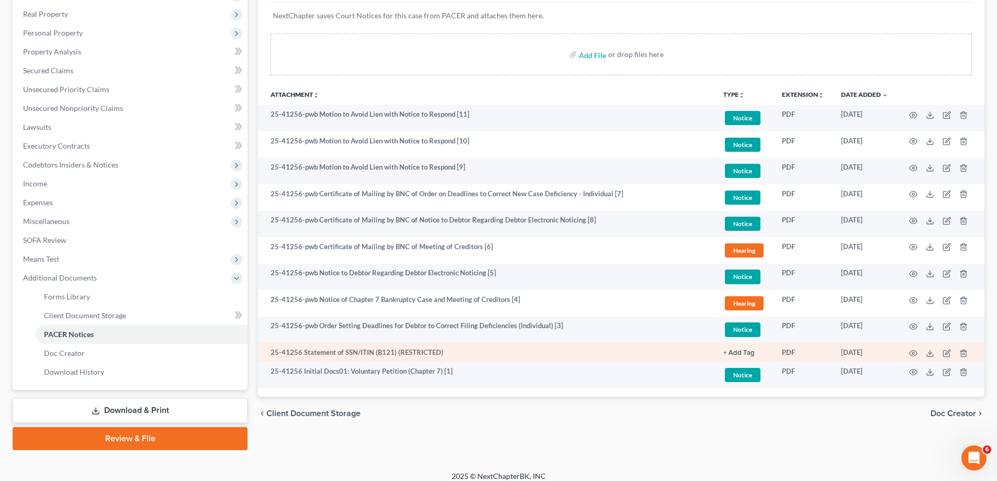
scroll to position [170, 0]
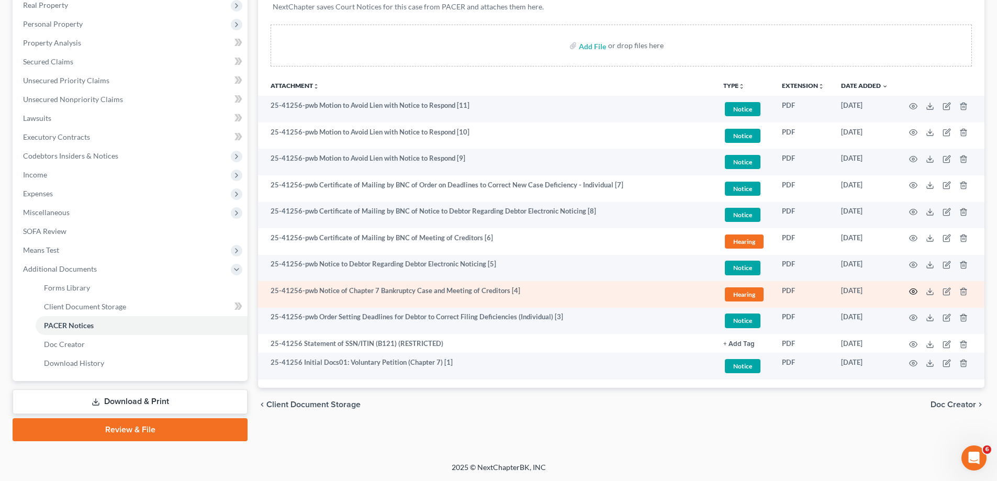
click at [912, 293] on icon "button" at bounding box center [913, 291] width 8 height 8
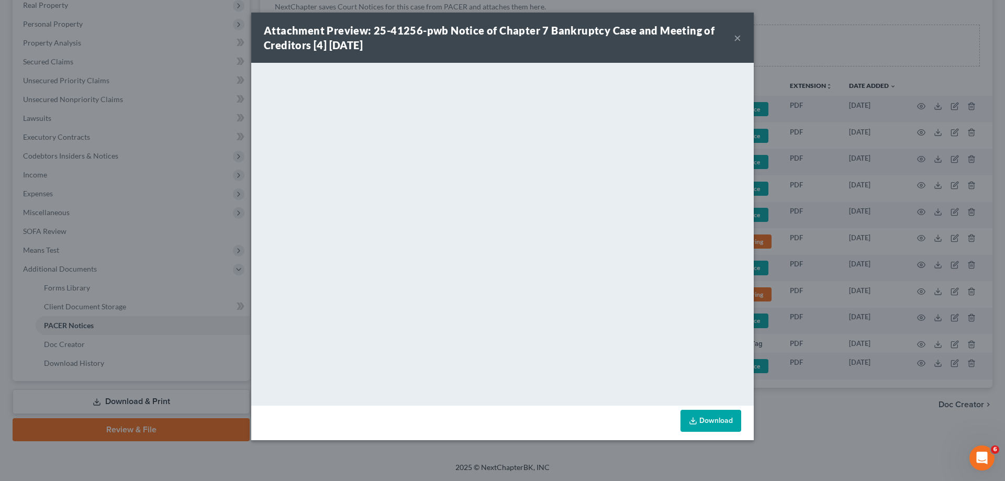
drag, startPoint x: 738, startPoint y: 38, endPoint x: 757, endPoint y: 166, distance: 129.7
click at [737, 39] on button "×" at bounding box center [737, 37] width 7 height 13
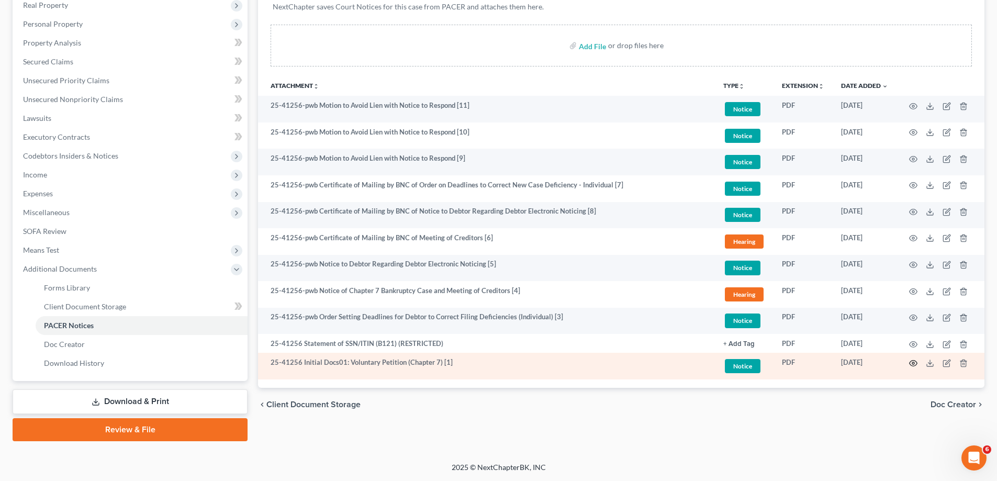
click at [914, 362] on icon "button" at bounding box center [913, 363] width 8 height 8
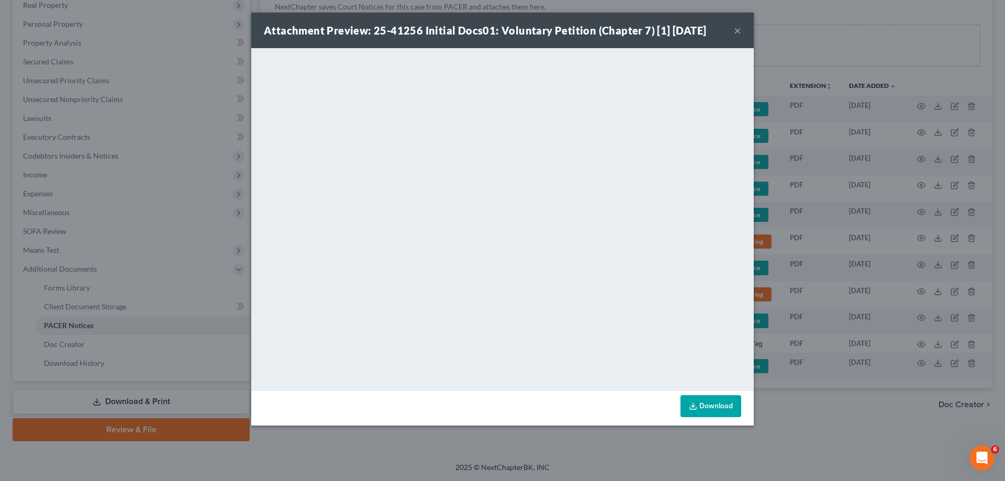
click at [676, 43] on div "Attachment Preview: 25-41256 Initial Docs01: Voluntary Petition (Chapter 7) [1]…" at bounding box center [502, 31] width 502 height 36
click at [612, 17] on div "Attachment Preview: 25-41256 Initial Docs01: Voluntary Petition (Chapter 7) [1]…" at bounding box center [502, 31] width 502 height 36
drag, startPoint x: 698, startPoint y: 14, endPoint x: 605, endPoint y: 50, distance: 99.4
click at [698, 14] on div "Attachment Preview: 25-41256 Initial Docs01: Voluntary Petition (Chapter 7) [1]…" at bounding box center [502, 31] width 502 height 36
click at [734, 31] on button "×" at bounding box center [737, 30] width 7 height 13
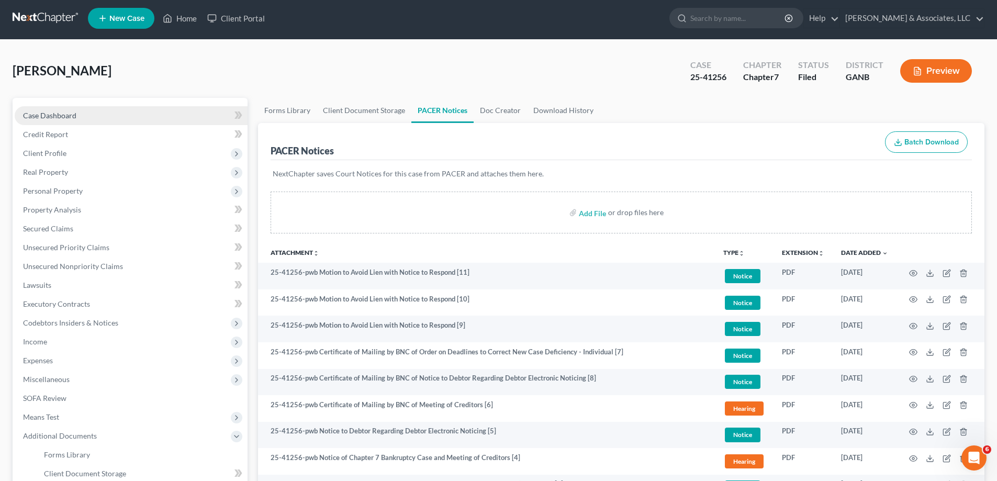
scroll to position [0, 0]
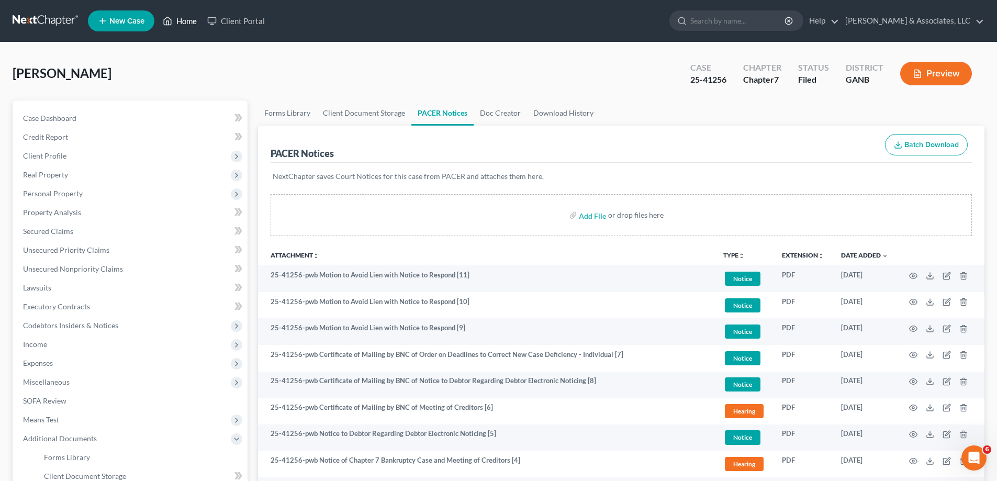
click at [179, 19] on link "Home" at bounding box center [180, 21] width 44 height 19
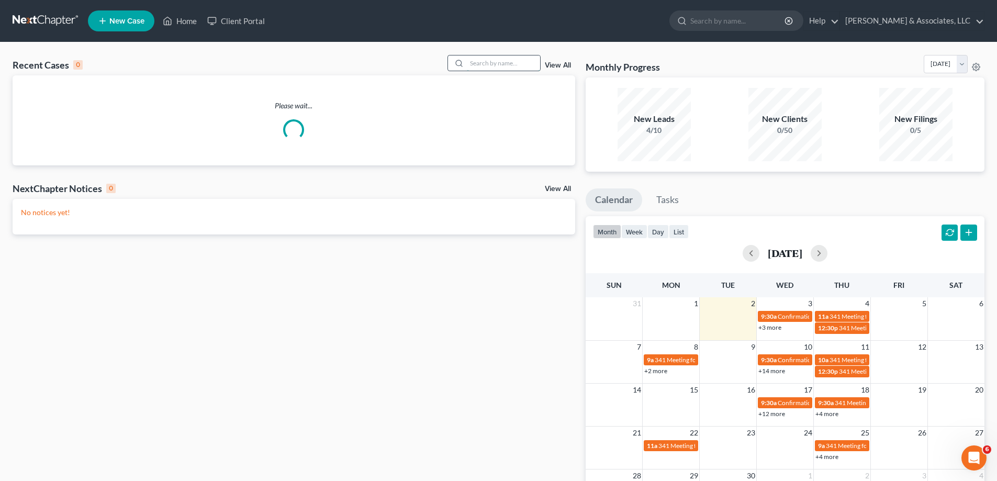
click at [507, 68] on input "search" at bounding box center [503, 62] width 73 height 15
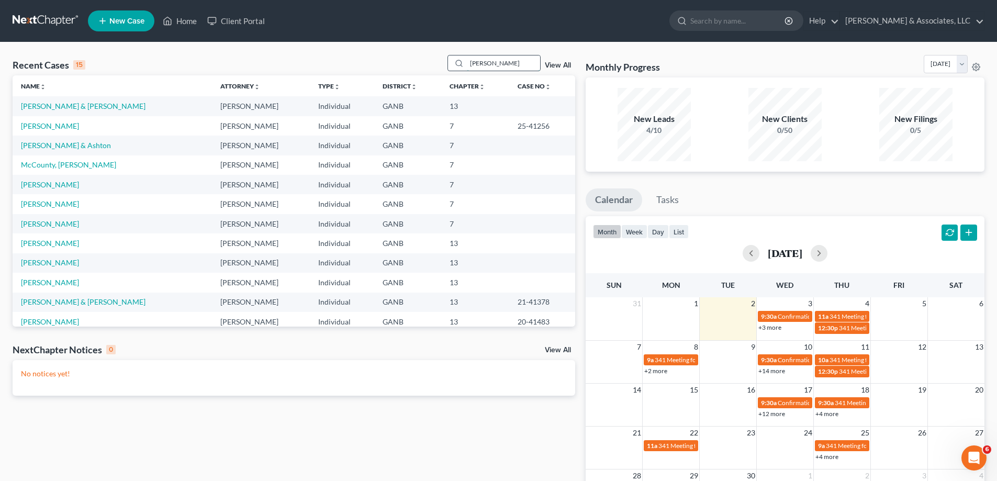
type input "richards"
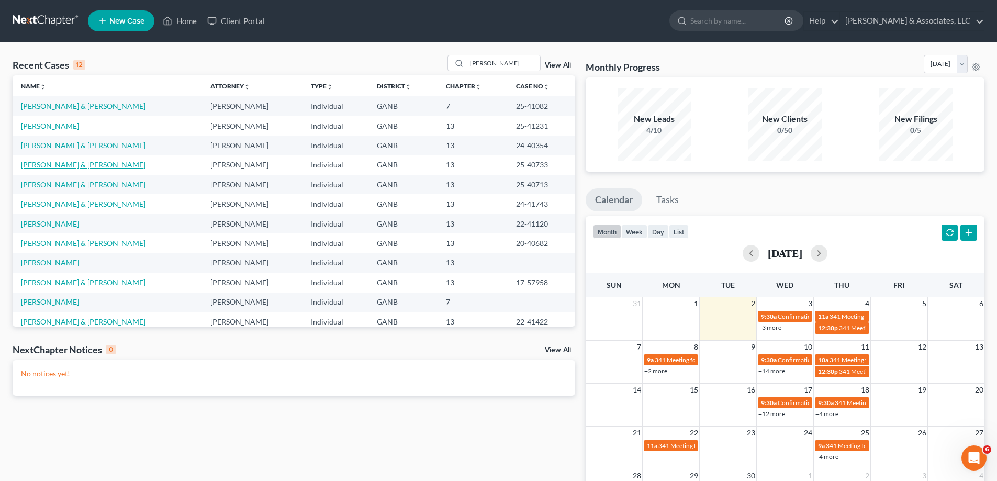
click at [51, 167] on link "[PERSON_NAME] & [PERSON_NAME]" at bounding box center [83, 164] width 125 height 9
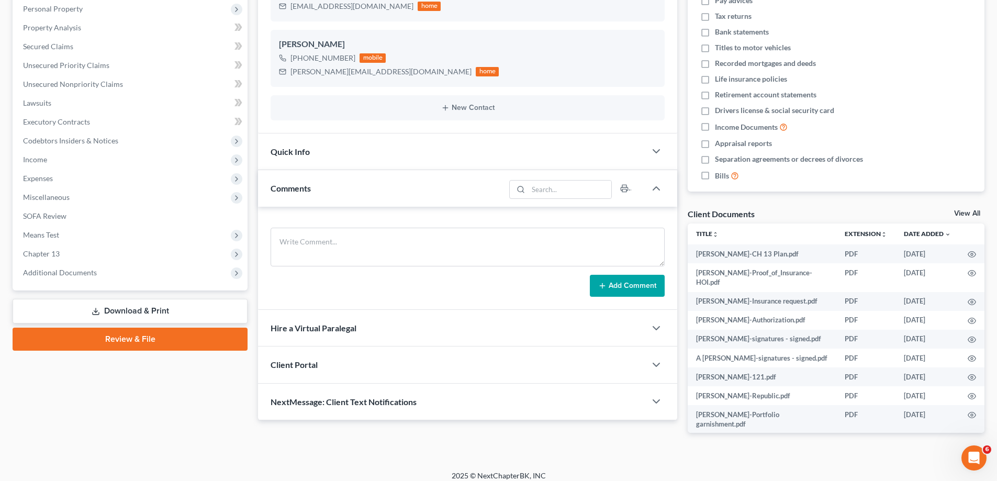
scroll to position [193, 0]
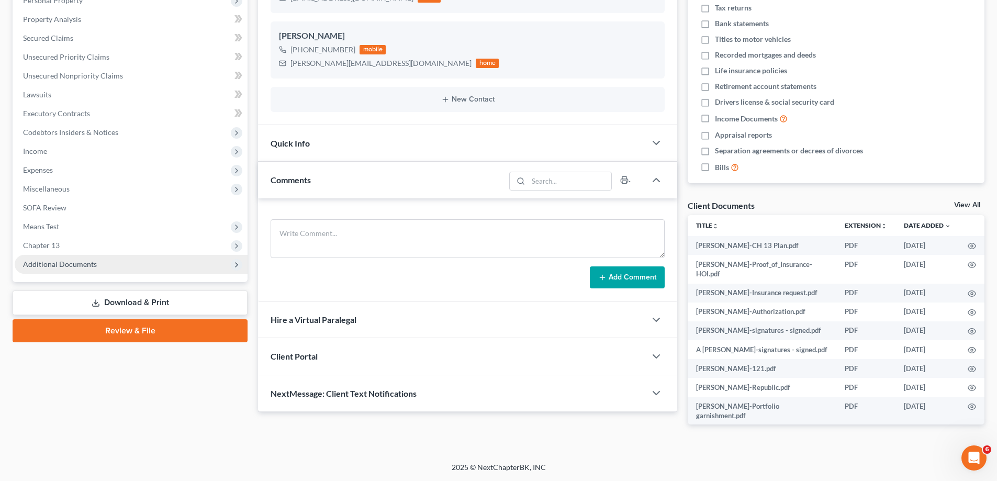
click at [92, 267] on span "Additional Documents" at bounding box center [60, 264] width 74 height 9
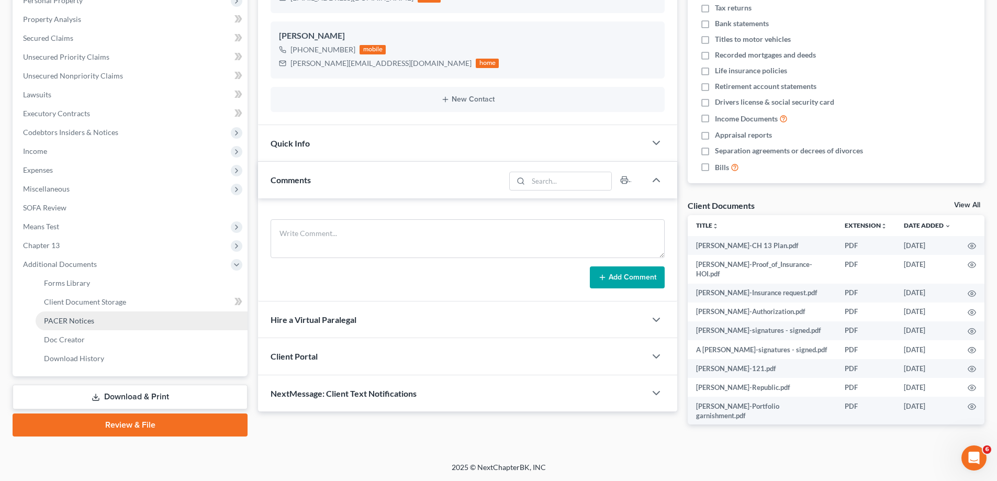
click at [88, 318] on span "PACER Notices" at bounding box center [69, 320] width 50 height 9
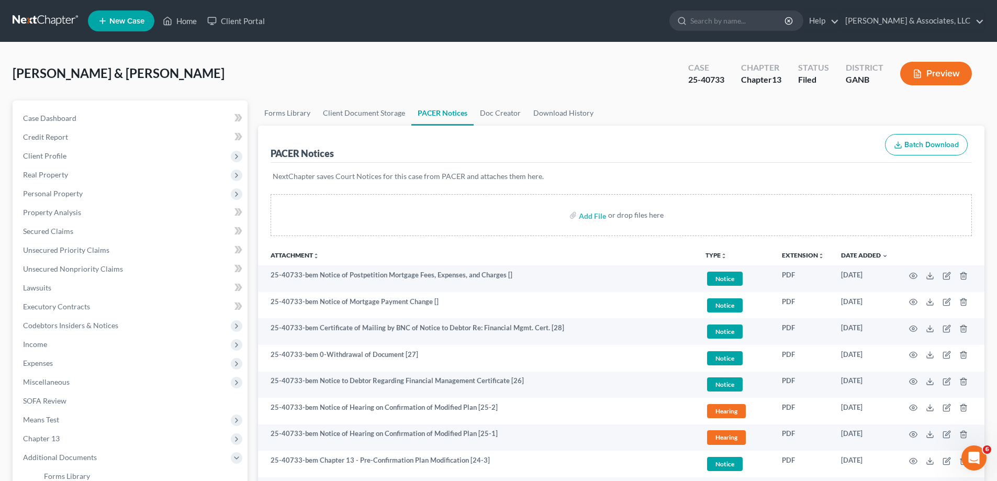
drag, startPoint x: 958, startPoint y: 47, endPoint x: 425, endPoint y: 179, distance: 548.8
click at [352, 110] on link "Client Document Storage" at bounding box center [364, 112] width 95 height 25
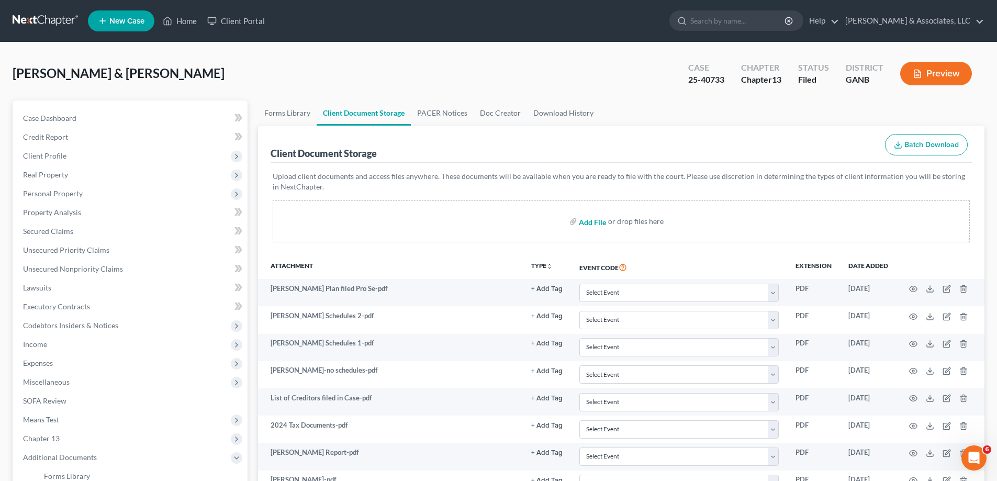
click at [592, 219] on input "file" at bounding box center [591, 221] width 25 height 19
type input "C:\fakepath\Richards Not PP Fees ltr.pdf"
click at [185, 18] on link "Home" at bounding box center [180, 21] width 44 height 19
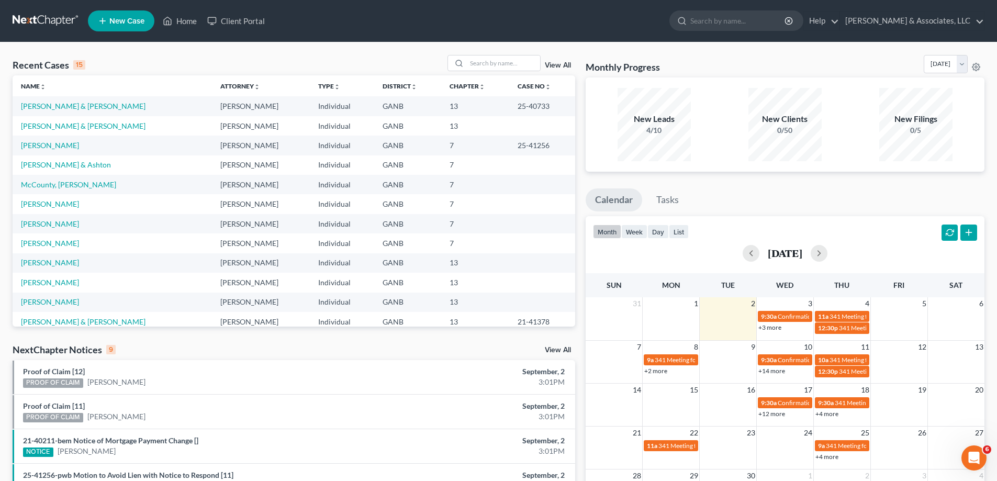
drag, startPoint x: 990, startPoint y: 47, endPoint x: 843, endPoint y: 68, distance: 148.4
click at [988, 47] on div "Recent Cases 15 View All Name unfold_more expand_more expand_less Attorney unfo…" at bounding box center [498, 370] width 997 height 657
click at [509, 64] on input "search" at bounding box center [503, 62] width 73 height 15
type input "[PERSON_NAME]"
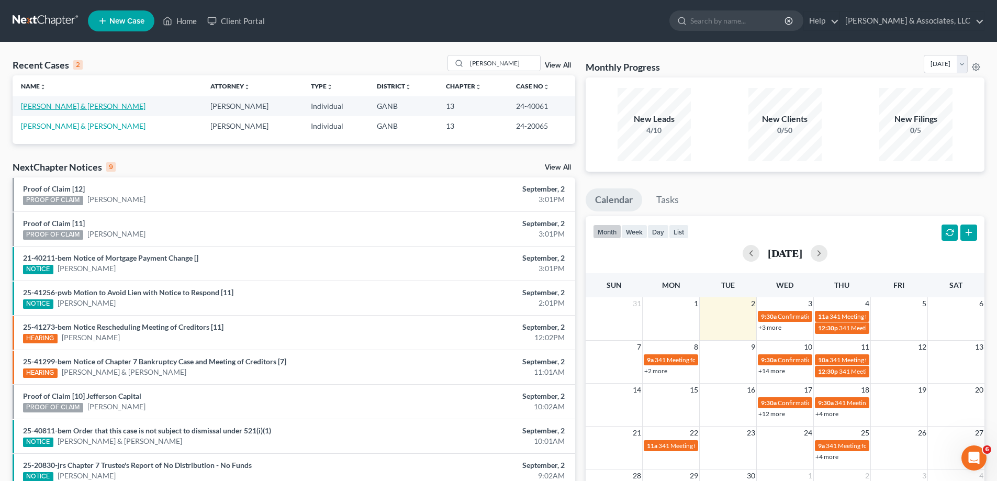
click at [60, 106] on link "[PERSON_NAME] & [PERSON_NAME]" at bounding box center [83, 106] width 125 height 9
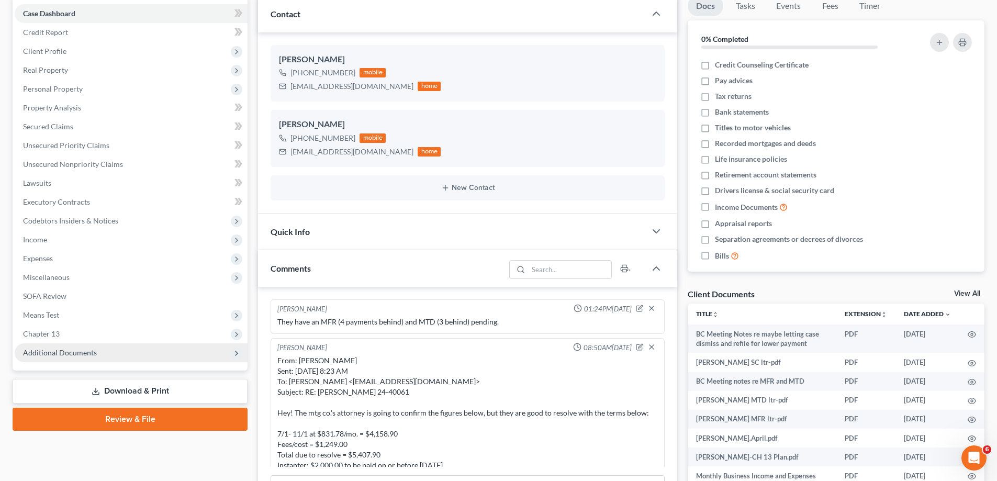
scroll to position [1045, 0]
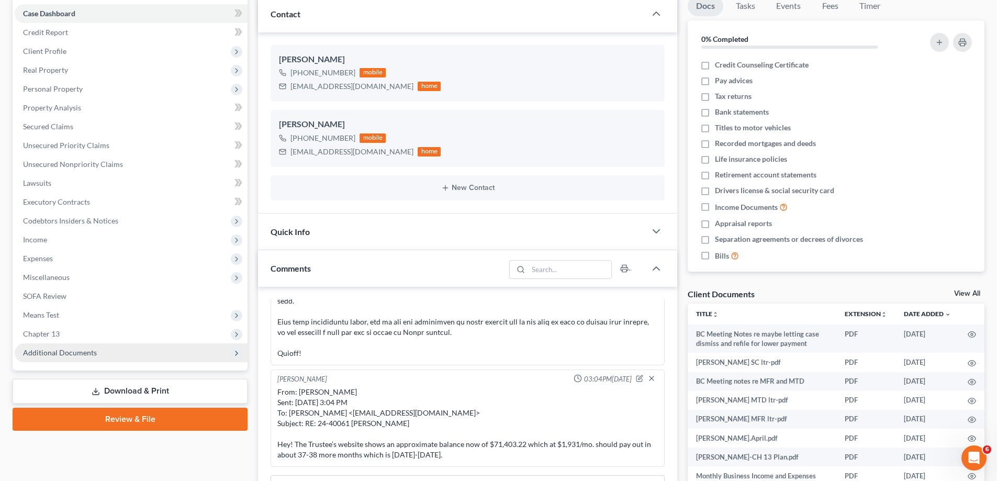
click at [39, 354] on span "Additional Documents" at bounding box center [60, 352] width 74 height 9
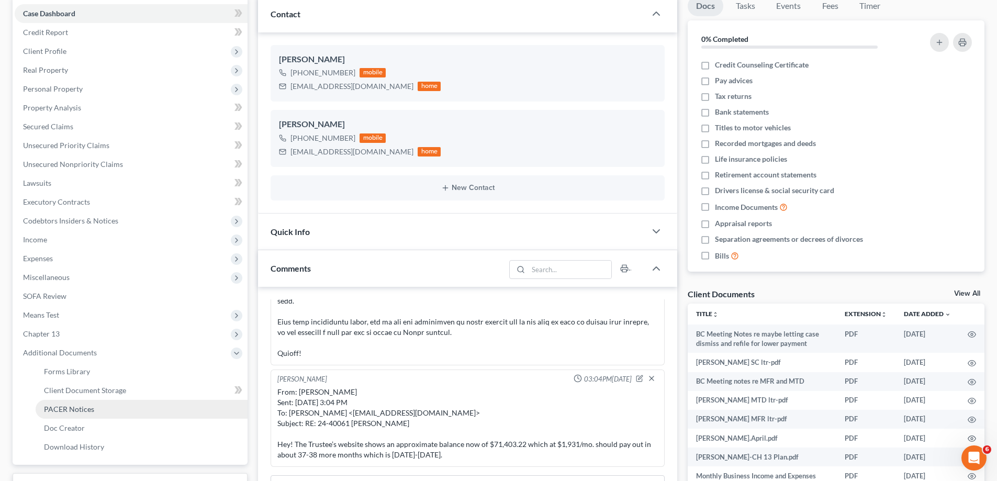
click at [57, 407] on span "PACER Notices" at bounding box center [69, 408] width 50 height 9
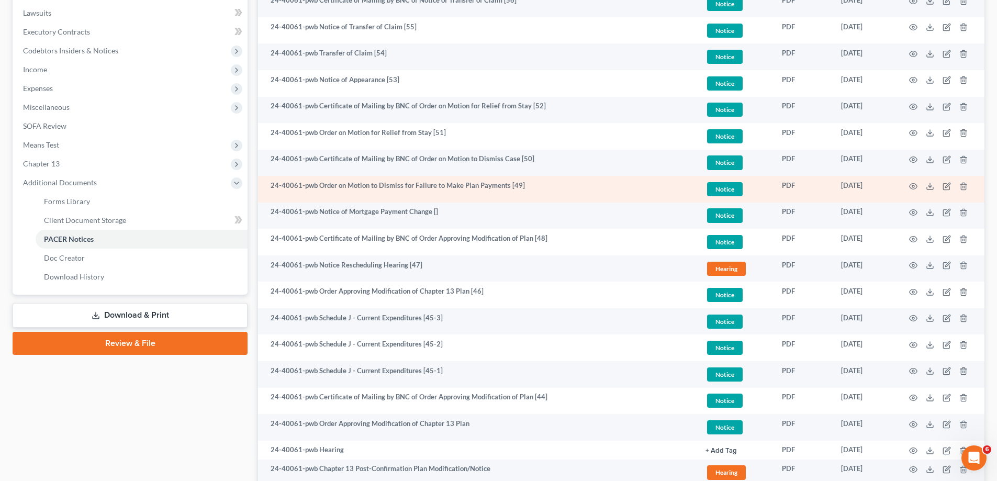
scroll to position [293, 0]
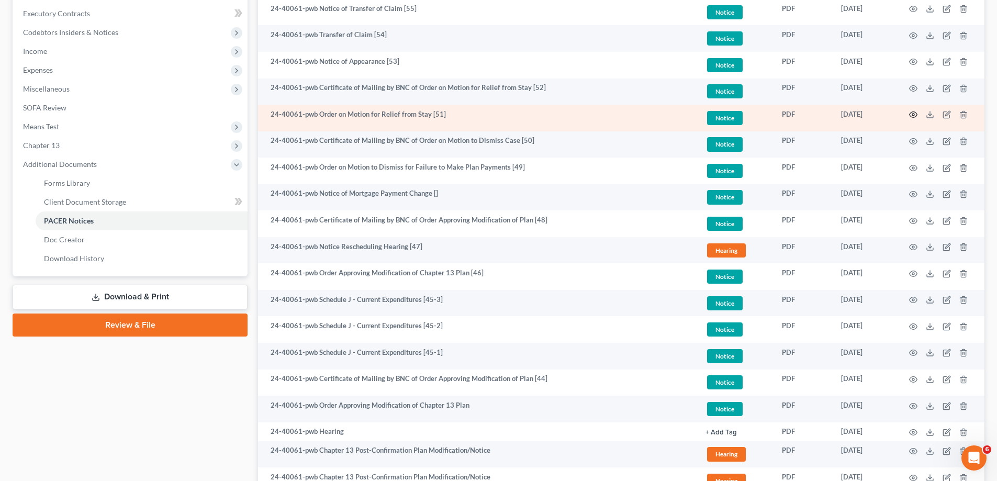
click at [911, 112] on icon "button" at bounding box center [913, 114] width 8 height 8
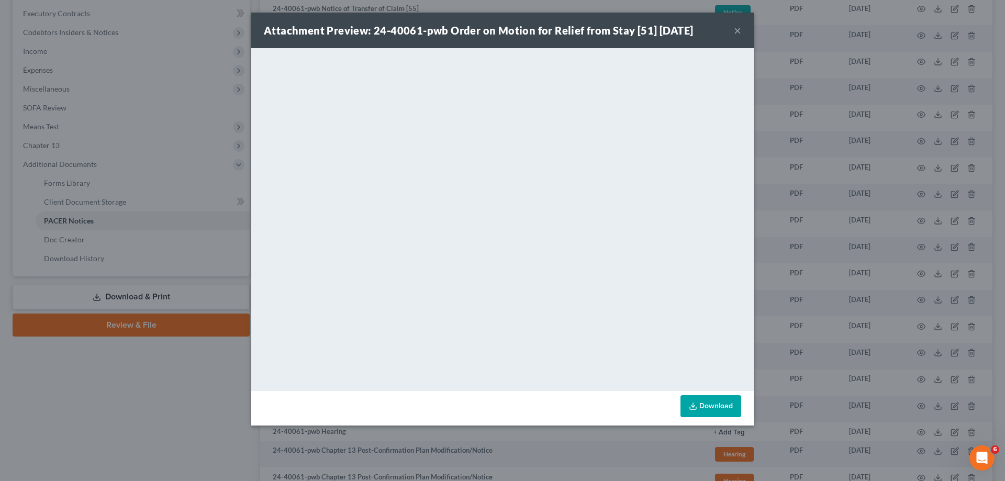
click at [737, 30] on button "×" at bounding box center [737, 30] width 7 height 13
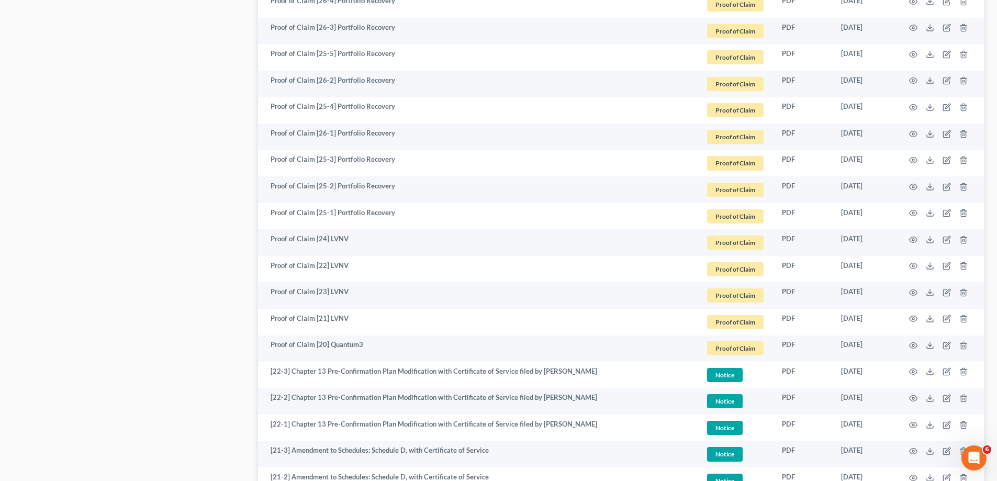
scroll to position [1870, 0]
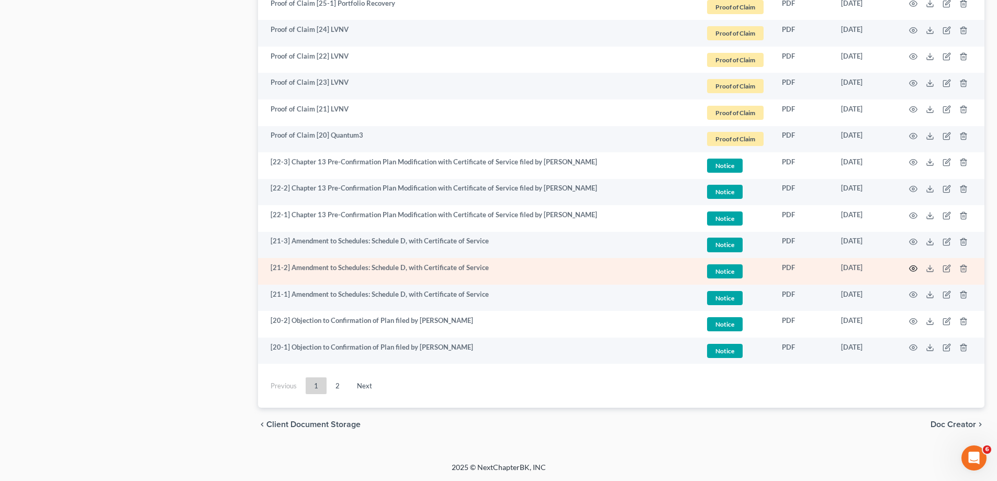
click at [913, 267] on circle "button" at bounding box center [913, 268] width 2 height 2
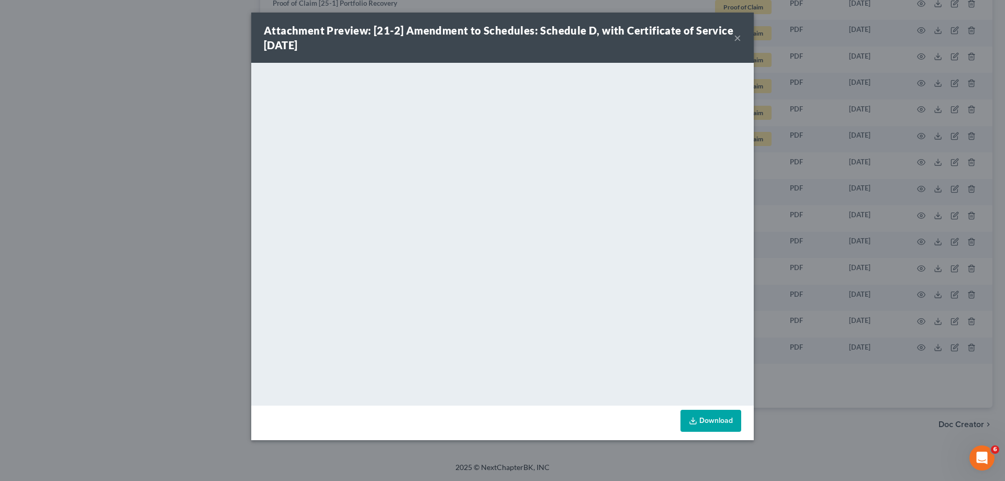
click at [738, 38] on button "×" at bounding box center [737, 37] width 7 height 13
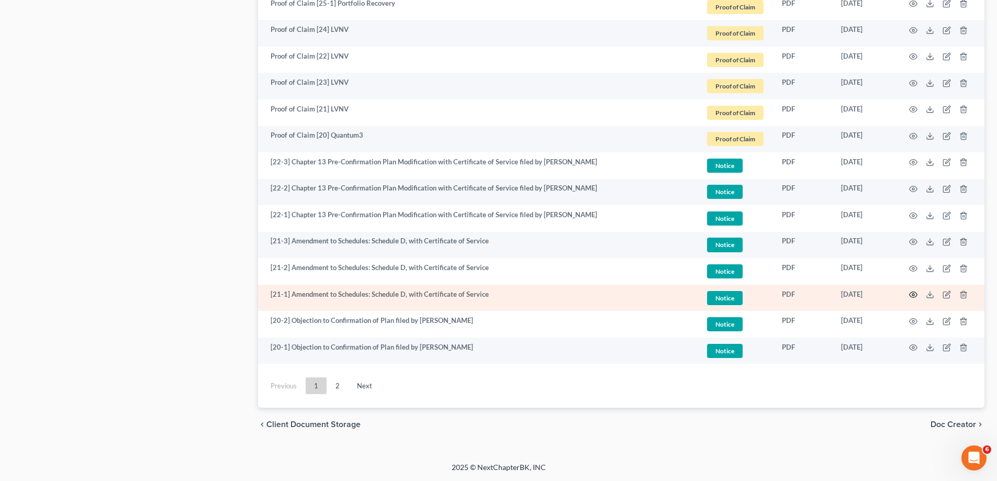
click at [912, 294] on icon "button" at bounding box center [913, 294] width 8 height 8
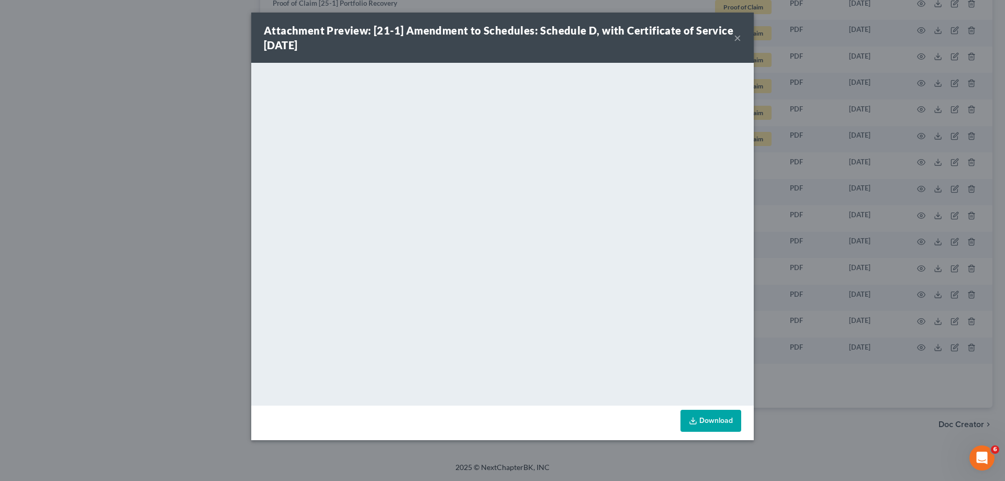
click at [736, 37] on button "×" at bounding box center [737, 37] width 7 height 13
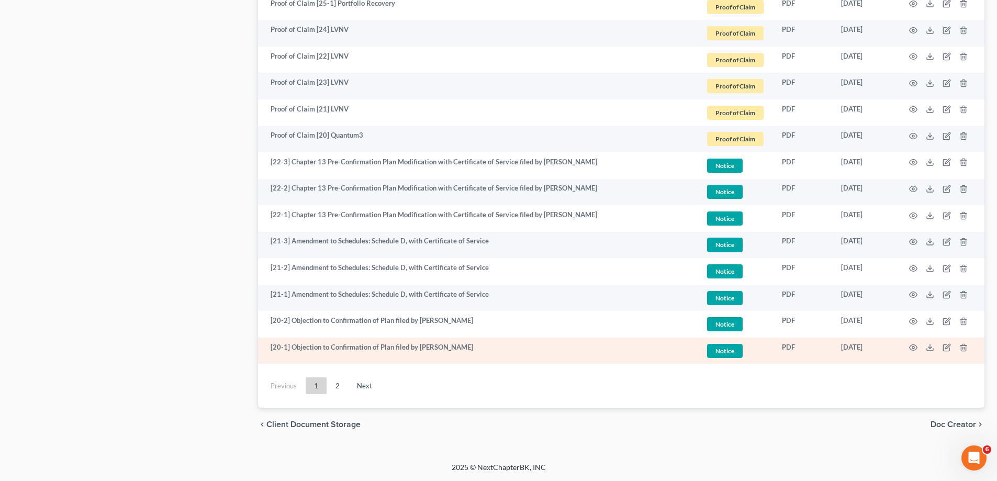
drag, startPoint x: 339, startPoint y: 382, endPoint x: 344, endPoint y: 353, distance: 29.8
click at [340, 382] on link "2" at bounding box center [337, 385] width 21 height 17
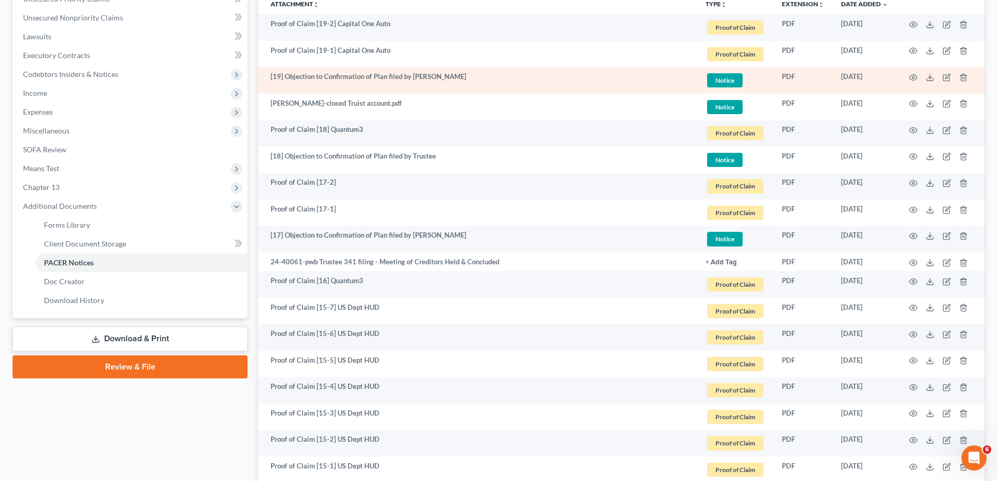
scroll to position [262, 0]
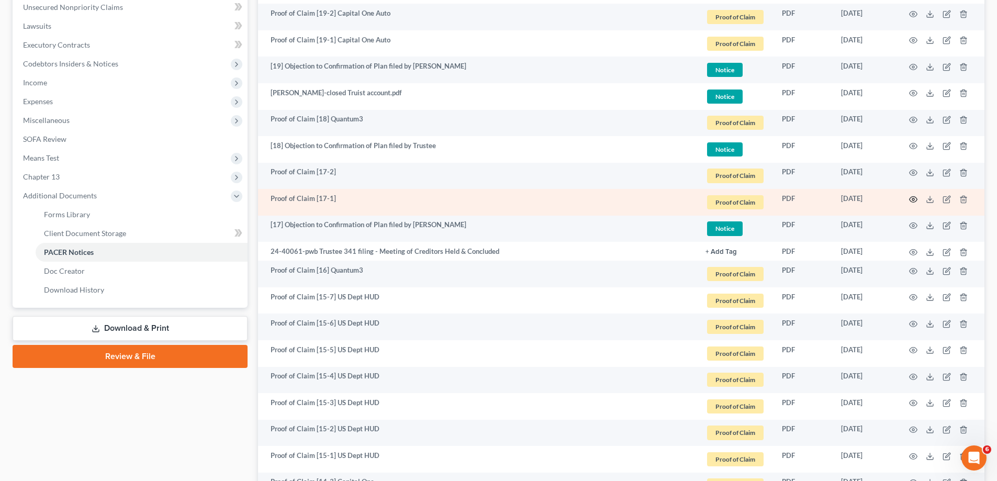
click at [913, 197] on icon "button" at bounding box center [913, 199] width 8 height 8
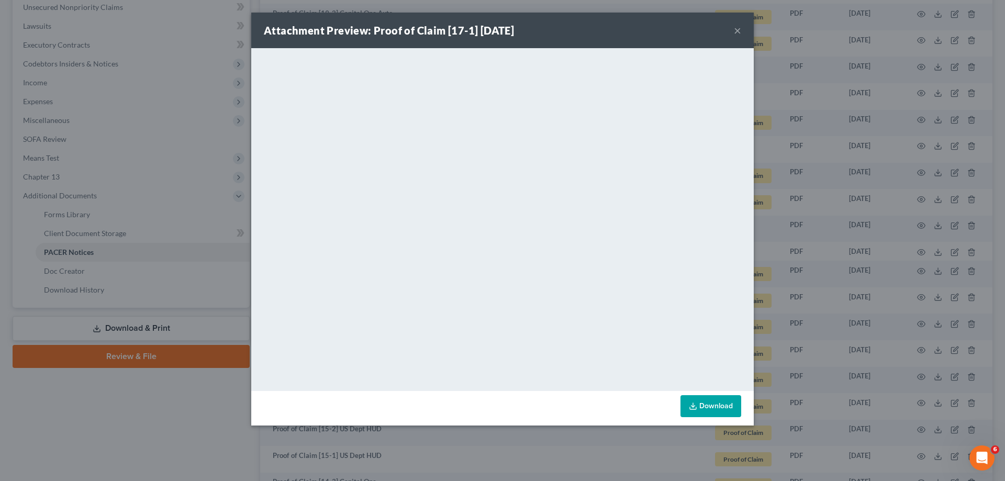
click at [736, 30] on button "×" at bounding box center [737, 30] width 7 height 13
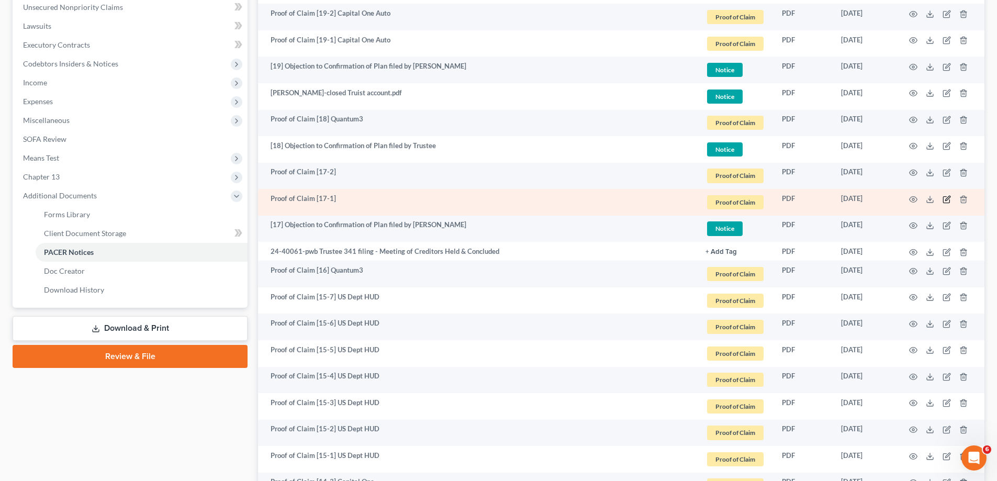
click at [948, 199] on icon "button" at bounding box center [947, 198] width 5 height 5
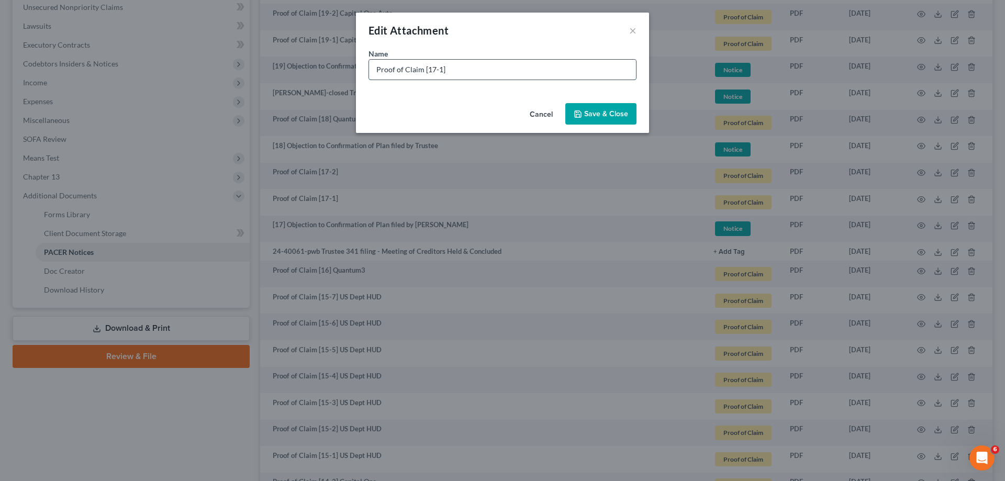
click at [469, 69] on input "Proof of Claim [17-1]" at bounding box center [502, 70] width 267 height 20
type input "Proof of Claim [17-1] 1st Franklin"
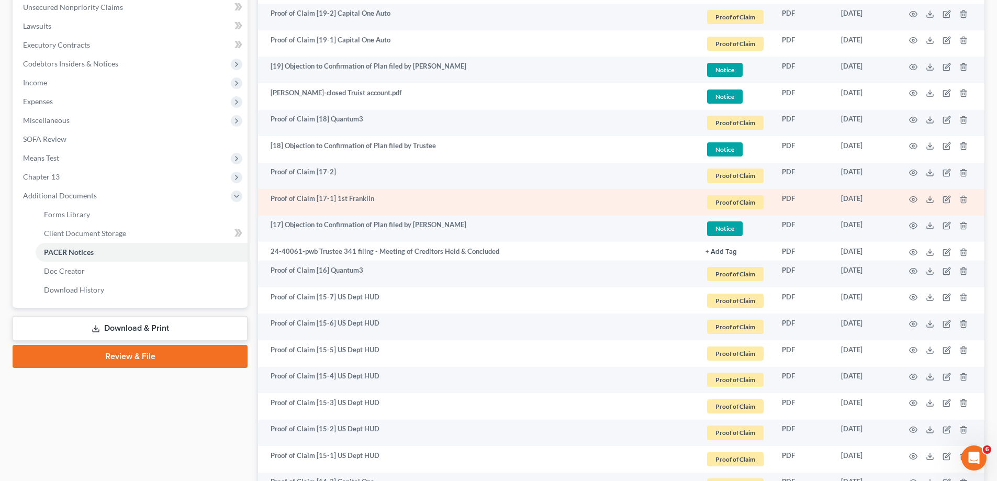
drag, startPoint x: 347, startPoint y: 203, endPoint x: 337, endPoint y: 195, distance: 13.1
click at [347, 204] on td "Proof of Claim [17-1] 1st Franklin" at bounding box center [477, 202] width 439 height 27
drag, startPoint x: 337, startPoint y: 195, endPoint x: 374, endPoint y: 198, distance: 37.3
click at [374, 198] on td "Proof of Claim [17-1] 1st Franklin" at bounding box center [477, 202] width 439 height 27
copy td "1st Franklin"
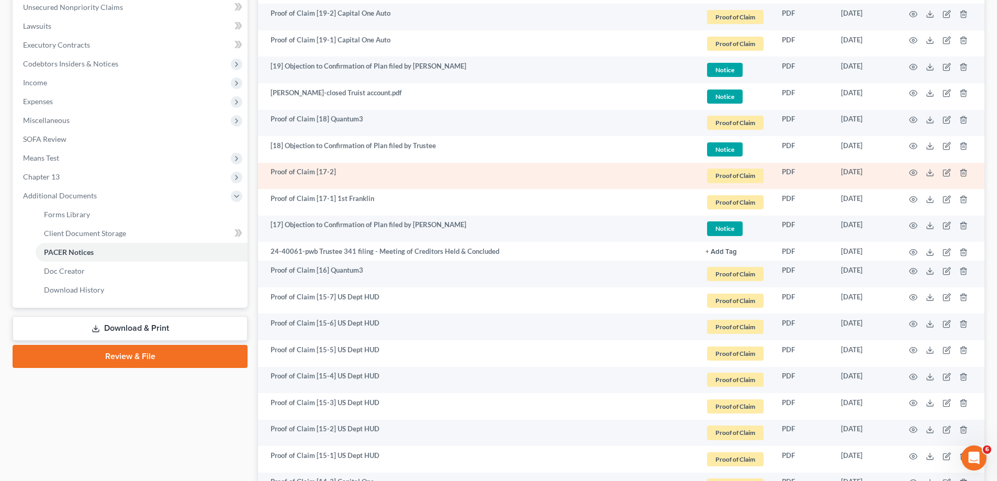
click at [343, 174] on td "Proof of Claim [17-2]" at bounding box center [477, 176] width 439 height 27
click at [946, 170] on icon "button" at bounding box center [946, 172] width 8 height 8
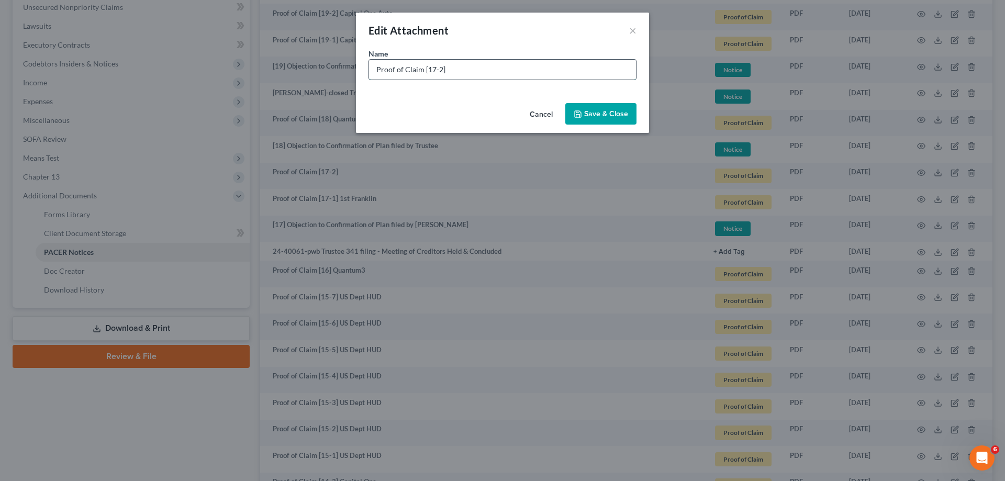
click at [469, 72] on input "Proof of Claim [17-2]" at bounding box center [502, 70] width 267 height 20
paste input "1st Franklin"
type input "Proof of Claim [17-2] 1st Franklin"
drag, startPoint x: 593, startPoint y: 116, endPoint x: 390, endPoint y: 265, distance: 252.6
click at [593, 115] on span "Save & Close" at bounding box center [606, 113] width 44 height 9
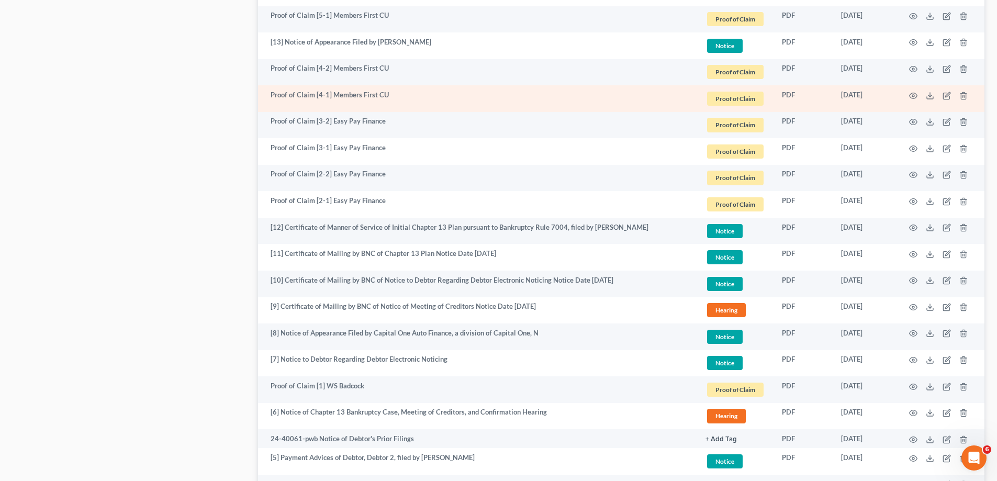
scroll to position [1360, 0]
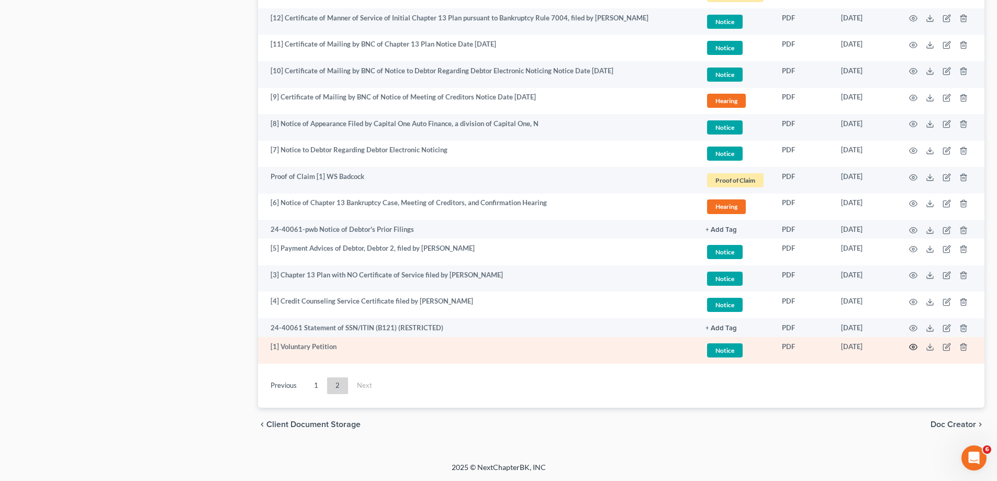
click at [913, 348] on circle "button" at bounding box center [913, 347] width 2 height 2
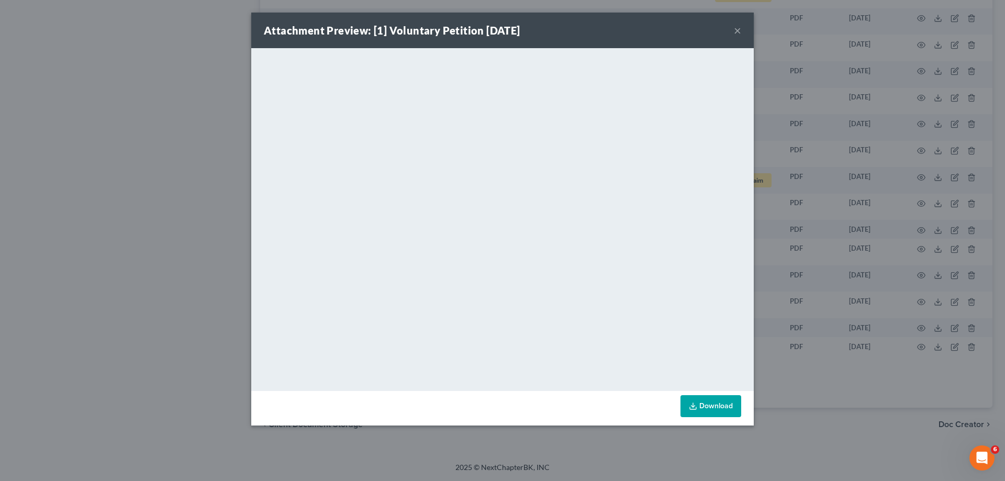
click at [735, 32] on button "×" at bounding box center [737, 30] width 7 height 13
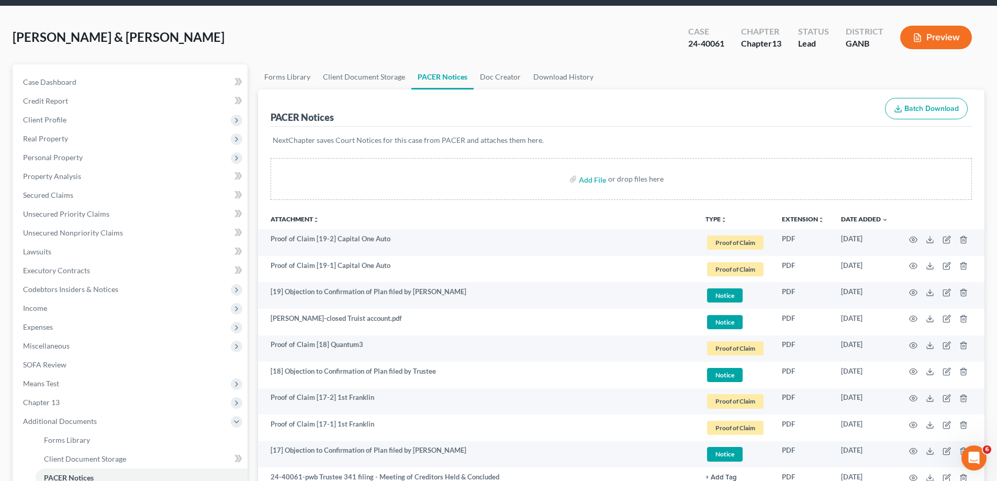
scroll to position [0, 0]
